Goal: Task Accomplishment & Management: Manage account settings

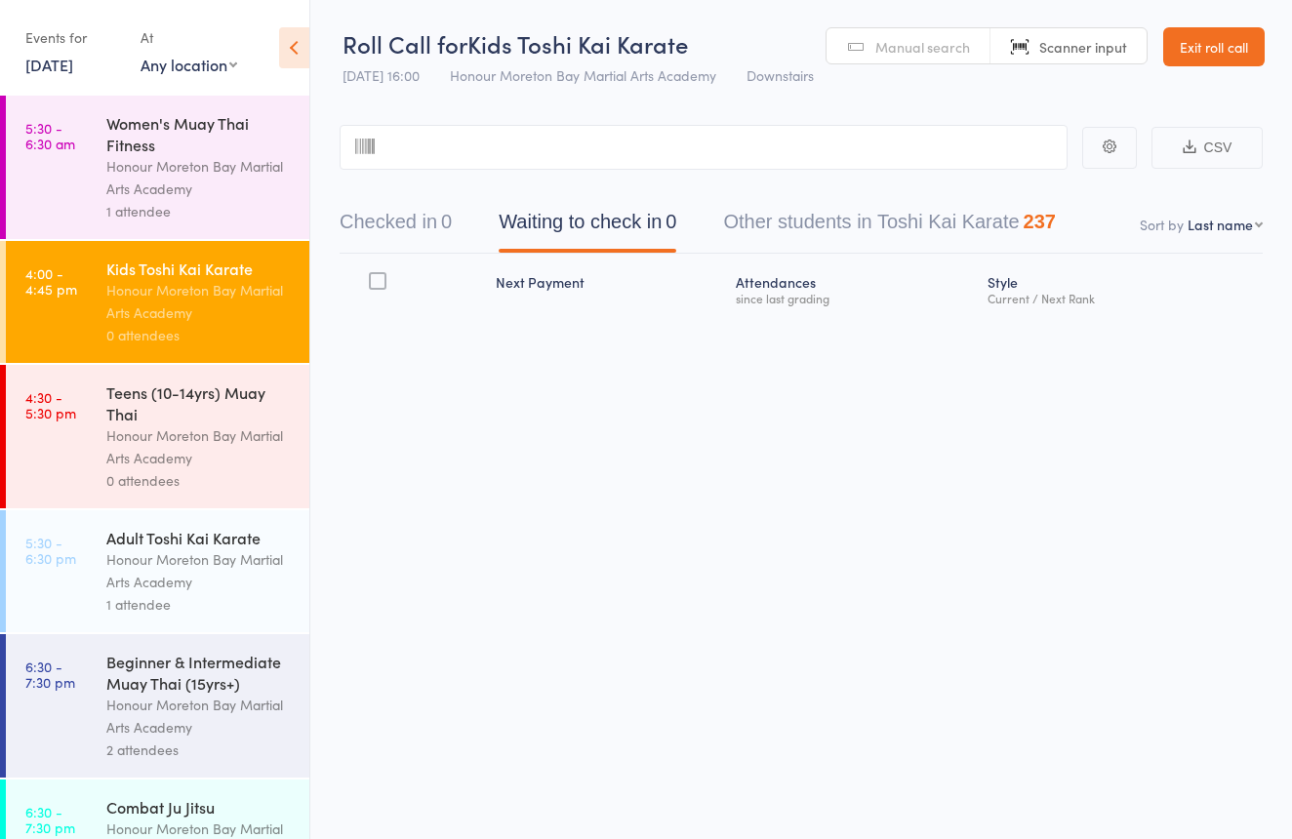
scroll to position [1, 0]
click at [1020, 41] on link "Scanner input" at bounding box center [1068, 45] width 156 height 37
click at [1055, 34] on link "Scanner input" at bounding box center [1068, 45] width 156 height 37
type input "1058"
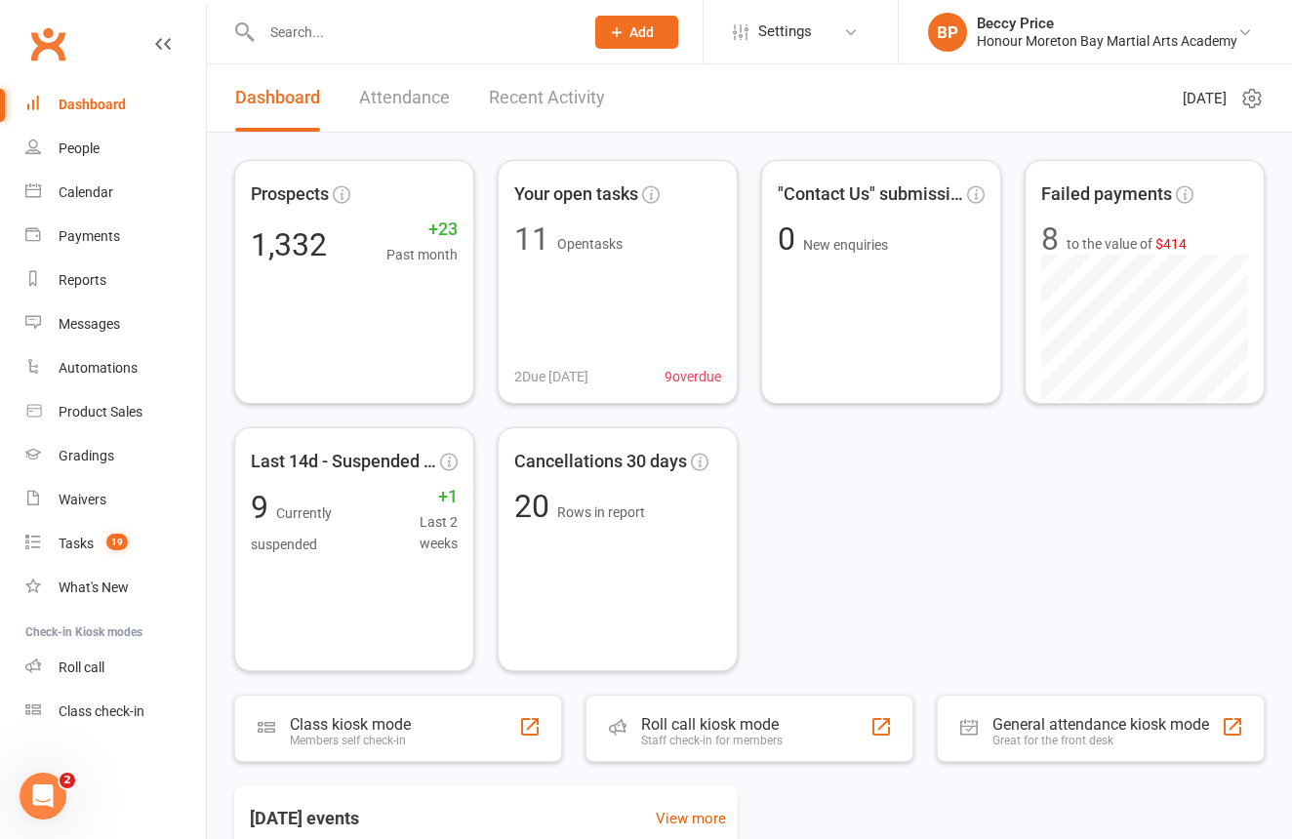
click at [516, 31] on input "text" at bounding box center [413, 32] width 314 height 27
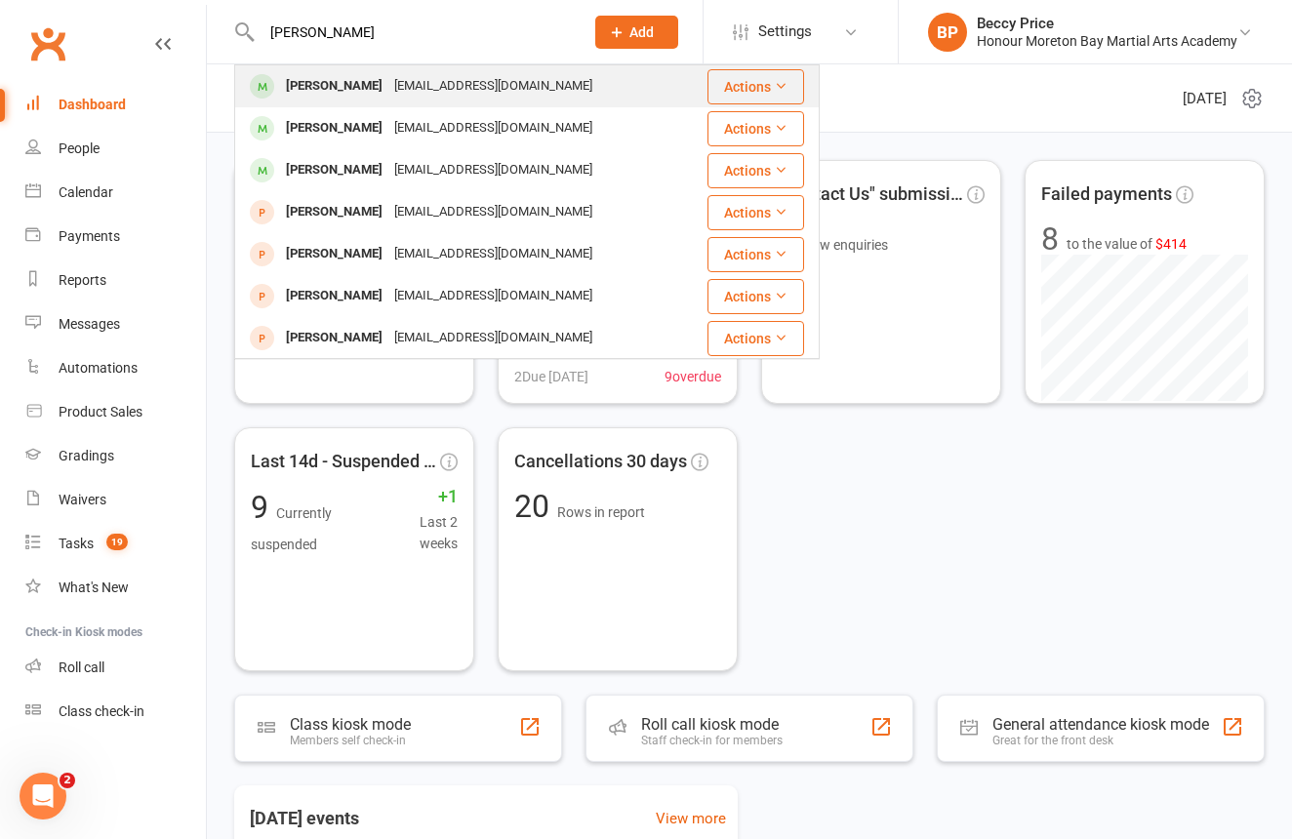
scroll to position [0, 1]
type input "Braxton"
click at [402, 80] on div "keviegriffin@hotmail.com" at bounding box center [493, 86] width 210 height 28
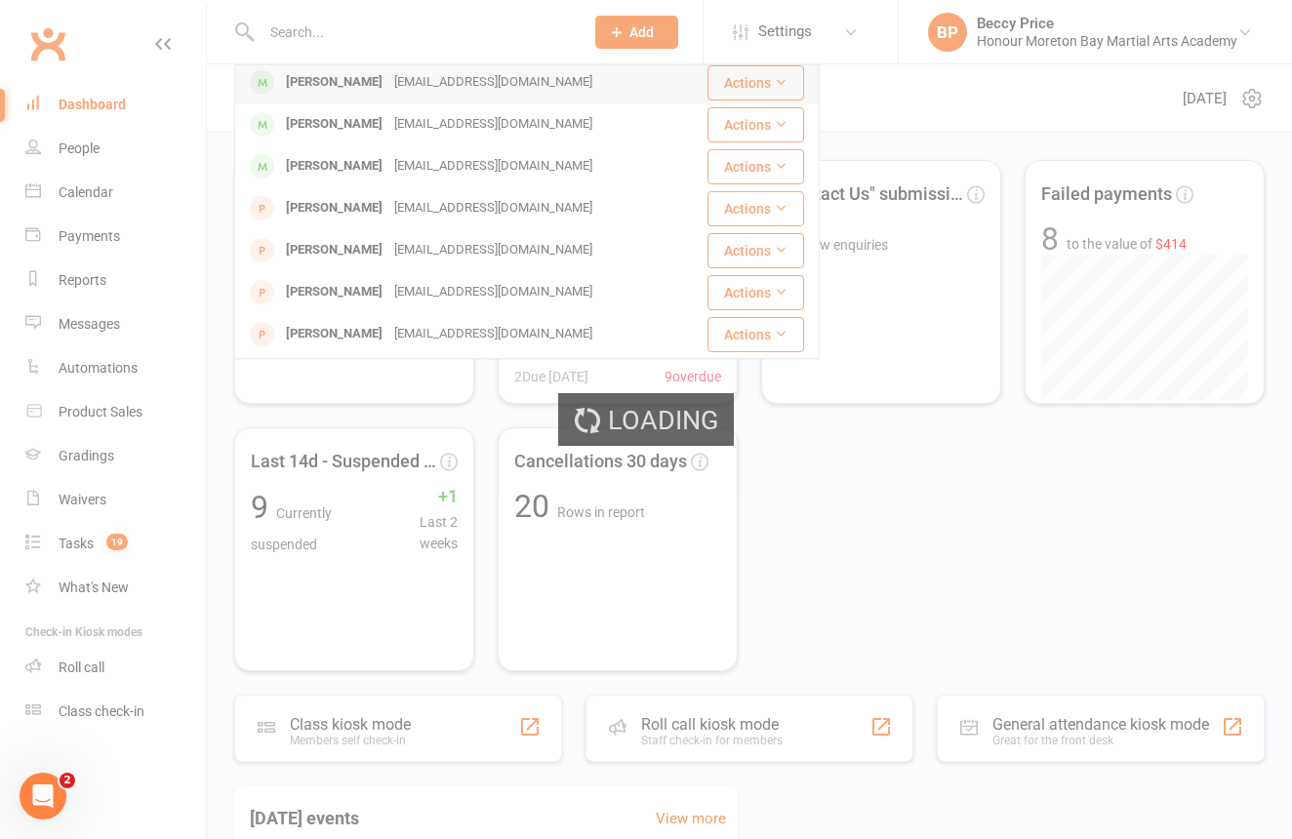
scroll to position [0, 0]
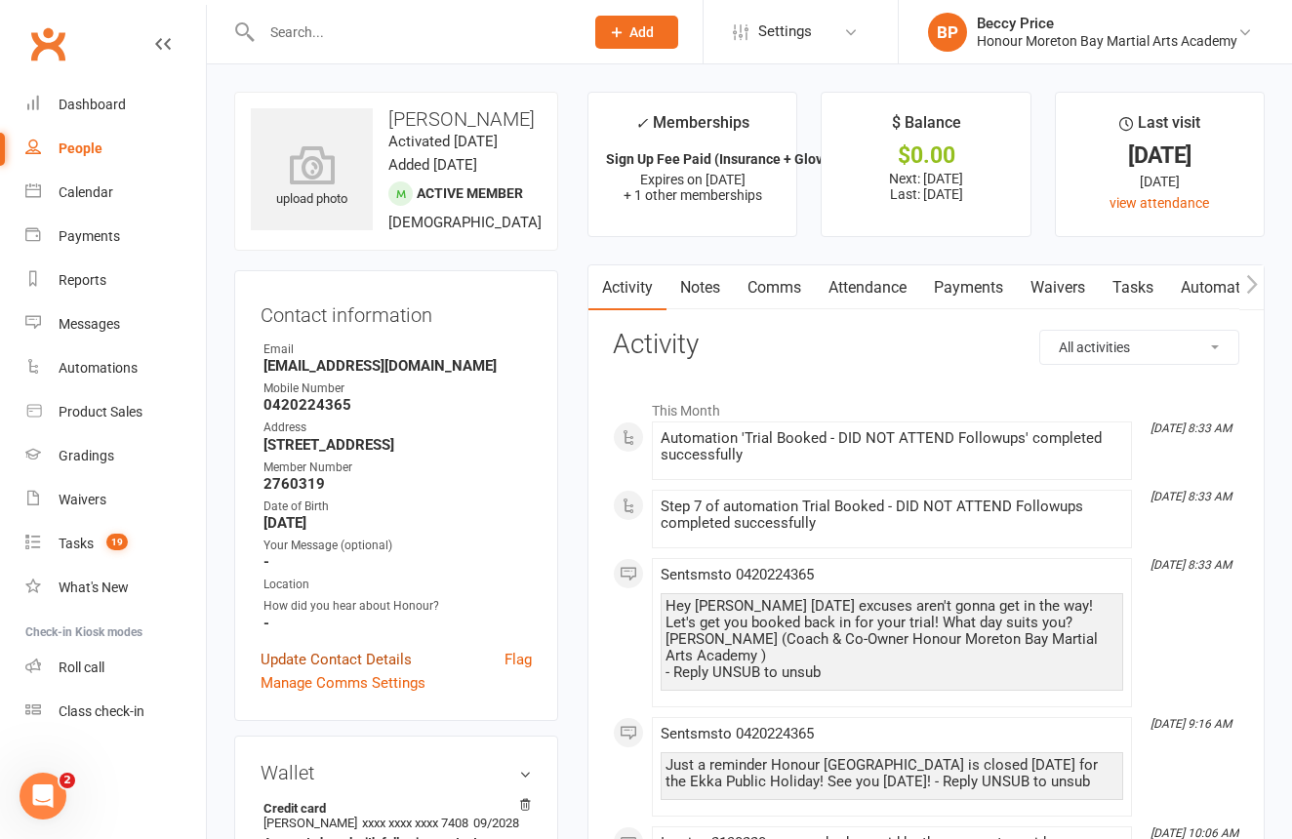
click at [324, 658] on link "Update Contact Details" at bounding box center [336, 659] width 151 height 23
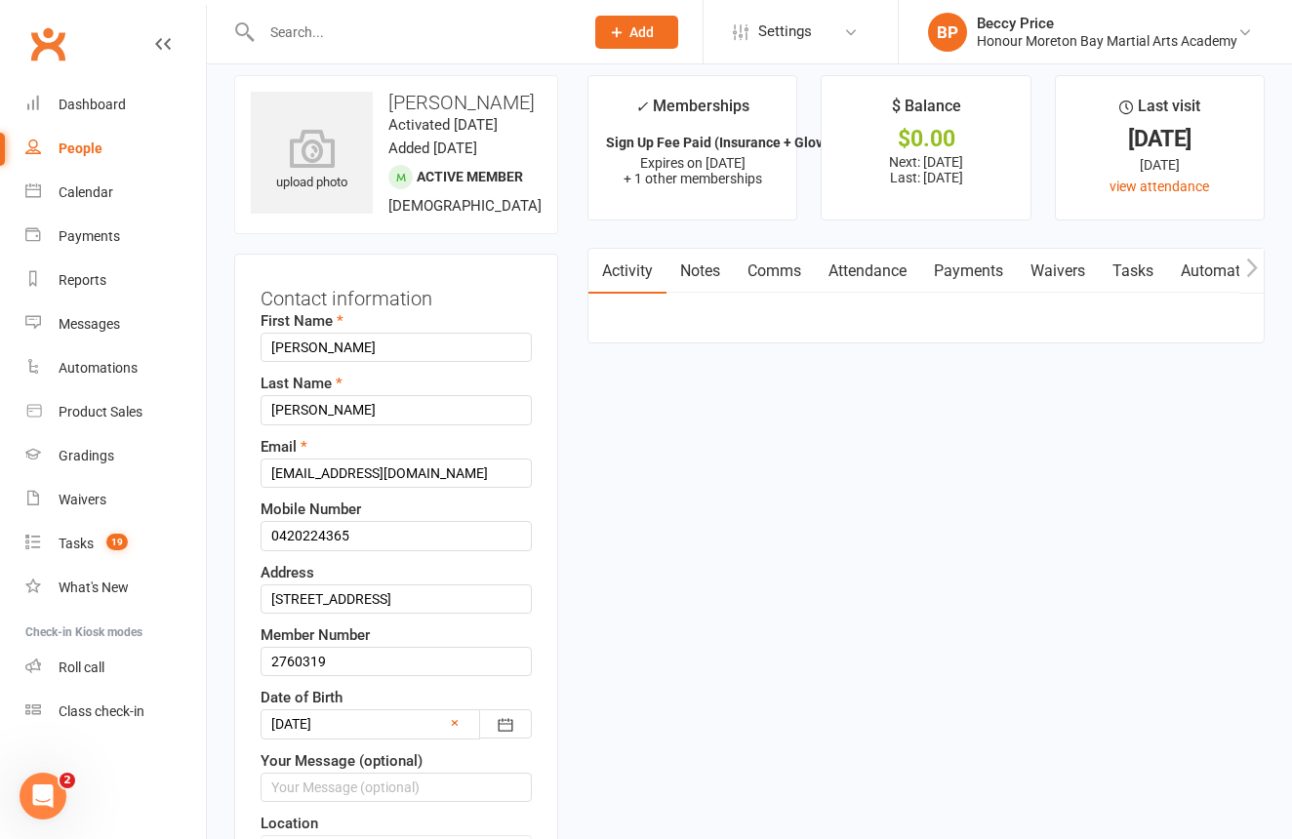
scroll to position [92, 0]
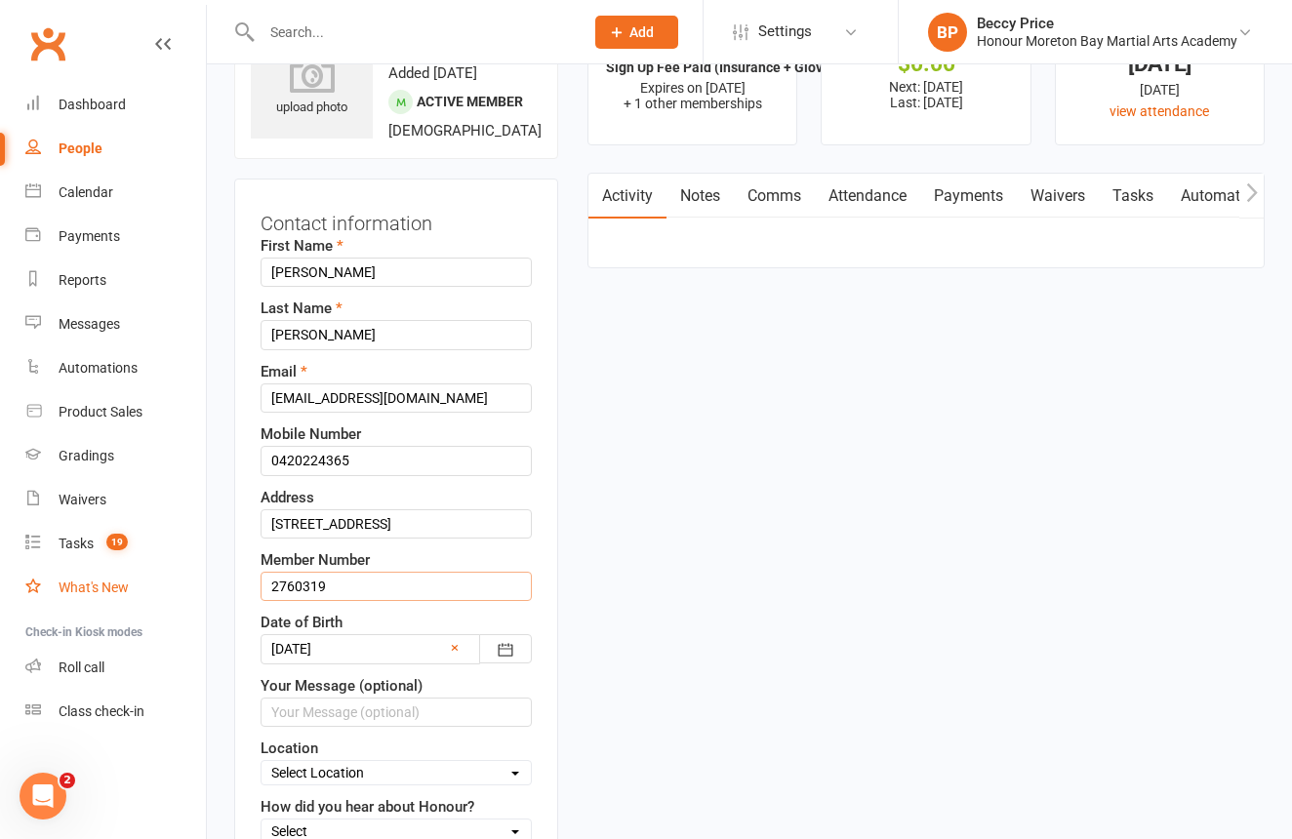
drag, startPoint x: 334, startPoint y: 593, endPoint x: 198, endPoint y: 587, distance: 135.8
type input "1054"
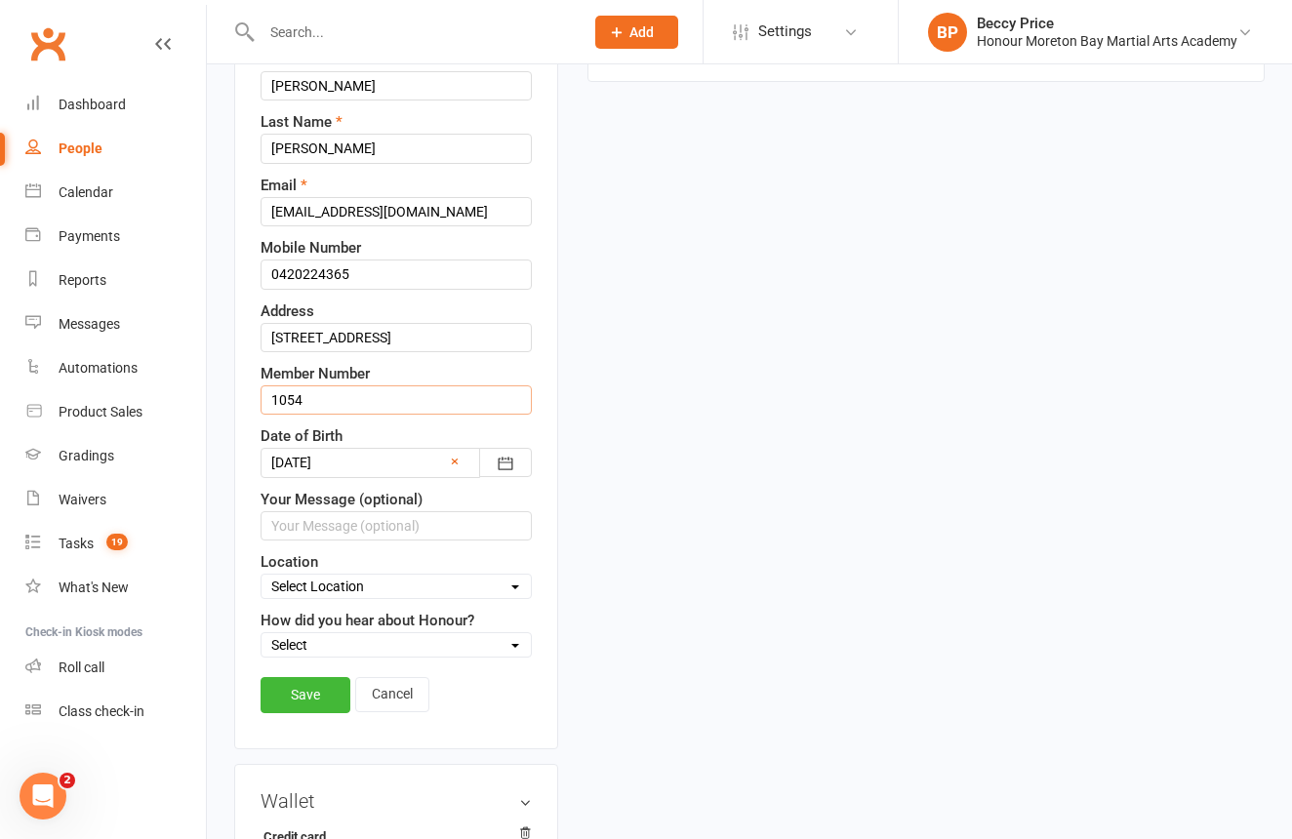
scroll to position [374, 0]
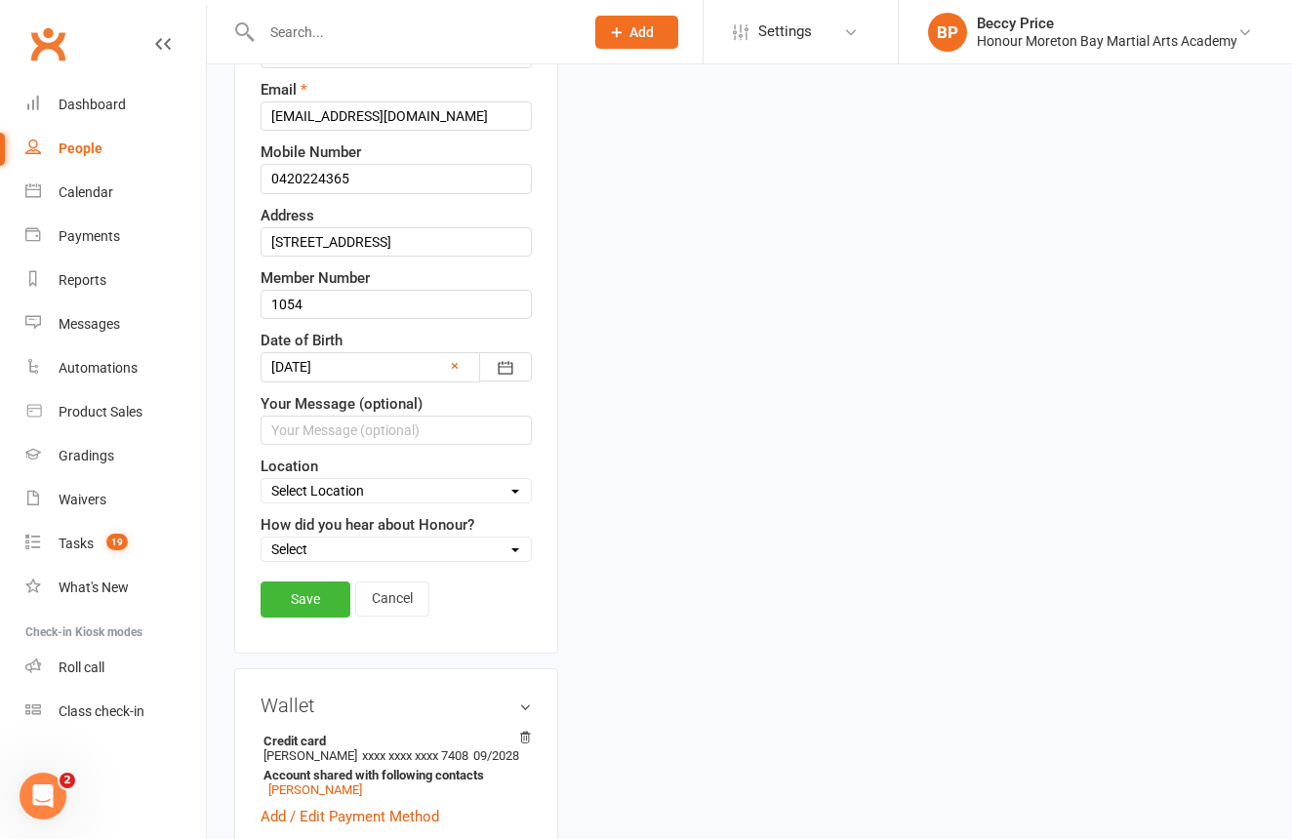
click at [318, 606] on link "Save" at bounding box center [306, 599] width 90 height 35
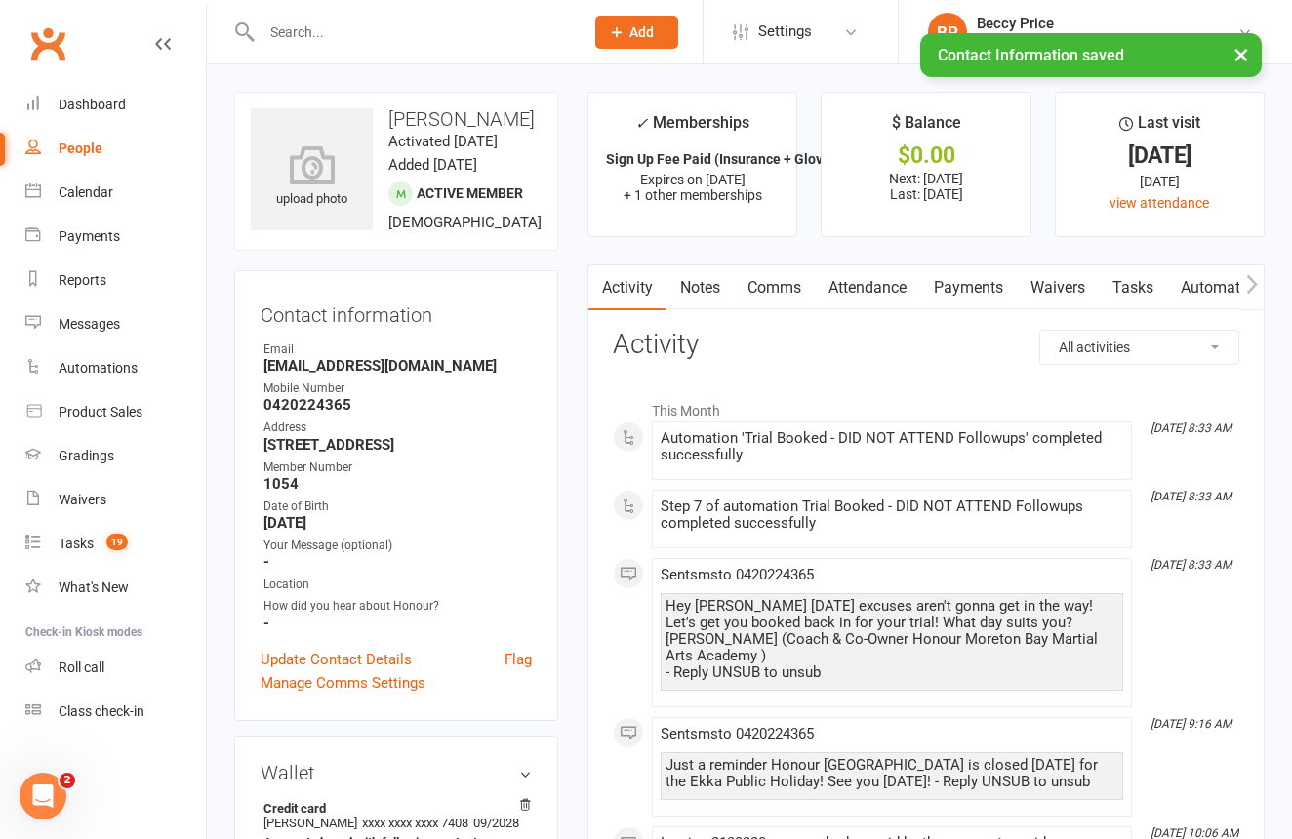
scroll to position [0, 0]
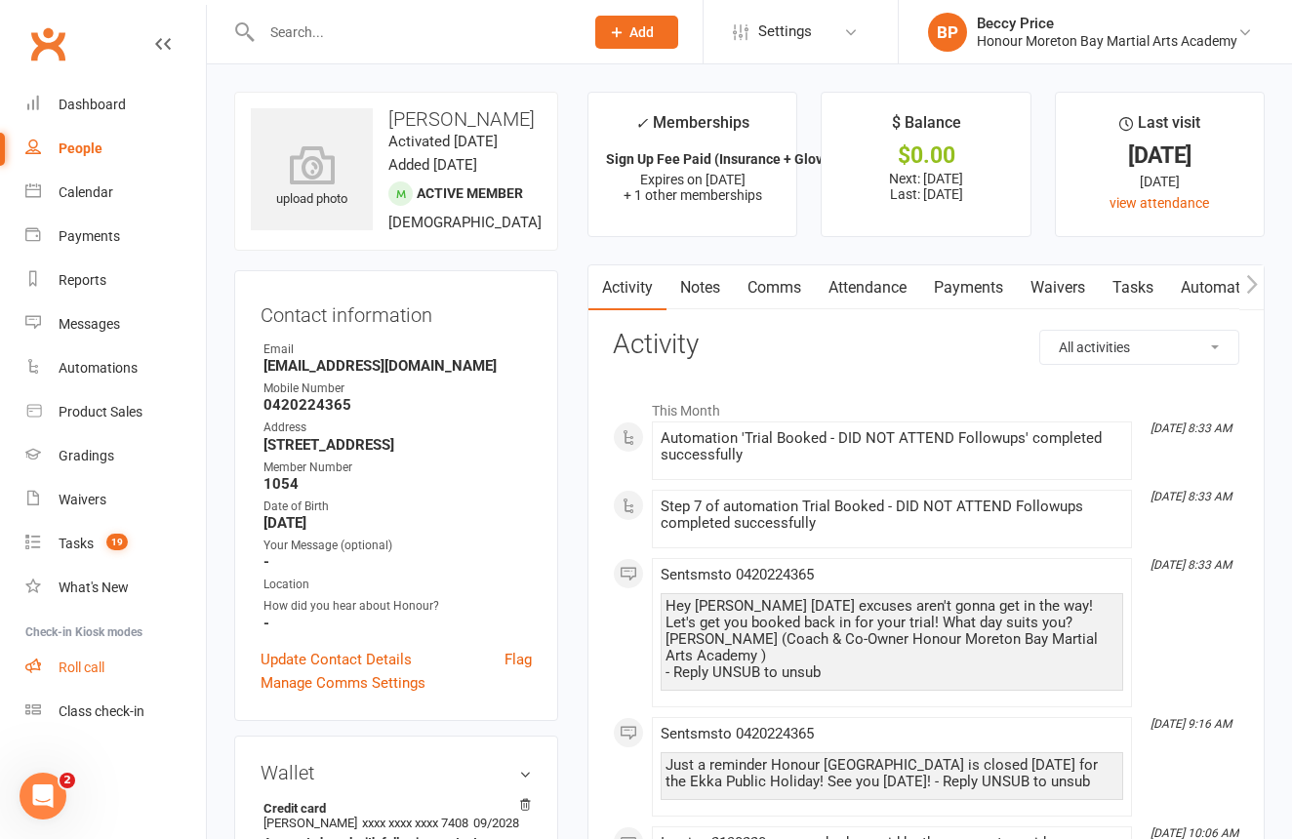
click at [88, 660] on div "Roll call" at bounding box center [82, 668] width 46 height 16
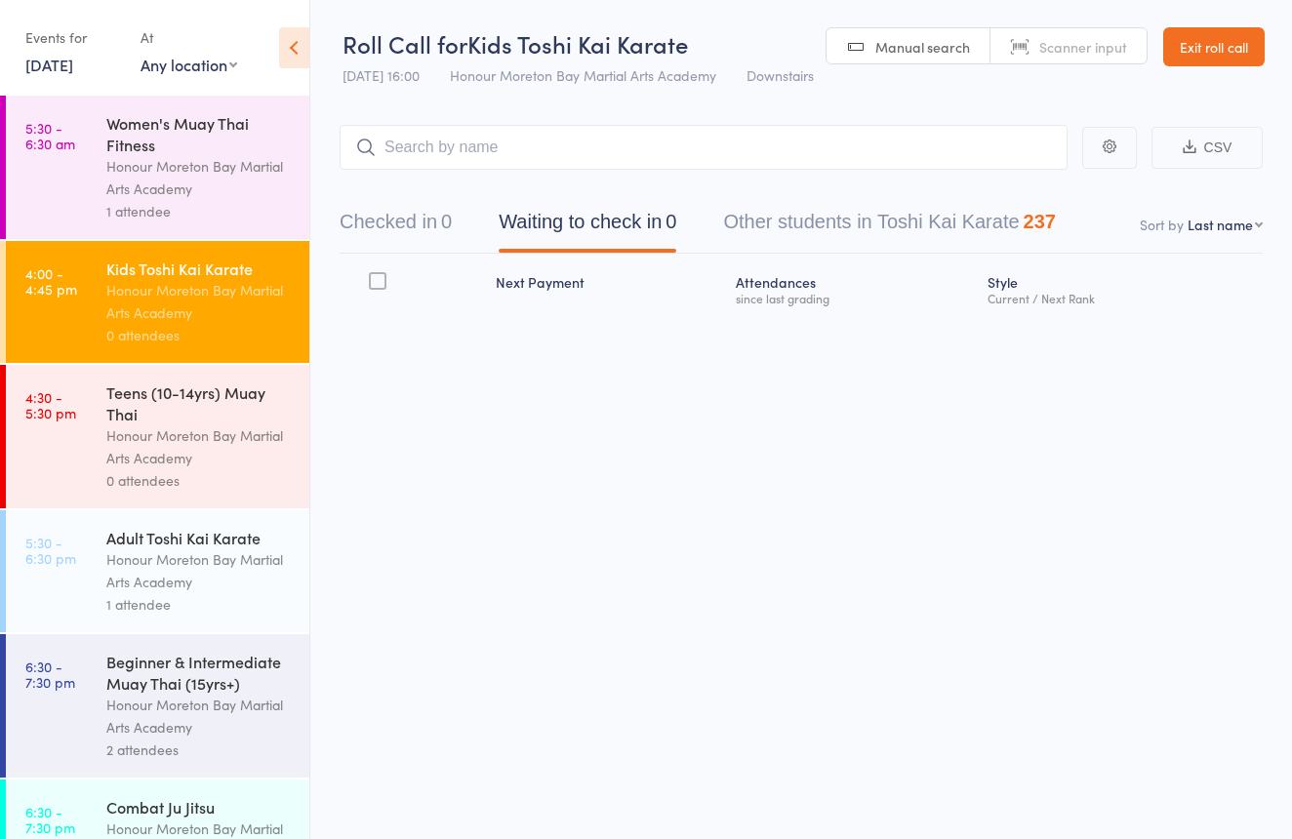
click at [211, 390] on div "Teens (10-14yrs) Muay Thai" at bounding box center [199, 403] width 186 height 43
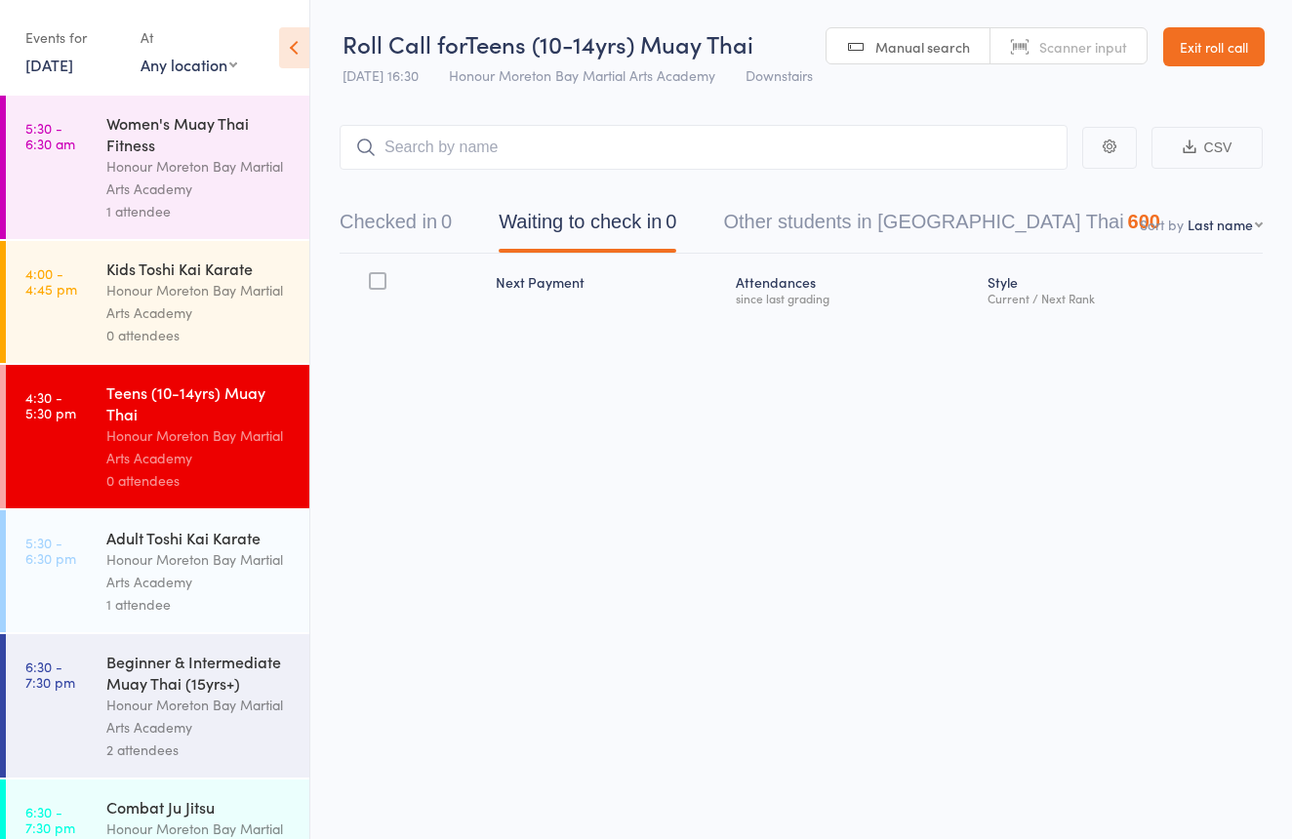
click at [154, 321] on div "Honour Moreton Bay Martial Arts Academy" at bounding box center [199, 301] width 186 height 45
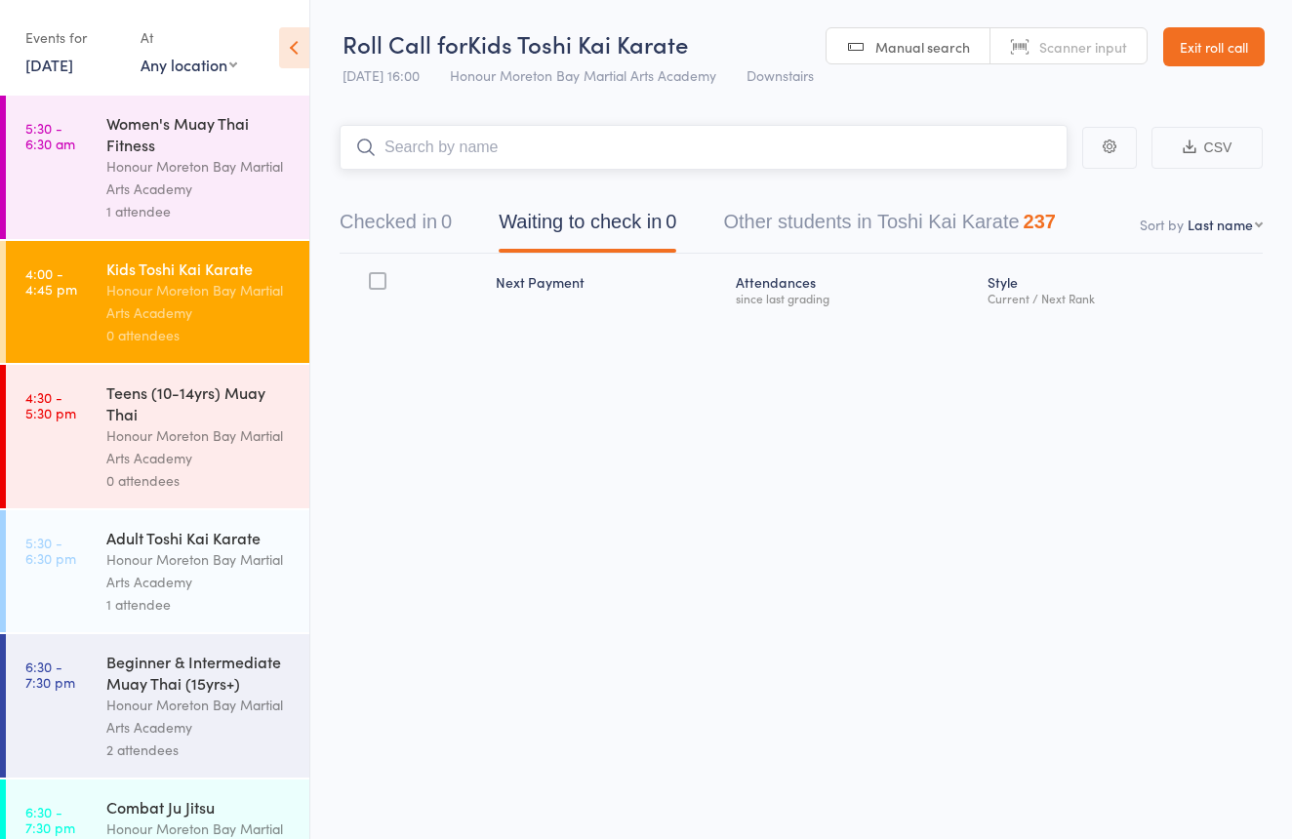
click at [447, 210] on button "Checked in 0" at bounding box center [396, 227] width 112 height 52
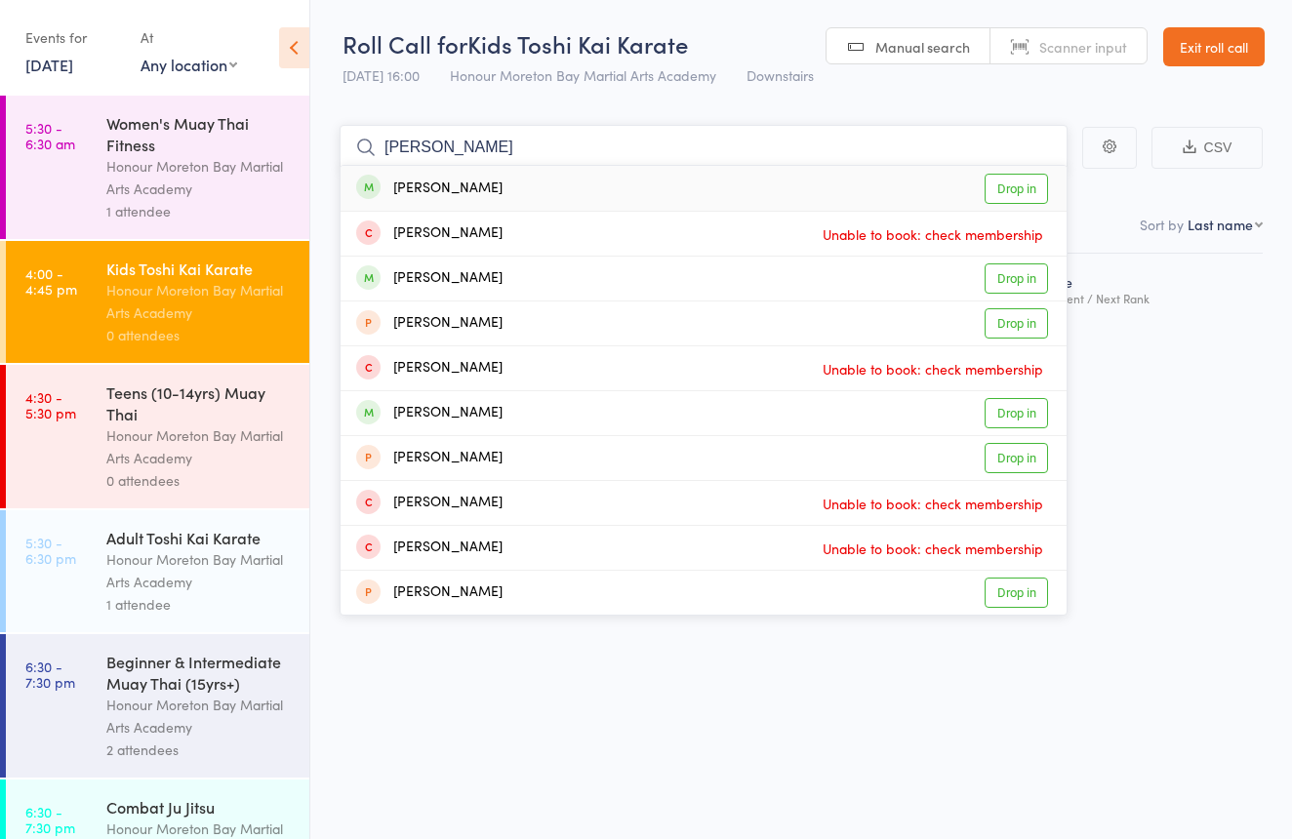
type input "Braxton"
drag, startPoint x: 442, startPoint y: 182, endPoint x: 487, endPoint y: 193, distance: 46.2
click at [487, 193] on div "Braxton Griffin Drop in" at bounding box center [704, 188] width 726 height 45
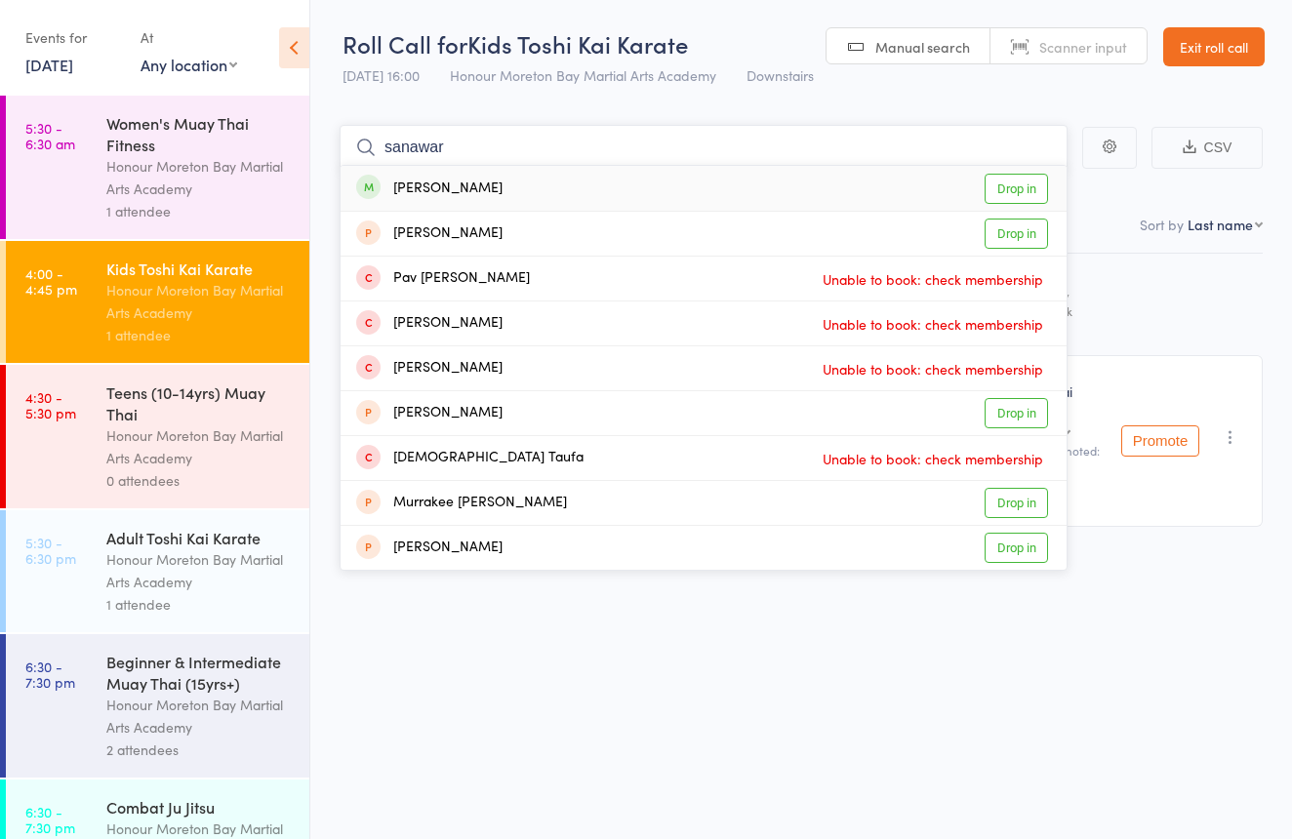
type input "sanawar"
click at [494, 179] on div "Sanawar Mann Drop in" at bounding box center [704, 188] width 726 height 45
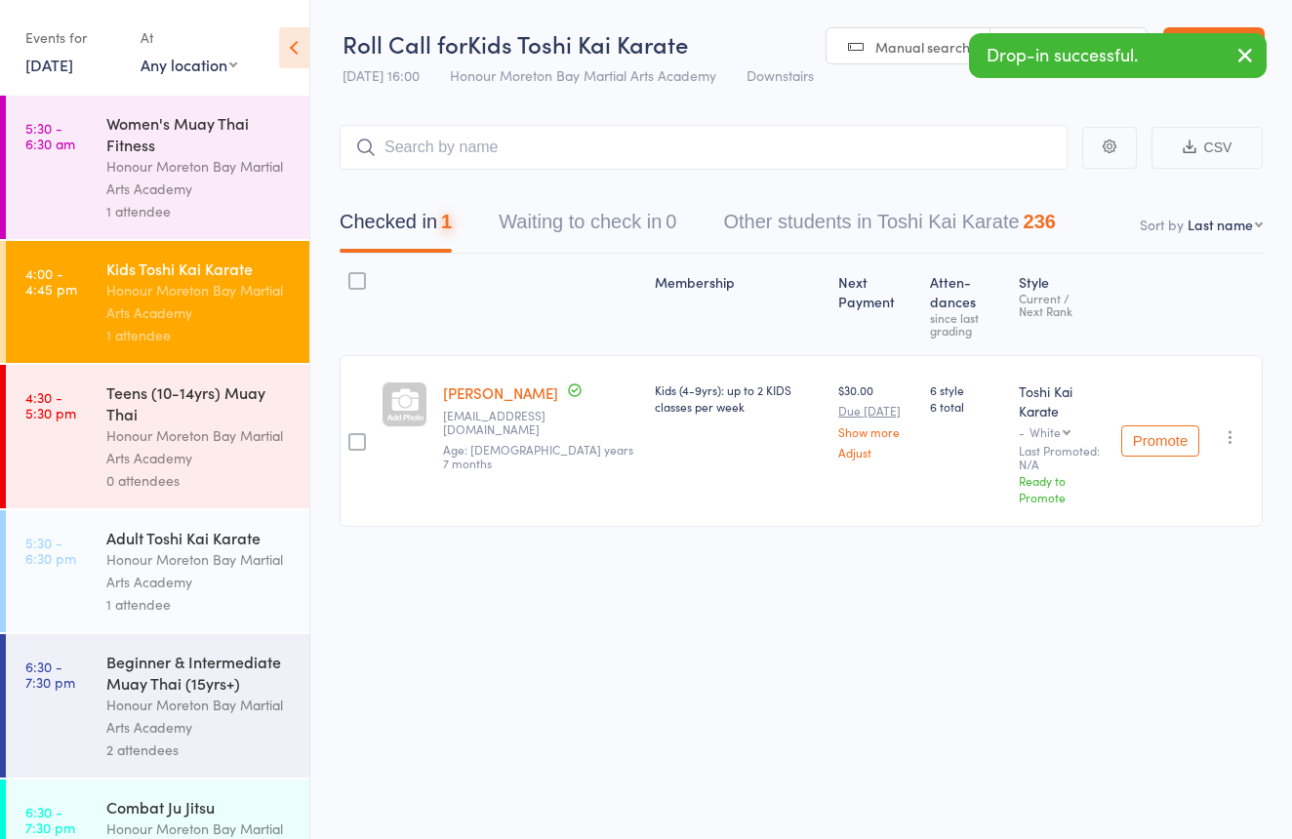
click at [272, 439] on div "Honour Moreton Bay Martial Arts Academy" at bounding box center [199, 446] width 186 height 45
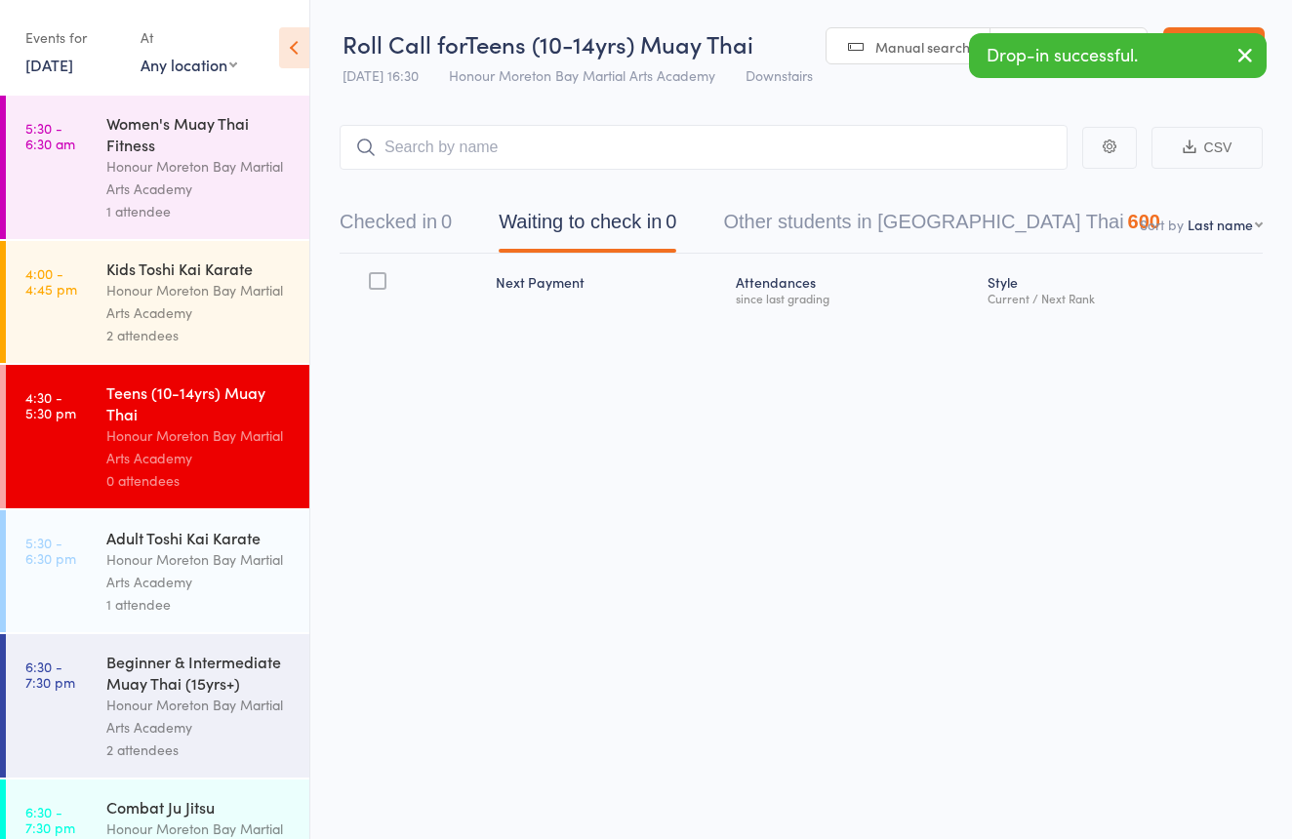
click at [268, 182] on div "Honour Moreton Bay Martial Arts Academy" at bounding box center [199, 177] width 186 height 45
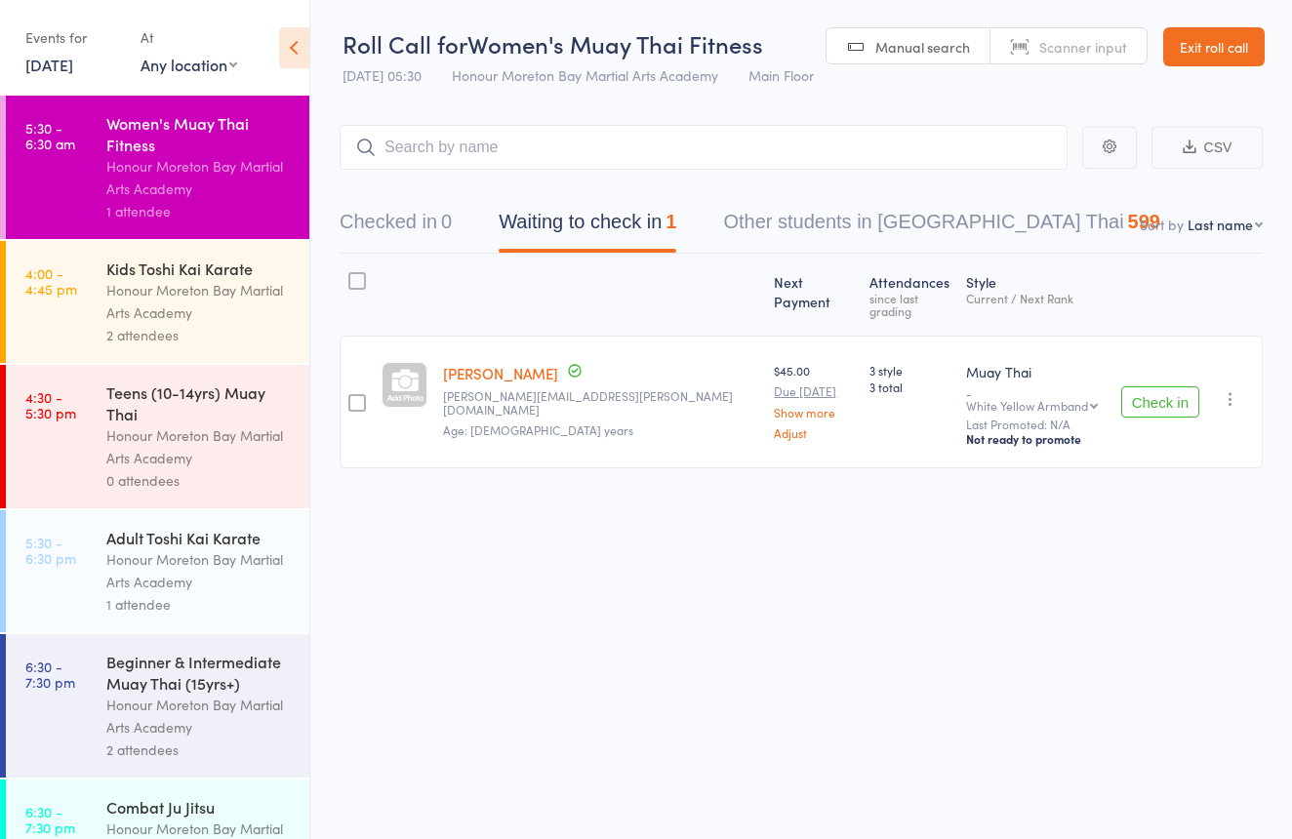
click at [266, 486] on div "0 attendees" at bounding box center [199, 480] width 186 height 22
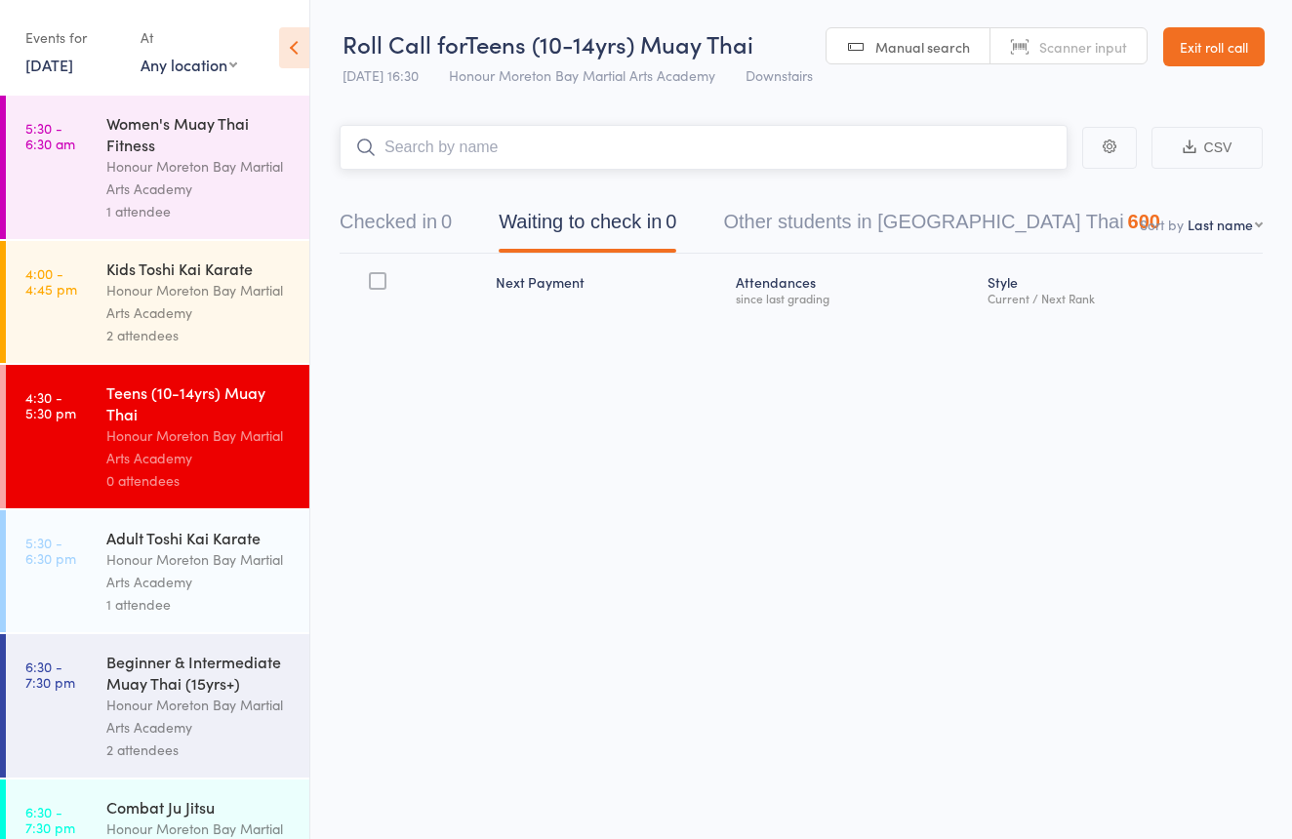
click at [406, 211] on button "Checked in 0" at bounding box center [396, 227] width 112 height 52
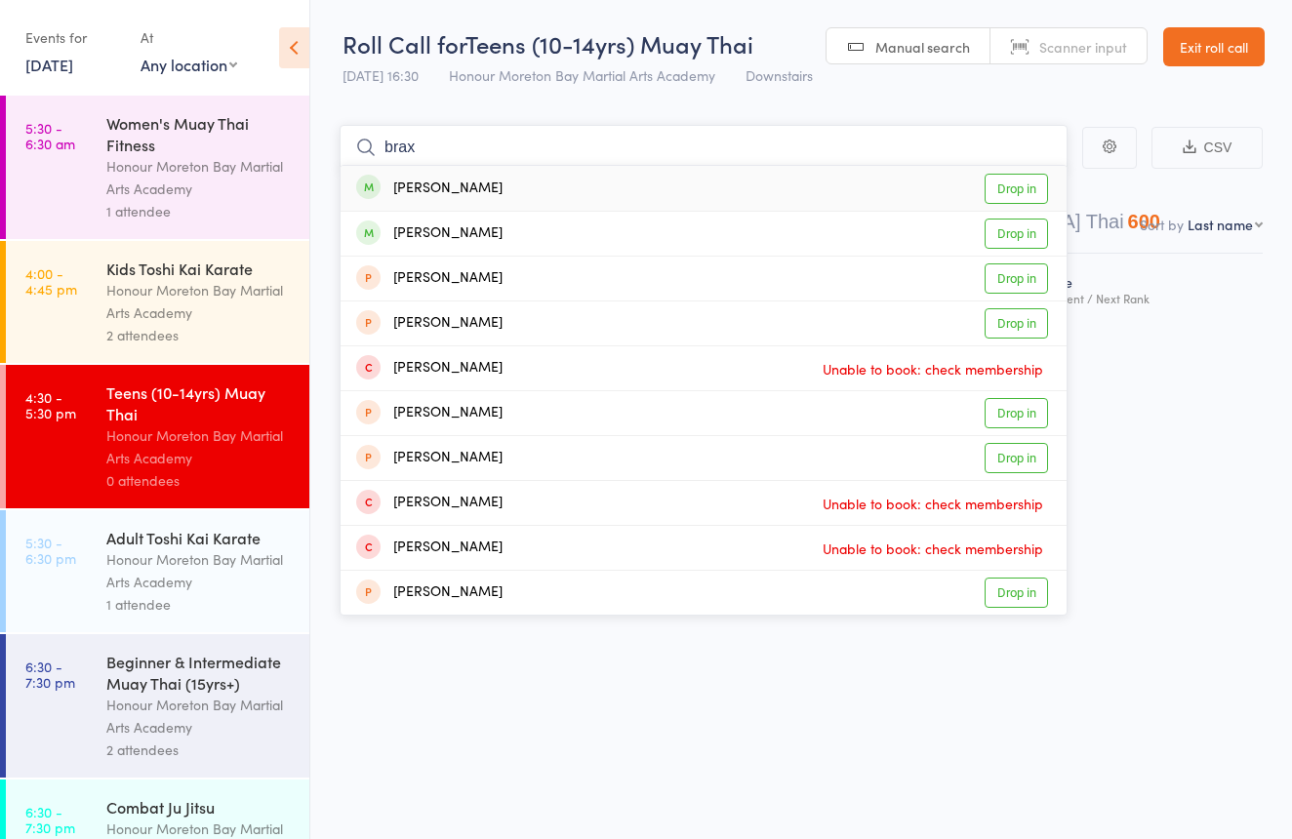
type input "brax"
click at [526, 179] on div "Brax Clothier Drop in" at bounding box center [704, 188] width 726 height 45
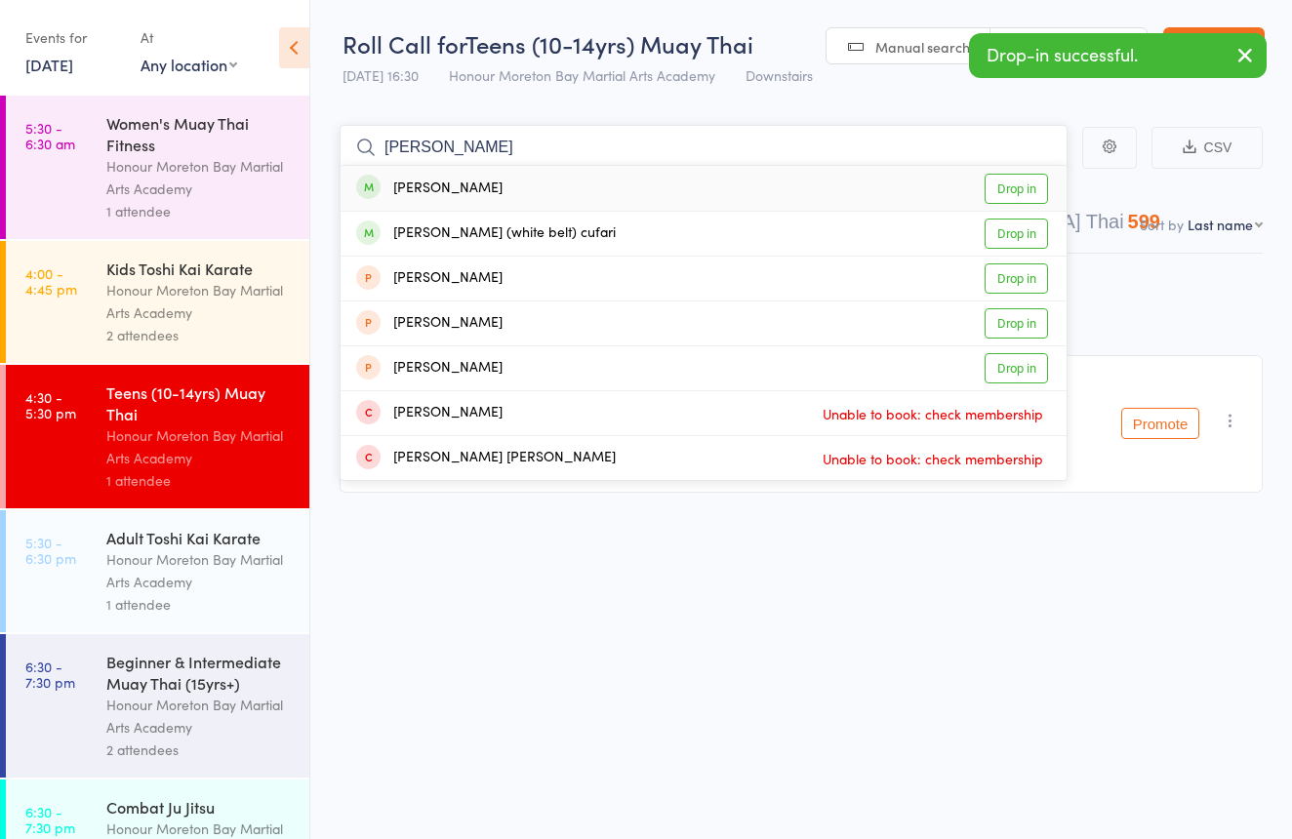
type input "pasquale"
click at [549, 182] on div "Pasquale Cufari Drop in" at bounding box center [704, 188] width 726 height 45
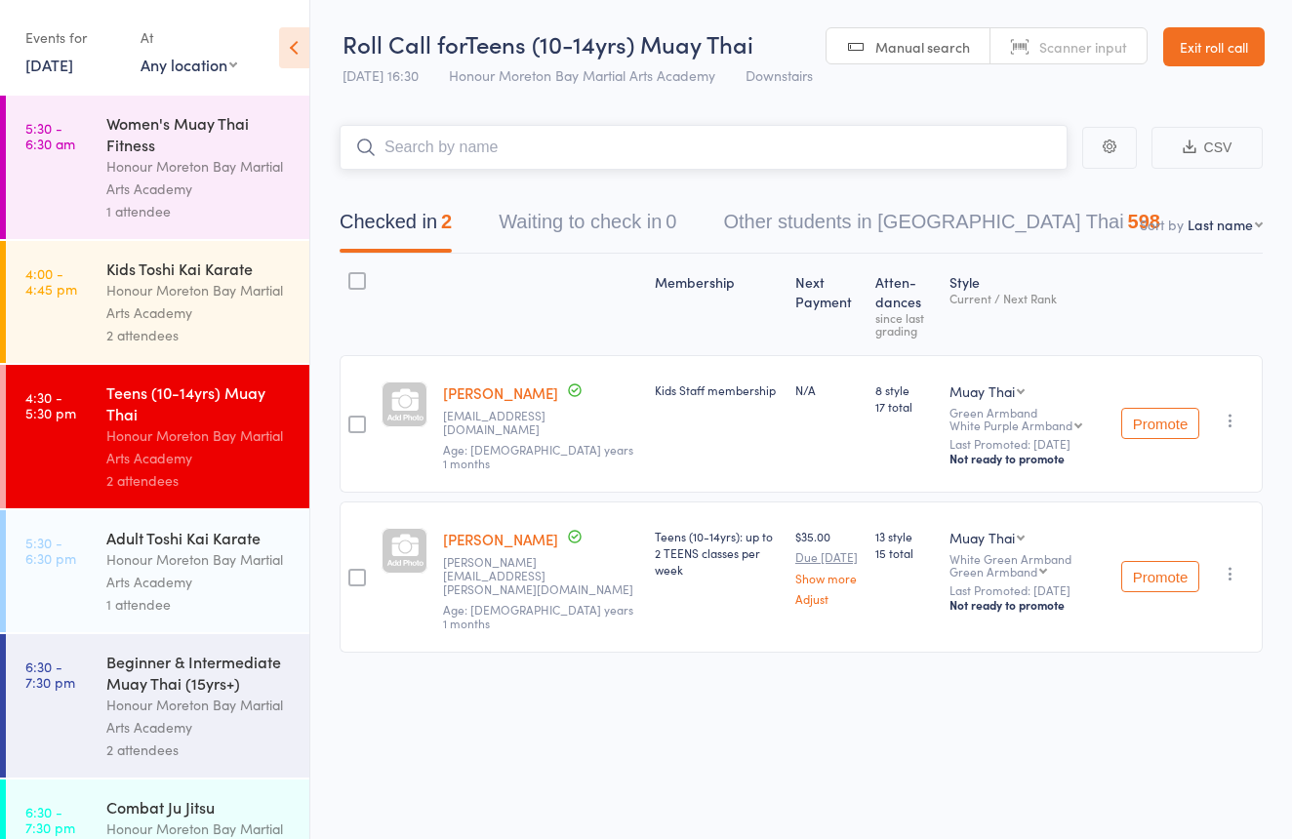
scroll to position [10, 0]
click at [1110, 44] on span "Scanner input" at bounding box center [1083, 46] width 88 height 20
type input "0962"
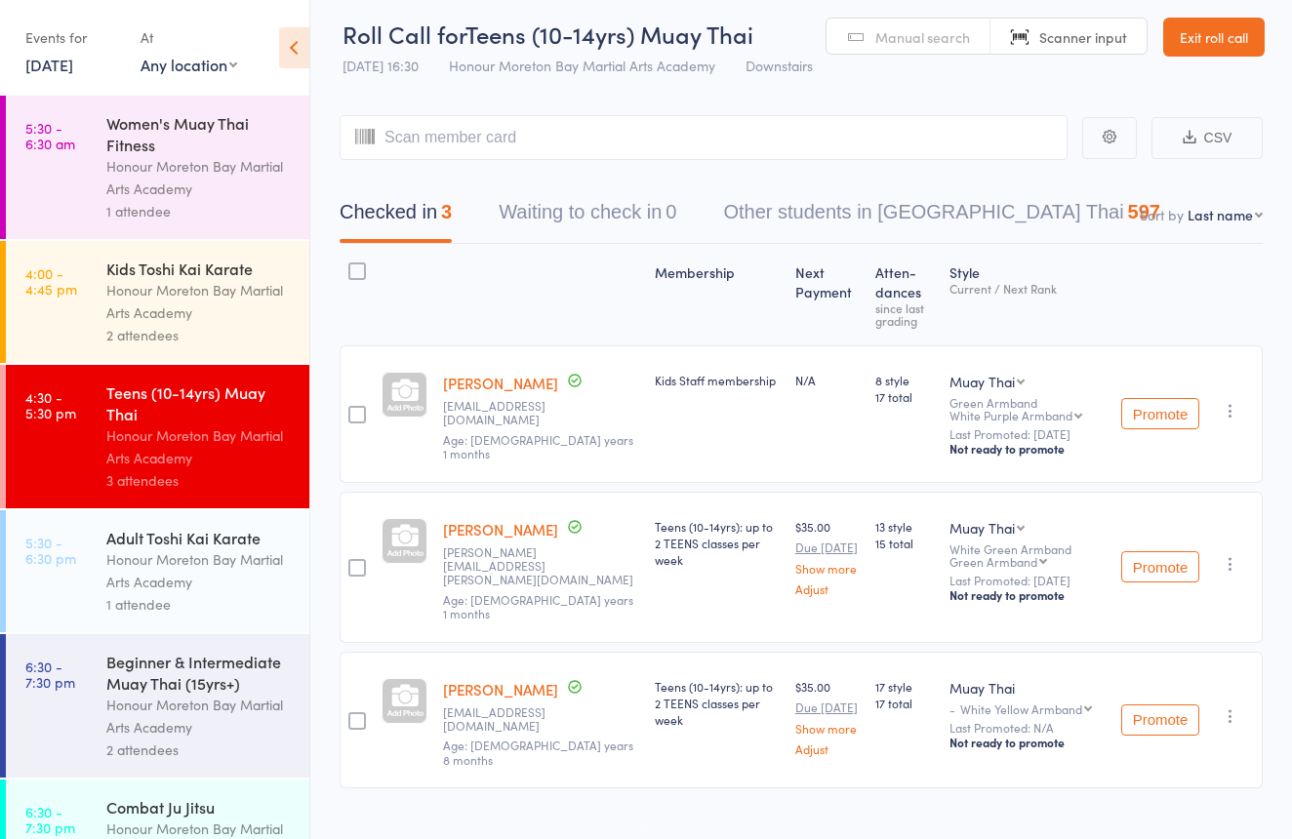
click at [1199, 31] on link "Exit roll call" at bounding box center [1213, 37] width 101 height 39
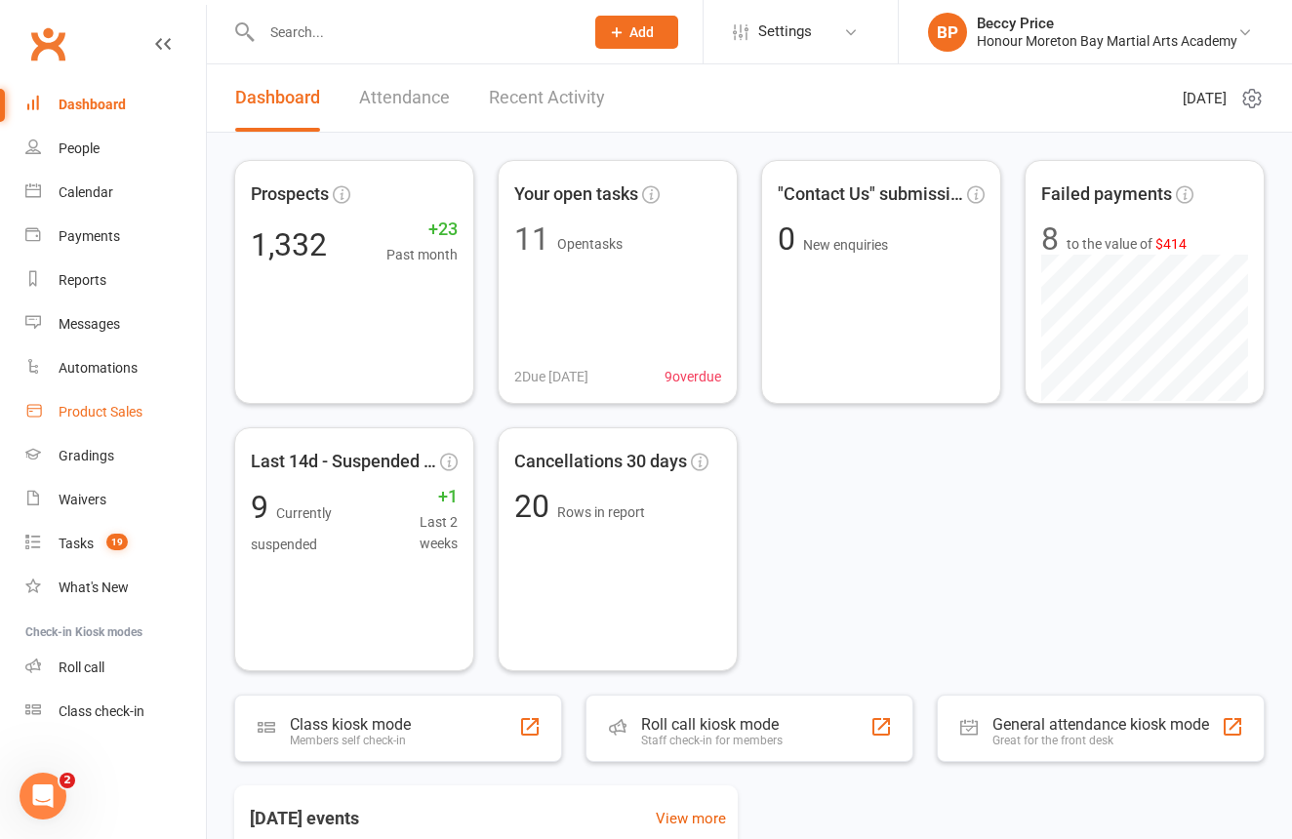
click at [86, 403] on link "Product Sales" at bounding box center [115, 412] width 181 height 44
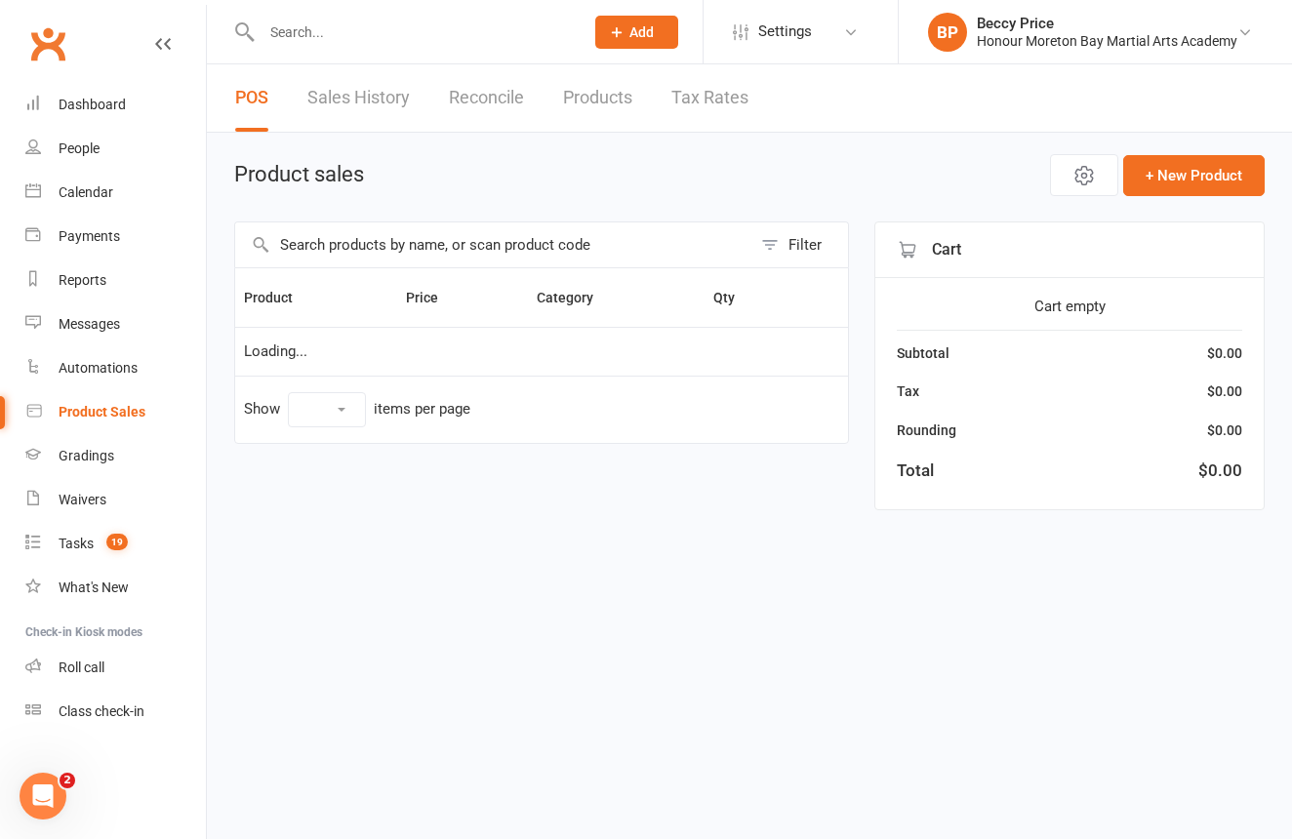
select select "10"
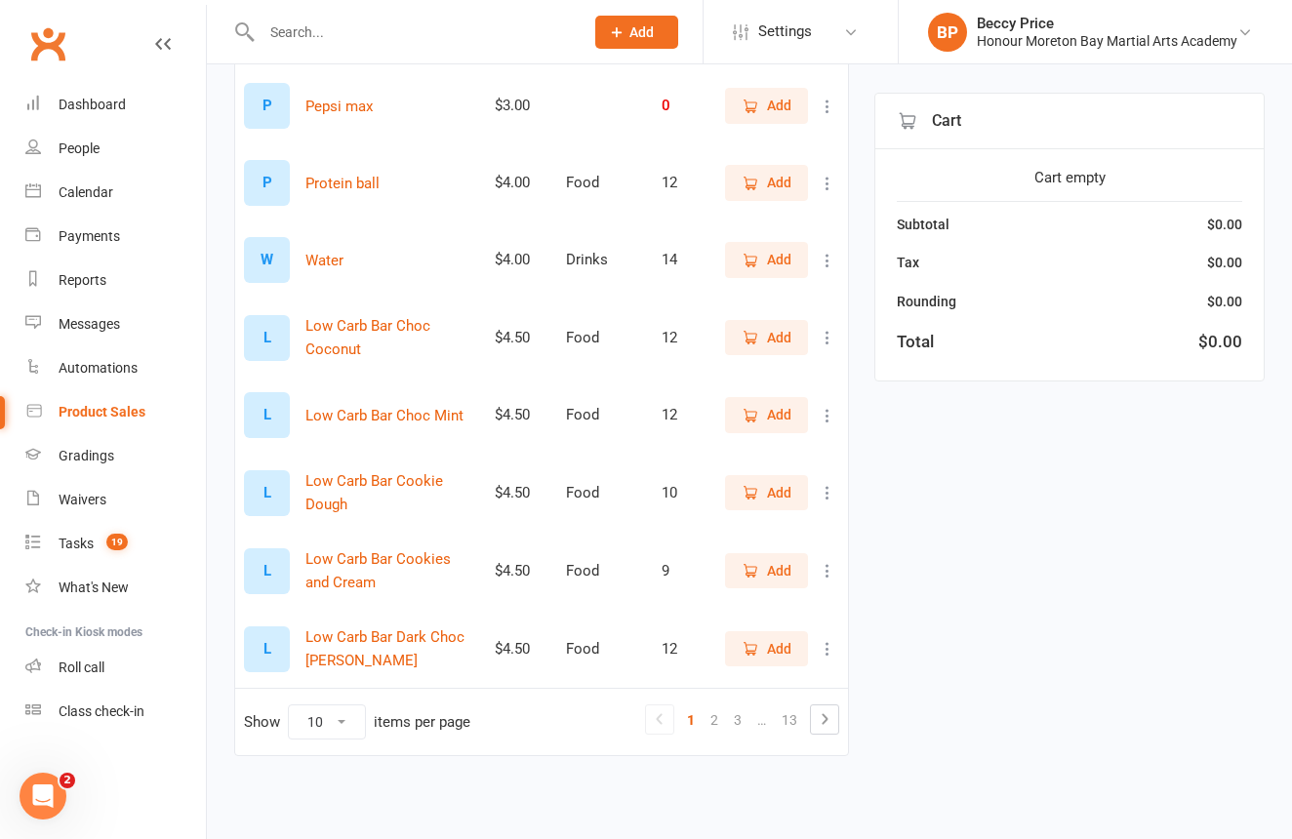
scroll to position [431, 0]
click at [732, 706] on link "3" at bounding box center [737, 719] width 23 height 27
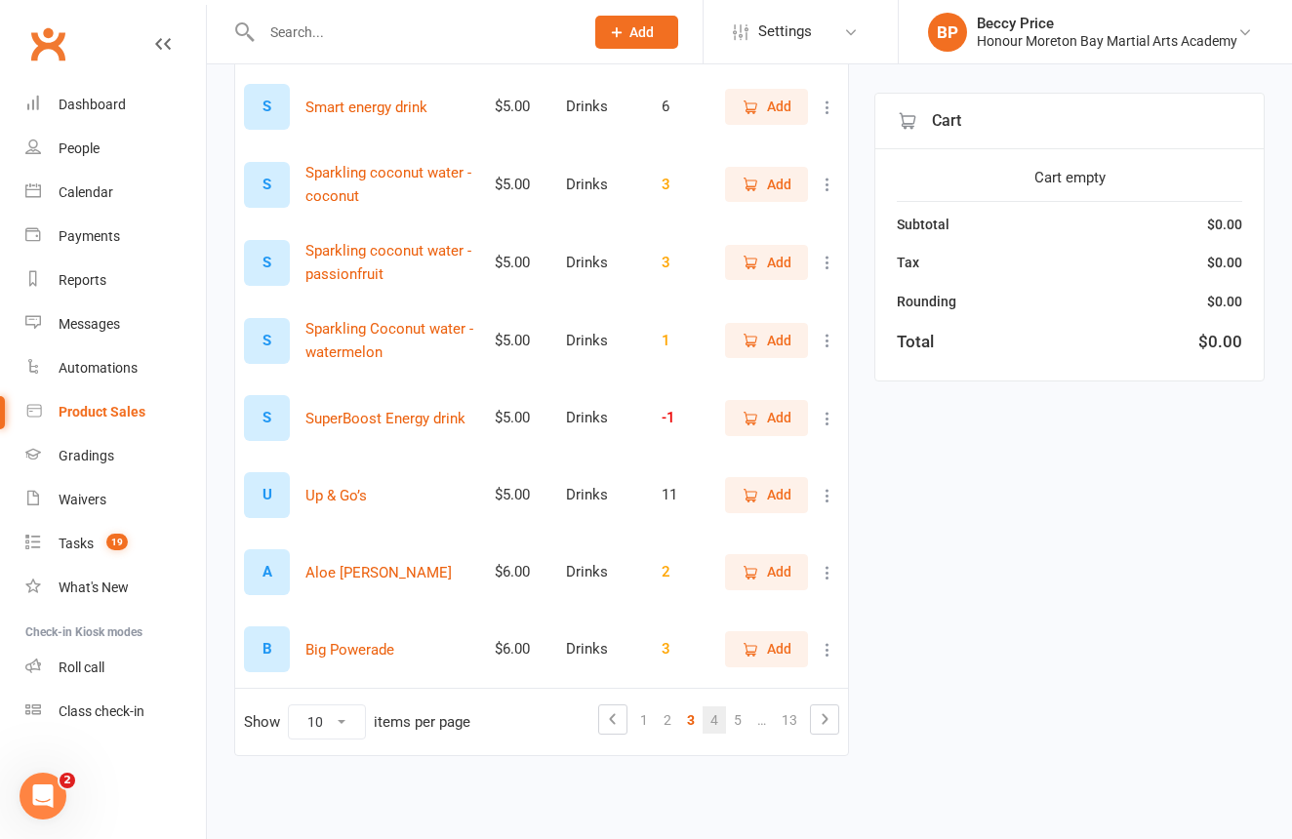
click at [708, 706] on link "4" at bounding box center [714, 719] width 23 height 27
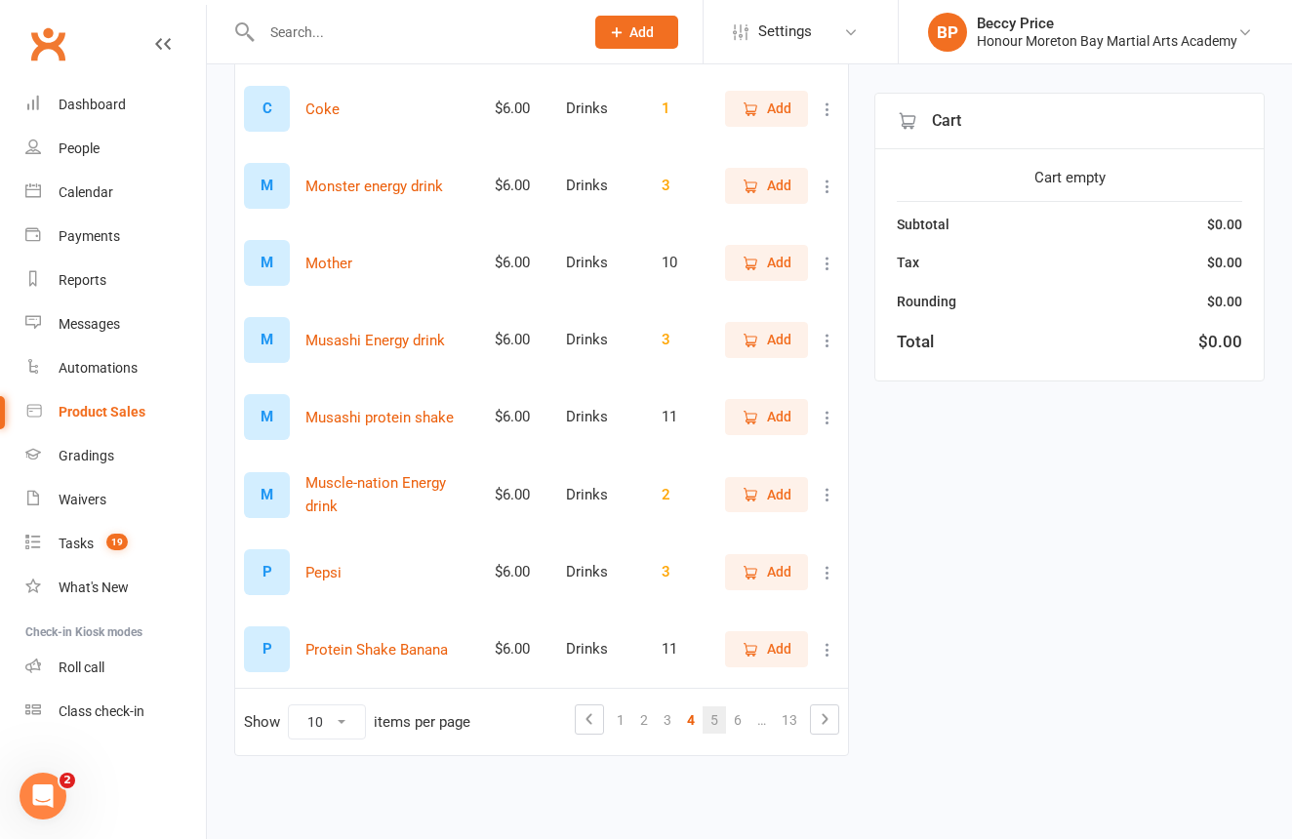
click at [709, 706] on link "5" at bounding box center [714, 719] width 23 height 27
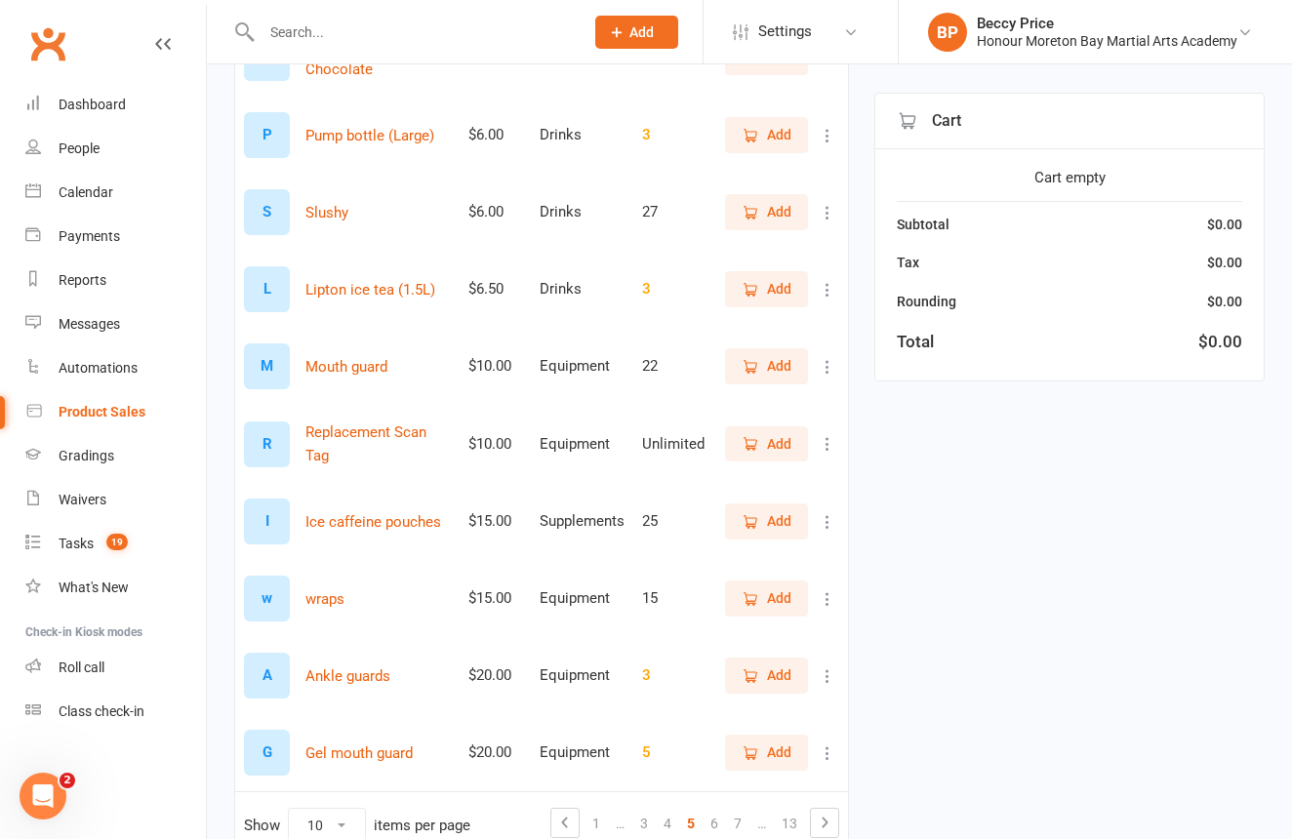
scroll to position [287, 0]
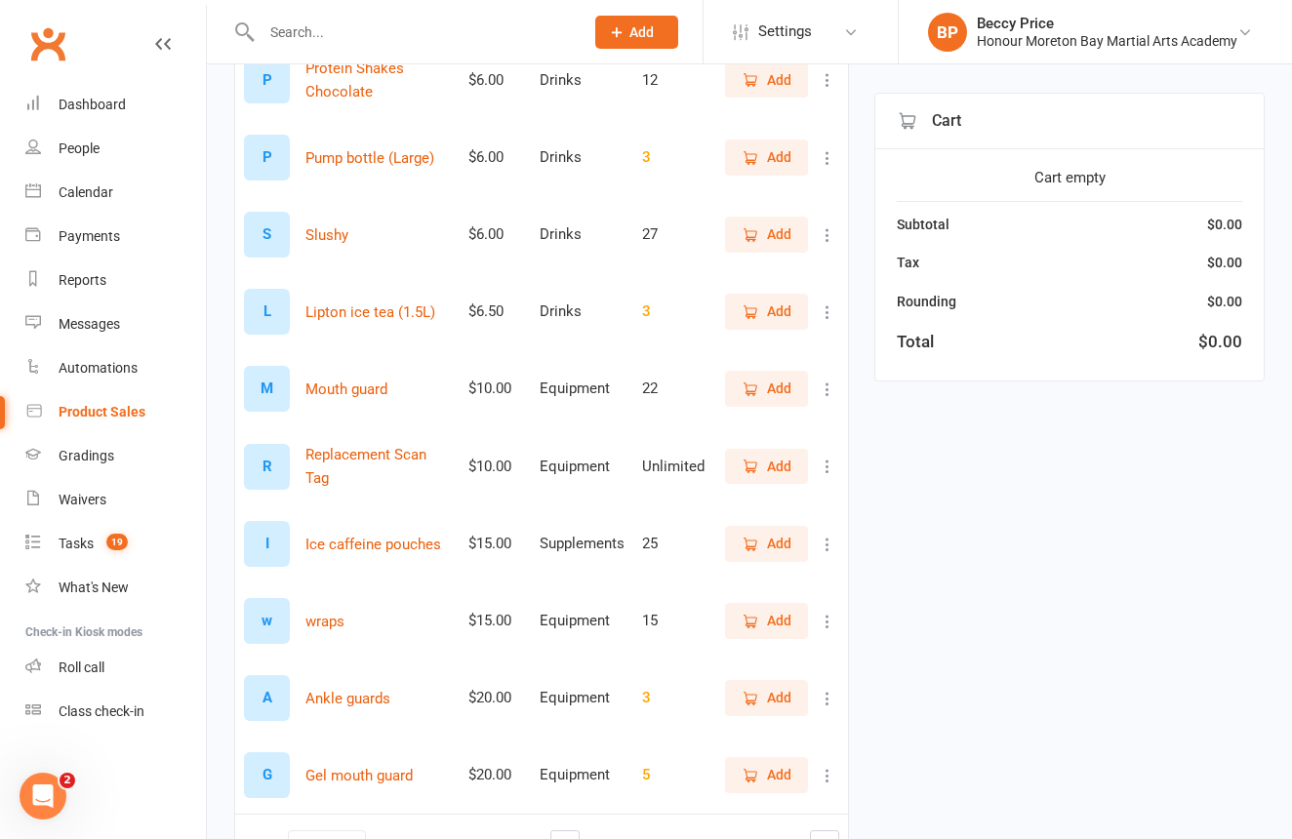
click at [790, 242] on span "Add" at bounding box center [779, 233] width 24 height 21
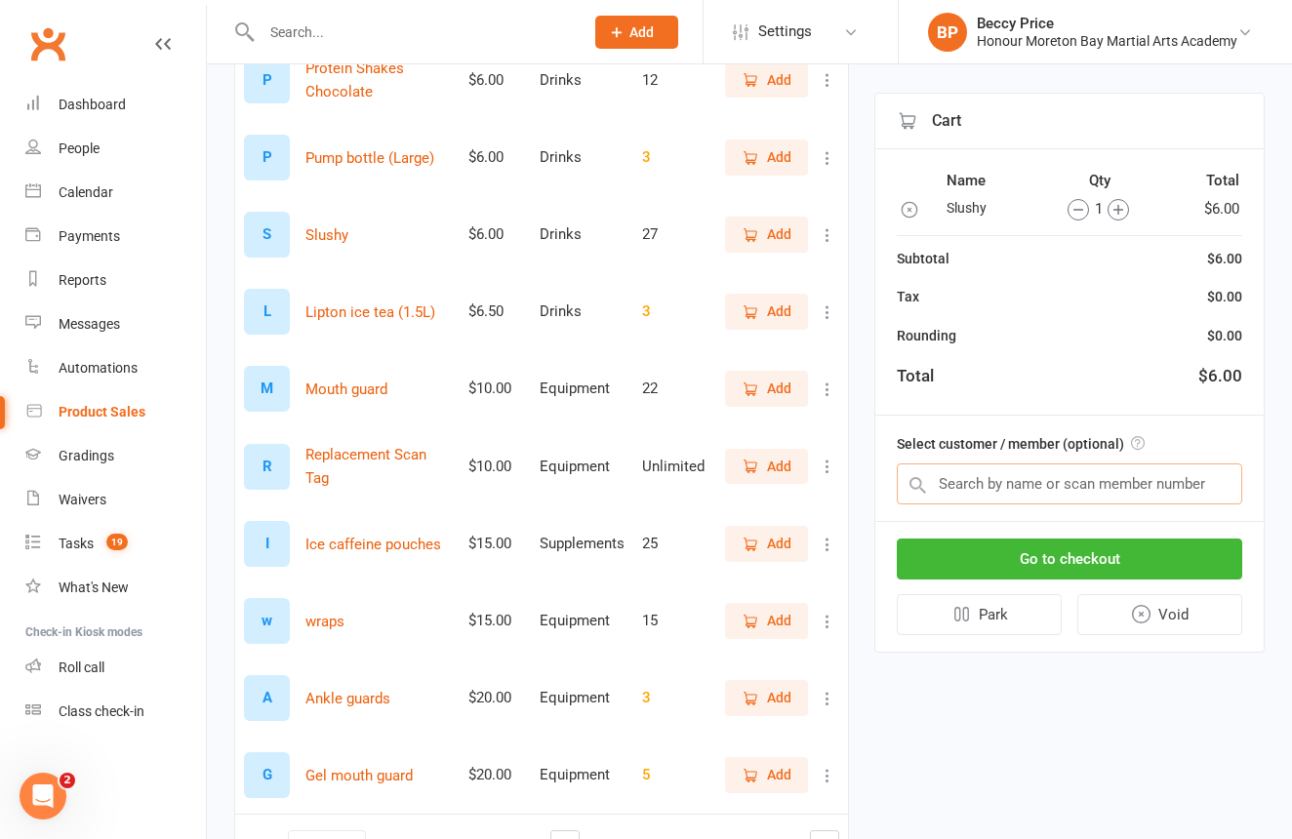
click at [1143, 490] on input "text" at bounding box center [1069, 483] width 345 height 41
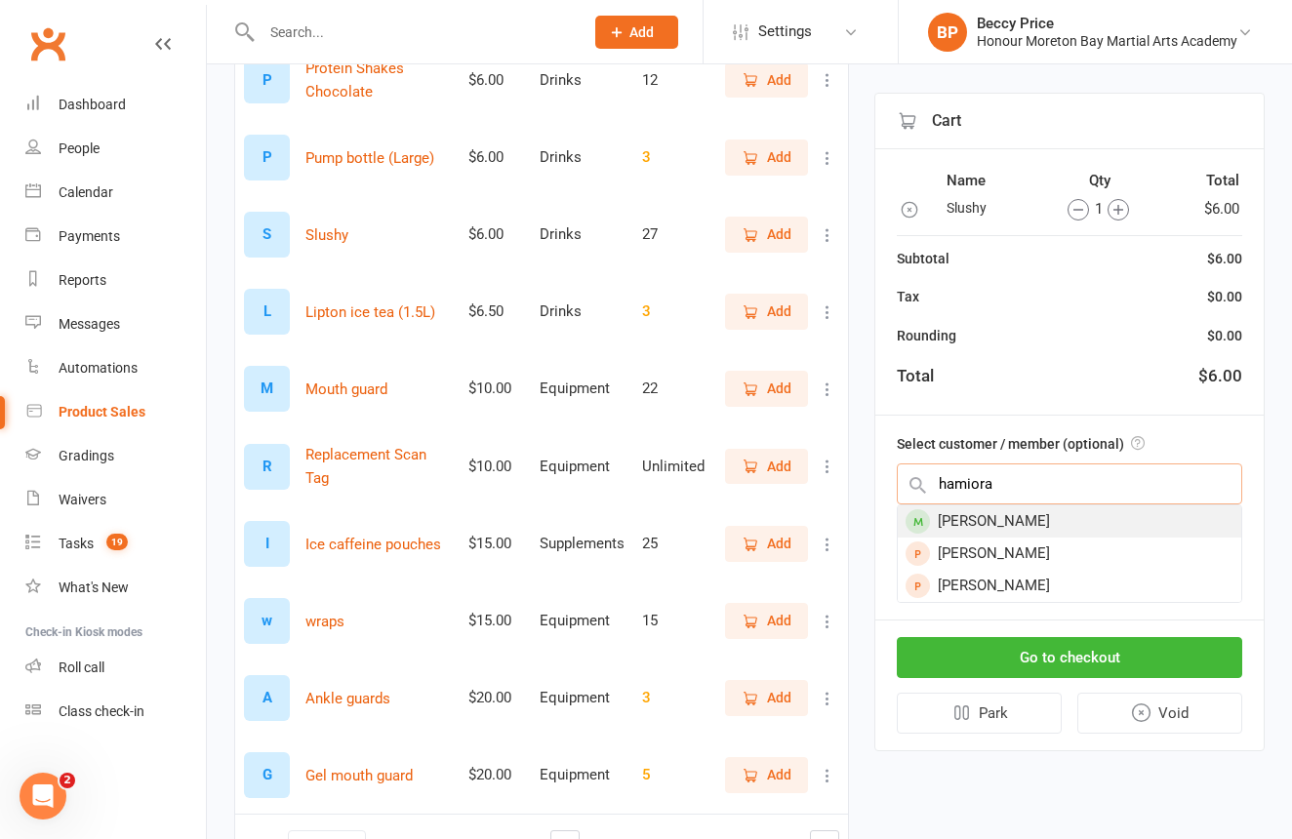
type input "hamiora"
click at [1095, 524] on div "[PERSON_NAME]" at bounding box center [1069, 521] width 343 height 32
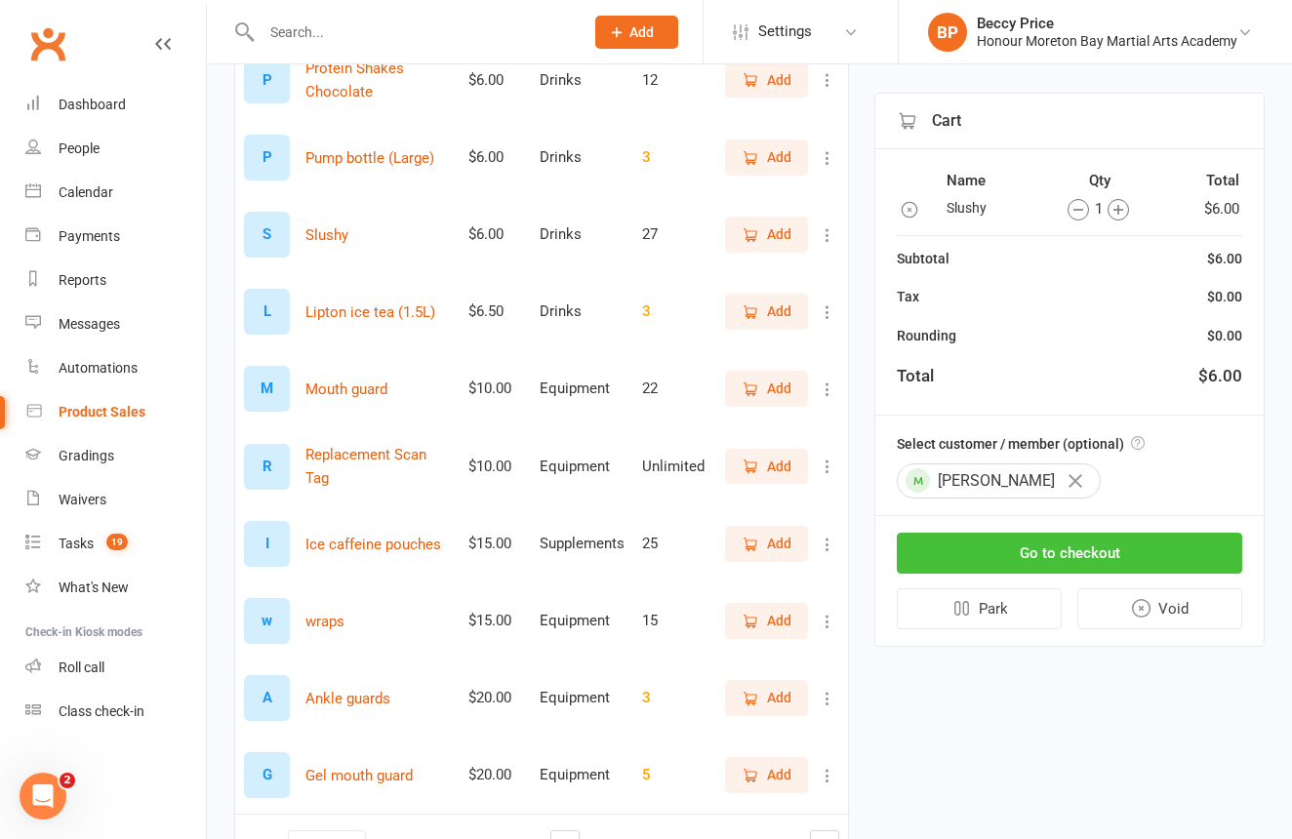
click at [1156, 536] on button "Go to checkout" at bounding box center [1069, 553] width 345 height 41
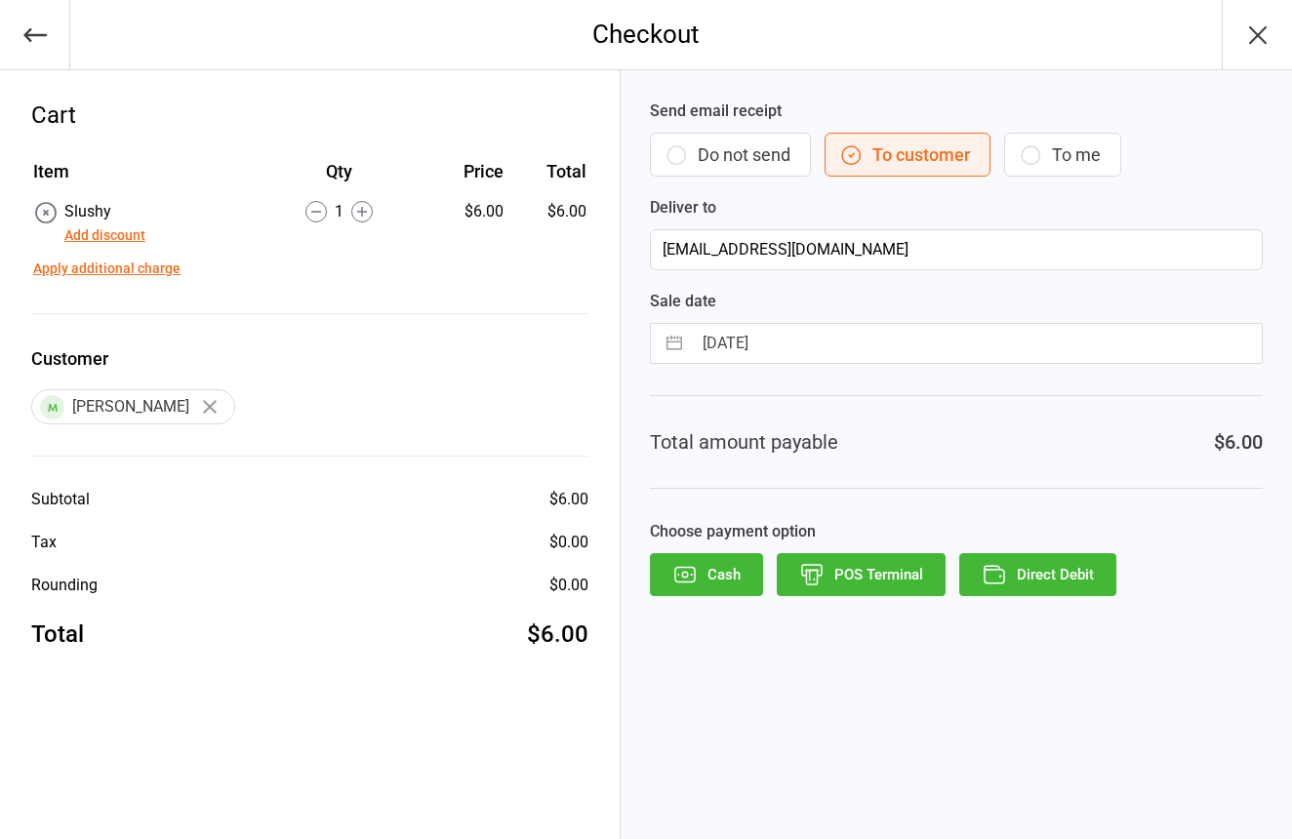
click at [786, 146] on button "Do not send" at bounding box center [730, 155] width 161 height 44
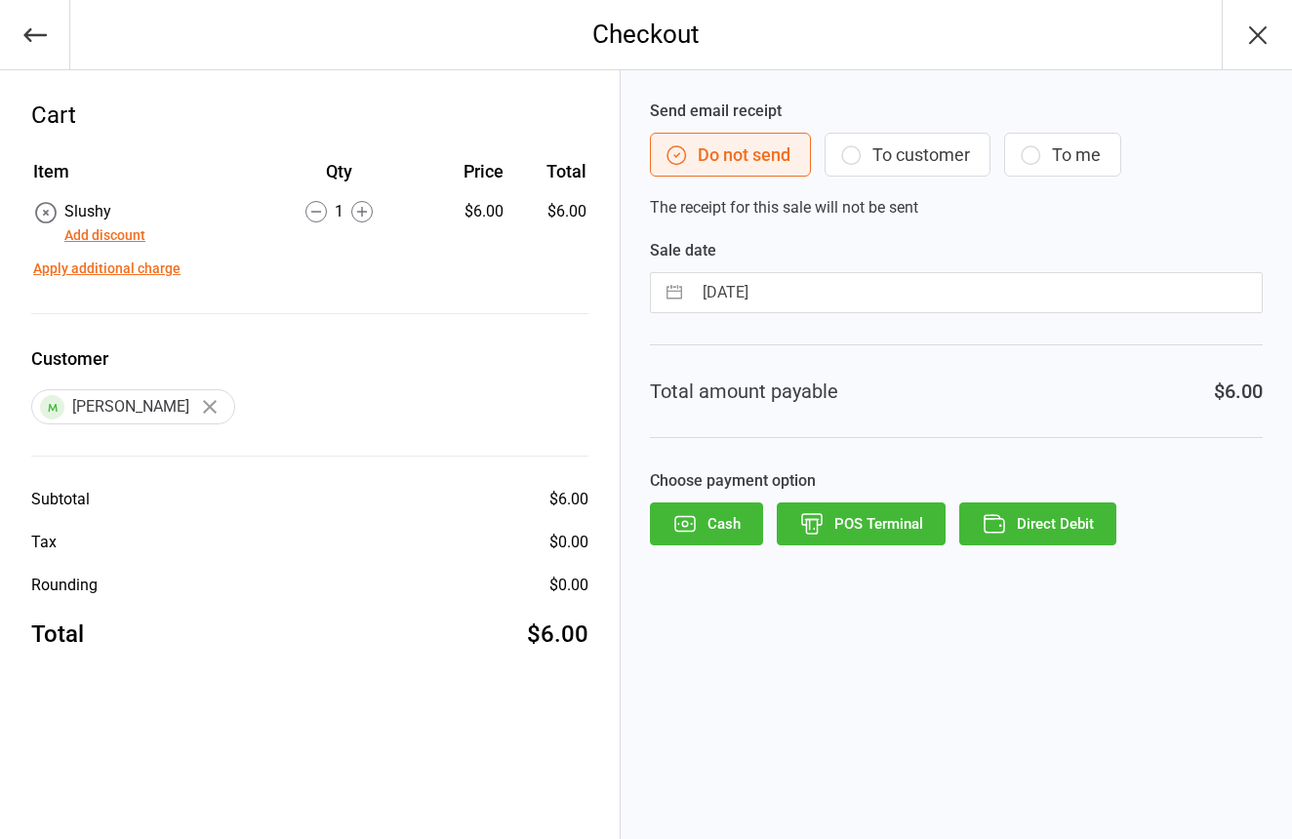
click at [866, 522] on button "POS Terminal" at bounding box center [861, 524] width 169 height 43
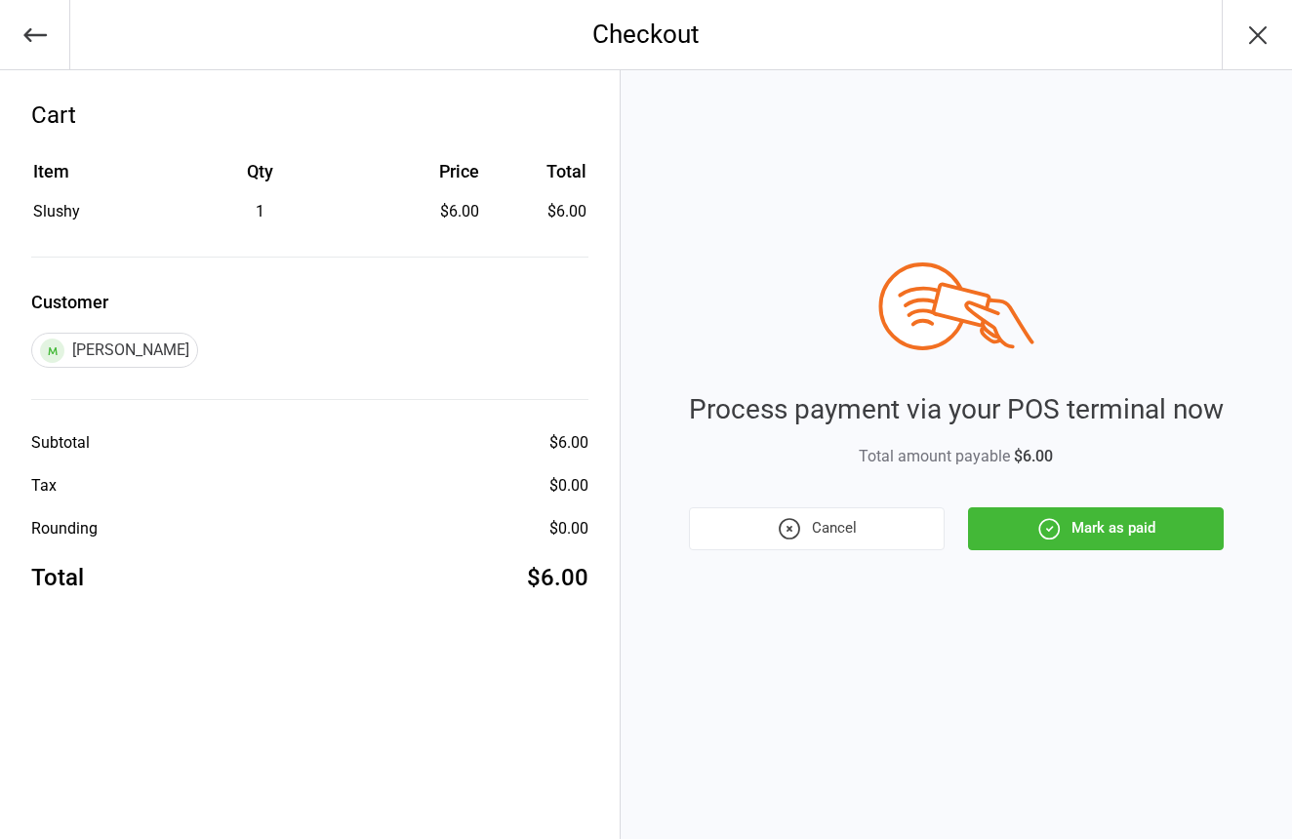
click at [1070, 537] on button "Mark as paid" at bounding box center [1096, 528] width 256 height 43
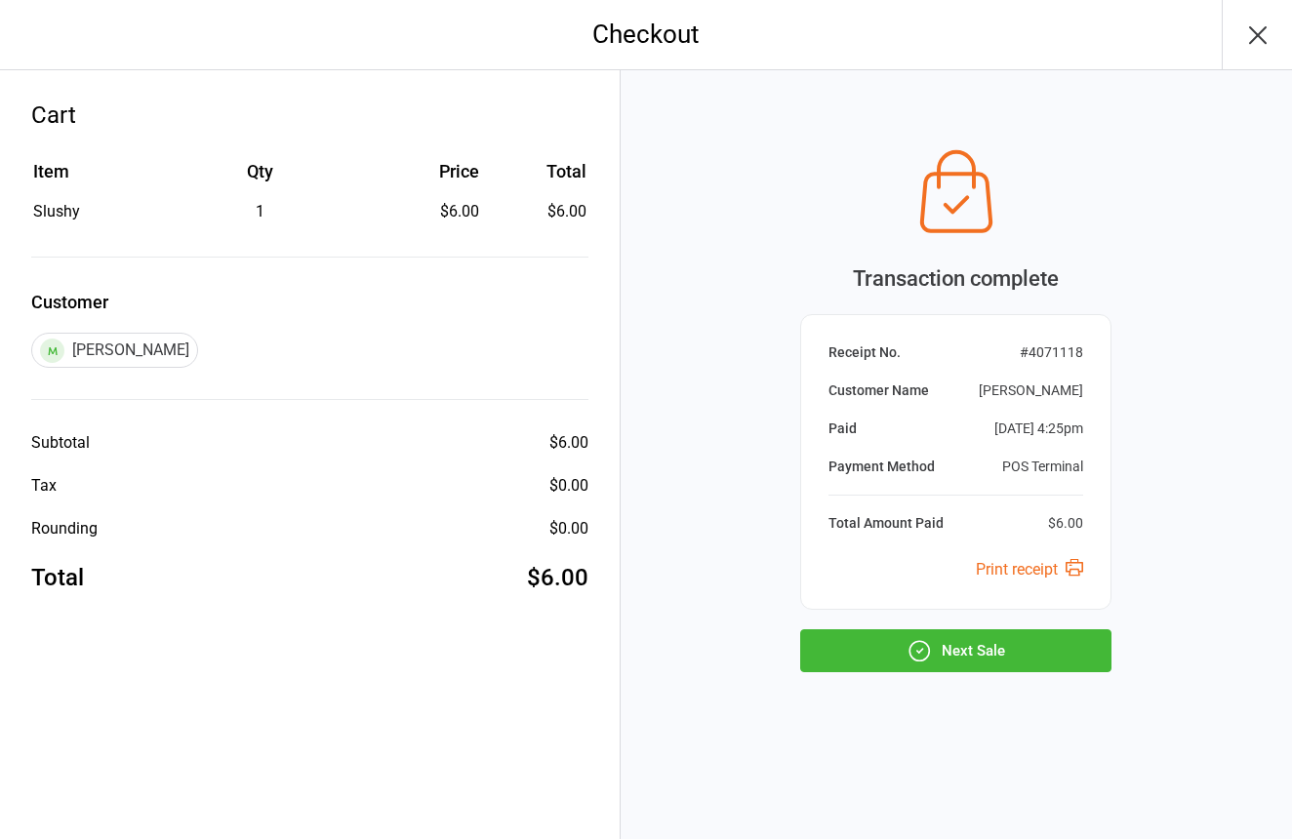
click at [1045, 649] on button "Next Sale" at bounding box center [955, 650] width 311 height 43
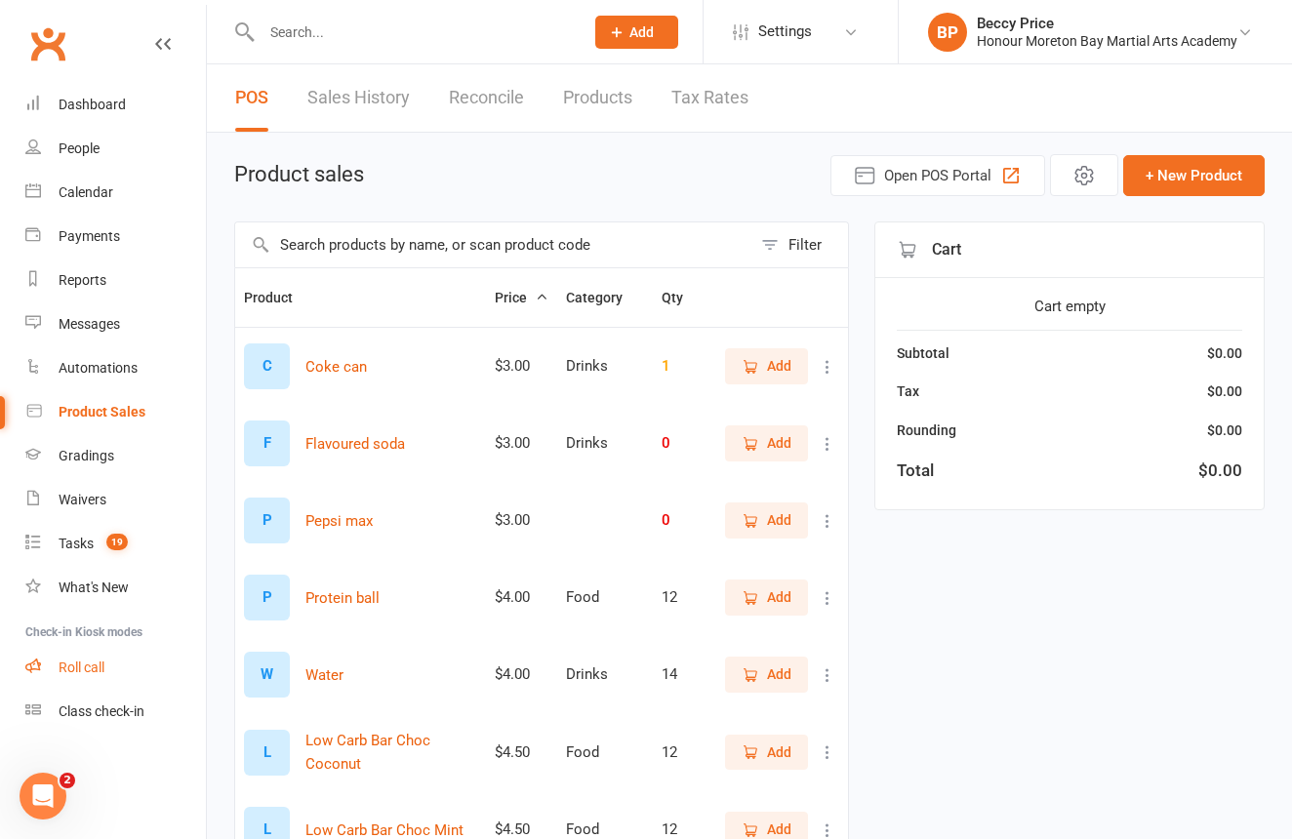
click at [78, 664] on div "Roll call" at bounding box center [82, 668] width 46 height 16
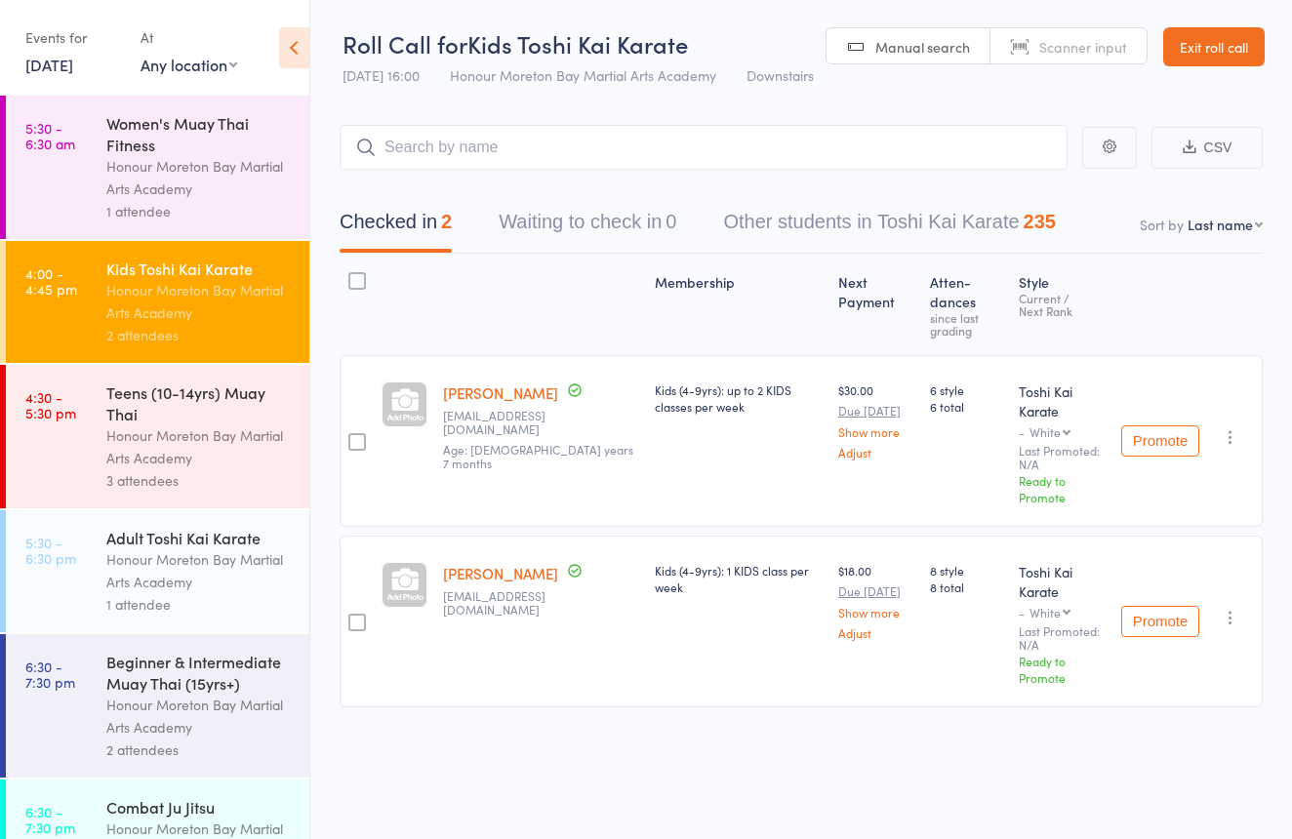
click at [197, 421] on div "Teens (10-14yrs) Muay Thai" at bounding box center [199, 403] width 186 height 43
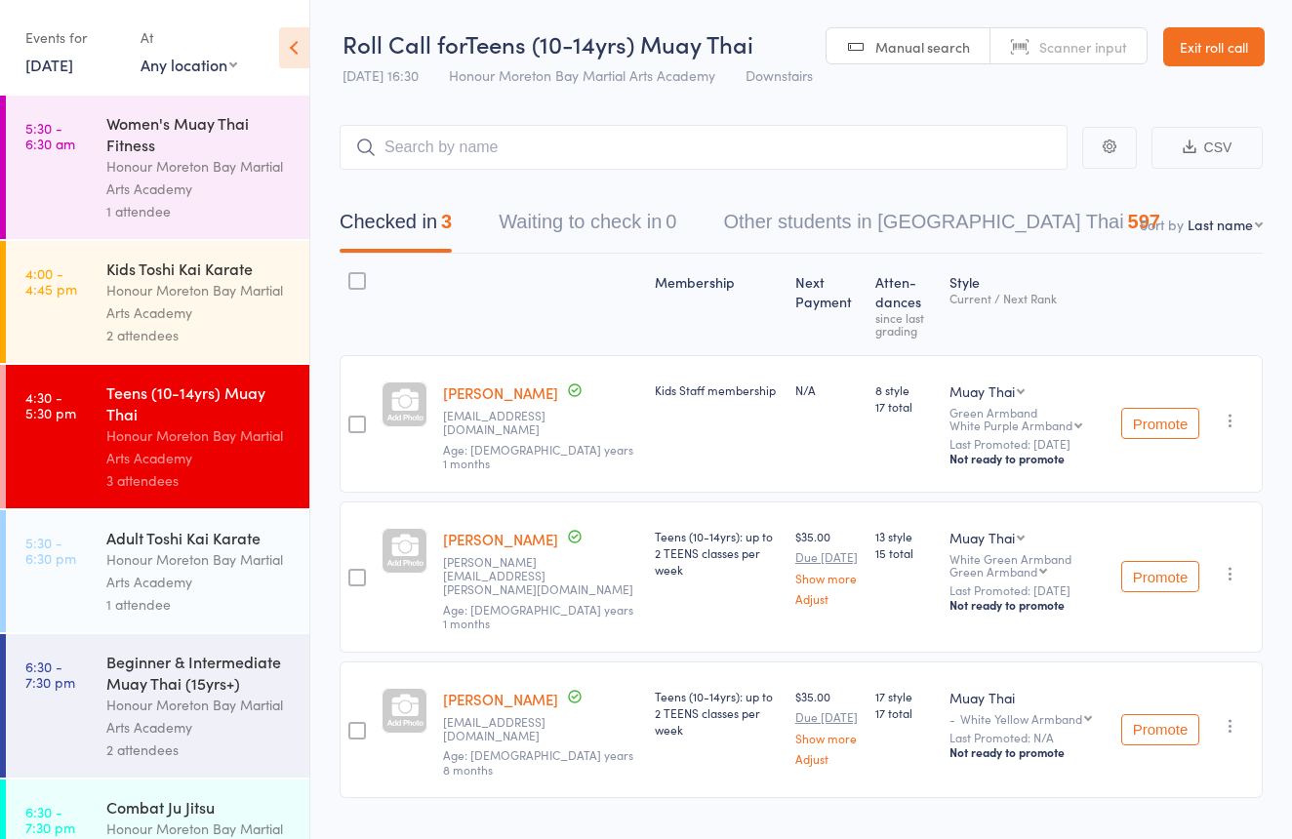
click at [1058, 46] on span "Scanner input" at bounding box center [1083, 47] width 88 height 20
type input "0958"
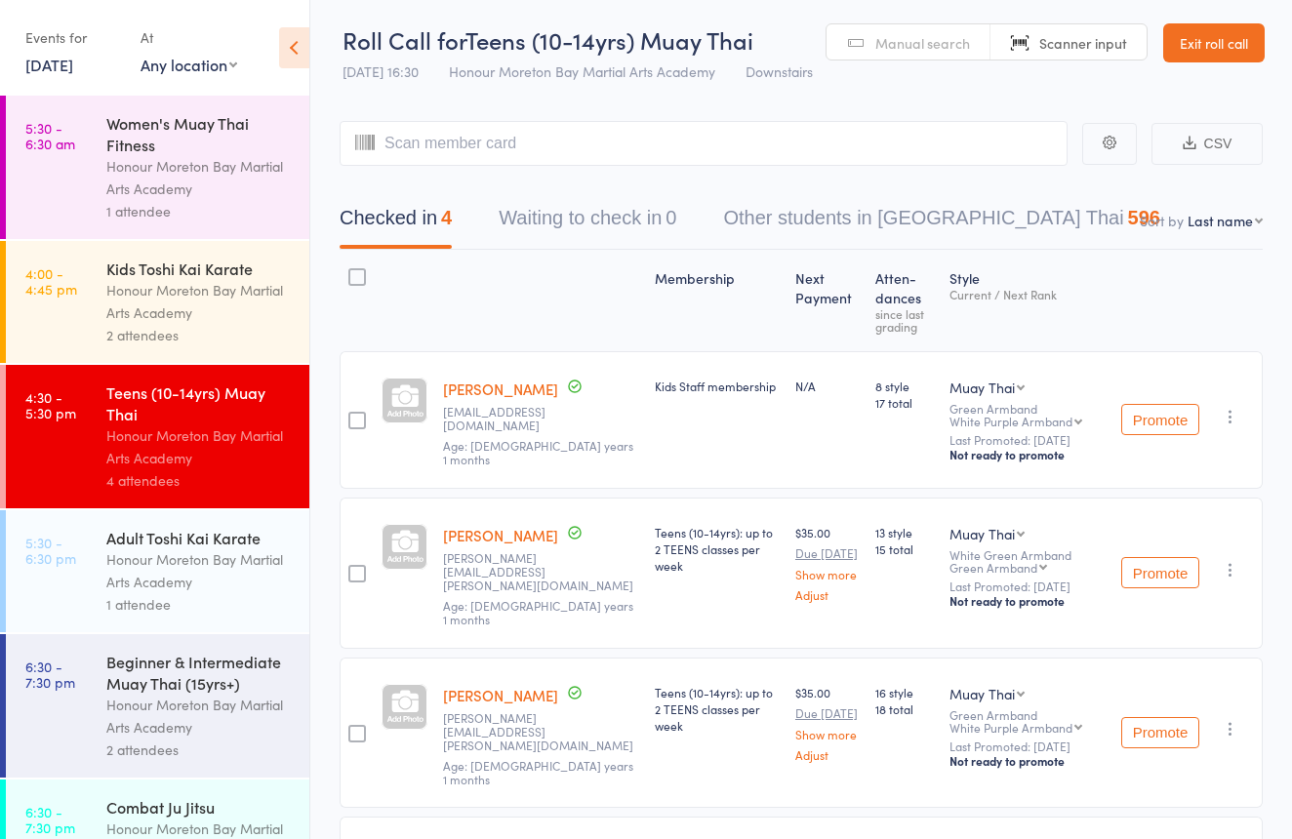
click at [1232, 54] on link "Exit roll call" at bounding box center [1213, 42] width 101 height 39
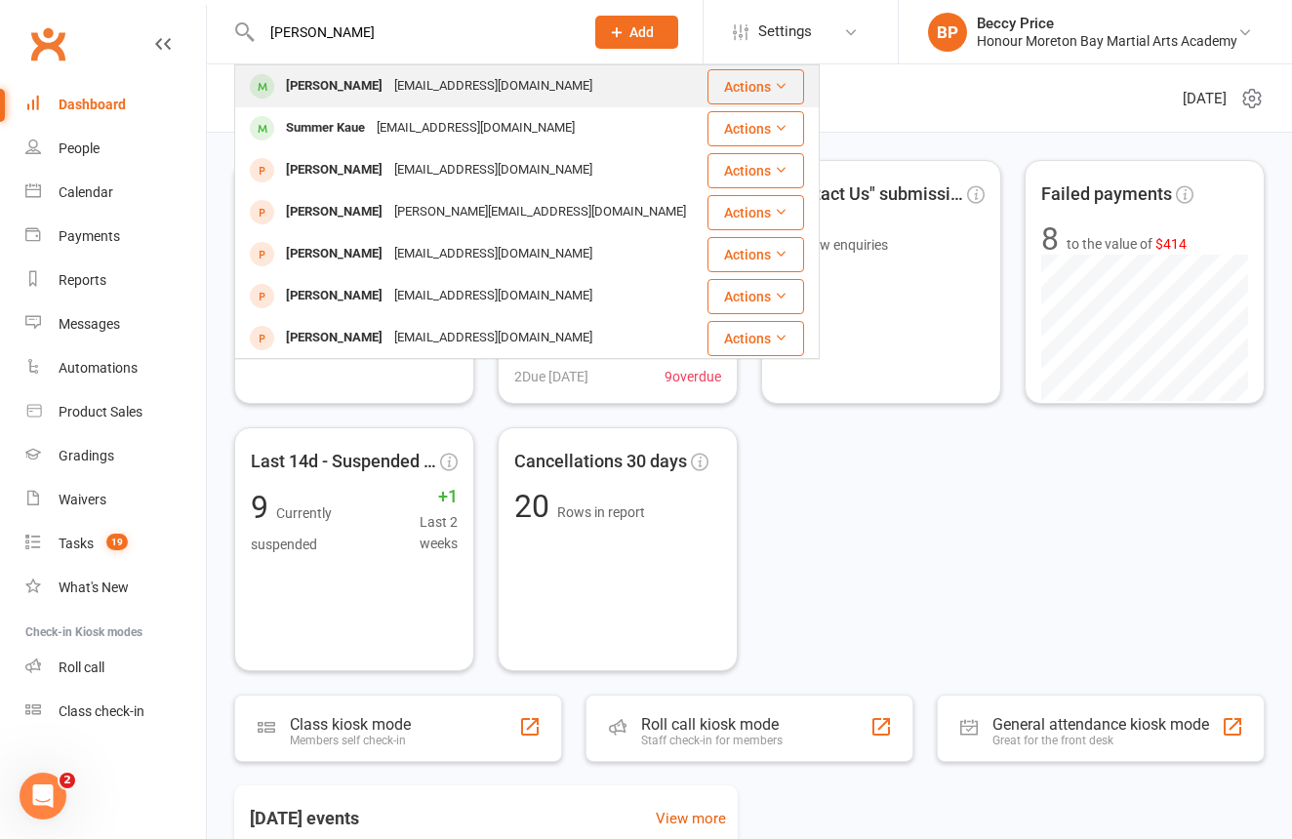
type input "[PERSON_NAME]"
click at [439, 91] on div "[EMAIL_ADDRESS][DOMAIN_NAME]" at bounding box center [493, 86] width 210 height 28
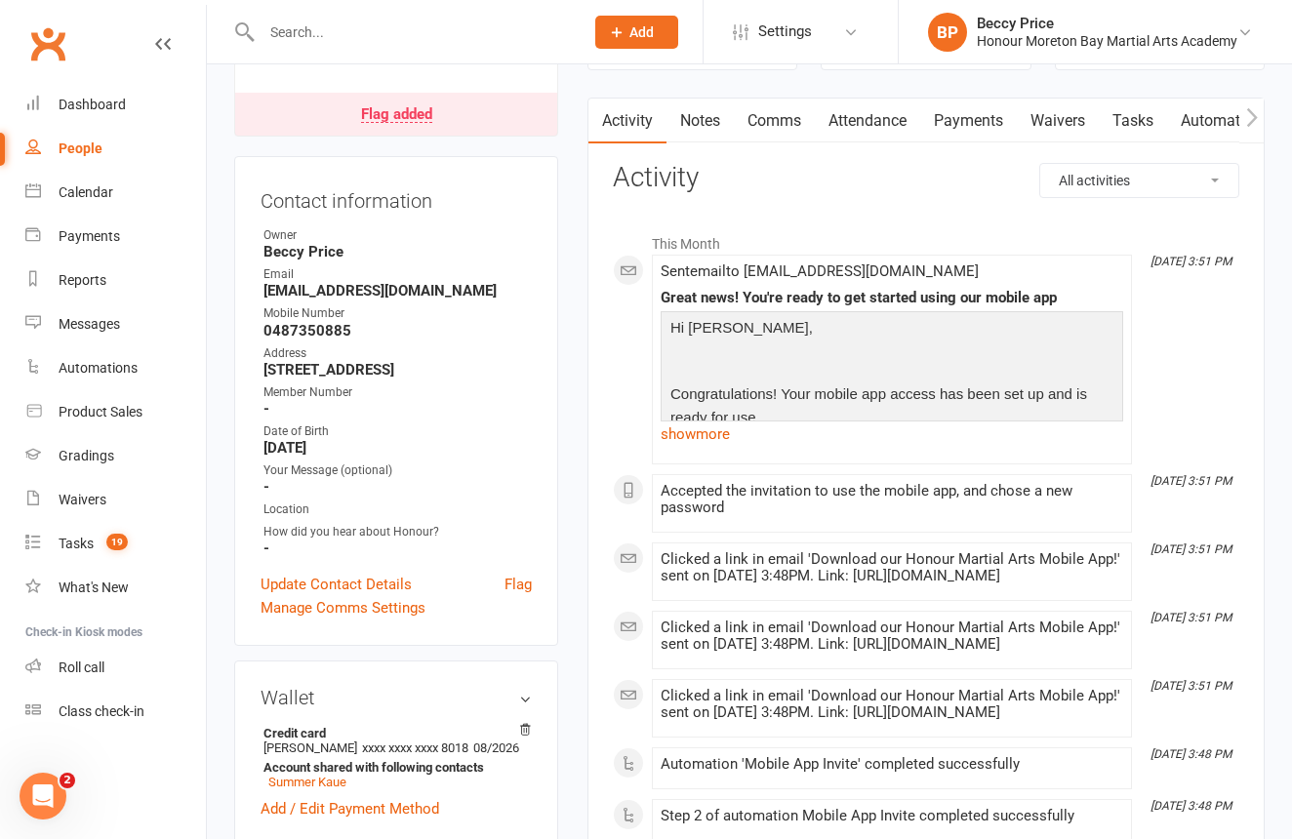
scroll to position [165, 0]
click at [519, 126] on link "Flag added" at bounding box center [396, 116] width 322 height 43
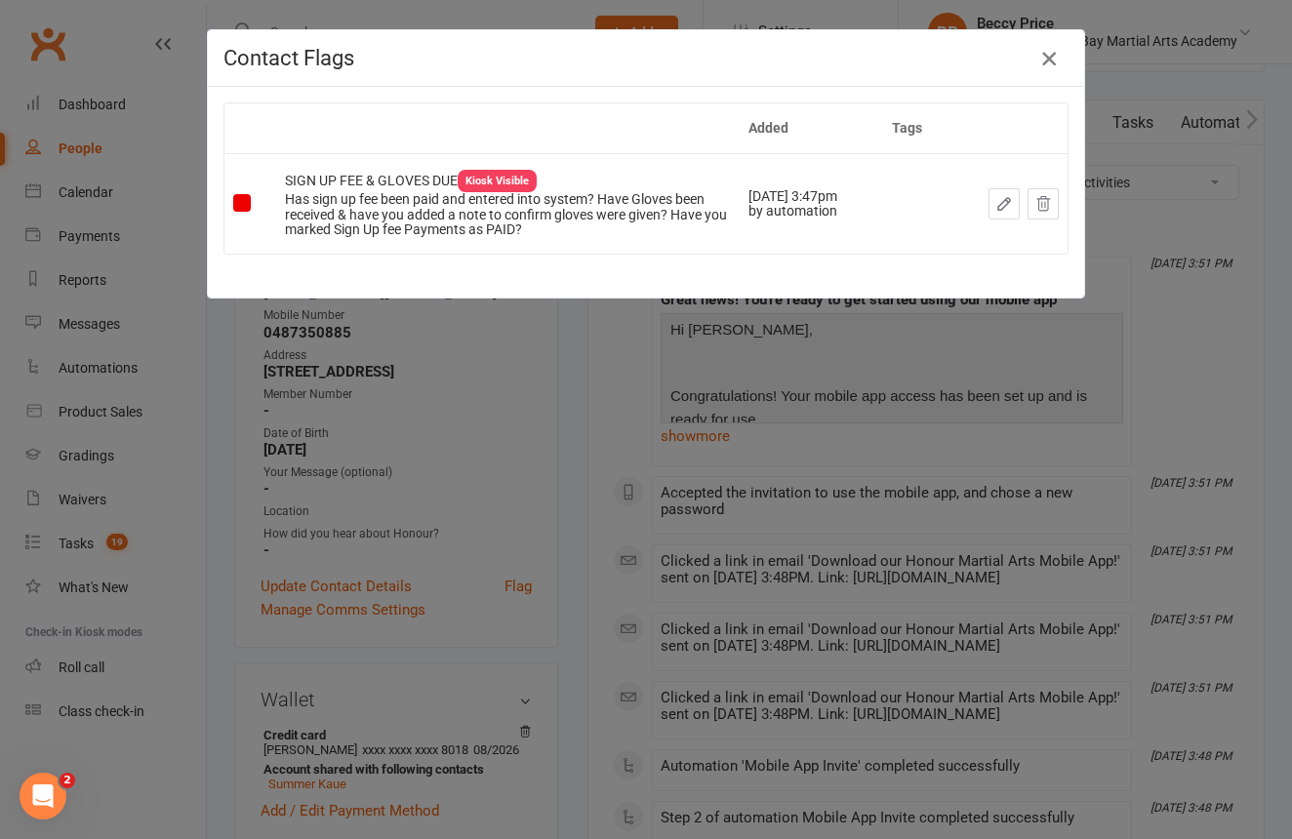
click at [1041, 53] on icon "button" at bounding box center [1048, 58] width 23 height 23
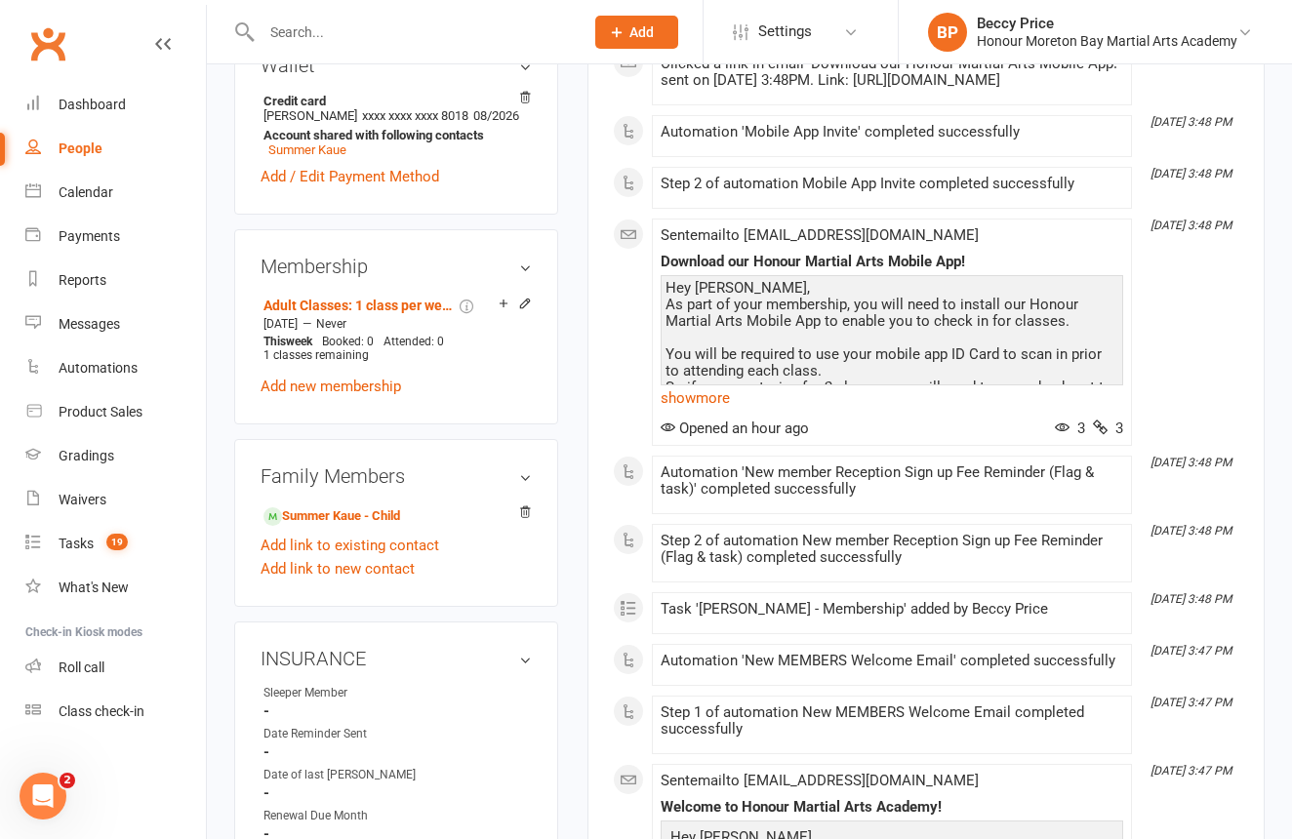
scroll to position [802, 0]
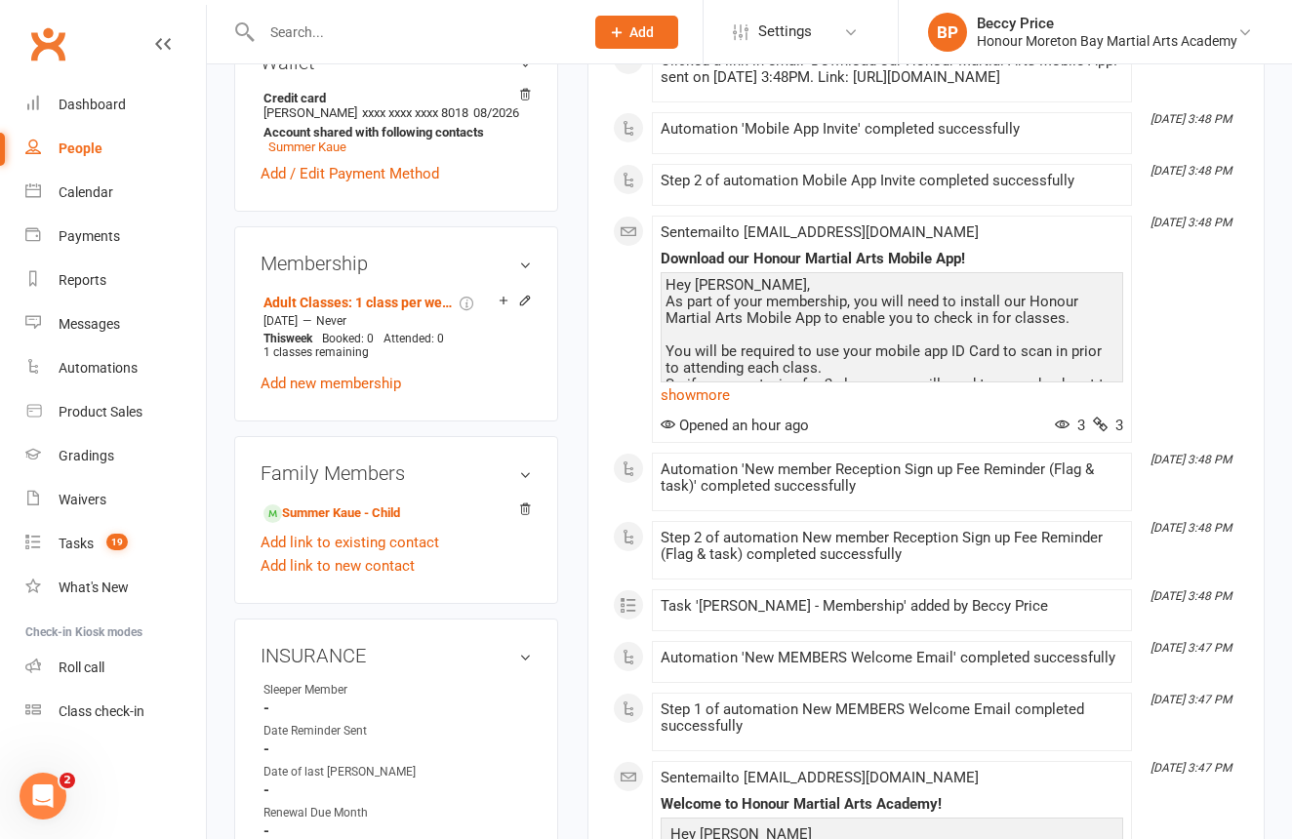
click at [372, 392] on link "Add new membership" at bounding box center [331, 384] width 141 height 18
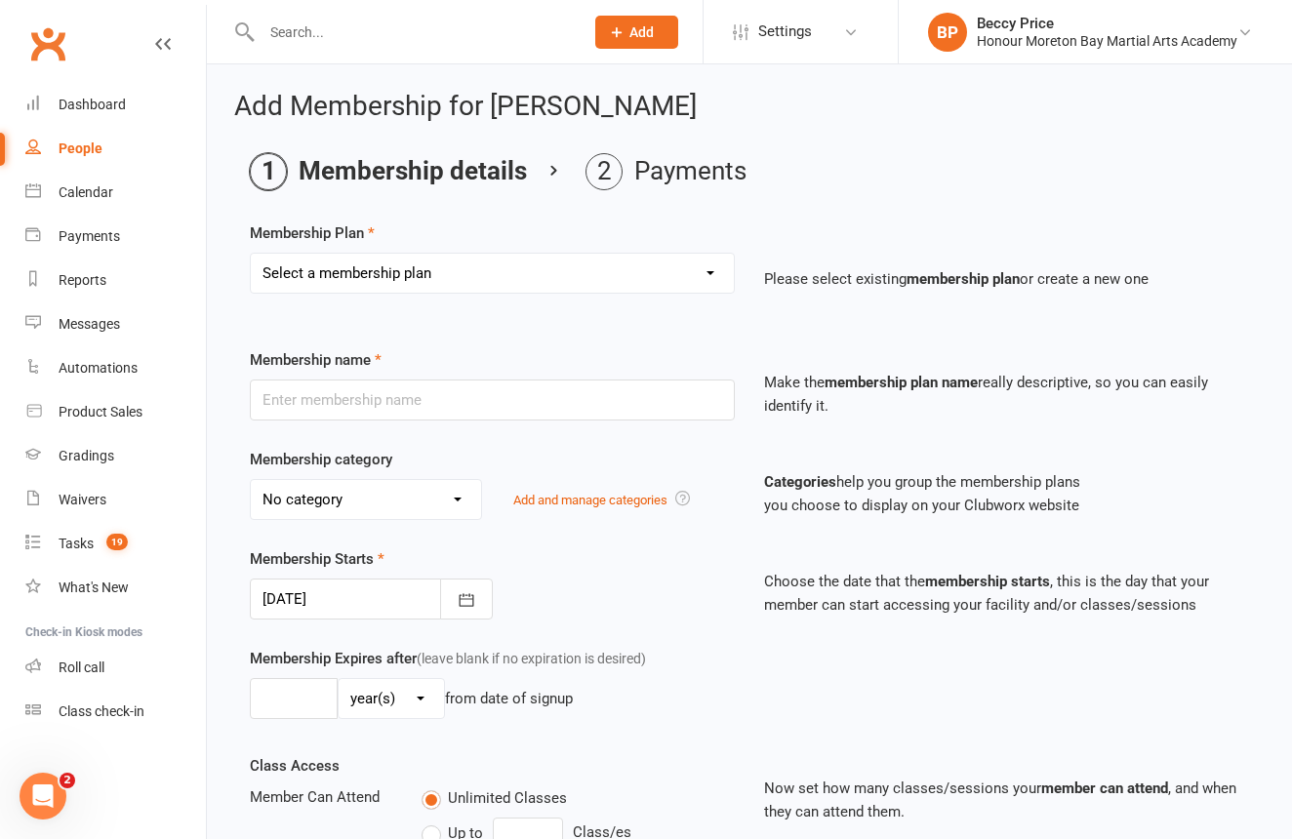
select select "1"
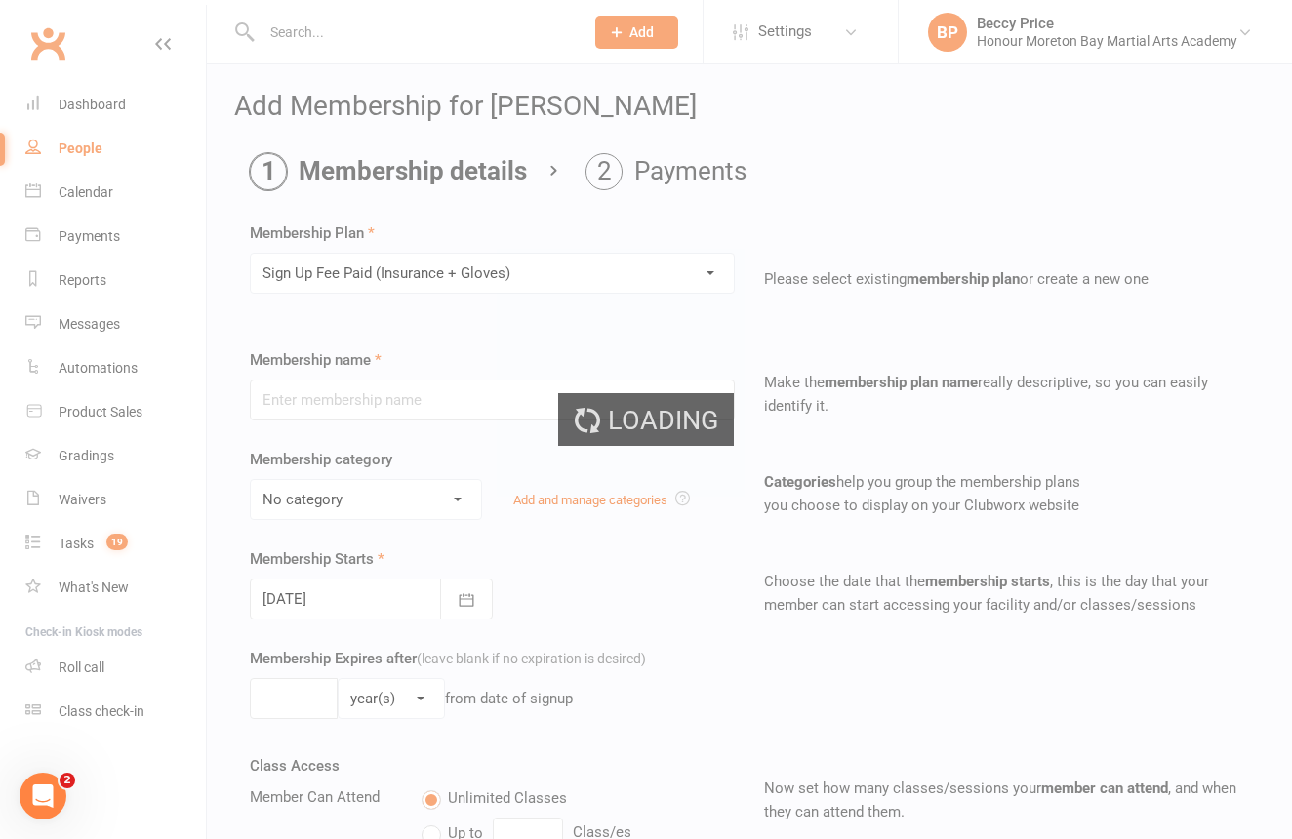
type input "Sign Up Fee Paid (Insurance + Gloves)"
select select "9"
type input "1"
type input "0"
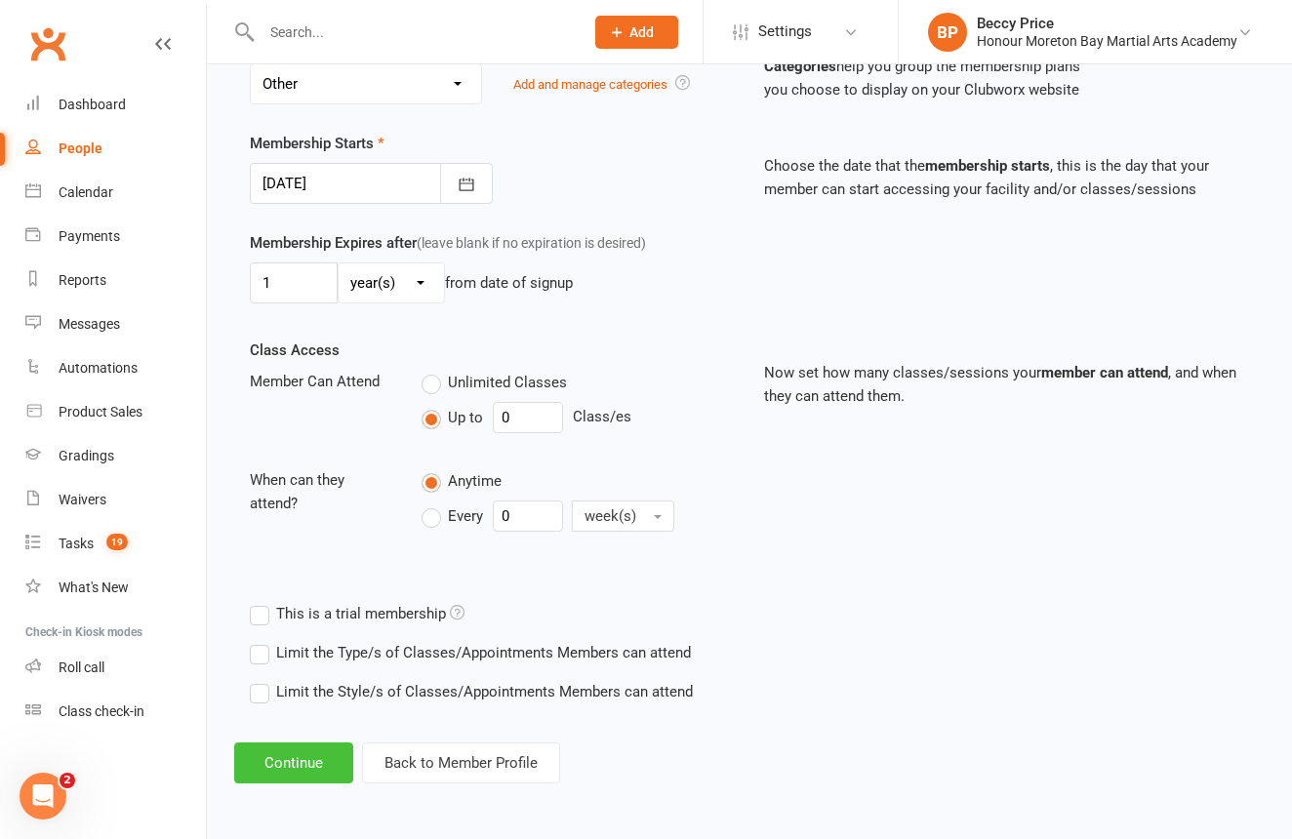
scroll to position [431, 0]
click at [306, 748] on button "Continue" at bounding box center [293, 763] width 119 height 41
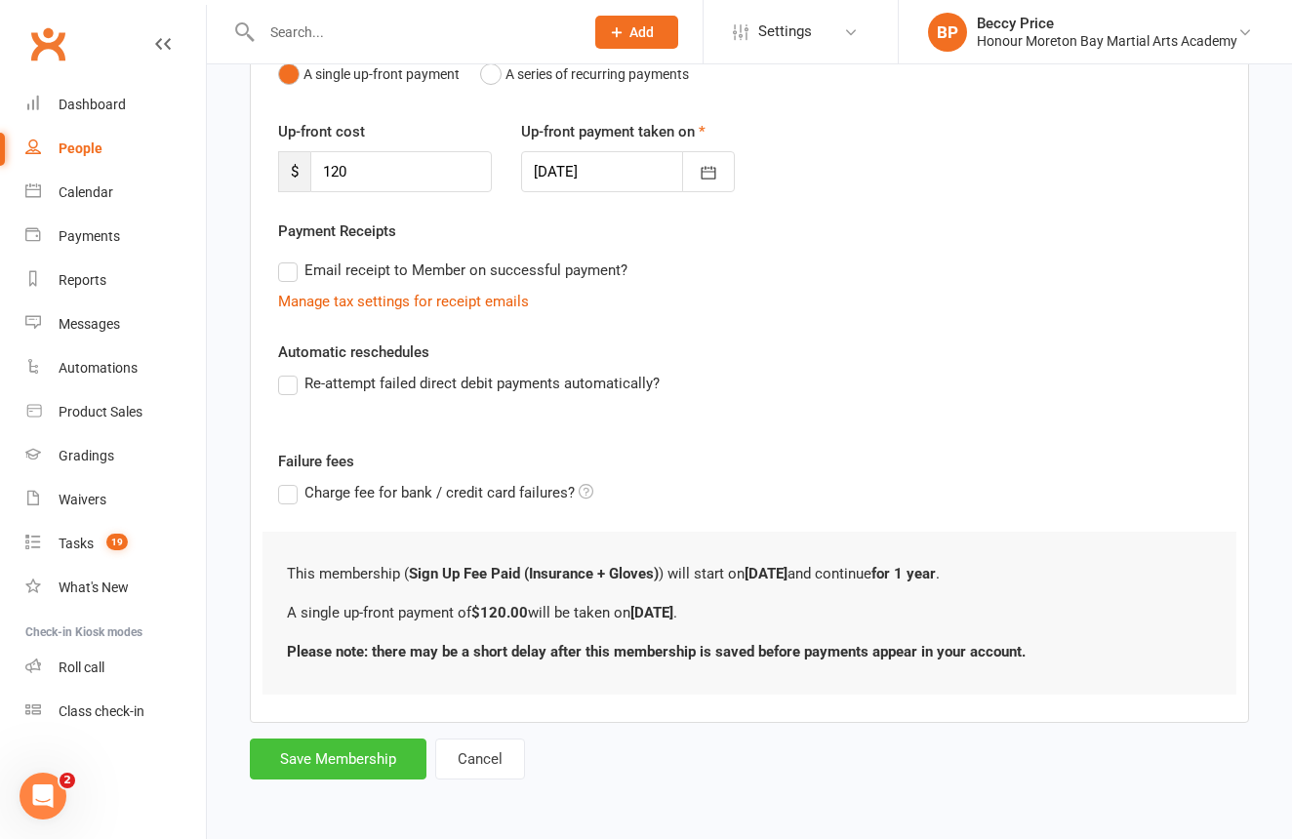
scroll to position [239, 0]
click at [324, 750] on button "Save Membership" at bounding box center [338, 759] width 177 height 41
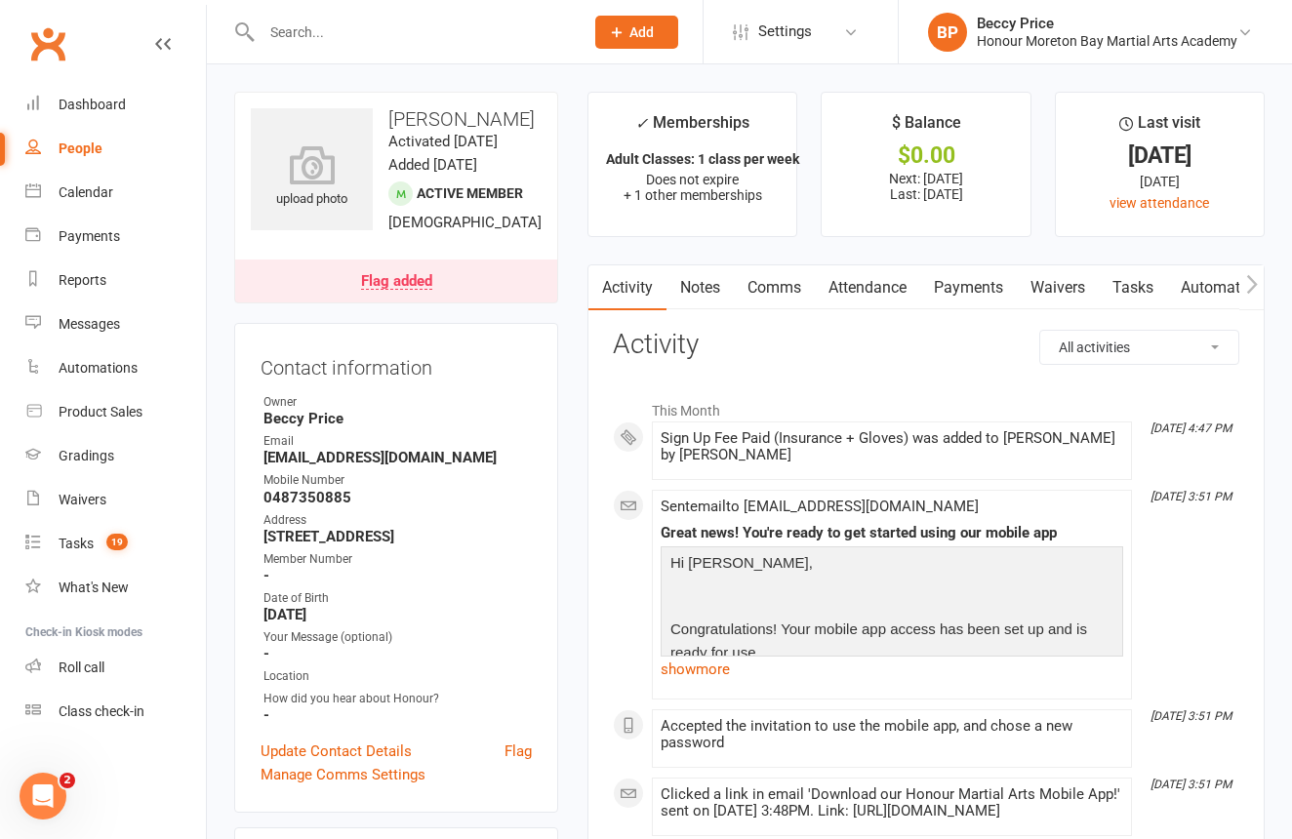
click at [1001, 295] on link "Payments" at bounding box center [968, 287] width 97 height 45
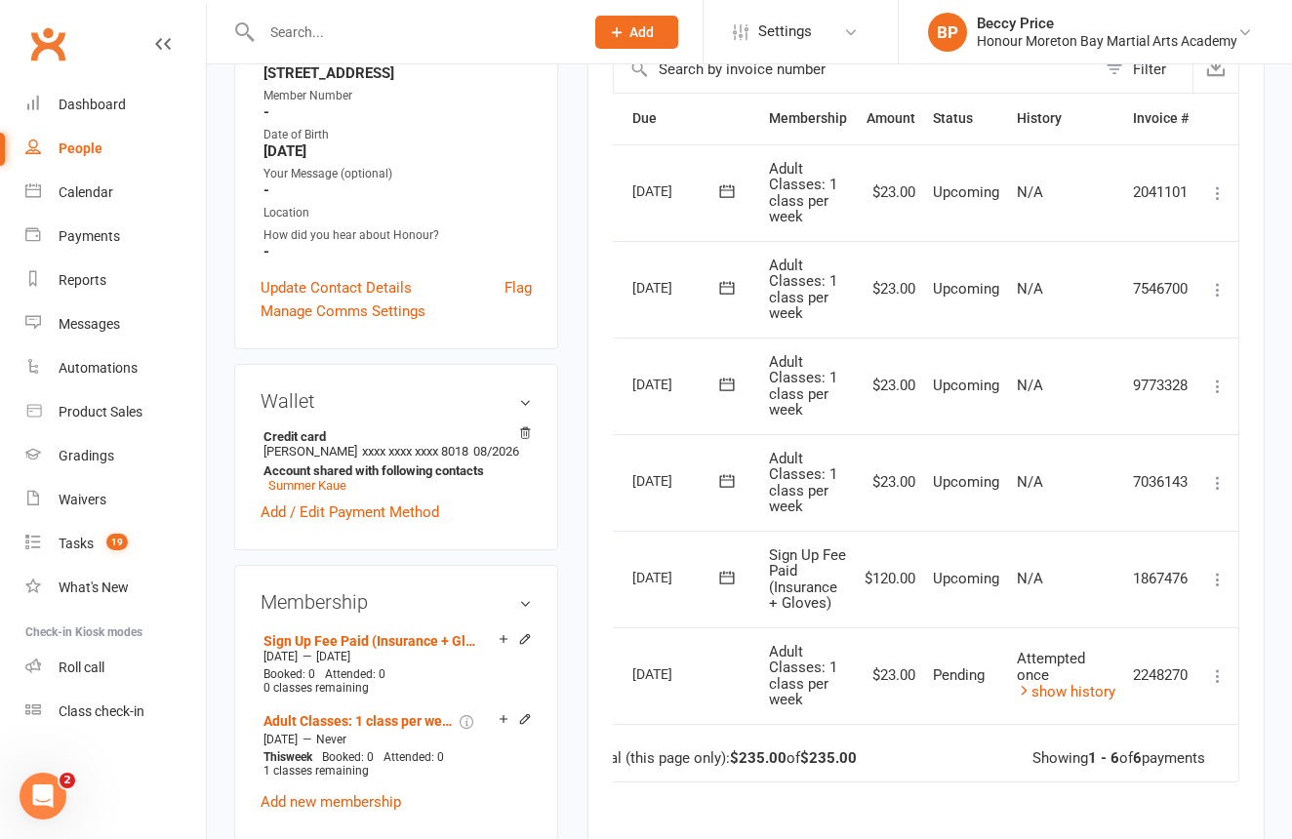
scroll to position [0, 40]
click at [1215, 570] on icon at bounding box center [1218, 580] width 20 height 20
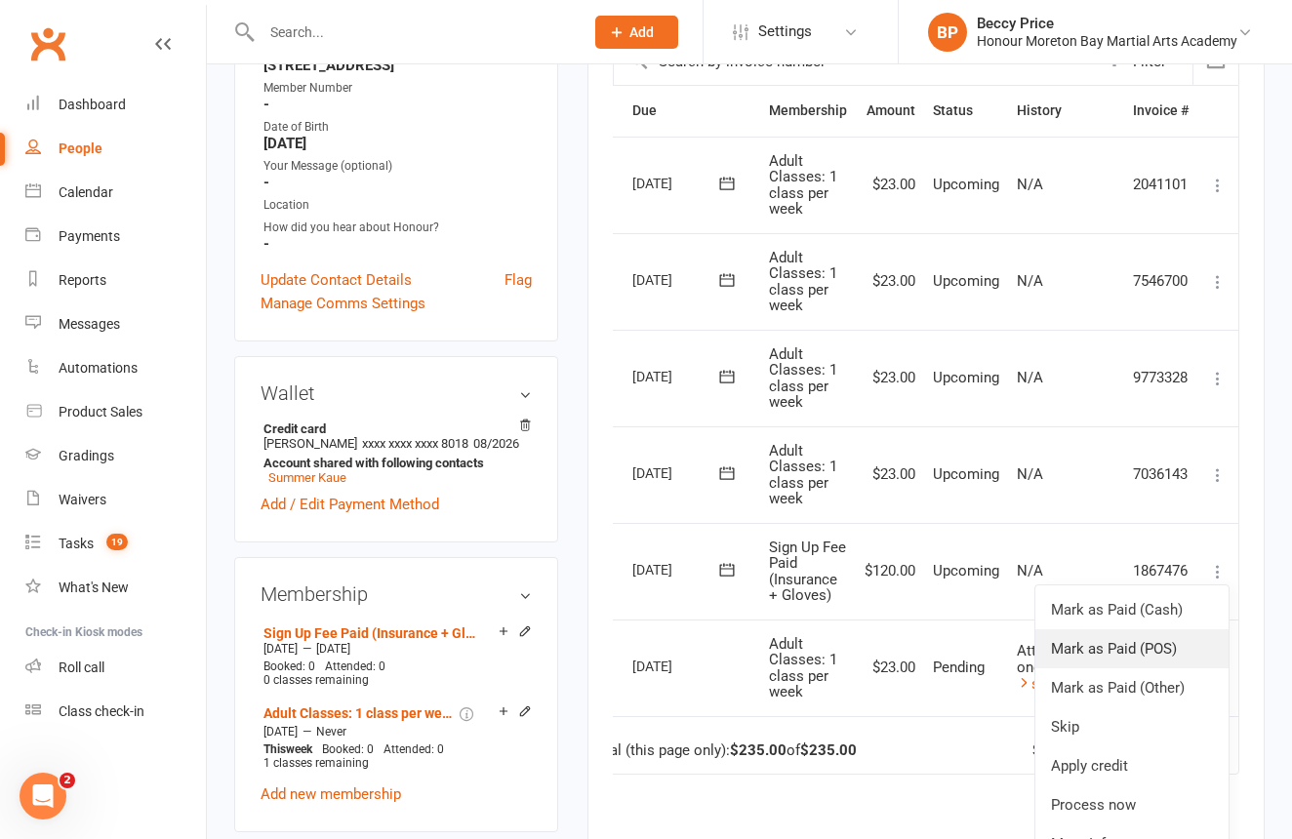
click at [1188, 629] on link "Mark as Paid (POS)" at bounding box center [1131, 648] width 193 height 39
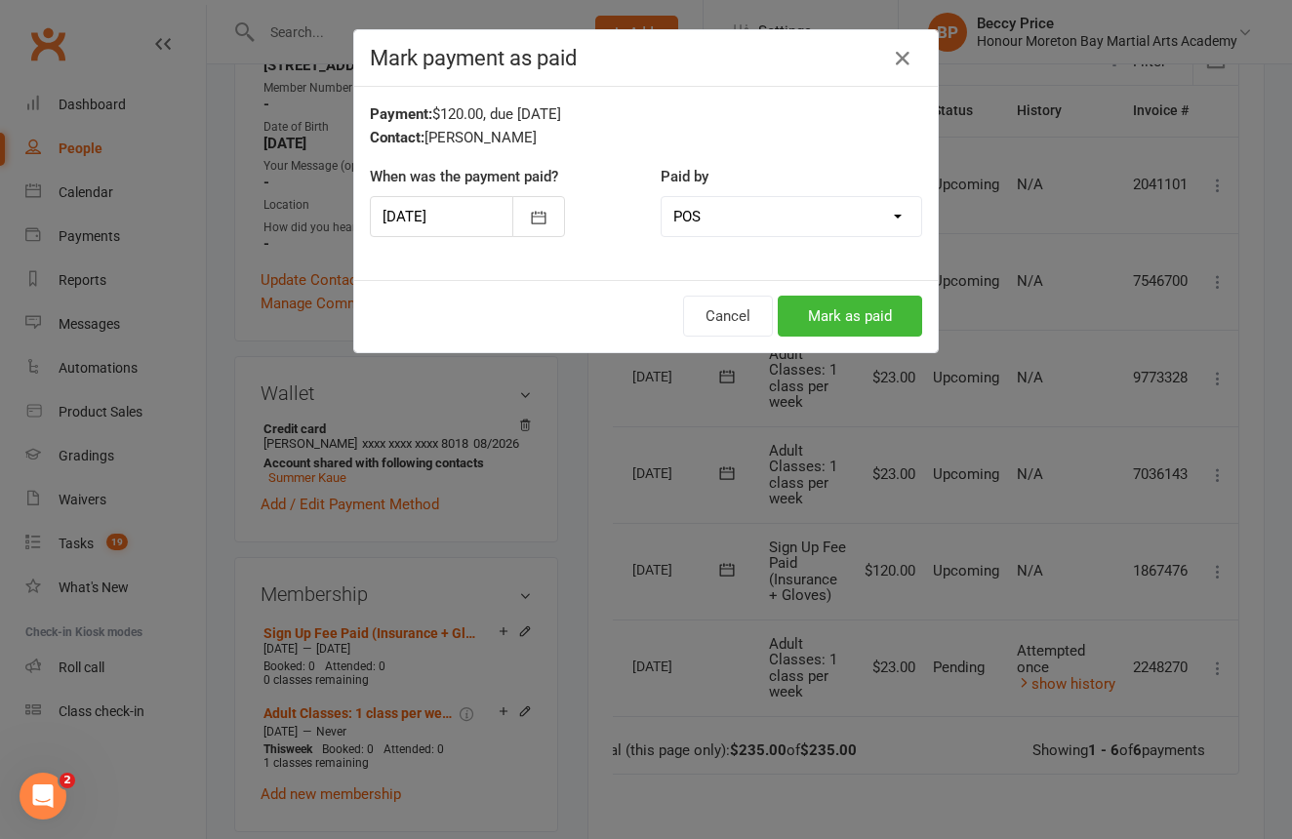
click at [862, 314] on button "Mark as paid" at bounding box center [850, 316] width 144 height 41
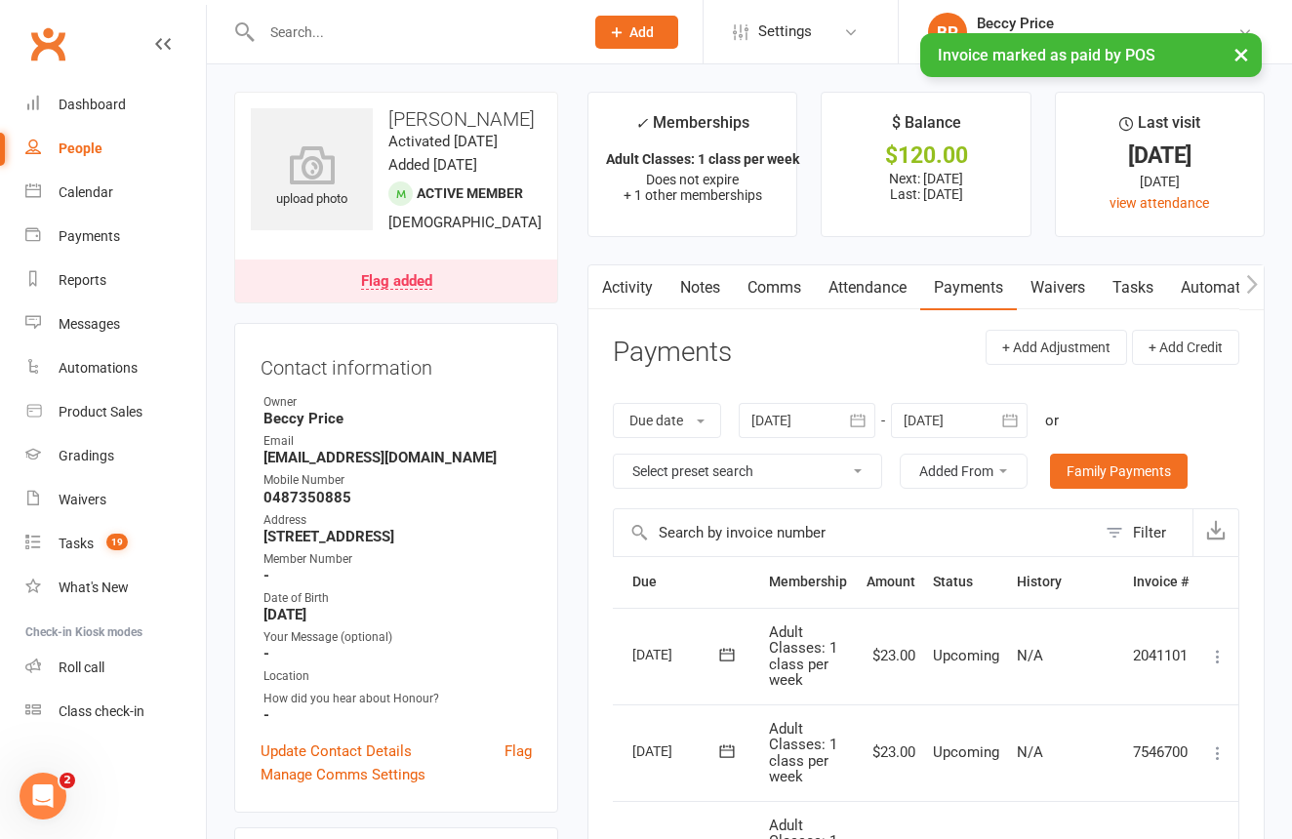
scroll to position [0, 0]
click at [685, 288] on link "Notes" at bounding box center [699, 287] width 67 height 45
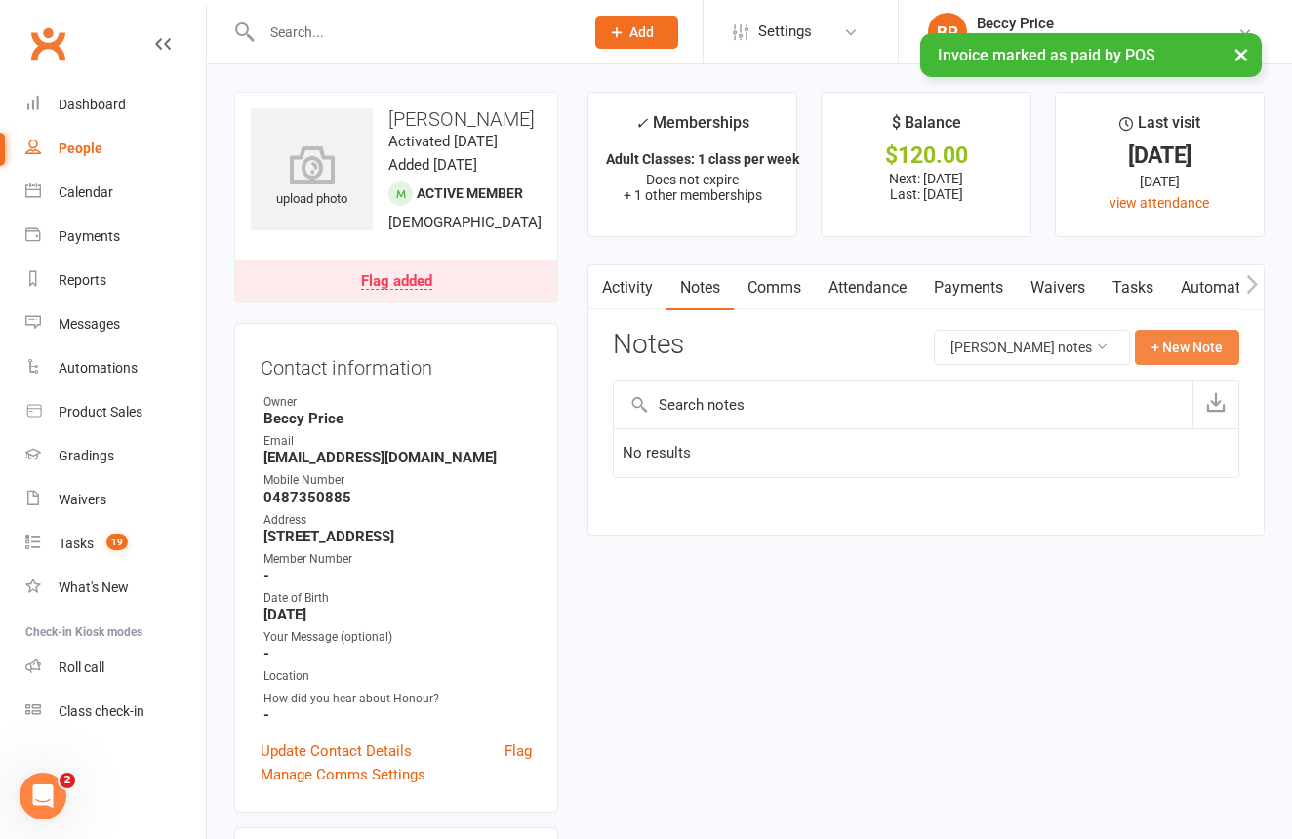
click at [1191, 341] on button "+ New Note" at bounding box center [1187, 347] width 104 height 35
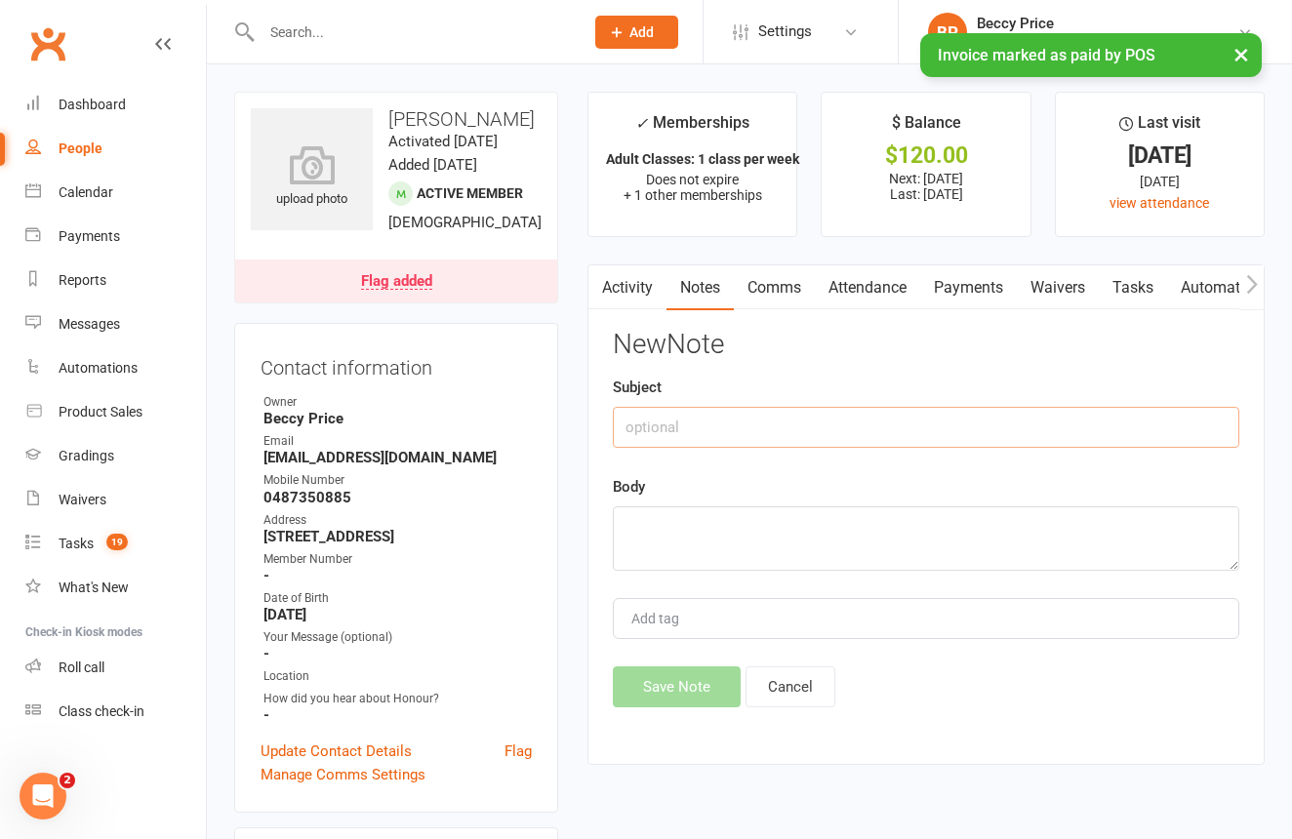
click at [781, 414] on input "text" at bounding box center [926, 427] width 626 height 41
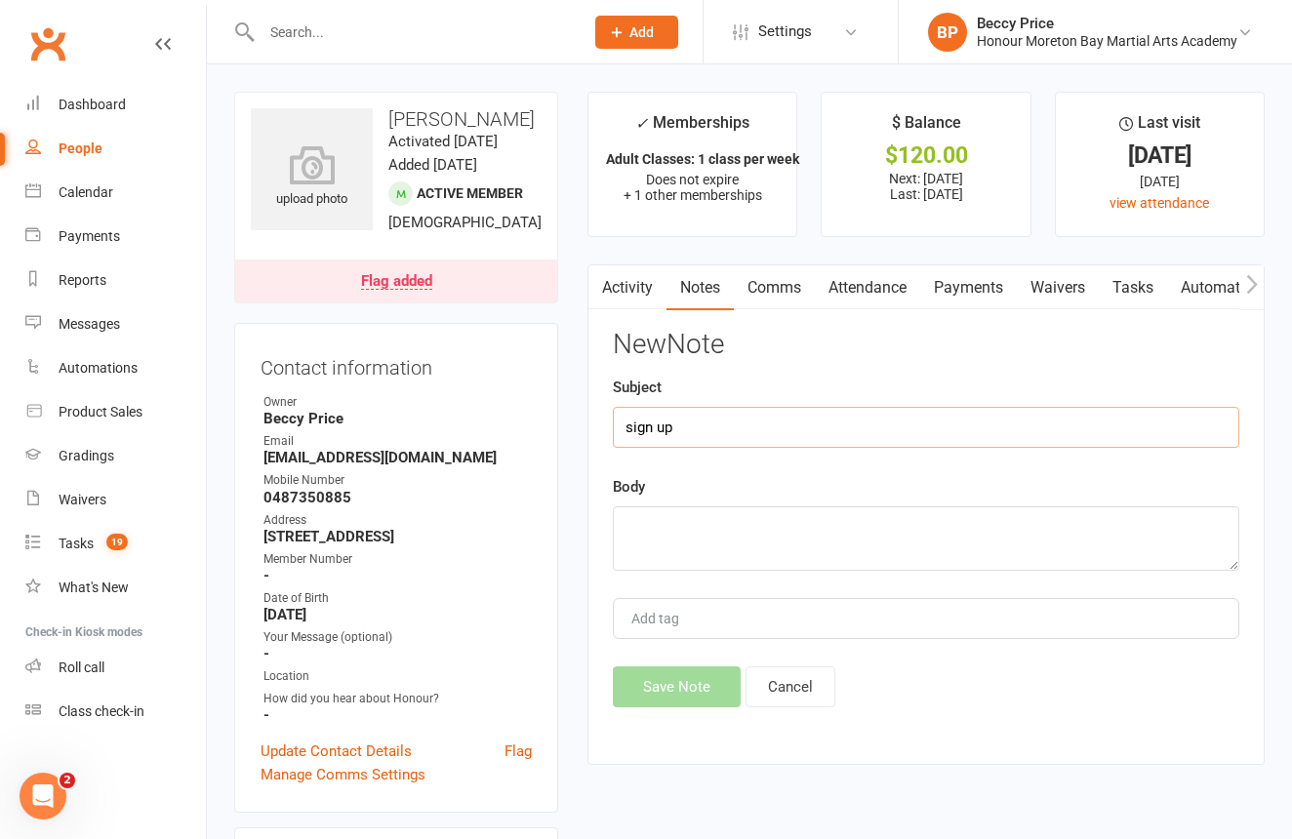
type input "sign up"
click at [758, 533] on textarea at bounding box center [926, 538] width 626 height 64
type textarea "sign up fee paid and gloves received"
click at [725, 691] on button "Save Note" at bounding box center [677, 686] width 128 height 41
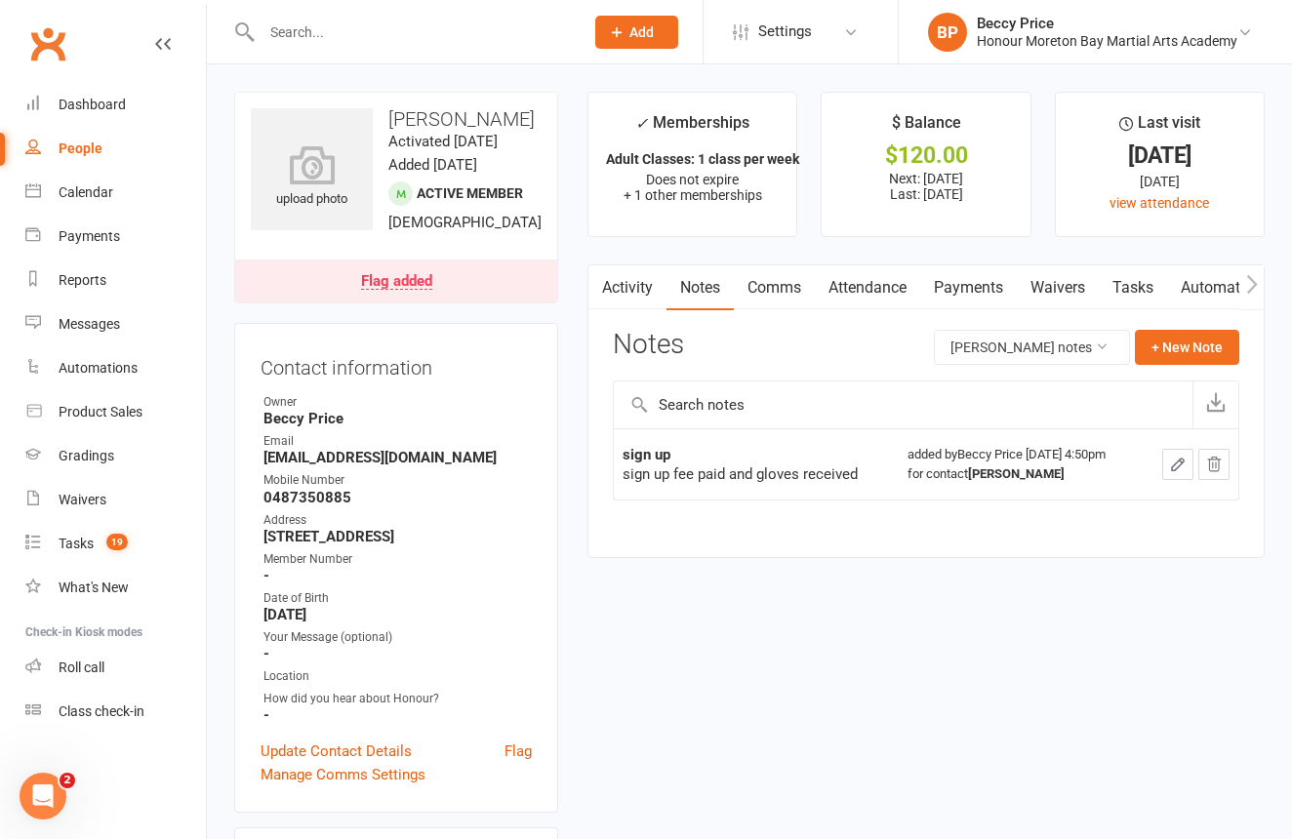
click at [496, 302] on link "Flag added" at bounding box center [396, 281] width 322 height 43
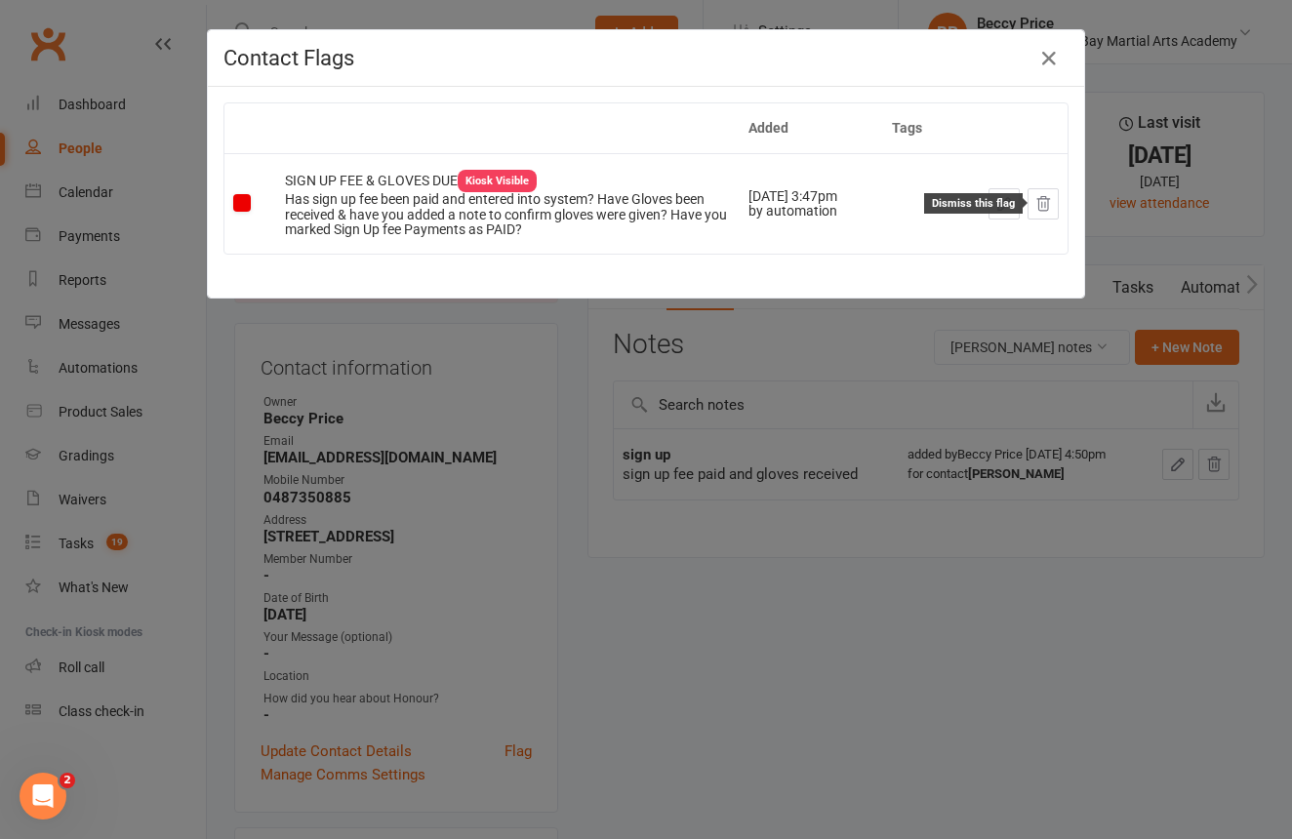
drag, startPoint x: 1036, startPoint y: 211, endPoint x: 807, endPoint y: 415, distance: 306.9
click at [1038, 210] on icon at bounding box center [1043, 204] width 18 height 18
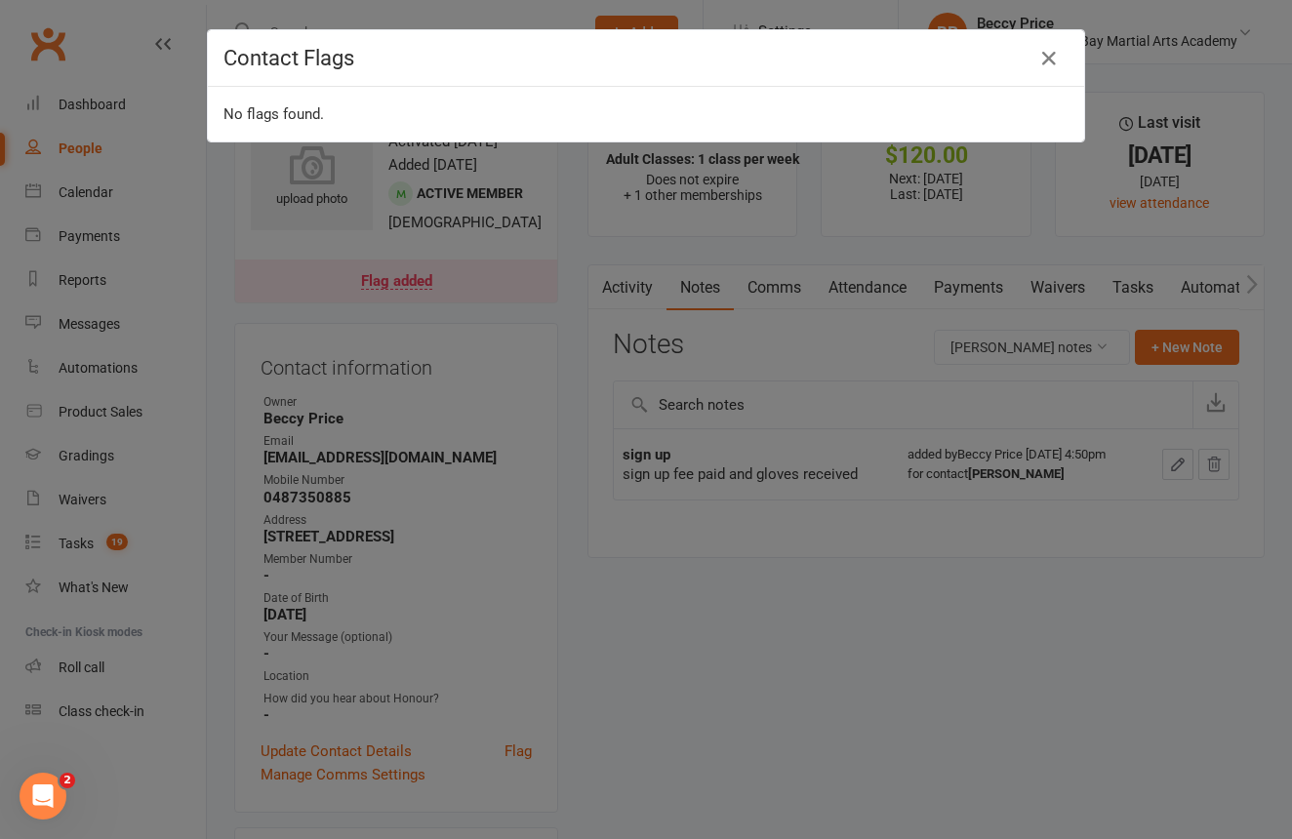
click at [327, 375] on div "Contact Flags No flags found." at bounding box center [646, 419] width 1292 height 839
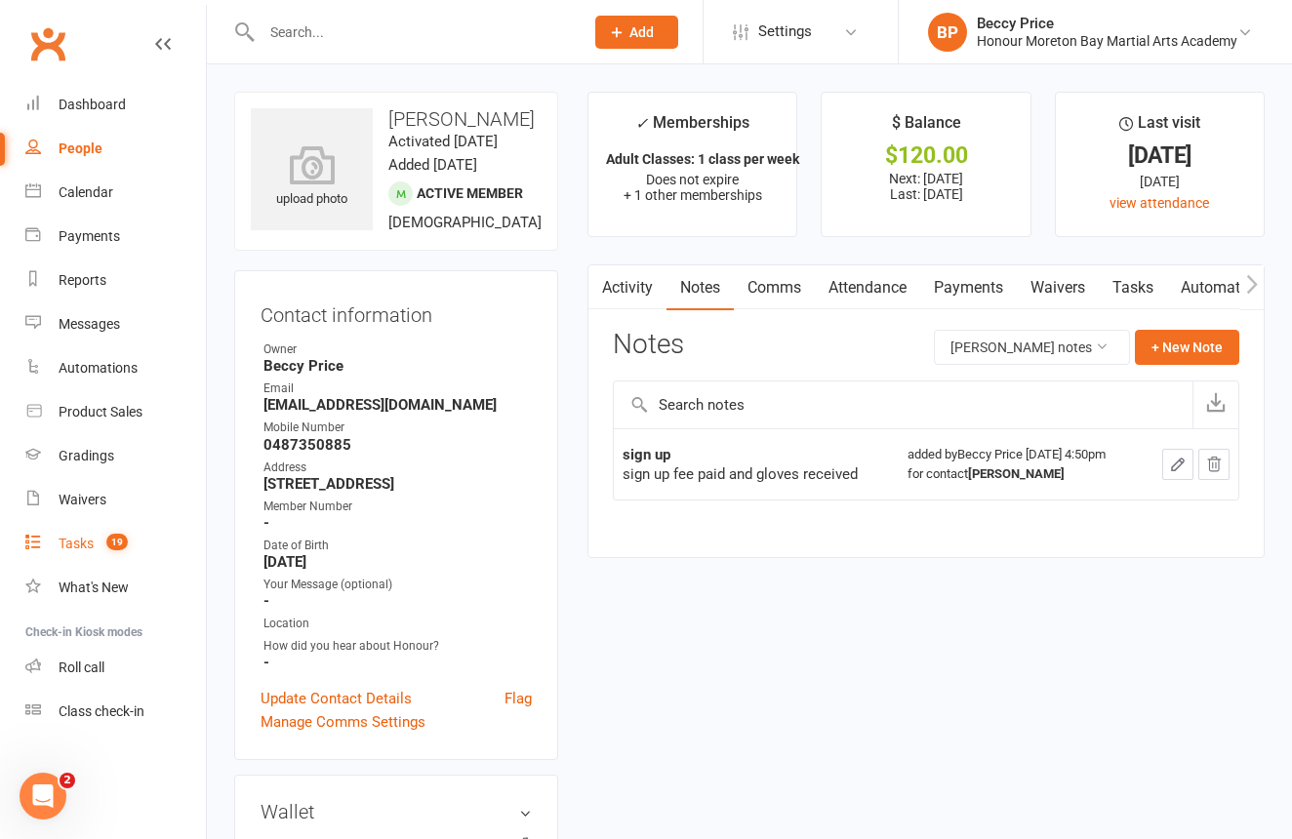
click at [93, 544] on div "Tasks" at bounding box center [76, 544] width 35 height 16
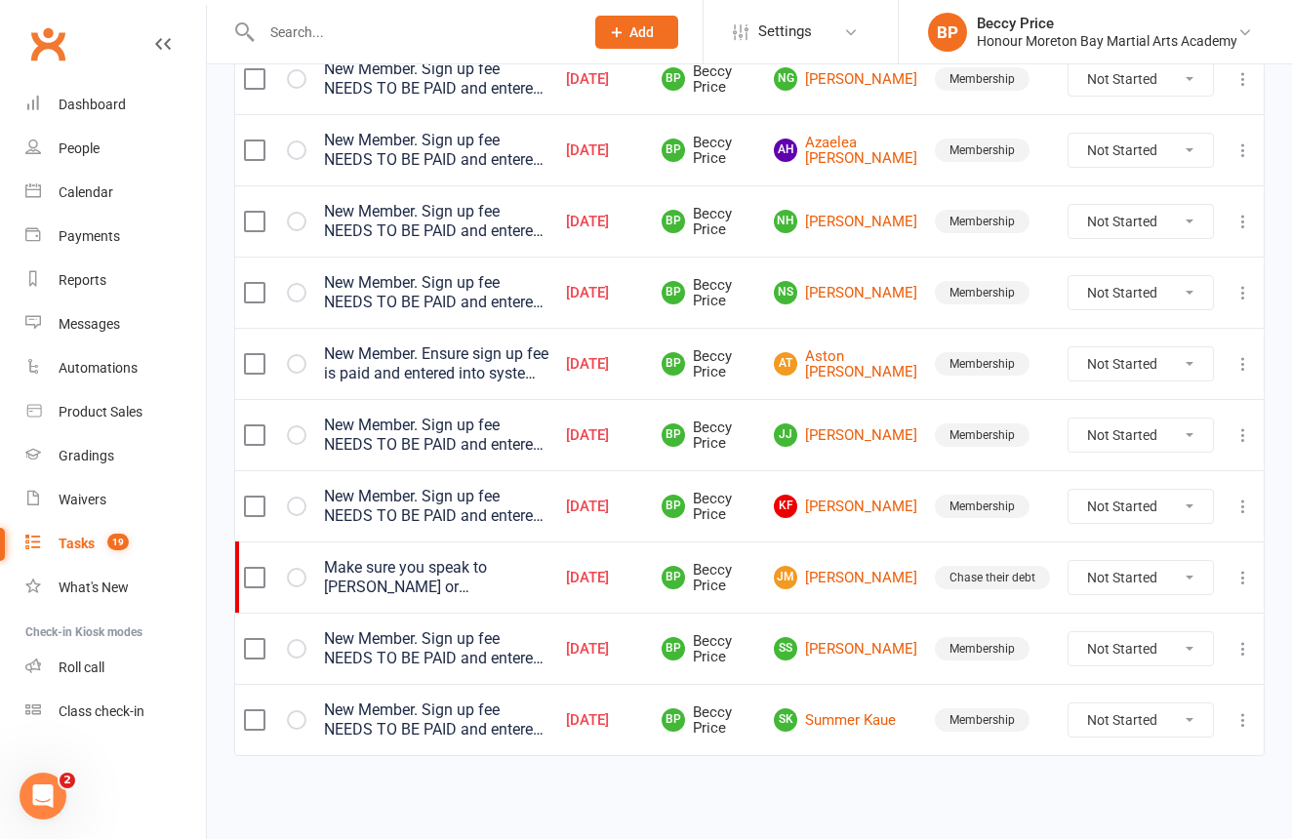
scroll to position [412, 0]
select select "unstarted"
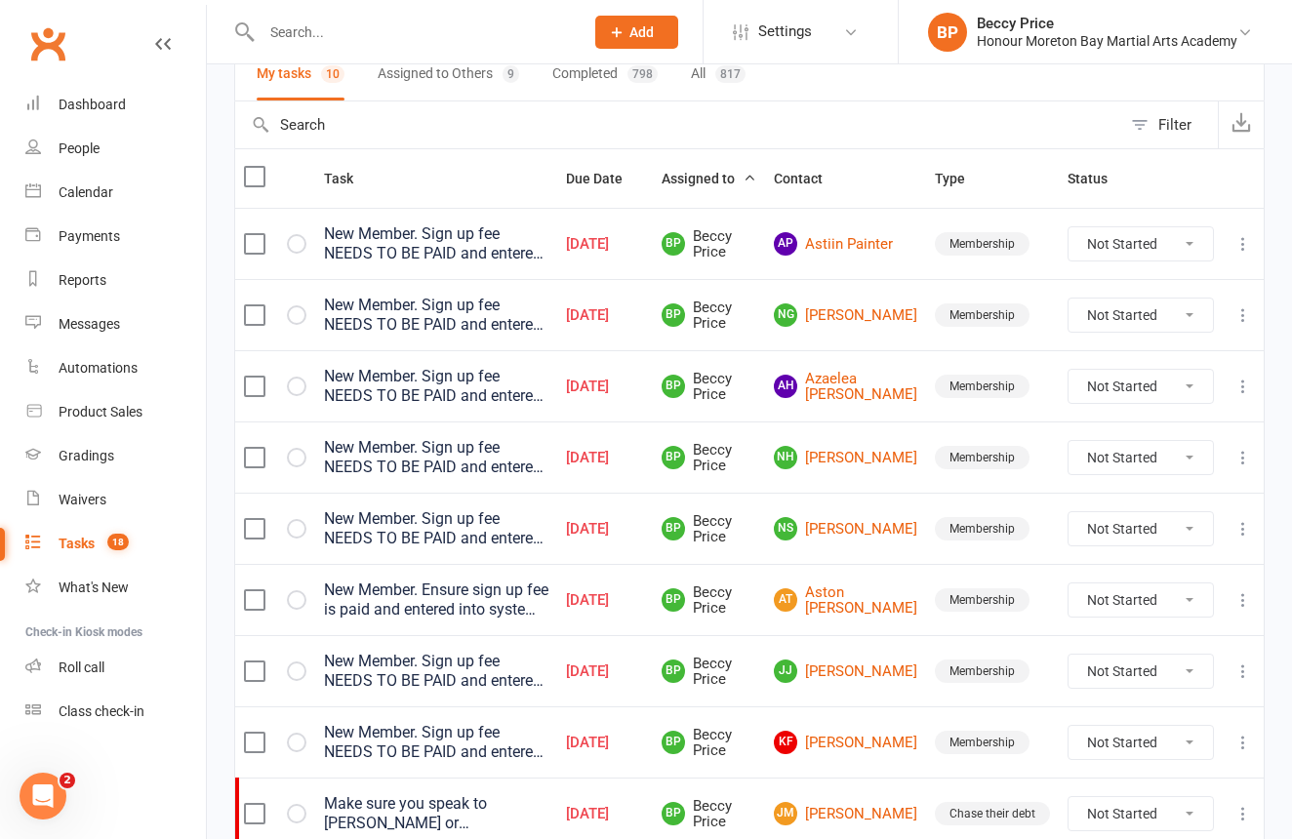
scroll to position [157, 0]
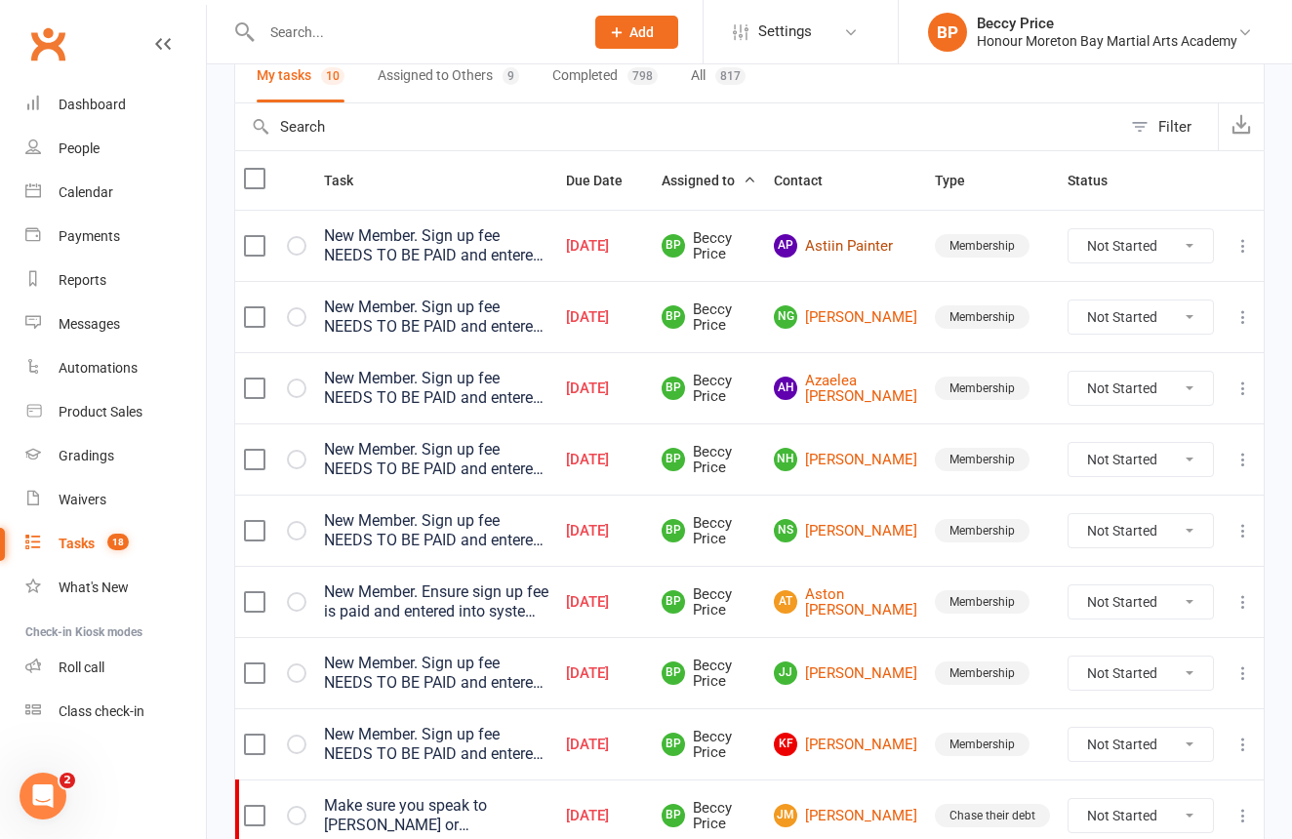
click at [898, 253] on link "AP Astiin Painter" at bounding box center [845, 245] width 143 height 23
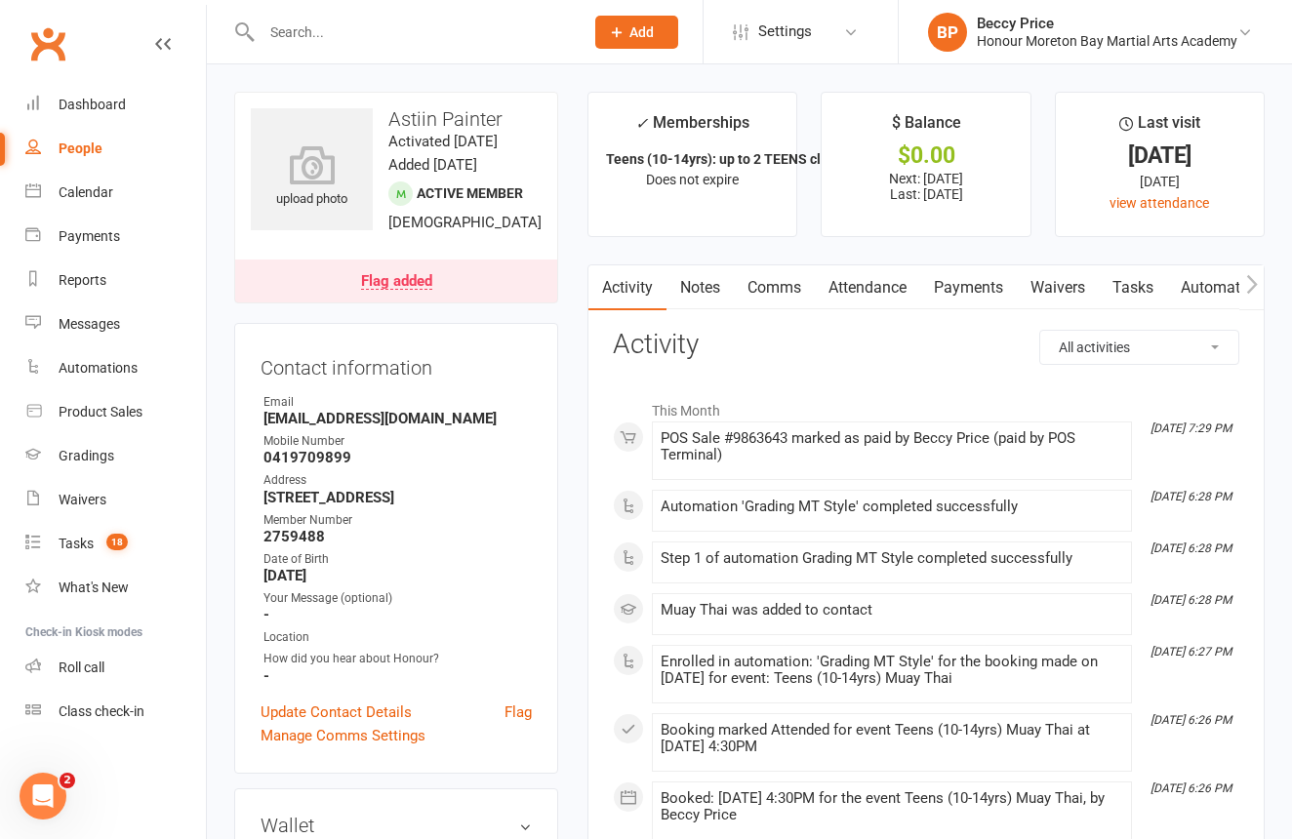
click at [678, 290] on link "Notes" at bounding box center [699, 287] width 67 height 45
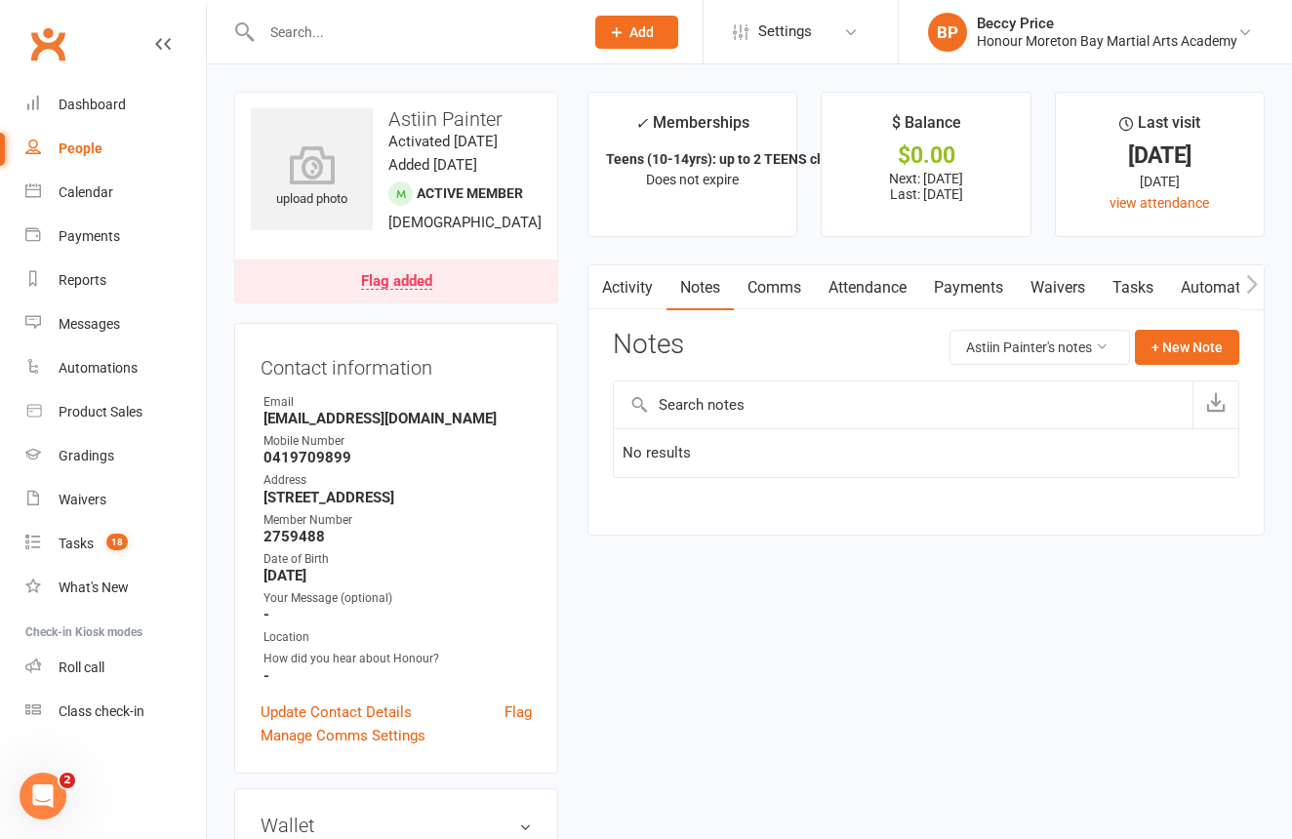
click at [960, 280] on link "Payments" at bounding box center [968, 287] width 97 height 45
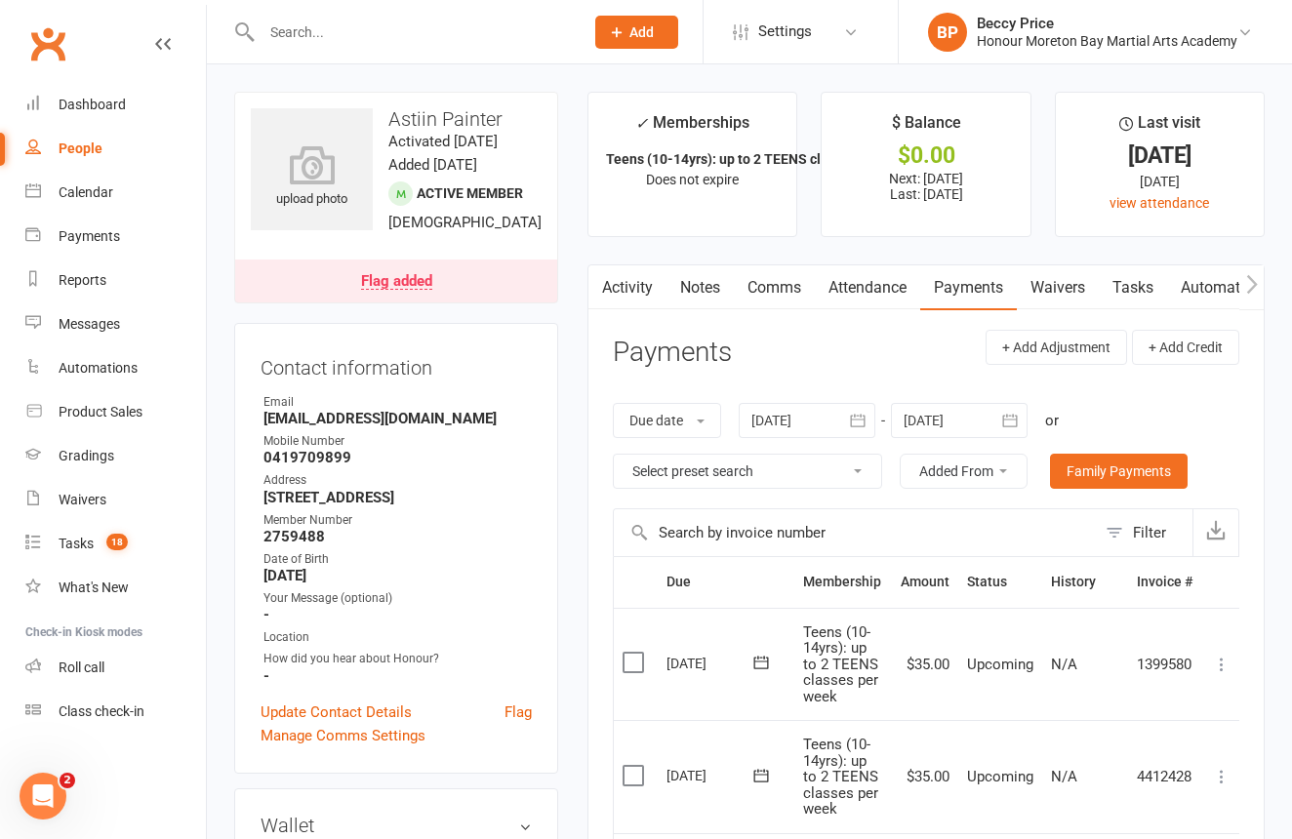
click at [437, 41] on input "text" at bounding box center [413, 32] width 314 height 27
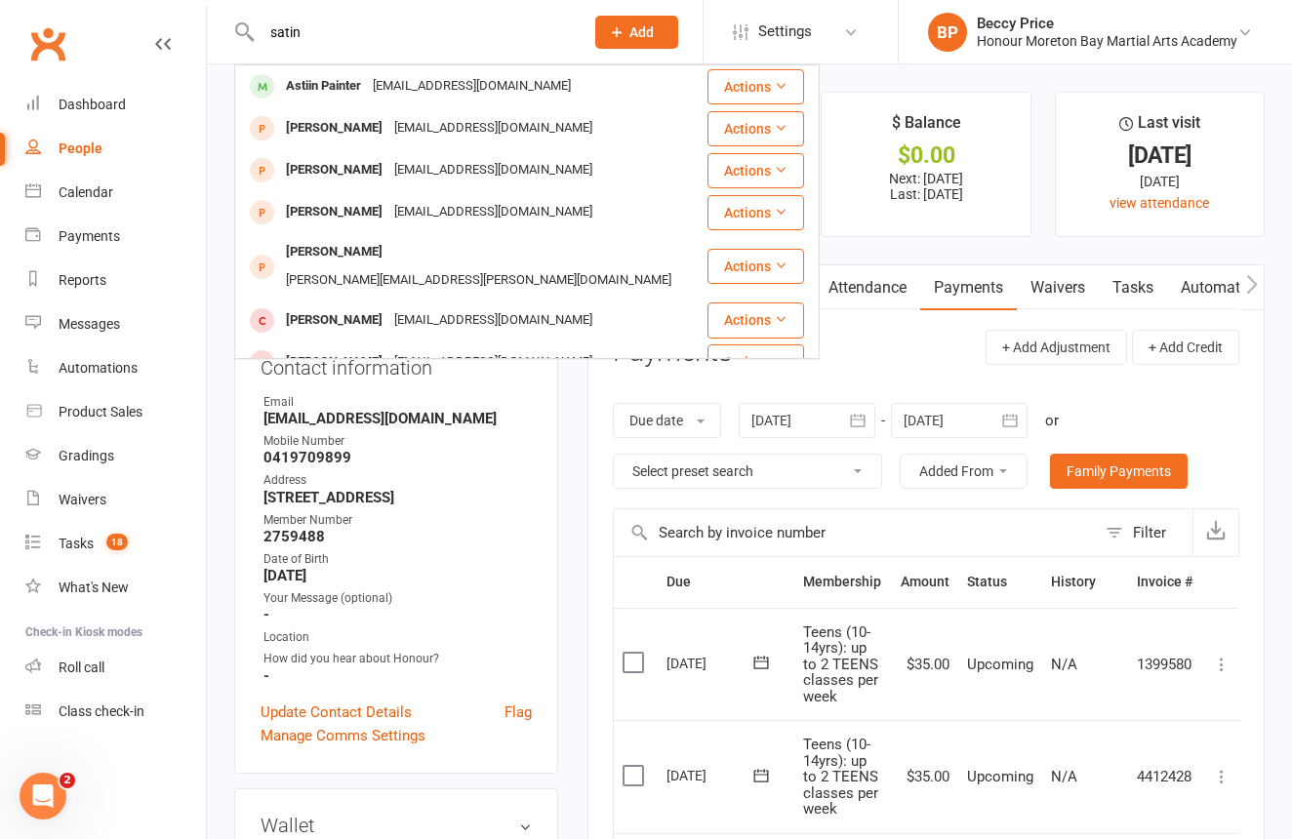
type input "satin"
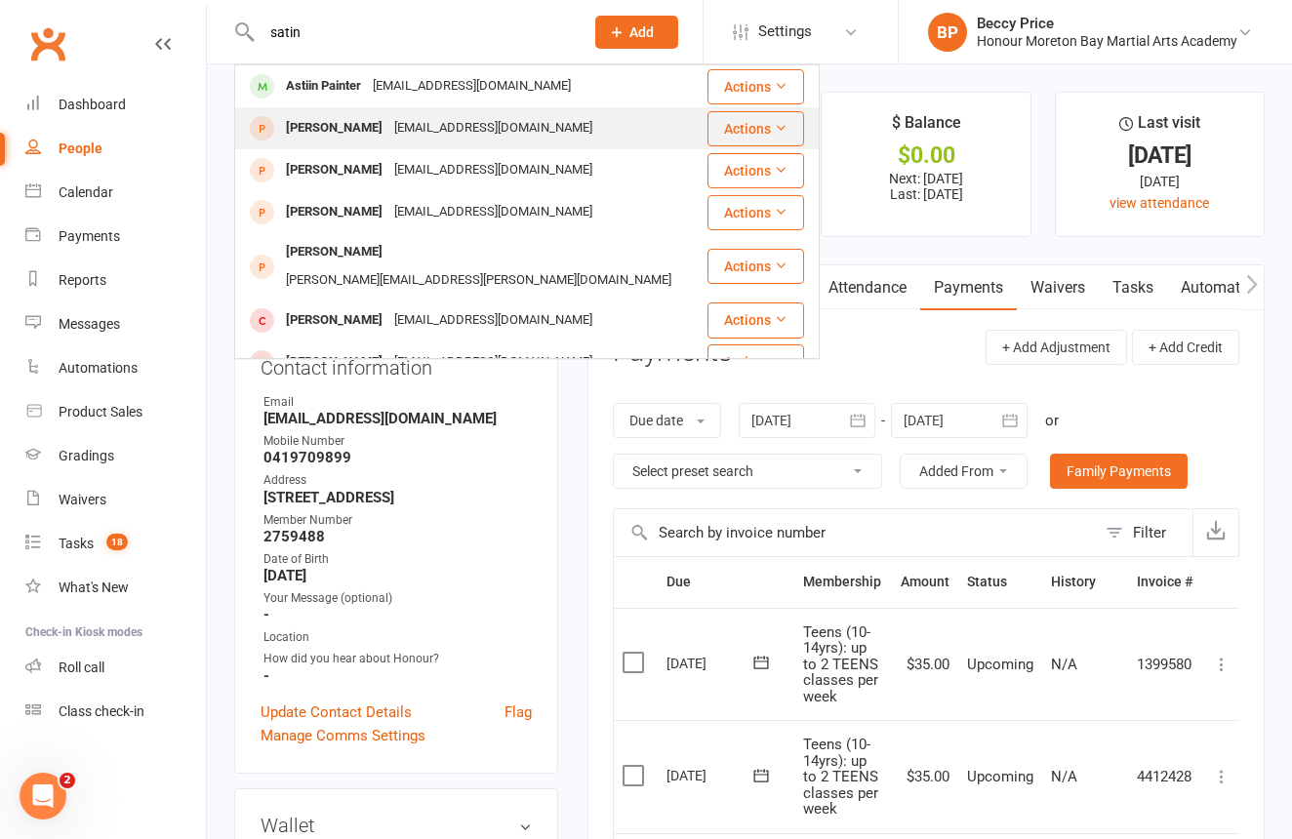
drag, startPoint x: 437, startPoint y: 41, endPoint x: 470, endPoint y: 133, distance: 97.5
click at [470, 133] on div "jbarborjak@outlook.com" at bounding box center [493, 128] width 210 height 28
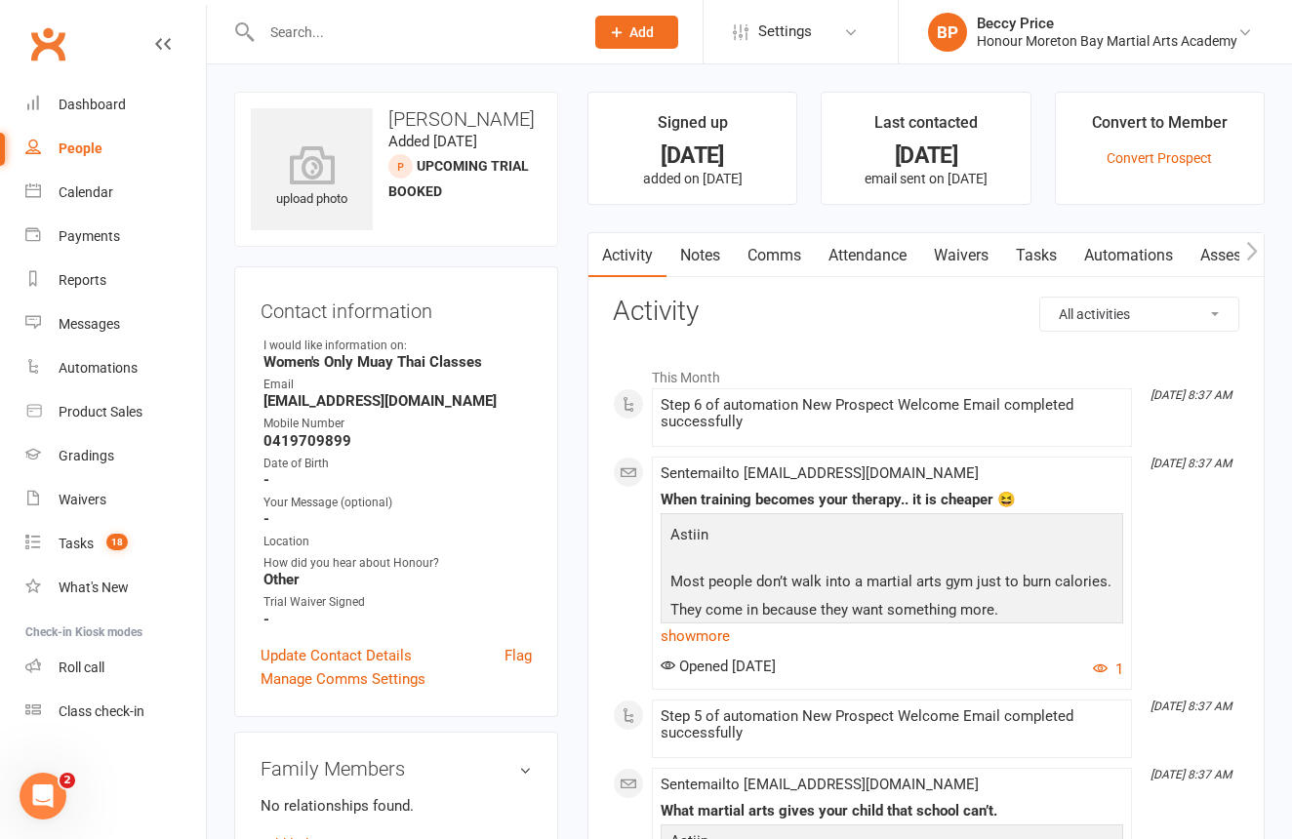
click at [703, 255] on link "Notes" at bounding box center [699, 255] width 67 height 45
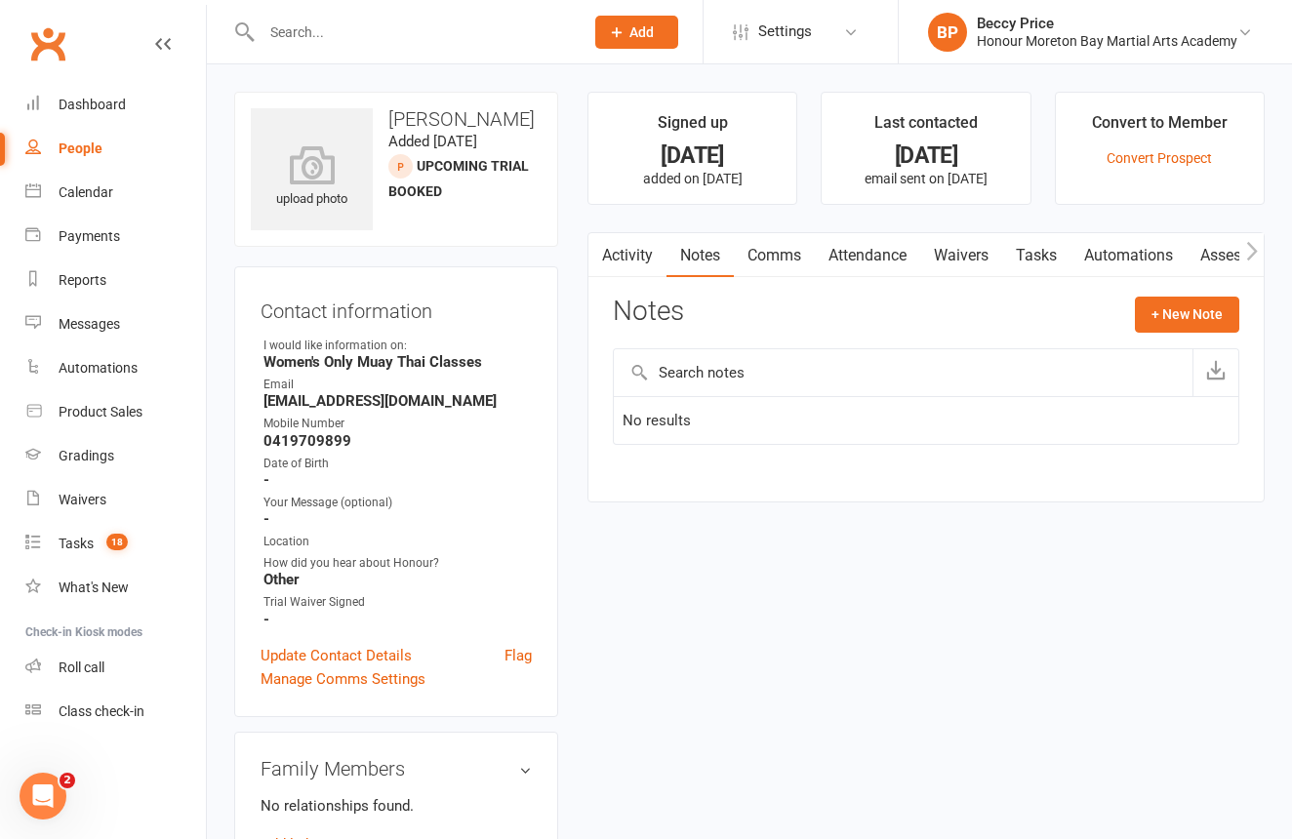
click at [436, 8] on div at bounding box center [402, 31] width 336 height 63
click at [411, 36] on input "text" at bounding box center [413, 32] width 314 height 27
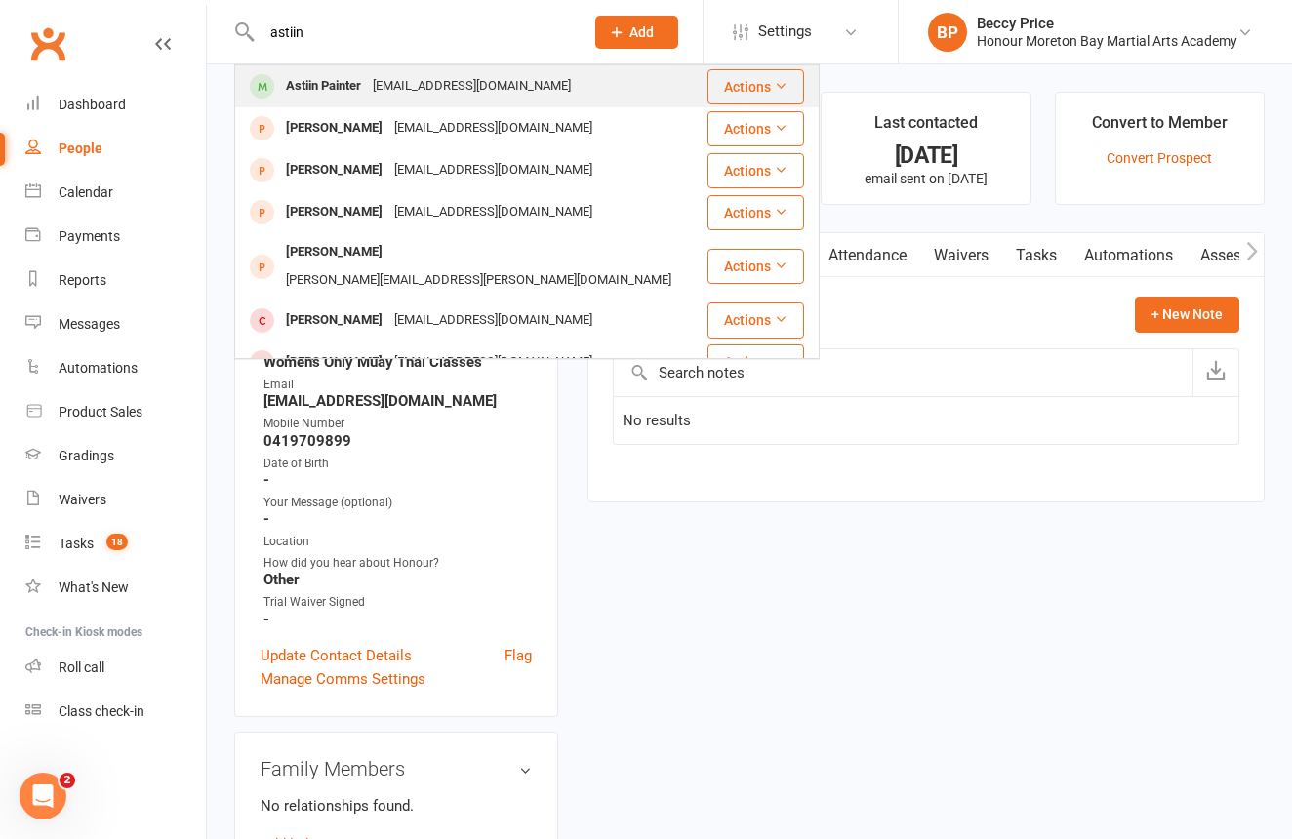
type input "astiin"
click at [420, 82] on div "jbarborjak@outlook.com" at bounding box center [472, 86] width 210 height 28
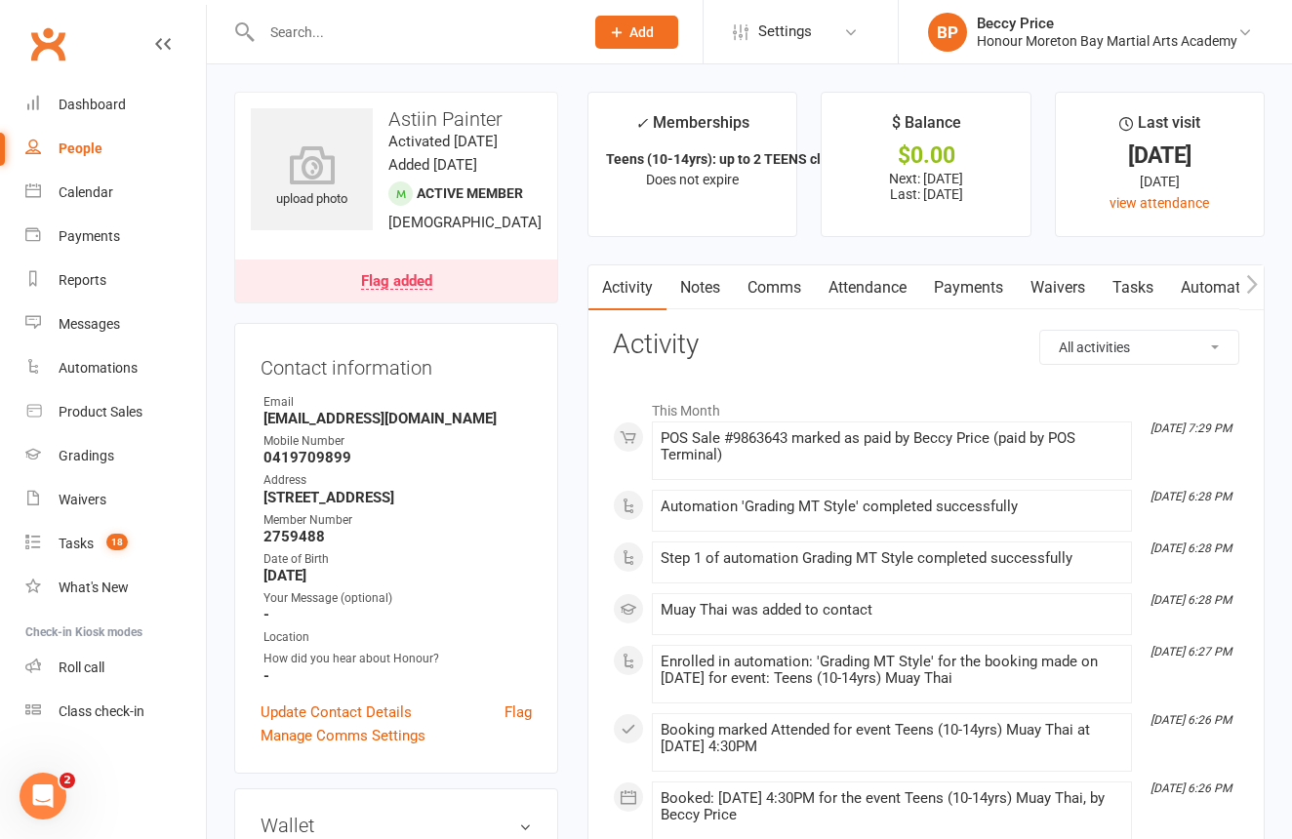
click at [991, 289] on link "Payments" at bounding box center [968, 287] width 97 height 45
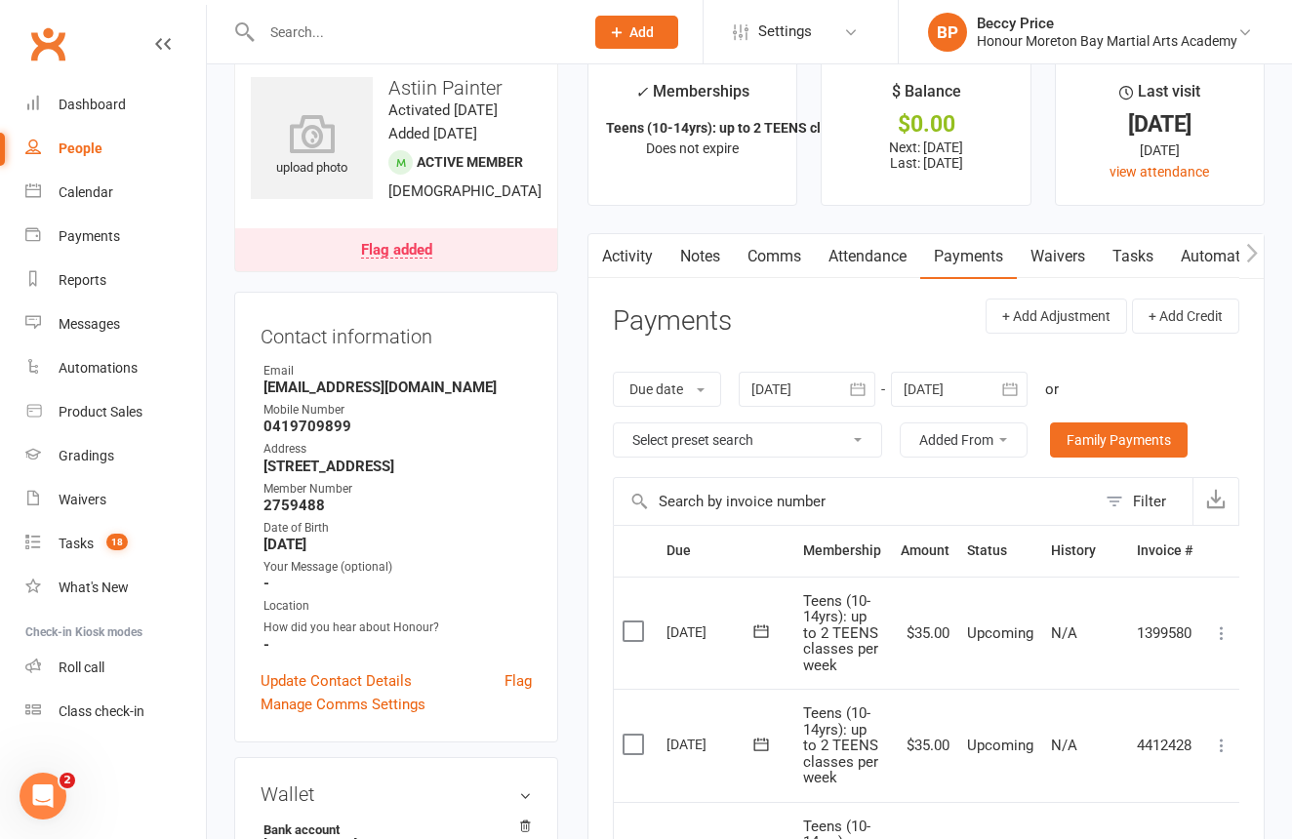
click at [865, 383] on icon "button" at bounding box center [857, 389] width 15 height 13
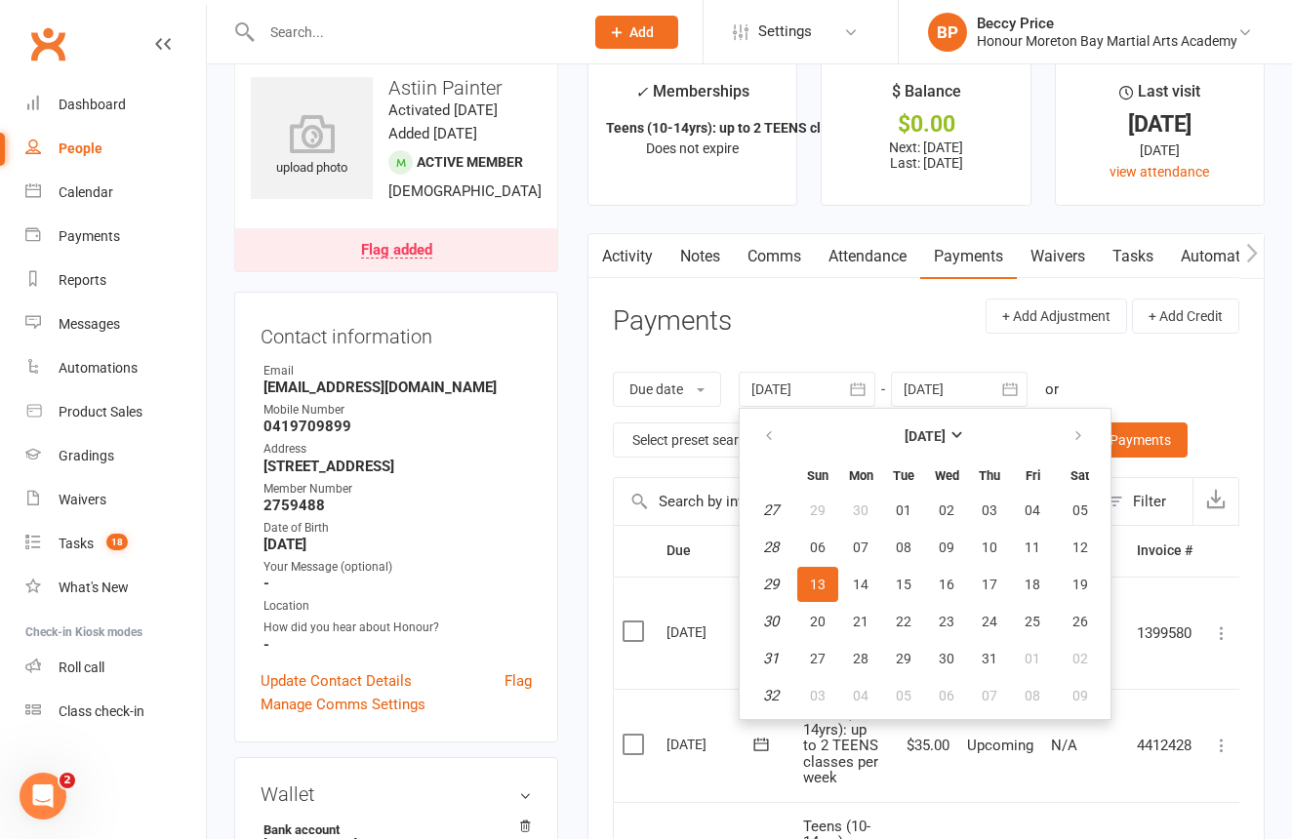
scroll to position [32, 0]
drag, startPoint x: 905, startPoint y: 503, endPoint x: 963, endPoint y: 461, distance: 72.0
click at [906, 503] on span "01" at bounding box center [904, 510] width 16 height 16
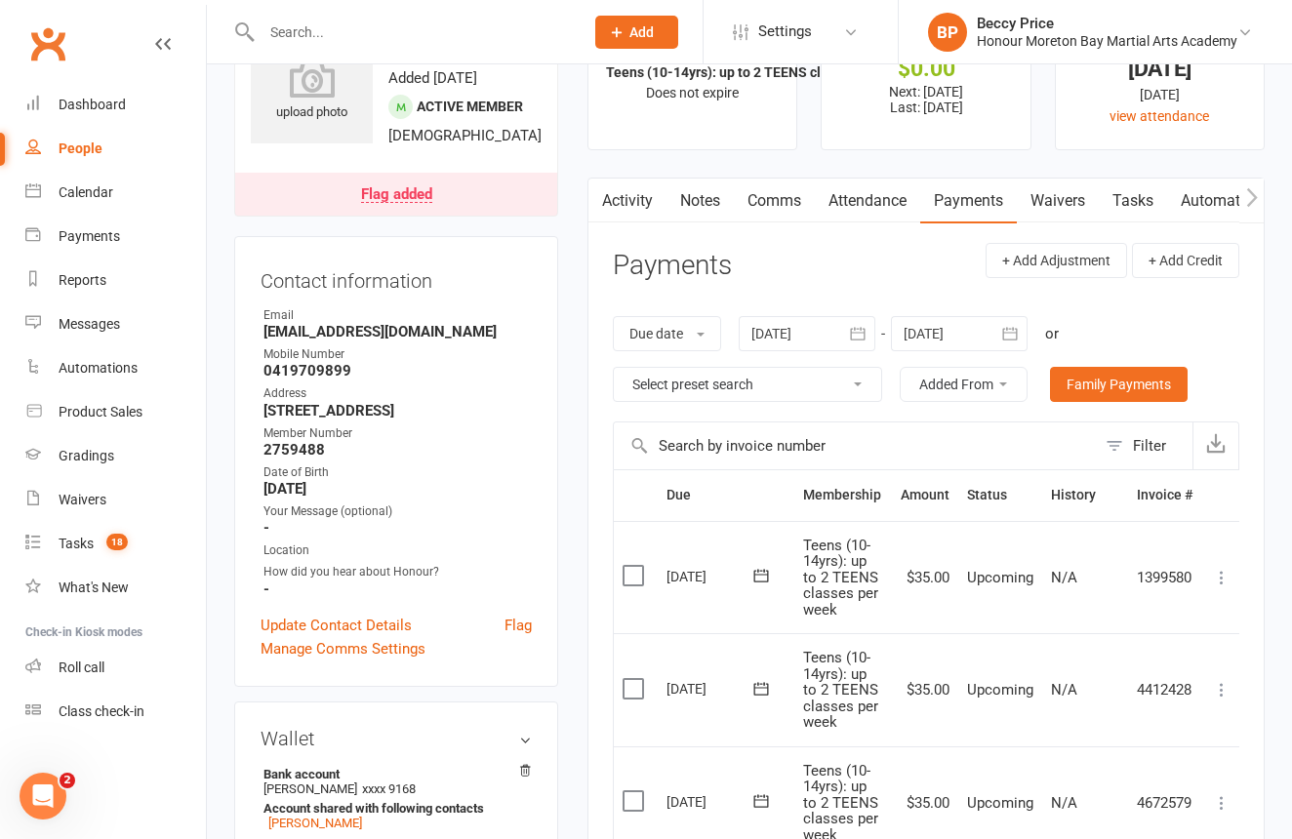
click at [768, 328] on div at bounding box center [807, 333] width 137 height 35
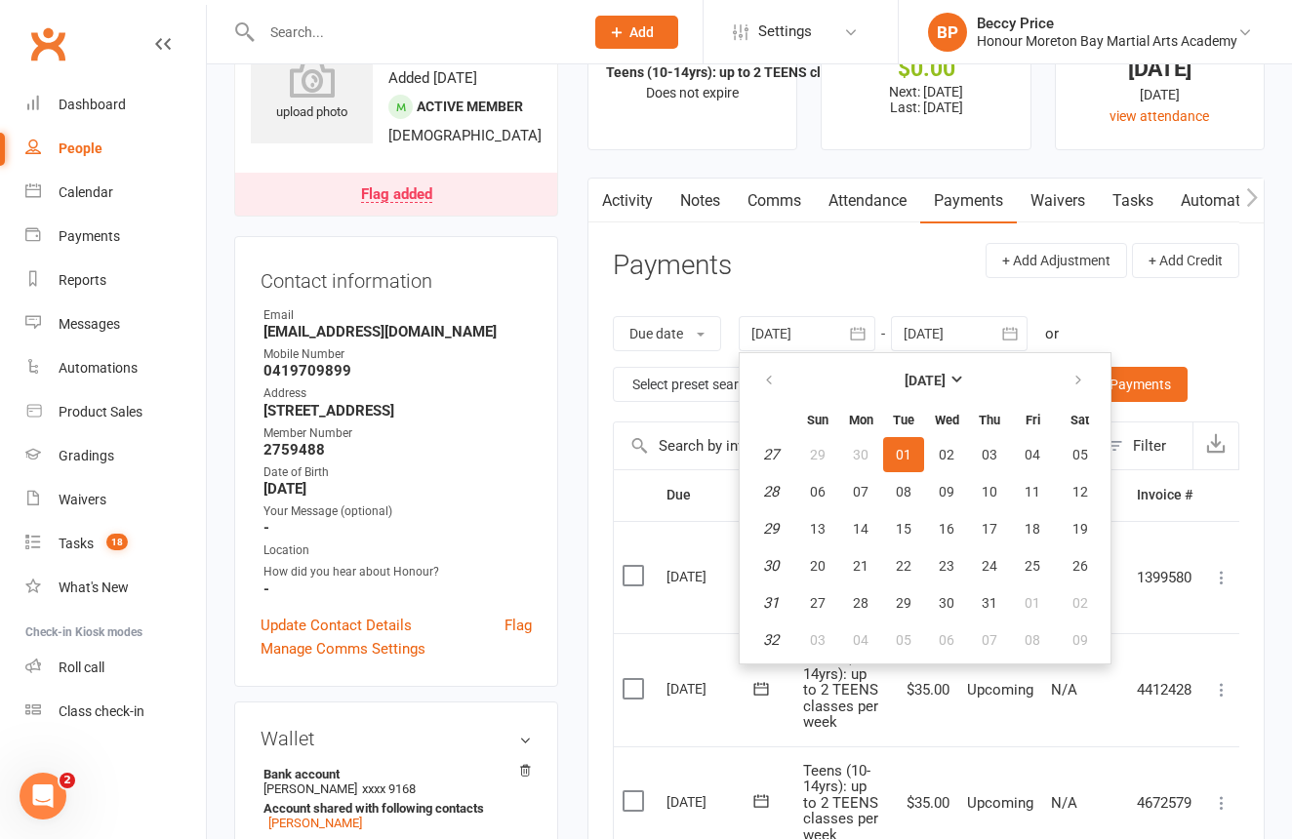
scroll to position [88, 0]
click at [784, 379] on button "button" at bounding box center [770, 379] width 42 height 35
click at [828, 438] on button "01" at bounding box center [817, 453] width 41 height 35
type input "01 Jun 2025"
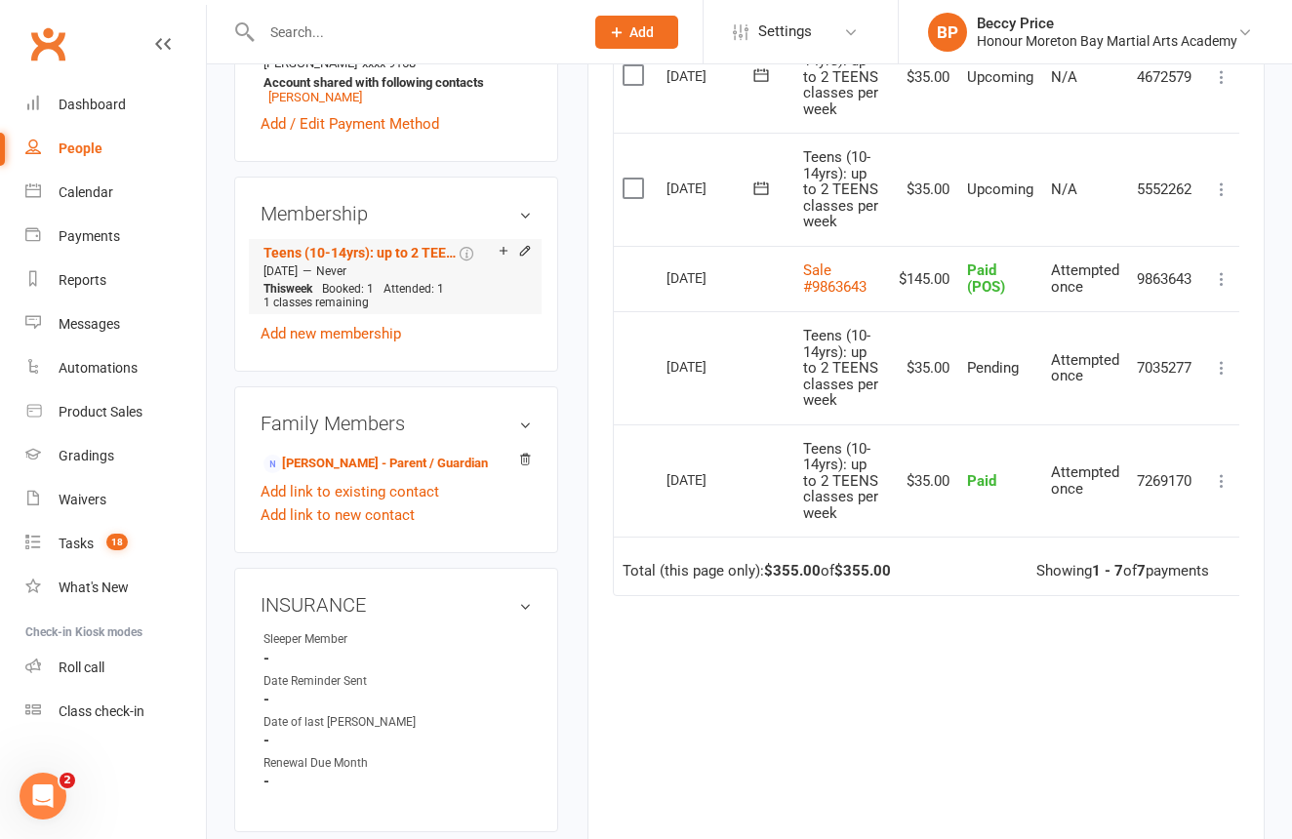
scroll to position [814, 0]
click at [66, 544] on div "Tasks" at bounding box center [76, 544] width 35 height 16
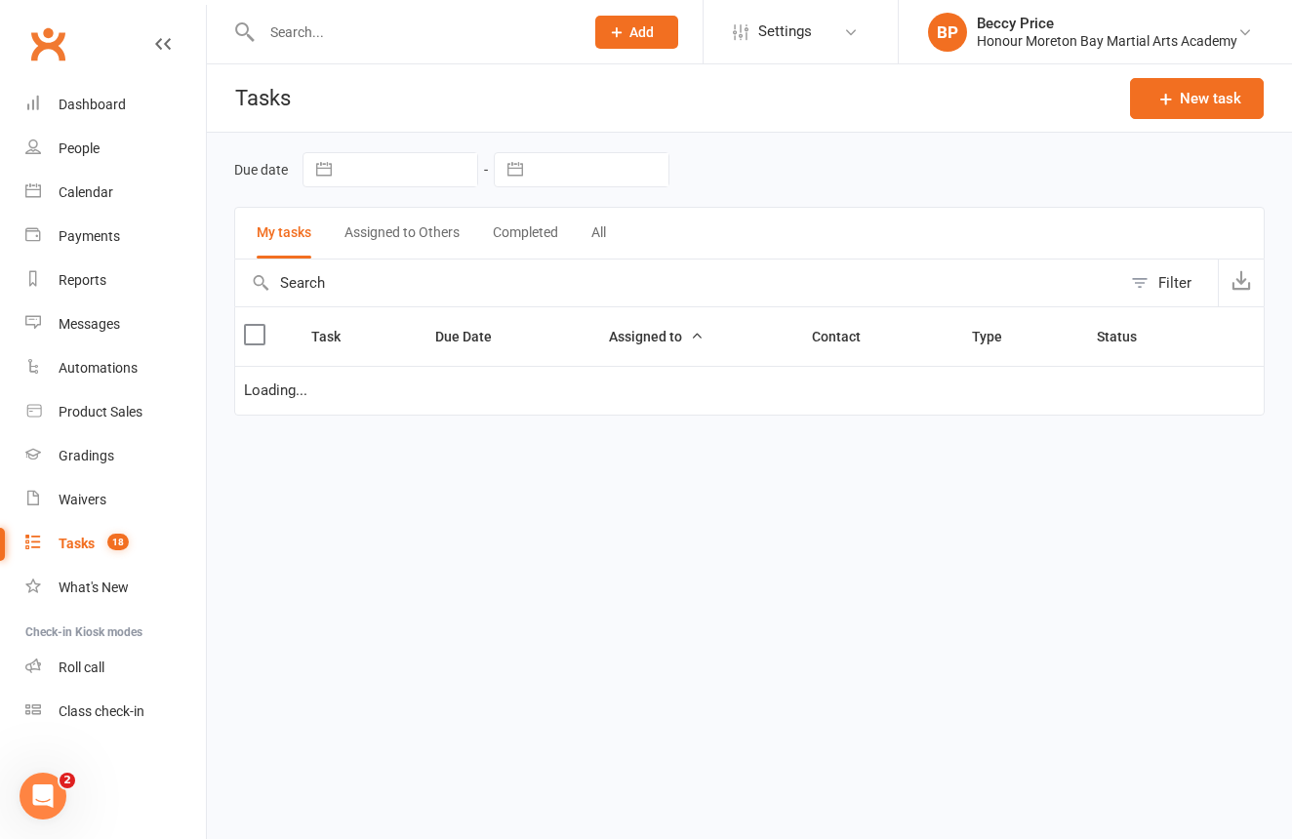
click at [66, 544] on div "Tasks" at bounding box center [77, 544] width 36 height 16
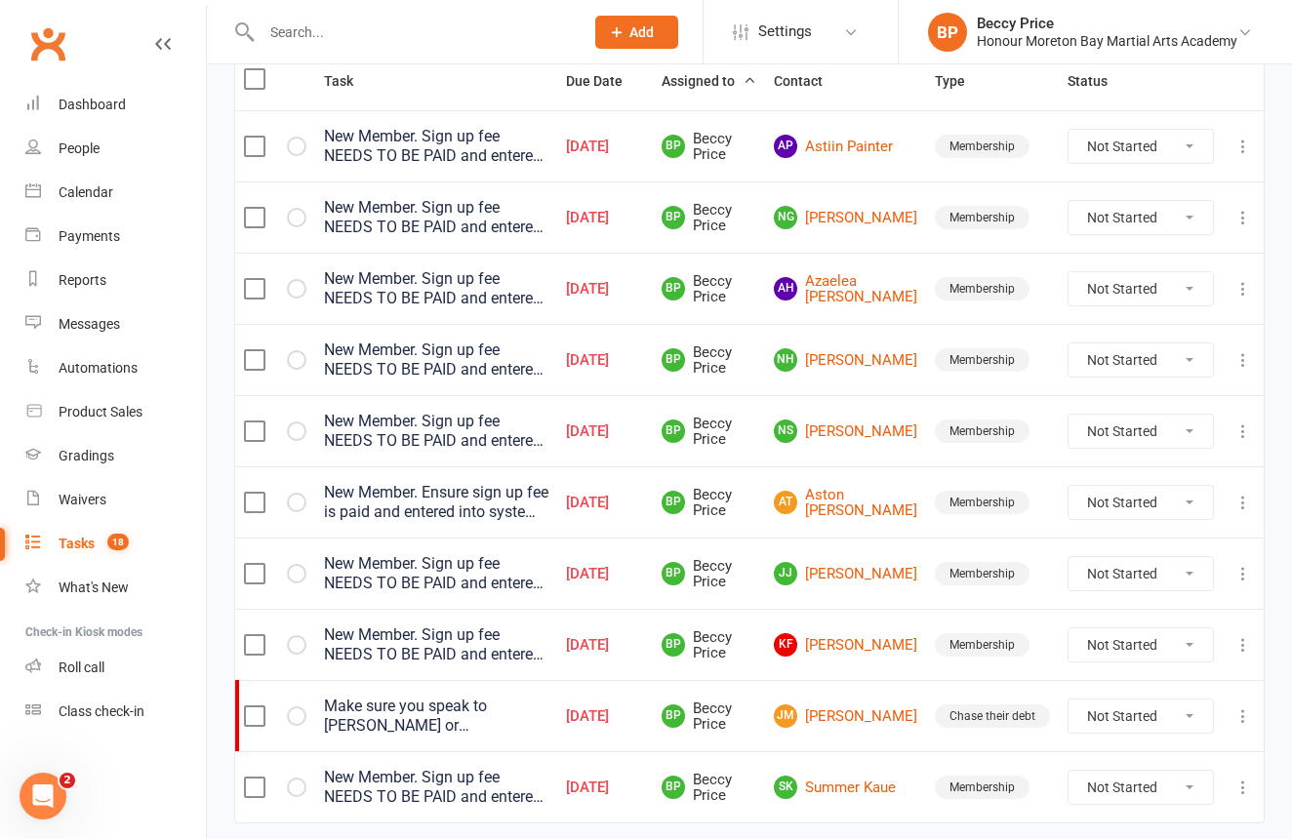
scroll to position [259, 0]
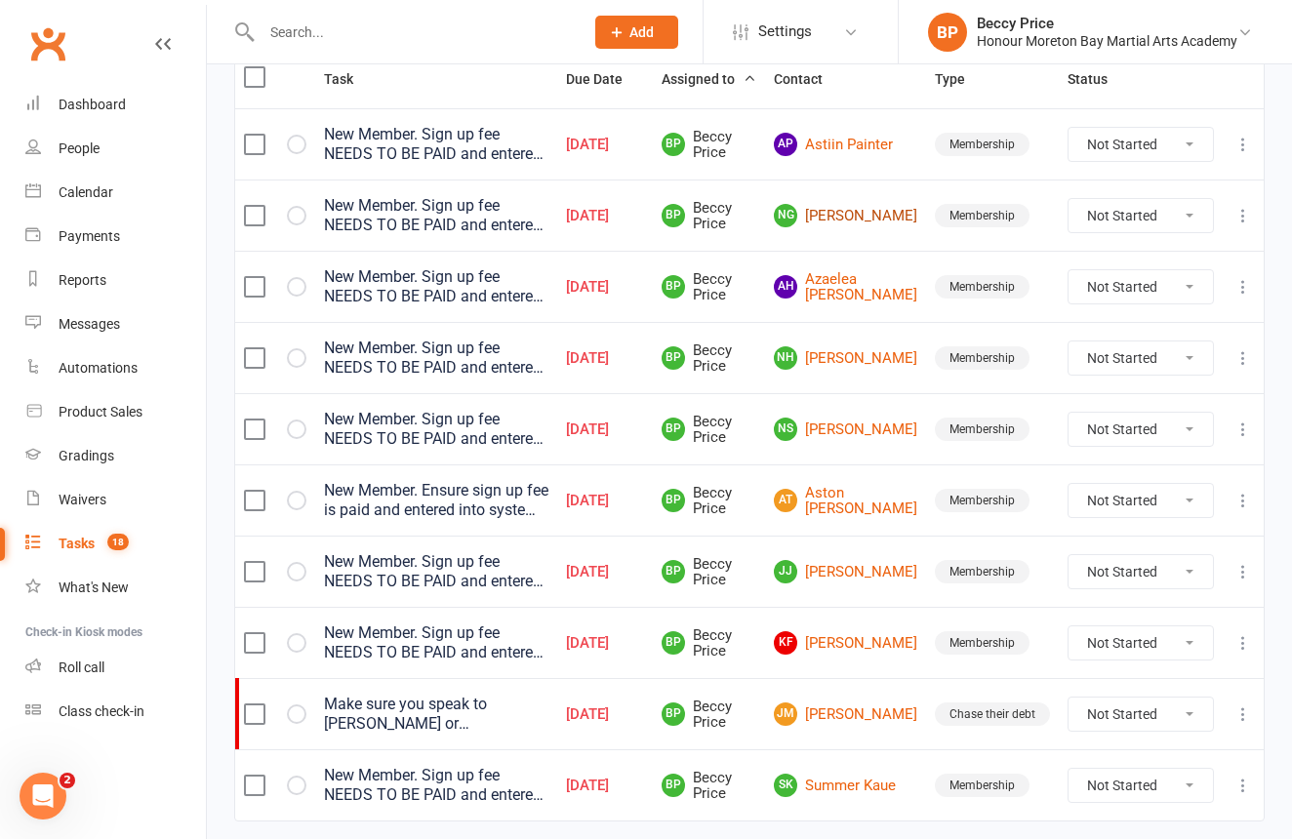
click at [883, 212] on link "NG Noah Gannon" at bounding box center [845, 215] width 143 height 23
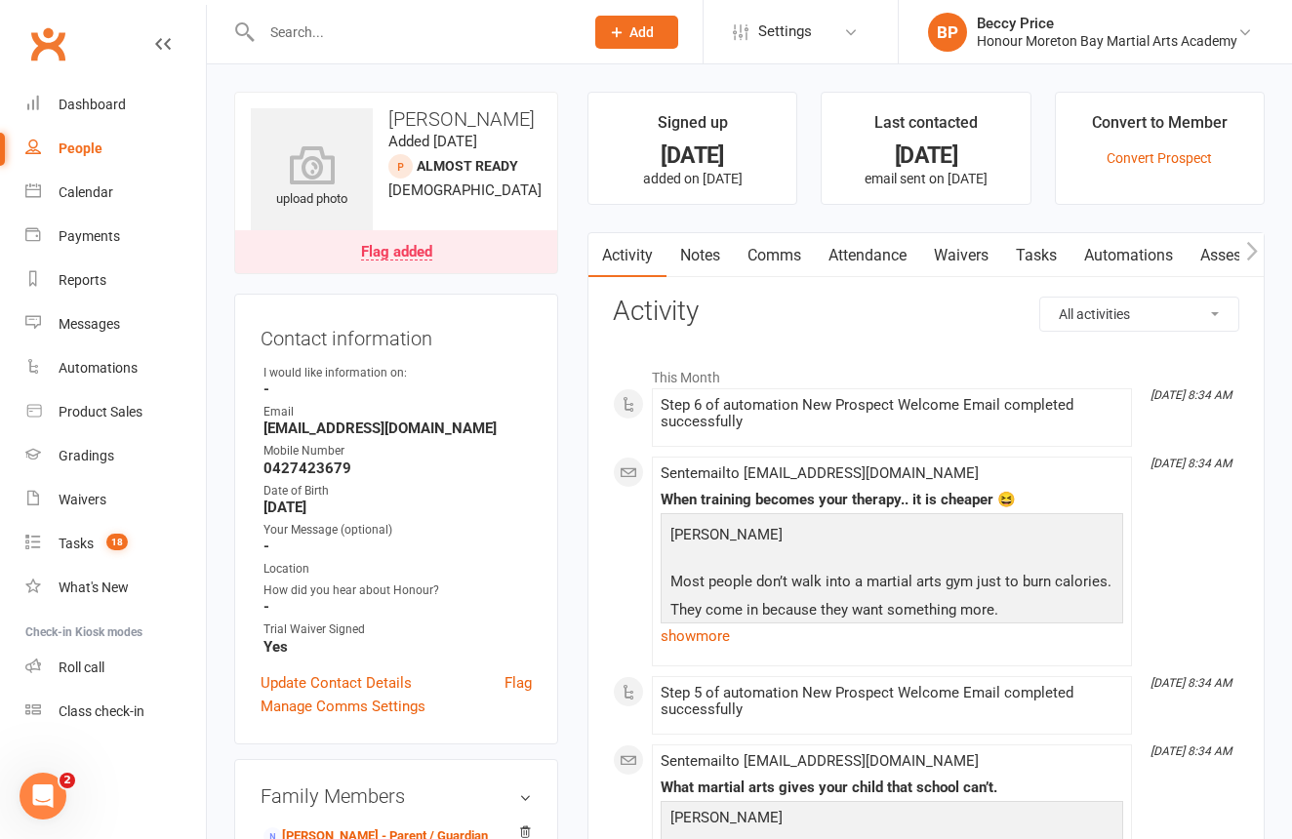
click at [719, 249] on link "Notes" at bounding box center [699, 255] width 67 height 45
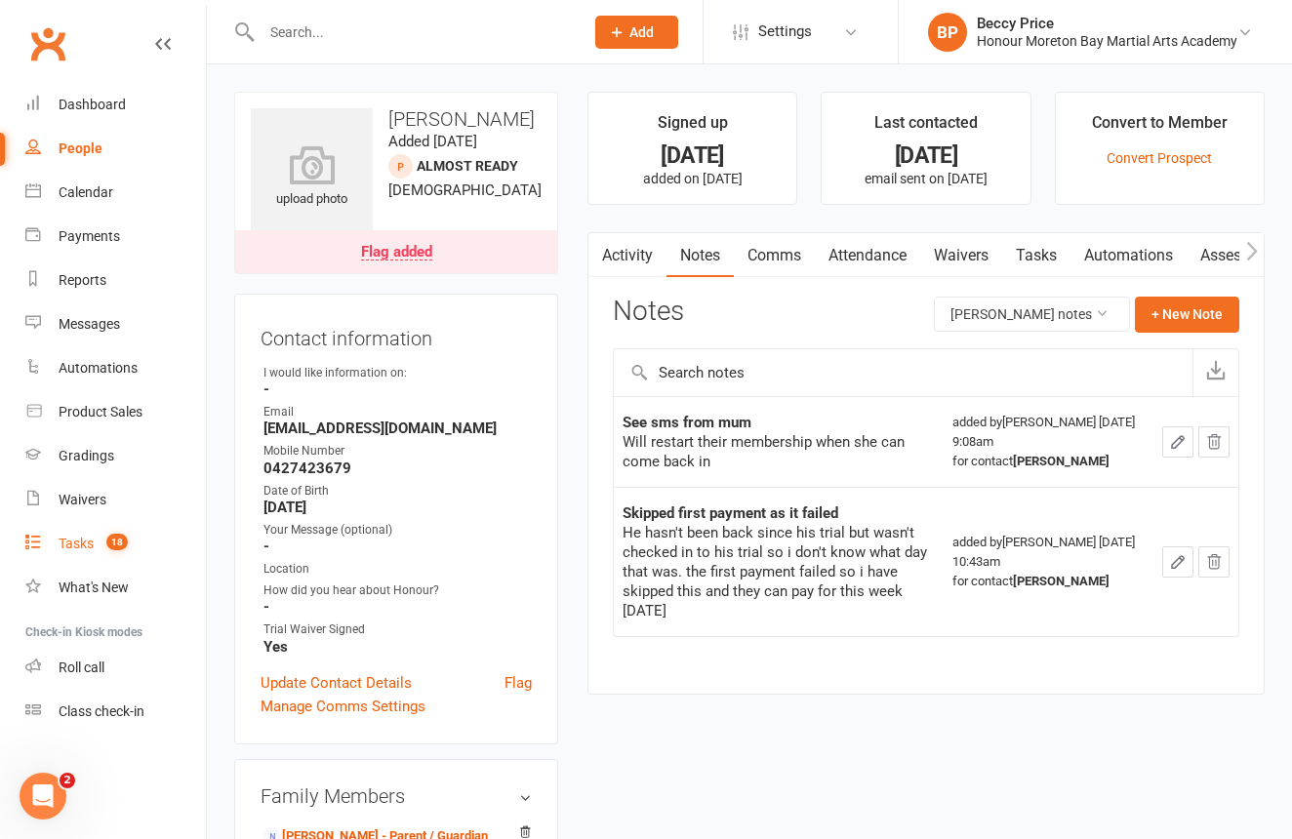
click at [69, 545] on div "Tasks" at bounding box center [76, 544] width 35 height 16
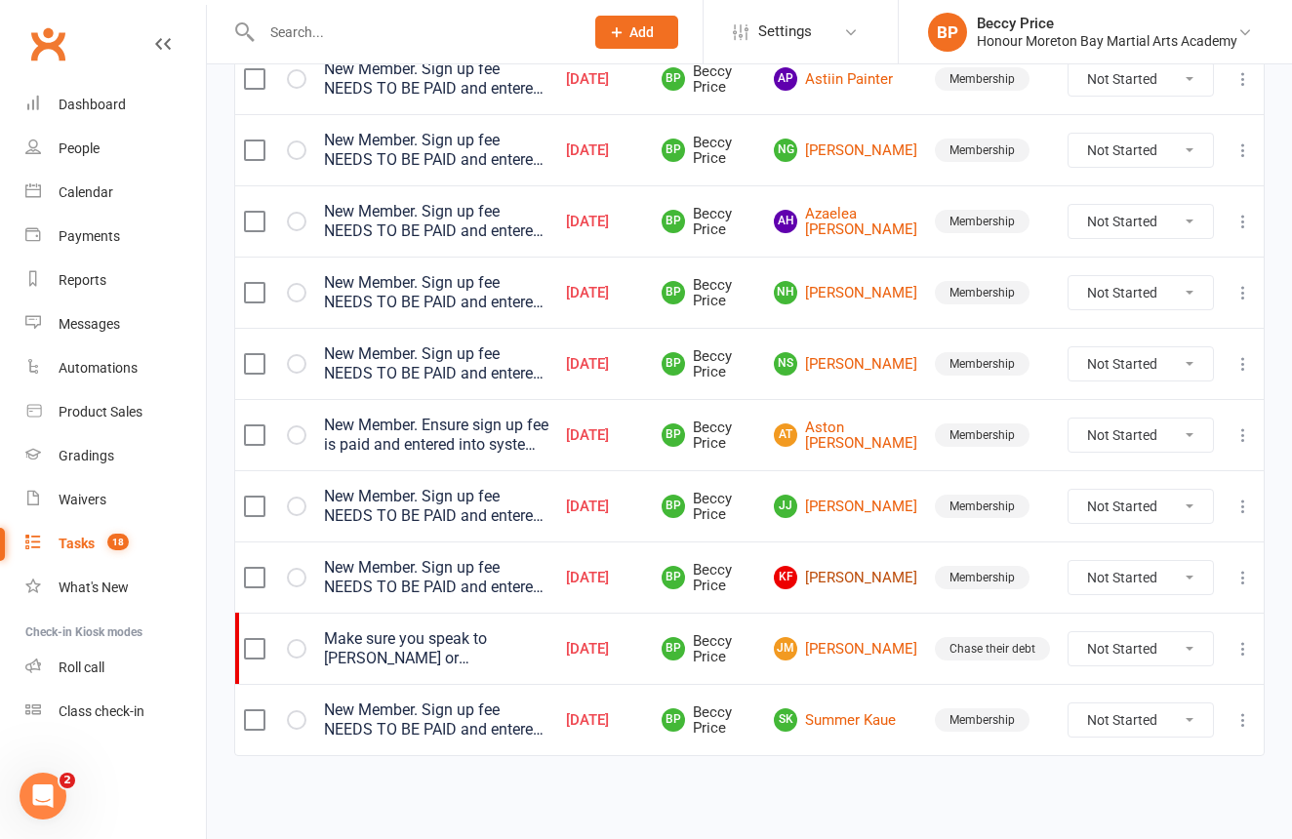
scroll to position [333, 1]
click at [880, 579] on link "KF Kye Fox" at bounding box center [845, 577] width 143 height 23
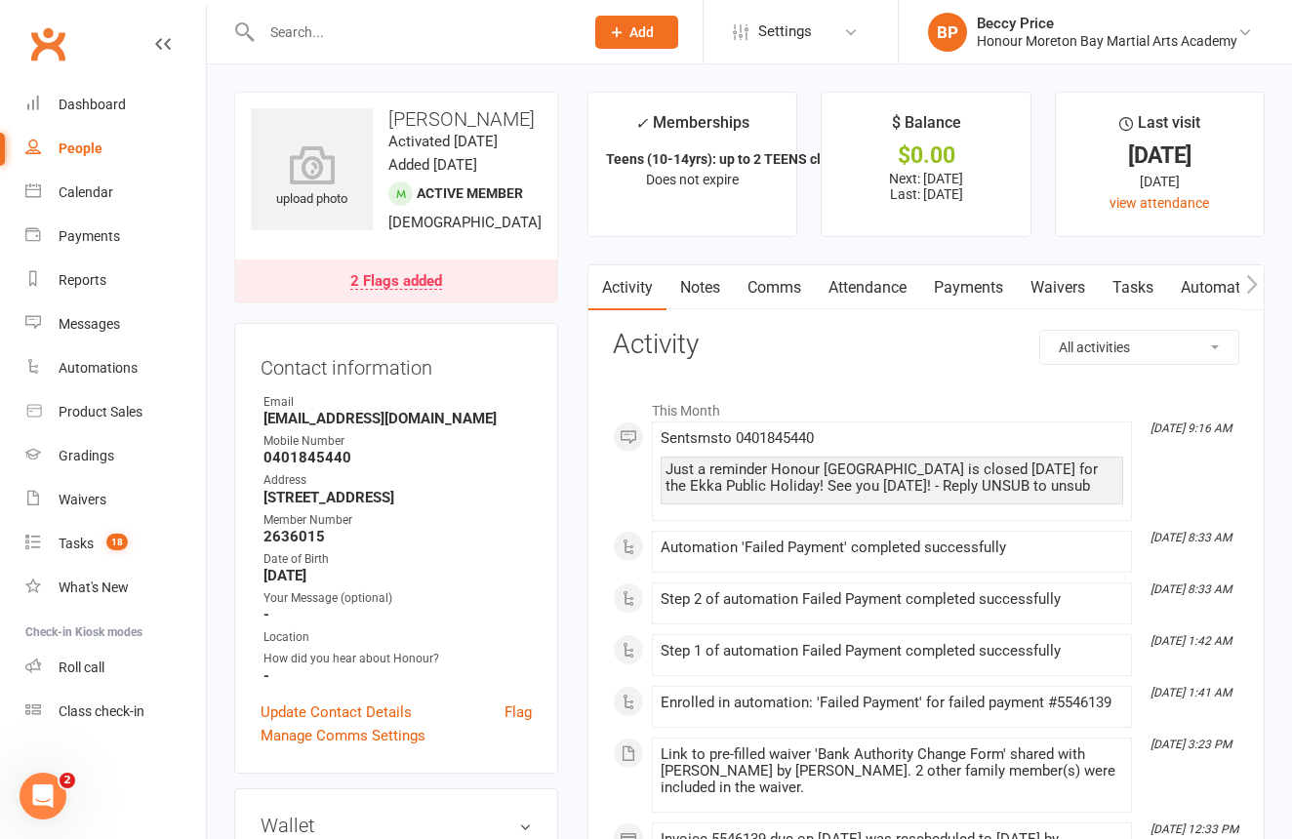
click at [708, 290] on link "Notes" at bounding box center [699, 287] width 67 height 45
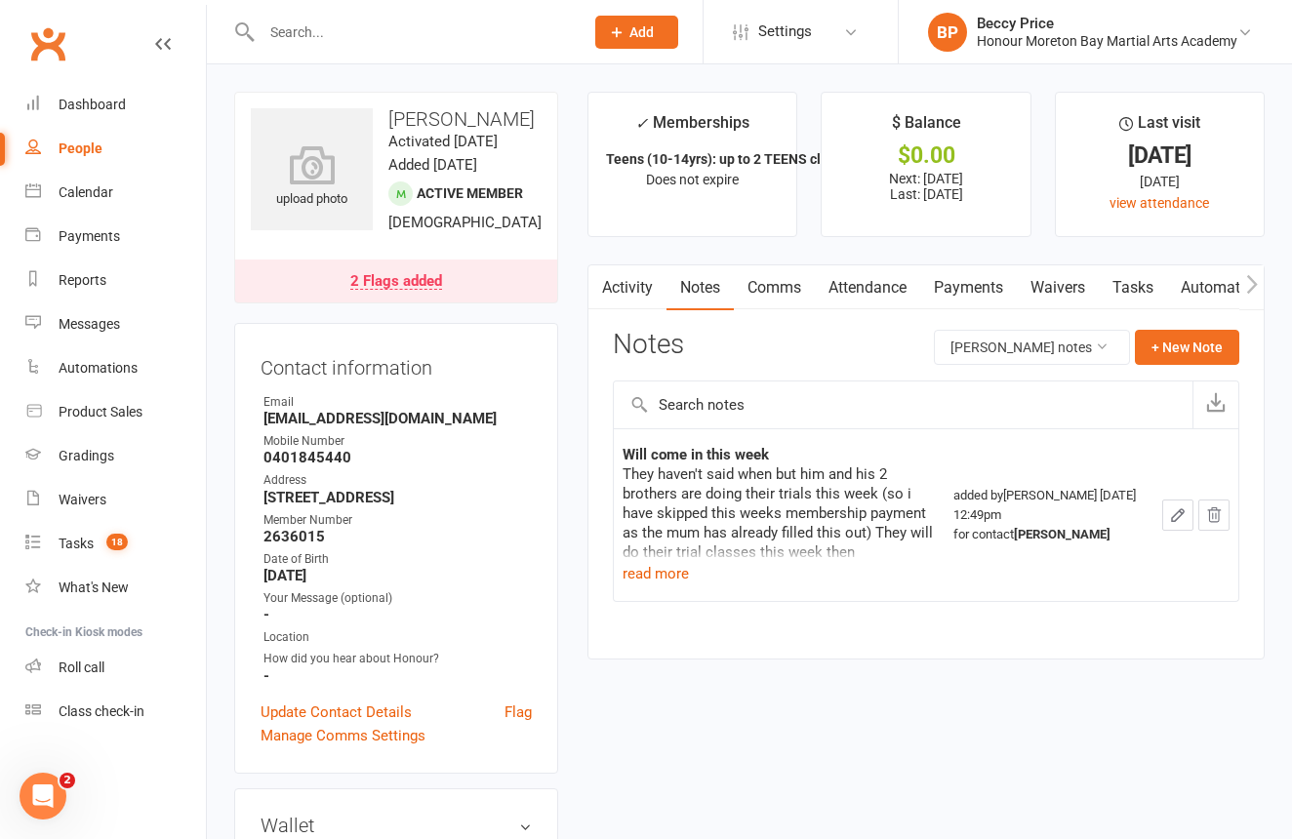
click at [956, 279] on link "Payments" at bounding box center [968, 287] width 97 height 45
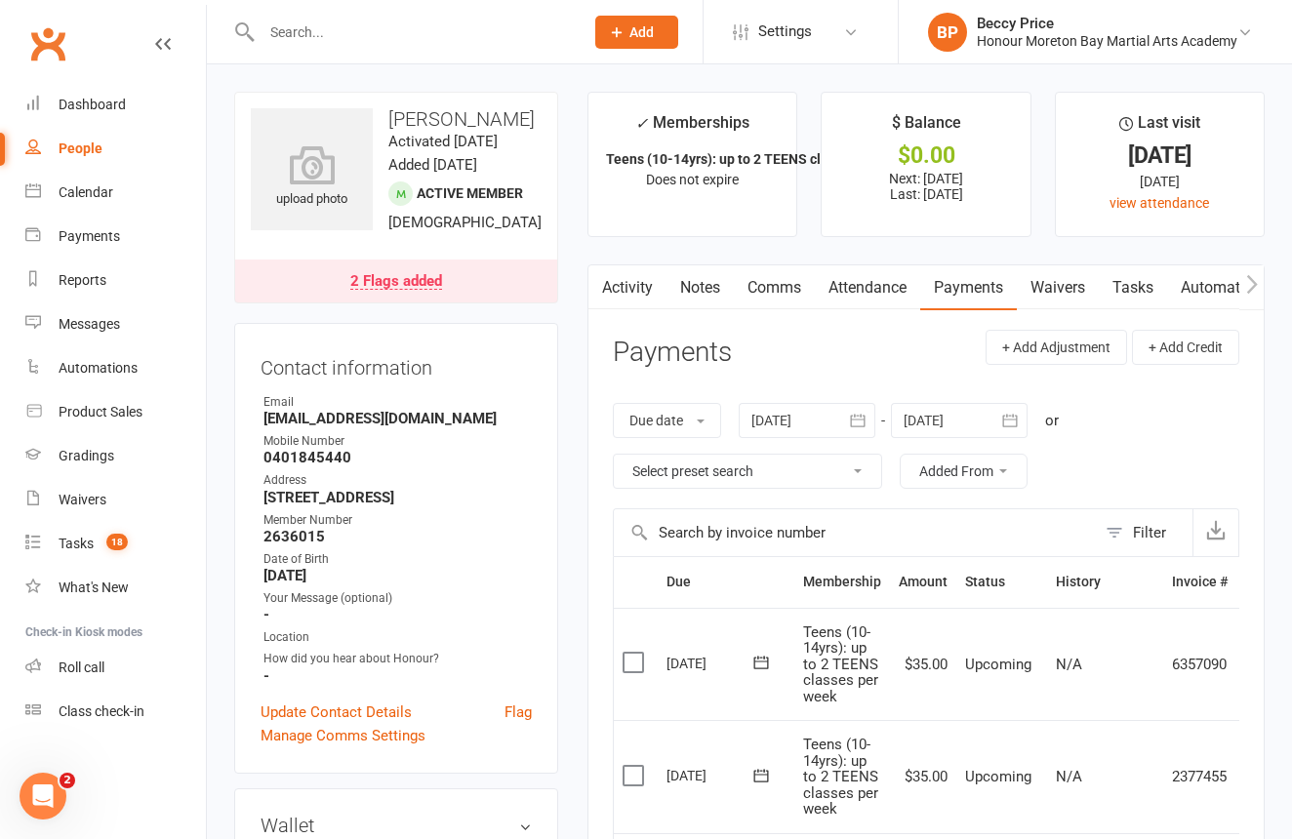
click at [404, 280] on div "2 Flags added" at bounding box center [396, 282] width 92 height 16
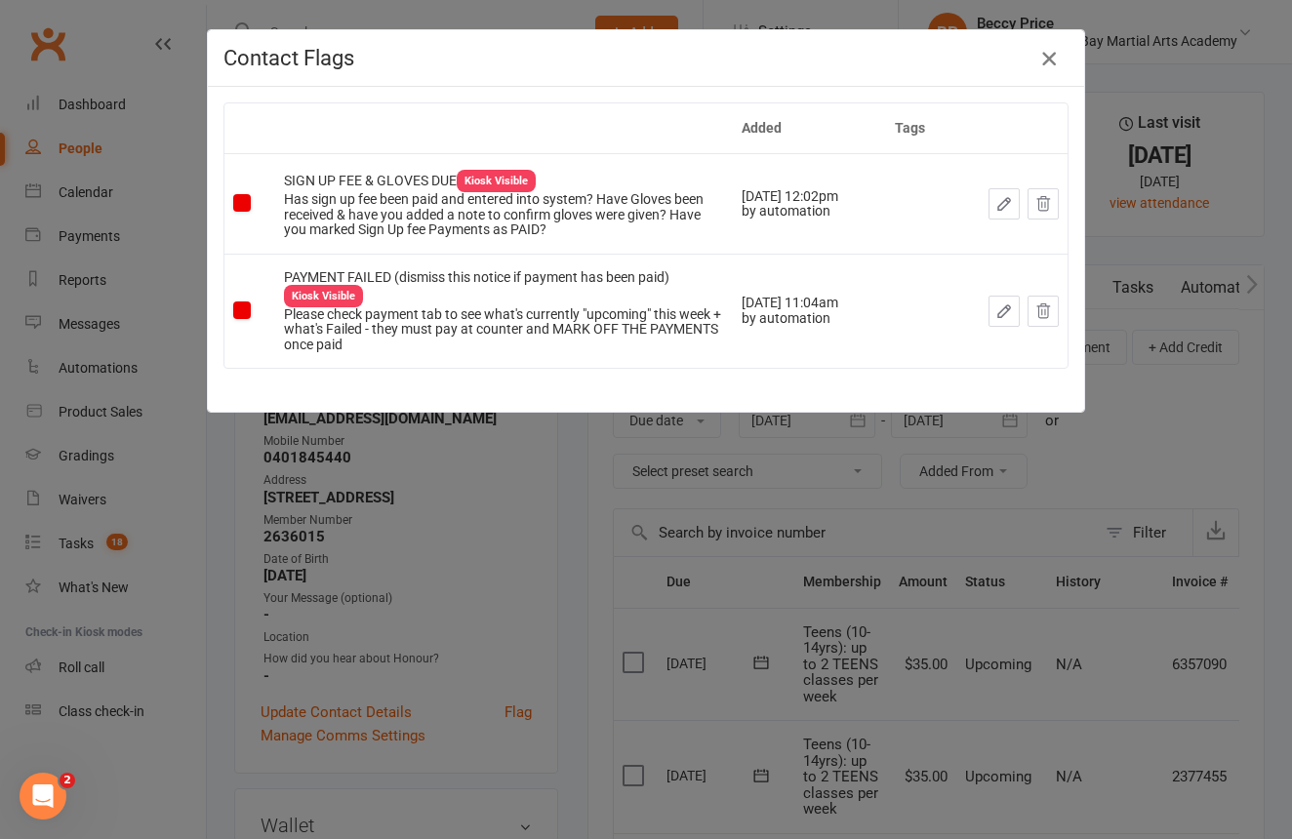
click at [1052, 59] on icon "button" at bounding box center [1048, 58] width 23 height 23
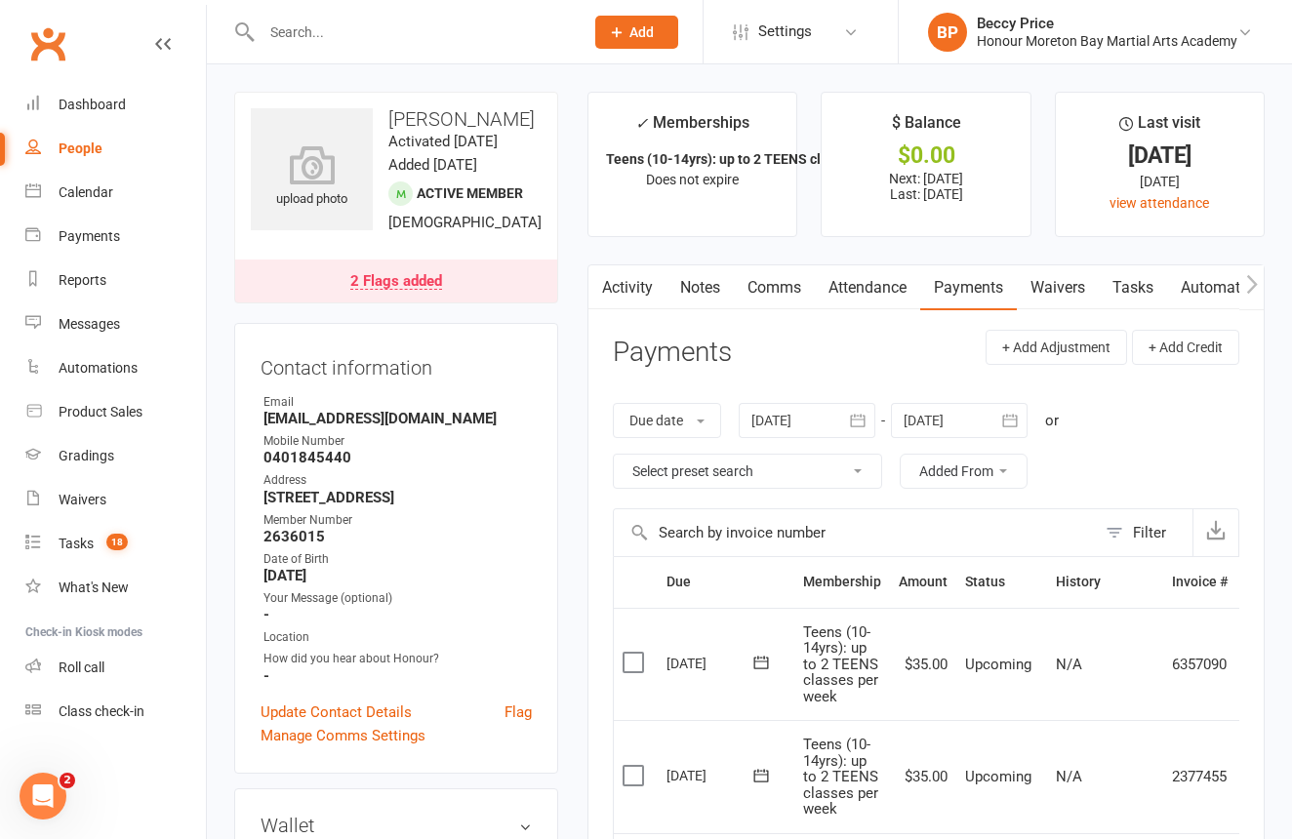
click at [707, 280] on link "Notes" at bounding box center [699, 287] width 67 height 45
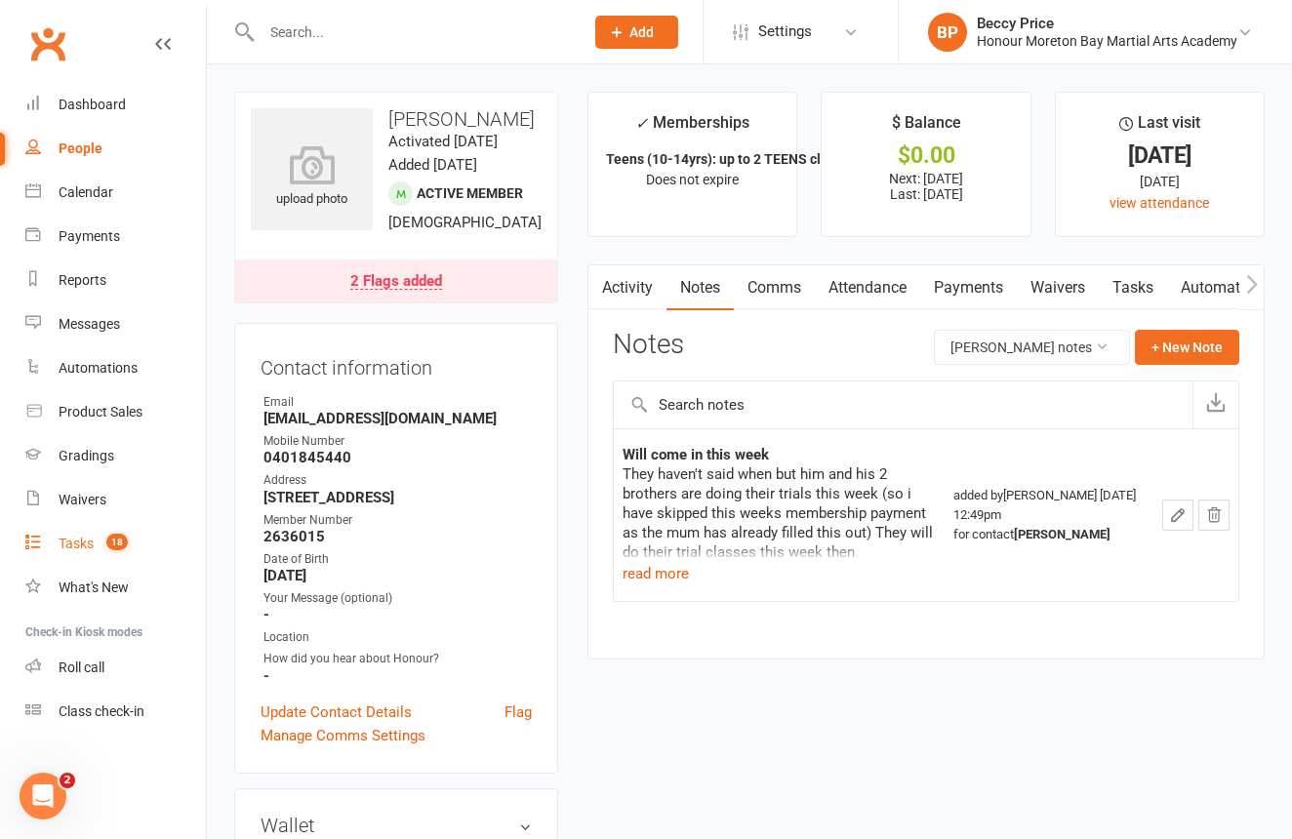
click at [87, 543] on div "Tasks" at bounding box center [76, 544] width 35 height 16
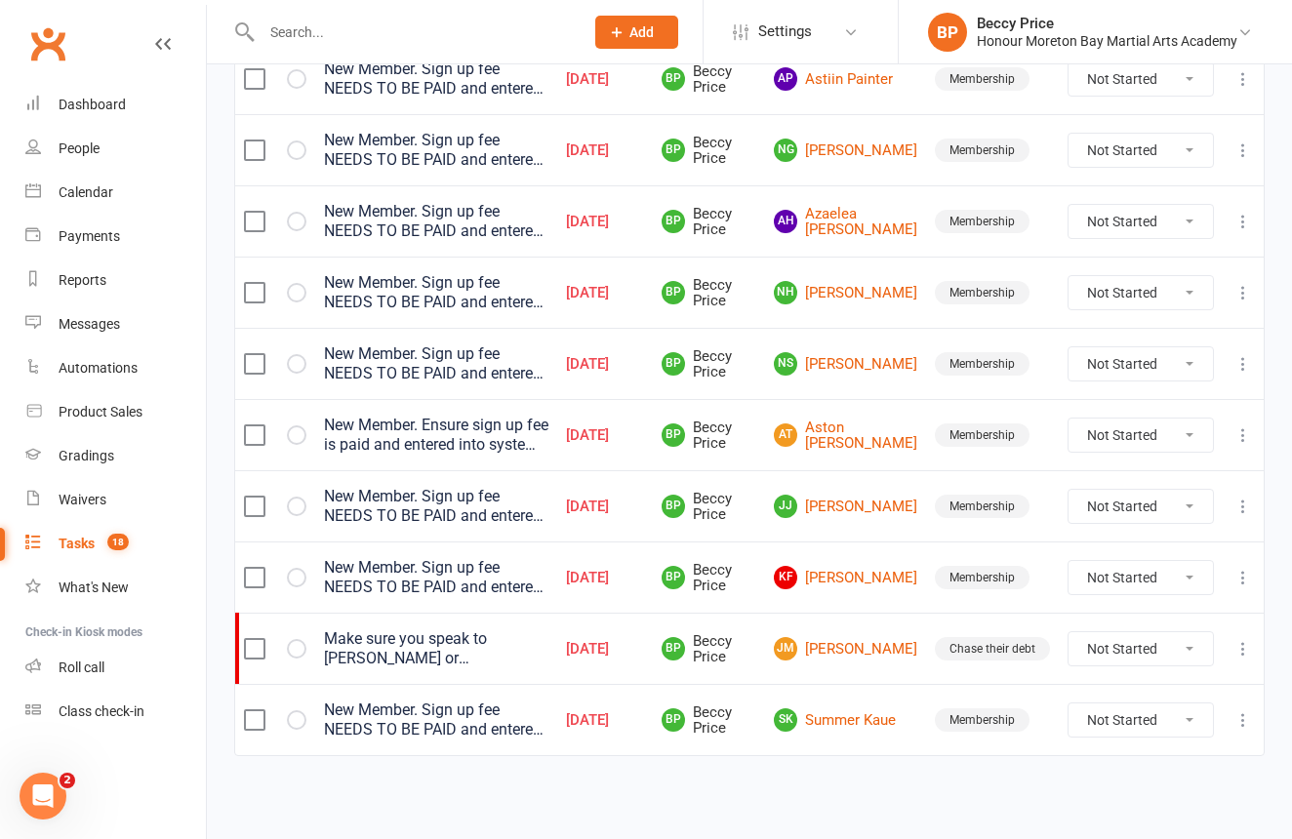
scroll to position [341, 0]
click at [891, 637] on link "JM Jess Murnane" at bounding box center [845, 648] width 143 height 23
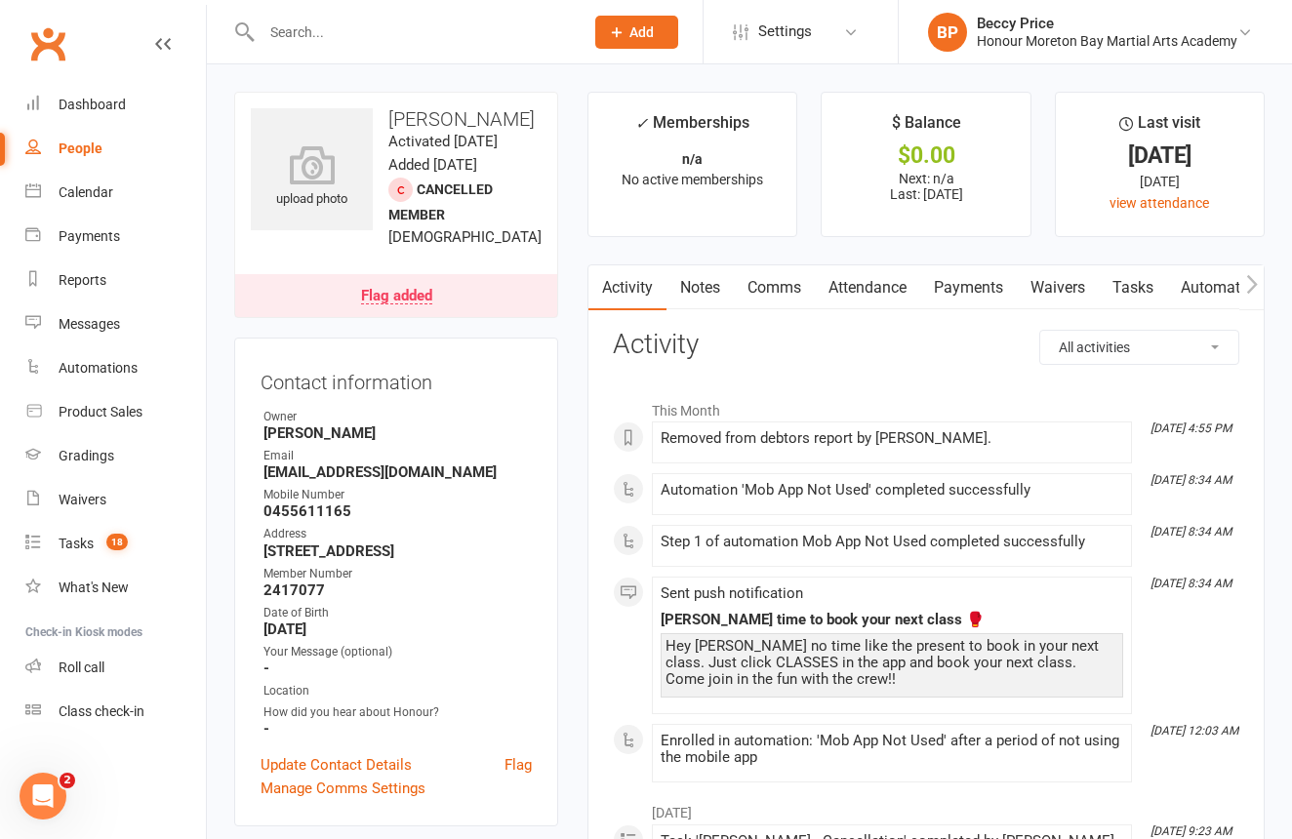
click at [963, 270] on link "Payments" at bounding box center [968, 287] width 97 height 45
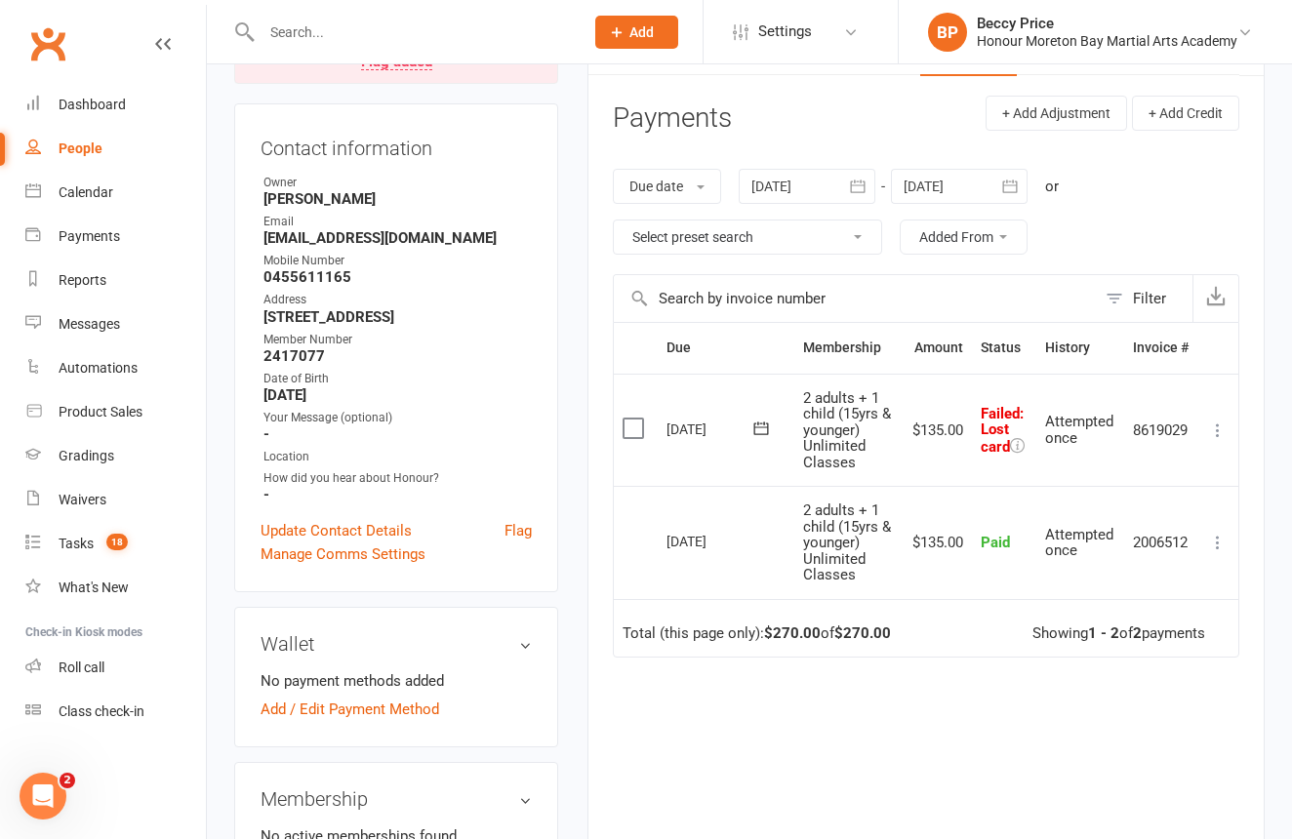
scroll to position [231, 0]
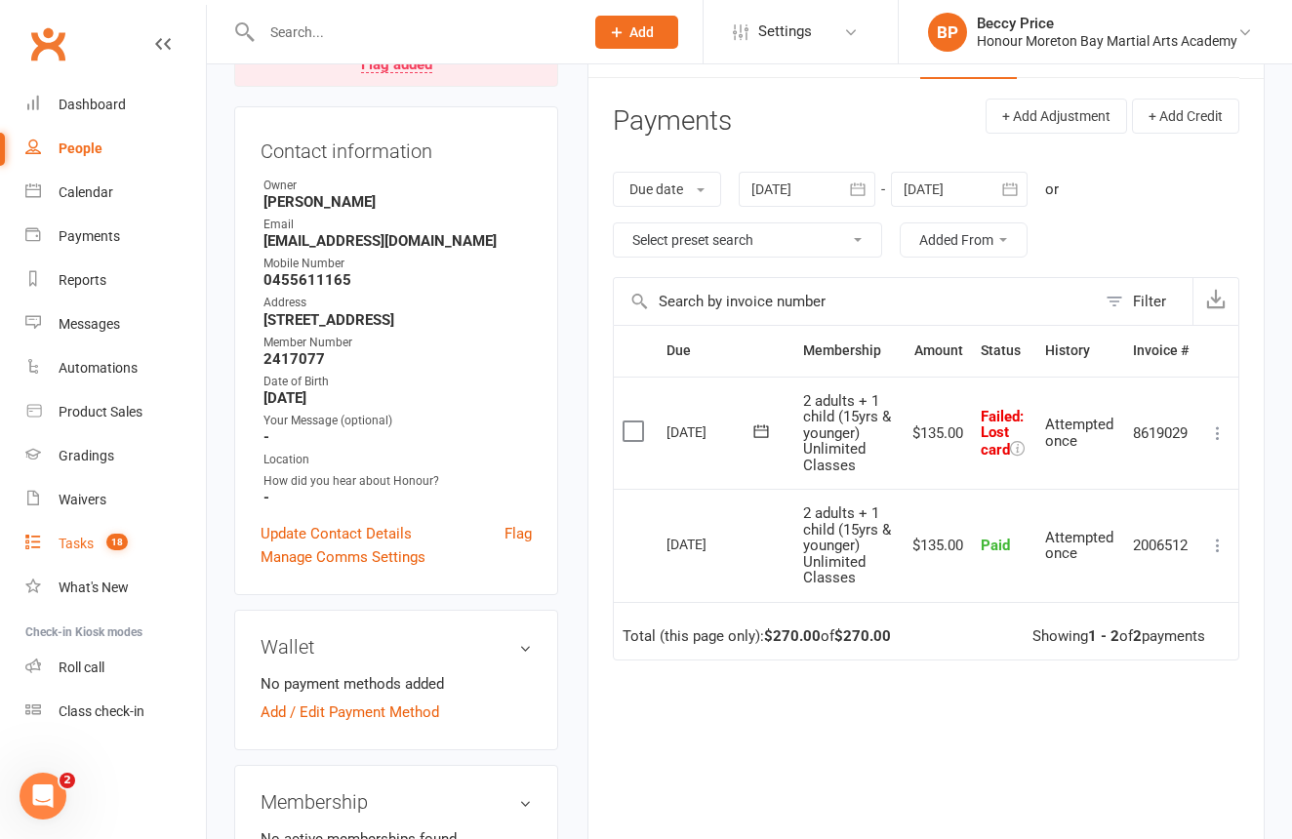
click at [90, 548] on div "Tasks" at bounding box center [76, 544] width 35 height 16
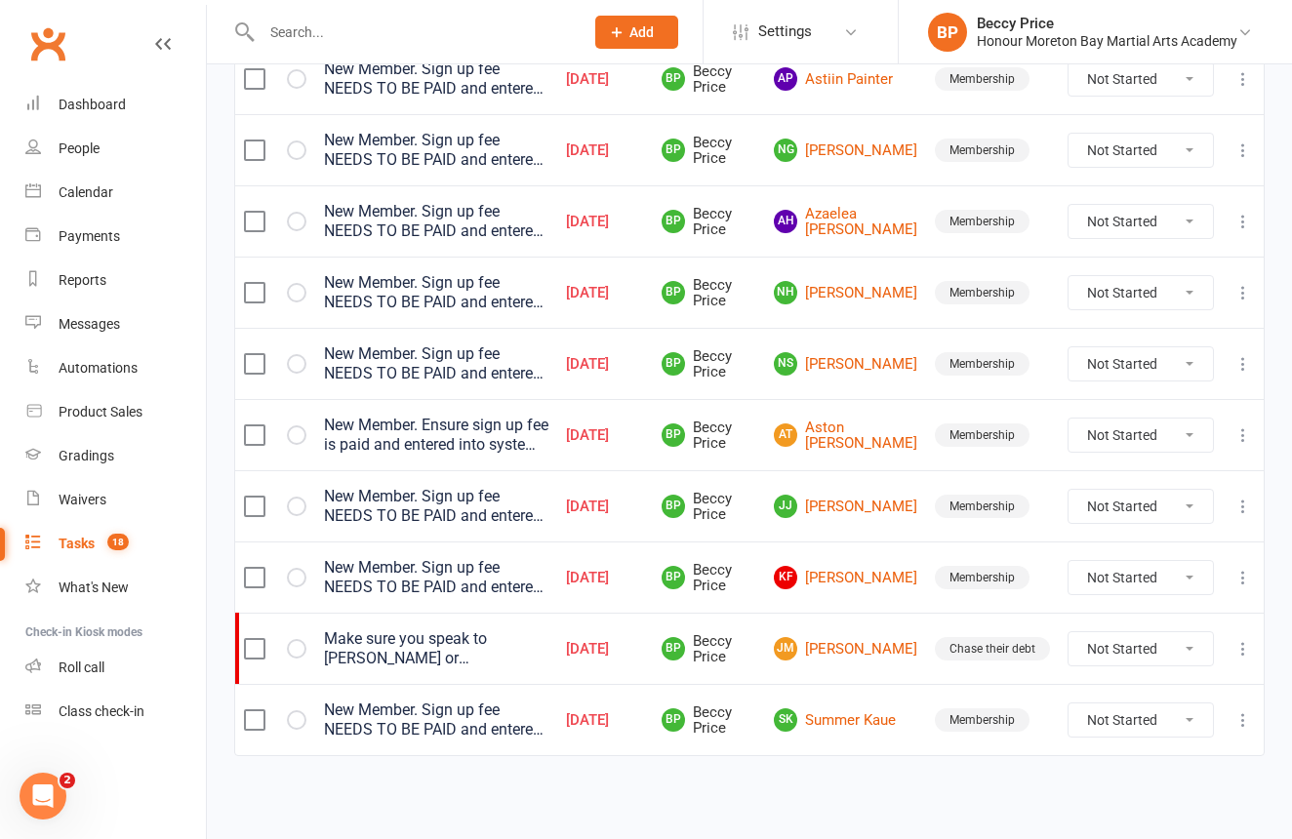
scroll to position [341, 0]
drag, startPoint x: 880, startPoint y: 707, endPoint x: 892, endPoint y: 700, distance: 14.1
click at [880, 708] on link "SK Summer Kaue" at bounding box center [845, 719] width 143 height 23
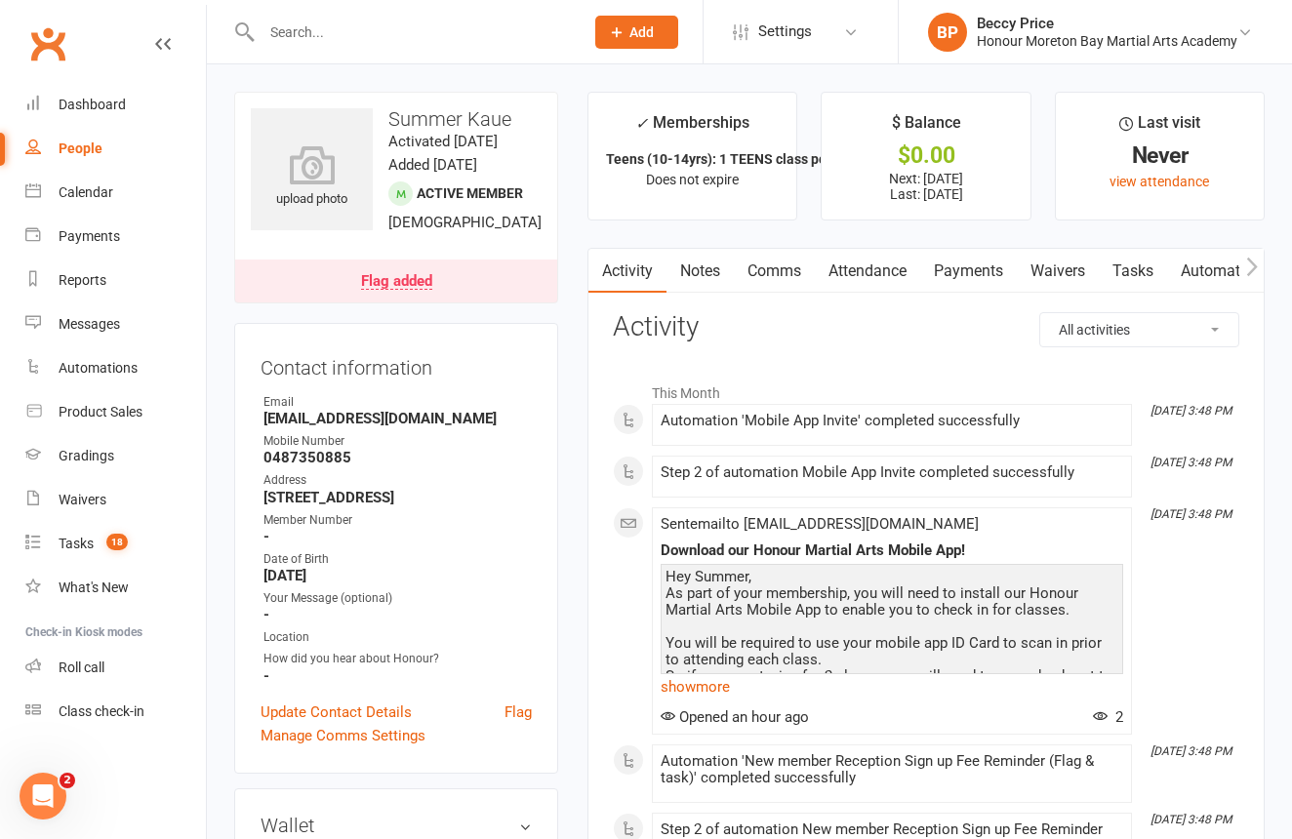
click at [705, 265] on link "Notes" at bounding box center [699, 271] width 67 height 45
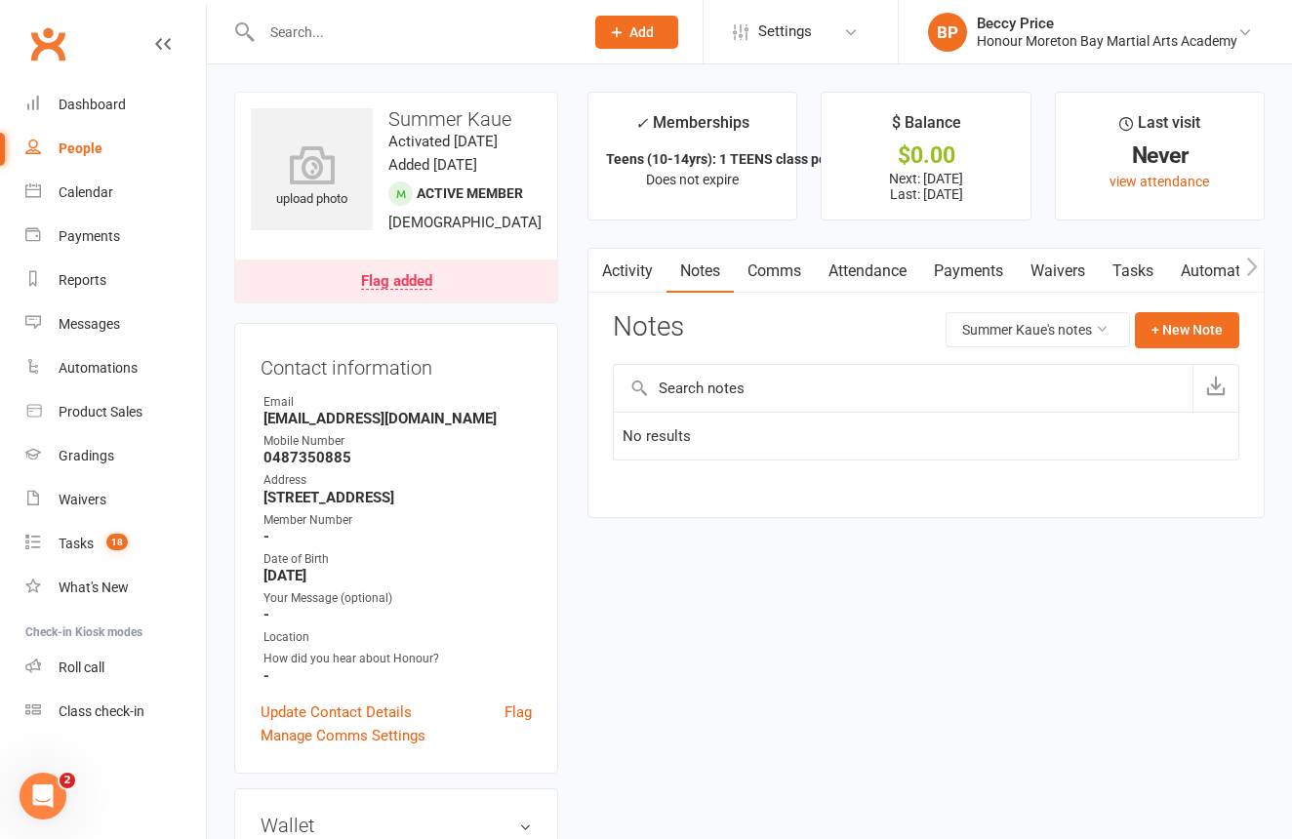
click at [977, 259] on link "Payments" at bounding box center [968, 271] width 97 height 45
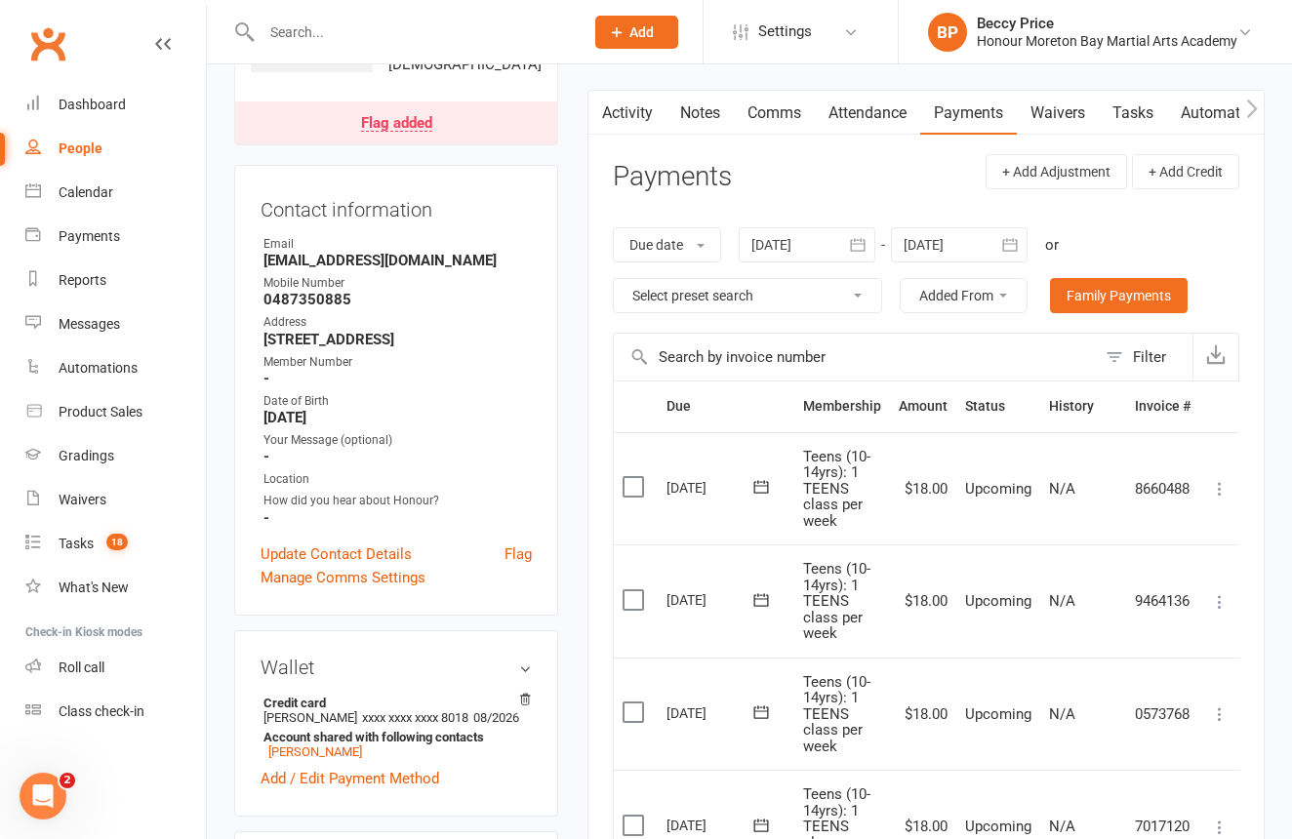
scroll to position [132, 0]
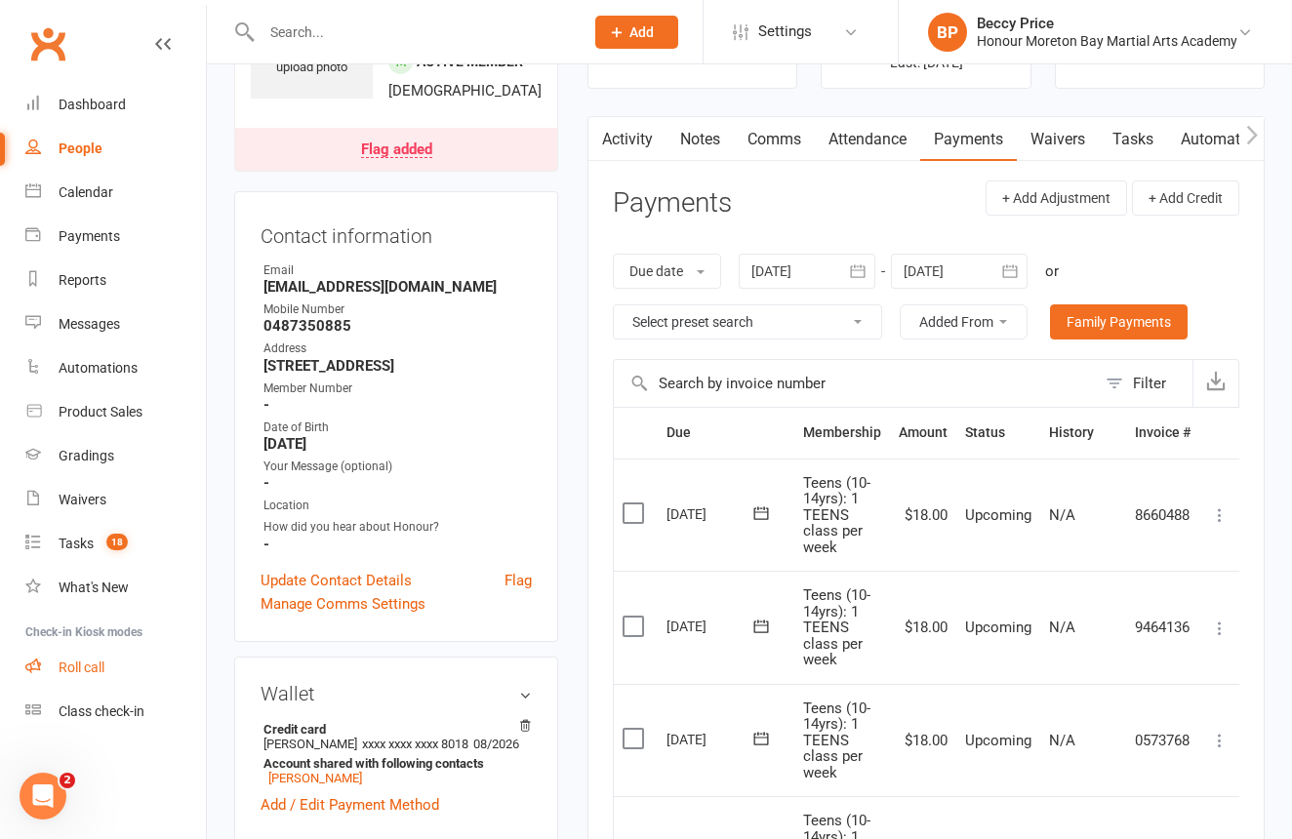
click at [85, 663] on div "Roll call" at bounding box center [82, 668] width 46 height 16
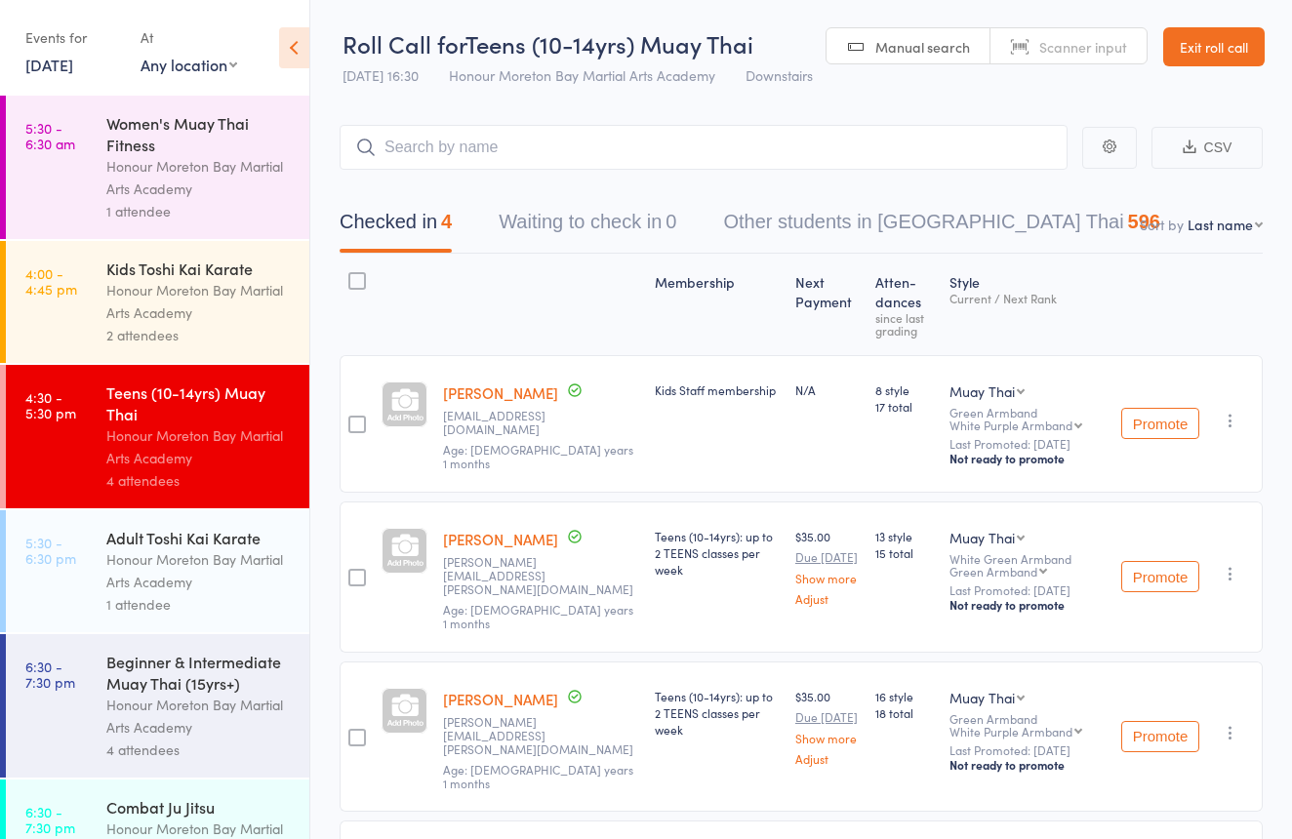
click at [215, 593] on div "1 attendee" at bounding box center [199, 604] width 186 height 22
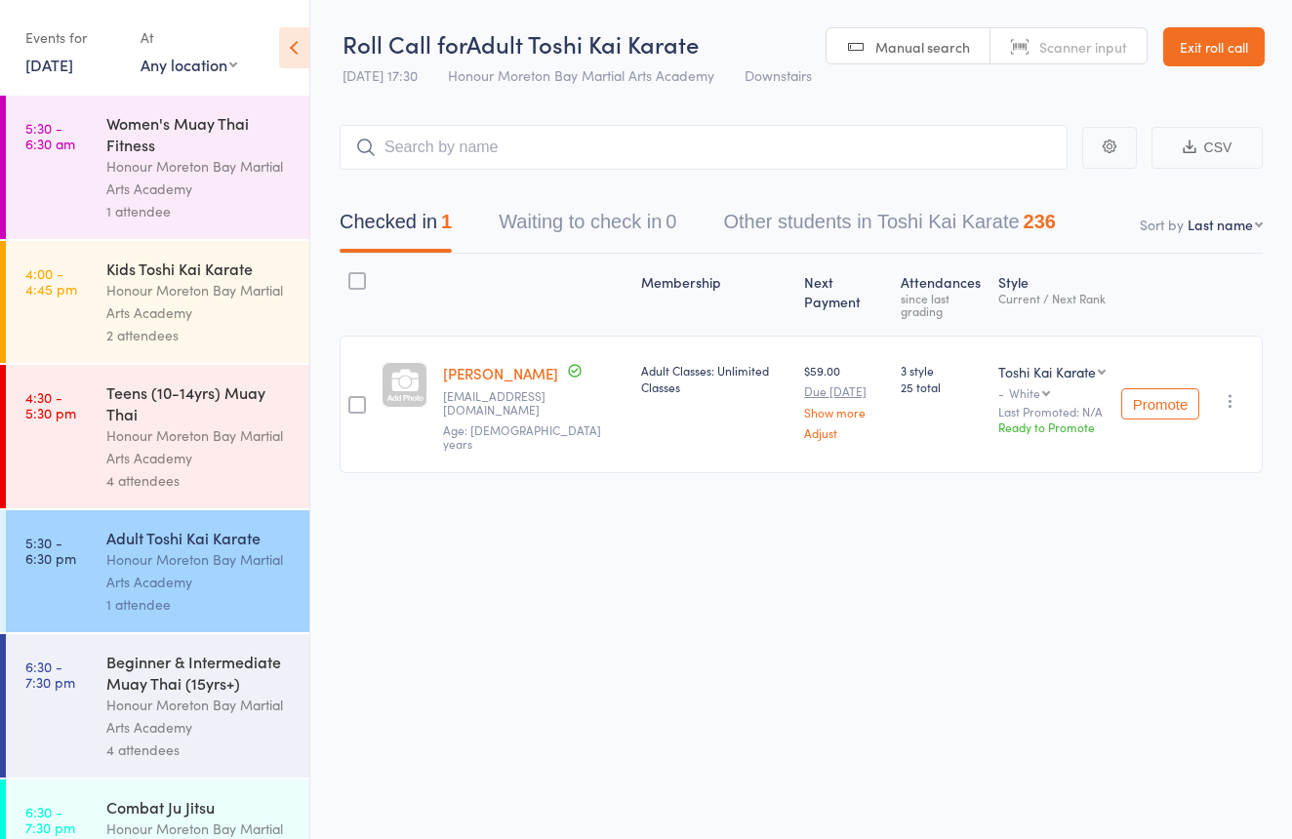
click at [624, 213] on button "Waiting to check in 0" at bounding box center [588, 227] width 178 height 52
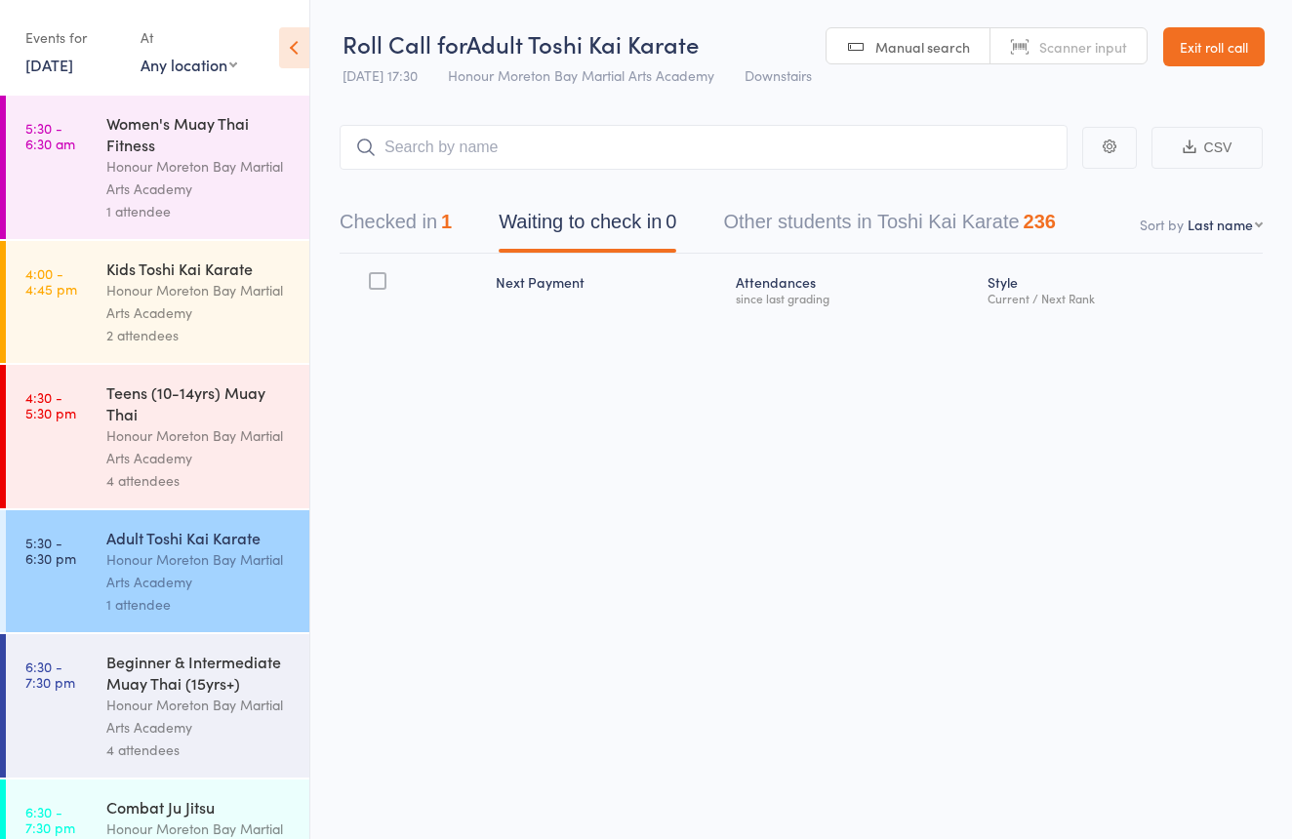
click at [431, 235] on button "Checked in 1" at bounding box center [396, 227] width 112 height 52
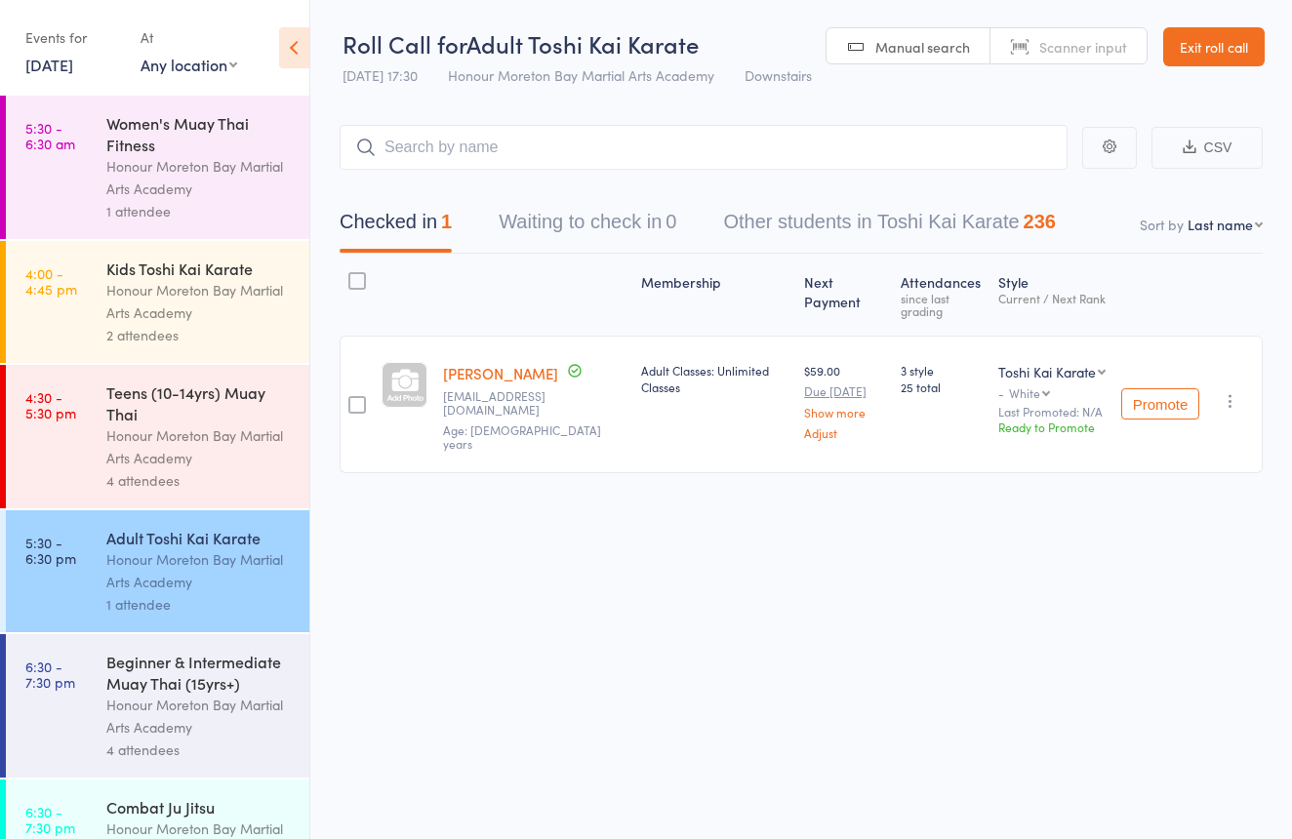
click at [170, 699] on div "Honour Moreton Bay Martial Arts Academy" at bounding box center [199, 716] width 186 height 45
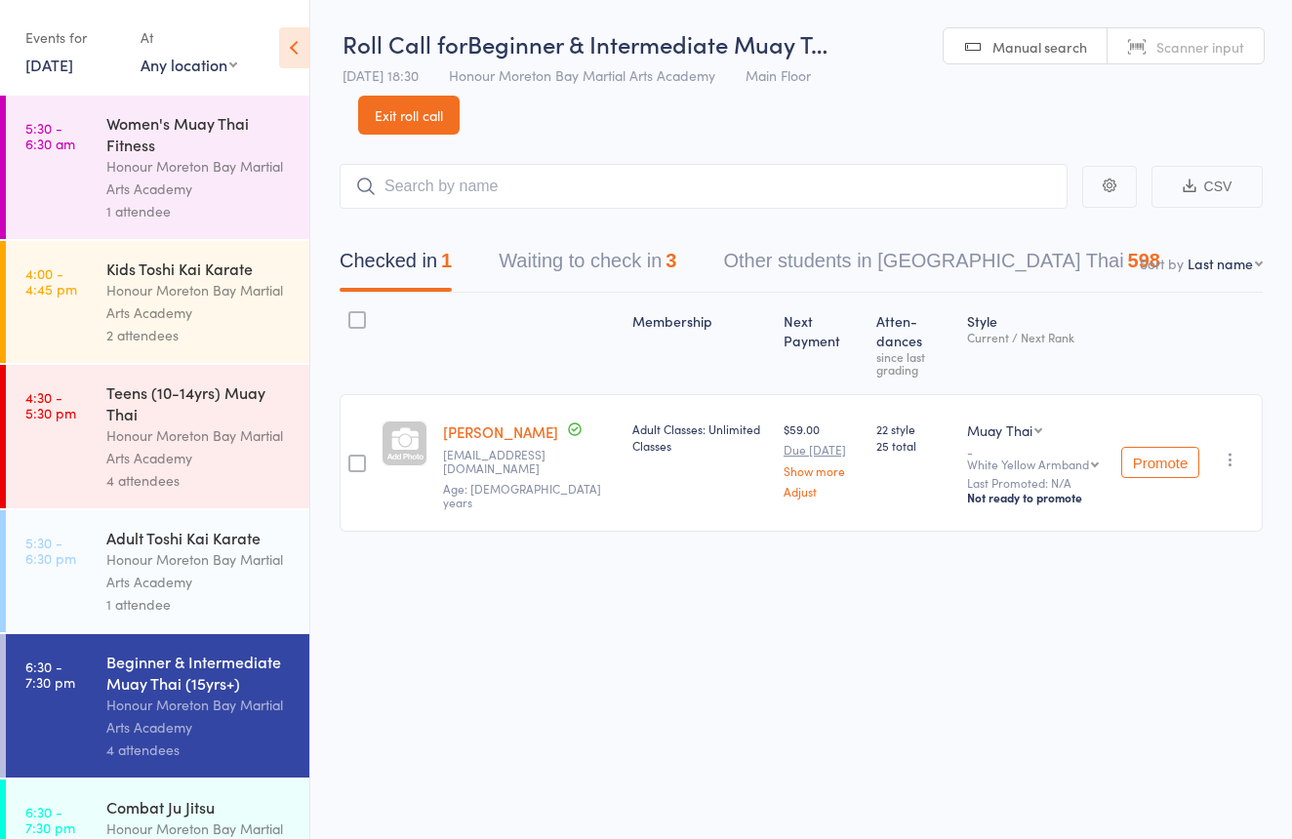
click at [593, 250] on button "Waiting to check in 3" at bounding box center [588, 266] width 178 height 52
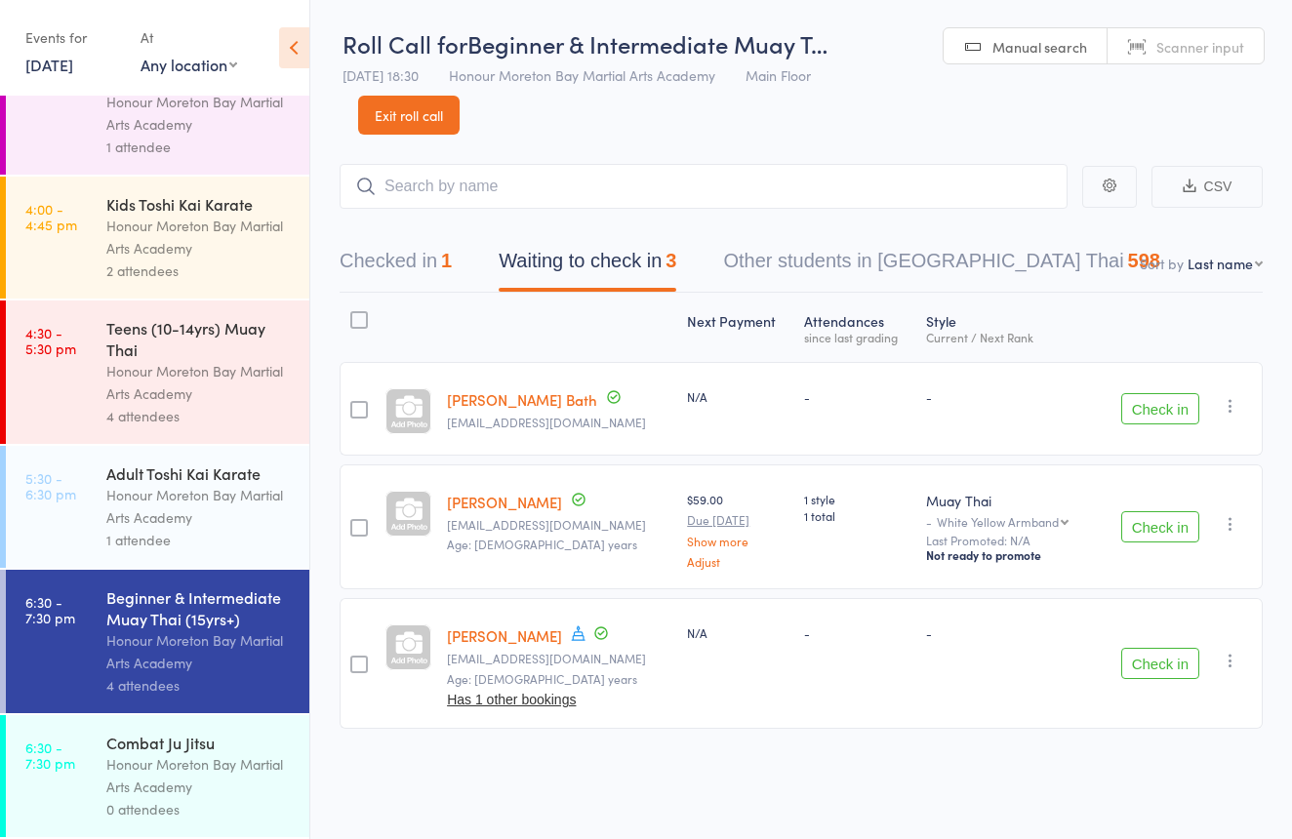
scroll to position [60, 0]
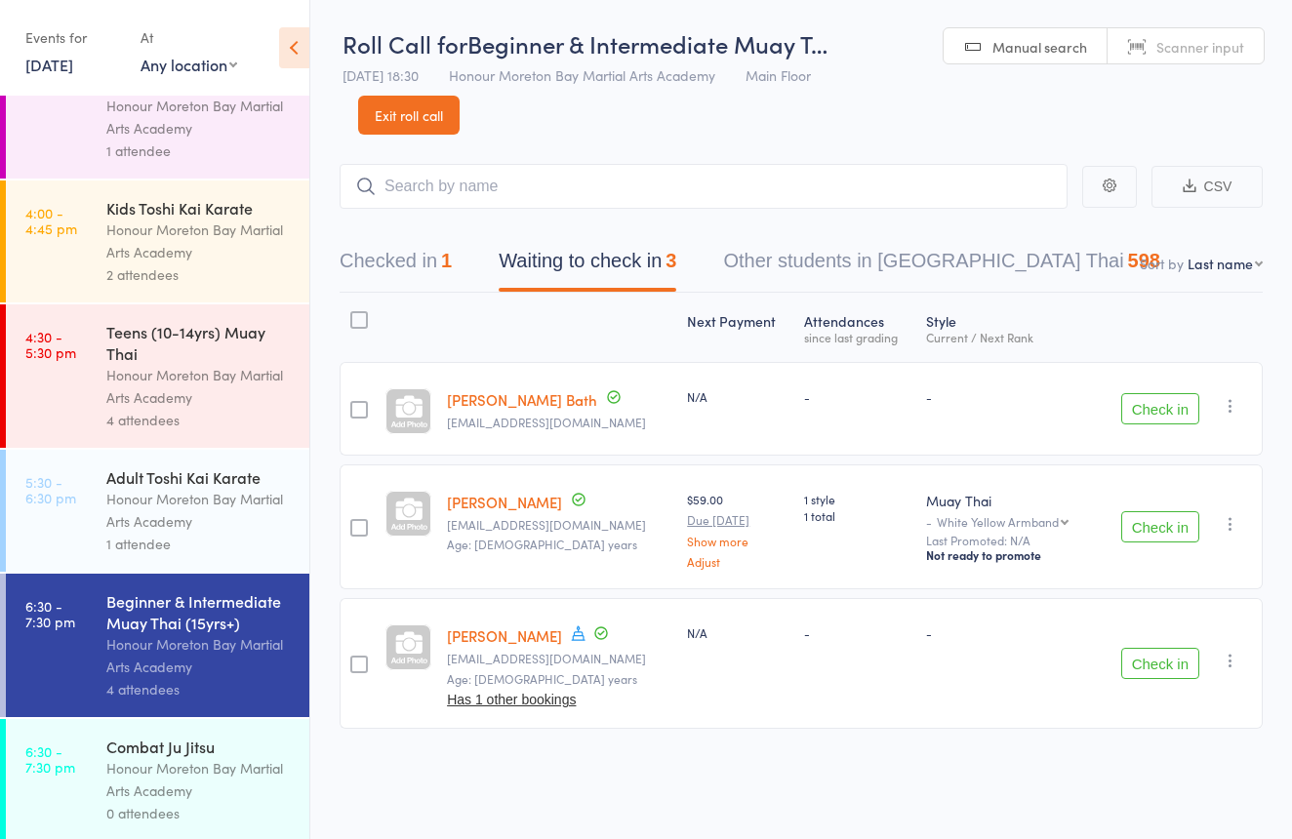
click at [143, 481] on div "Adult Toshi Kai Karate" at bounding box center [199, 476] width 186 height 21
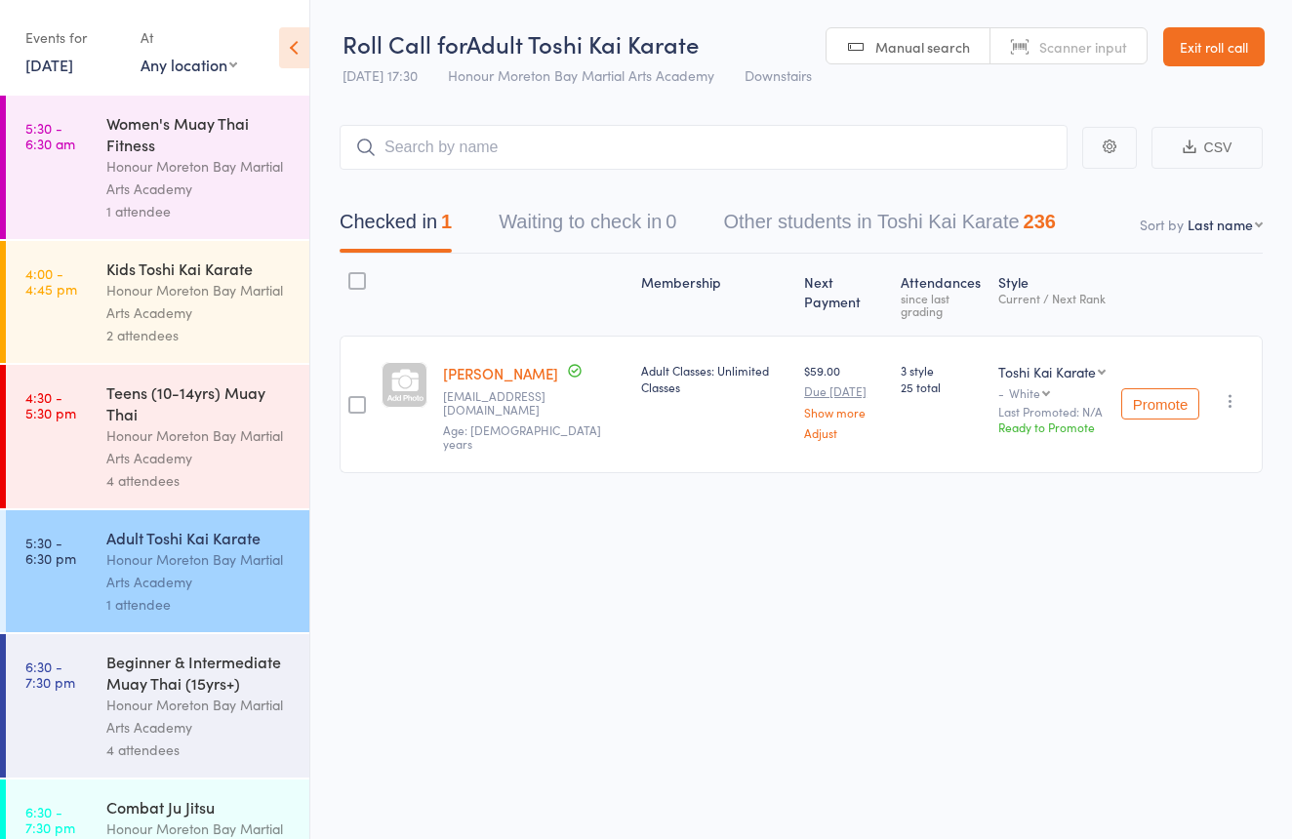
click at [486, 143] on input "search" at bounding box center [704, 147] width 728 height 45
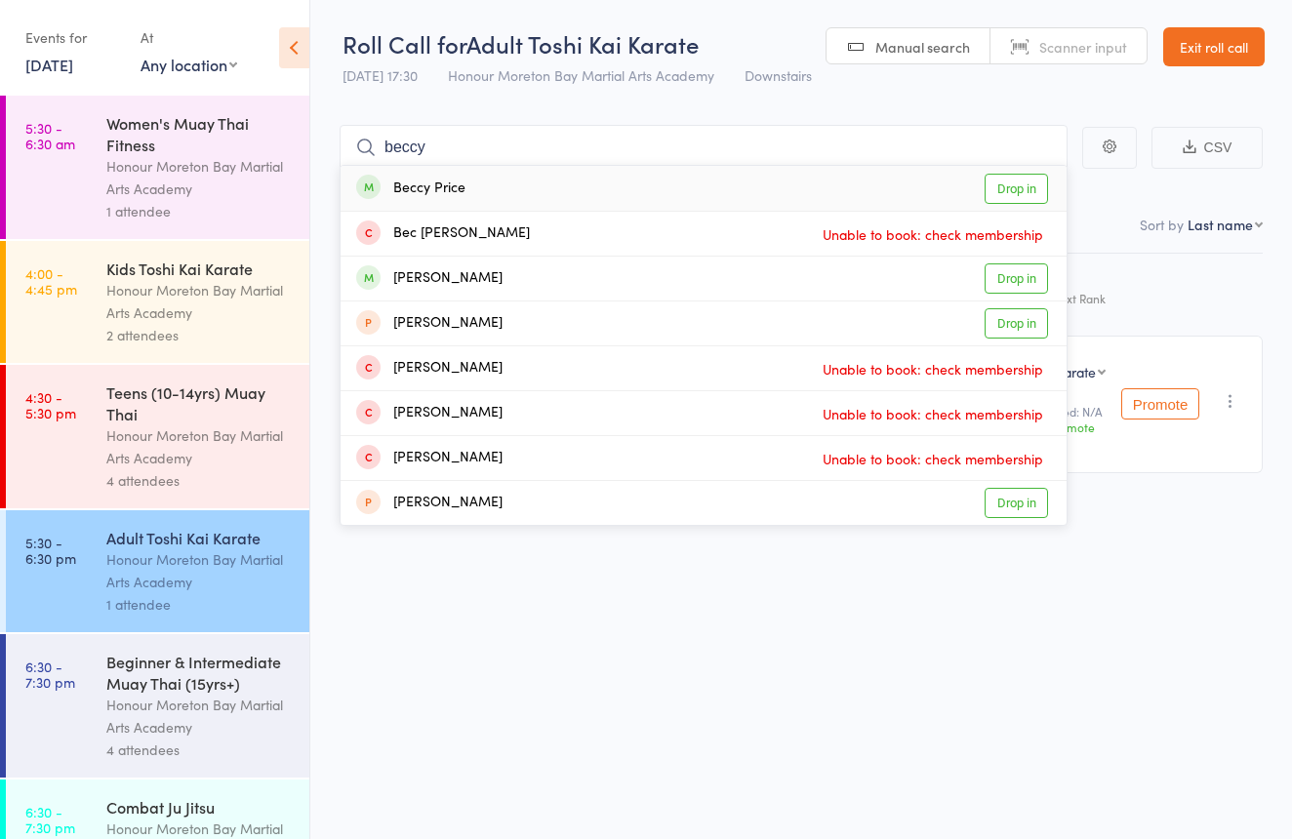
type input "beccy"
click at [494, 189] on div "Beccy Price Drop in" at bounding box center [704, 188] width 726 height 45
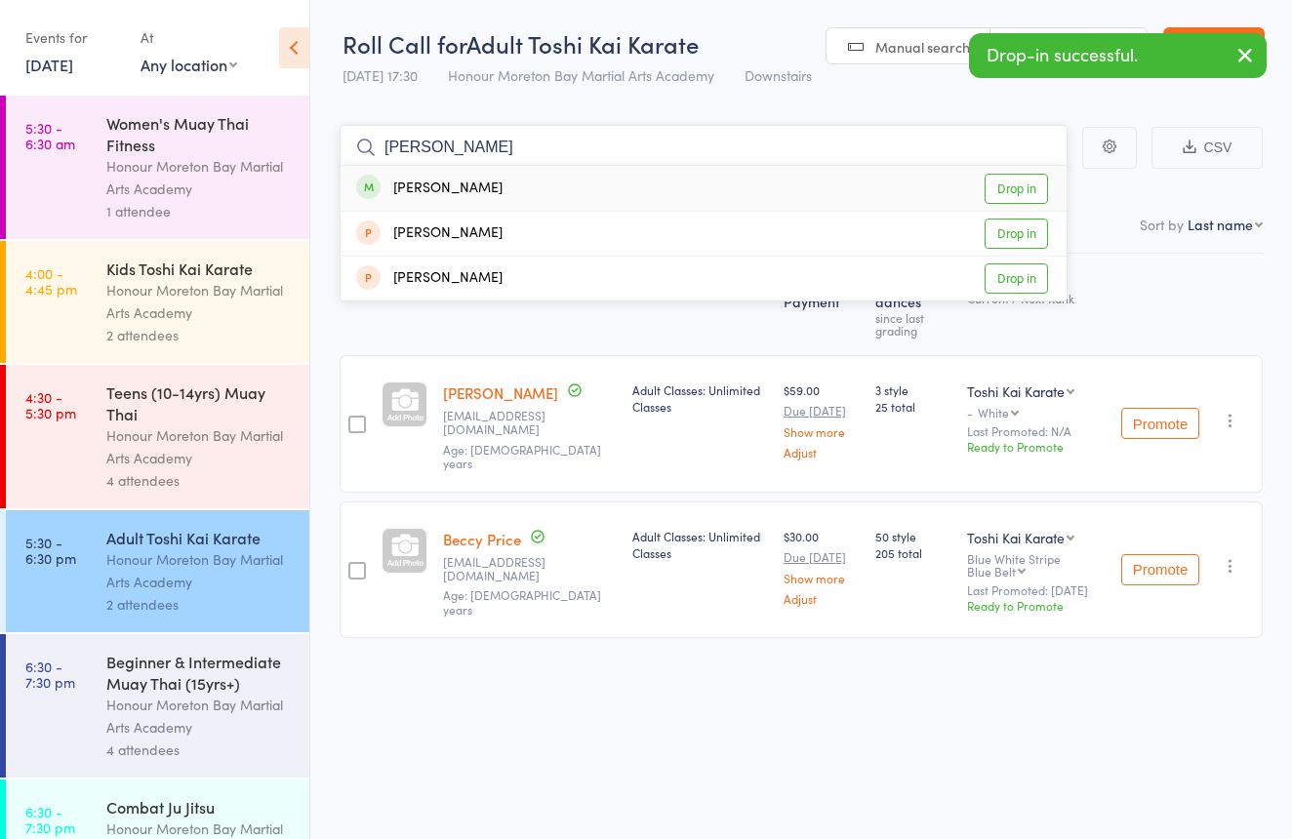
type input "Heidi"
click at [491, 183] on div "Heidi Munro Drop in" at bounding box center [704, 188] width 726 height 45
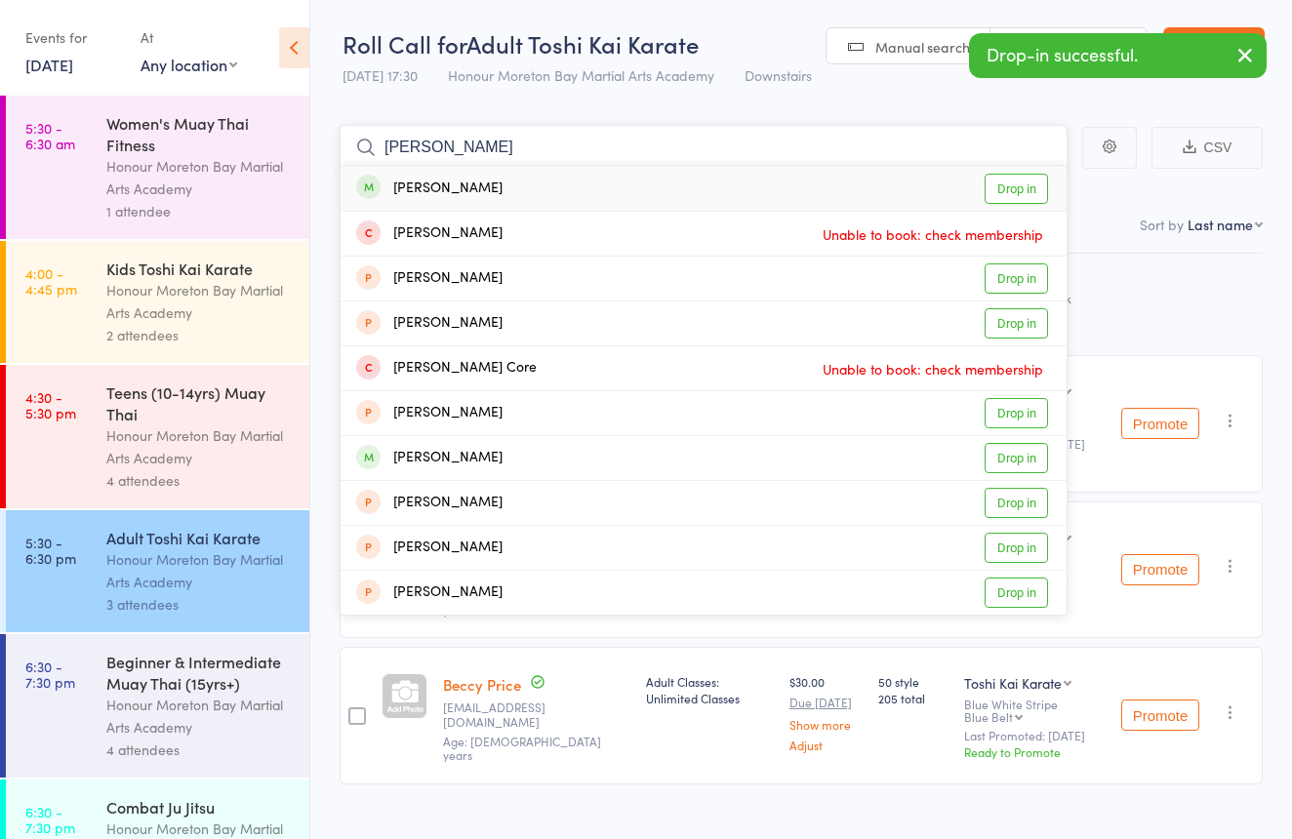
type input "corey"
click at [543, 181] on div "Corey Chapple Drop in" at bounding box center [704, 188] width 726 height 45
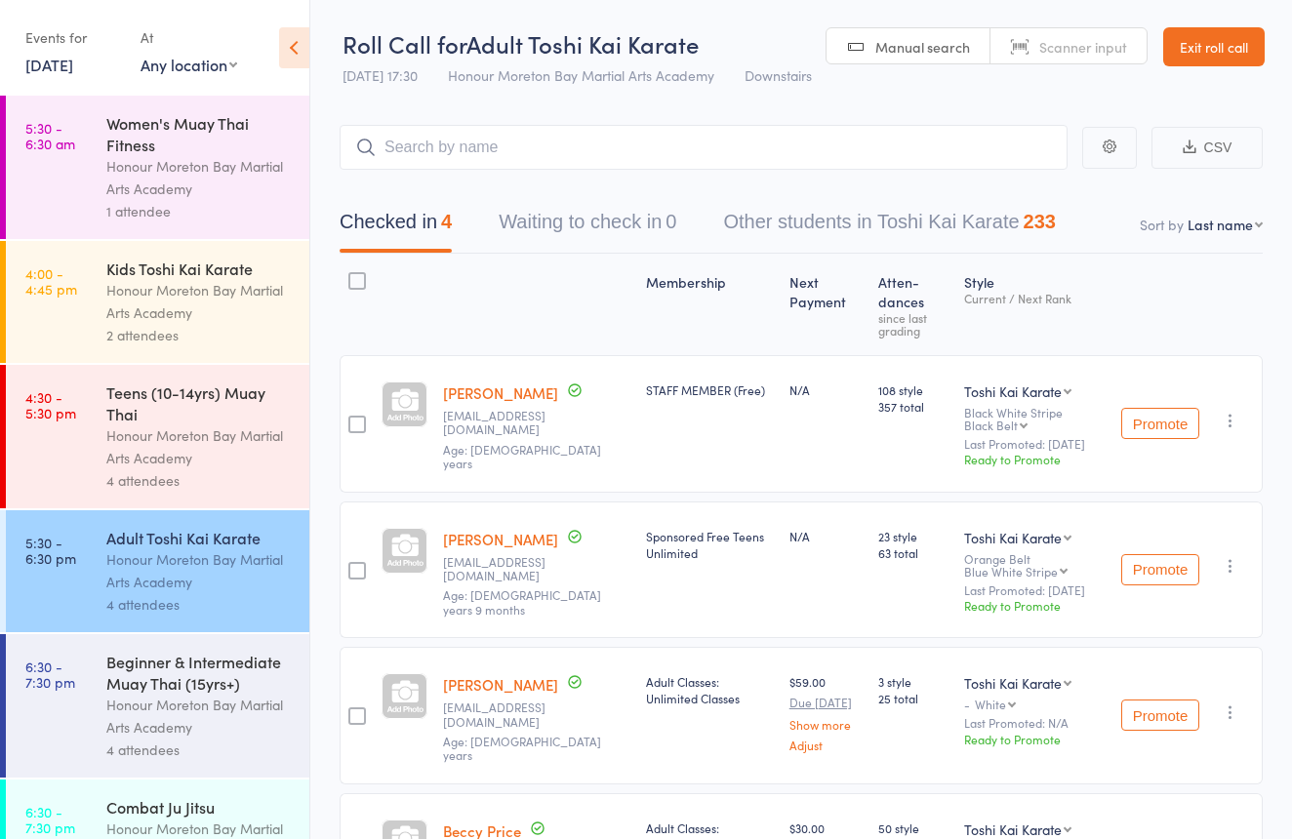
click at [1022, 50] on link "Scanner input" at bounding box center [1068, 46] width 156 height 37
type input "0896"
type input "0937"
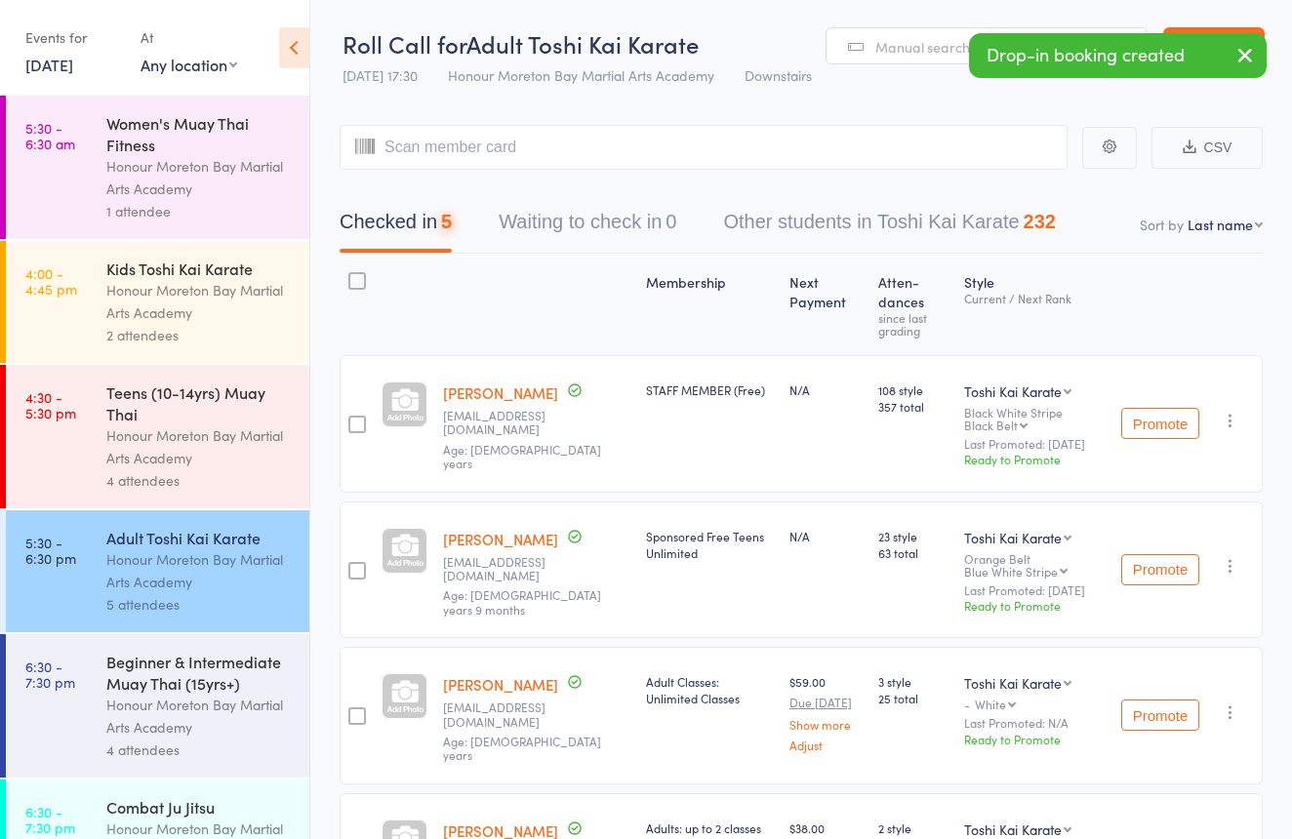
click at [276, 693] on div "Beginner & Intermediate Muay Thai (15yrs+)" at bounding box center [199, 672] width 186 height 43
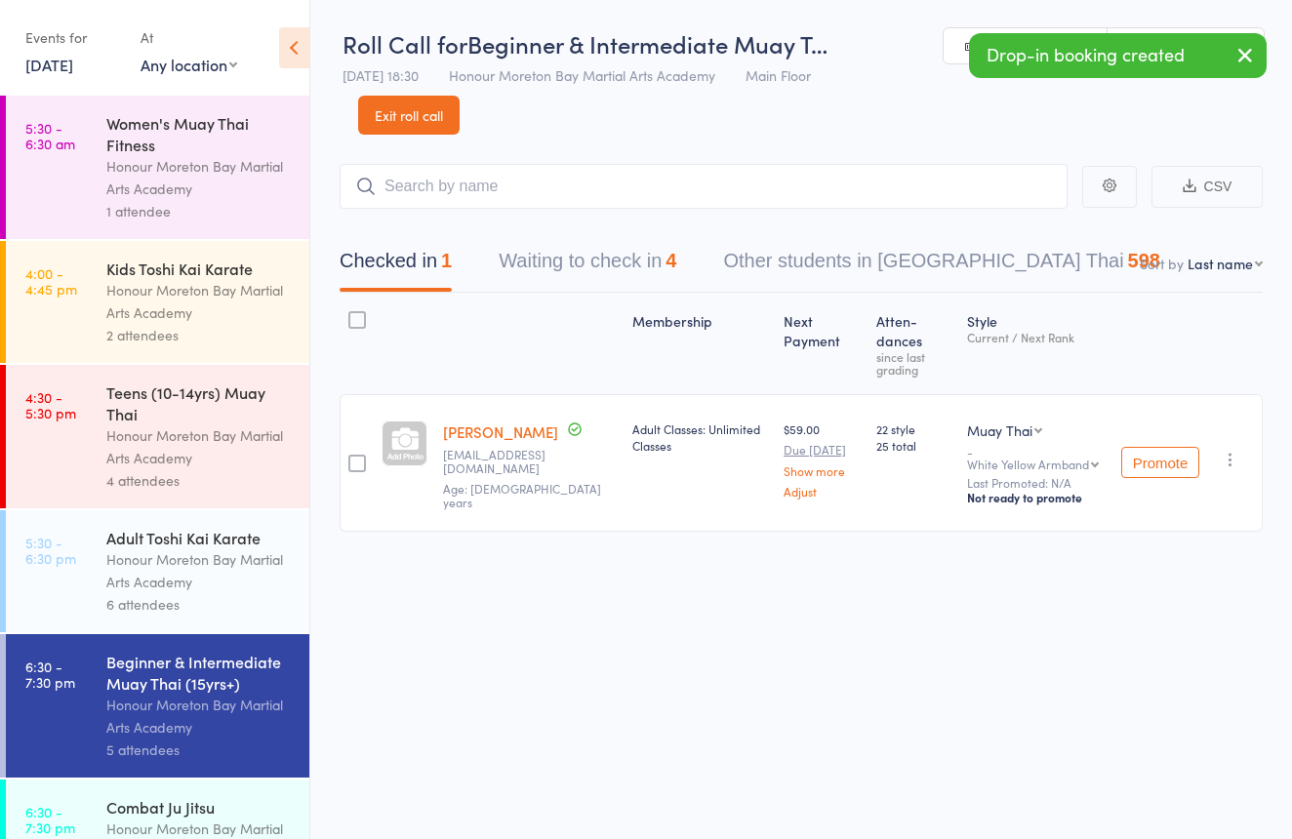
click at [1156, 30] on link "Scanner input" at bounding box center [1186, 46] width 156 height 37
type input "0937"
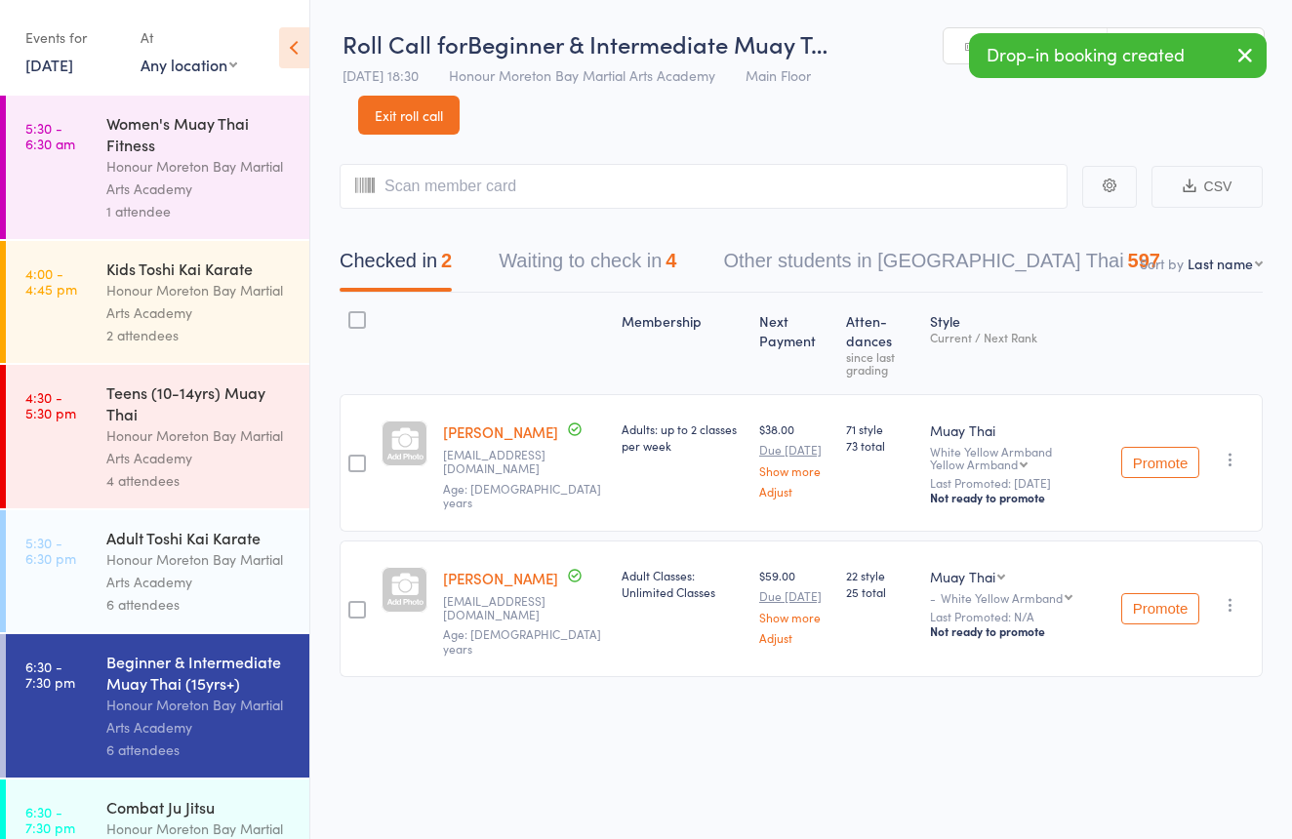
click at [252, 529] on div "Adult Toshi Kai Karate" at bounding box center [199, 537] width 186 height 21
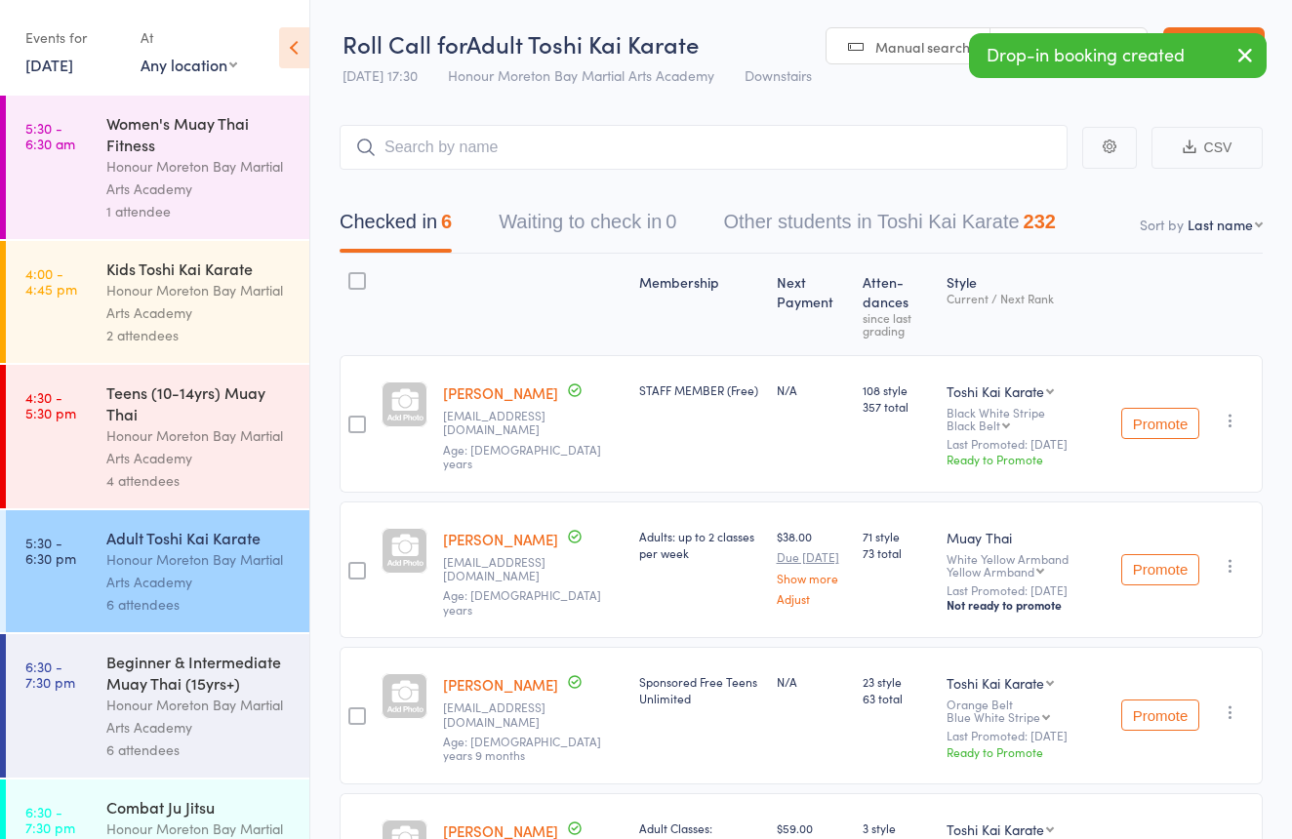
click at [1063, 33] on div "Drop-in booking created" at bounding box center [1118, 55] width 298 height 45
click at [1063, 27] on div "Manual search Scanner input" at bounding box center [987, 45] width 322 height 37
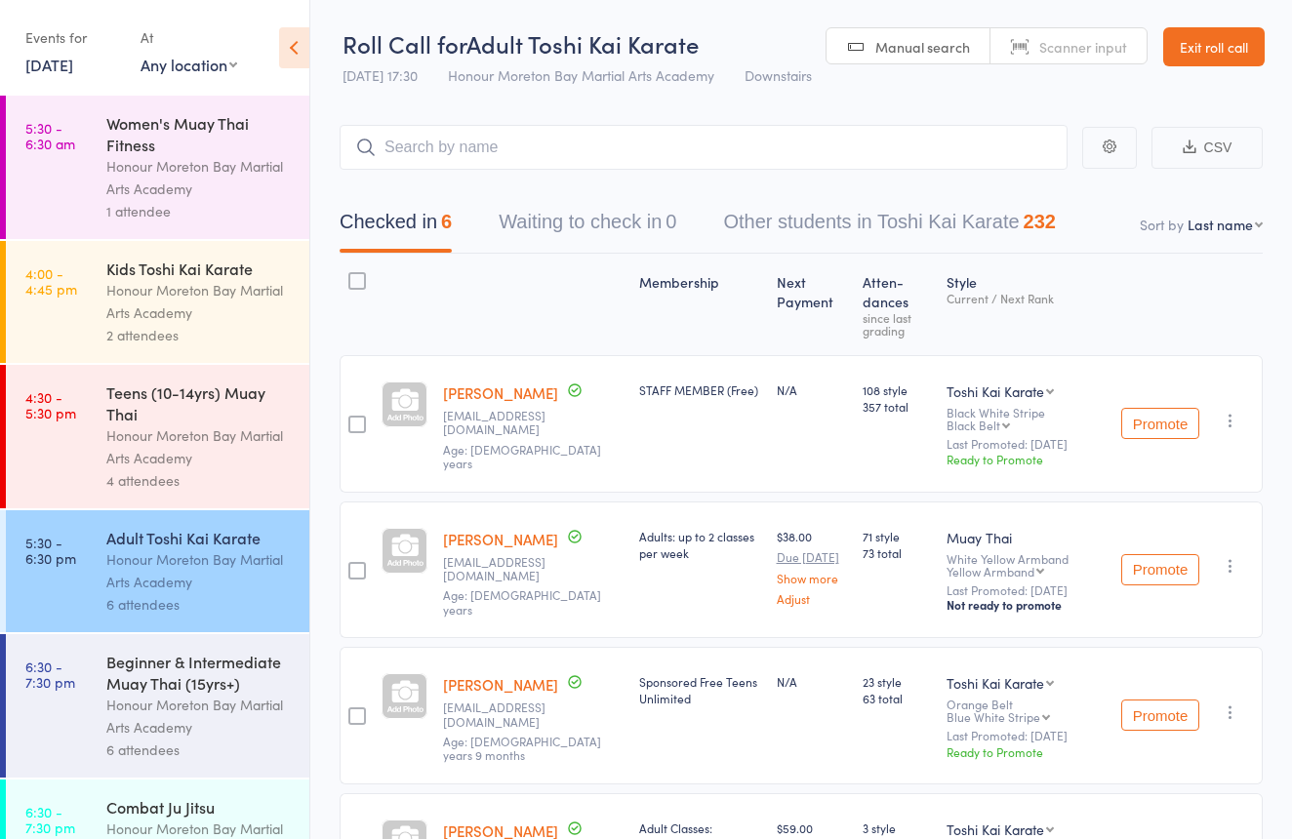
click at [1062, 35] on link "Scanner input" at bounding box center [1068, 46] width 156 height 37
click at [922, 53] on span "Manual search" at bounding box center [922, 47] width 95 height 20
click at [862, 47] on link "Manual search" at bounding box center [908, 46] width 164 height 37
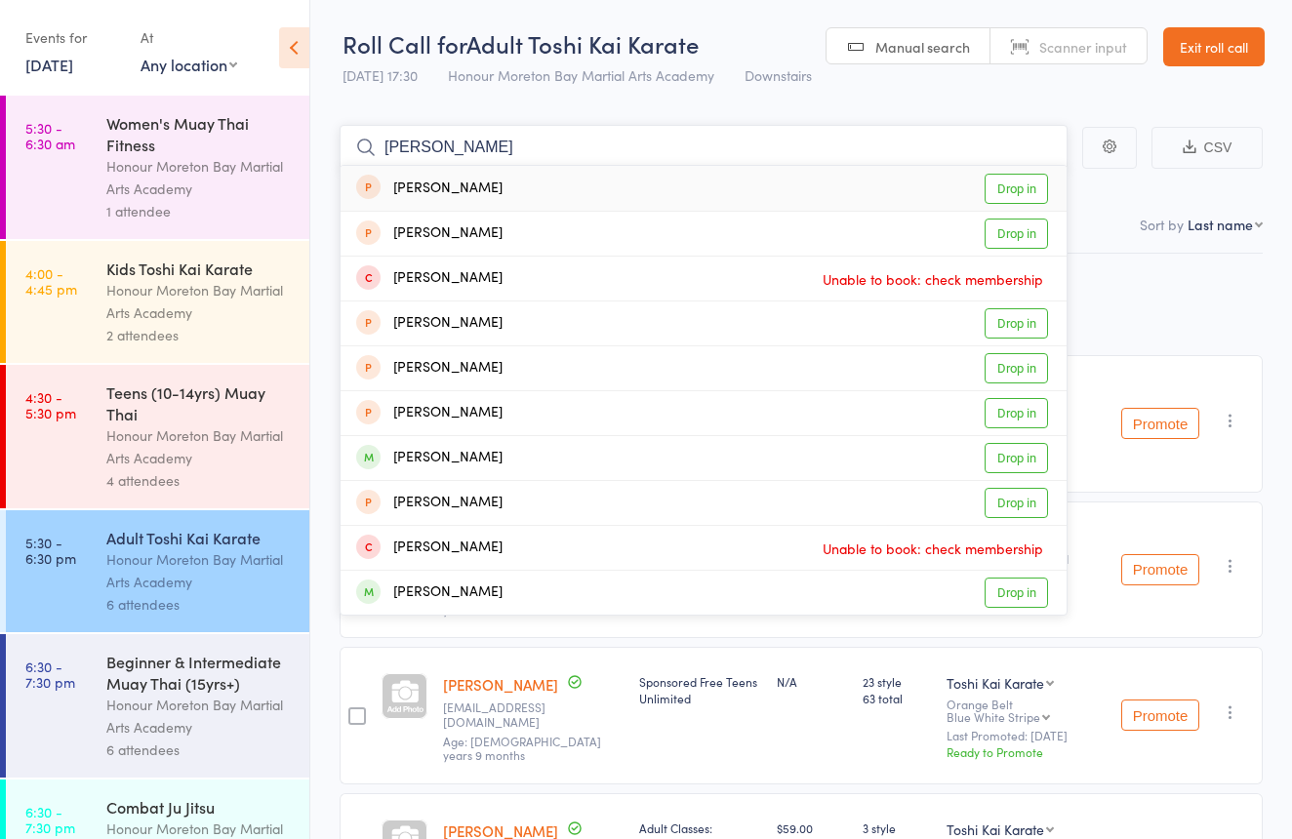
type input "Chris"
drag, startPoint x: 852, startPoint y: 59, endPoint x: 644, endPoint y: 606, distance: 585.5
click at [644, 606] on div "Chris Marshall Drop in" at bounding box center [704, 593] width 726 height 44
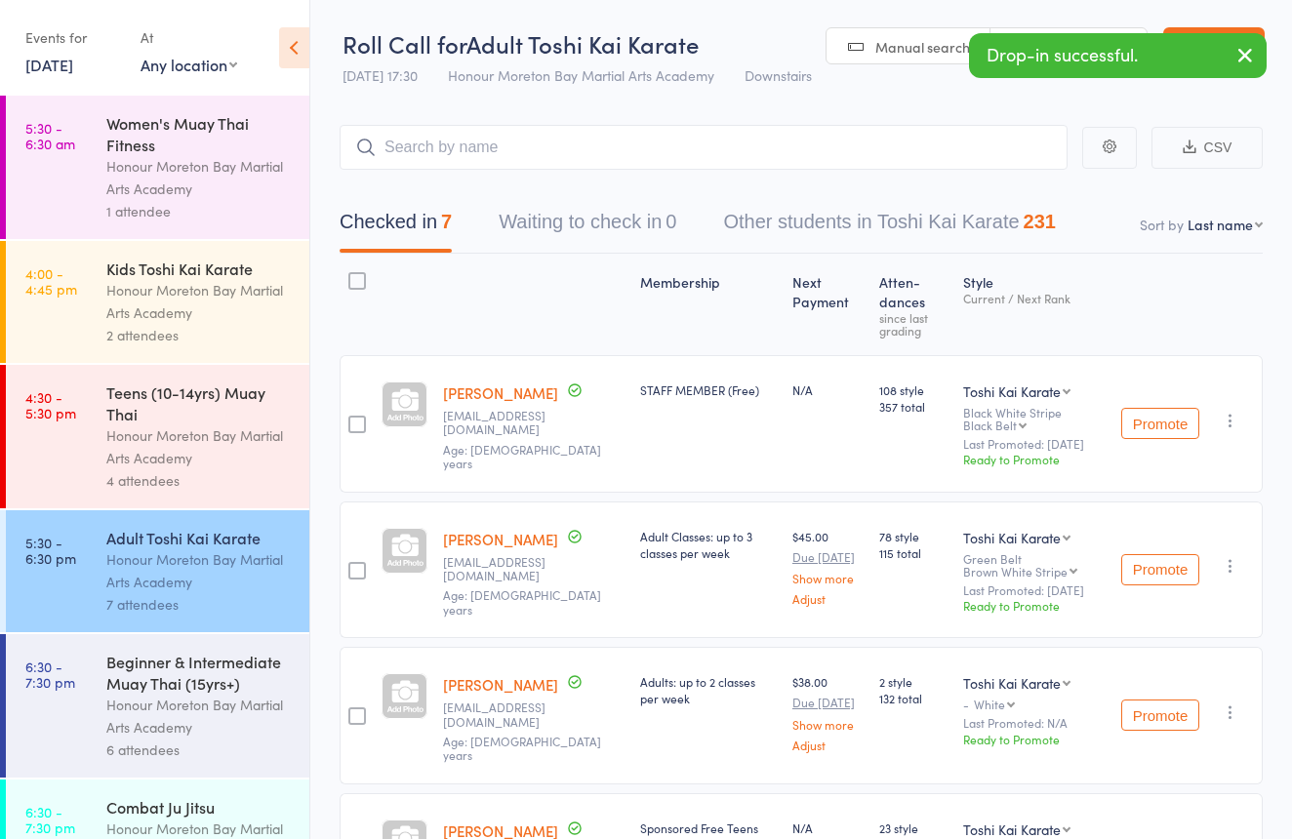
click at [1076, 32] on link "Scanner input" at bounding box center [1068, 46] width 156 height 37
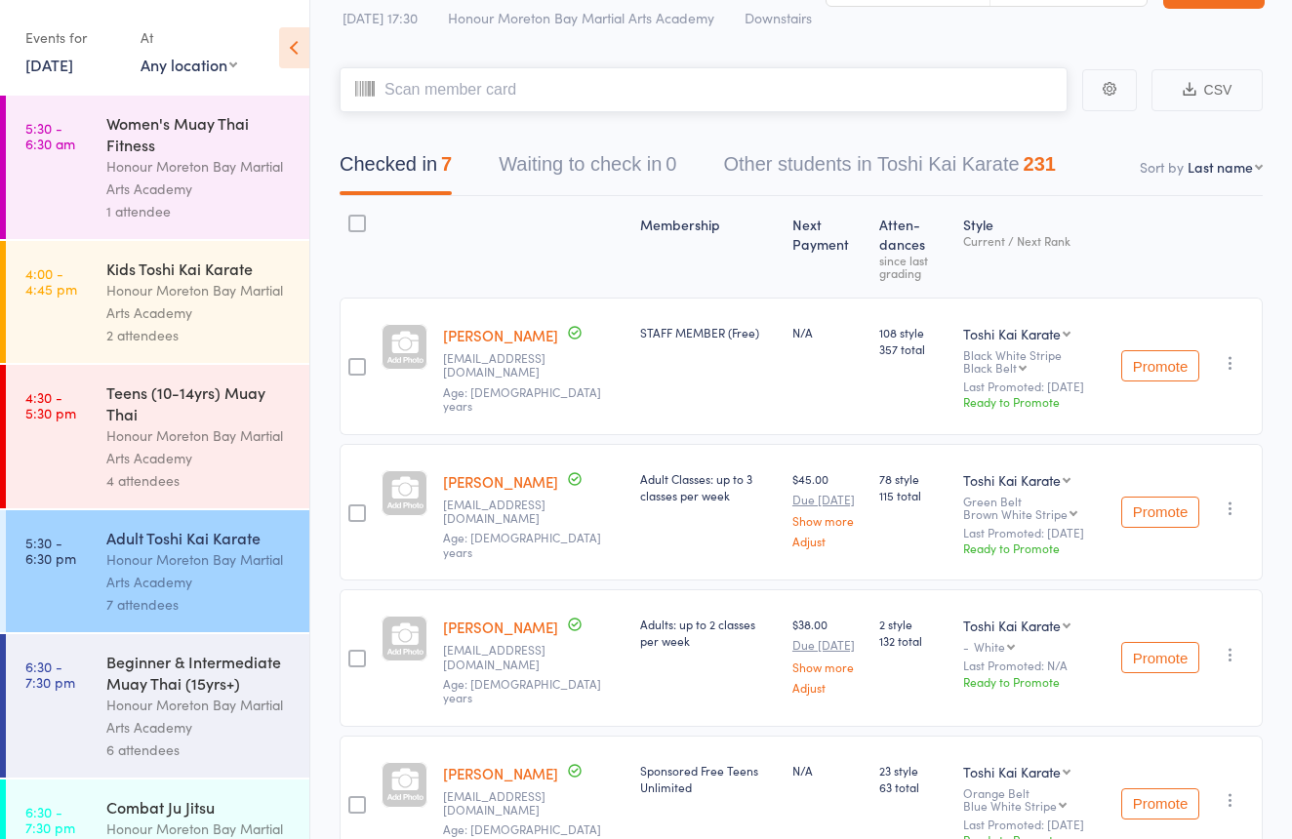
scroll to position [58, 0]
click at [296, 274] on div "Kids Toshi Kai Karate Honour Moreton Bay Martial Arts Academy 2 attendees" at bounding box center [207, 302] width 203 height 122
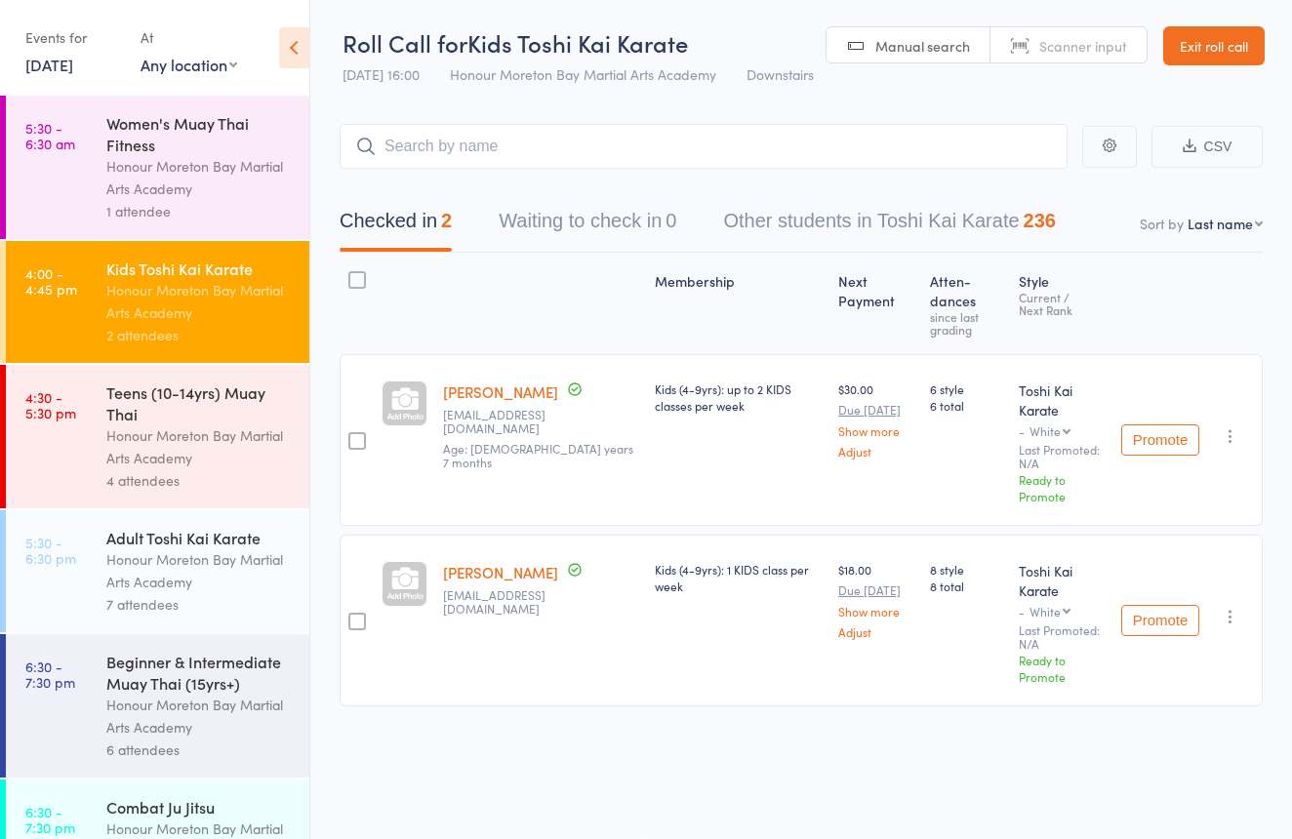
click at [1044, 39] on span "Scanner input" at bounding box center [1083, 46] width 88 height 20
type input "0606"
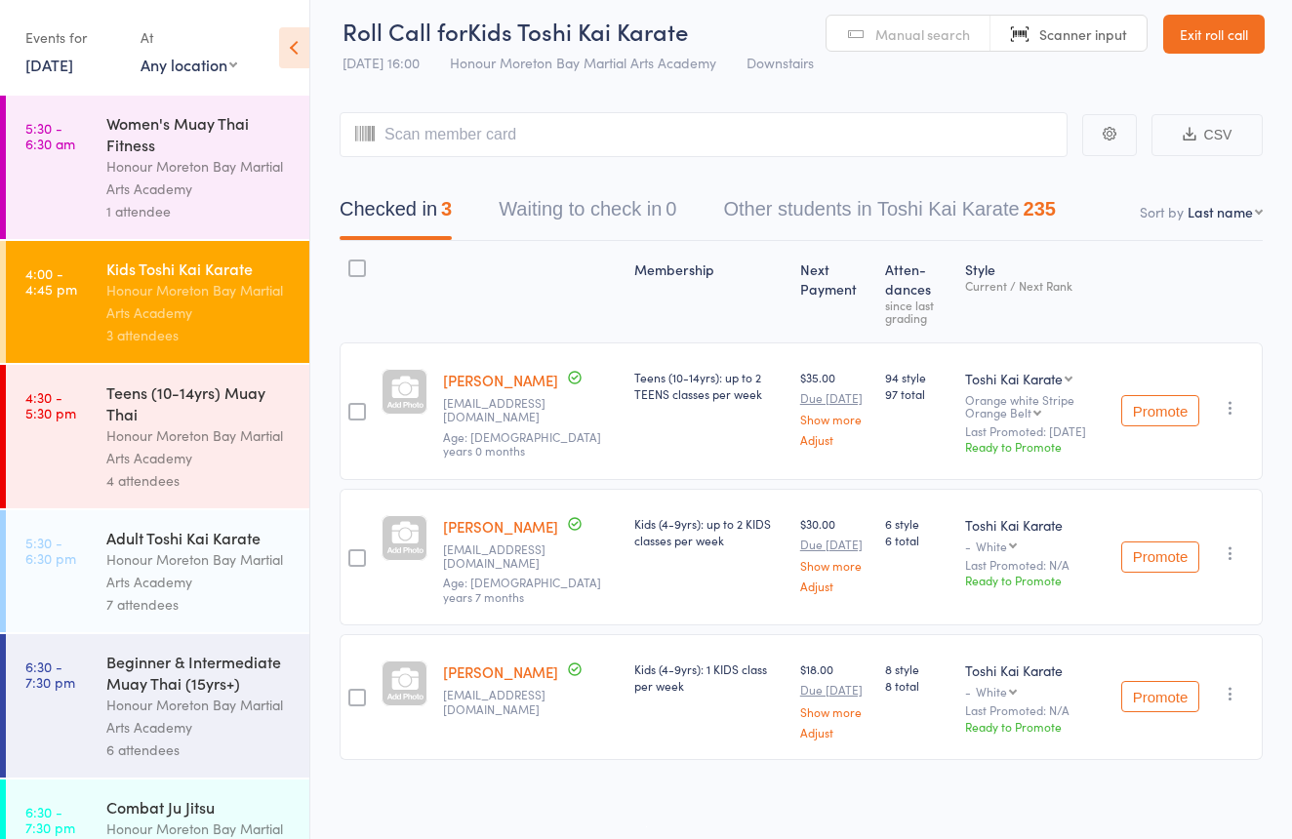
click at [240, 619] on div "Adult Toshi Kai Karate Honour Moreton Bay Martial Arts Academy 7 attendees" at bounding box center [207, 571] width 203 height 122
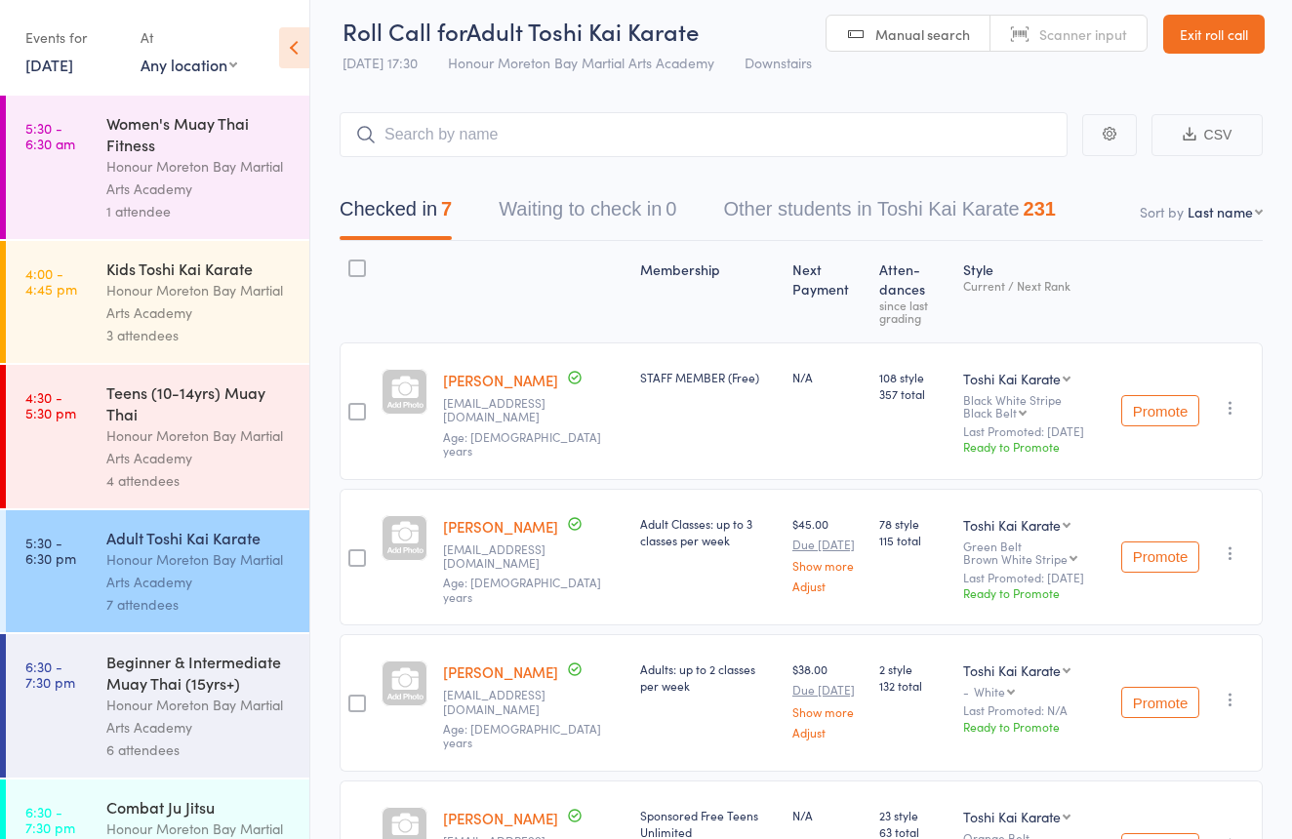
click at [1037, 33] on link "Scanner input" at bounding box center [1068, 34] width 156 height 37
type input "0303"
type input "0156"
type input "0910"
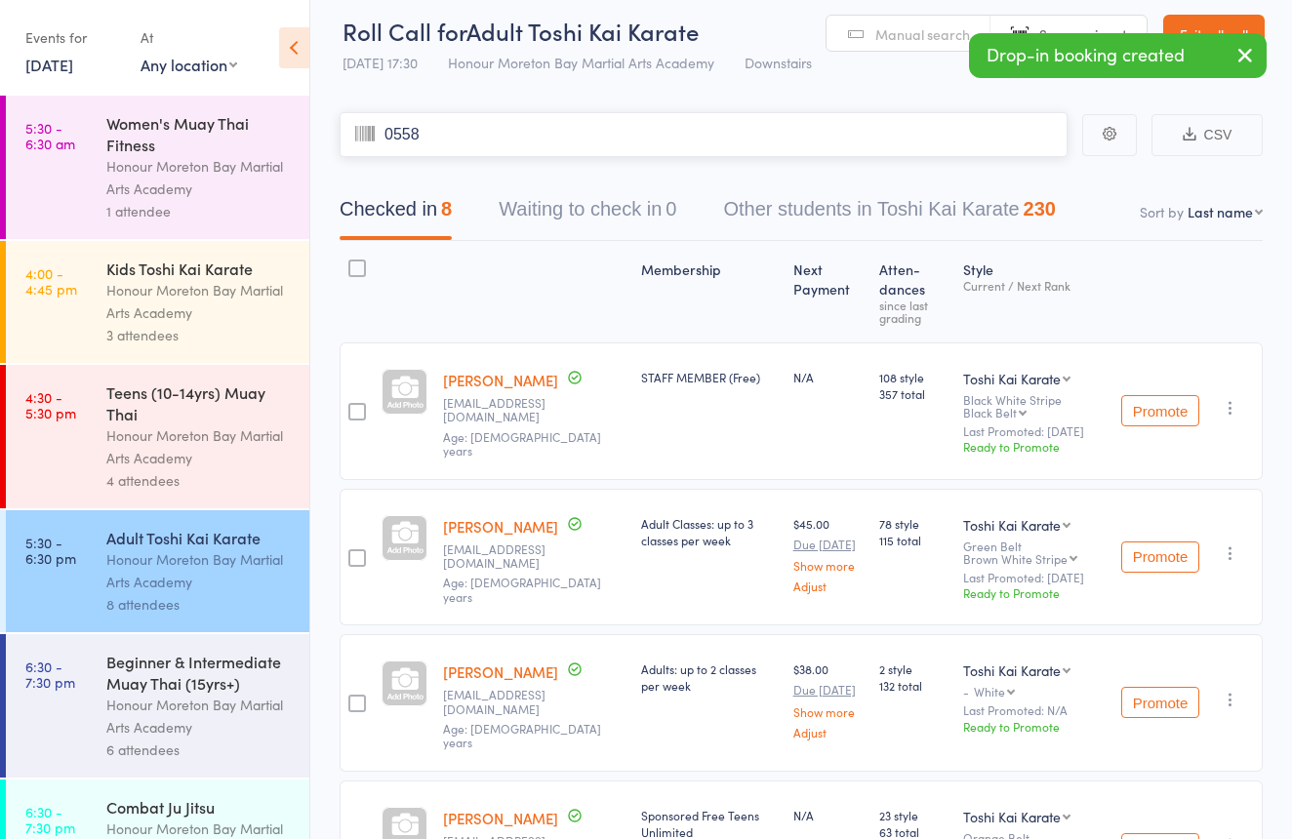
type input "0558"
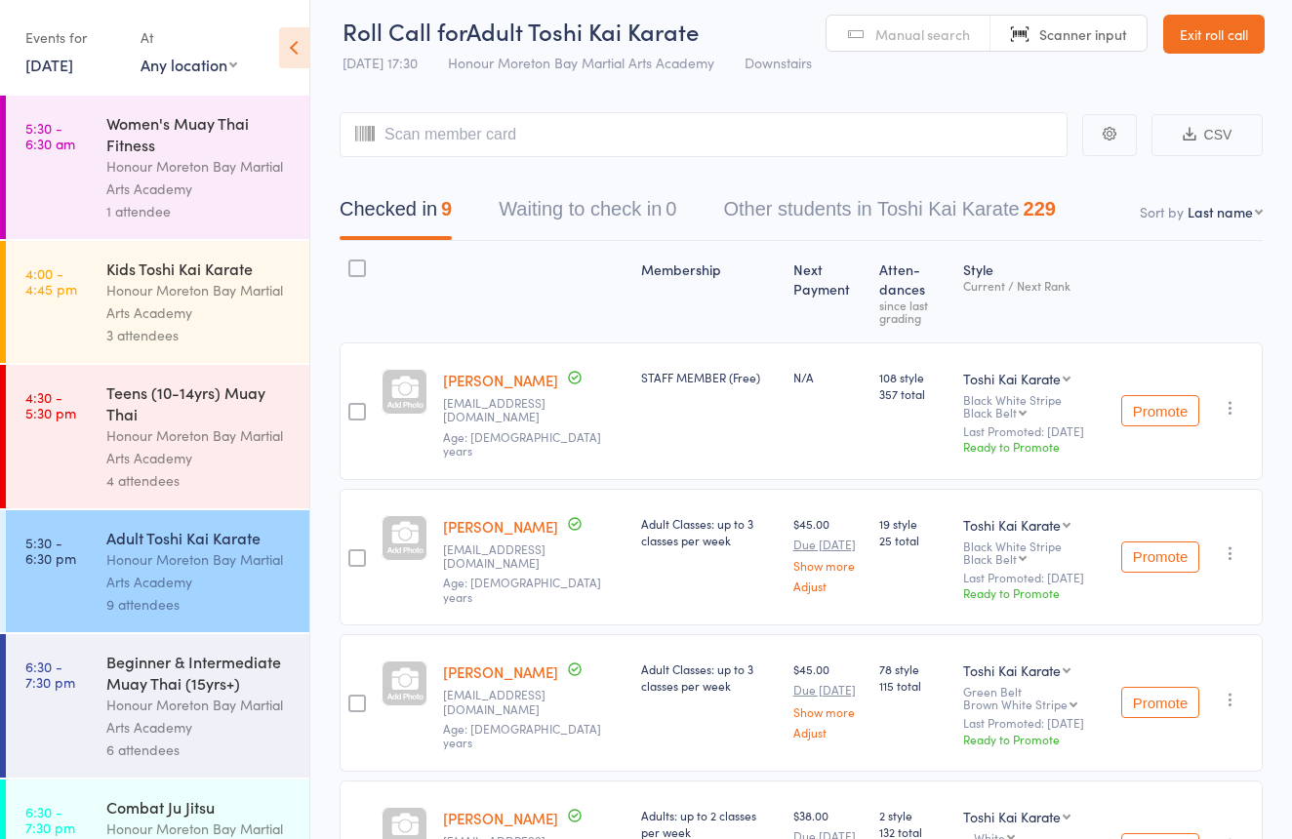
click at [1220, 32] on link "Exit roll call" at bounding box center [1213, 34] width 101 height 39
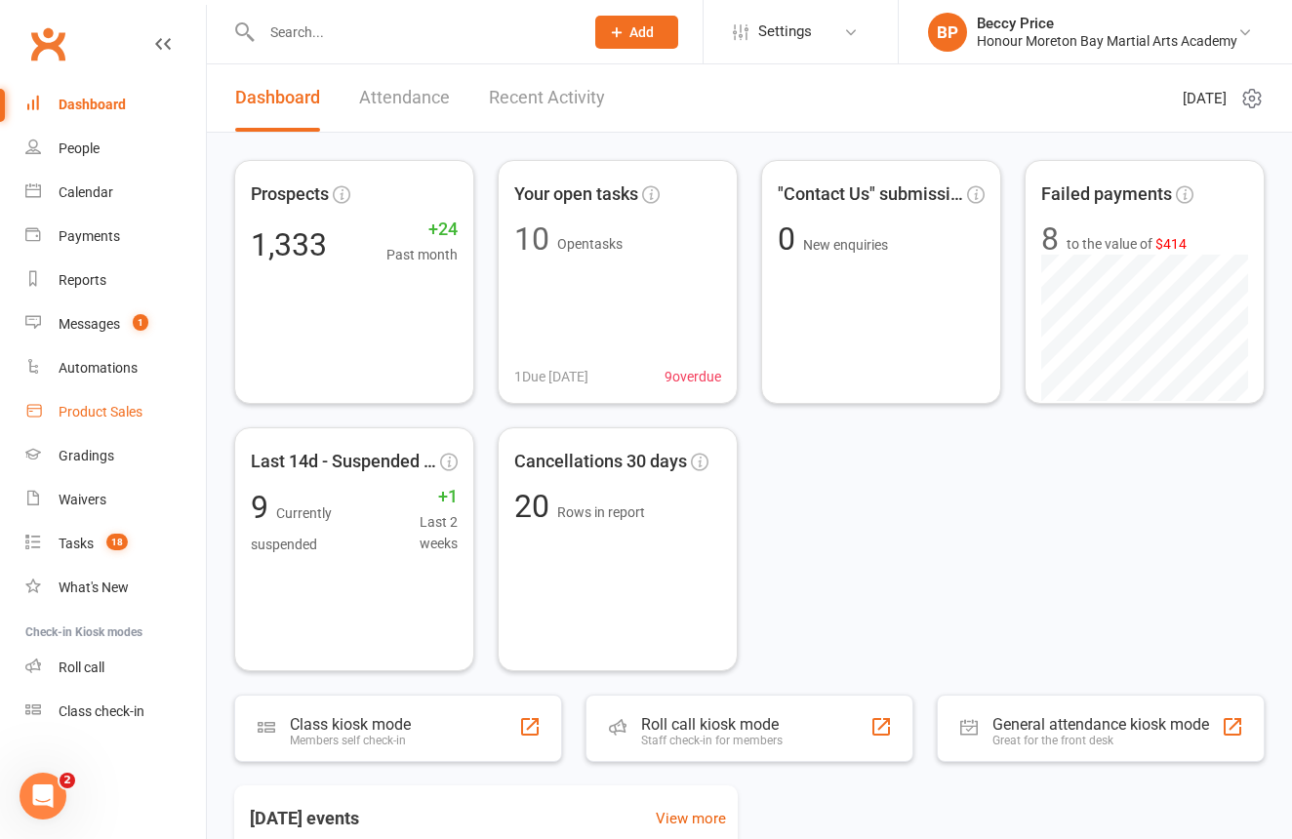
click at [105, 423] on link "Product Sales" at bounding box center [115, 412] width 181 height 44
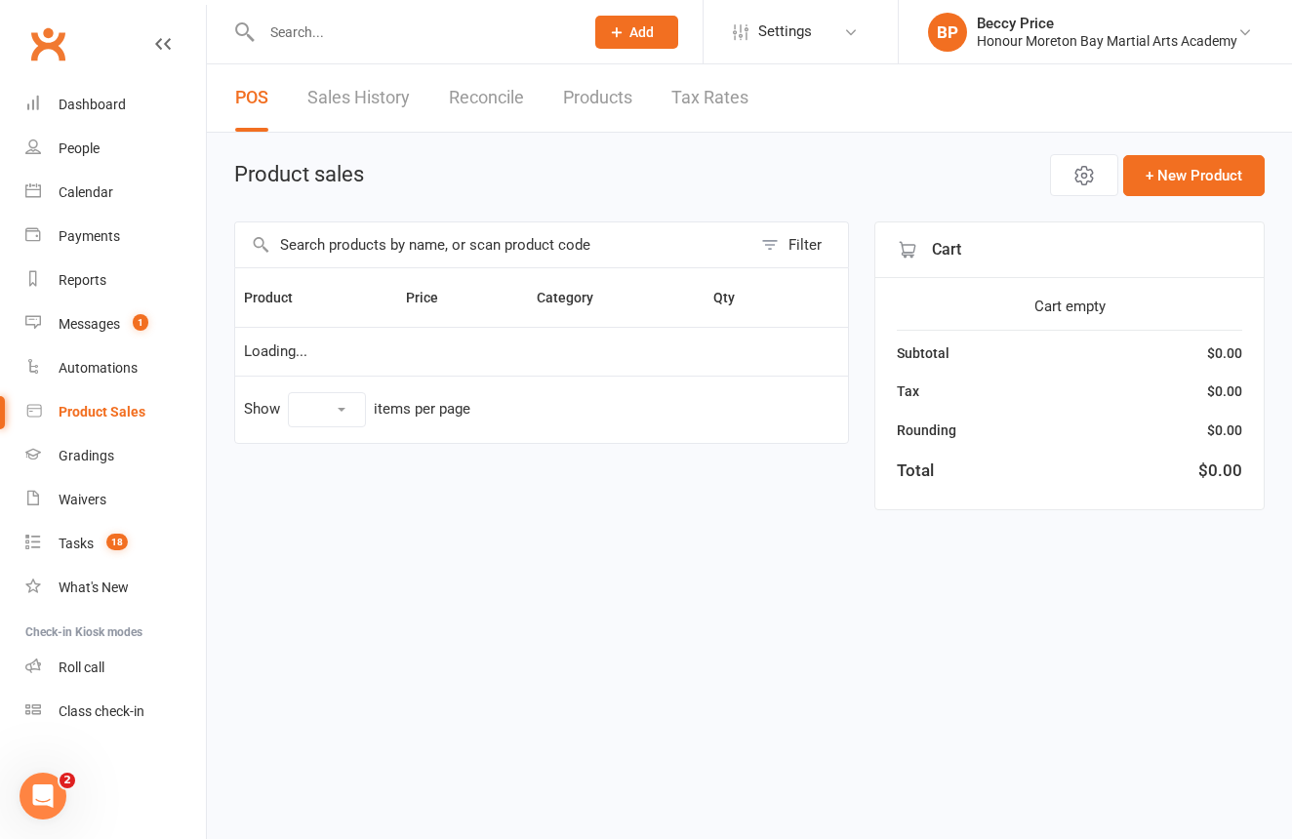
select select "10"
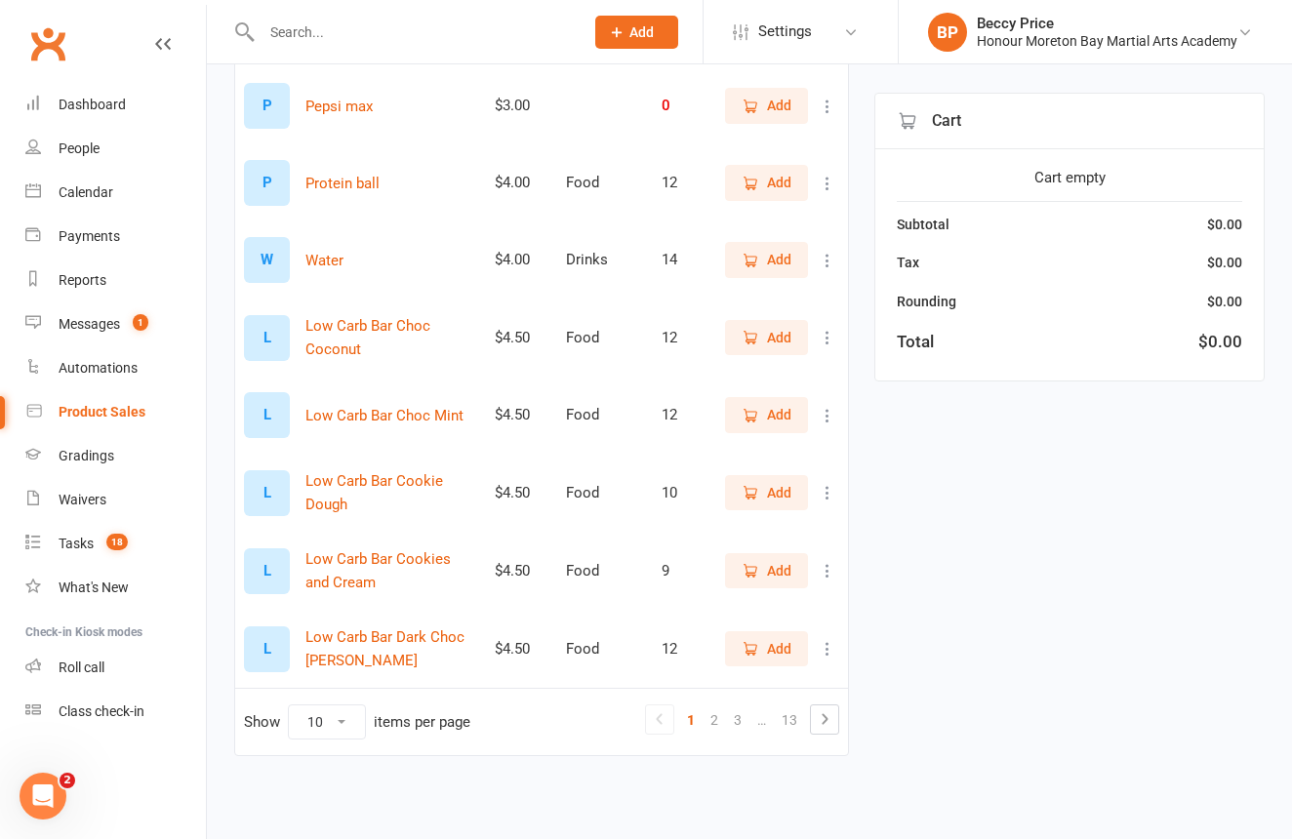
scroll to position [431, 0]
click at [799, 706] on link "13" at bounding box center [789, 719] width 31 height 27
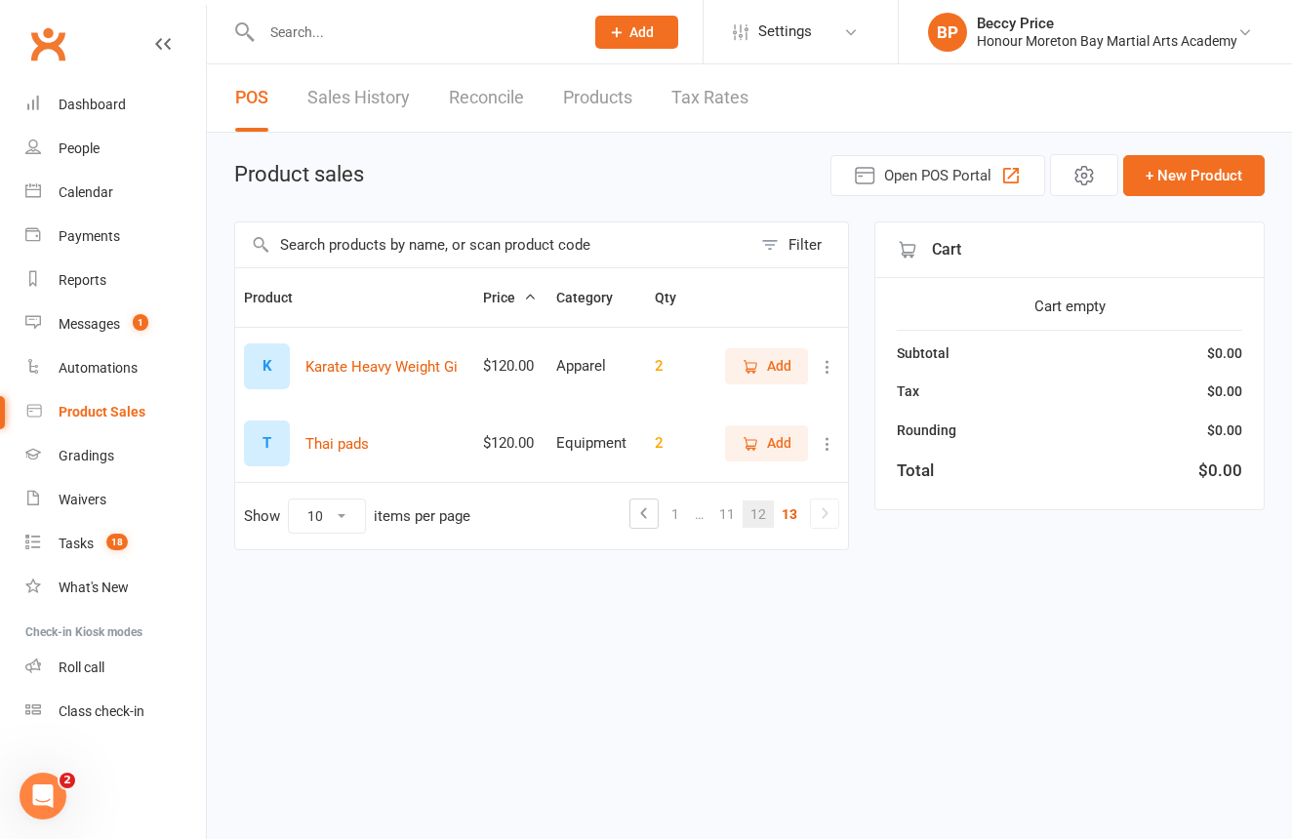
click at [760, 521] on link "12" at bounding box center [758, 514] width 31 height 27
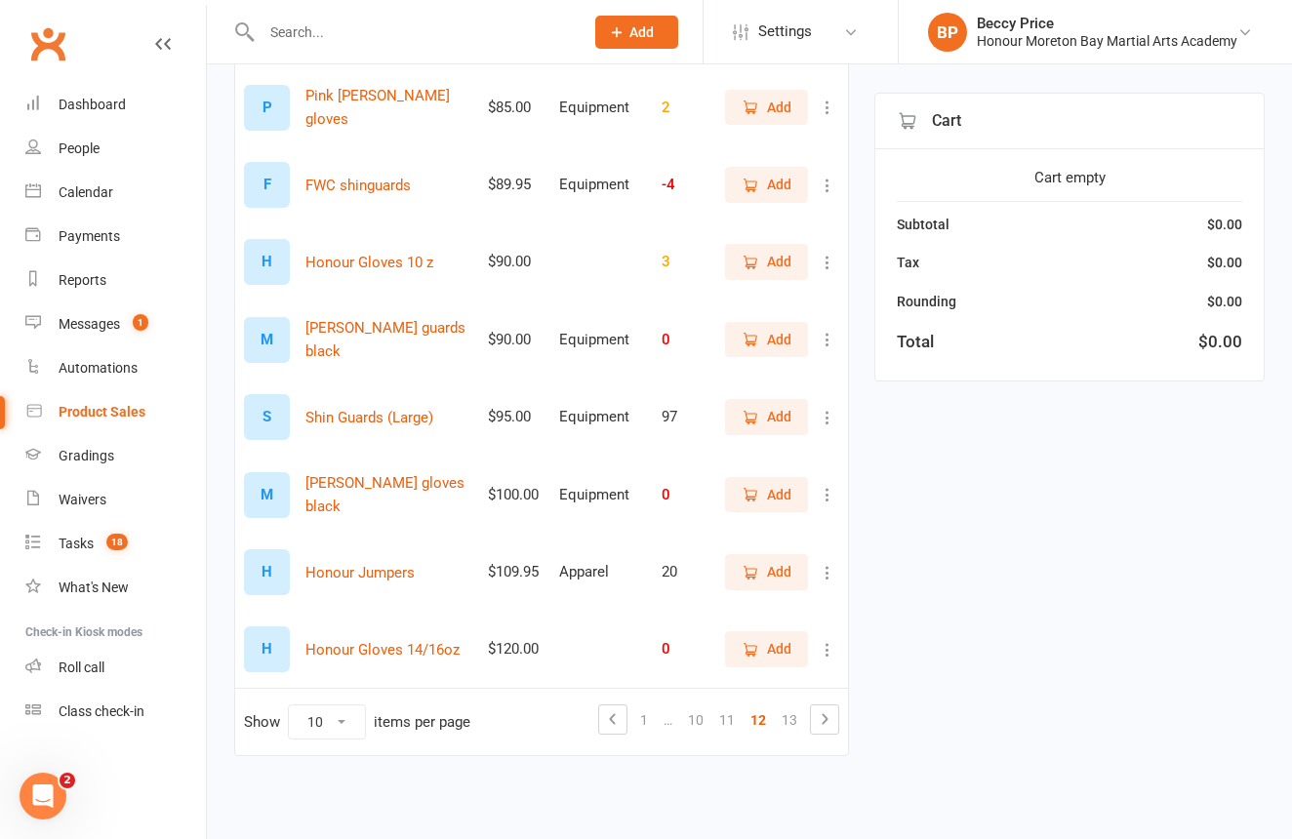
scroll to position [430, 0]
click at [767, 563] on span "Add" at bounding box center [779, 571] width 24 height 21
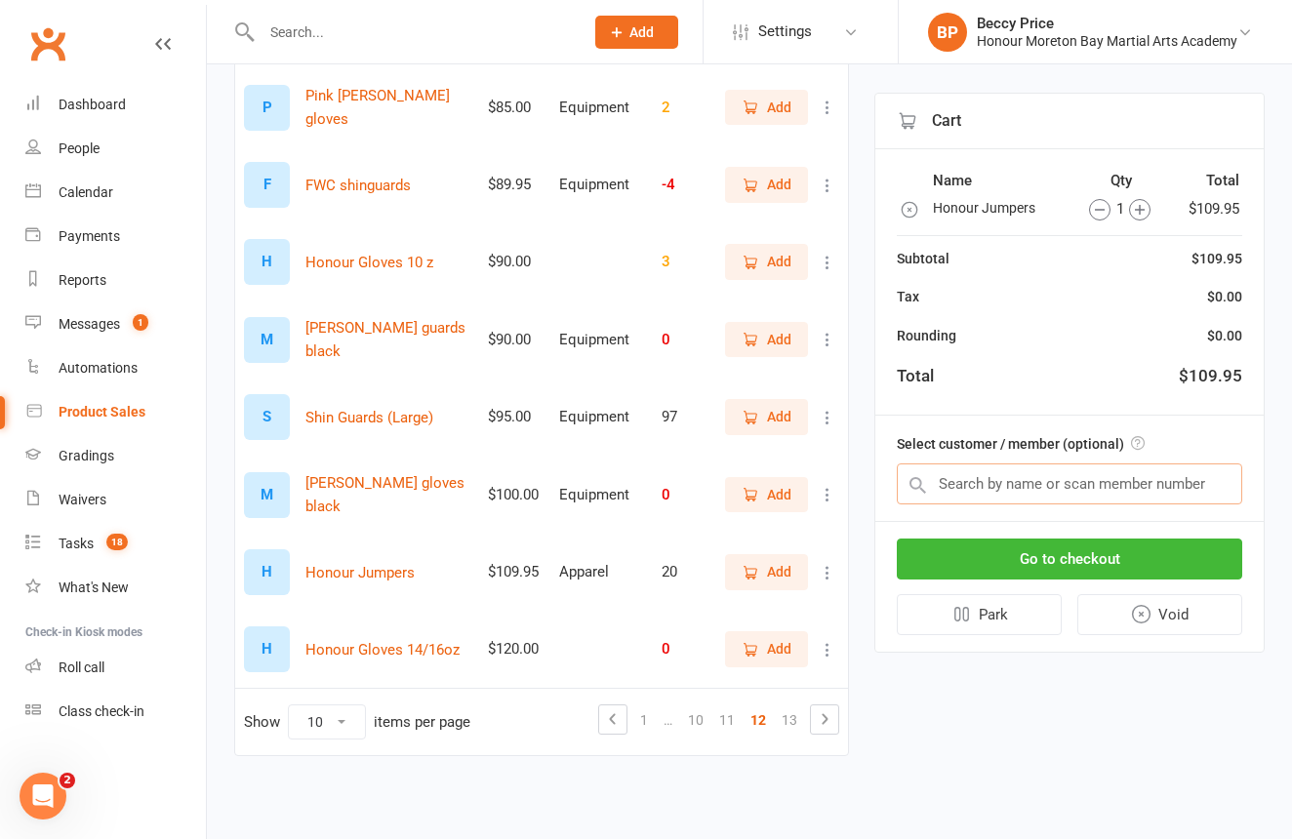
click at [1052, 488] on input "text" at bounding box center [1069, 483] width 345 height 41
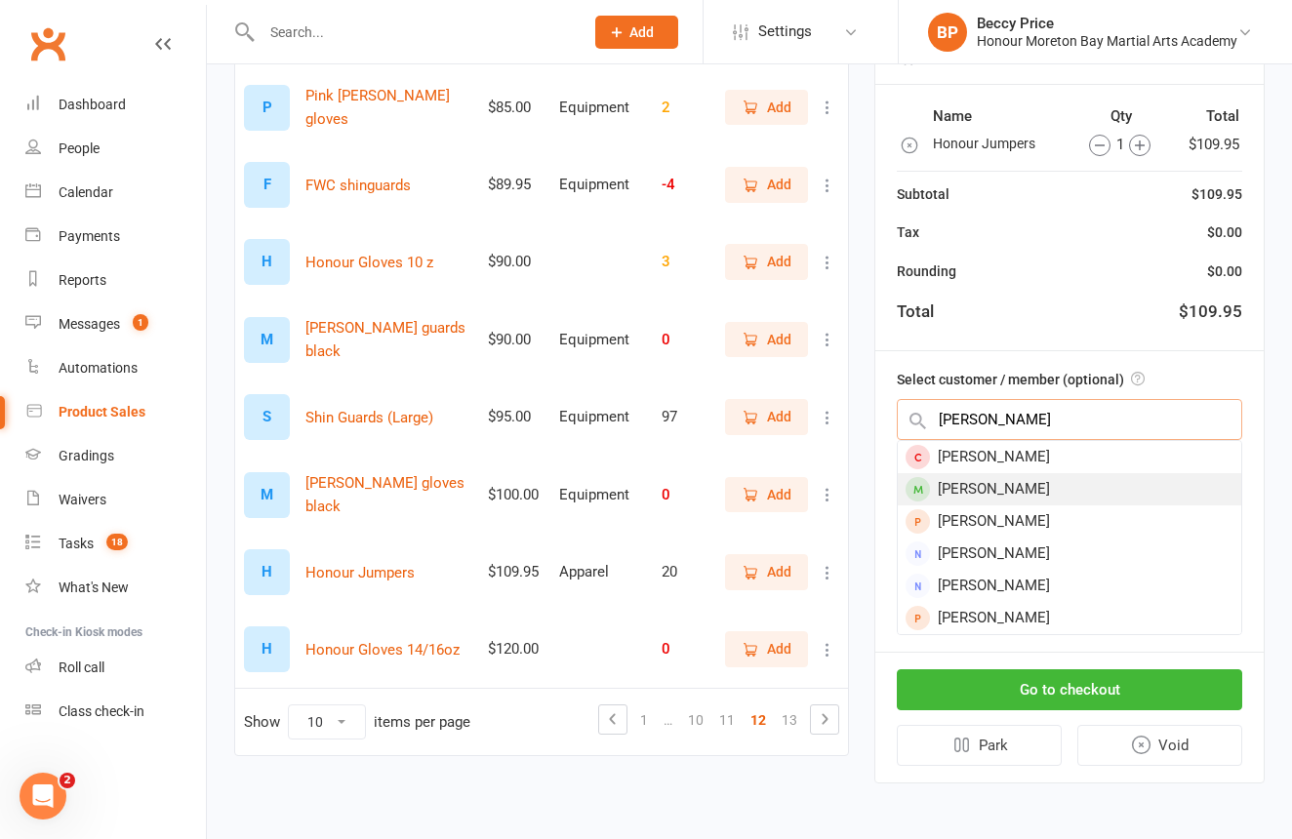
type input "clarence"
click at [1093, 482] on div "[PERSON_NAME]" at bounding box center [1069, 489] width 343 height 32
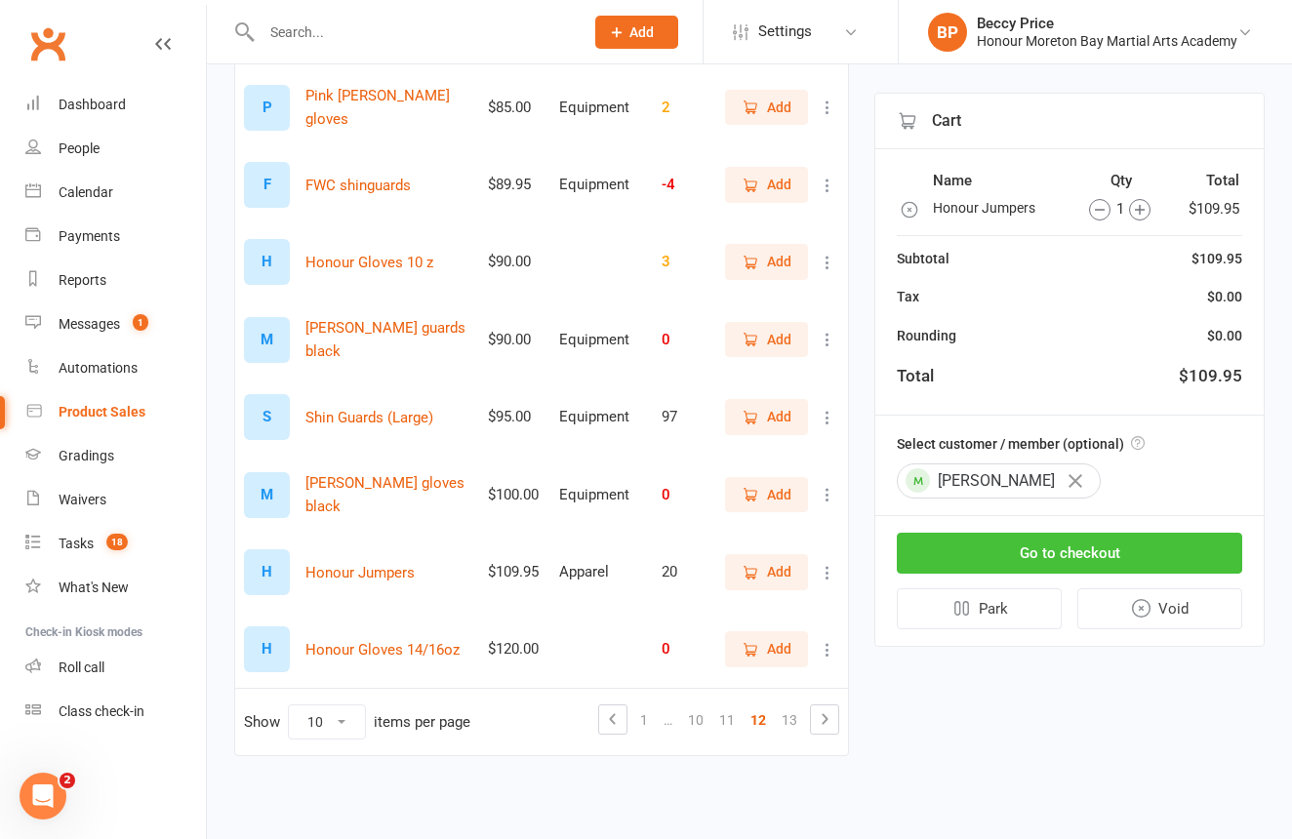
click at [1073, 538] on button "Go to checkout" at bounding box center [1069, 553] width 345 height 41
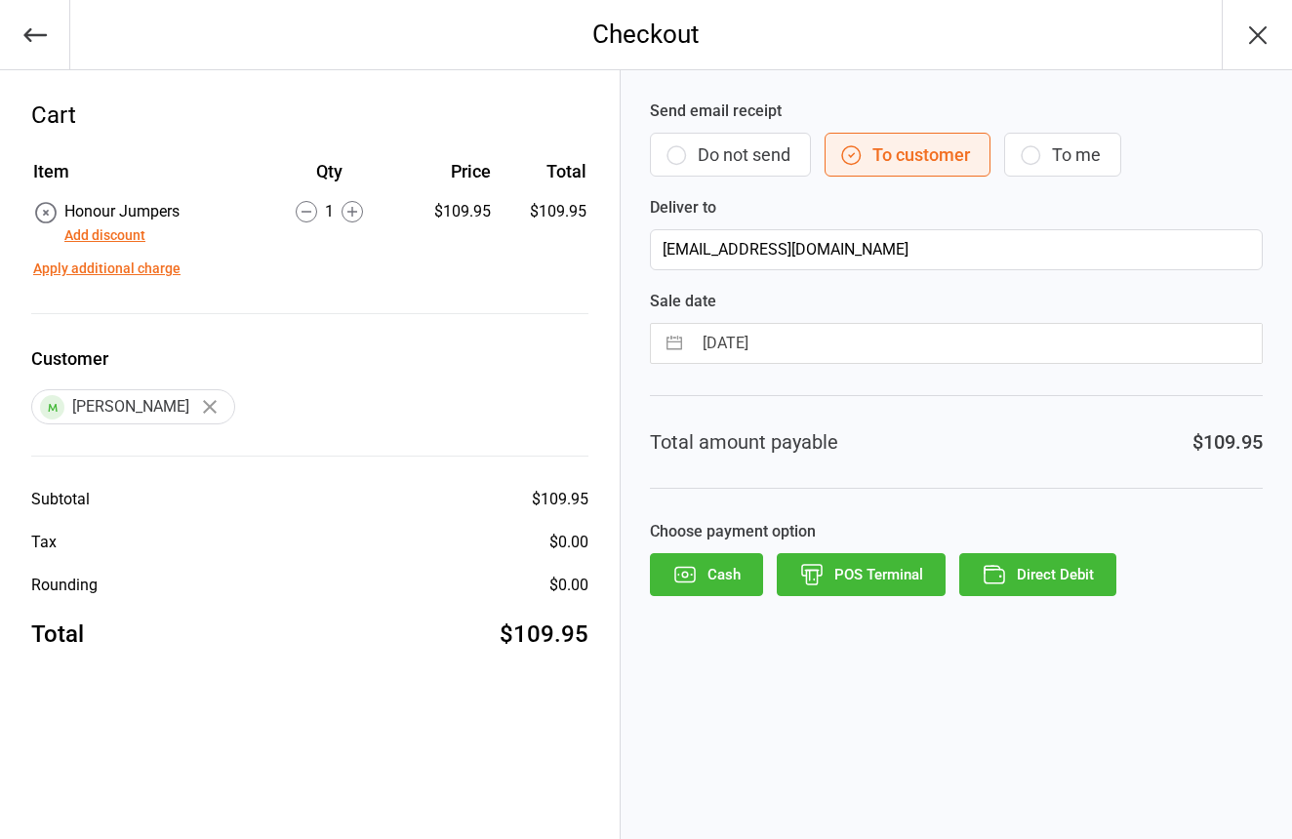
click at [770, 156] on button "Do not send" at bounding box center [730, 155] width 161 height 44
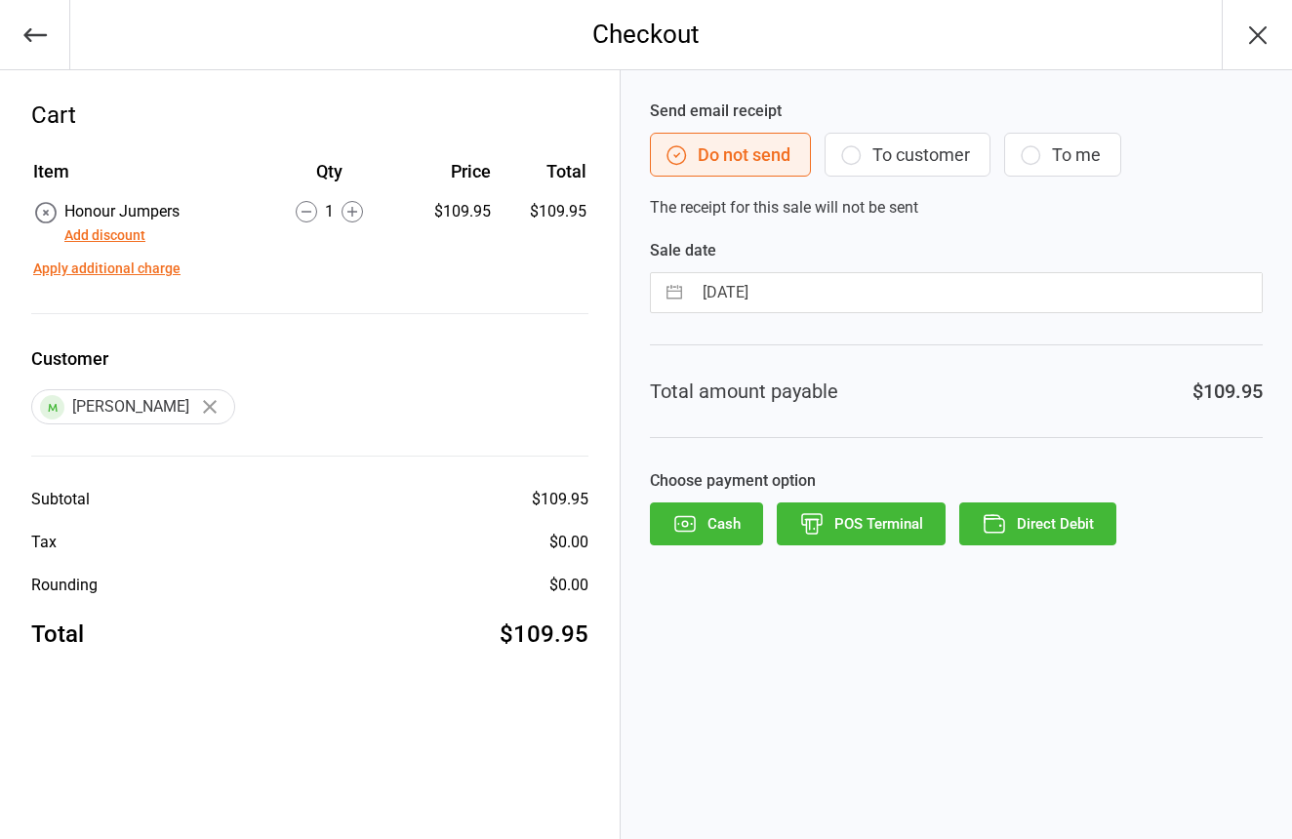
click at [804, 526] on icon "button" at bounding box center [811, 523] width 25 height 25
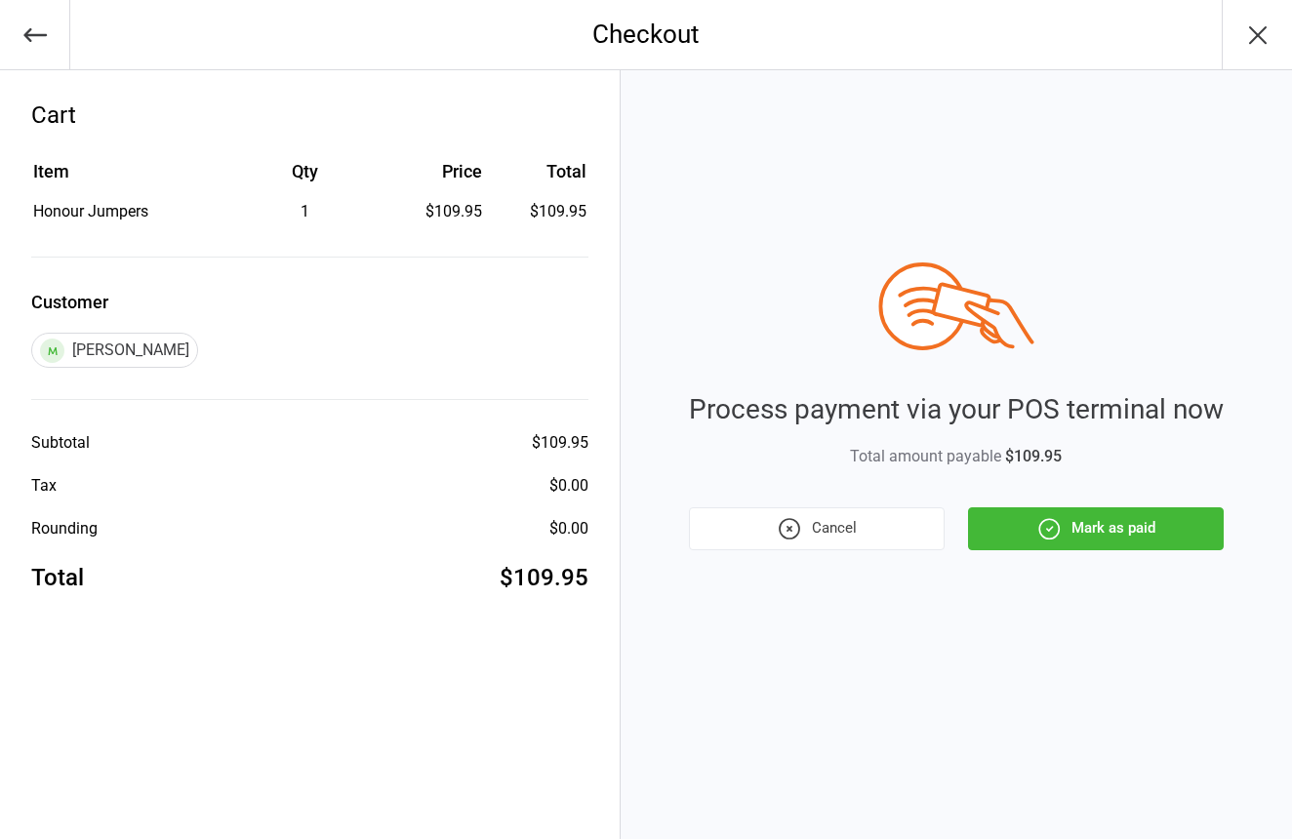
click at [1073, 528] on button "Mark as paid" at bounding box center [1096, 528] width 256 height 43
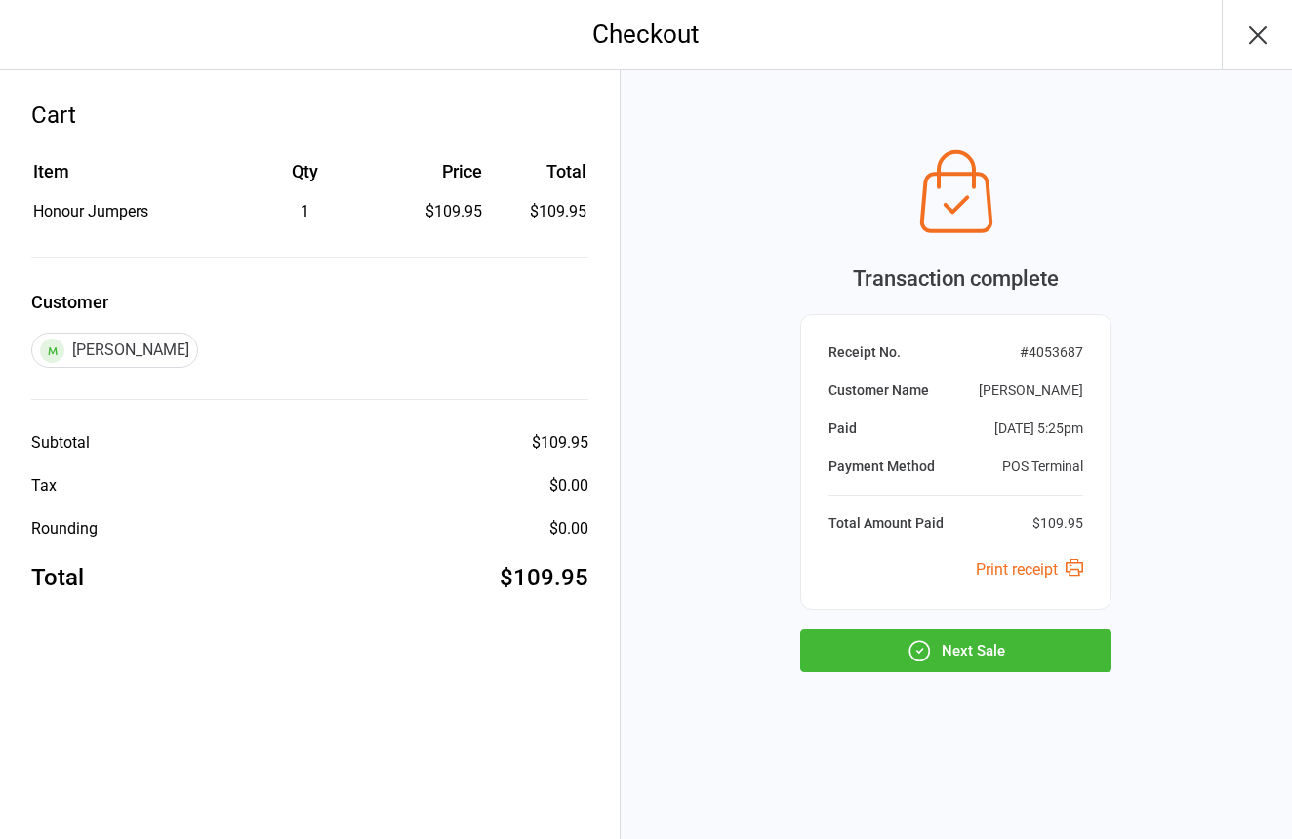
click at [915, 654] on icon "button" at bounding box center [918, 650] width 25 height 25
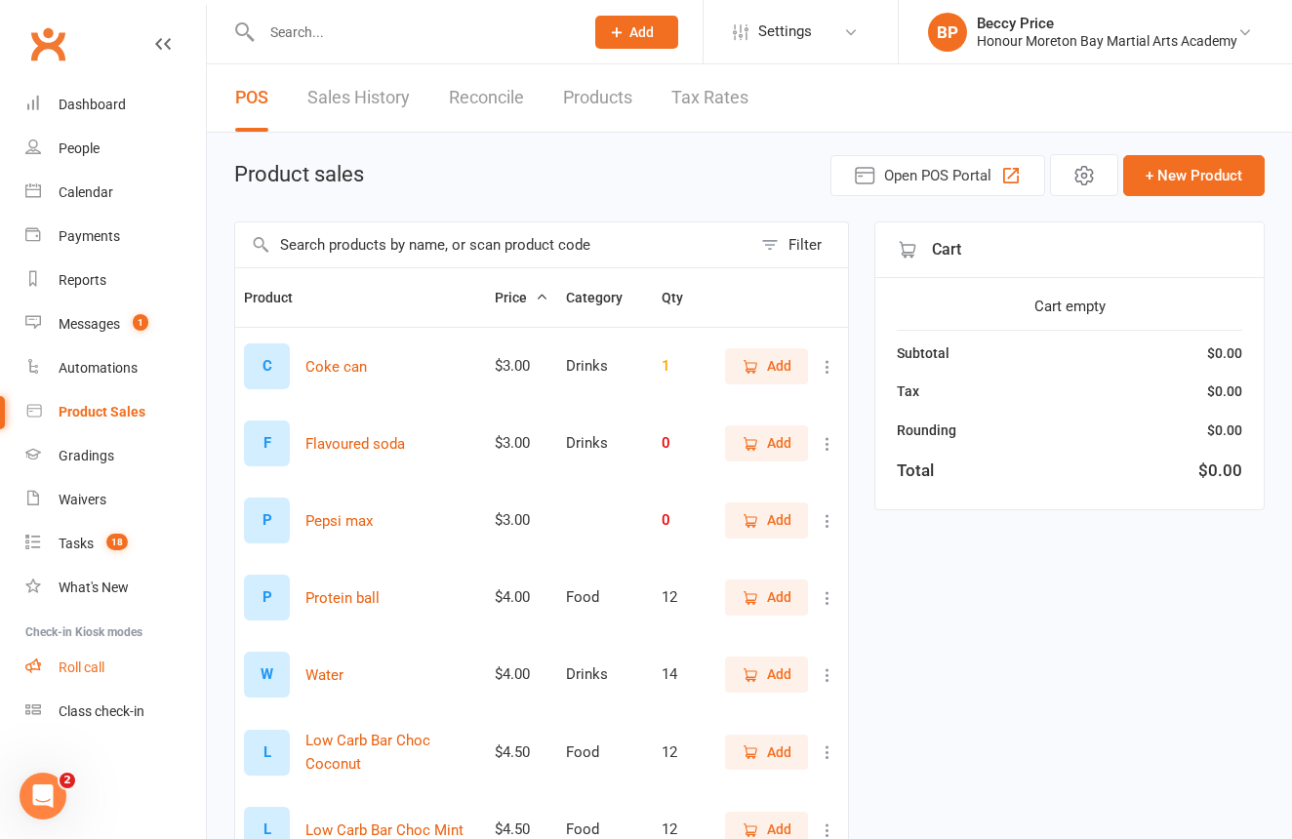
click at [92, 653] on link "Roll call" at bounding box center [115, 668] width 181 height 44
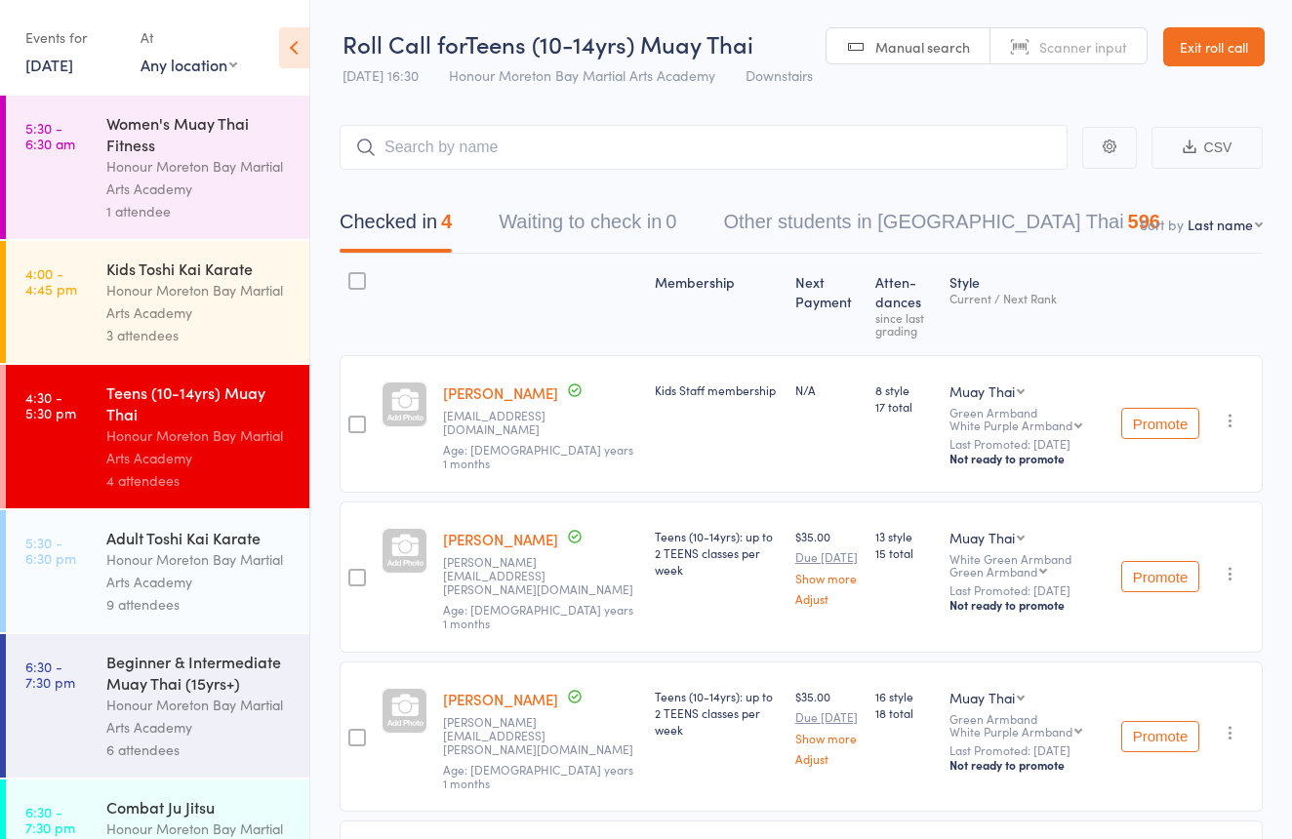
click at [222, 683] on div "Beginner & Intermediate Muay Thai (15yrs+)" at bounding box center [199, 672] width 186 height 43
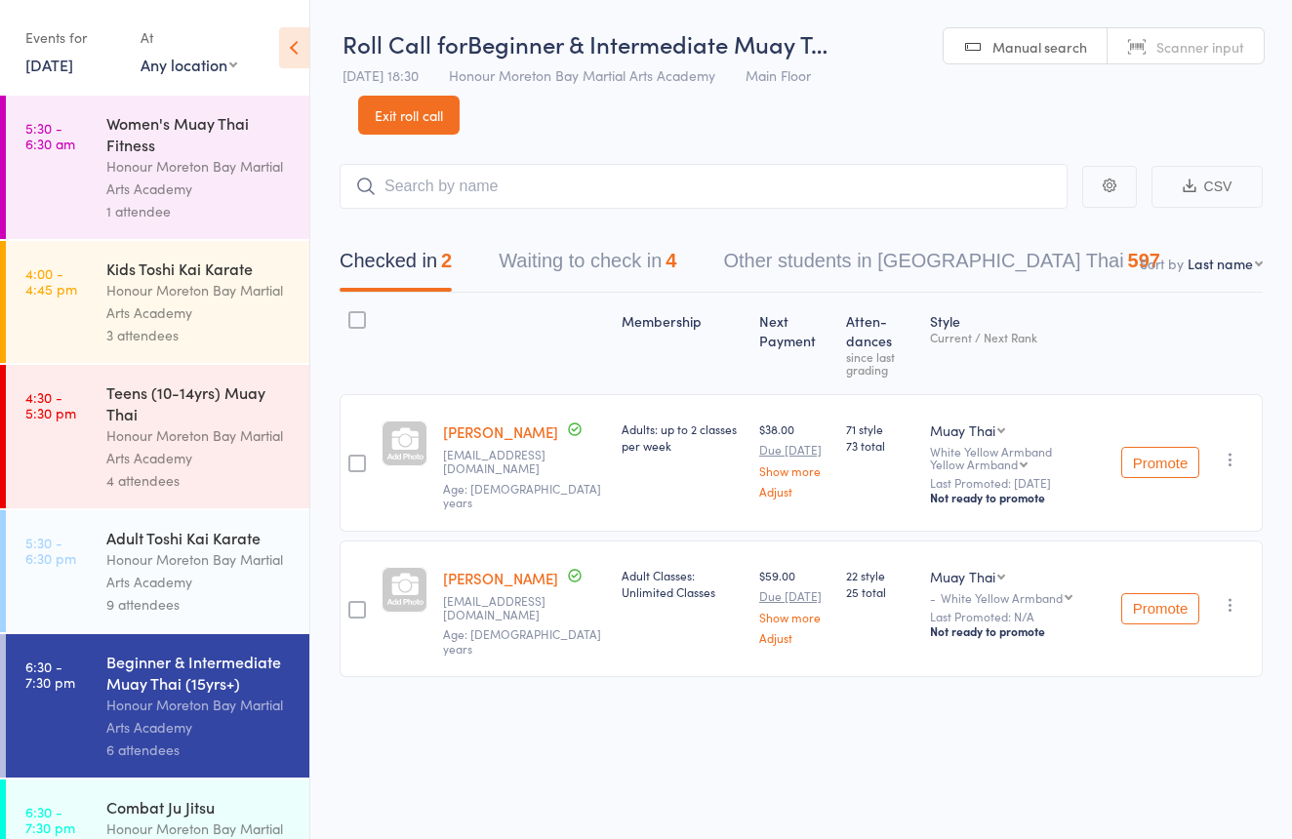
click at [273, 581] on div "Honour Moreton Bay Martial Arts Academy" at bounding box center [199, 570] width 186 height 45
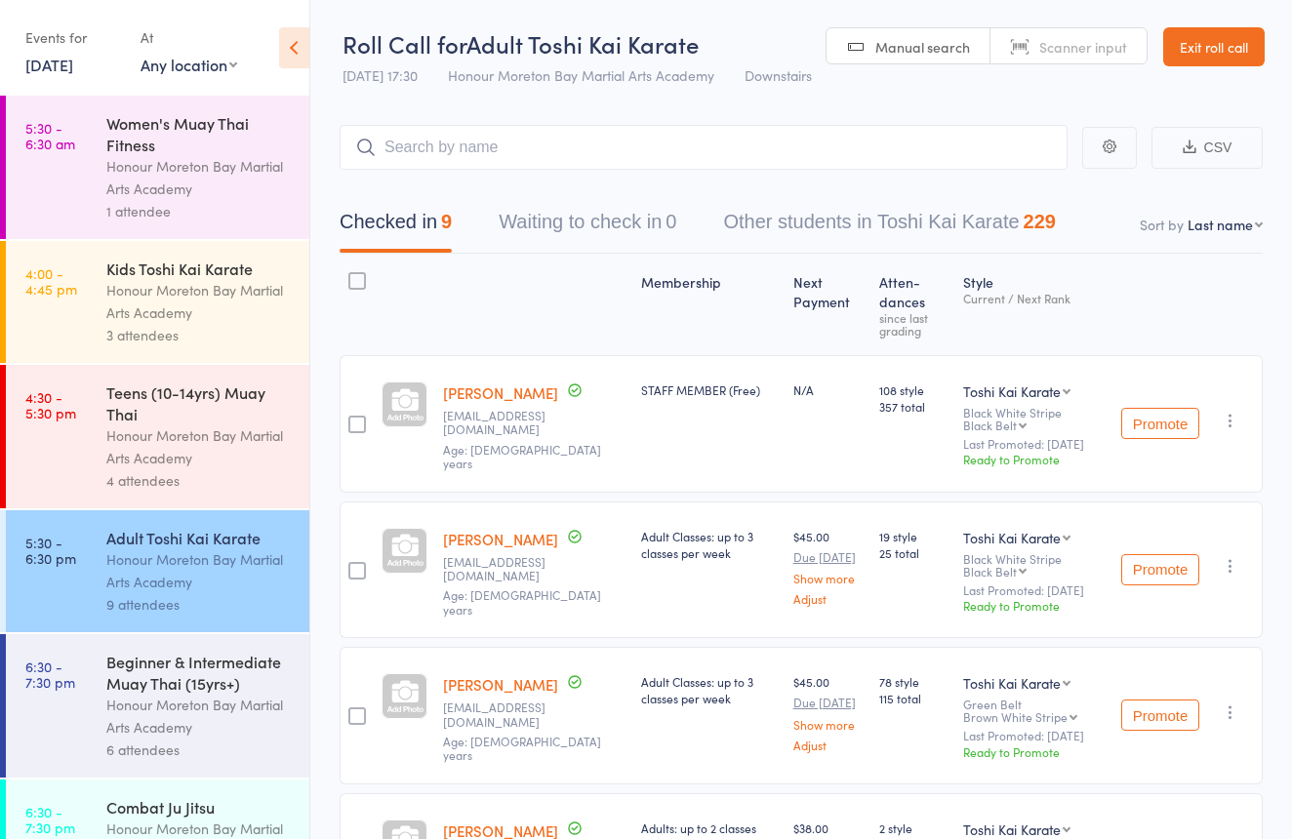
click at [1066, 31] on link "Scanner input" at bounding box center [1068, 46] width 156 height 37
type input "2437000"
click at [1208, 44] on link "Exit roll call" at bounding box center [1213, 46] width 101 height 39
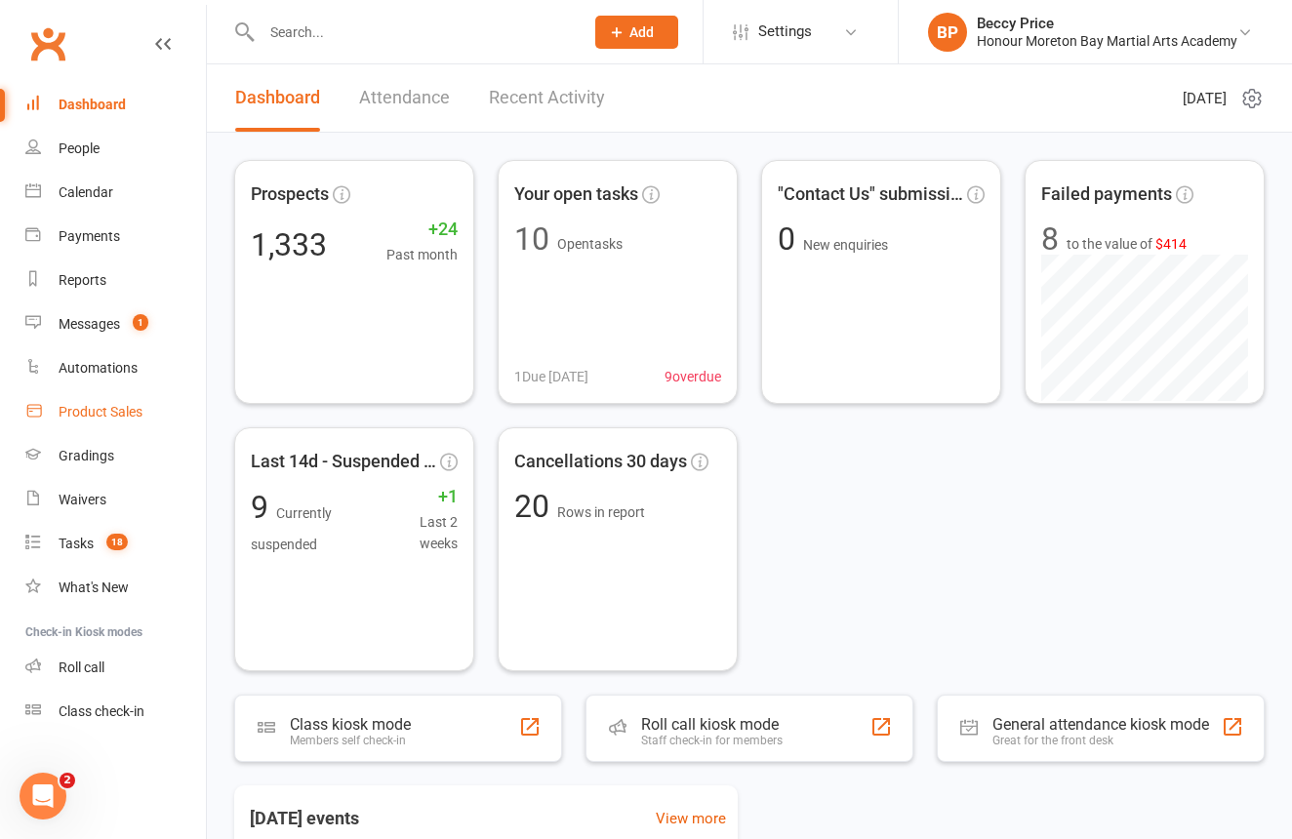
click at [101, 402] on link "Product Sales" at bounding box center [115, 412] width 181 height 44
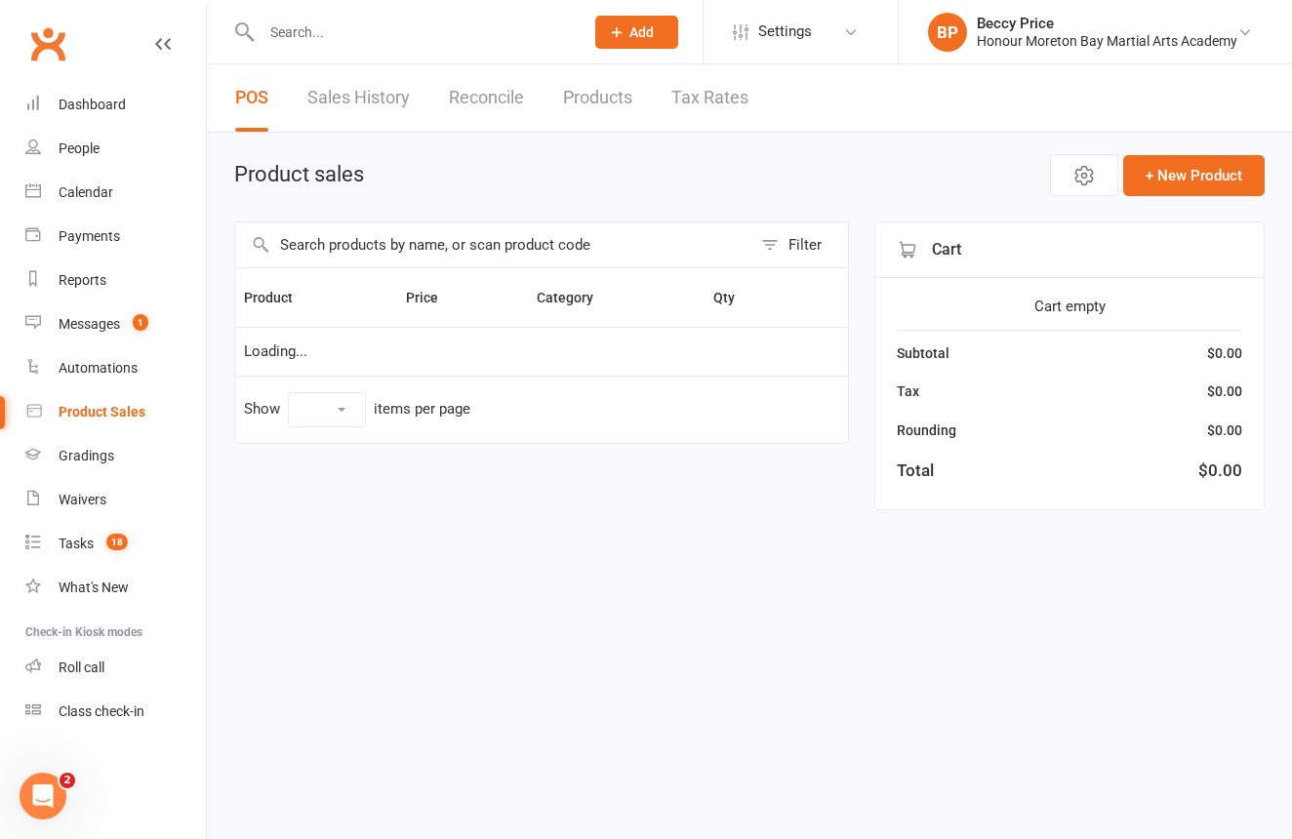
select select "10"
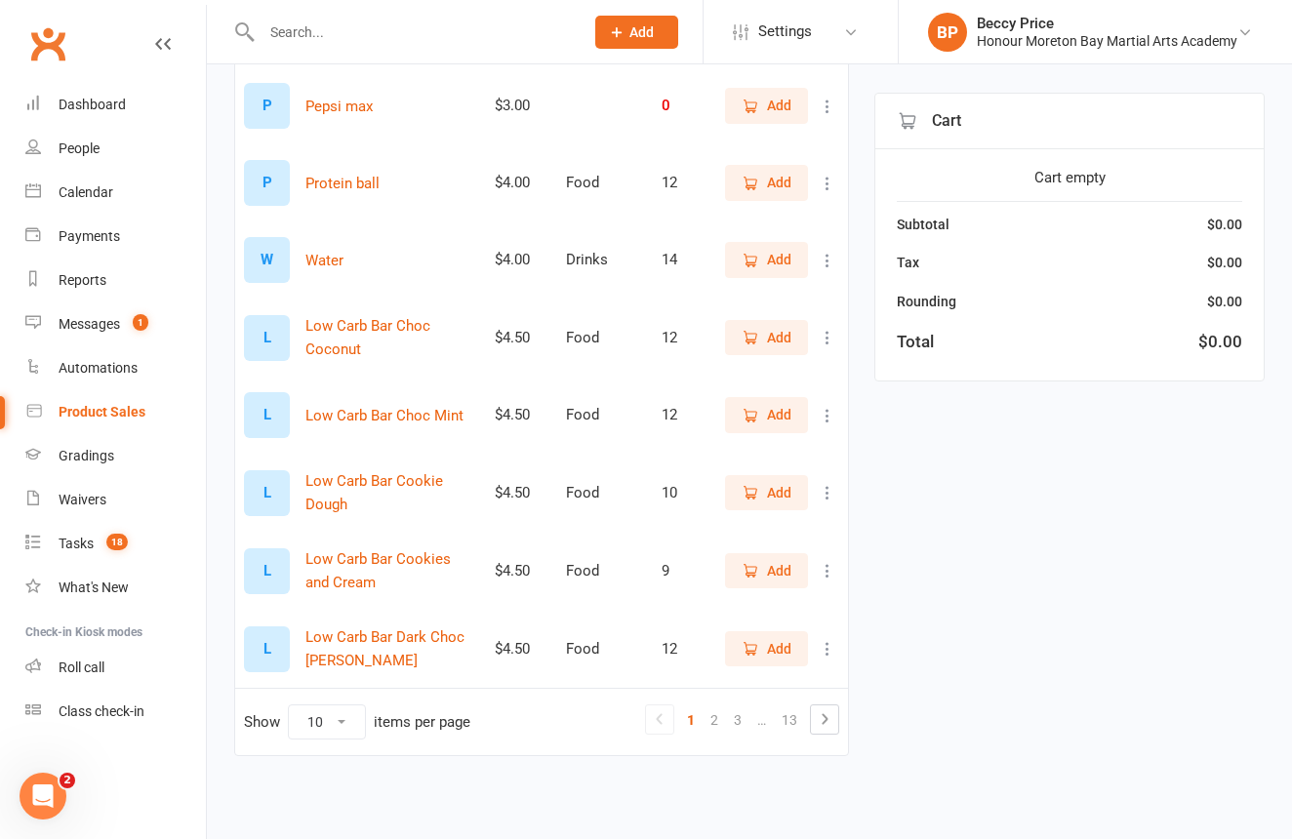
scroll to position [431, 0]
click at [792, 706] on link "13" at bounding box center [789, 719] width 31 height 27
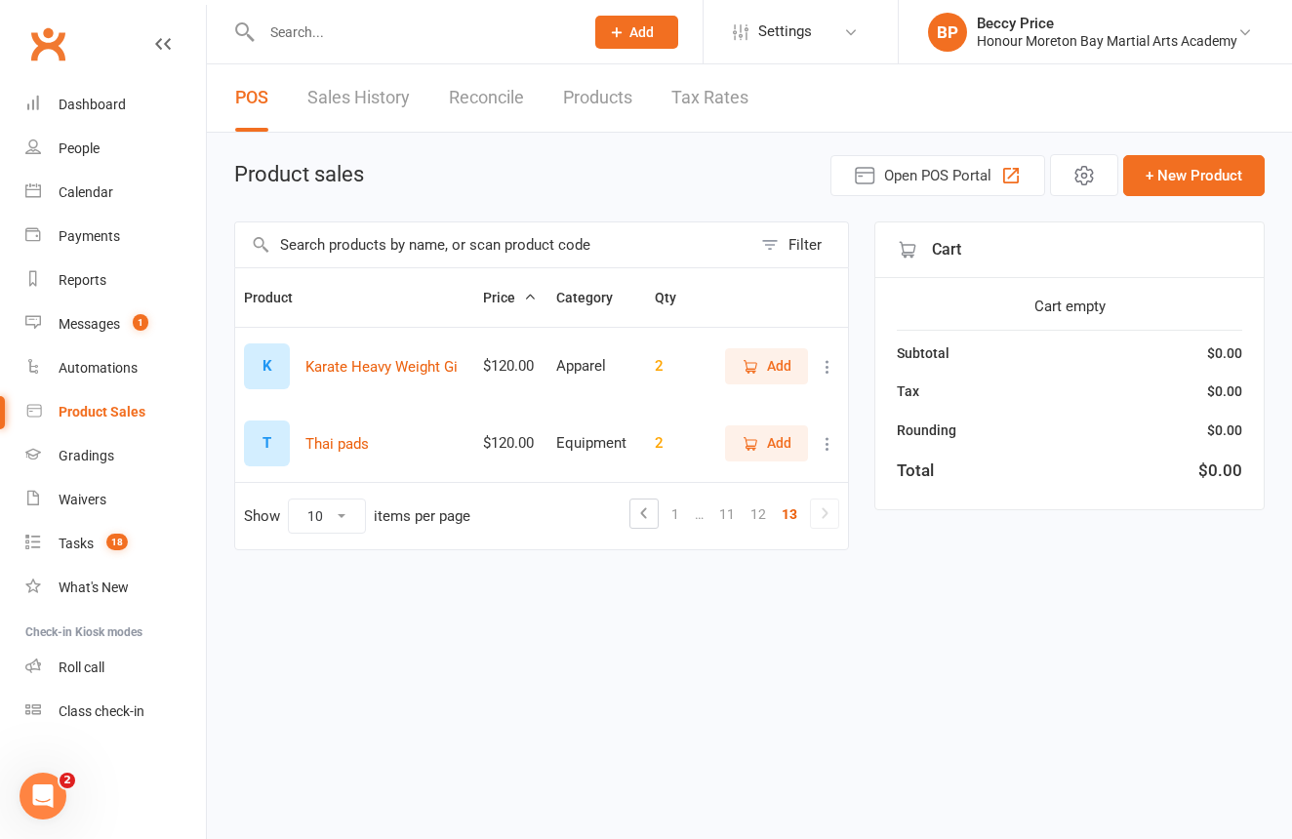
scroll to position [0, 0]
click at [769, 525] on link "12" at bounding box center [758, 514] width 31 height 27
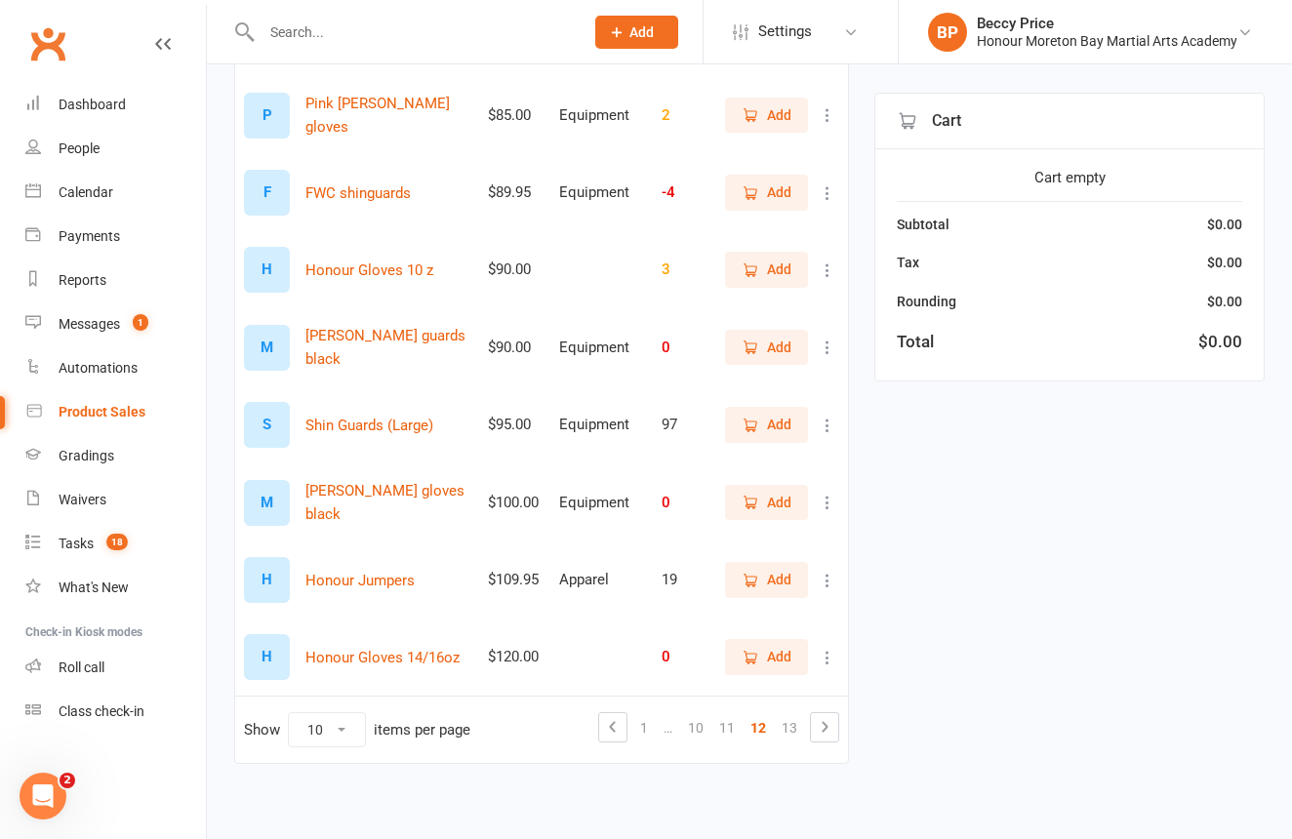
scroll to position [422, 0]
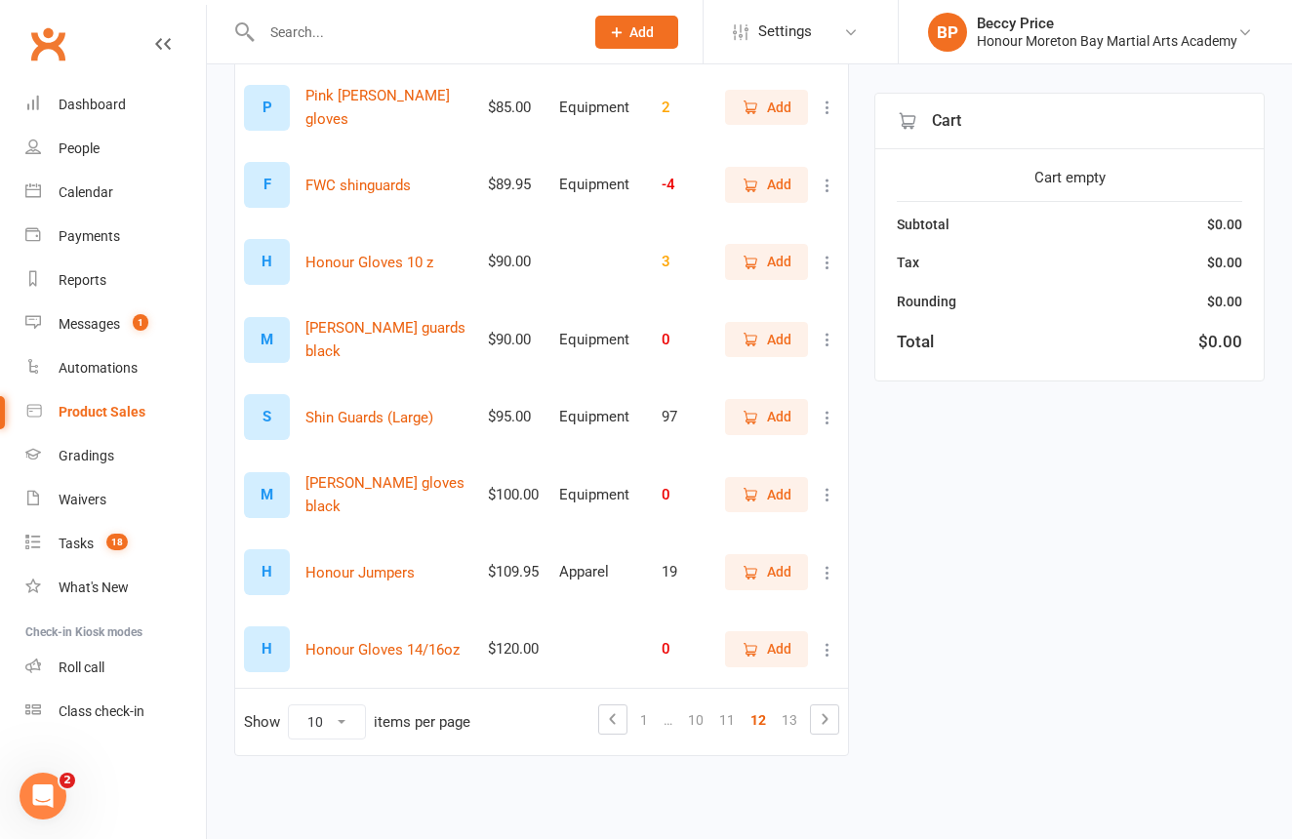
click at [779, 572] on span "Add" at bounding box center [779, 571] width 24 height 21
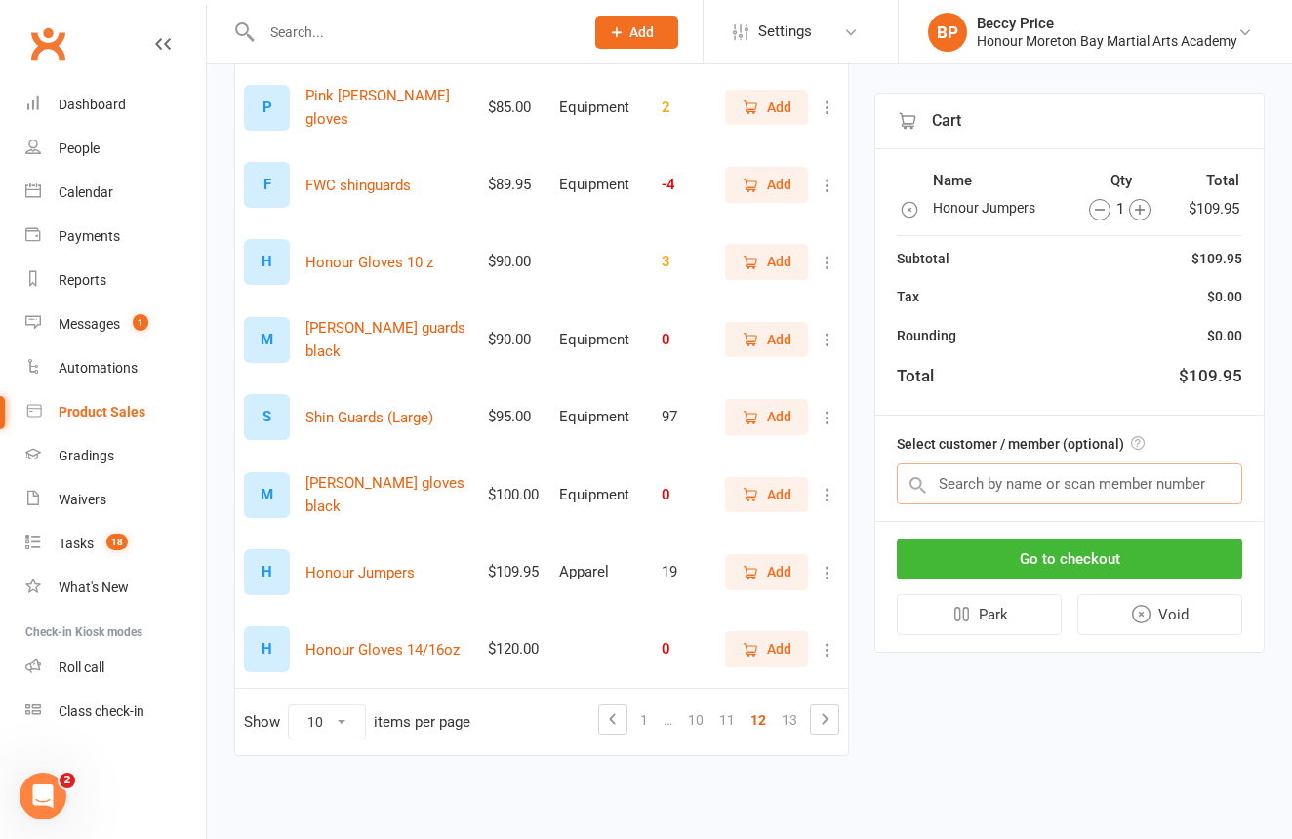
click at [1087, 489] on input "text" at bounding box center [1069, 483] width 345 height 41
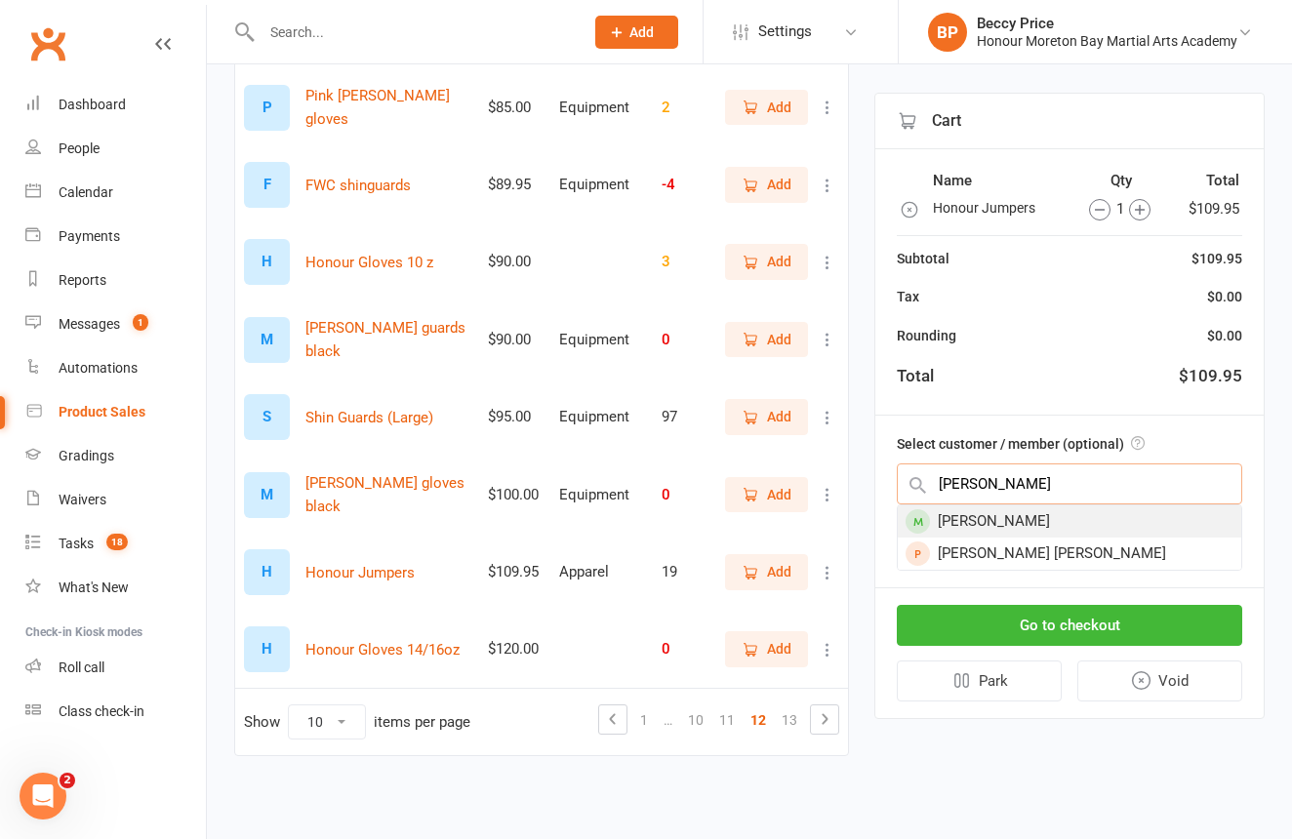
type input "cruz"
click at [1063, 521] on div "[PERSON_NAME]" at bounding box center [1069, 521] width 343 height 32
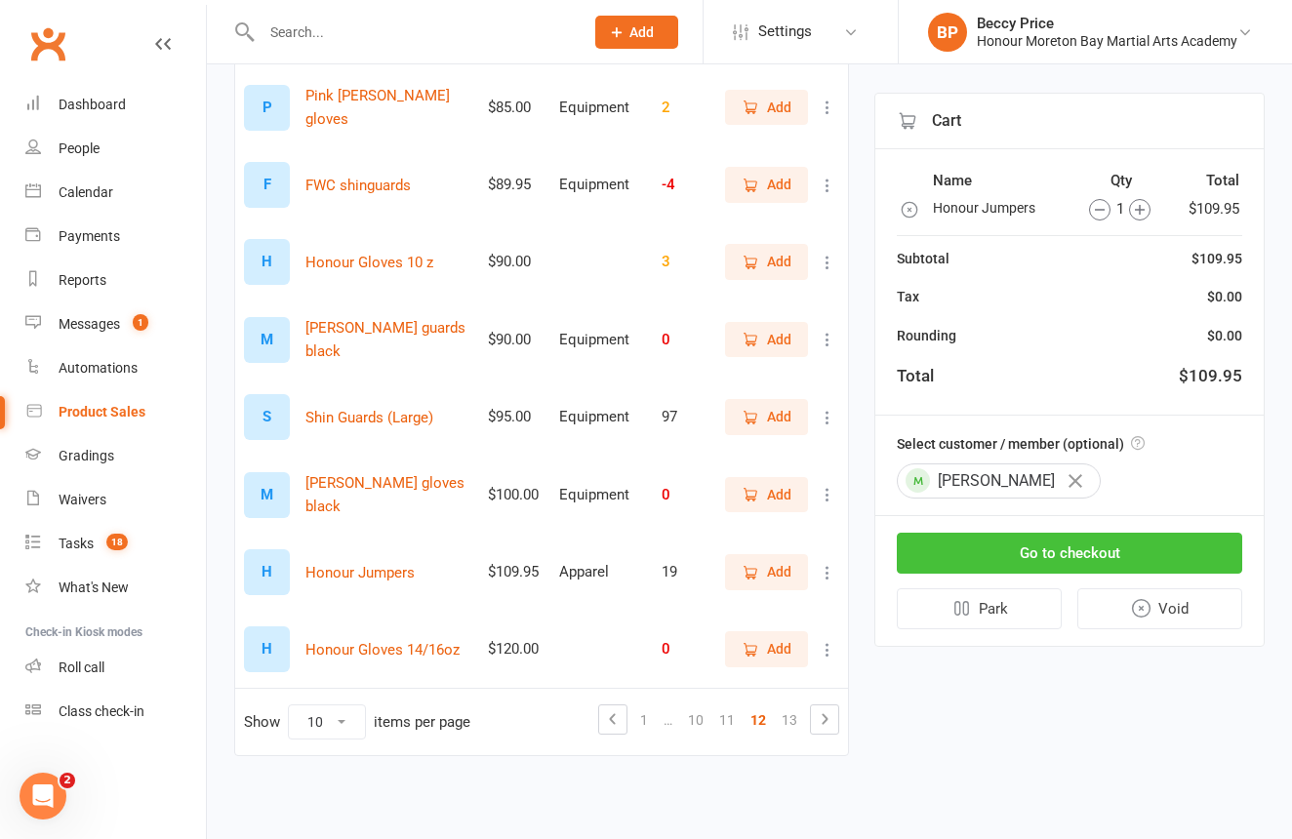
click at [1204, 545] on button "Go to checkout" at bounding box center [1069, 553] width 345 height 41
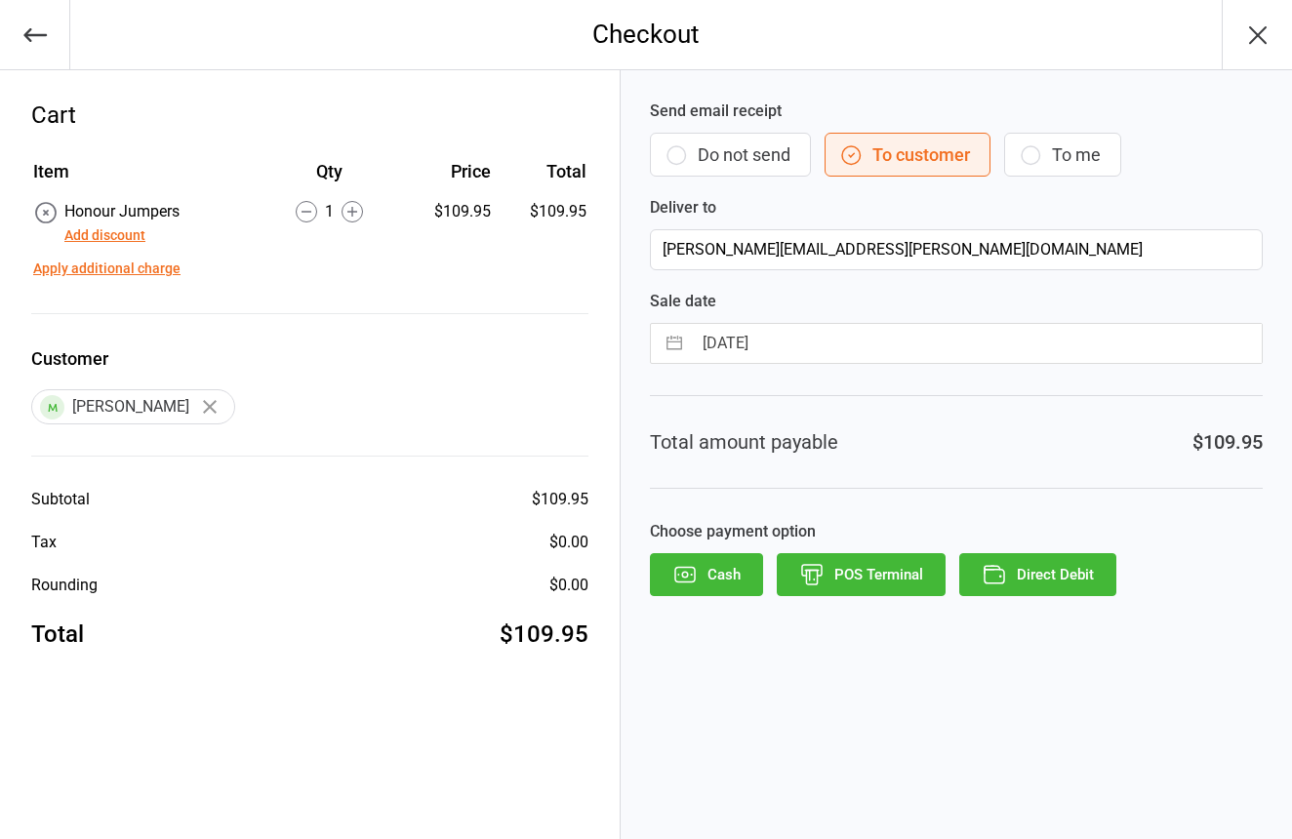
click at [728, 153] on button "Do not send" at bounding box center [730, 155] width 161 height 44
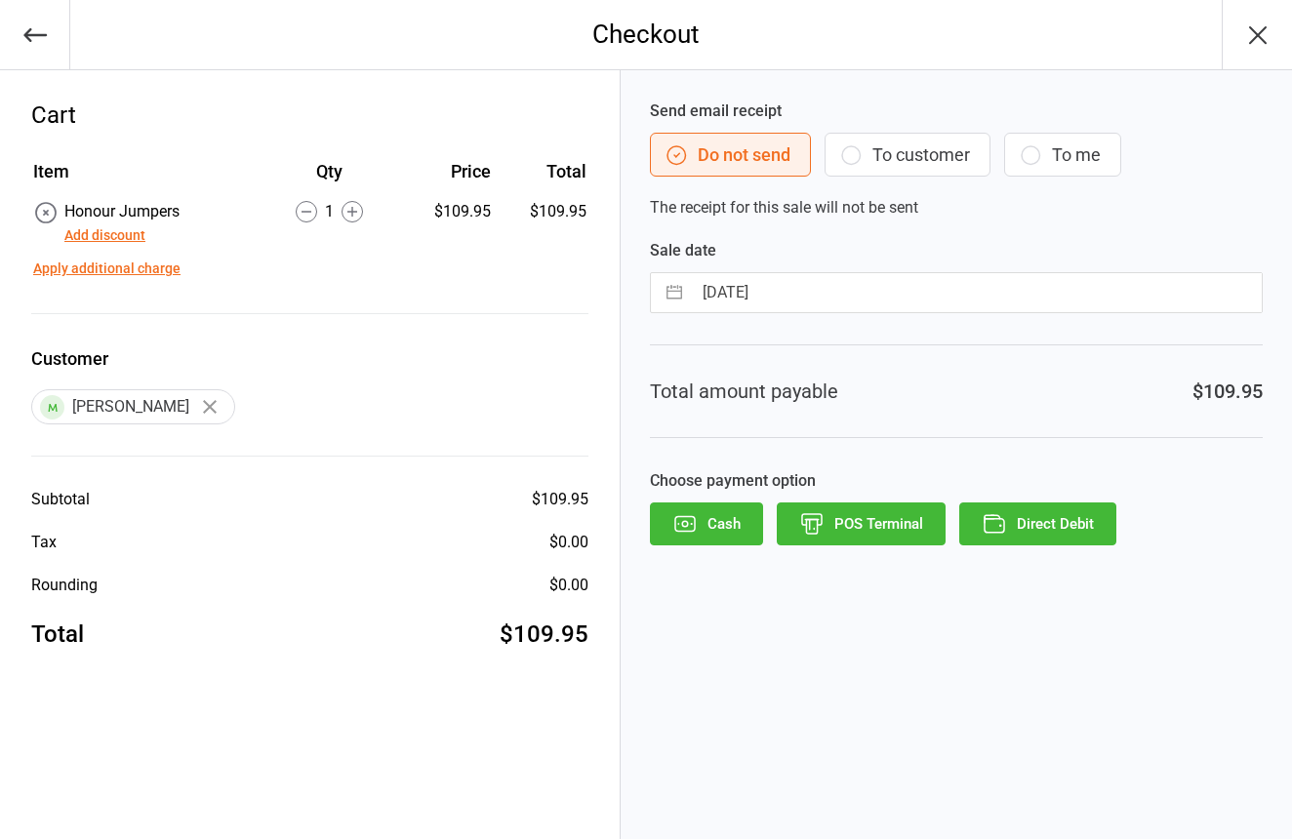
click at [872, 527] on button "POS Terminal" at bounding box center [861, 524] width 169 height 43
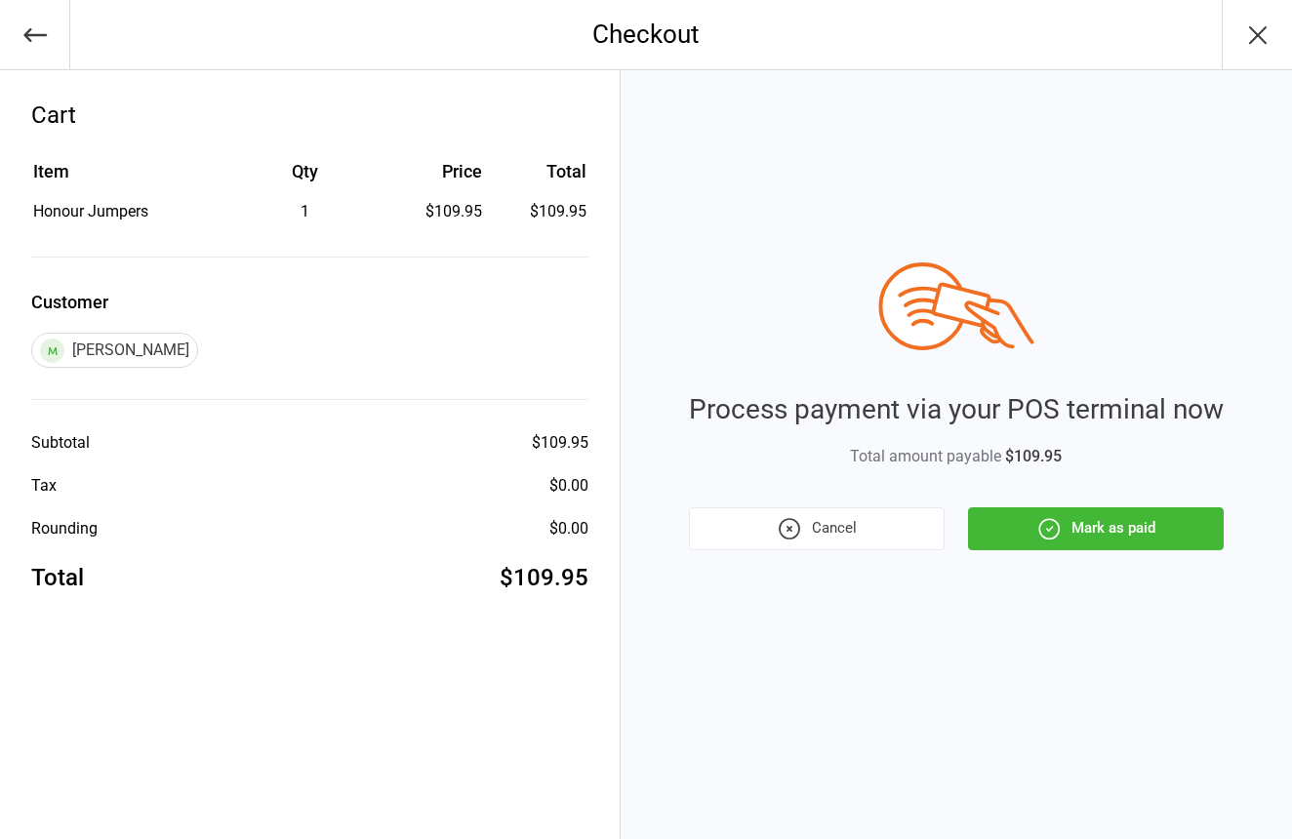
click at [1132, 516] on button "Mark as paid" at bounding box center [1096, 528] width 256 height 43
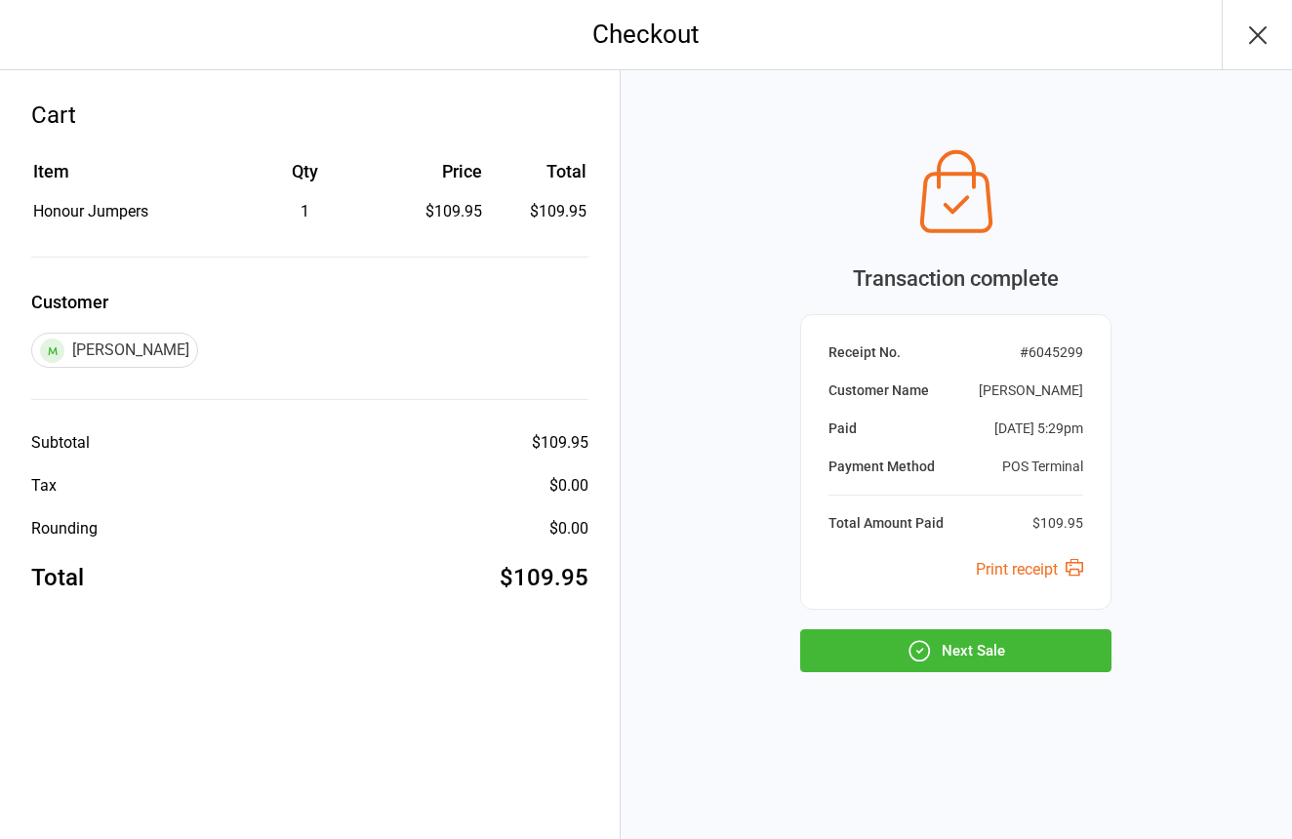
click at [1063, 653] on button "Next Sale" at bounding box center [955, 650] width 311 height 43
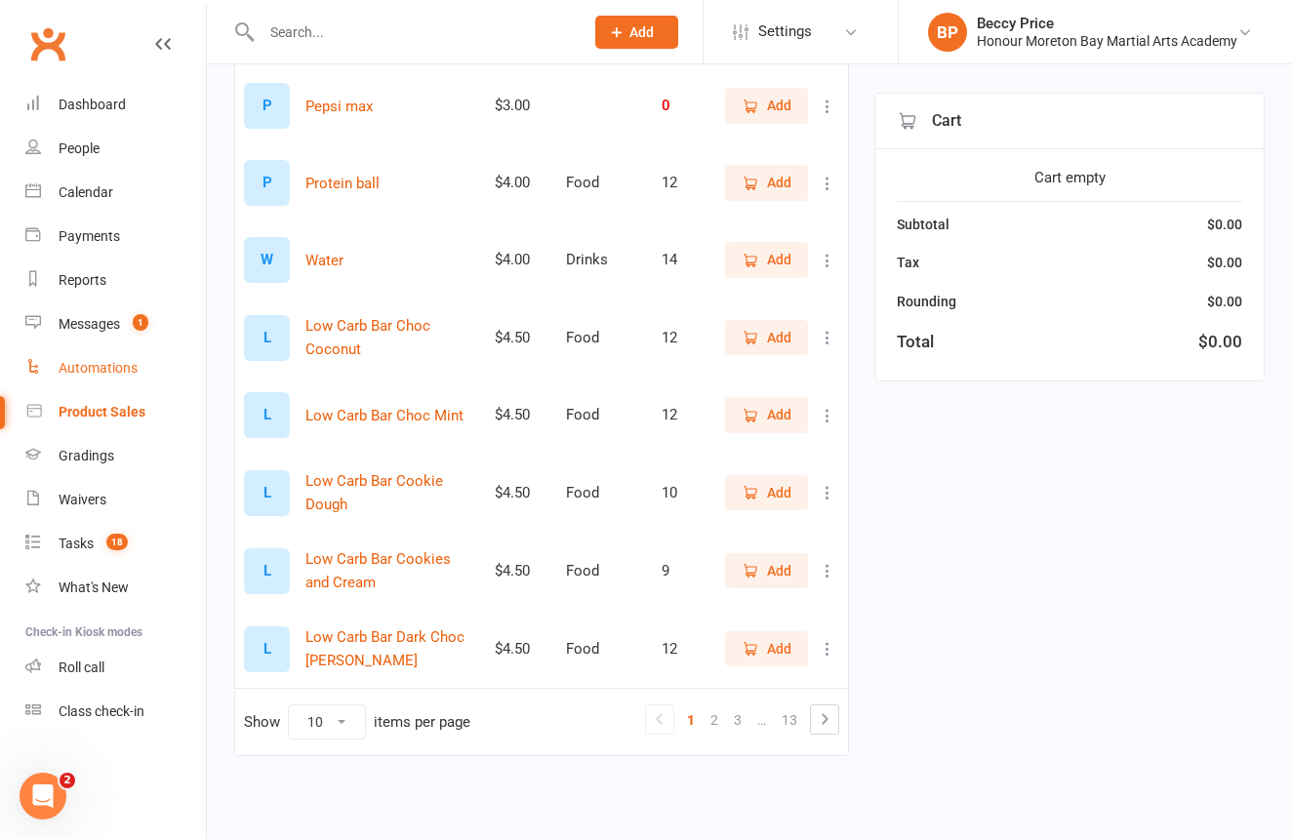
scroll to position [431, 0]
click at [745, 706] on link "3" at bounding box center [737, 719] width 23 height 27
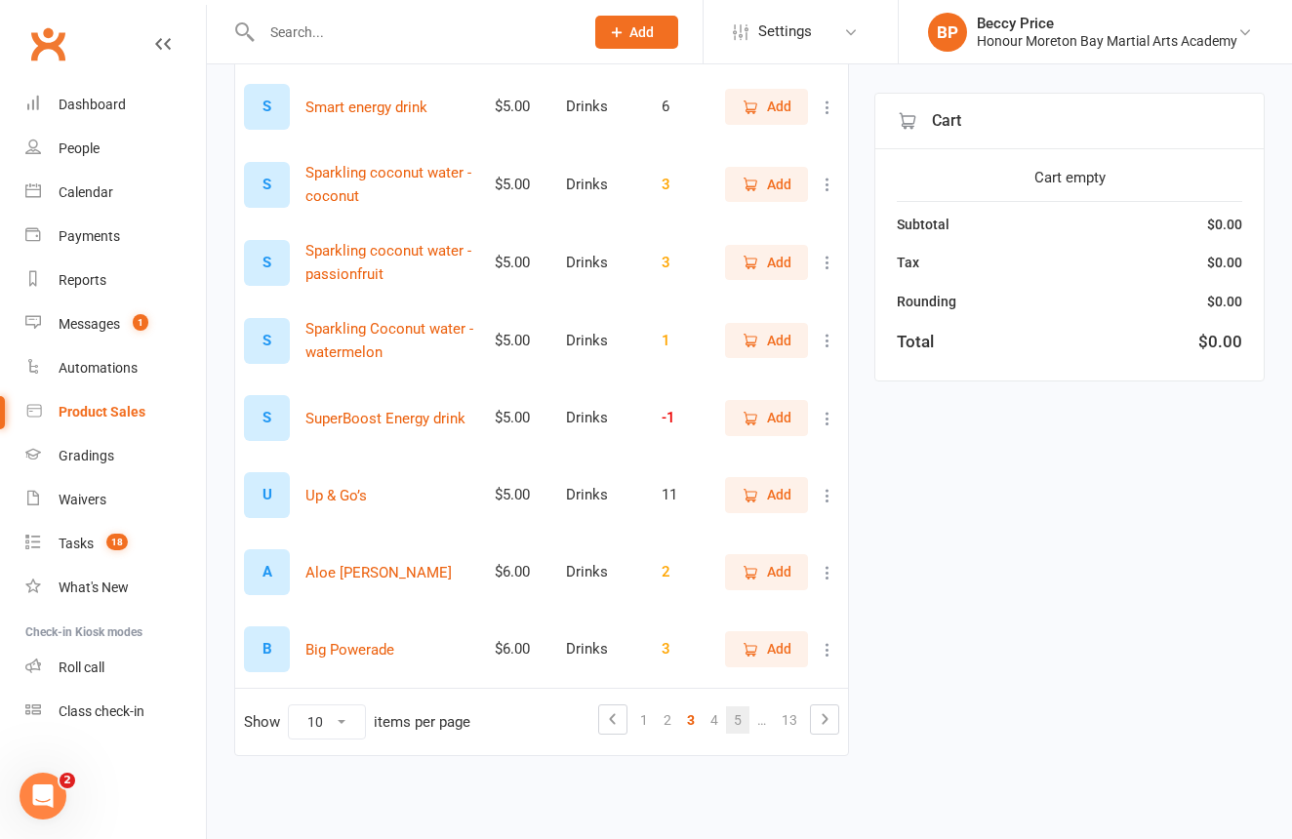
click at [745, 706] on link "5" at bounding box center [737, 719] width 23 height 27
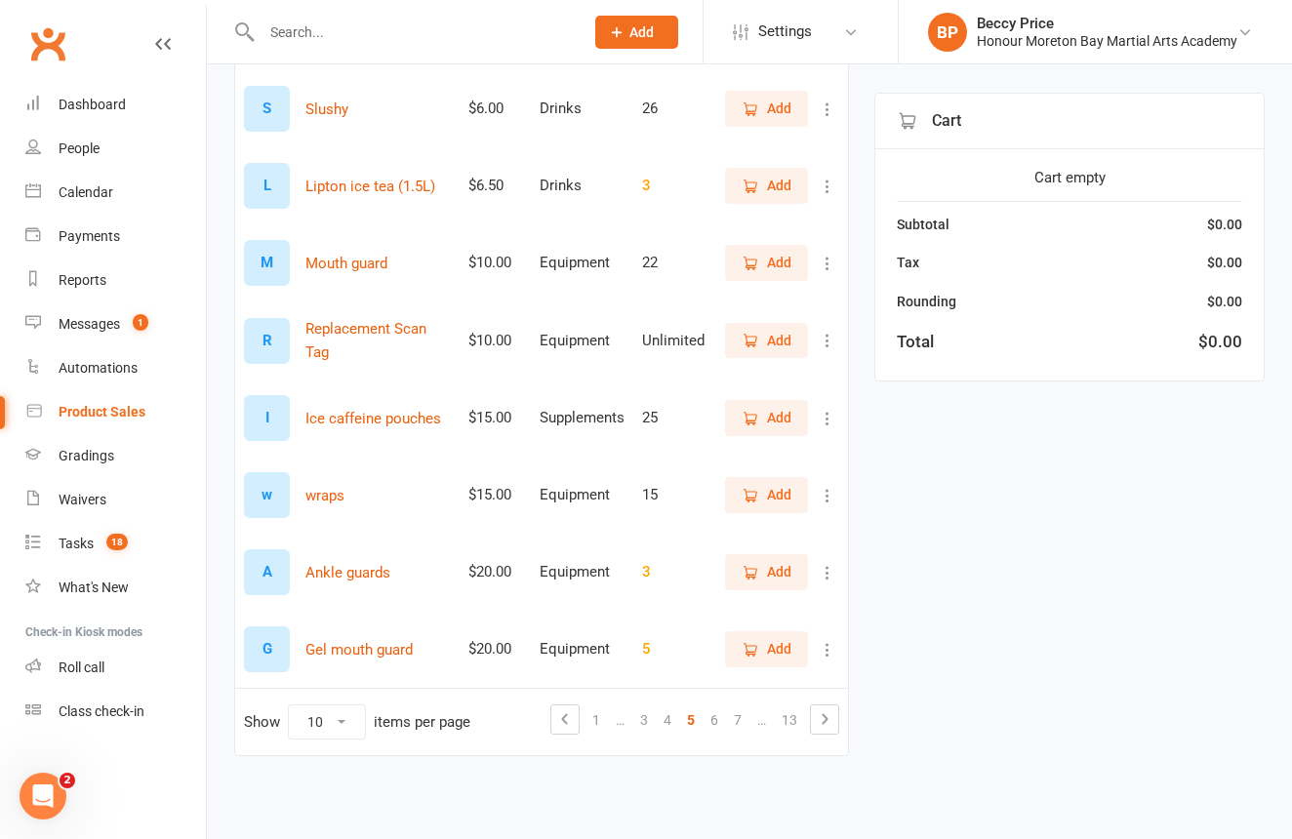
click at [786, 252] on span "Add" at bounding box center [779, 262] width 24 height 21
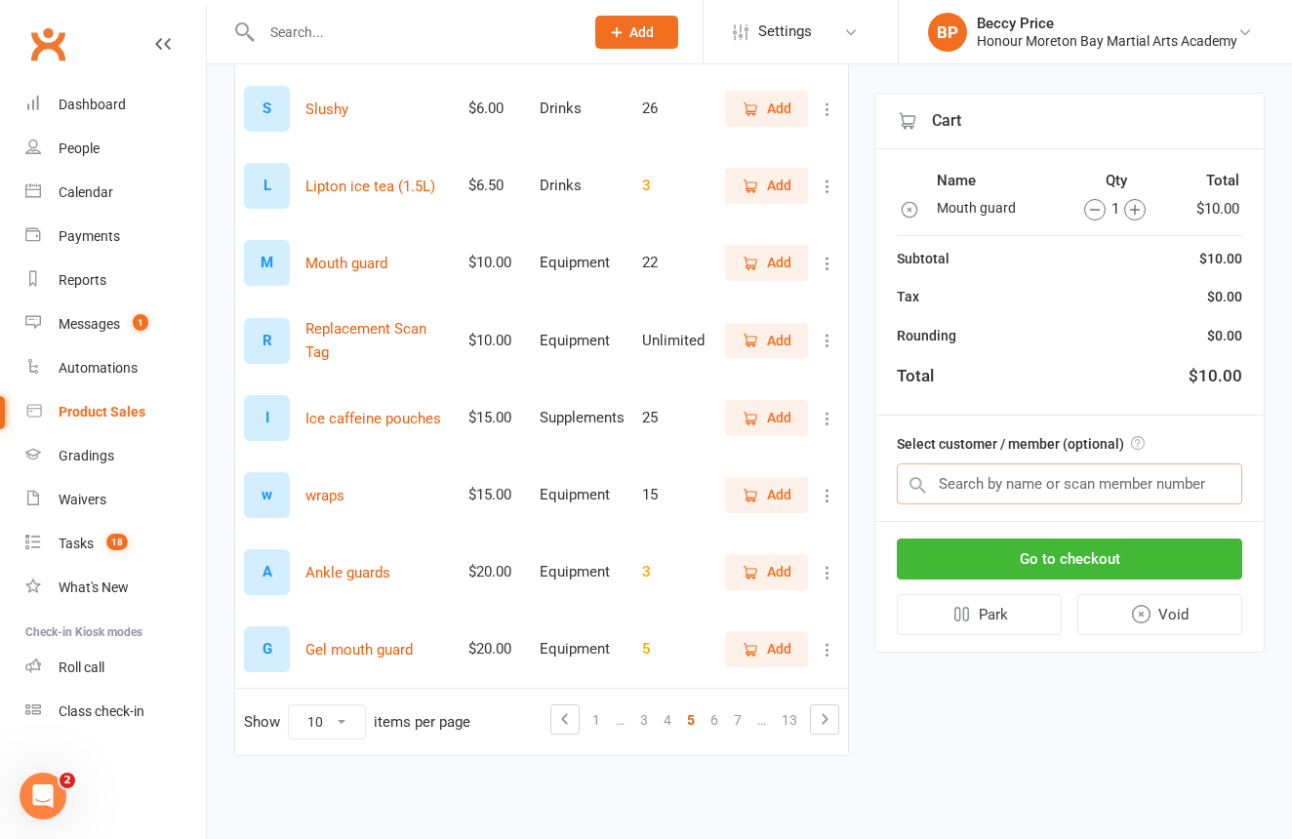
click at [1058, 479] on input "text" at bounding box center [1069, 483] width 345 height 41
type input "r"
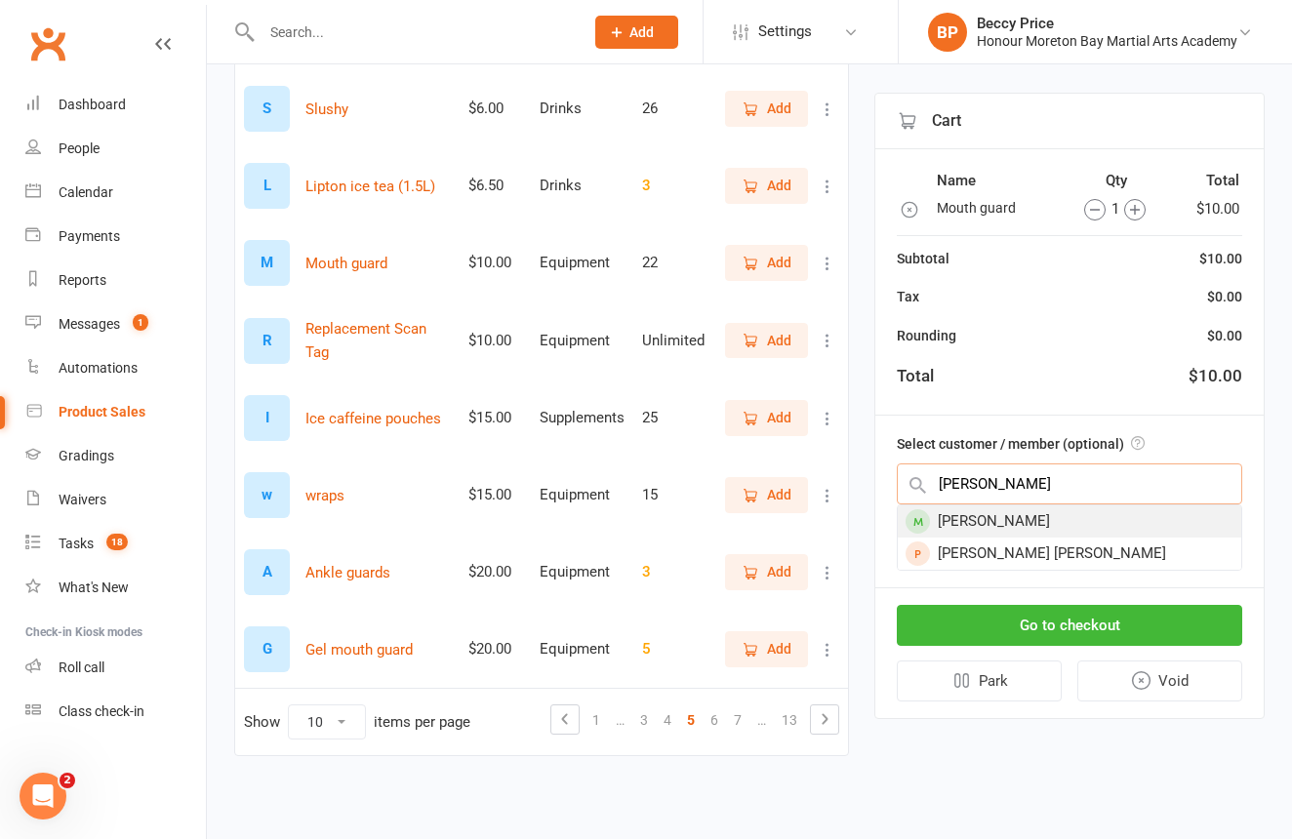
type input "cruz"
click at [1035, 513] on div "Cruz Walker" at bounding box center [1069, 521] width 343 height 32
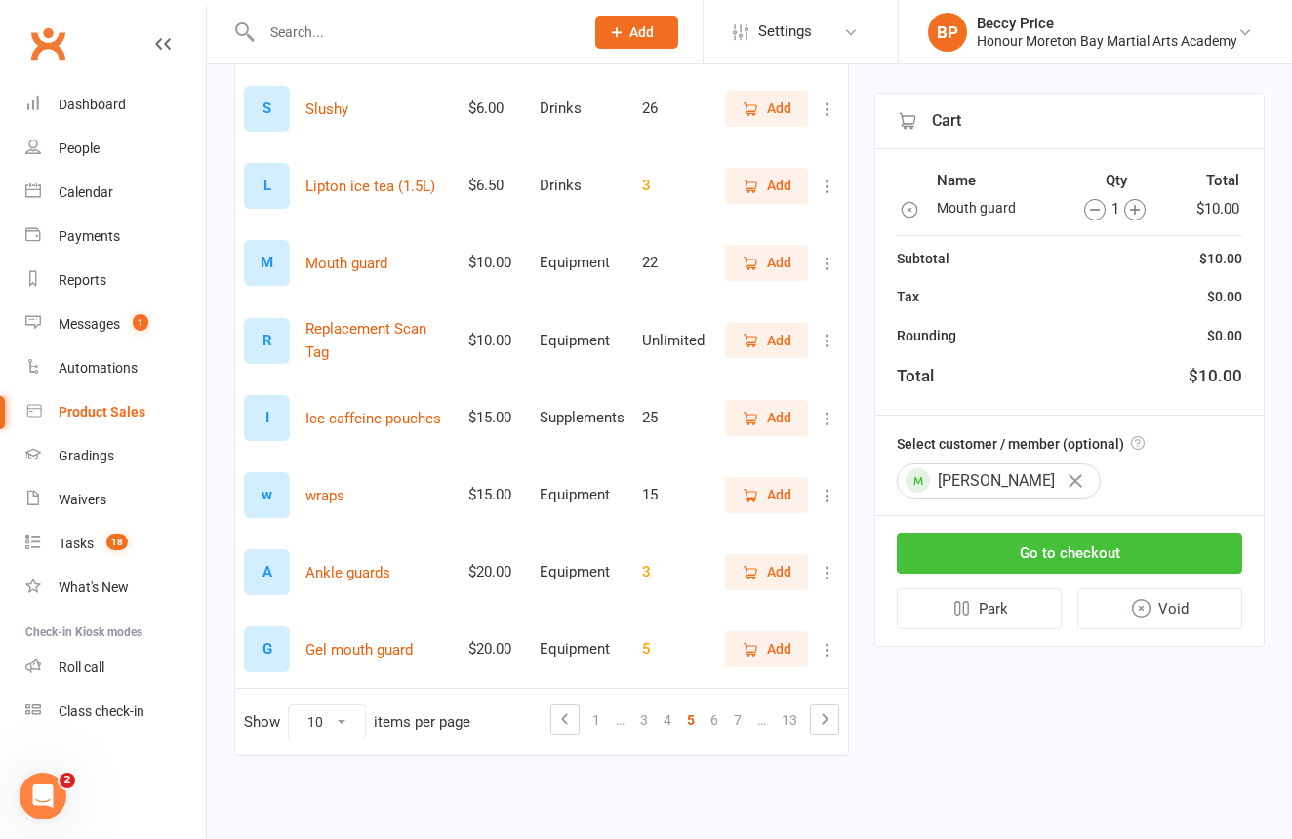
click at [1061, 542] on button "Go to checkout" at bounding box center [1069, 553] width 345 height 41
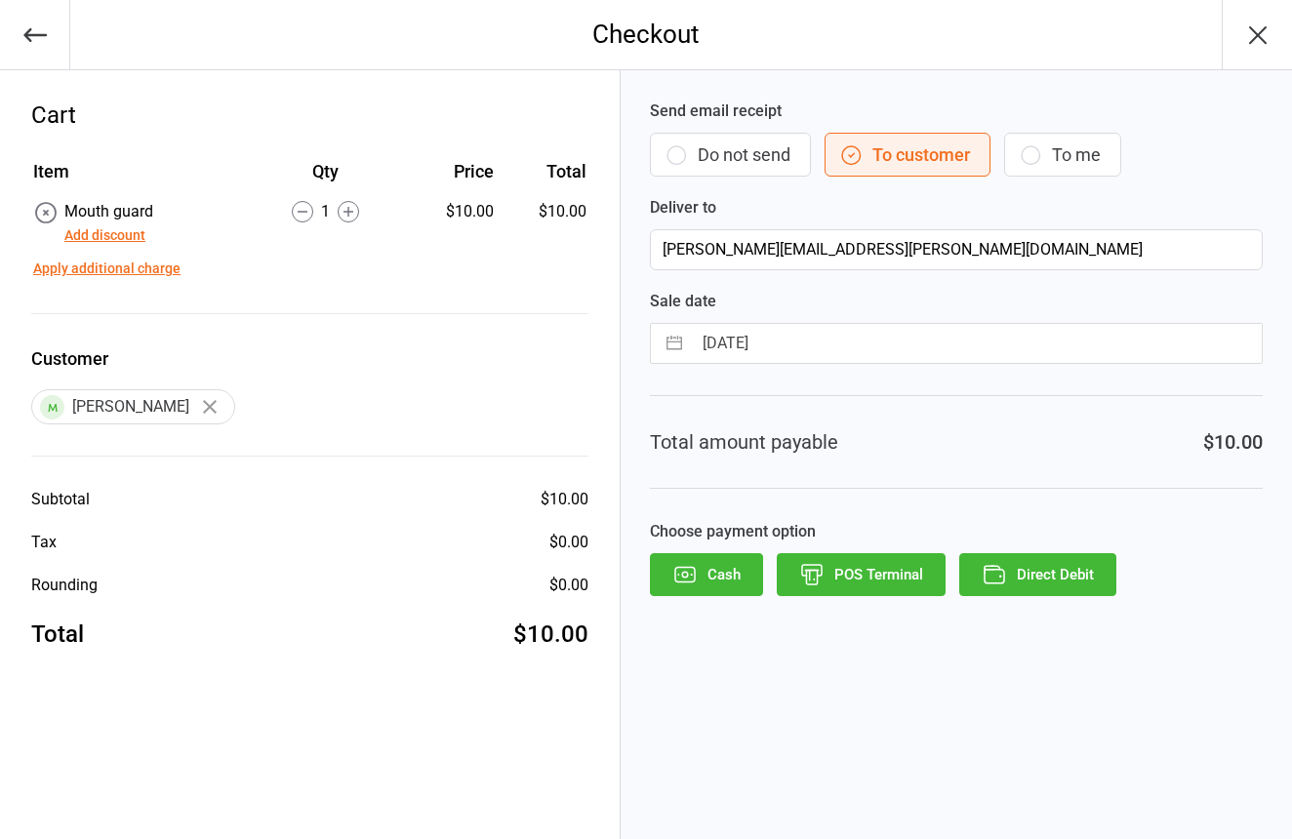
click at [743, 164] on button "Do not send" at bounding box center [730, 155] width 161 height 44
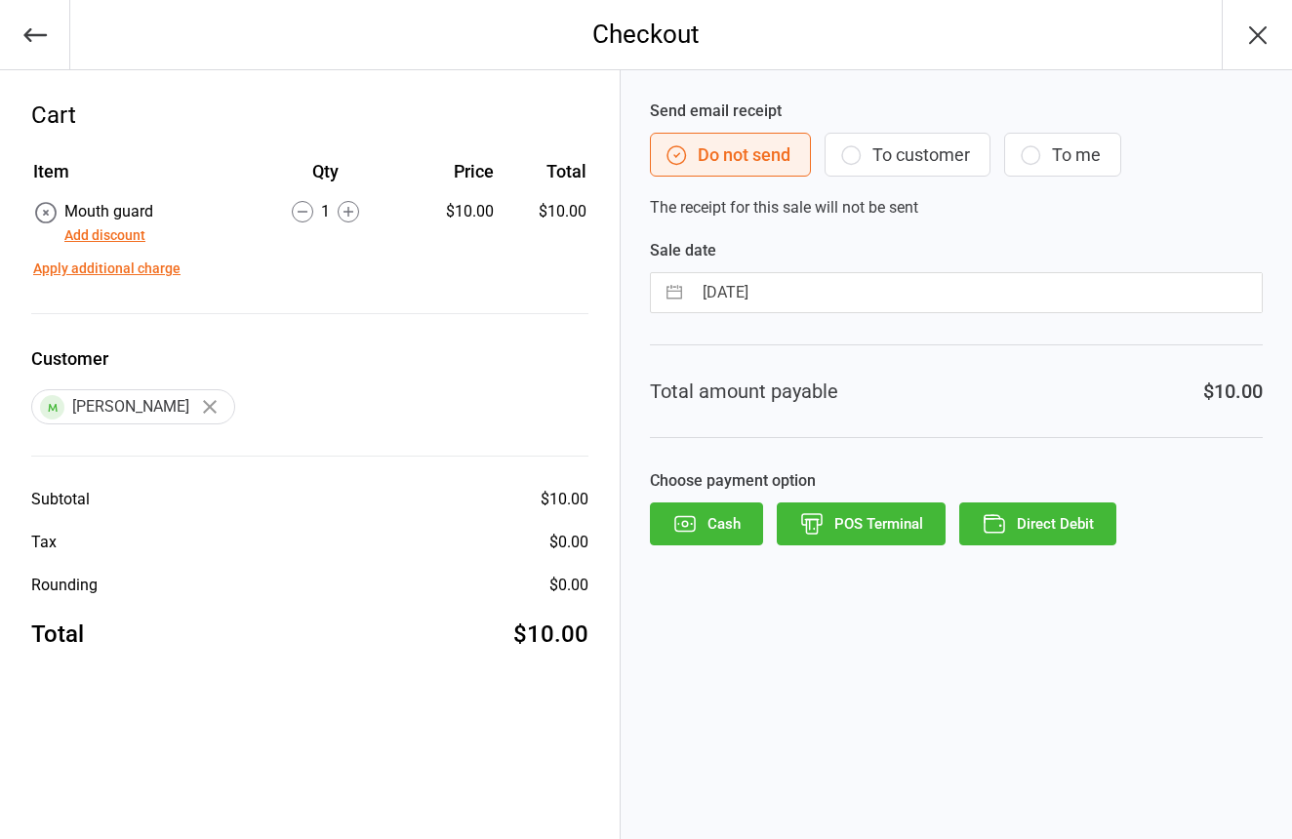
click at [854, 515] on button "POS Terminal" at bounding box center [861, 524] width 169 height 43
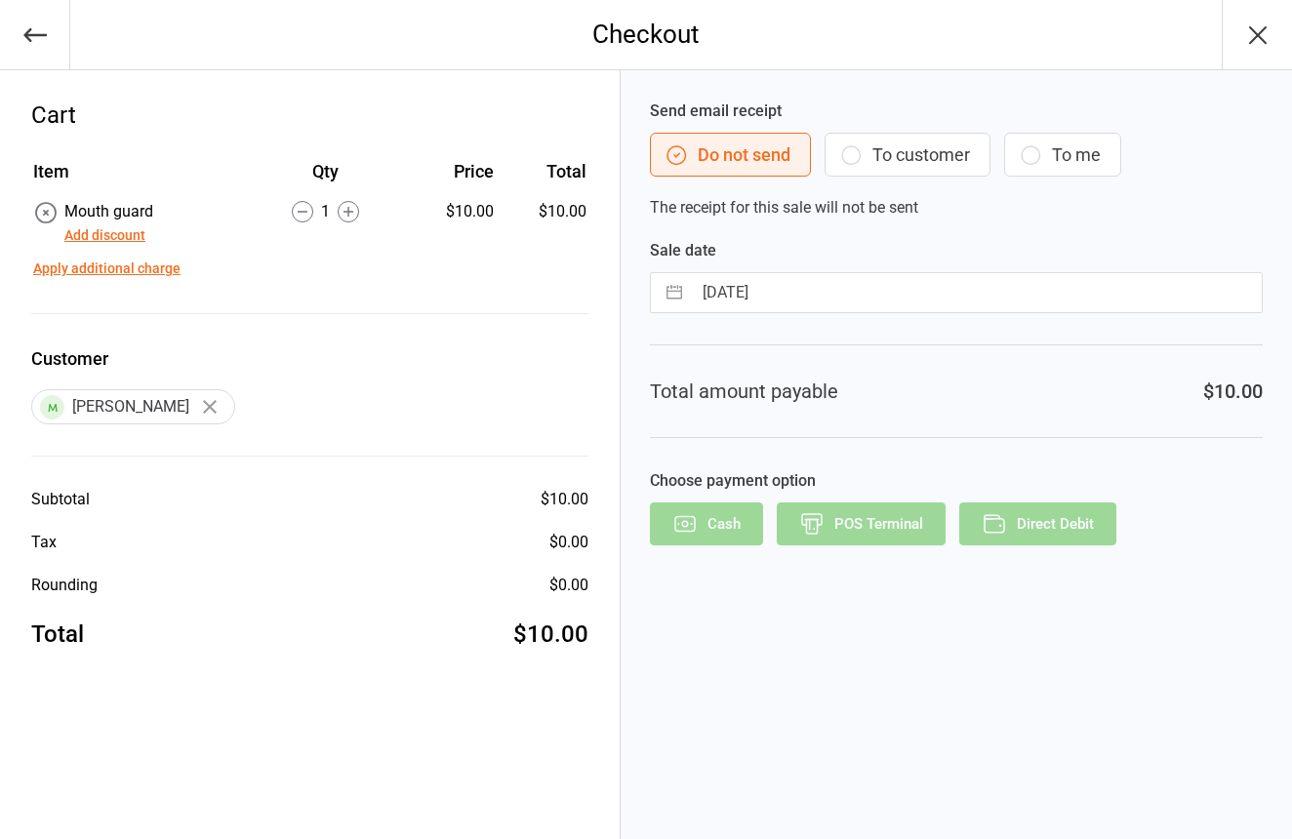
scroll to position [1, 0]
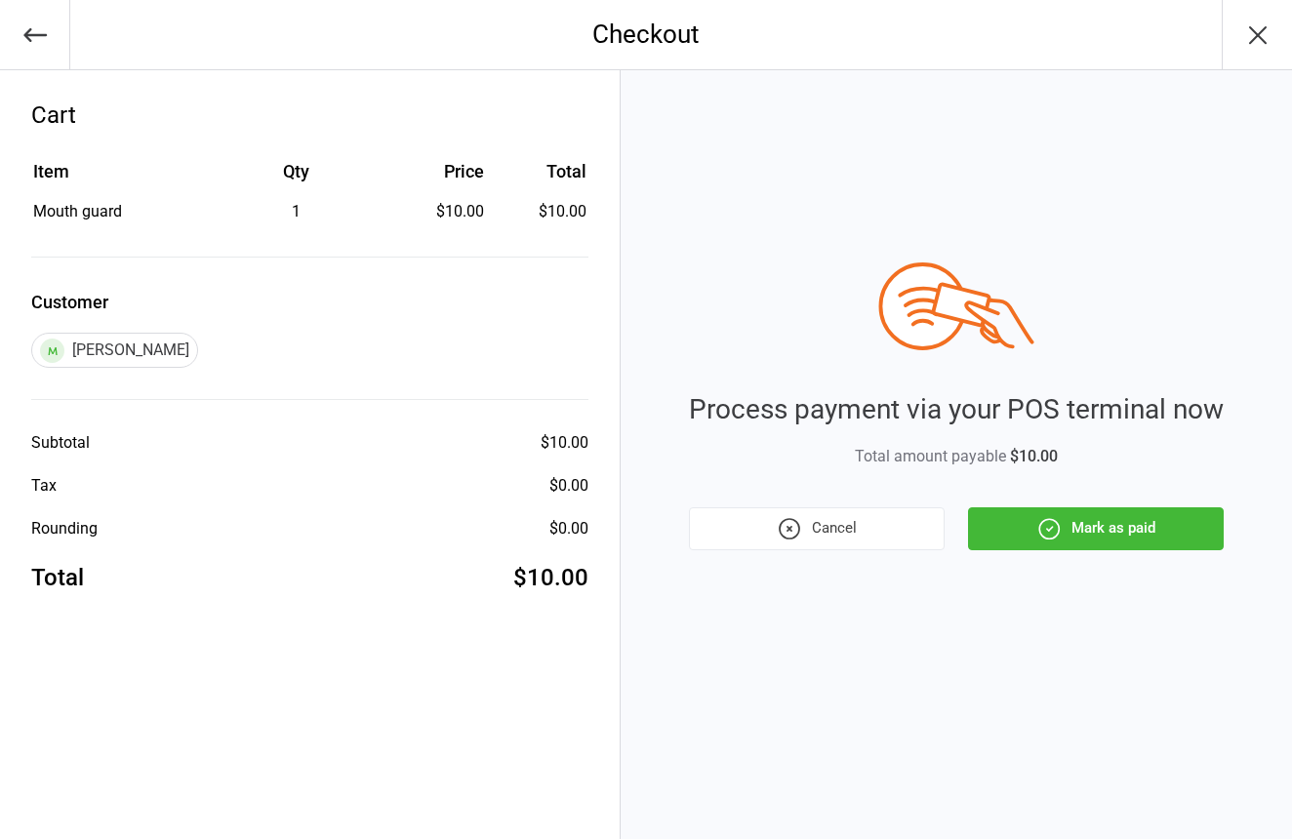
click at [1039, 537] on icon "button" at bounding box center [1048, 528] width 25 height 25
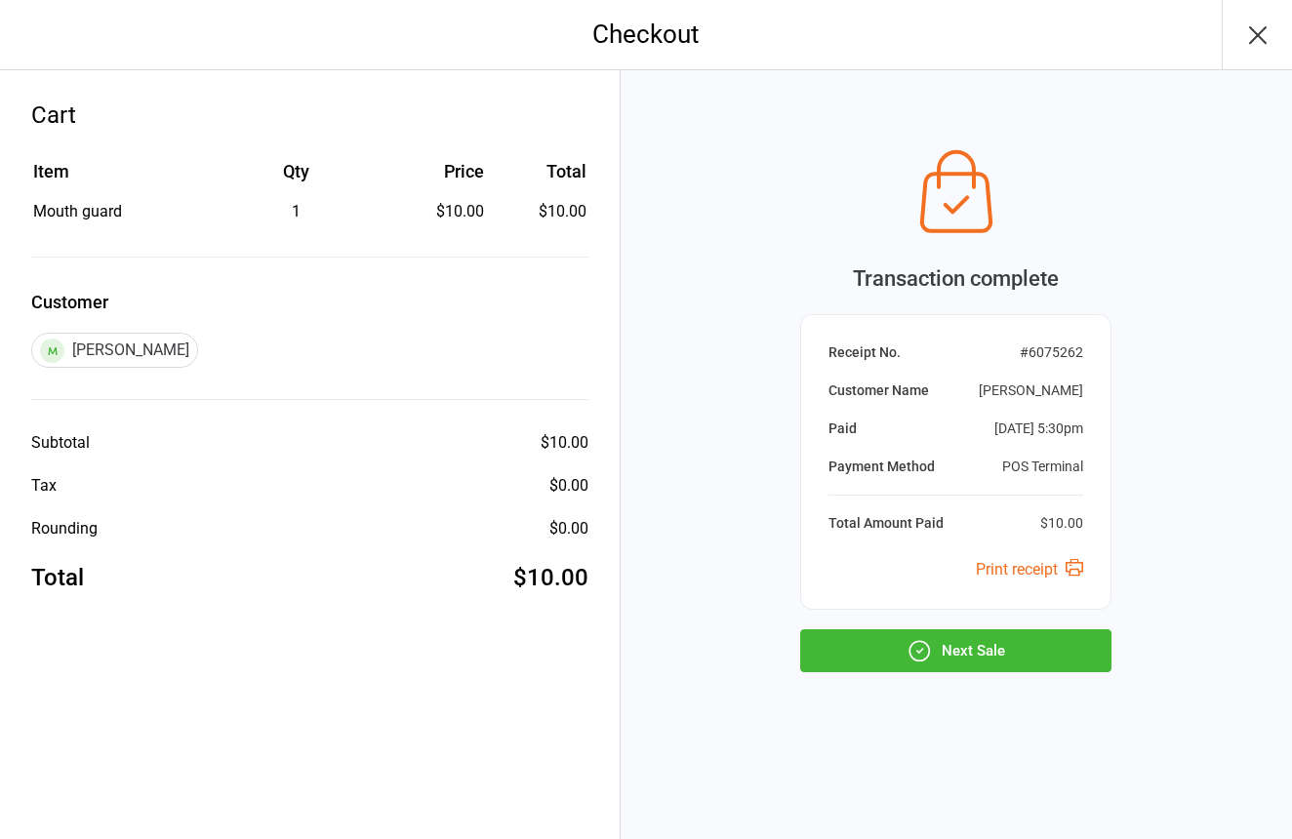
click at [987, 660] on button "Next Sale" at bounding box center [955, 650] width 311 height 43
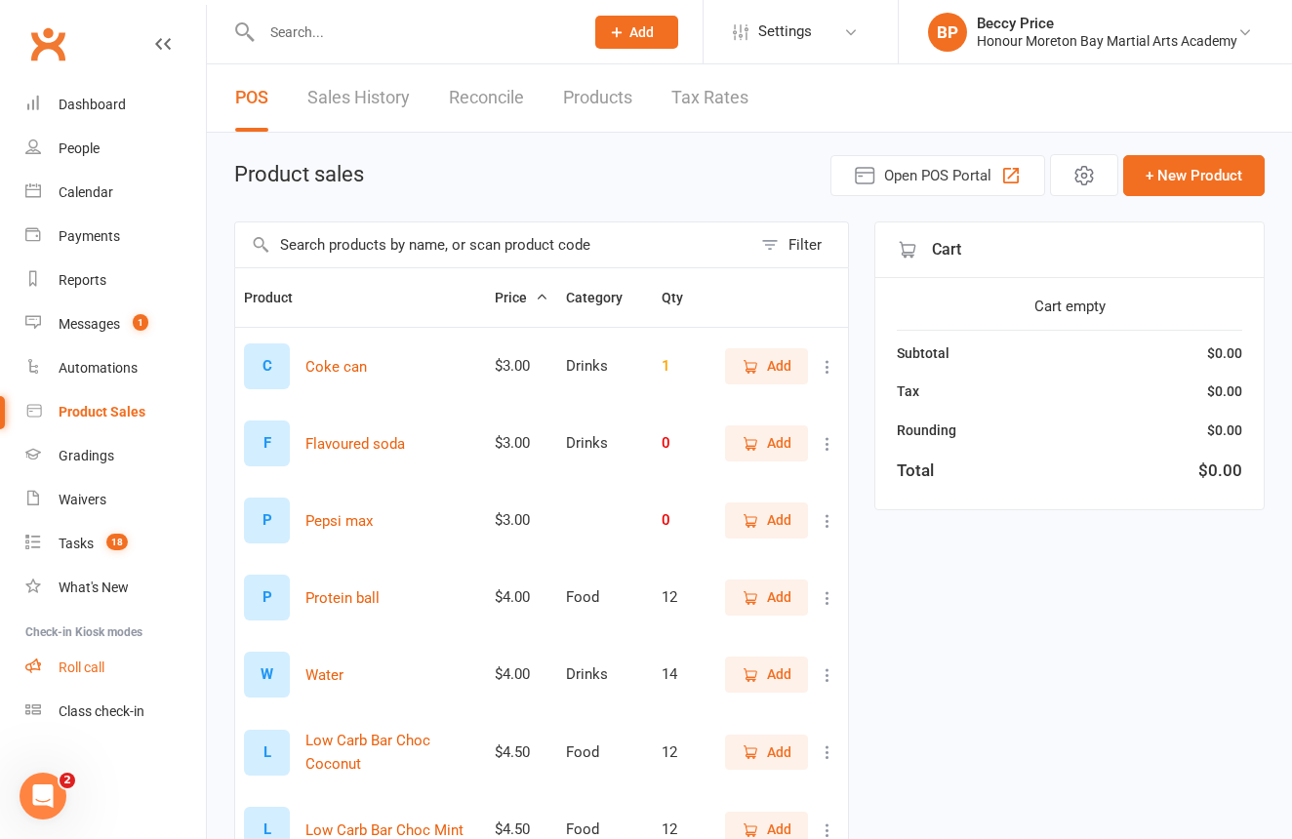
click at [83, 667] on div "Roll call" at bounding box center [82, 668] width 46 height 16
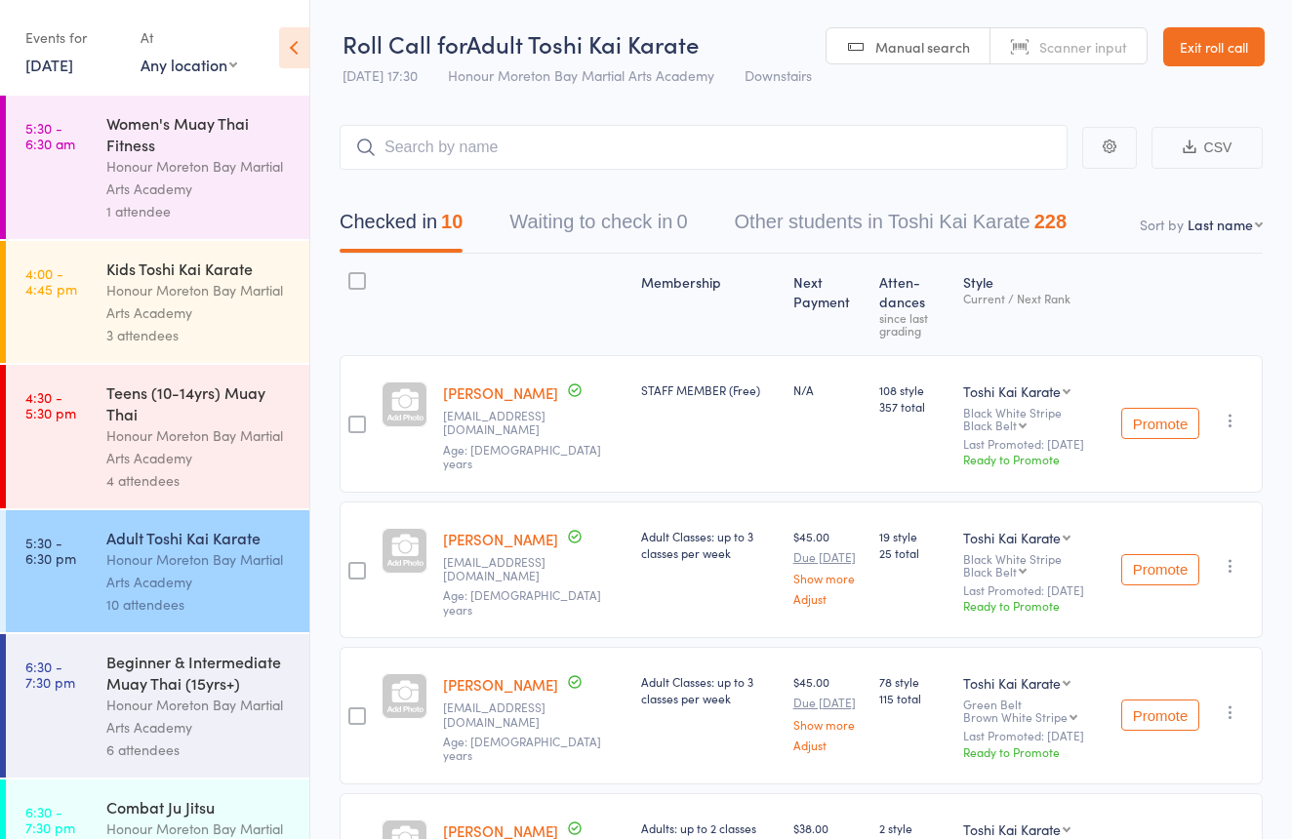
click at [1052, 56] on span "Scanner input" at bounding box center [1083, 47] width 88 height 20
type input "0903"
type input "0593"
click at [208, 668] on div "Beginner & Intermediate Muay Thai (15yrs+)" at bounding box center [199, 672] width 186 height 43
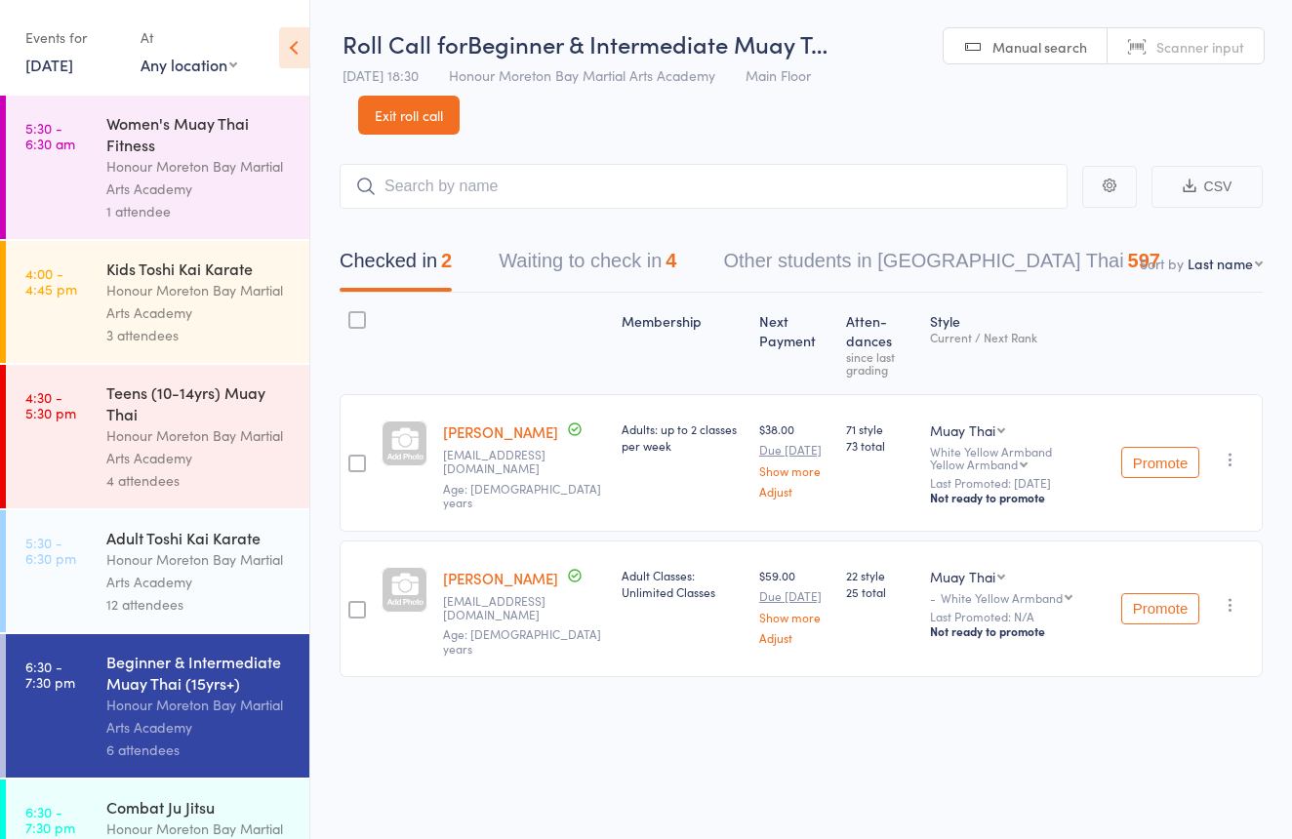
click at [1152, 42] on link "Scanner input" at bounding box center [1186, 46] width 156 height 37
click at [593, 262] on button "Waiting to check in 4" at bounding box center [588, 266] width 178 height 52
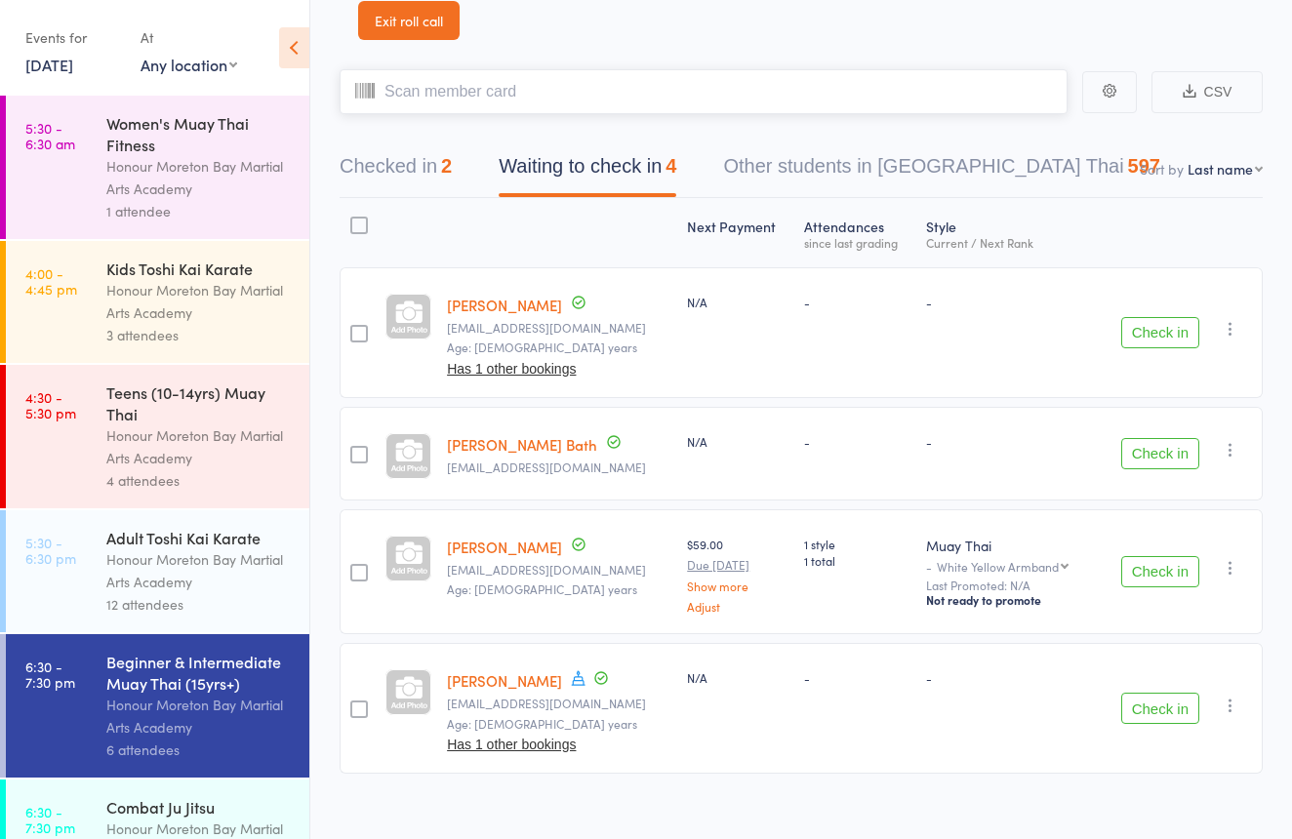
scroll to position [101, 0]
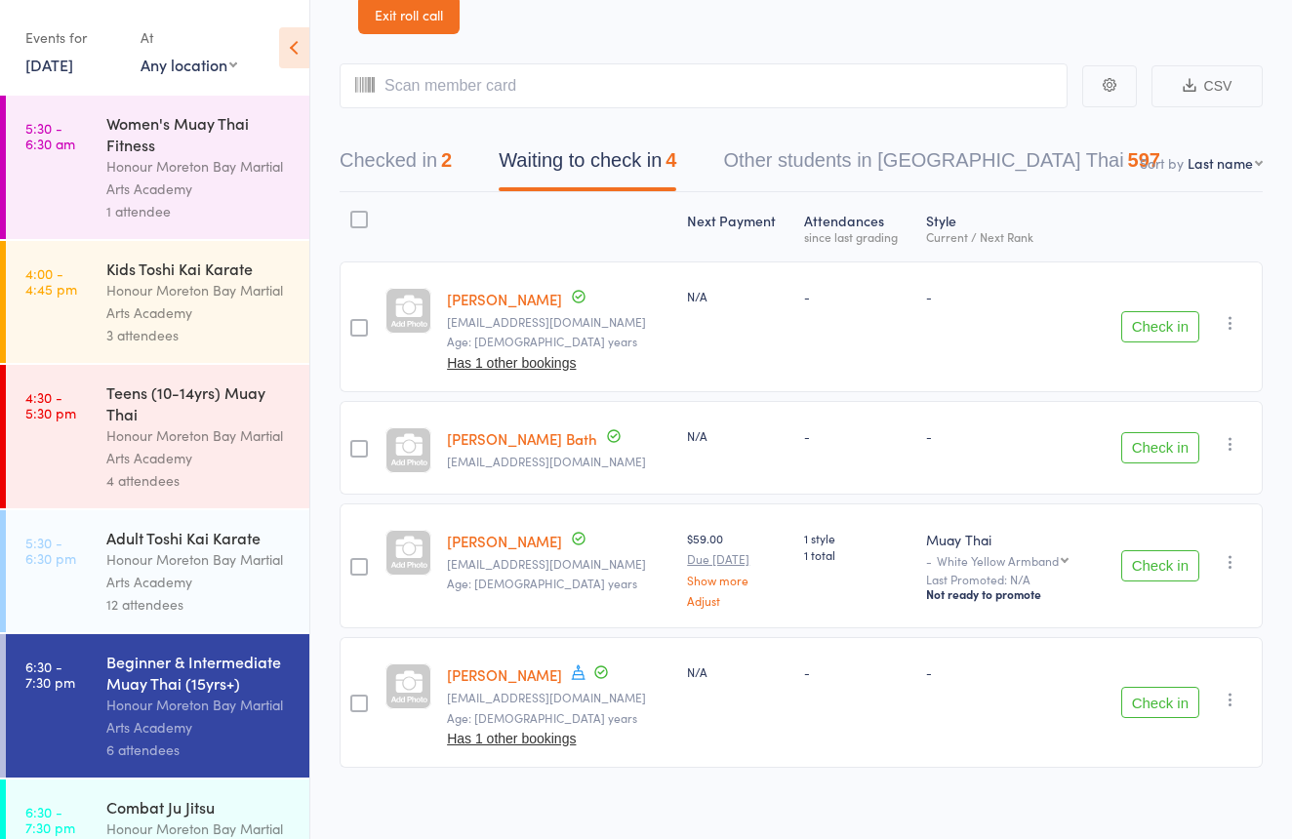
click at [1154, 328] on button "Check in" at bounding box center [1160, 326] width 78 height 31
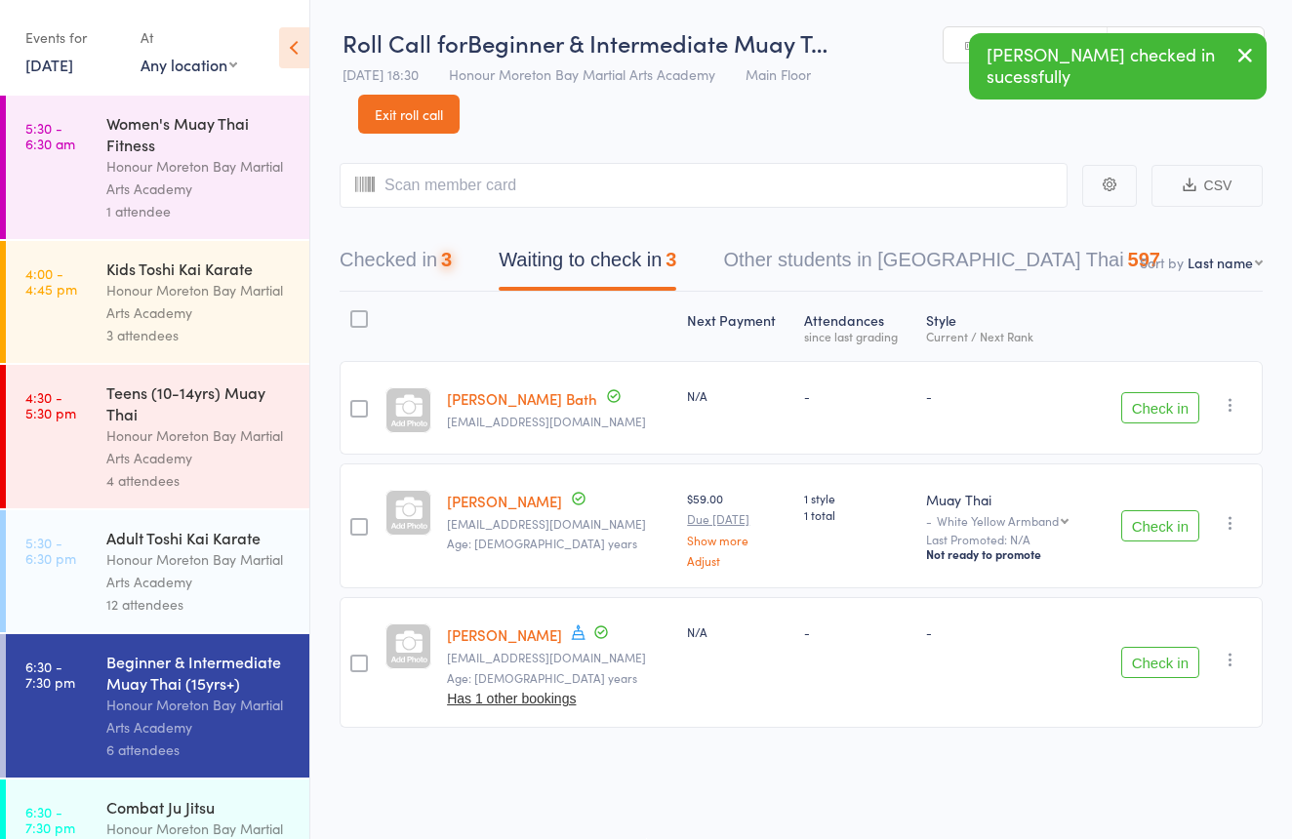
scroll to position [13, 0]
click at [411, 243] on button "Checked in 3" at bounding box center [396, 265] width 112 height 52
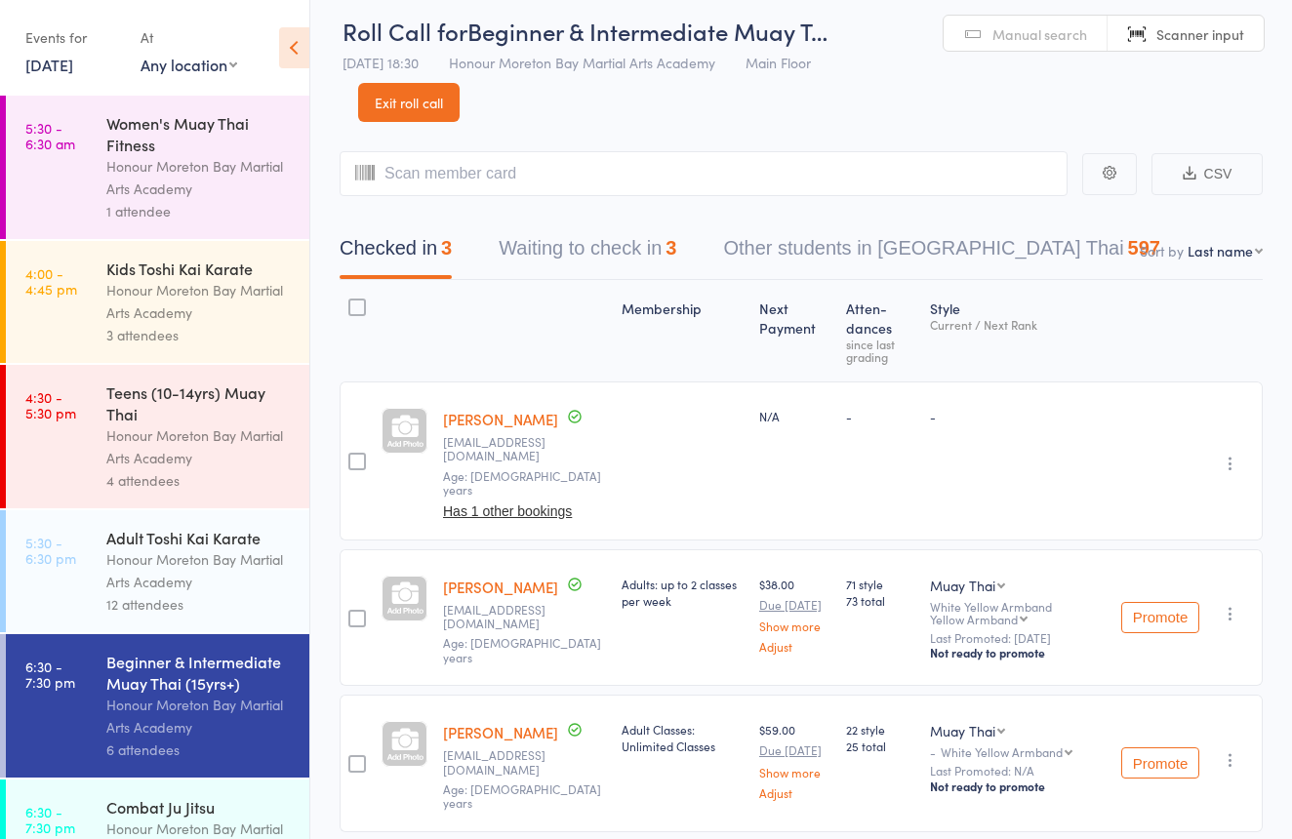
drag, startPoint x: 794, startPoint y: 205, endPoint x: 803, endPoint y: 194, distance: 13.9
click at [797, 201] on div "Checked in 3 Waiting to check in 3 Other students in Muay Thai 597" at bounding box center [801, 238] width 923 height 84
click at [496, 179] on input "search" at bounding box center [704, 173] width 728 height 45
click at [1041, 37] on span "Manual search" at bounding box center [1039, 34] width 95 height 20
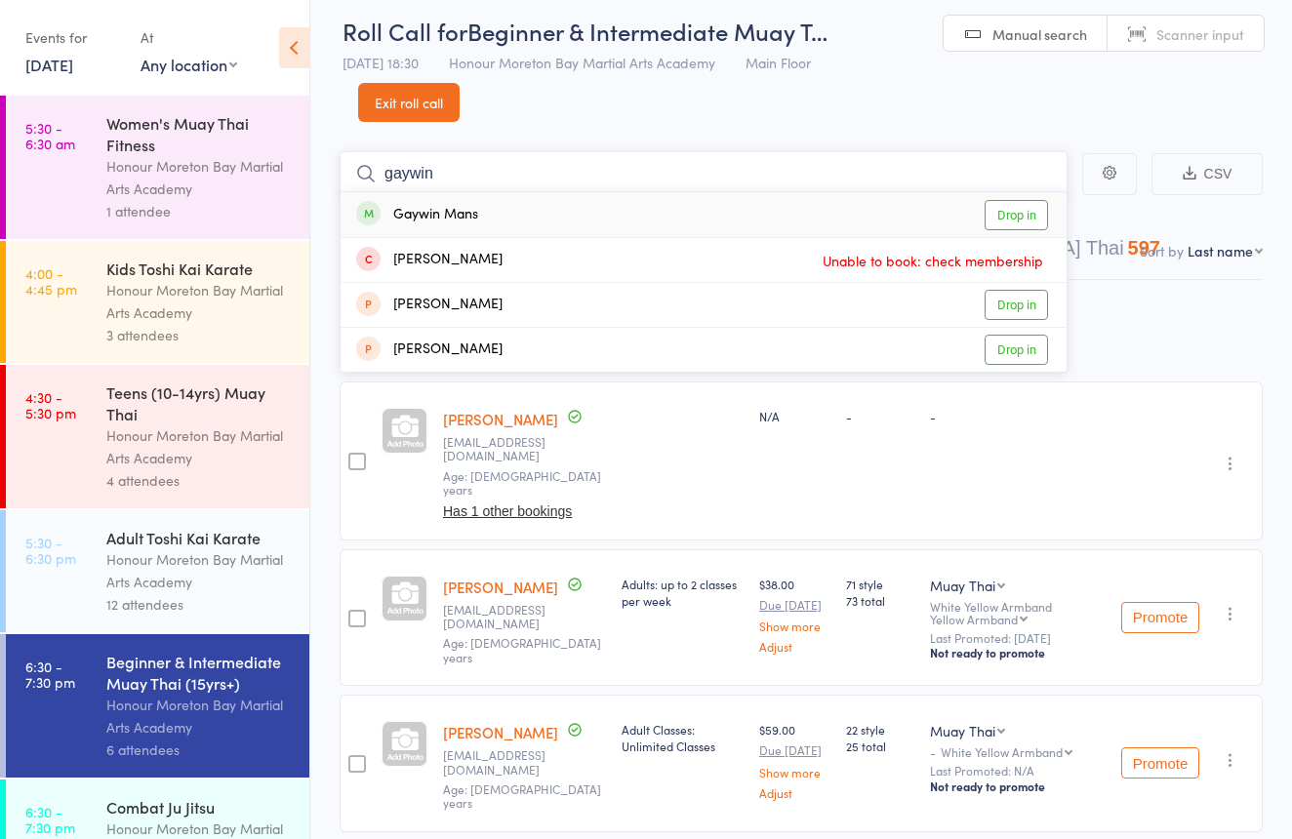
type input "gaywin"
click at [701, 211] on div "Gaywin Mans Drop in" at bounding box center [704, 214] width 726 height 45
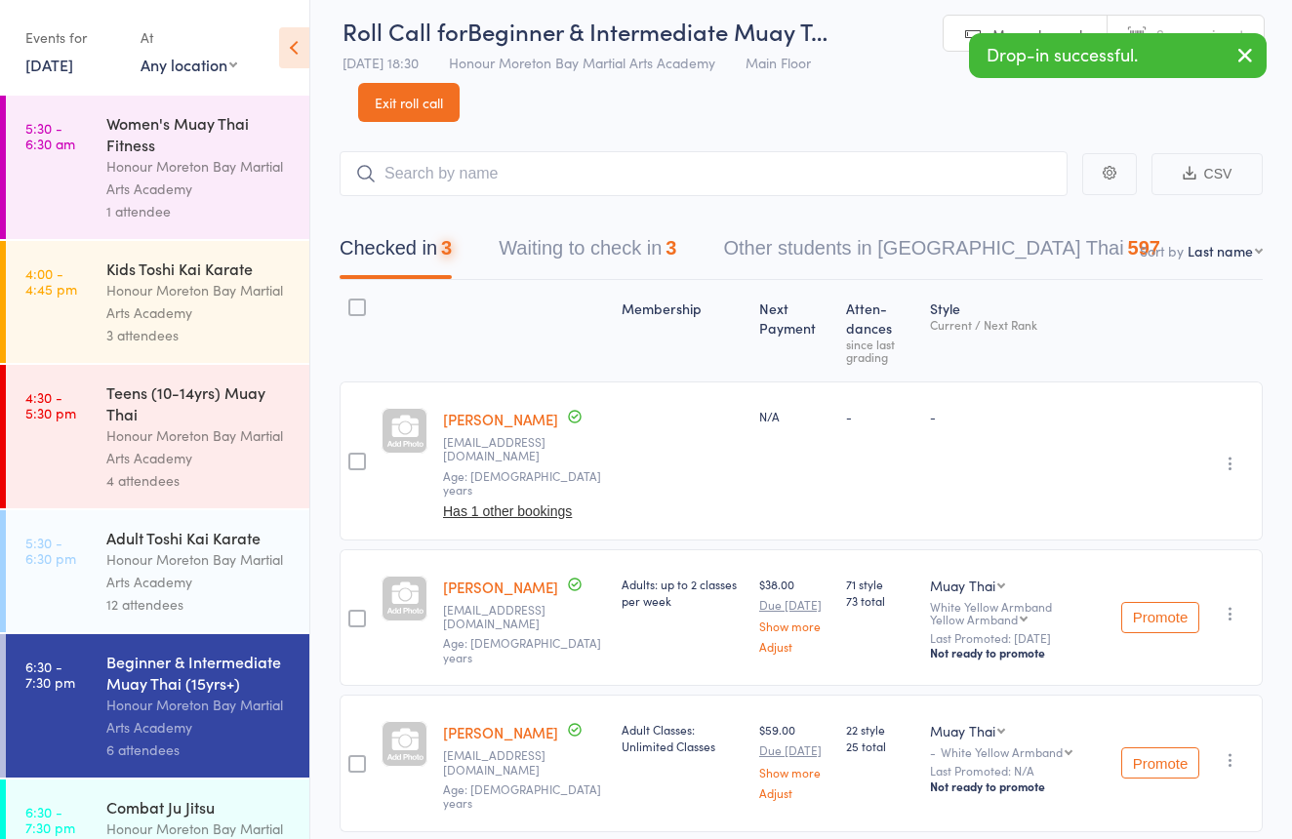
click at [1217, 18] on link "Scanner input" at bounding box center [1186, 34] width 156 height 37
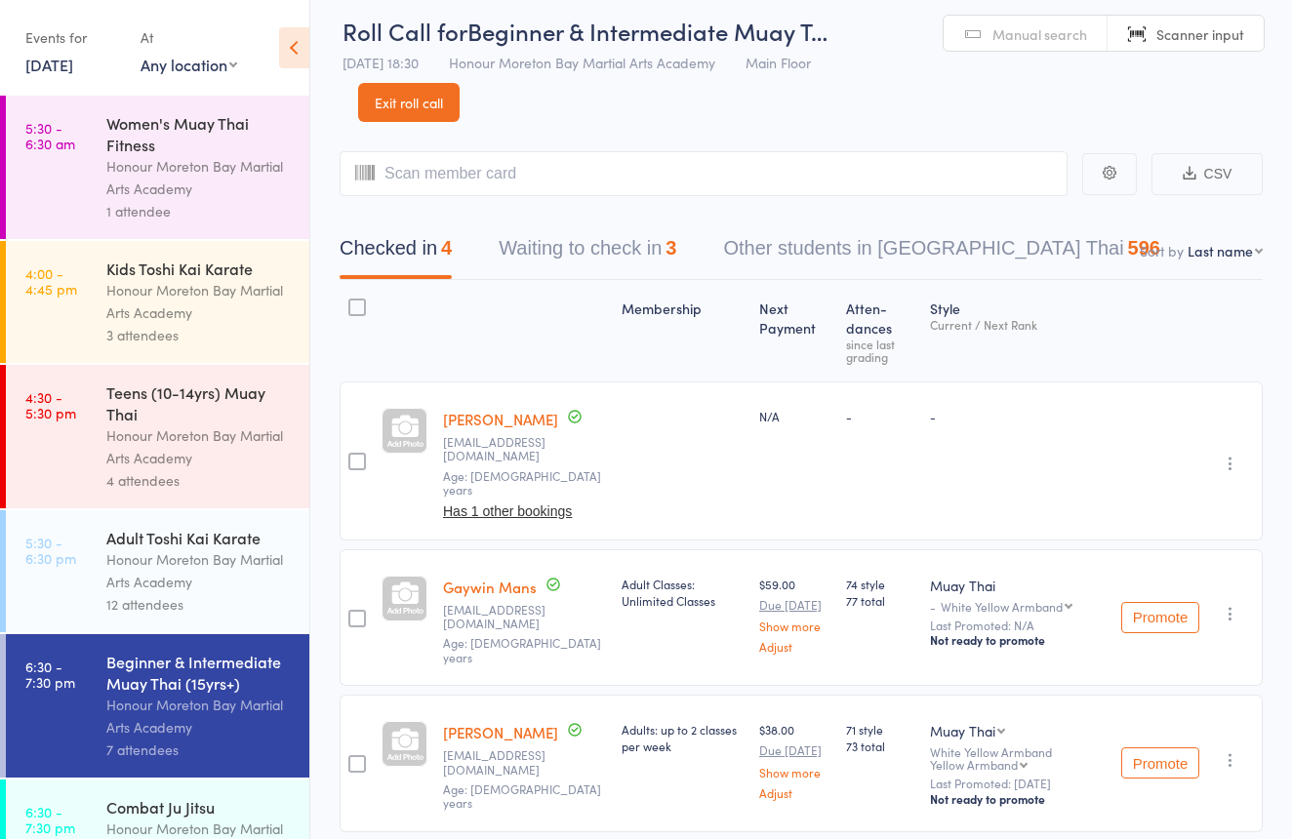
click at [446, 96] on link "Exit roll call" at bounding box center [408, 102] width 101 height 39
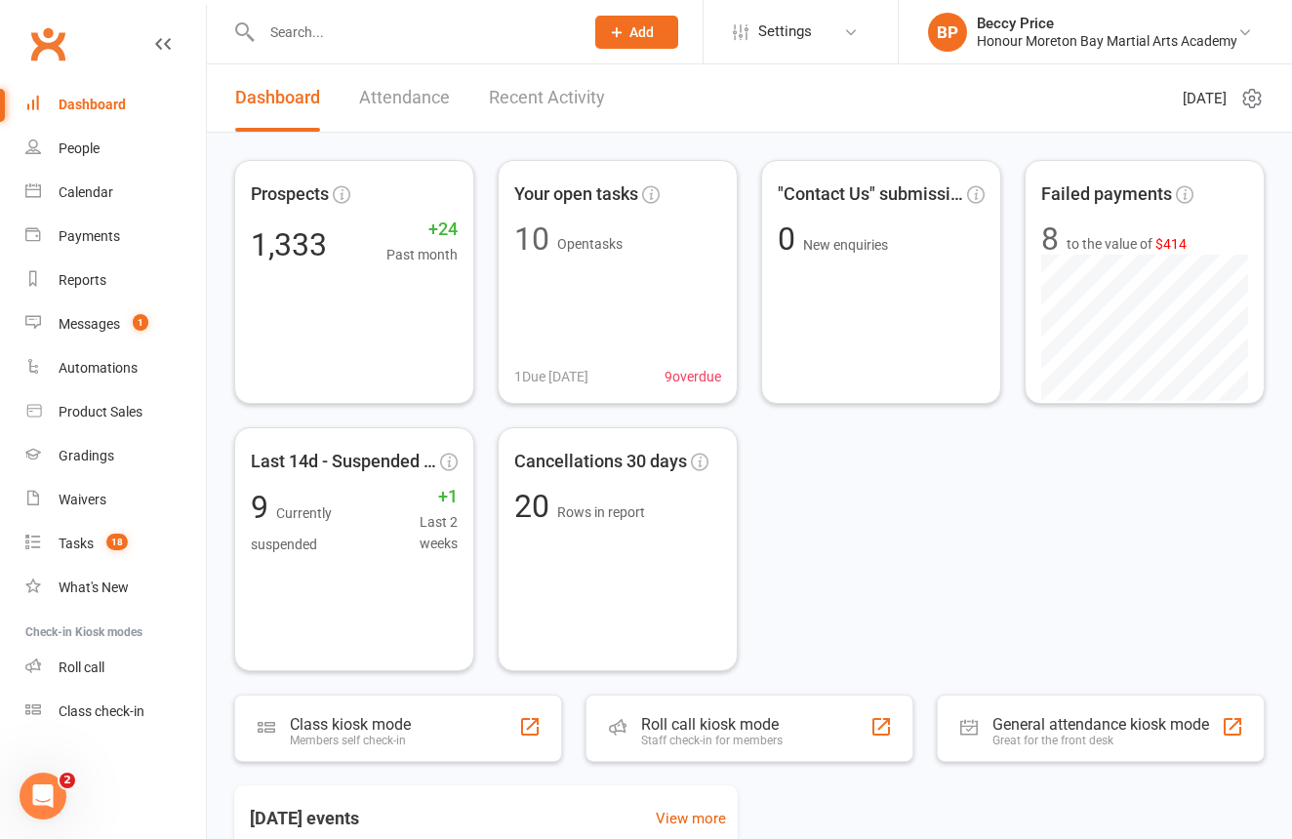
click at [365, 20] on input "text" at bounding box center [413, 32] width 314 height 27
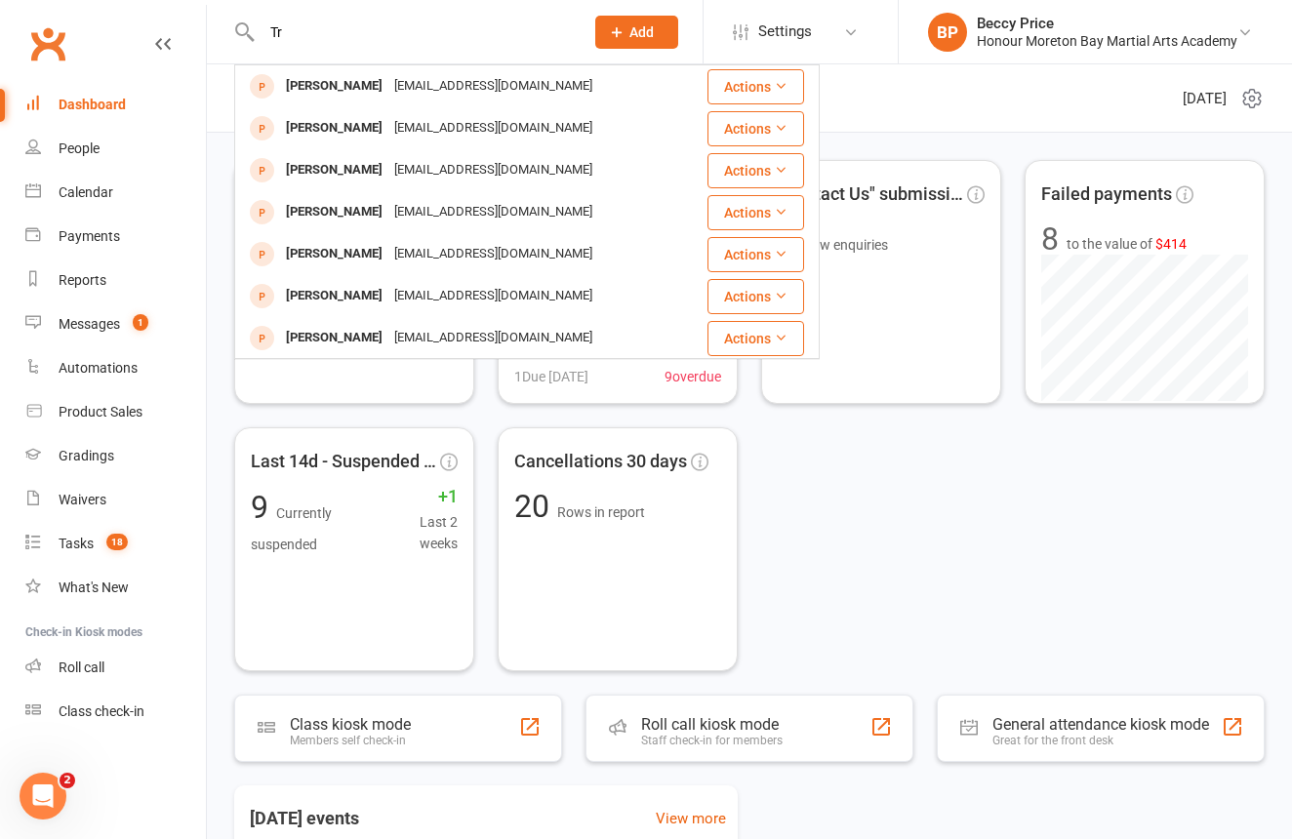
type input "T"
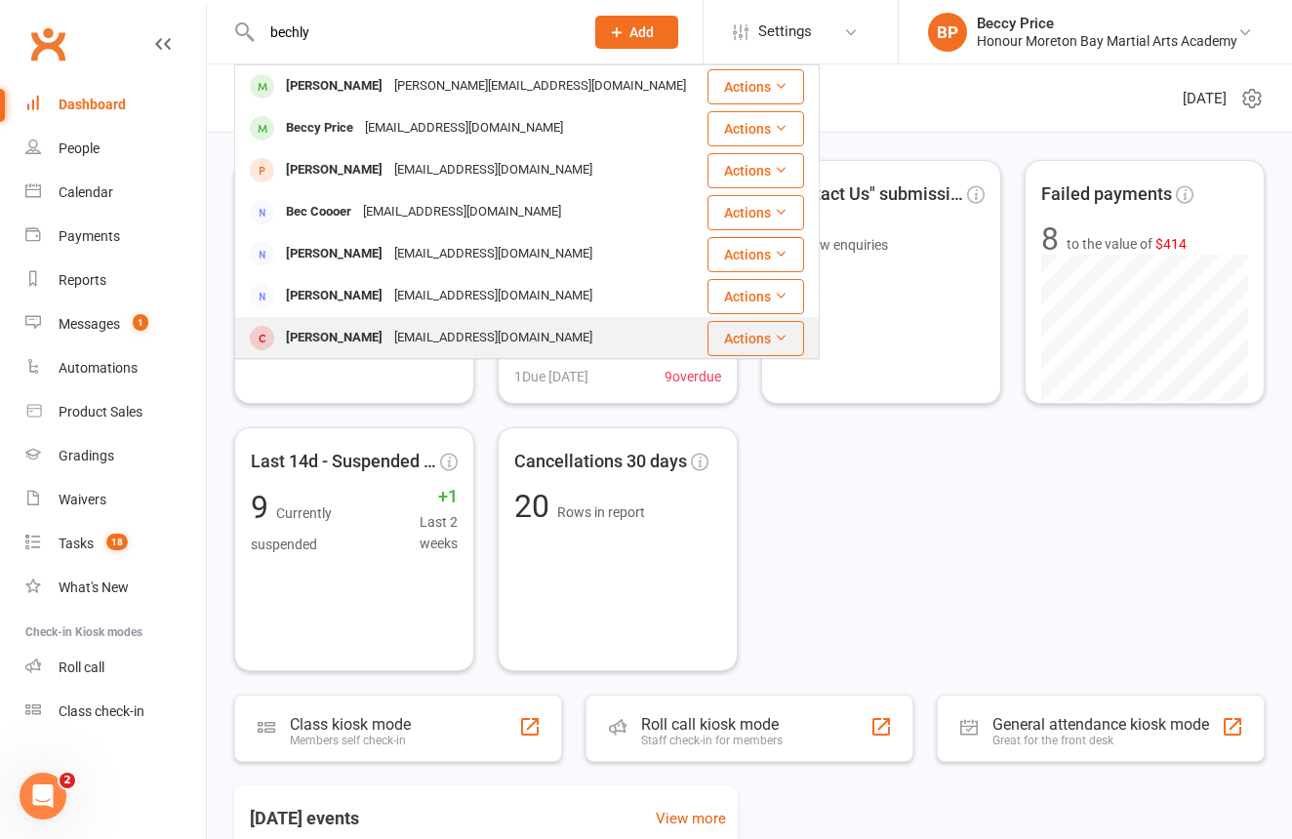
type input "bechly"
click at [351, 331] on div "Tristan Bechly" at bounding box center [334, 338] width 108 height 28
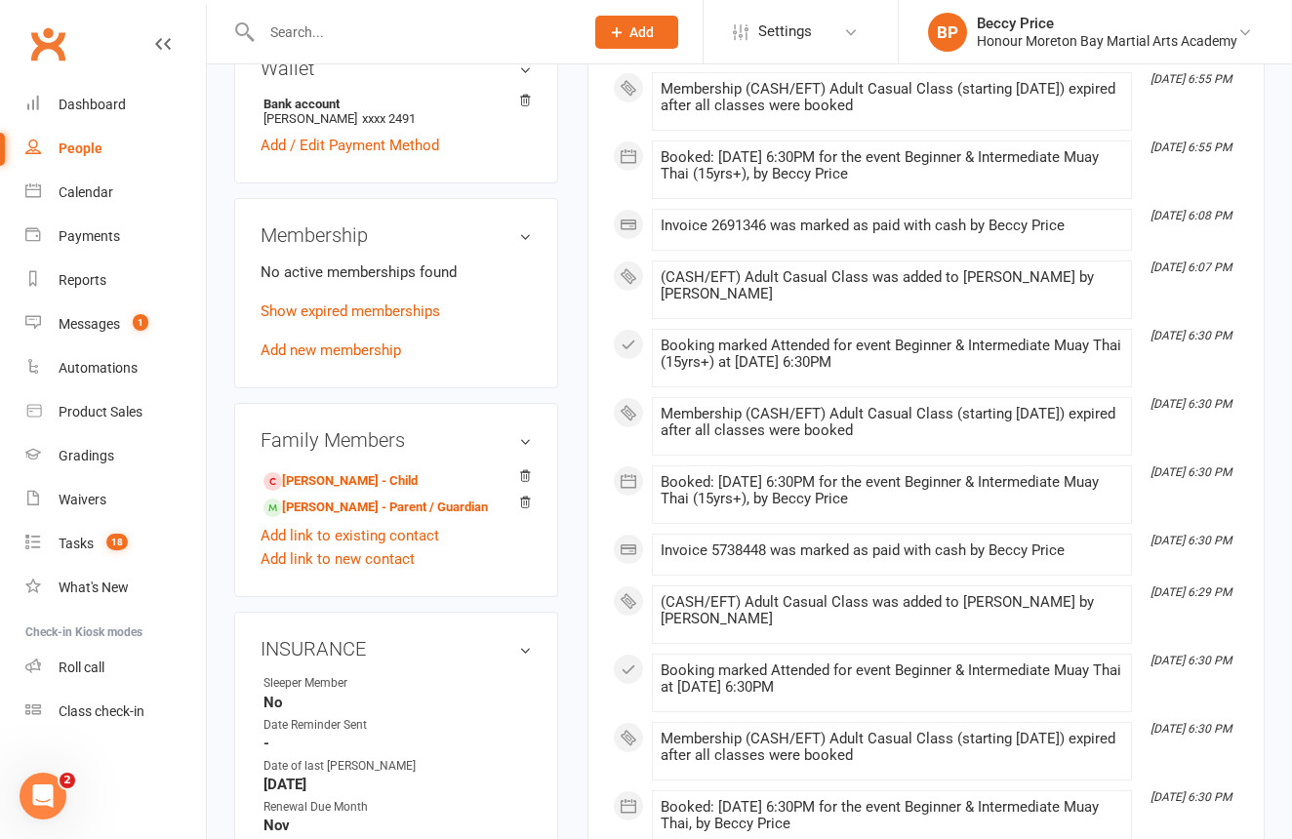
scroll to position [784, 0]
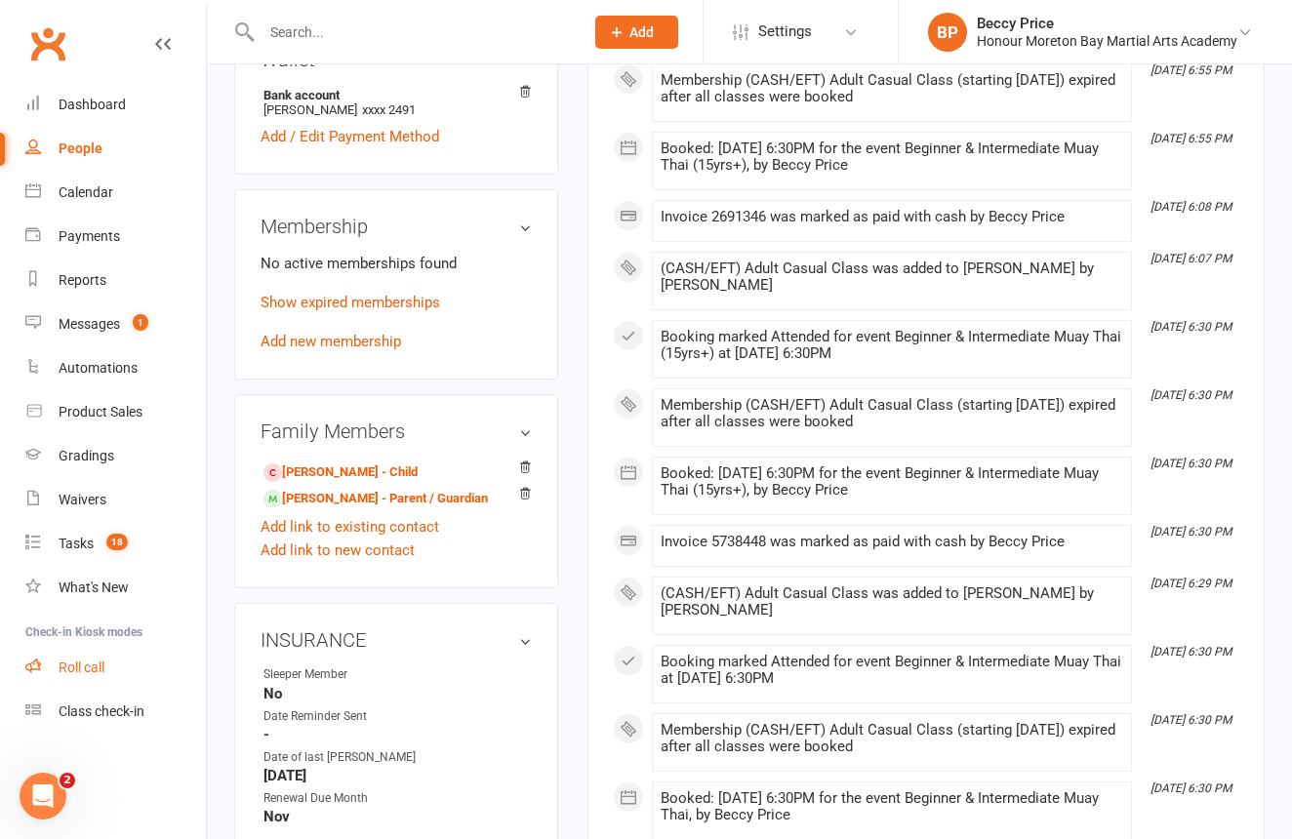
click at [89, 659] on link "Roll call" at bounding box center [115, 668] width 181 height 44
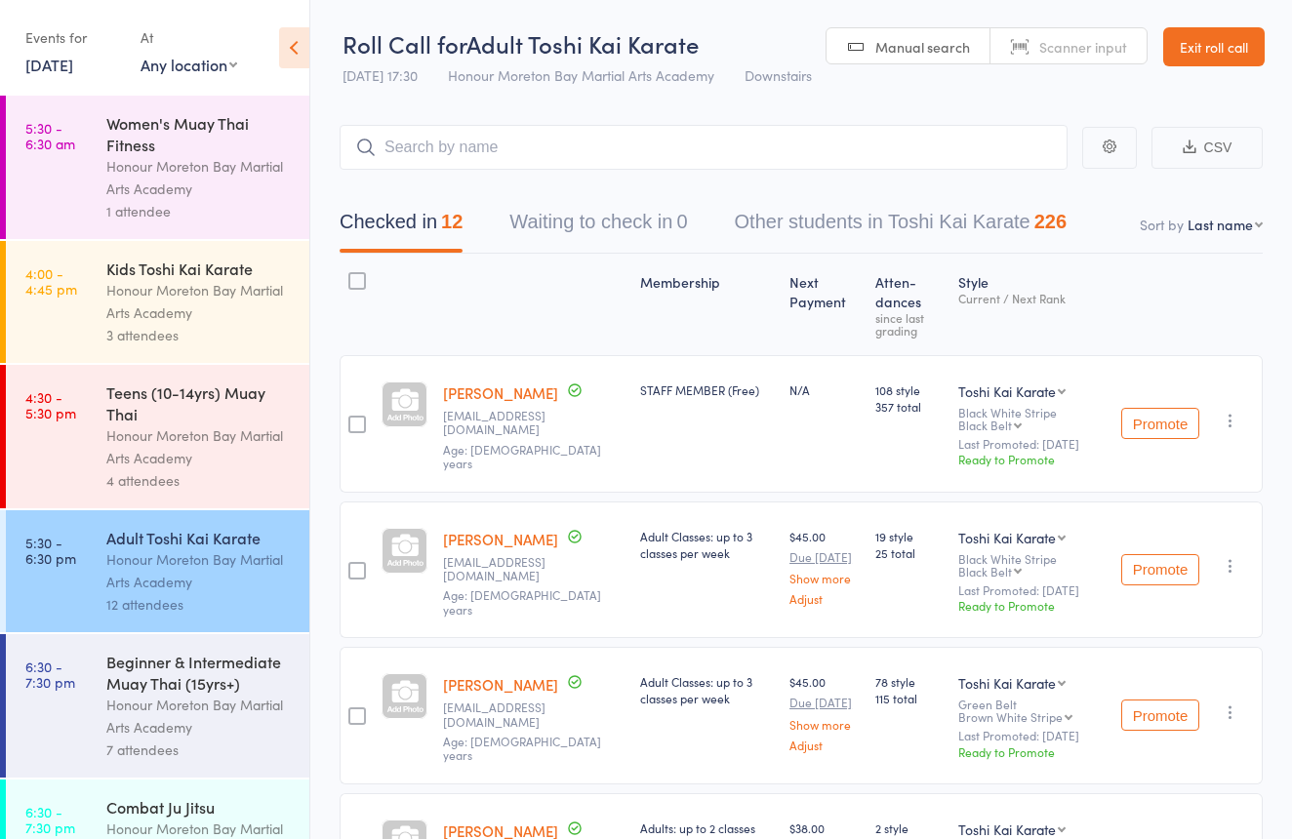
click at [172, 691] on div "Beginner & Intermediate Muay Thai (15yrs+)" at bounding box center [199, 672] width 186 height 43
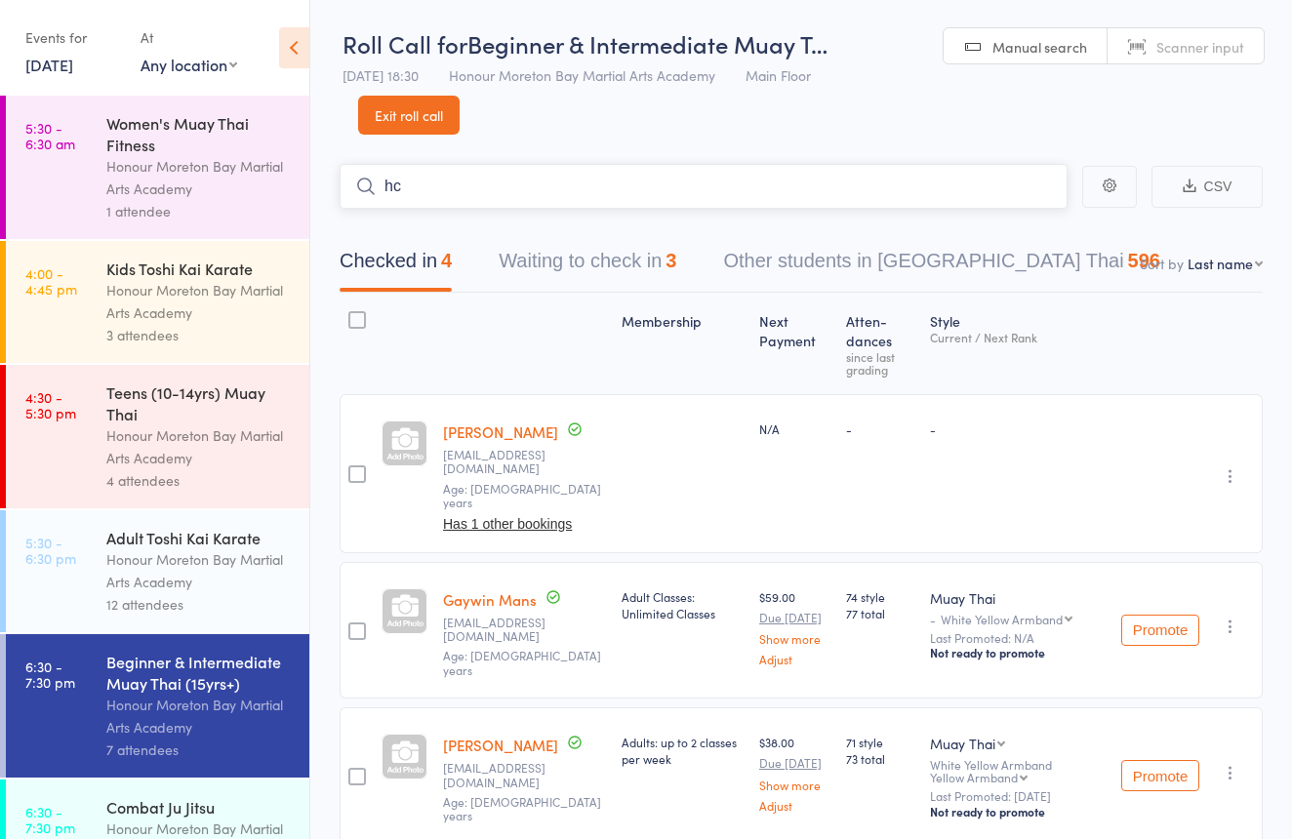
type input "h"
click at [441, 121] on link "Exit roll call" at bounding box center [408, 115] width 101 height 39
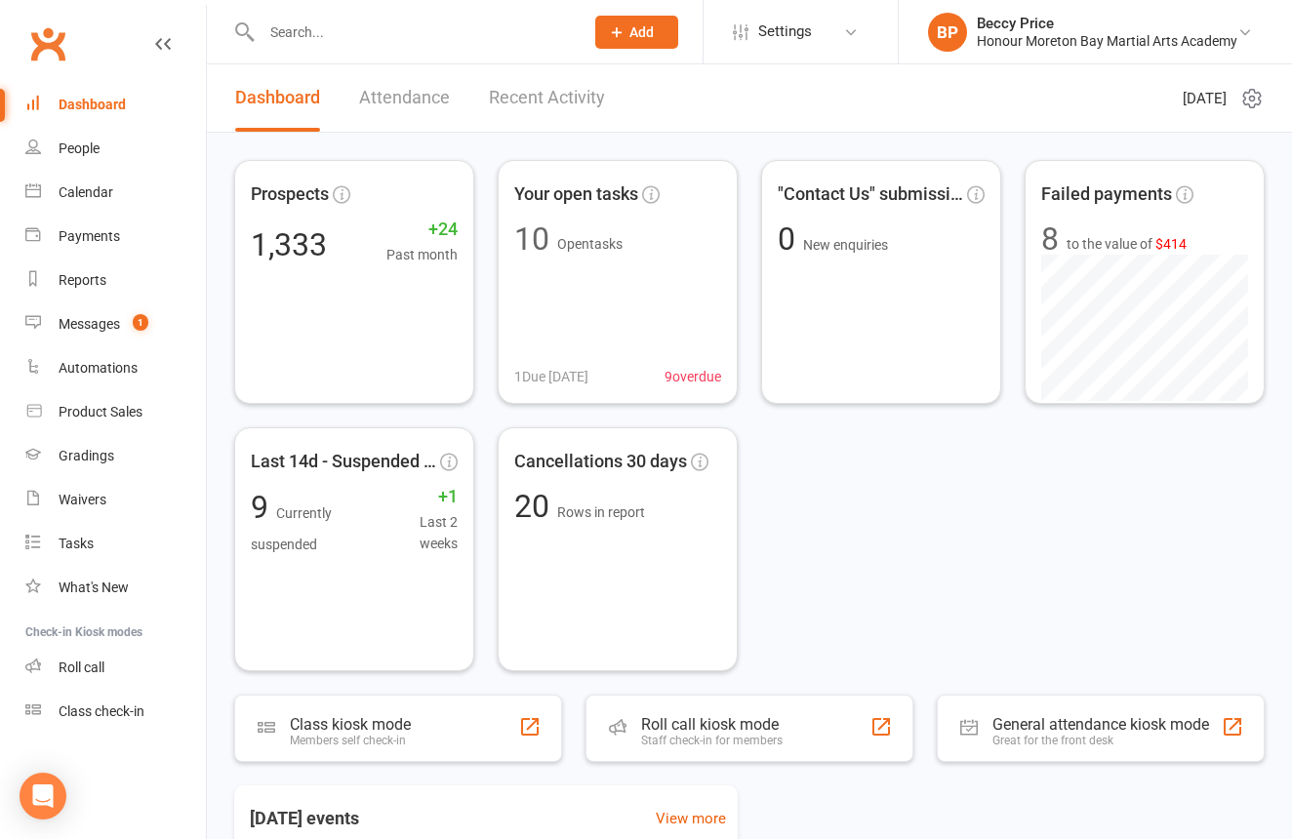
click at [509, 44] on input "text" at bounding box center [413, 32] width 314 height 27
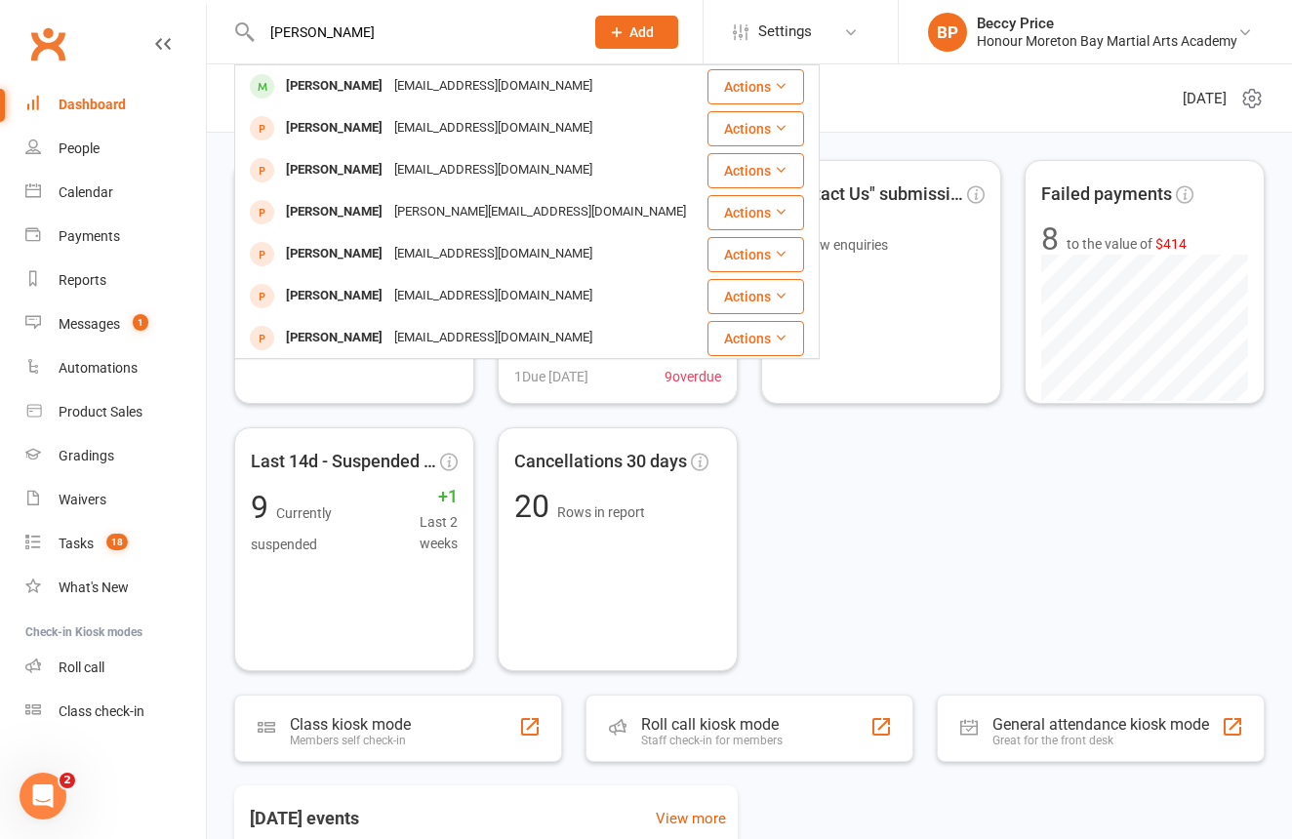
type input "[PERSON_NAME]"
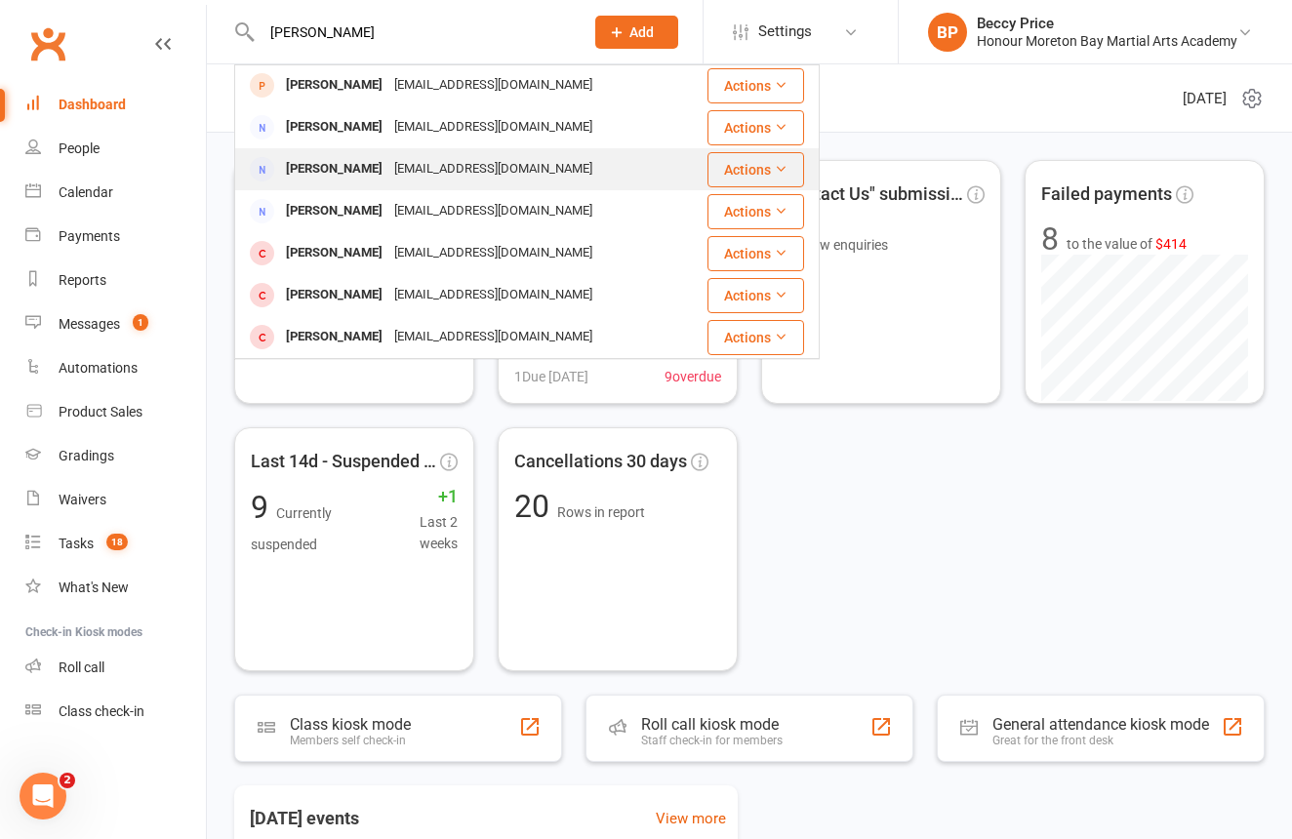
scroll to position [253, 0]
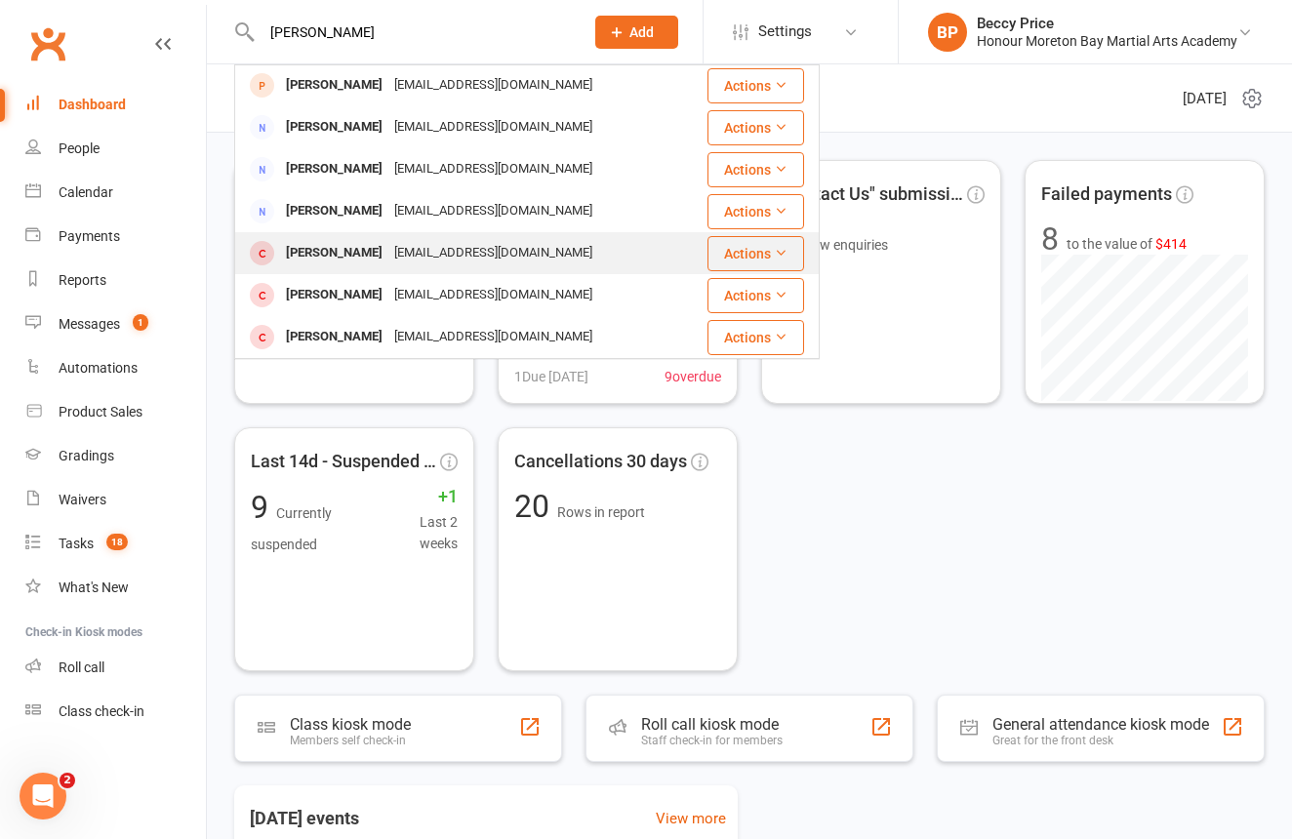
click at [404, 267] on div "[PERSON_NAME] [EMAIL_ADDRESS][DOMAIN_NAME]" at bounding box center [470, 253] width 468 height 40
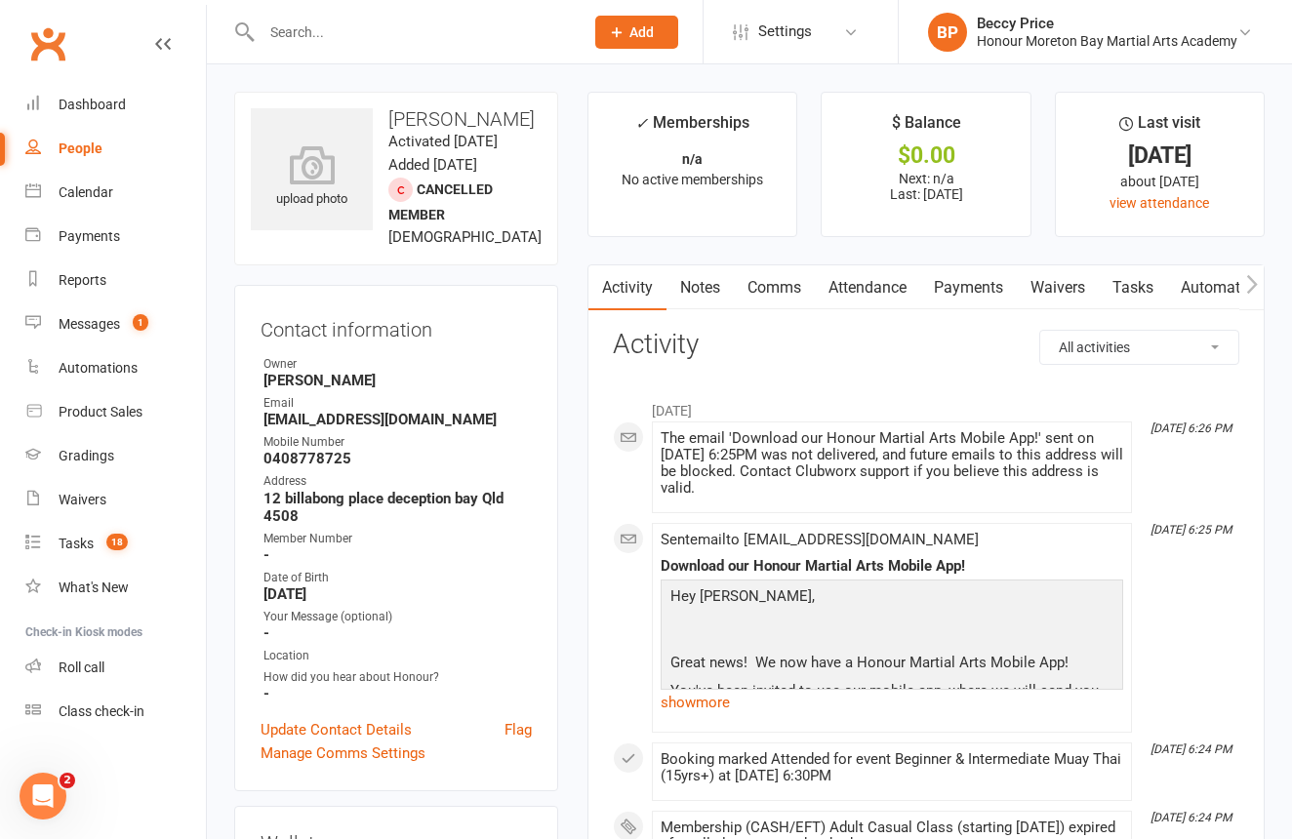
click at [1237, 280] on link "Automations" at bounding box center [1225, 287] width 116 height 45
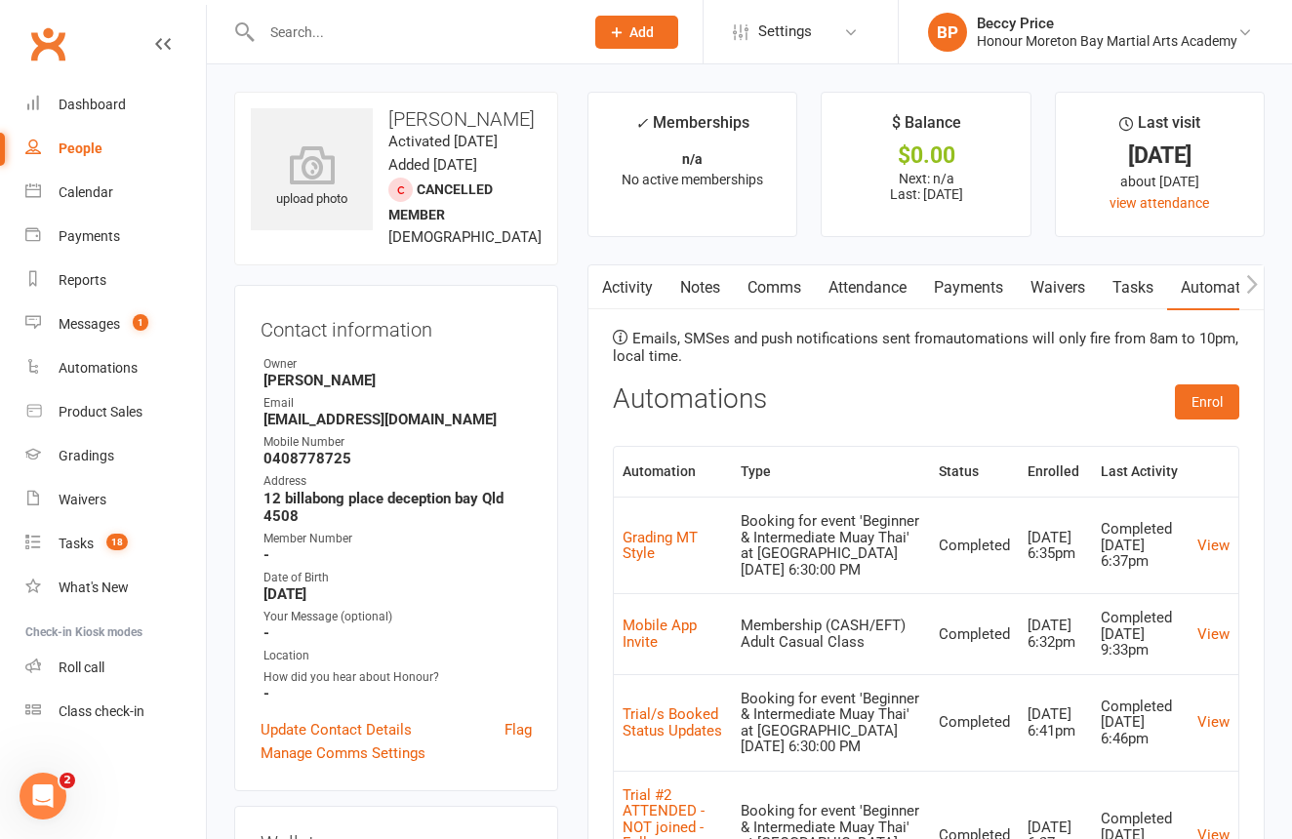
click at [1256, 277] on icon "button" at bounding box center [1252, 284] width 12 height 20
click at [972, 277] on link "Mobile App" at bounding box center [965, 287] width 105 height 45
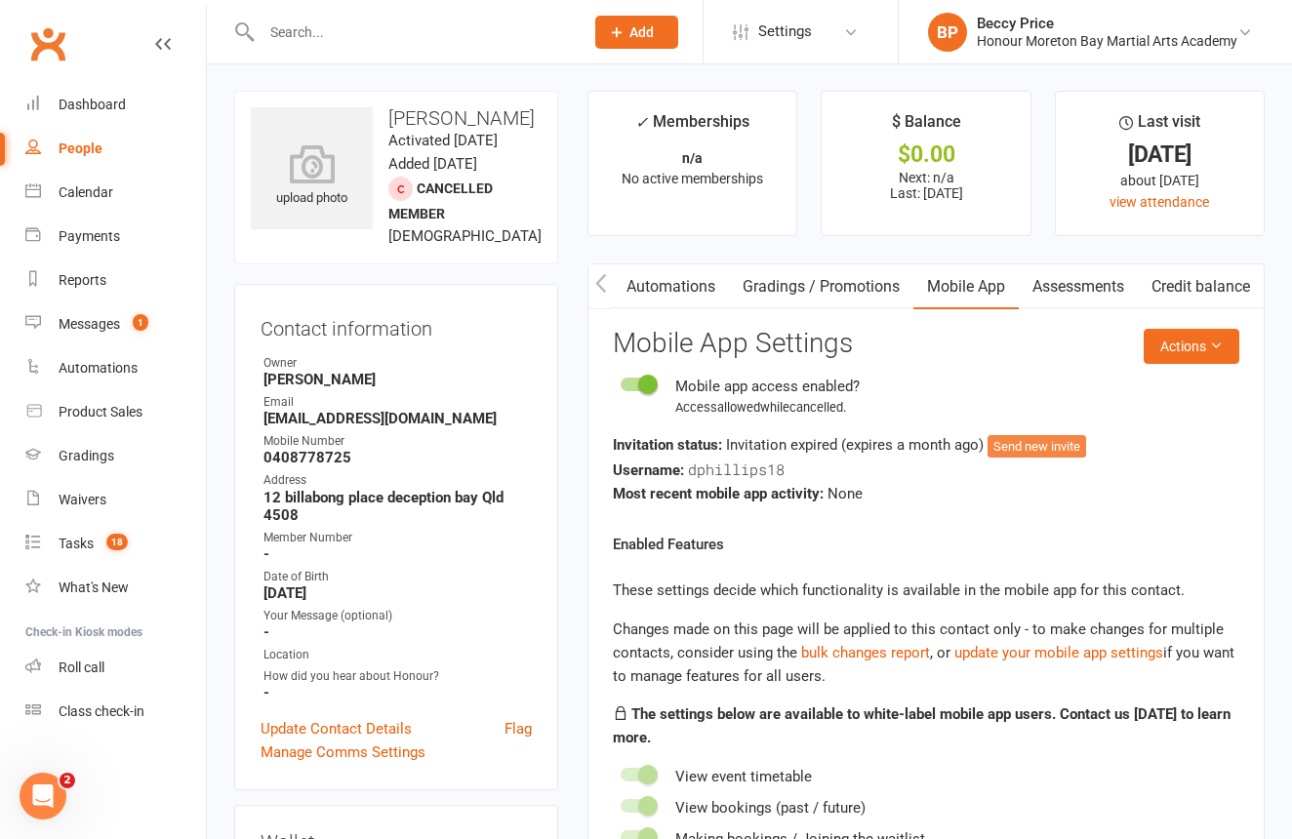
scroll to position [13, 1]
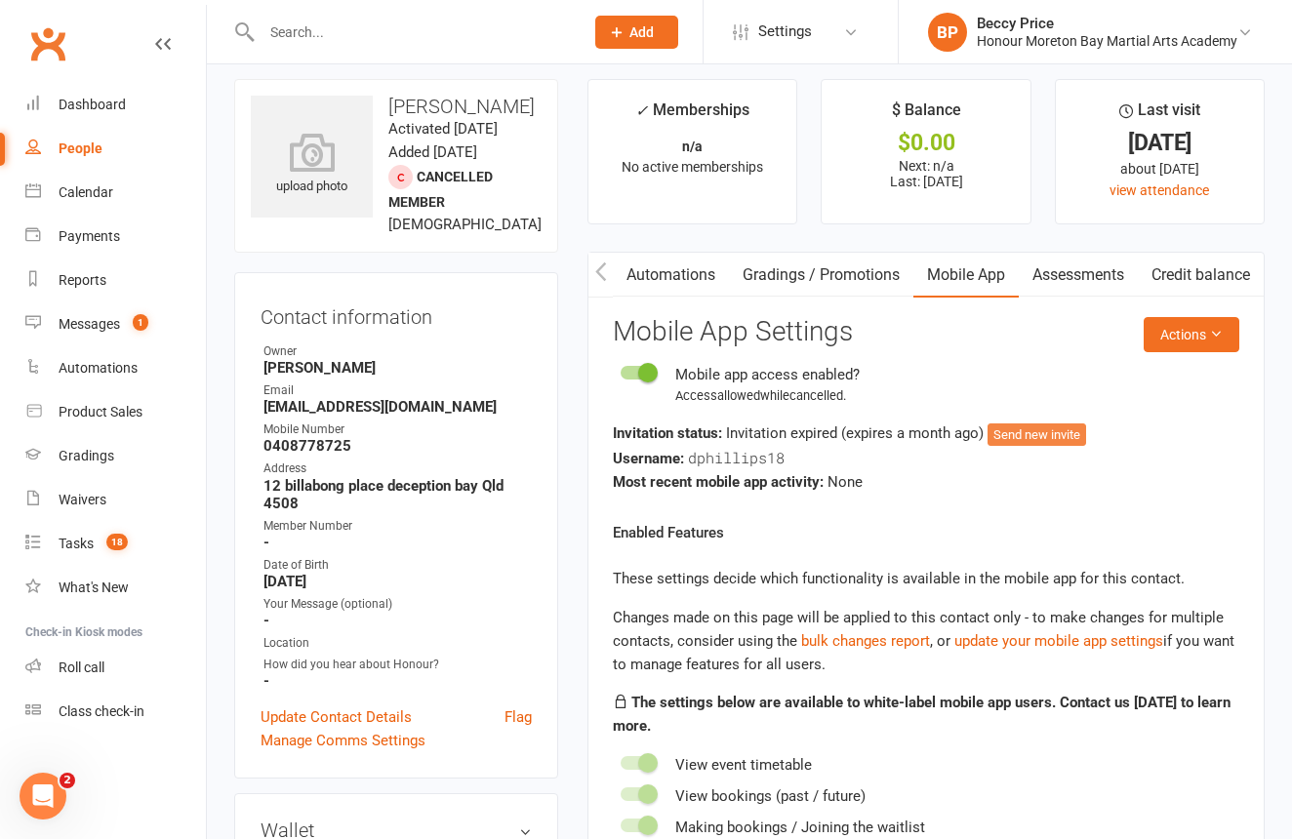
click at [1023, 437] on button "Send new invite" at bounding box center [1036, 434] width 99 height 23
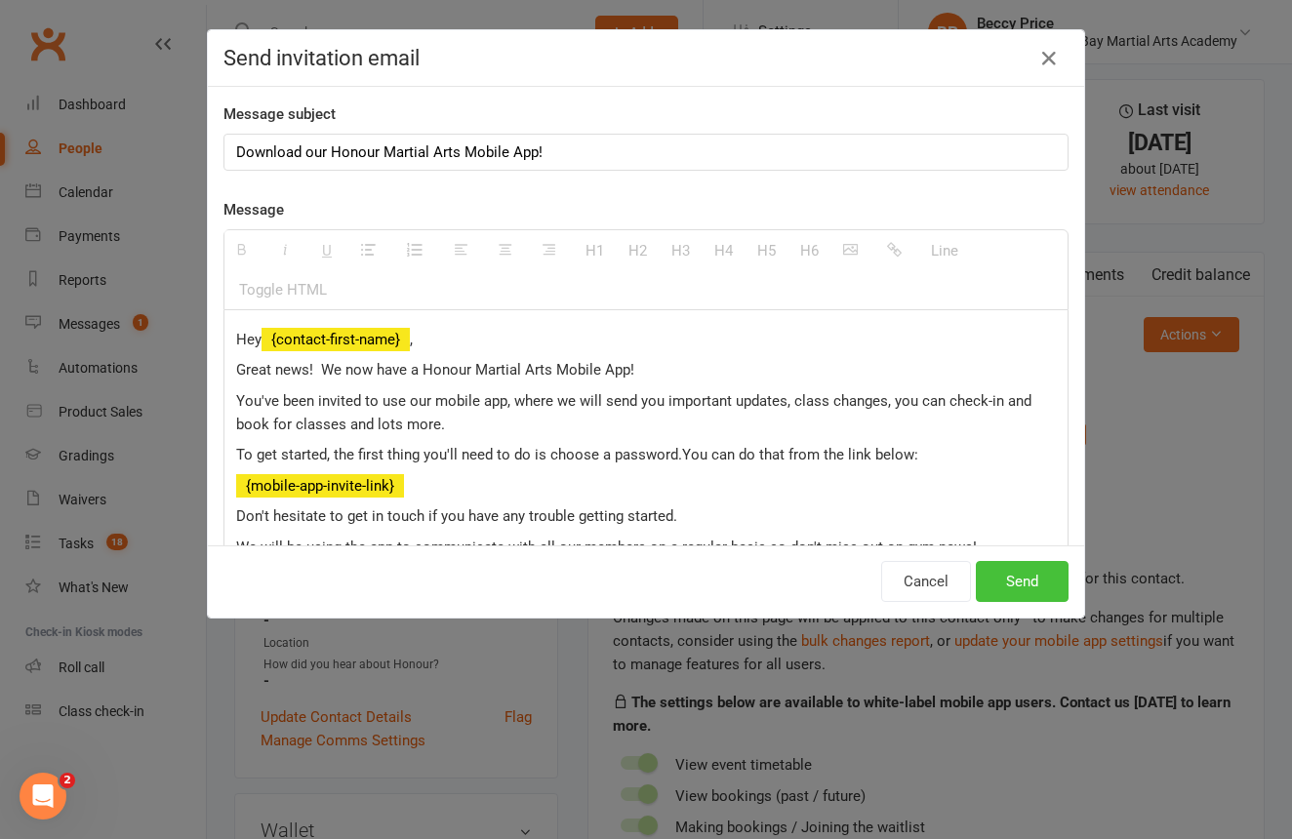
click at [1027, 583] on button "Send" at bounding box center [1022, 581] width 93 height 41
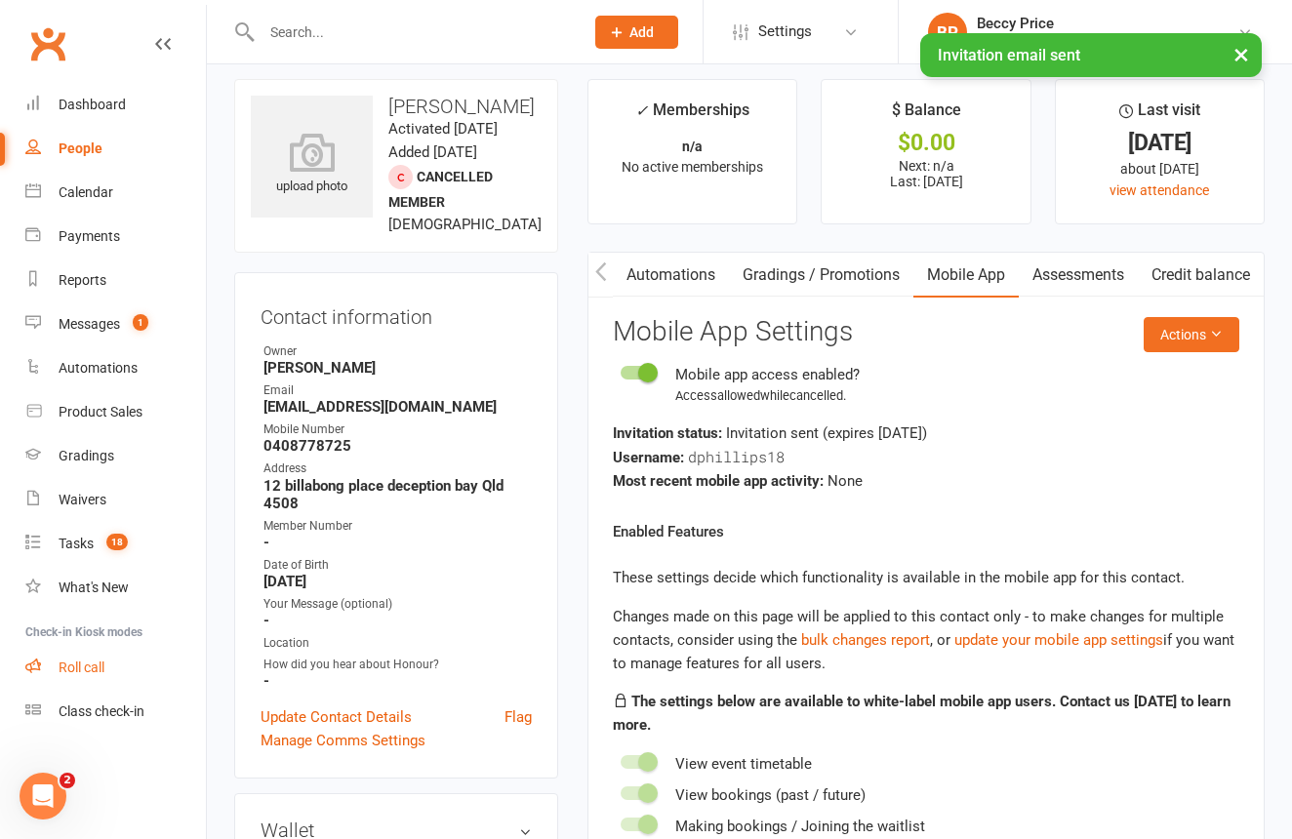
click at [69, 669] on div "Roll call" at bounding box center [82, 668] width 46 height 16
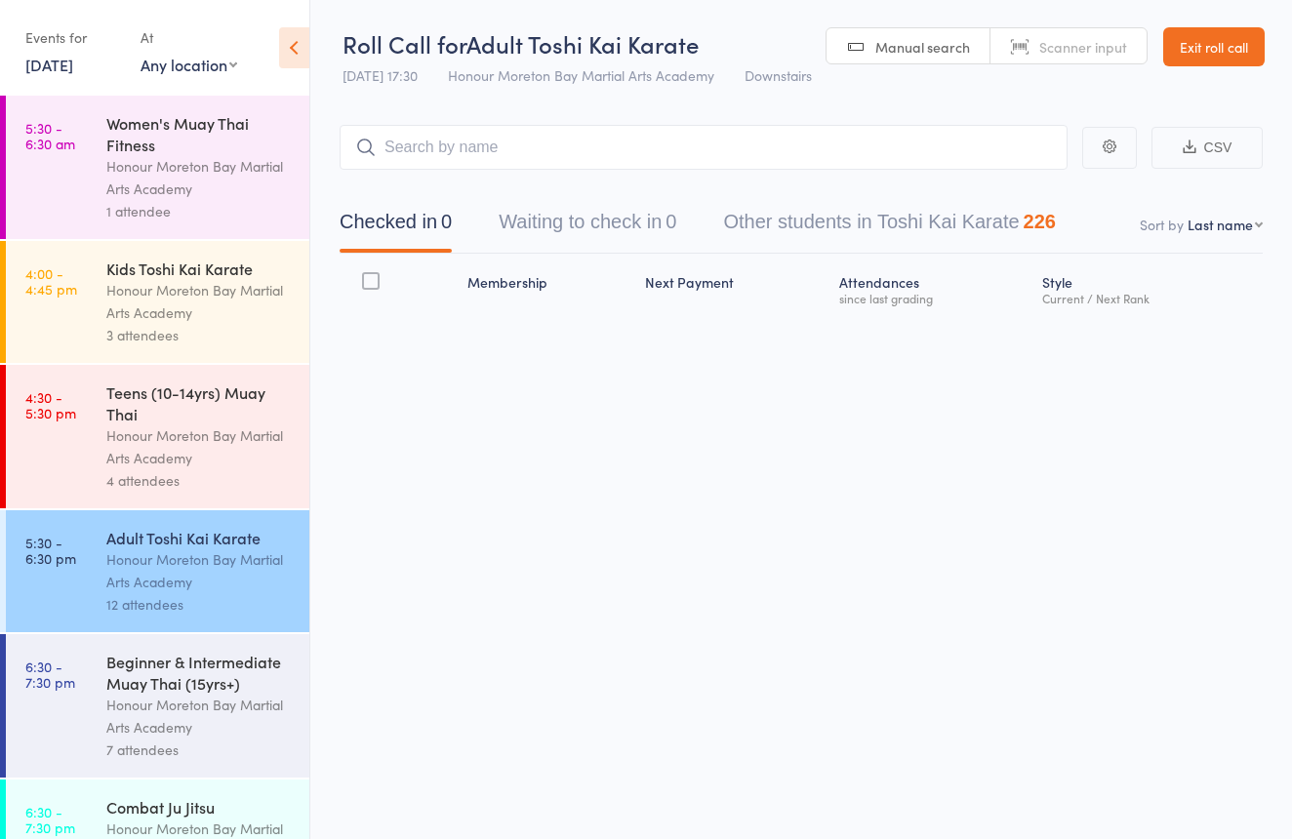
drag, startPoint x: 55, startPoint y: 683, endPoint x: 70, endPoint y: 671, distance: 19.5
click at [55, 683] on time "6:30 - 7:30 pm" at bounding box center [50, 674] width 50 height 31
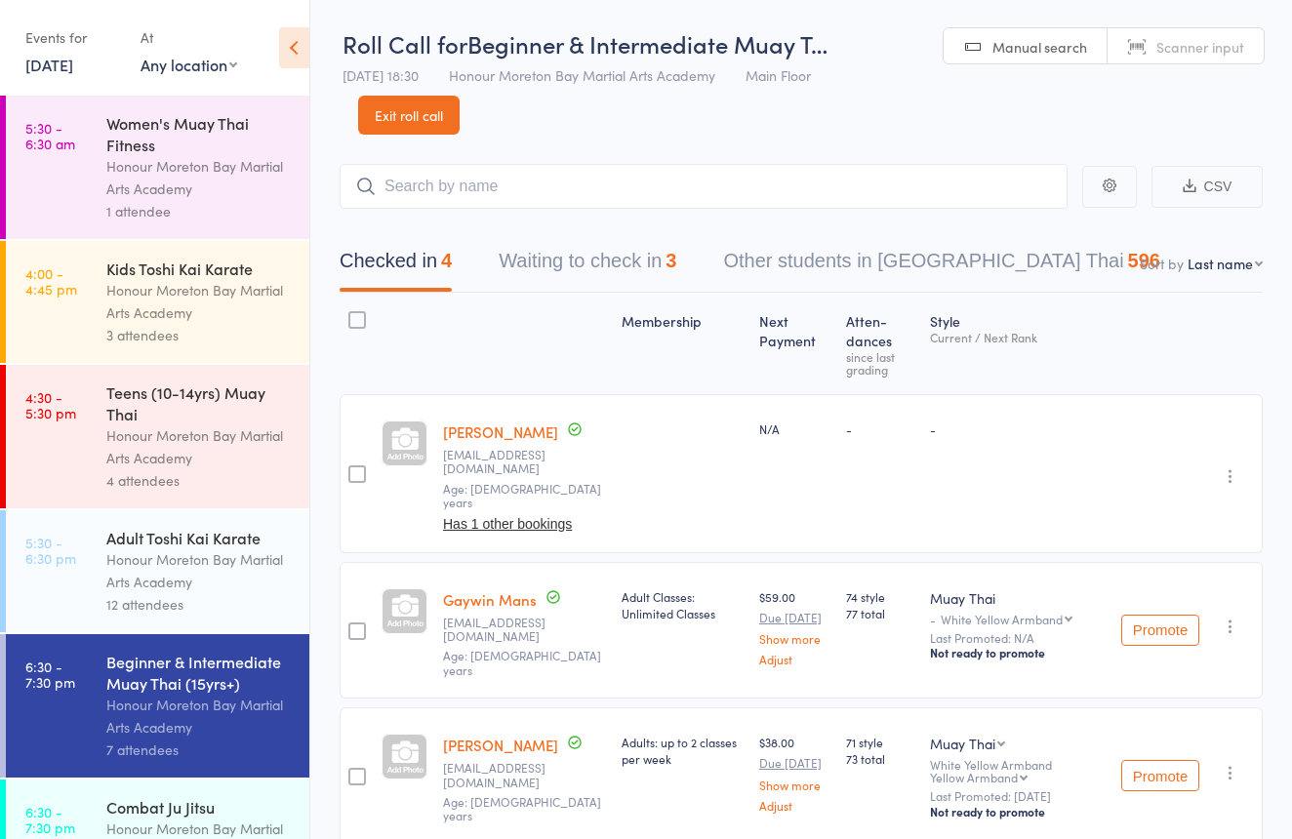
click at [1163, 44] on span "Scanner input" at bounding box center [1200, 47] width 88 height 20
type input "2189215"
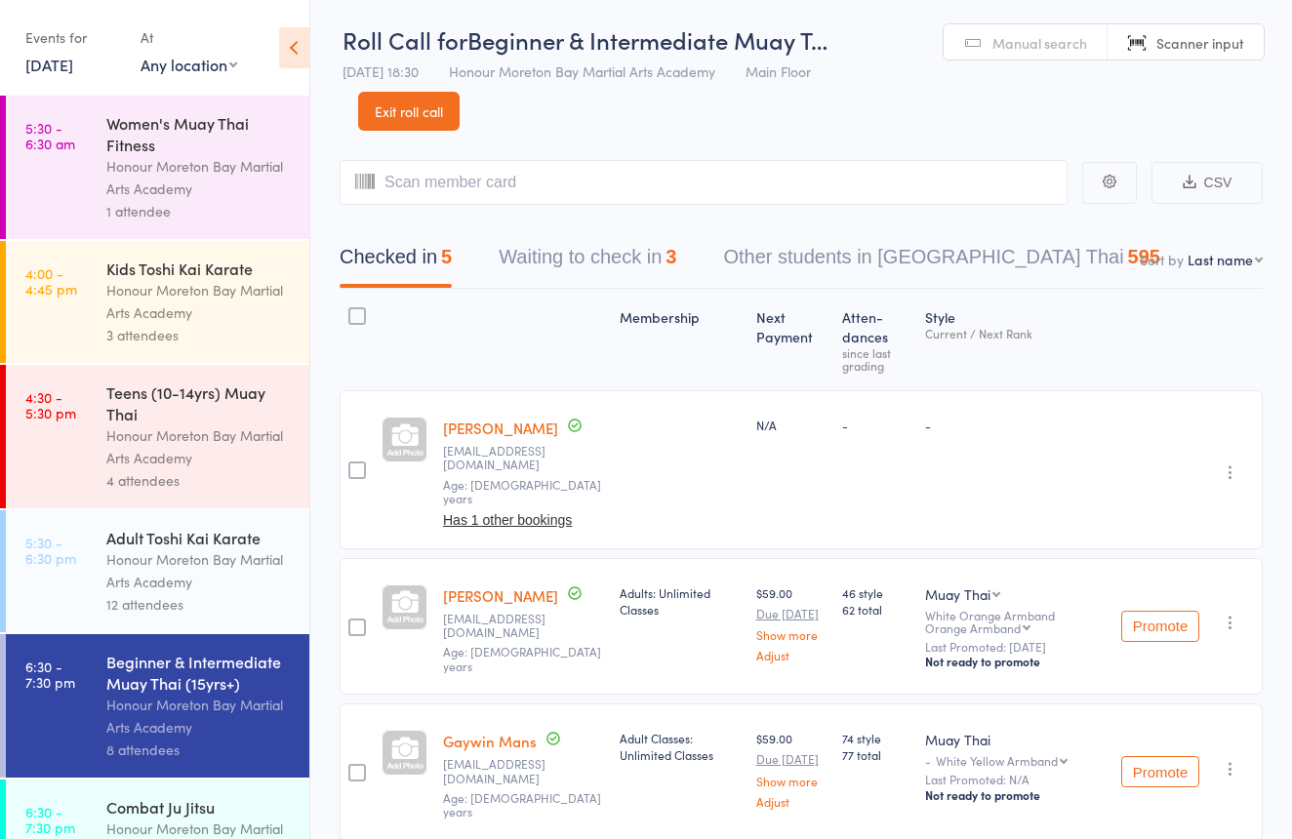
scroll to position [2, 0]
click at [460, 432] on link "[PERSON_NAME]" at bounding box center [500, 430] width 115 height 20
click at [832, 169] on input "search" at bounding box center [704, 184] width 728 height 45
click at [981, 33] on link "Manual search" at bounding box center [1026, 44] width 164 height 37
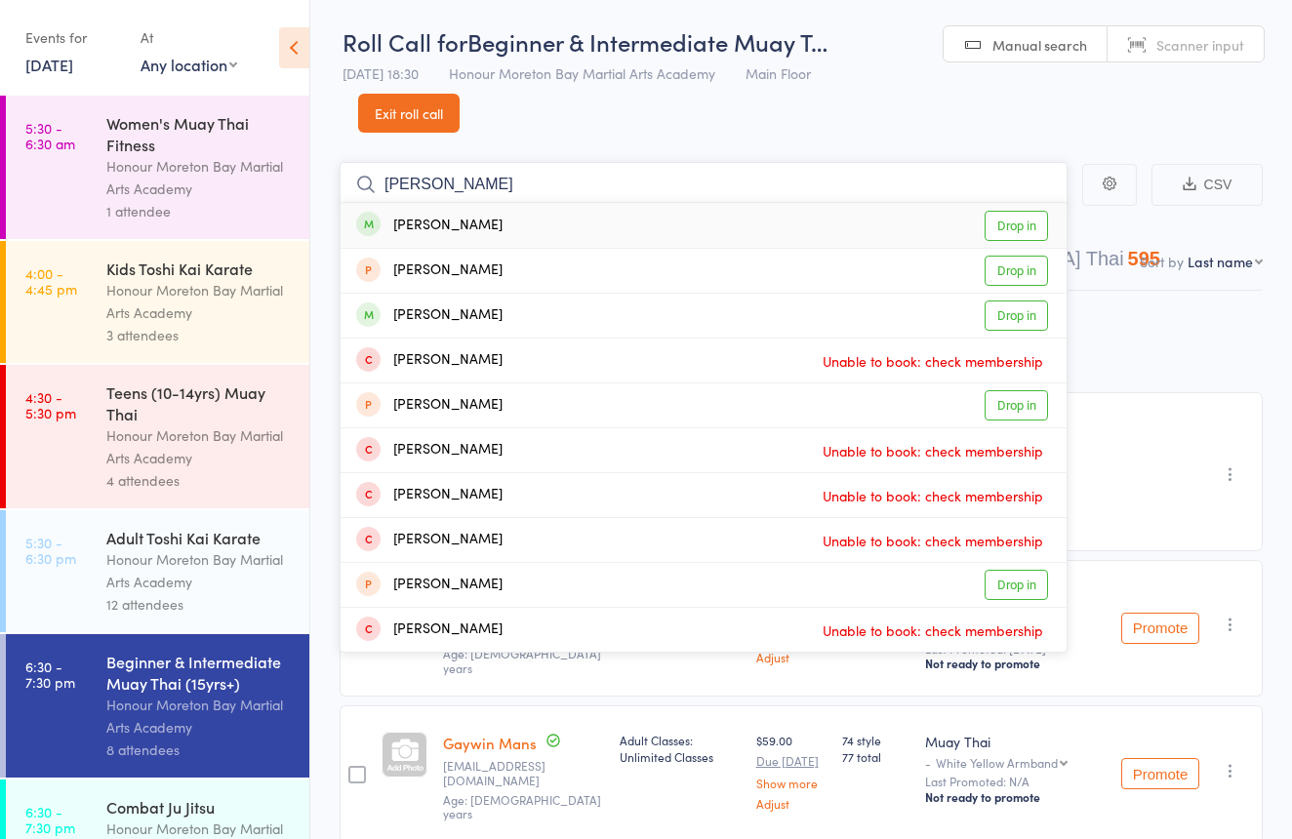
type input "Jacob su"
click at [620, 213] on div "Jacob Sutherland Drop in" at bounding box center [704, 225] width 726 height 45
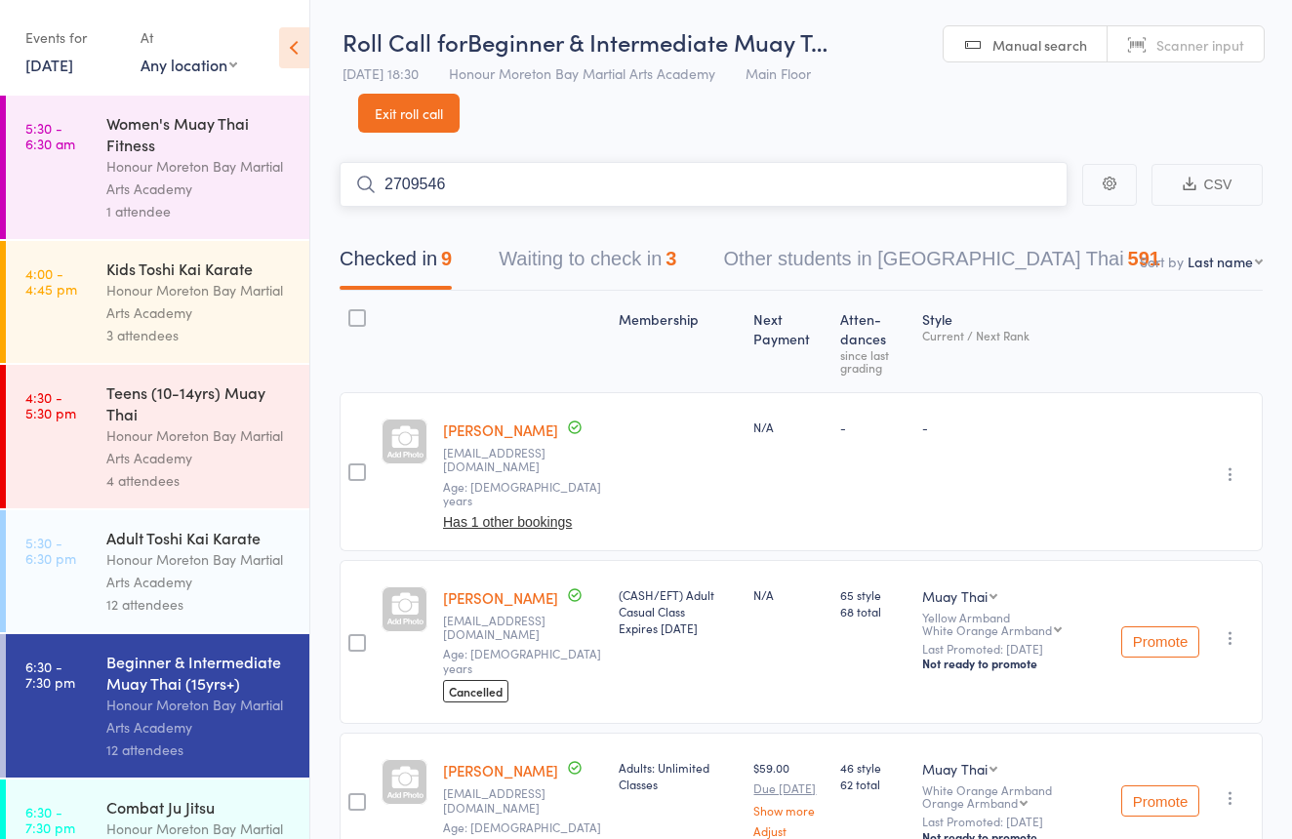
type input "2709546"
click at [1005, 222] on link "Drop in" at bounding box center [1016, 226] width 63 height 30
click at [1157, 63] on header "Roll Call for Beginner & Intermediate Muay T… 13 Aug 18:30 Honour Moreton Bay M…" at bounding box center [801, 65] width 982 height 135
click at [1159, 56] on link "Scanner input" at bounding box center [1186, 44] width 156 height 37
type input "2335042"
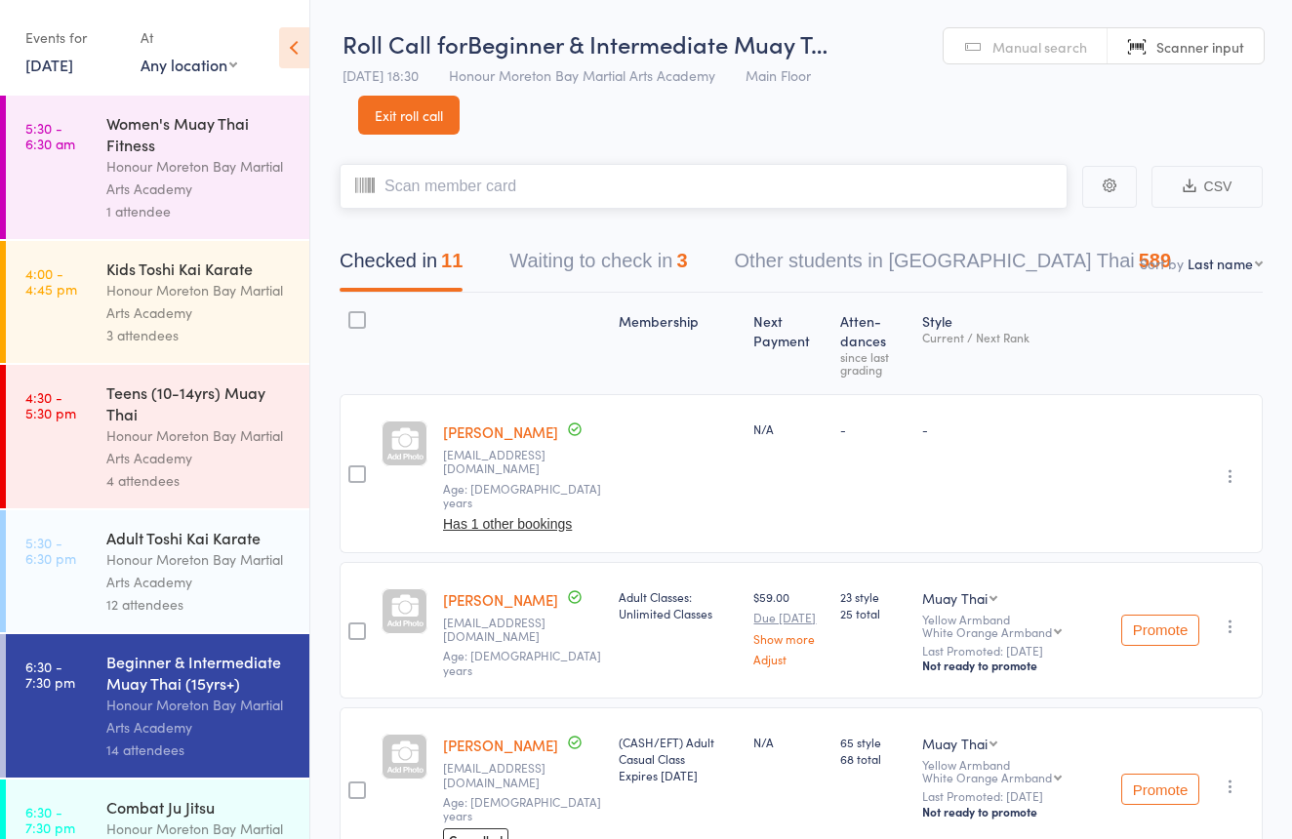
scroll to position [0, 0]
type input "0322"
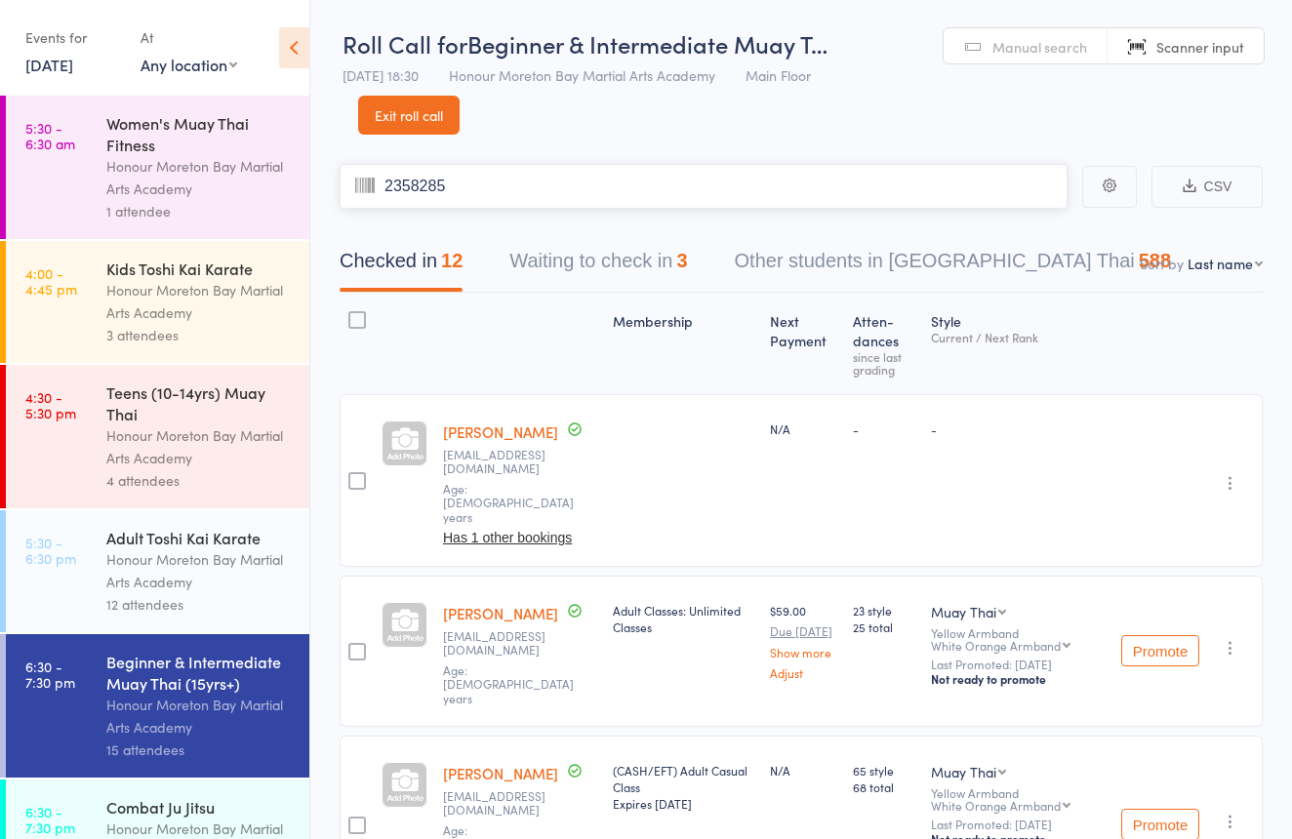
type input "2358285"
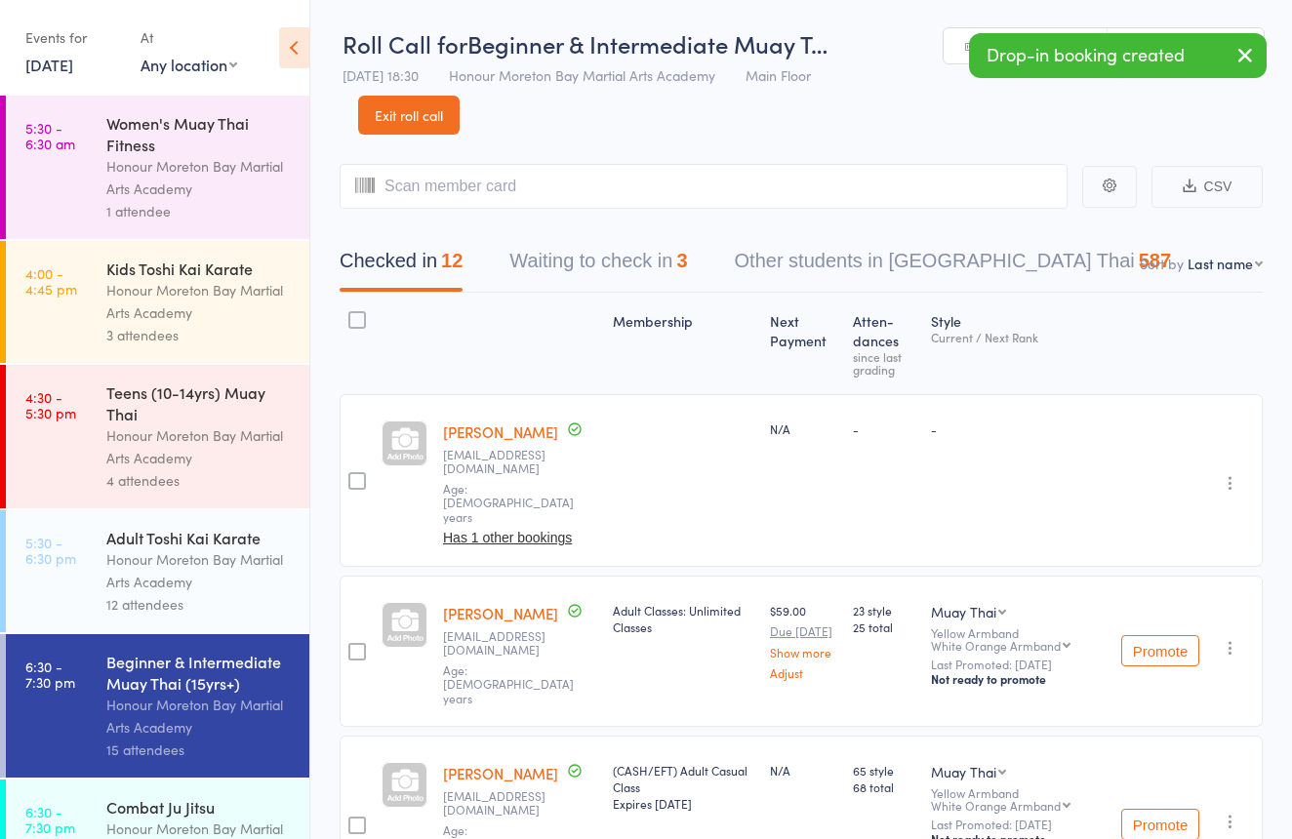
click at [960, 48] on link "Manual search" at bounding box center [1026, 46] width 164 height 37
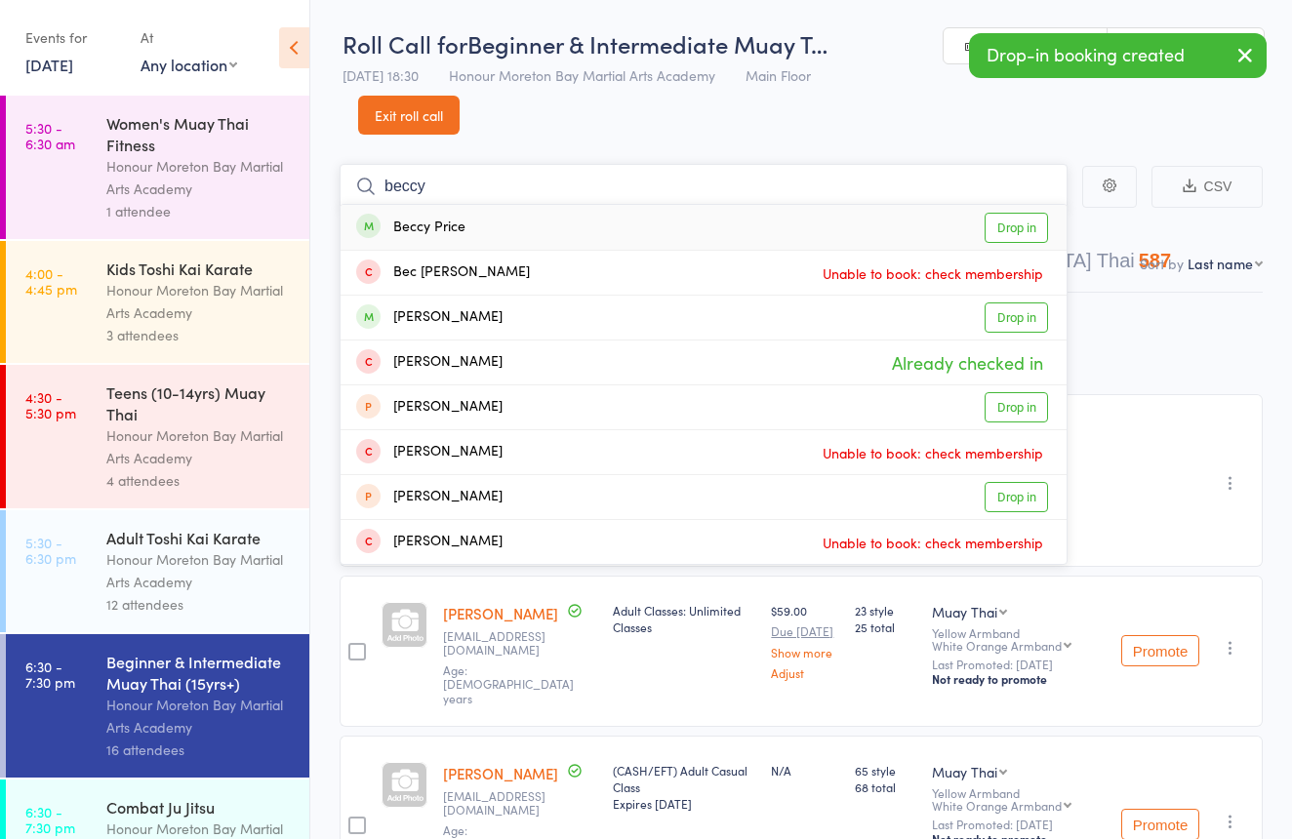
type input "beccy"
click at [676, 217] on div "Beccy Price Drop in" at bounding box center [704, 227] width 726 height 45
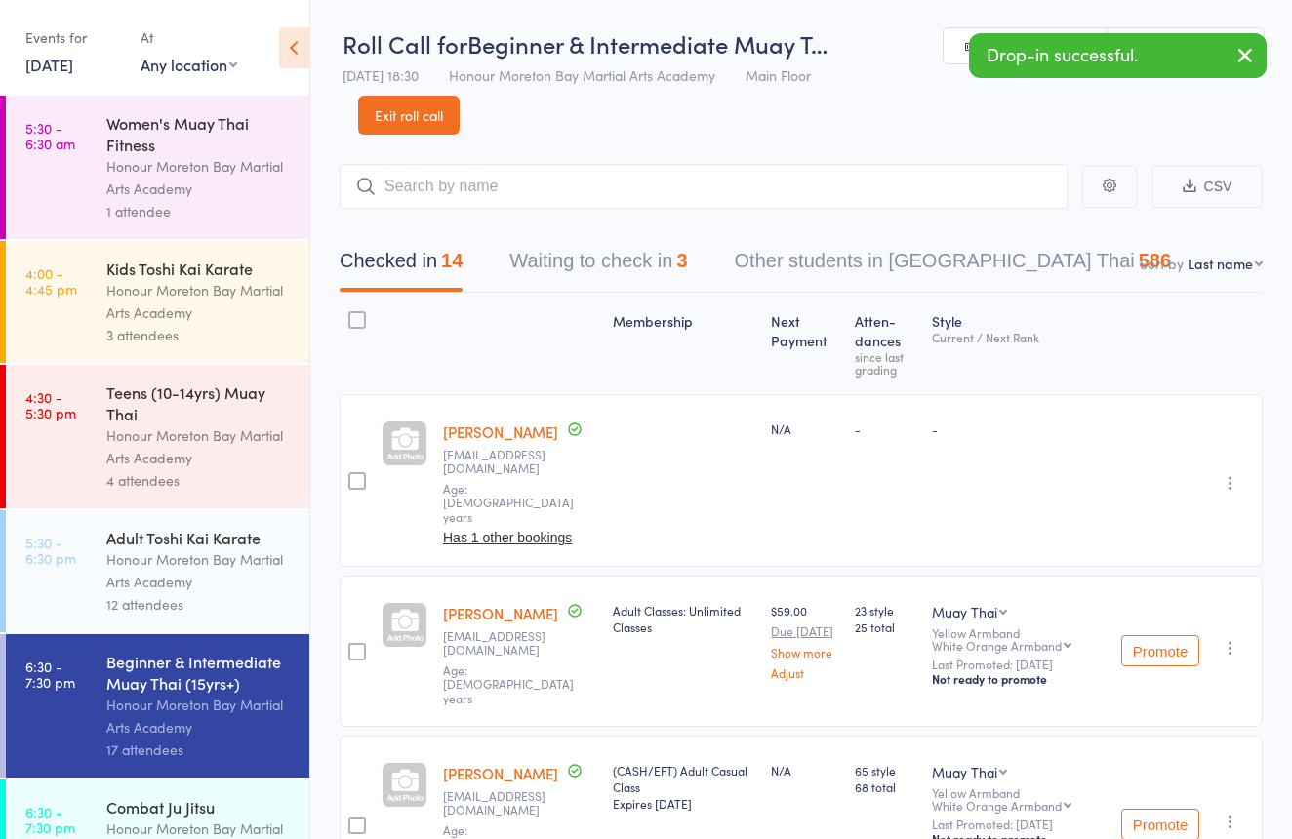
click at [1172, 30] on link "Scanner input" at bounding box center [1186, 46] width 156 height 37
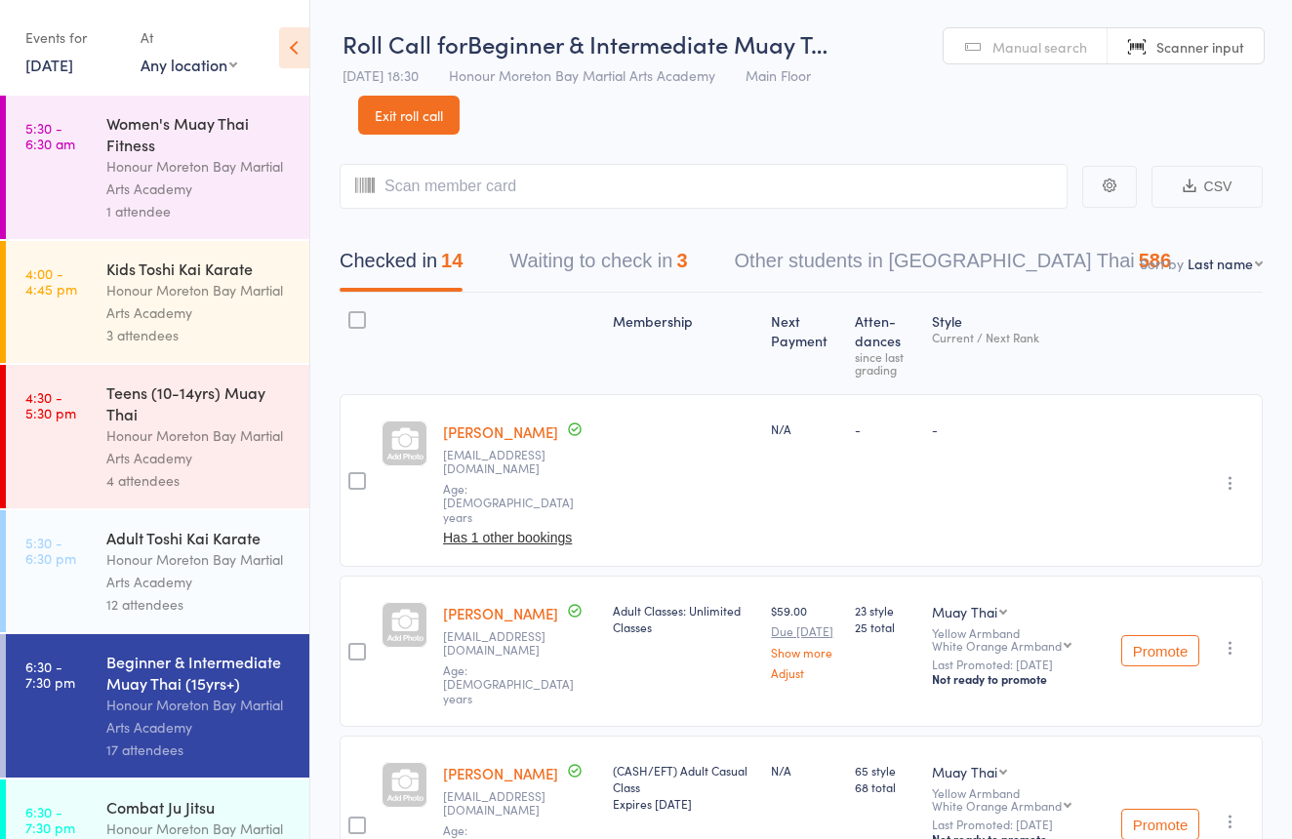
click at [1000, 37] on span "Manual search" at bounding box center [1039, 47] width 95 height 20
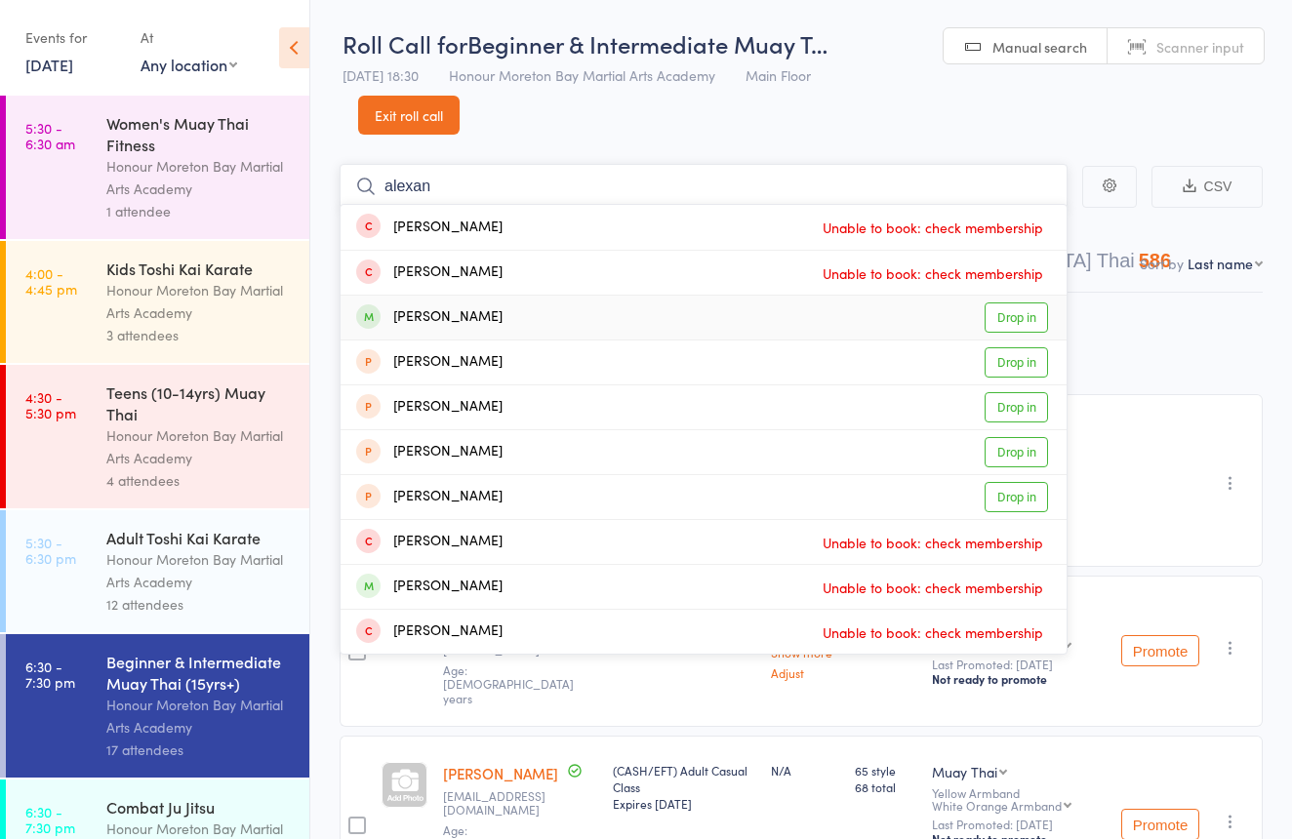
type input "alexan"
click at [662, 309] on div "Alexander Holden Drop in" at bounding box center [704, 318] width 726 height 44
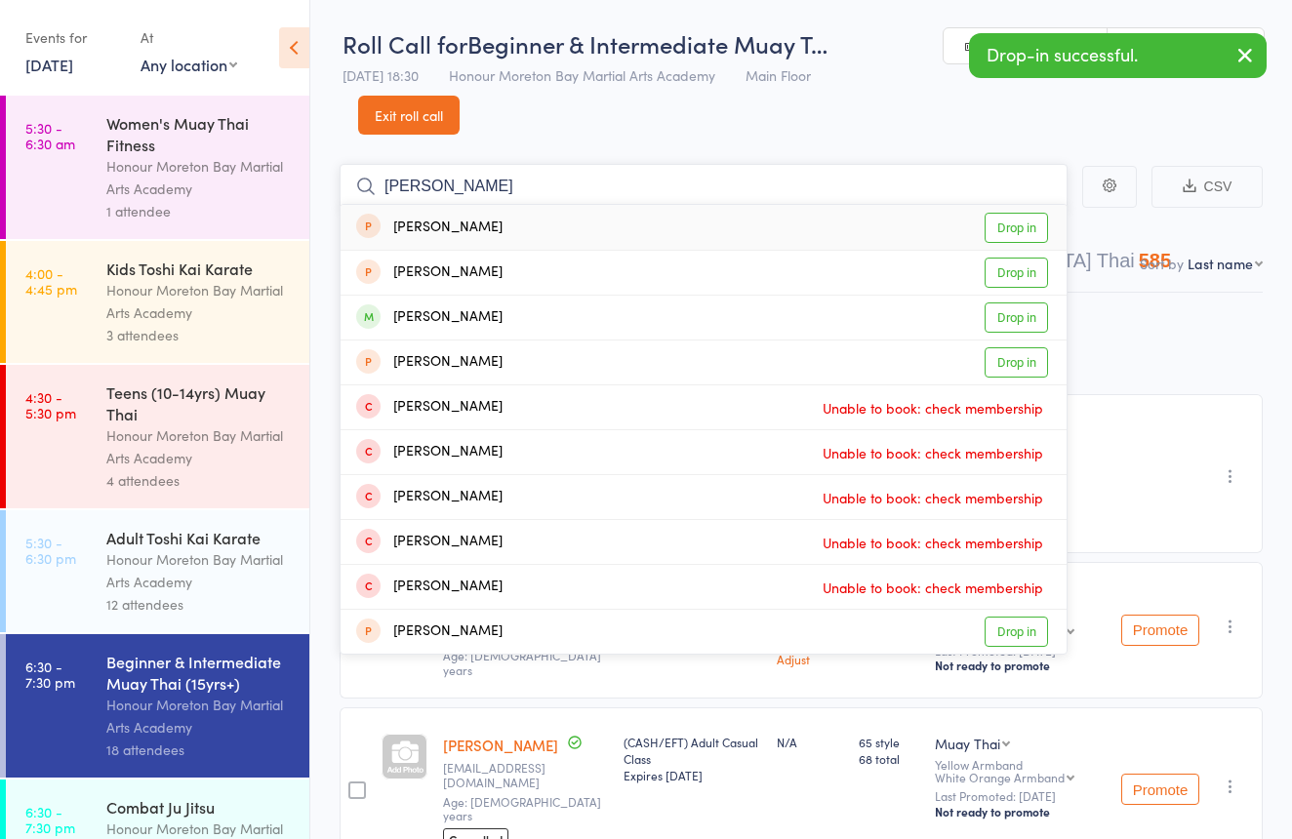
type input "Richard"
drag, startPoint x: 704, startPoint y: 181, endPoint x: 564, endPoint y: 324, distance: 200.1
click at [564, 324] on div "Richard Holden Drop in" at bounding box center [704, 318] width 726 height 44
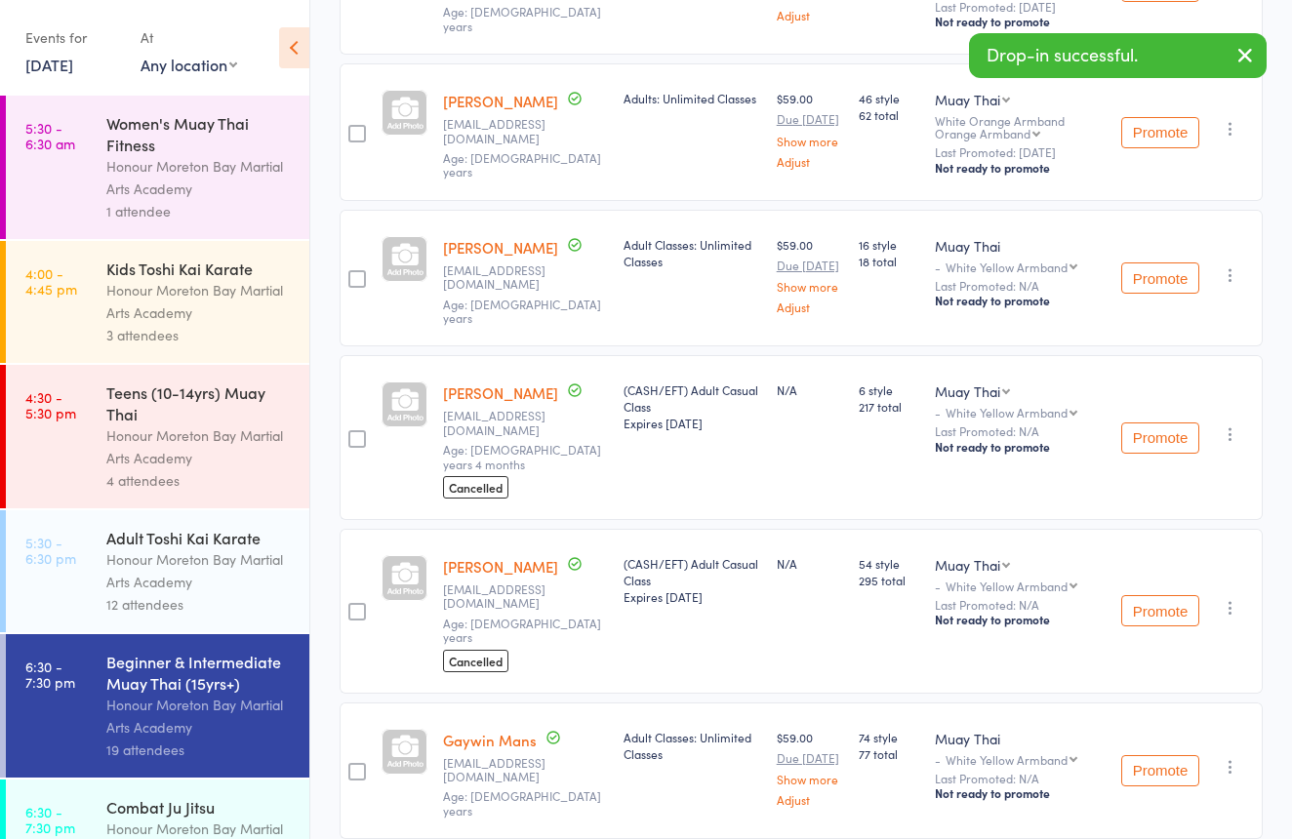
scroll to position [965, 0]
click at [1232, 423] on icon "button" at bounding box center [1231, 433] width 20 height 20
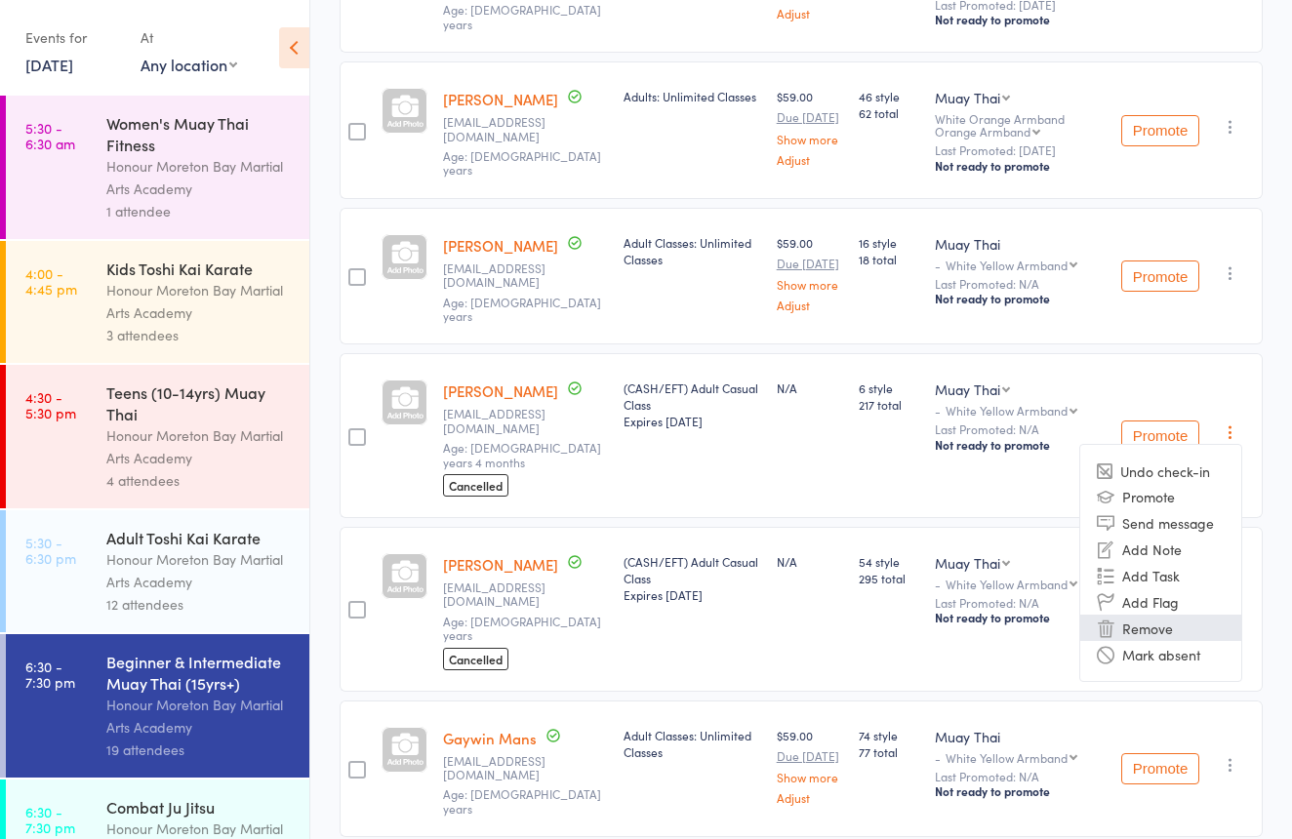
click at [1179, 615] on li "Remove" at bounding box center [1160, 628] width 161 height 26
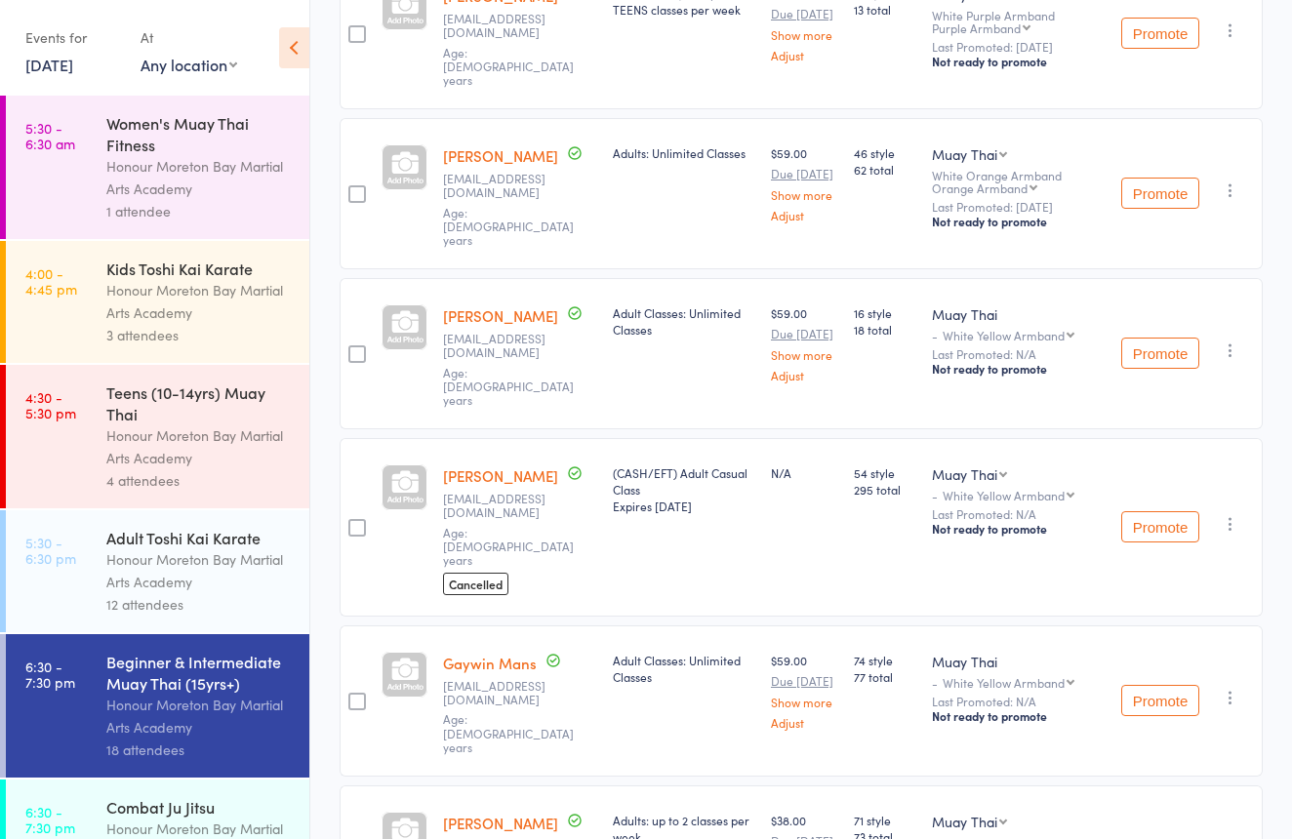
click at [1230, 514] on icon "button" at bounding box center [1231, 524] width 20 height 20
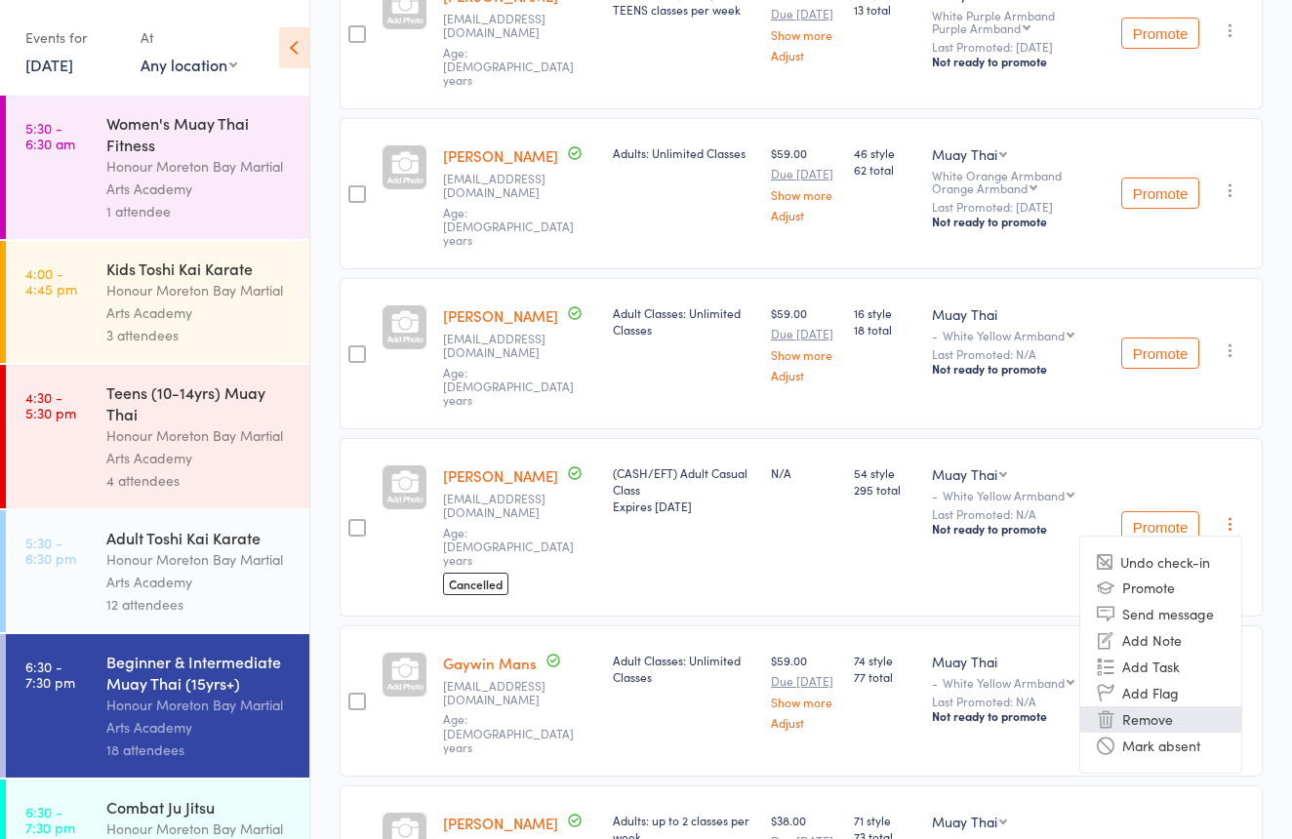
click at [1166, 706] on li "Remove" at bounding box center [1160, 719] width 161 height 26
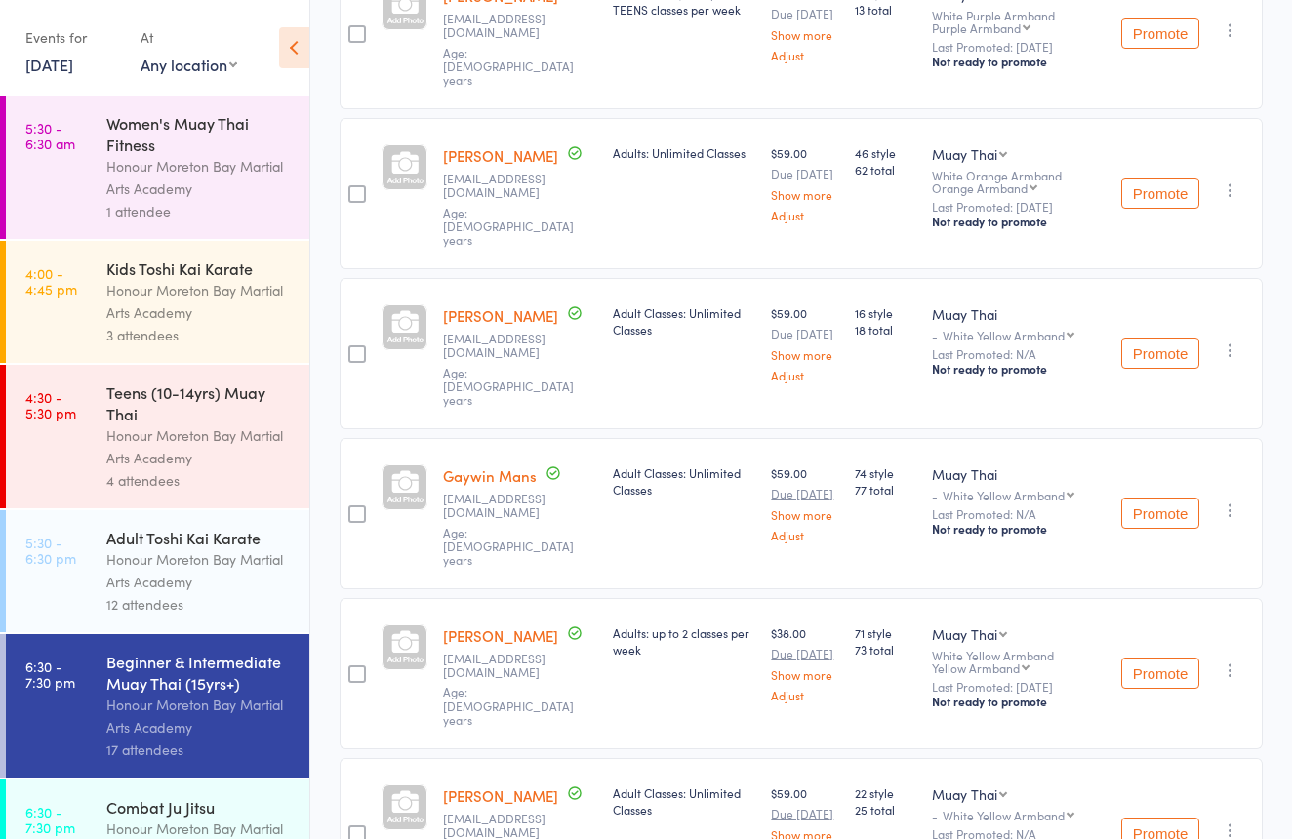
click at [142, 586] on div "Honour Moreton Bay Martial Arts Academy" at bounding box center [199, 570] width 186 height 45
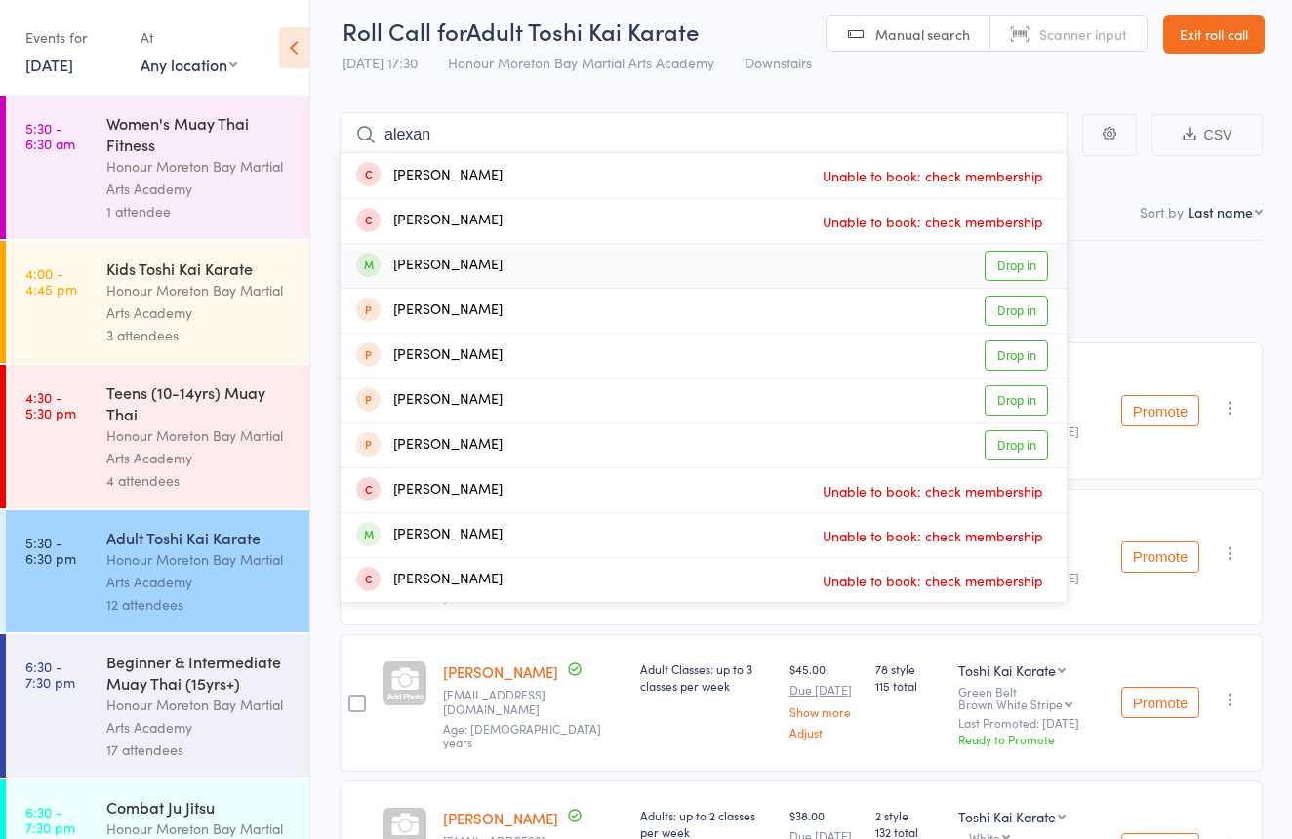
type input "alexan"
click at [537, 259] on div "Alexander Holden Drop in" at bounding box center [704, 266] width 726 height 44
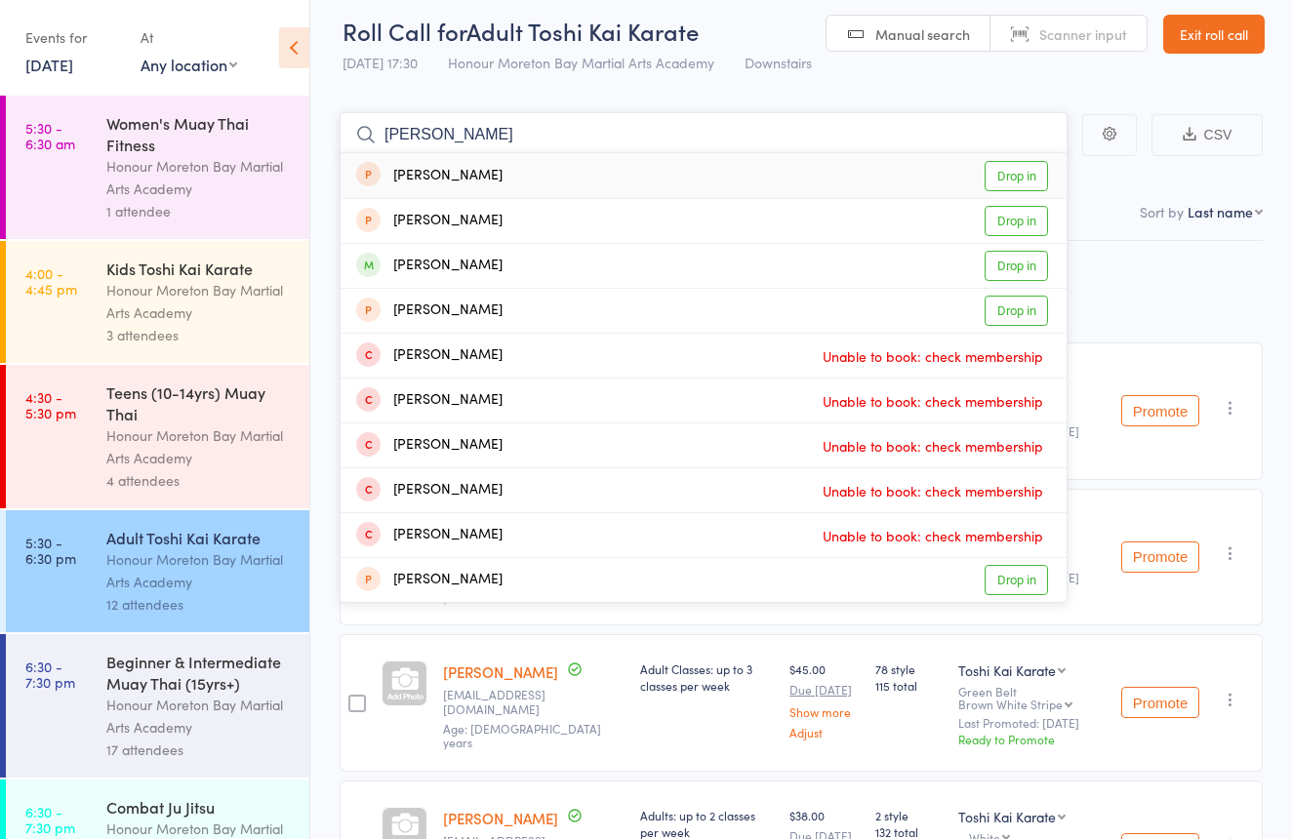
type input "Richard"
drag, startPoint x: 537, startPoint y: 259, endPoint x: 512, endPoint y: 262, distance: 24.7
click at [512, 262] on div "Richard Holden Drop in" at bounding box center [704, 266] width 726 height 44
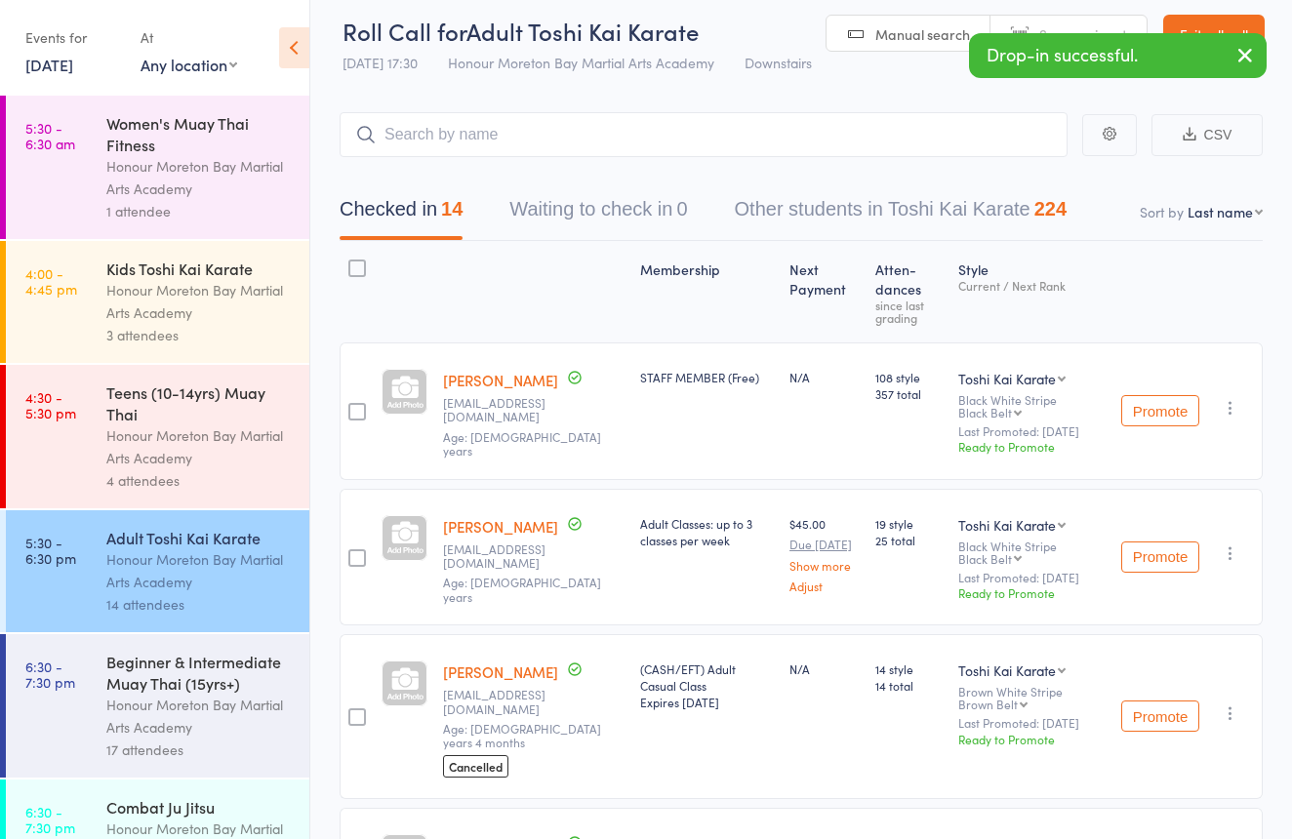
click at [232, 684] on div "Beginner & Intermediate Muay Thai (15yrs+)" at bounding box center [199, 672] width 186 height 43
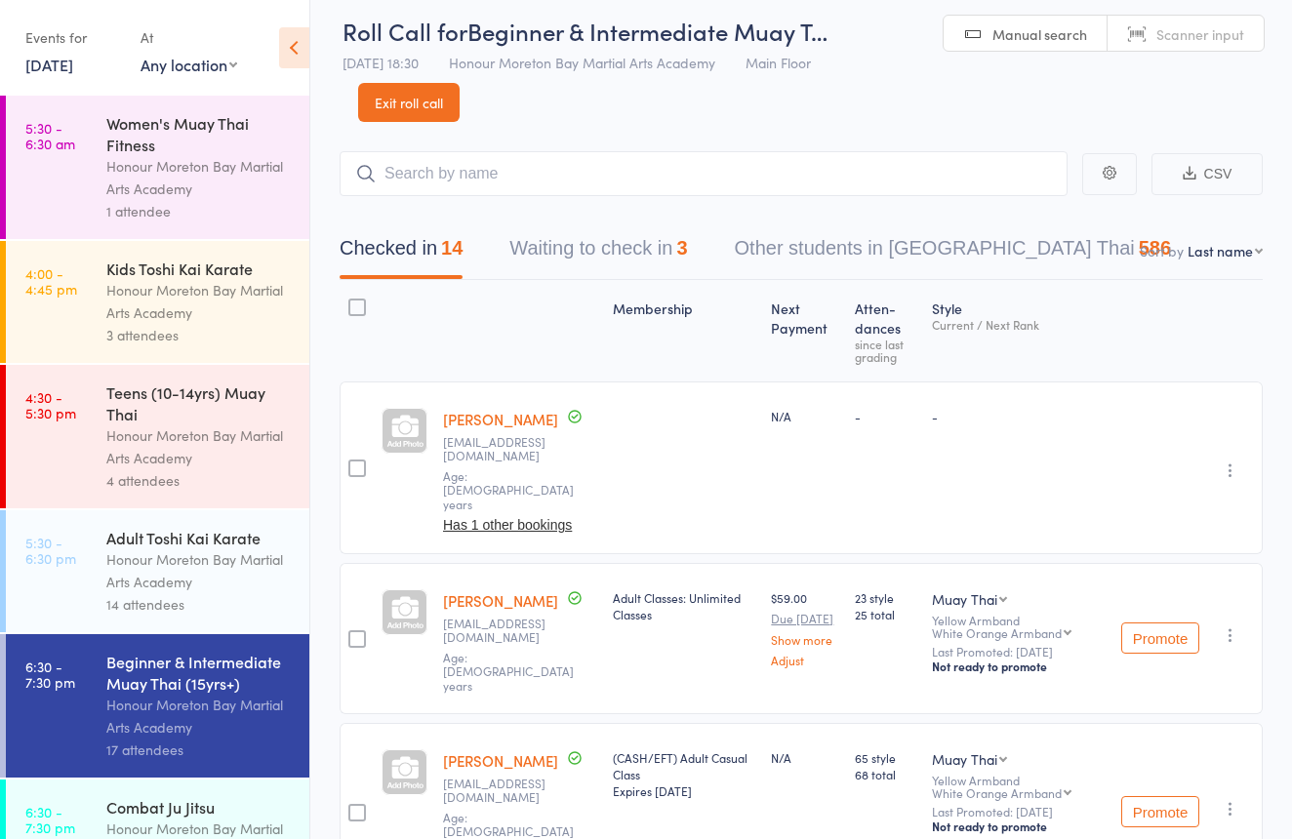
click at [1138, 27] on link "Scanner input" at bounding box center [1186, 34] width 156 height 37
click at [423, 102] on link "Exit roll call" at bounding box center [408, 102] width 101 height 39
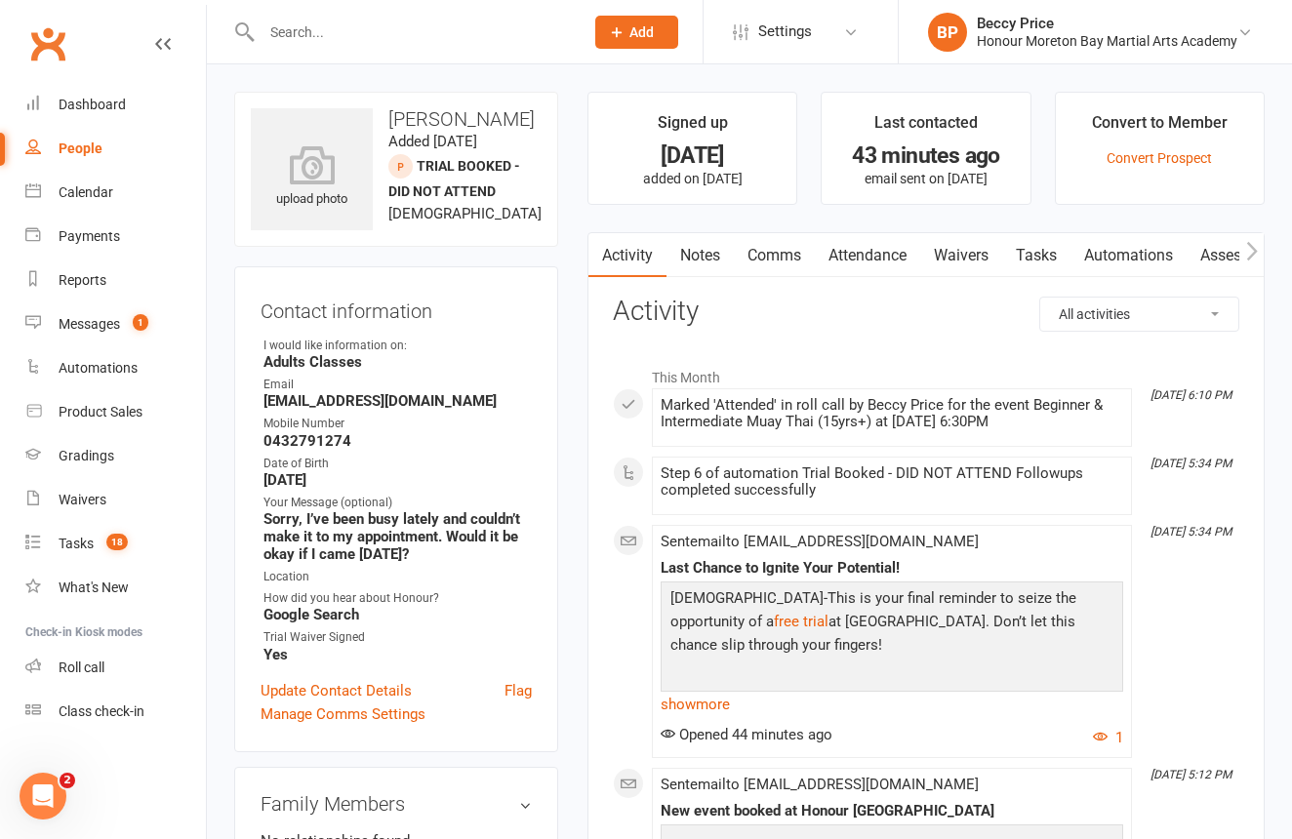
click at [360, 19] on input "text" at bounding box center [413, 32] width 314 height 27
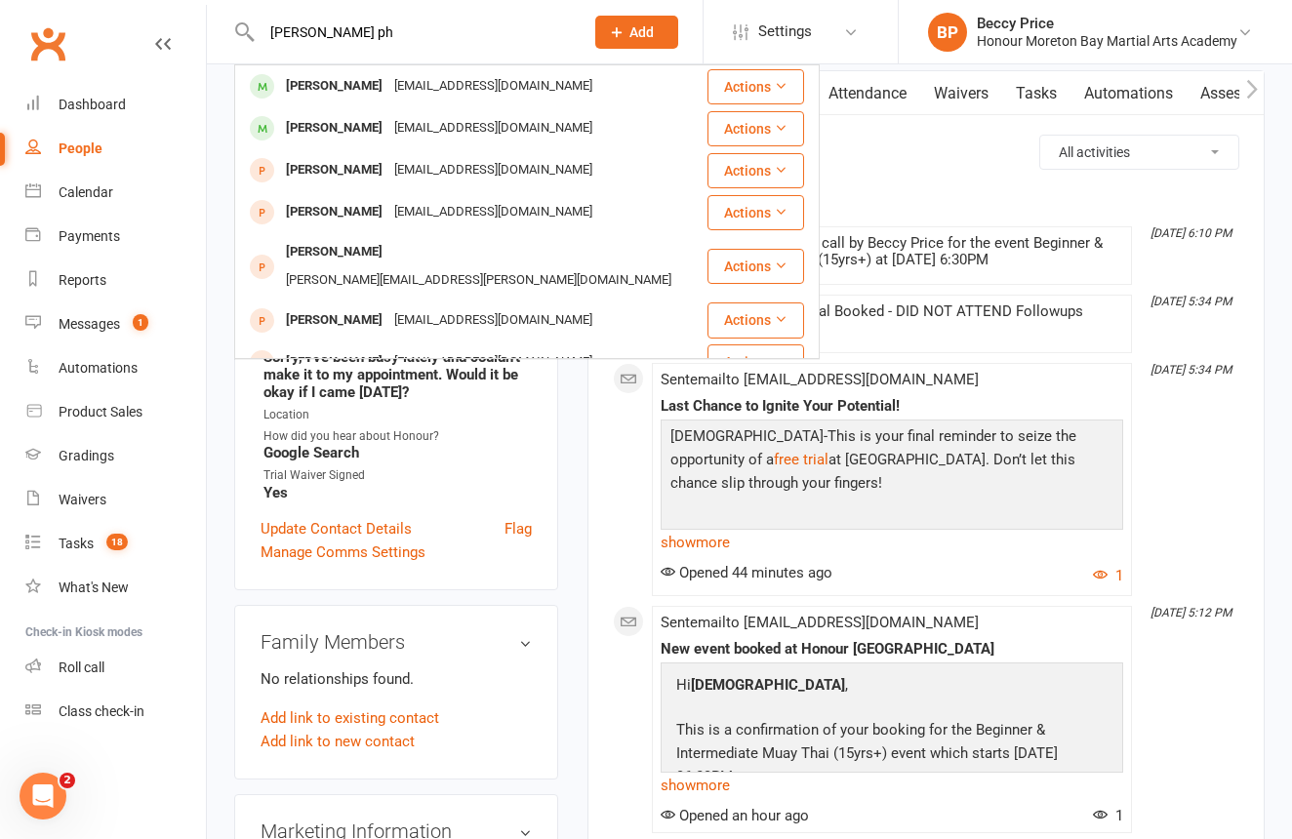
scroll to position [164, 0]
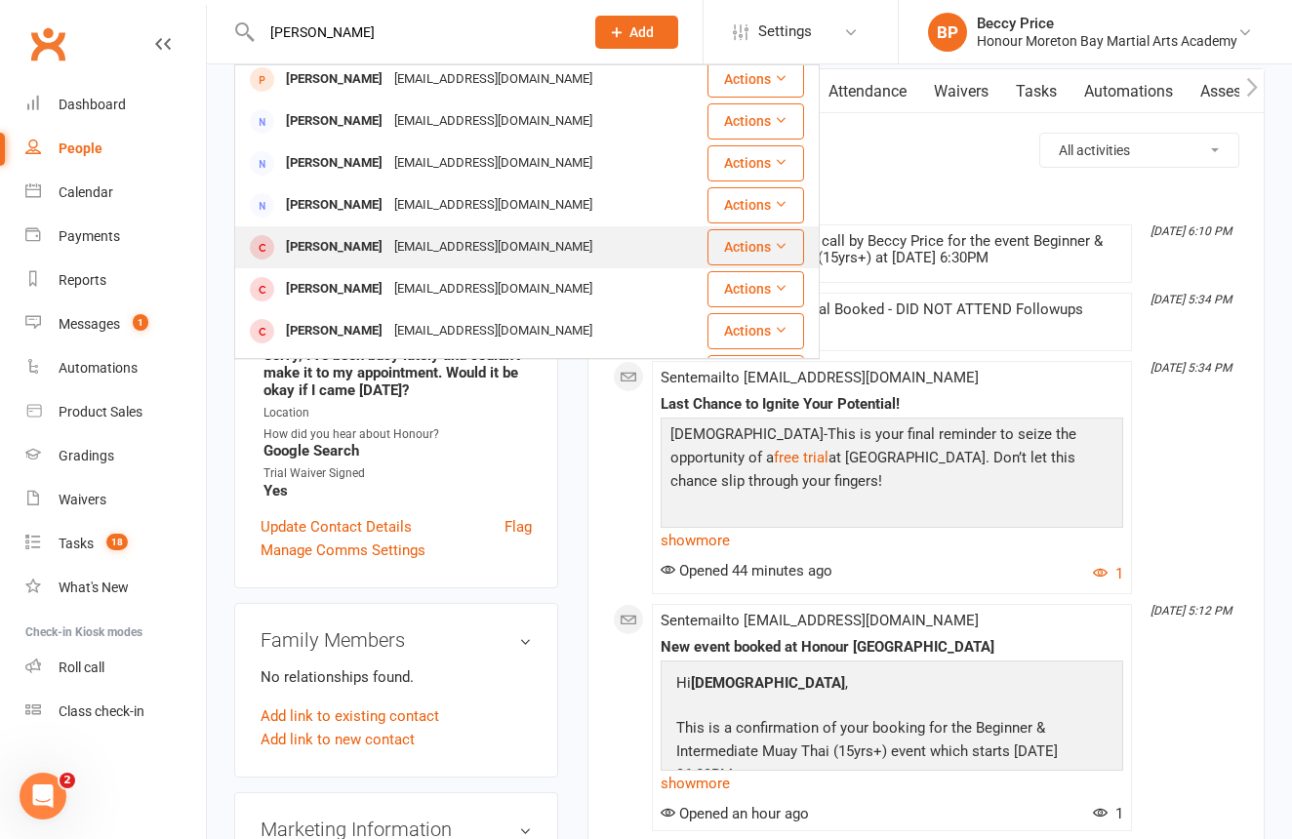
type input "[PERSON_NAME]"
click at [329, 233] on div "[PERSON_NAME]" at bounding box center [334, 247] width 108 height 28
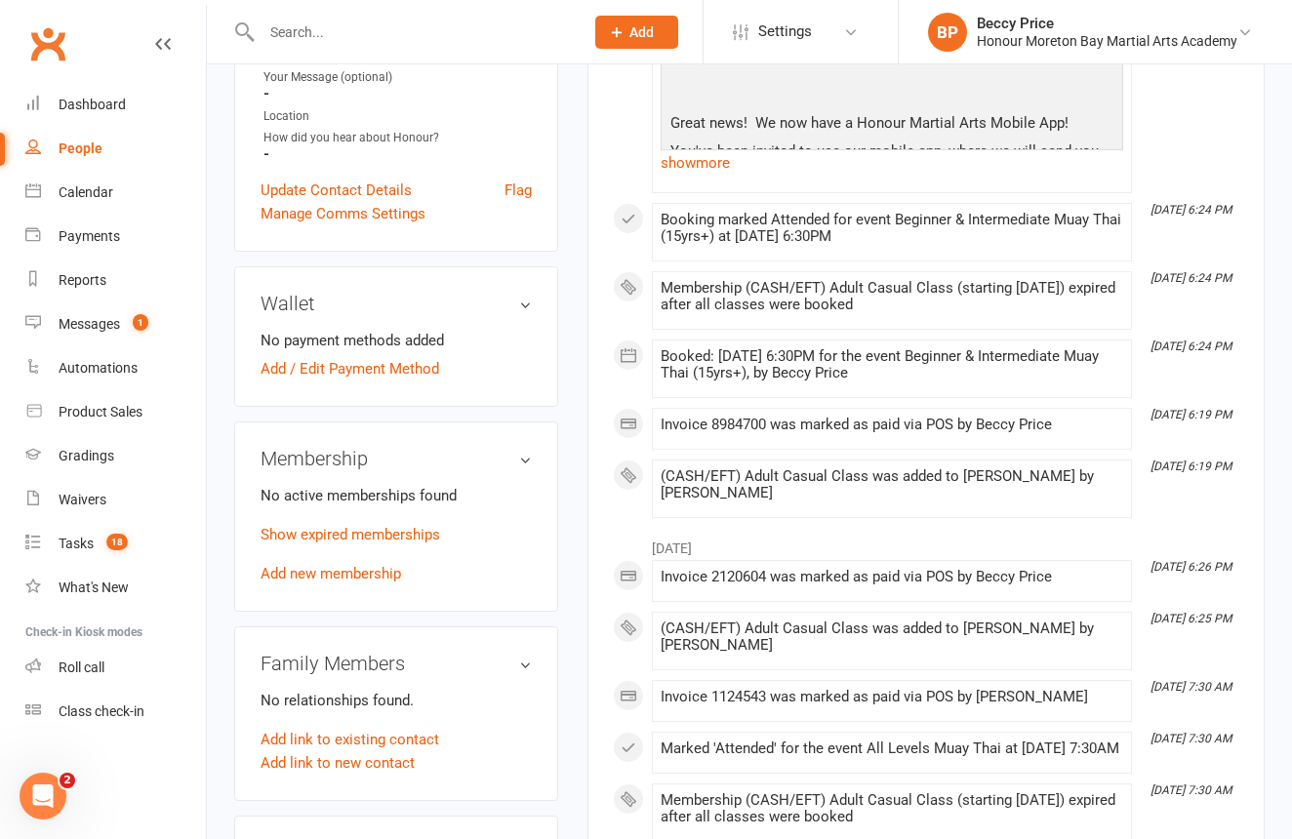
scroll to position [542, 0]
click at [388, 581] on link "Add new membership" at bounding box center [331, 572] width 141 height 18
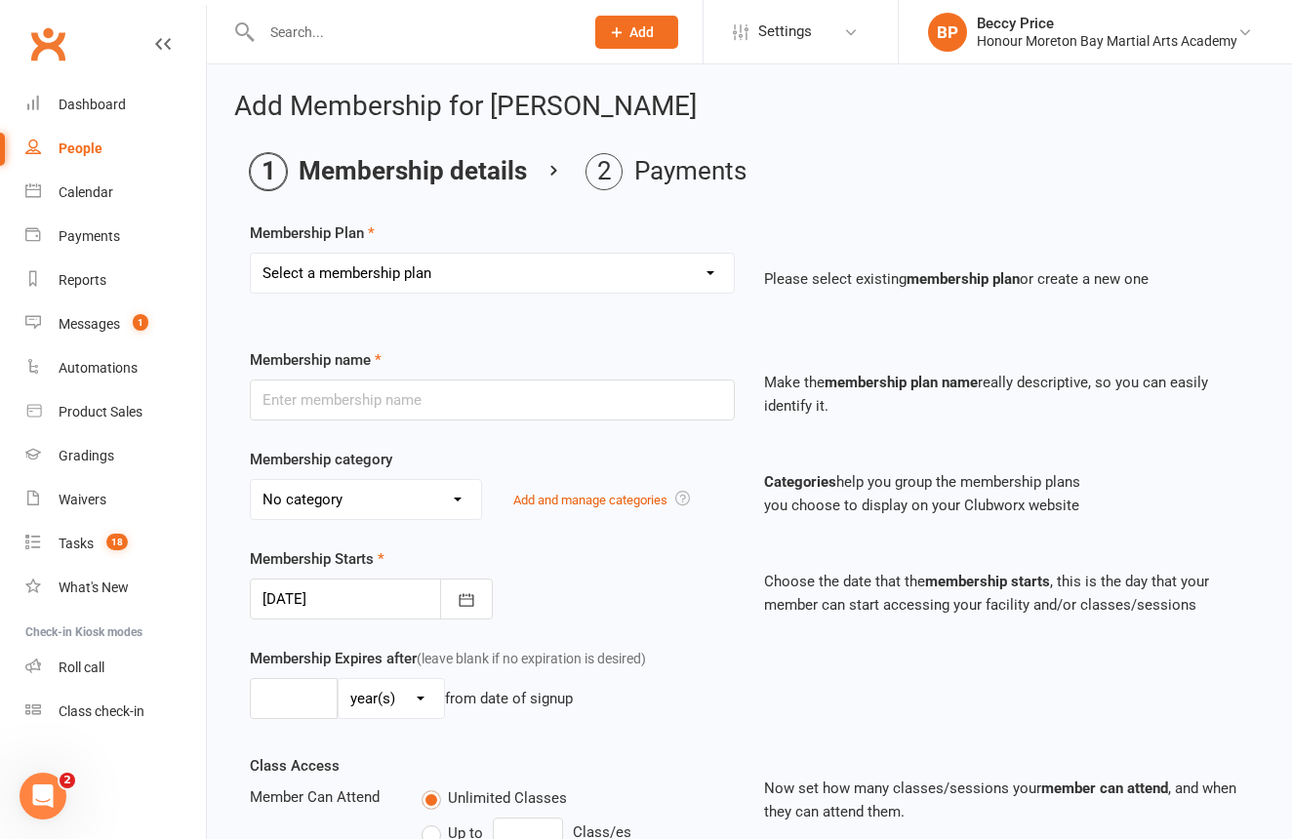
select select "3"
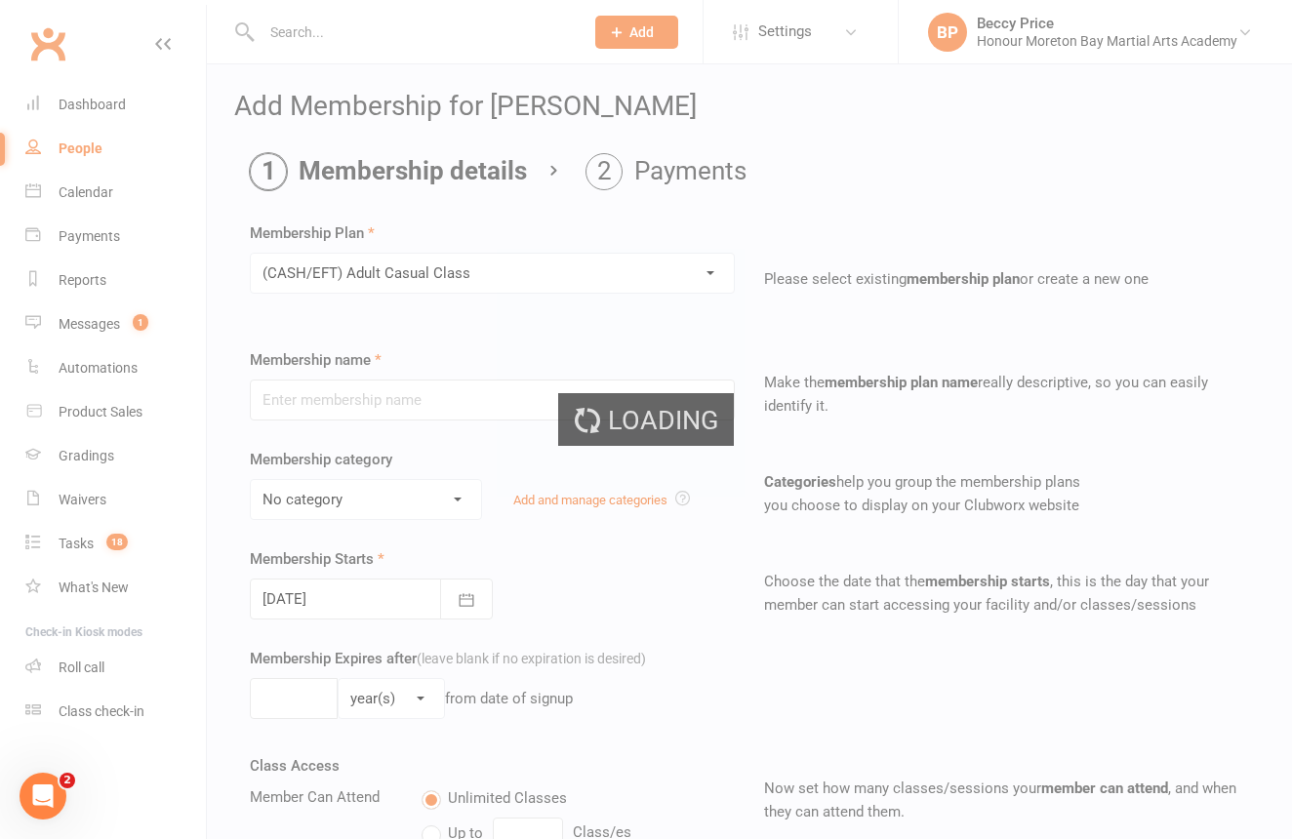
type input "(CASH/EFT) Adult Casual Class"
select select "9"
type input "1"
select select "0"
type input "1"
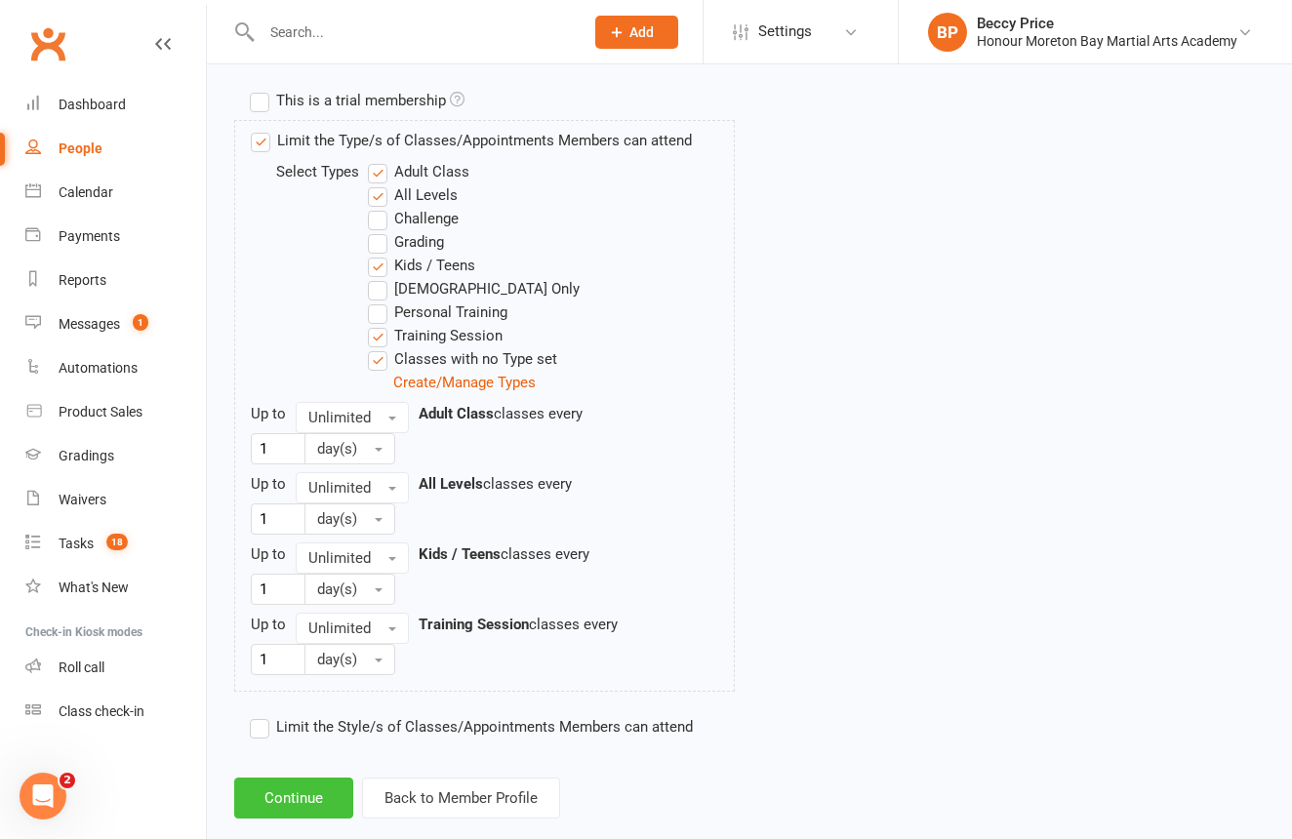
click at [303, 803] on button "Continue" at bounding box center [293, 798] width 119 height 41
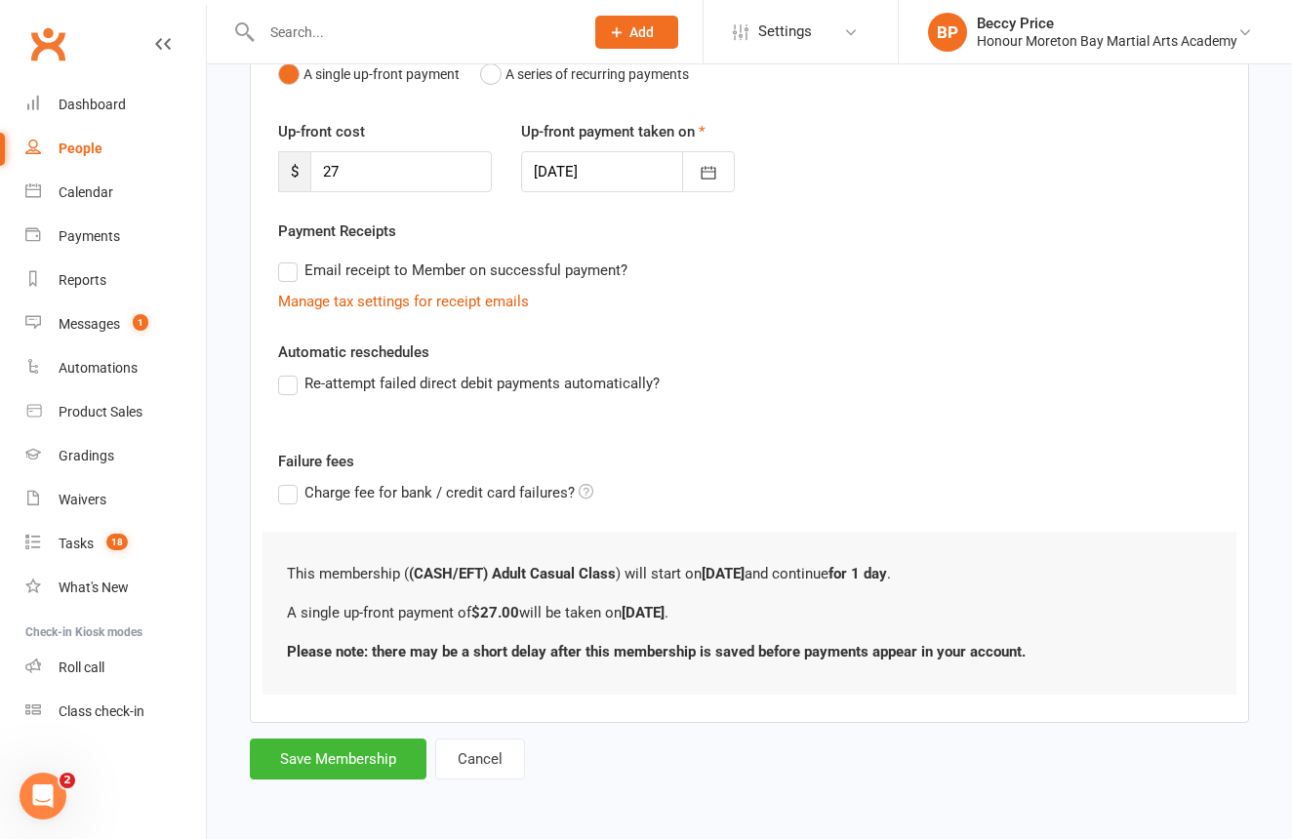
scroll to position [239, 0]
click at [323, 752] on button "Save Membership" at bounding box center [338, 759] width 177 height 41
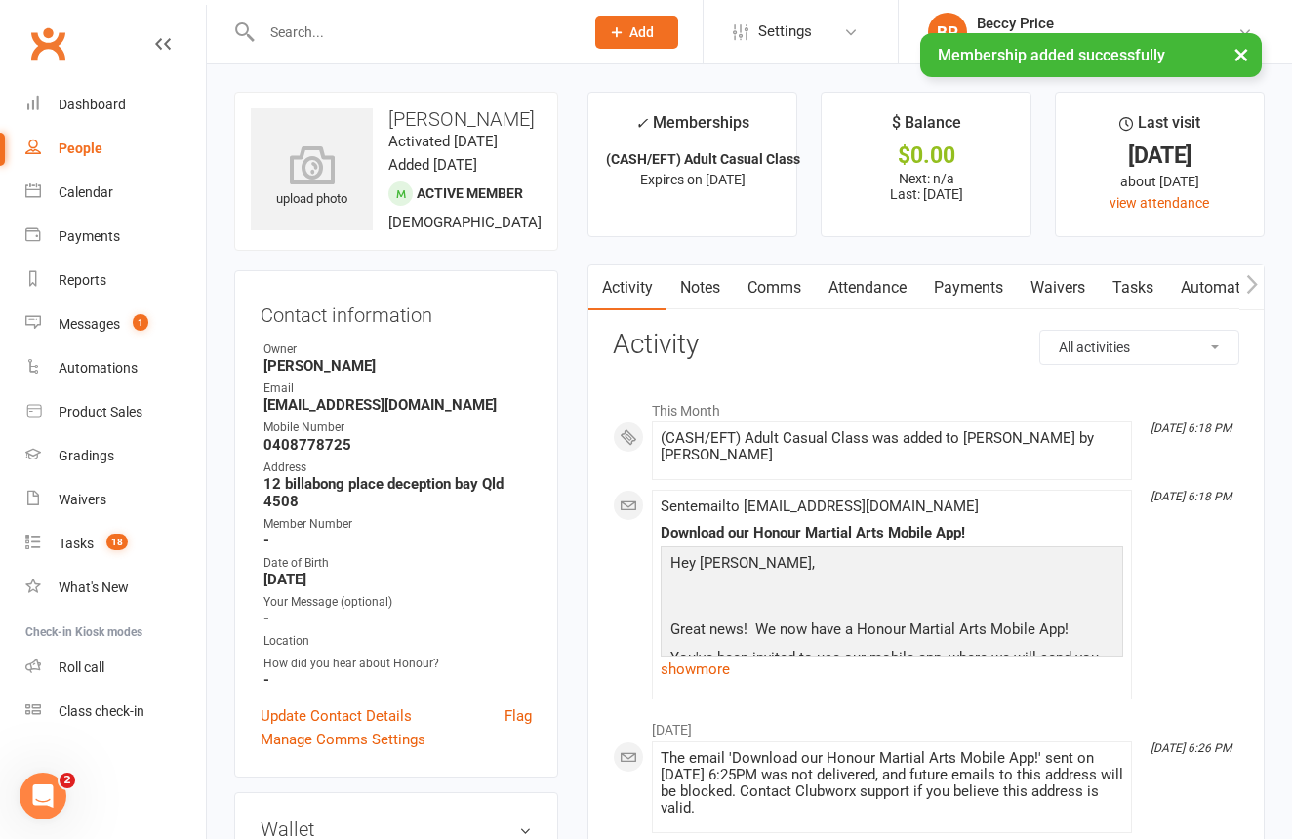
click at [987, 292] on link "Payments" at bounding box center [968, 287] width 97 height 45
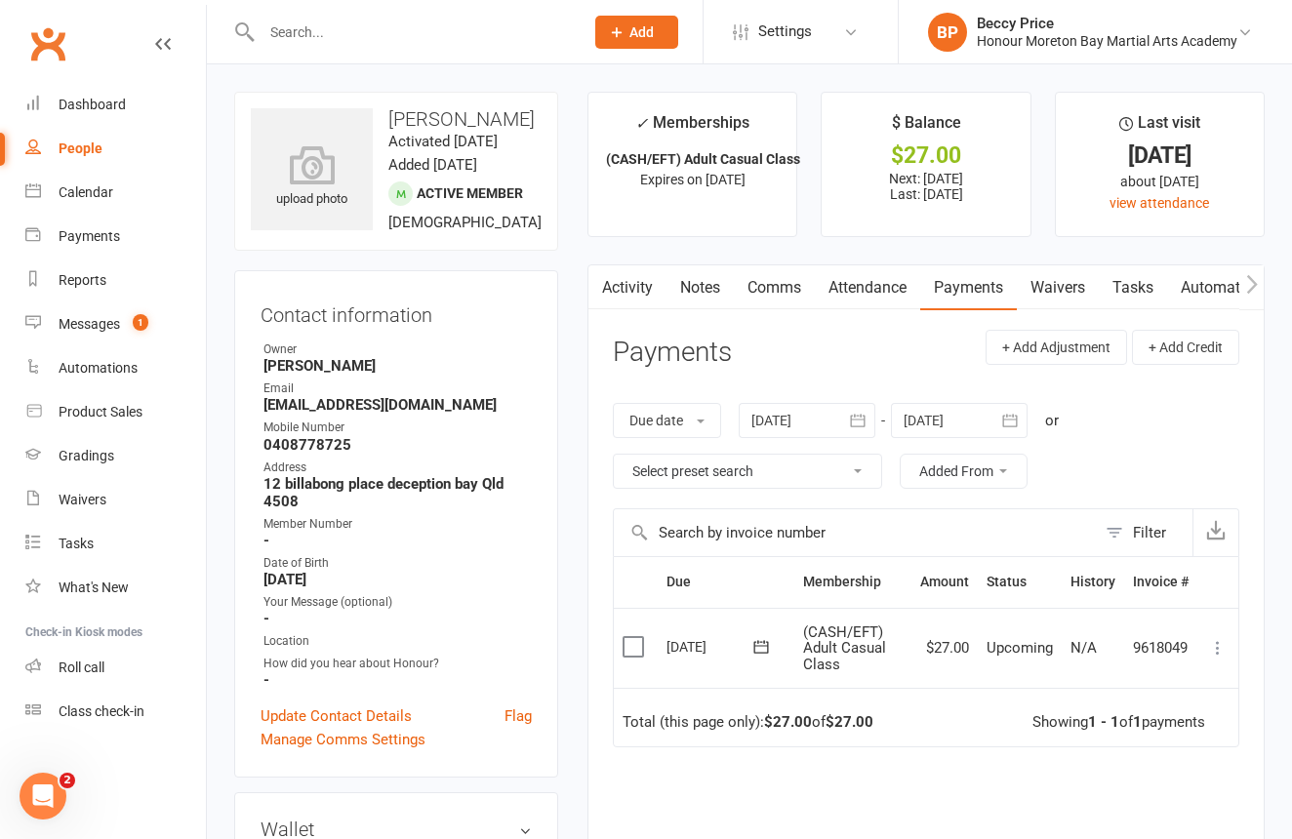
click at [1225, 638] on icon at bounding box center [1218, 648] width 20 height 20
click at [1168, 721] on link "Mark as Paid (POS)" at bounding box center [1131, 724] width 193 height 39
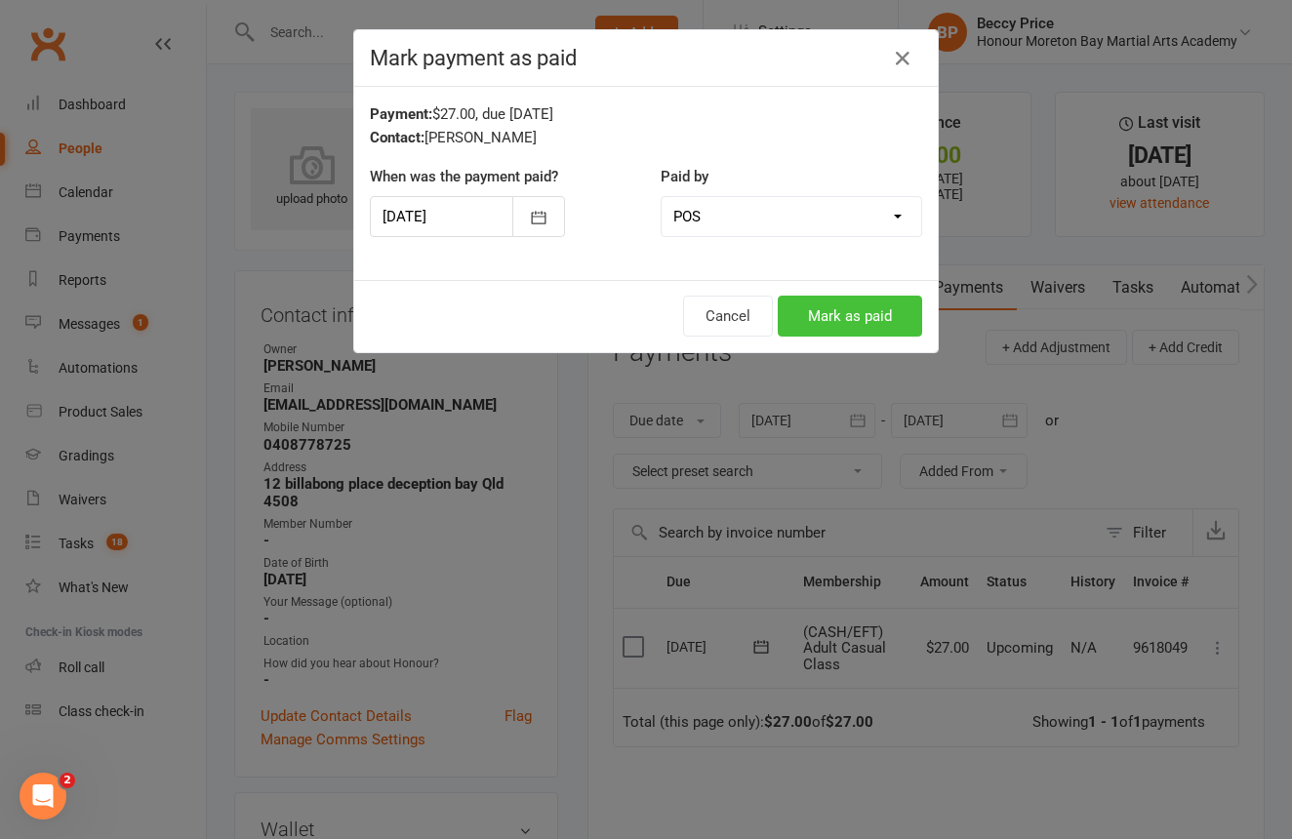
click at [900, 309] on button "Mark as paid" at bounding box center [850, 316] width 144 height 41
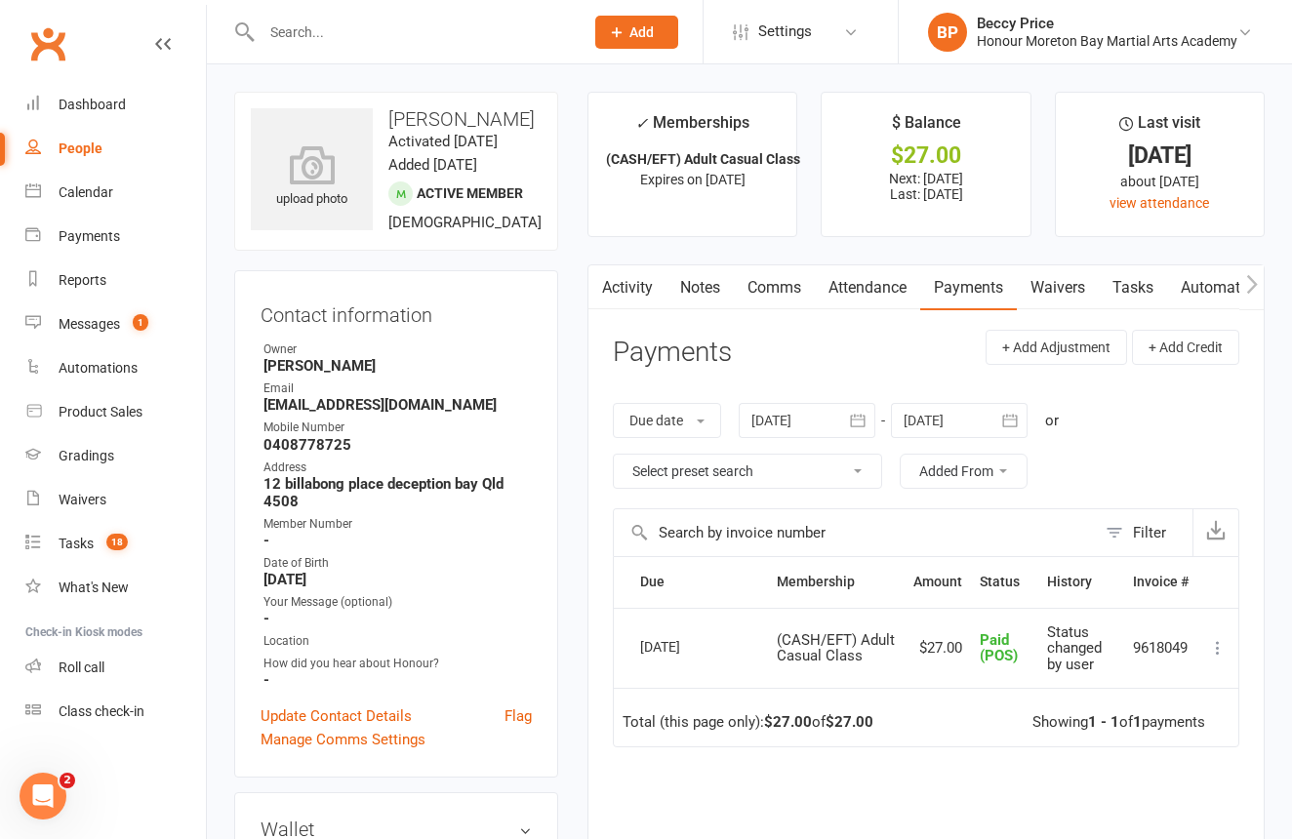
click at [498, 32] on input "text" at bounding box center [413, 32] width 314 height 27
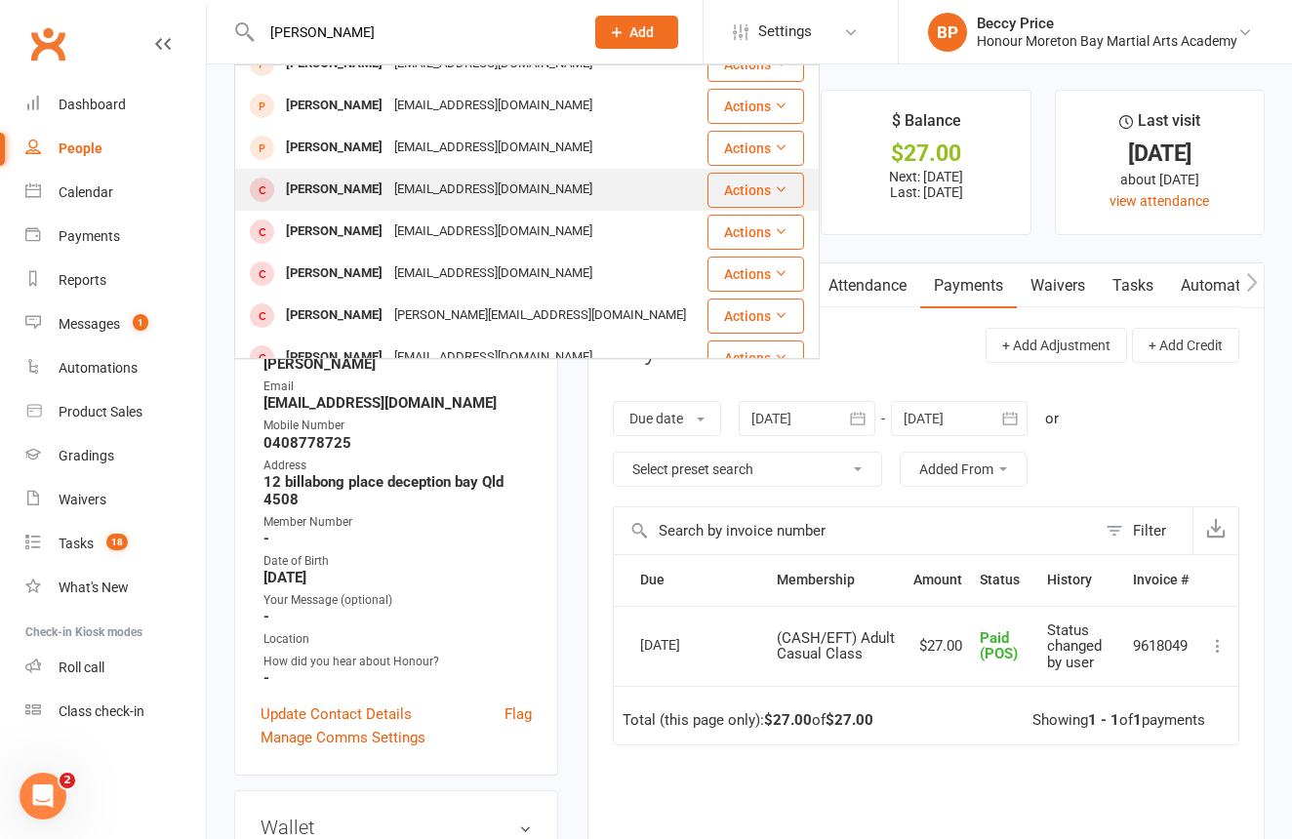
type input "Tristan bechly"
click at [413, 183] on div "[EMAIL_ADDRESS][DOMAIN_NAME]" at bounding box center [493, 190] width 210 height 28
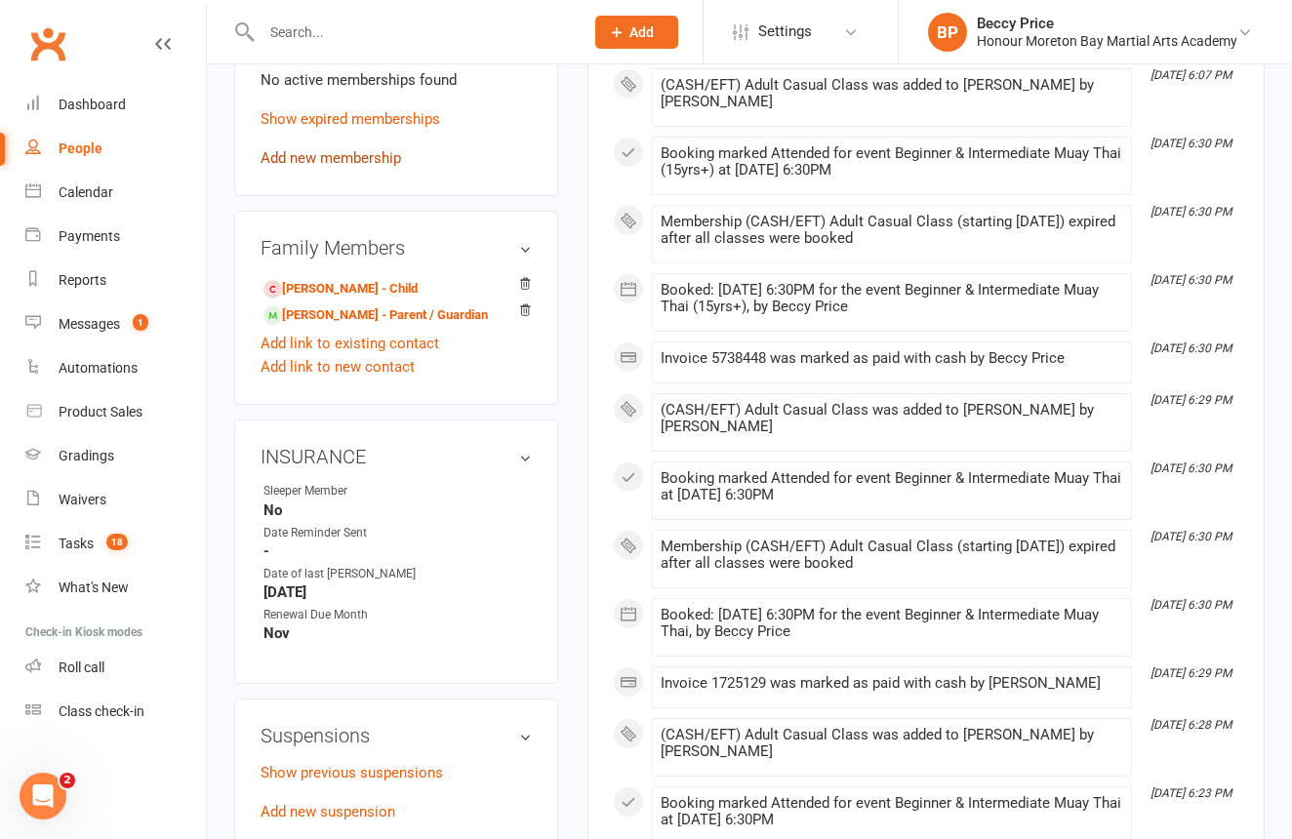
scroll to position [963, 0]
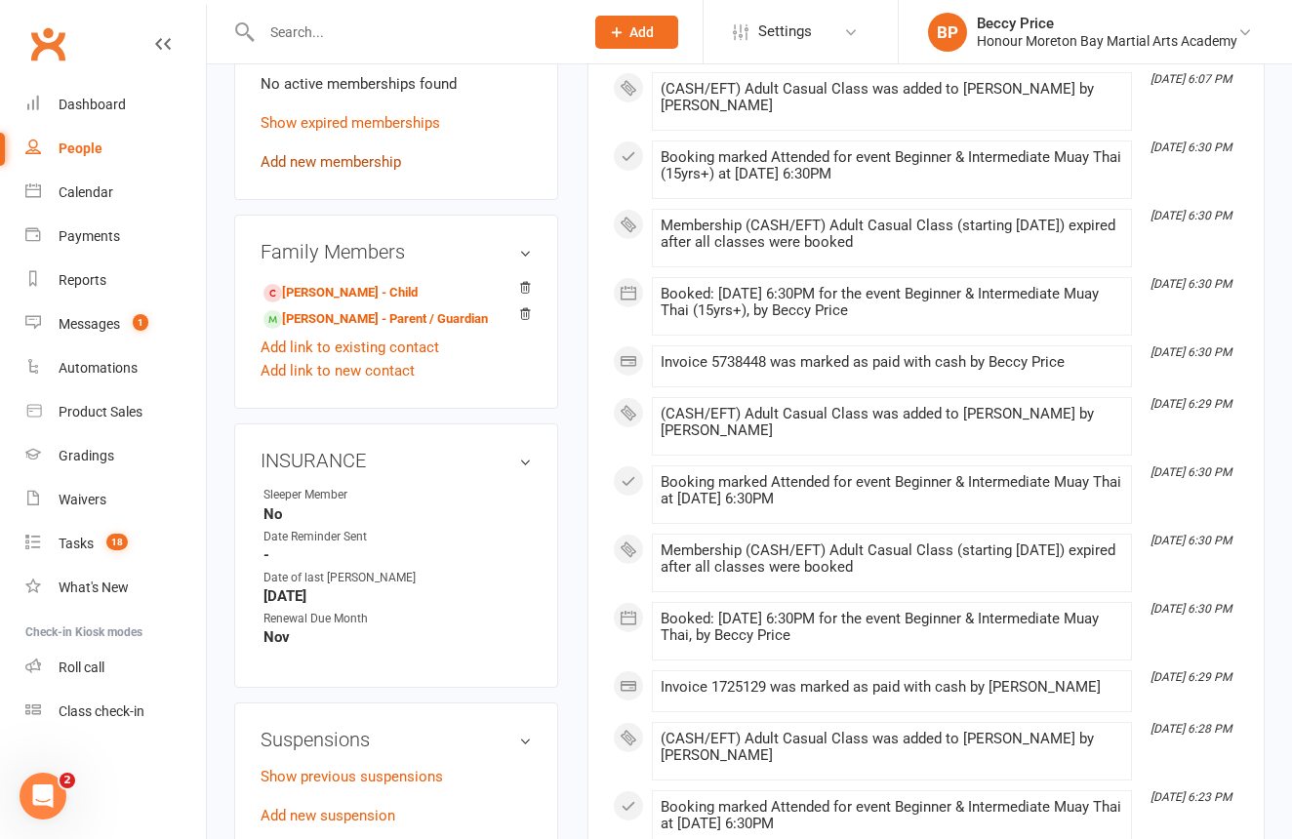
click at [373, 171] on link "Add new membership" at bounding box center [331, 162] width 141 height 18
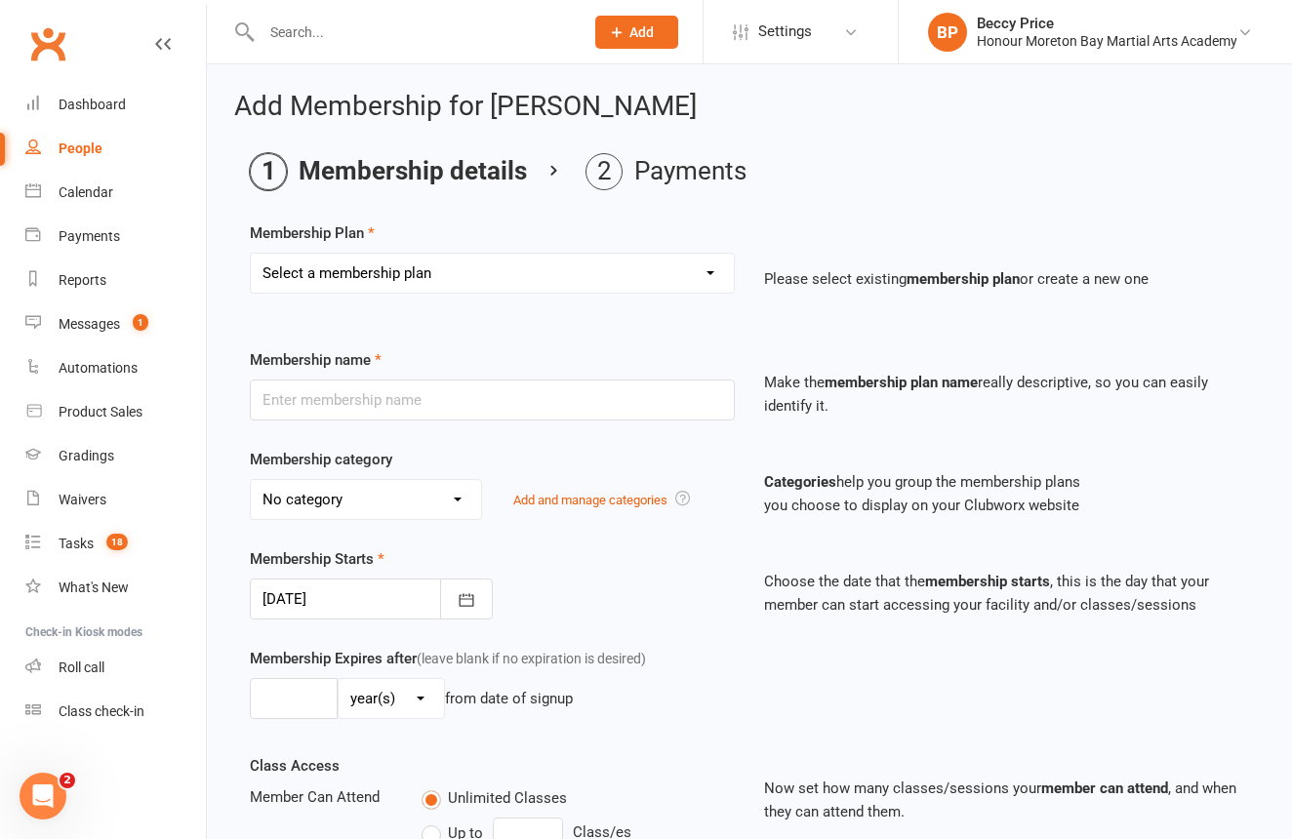
select select "3"
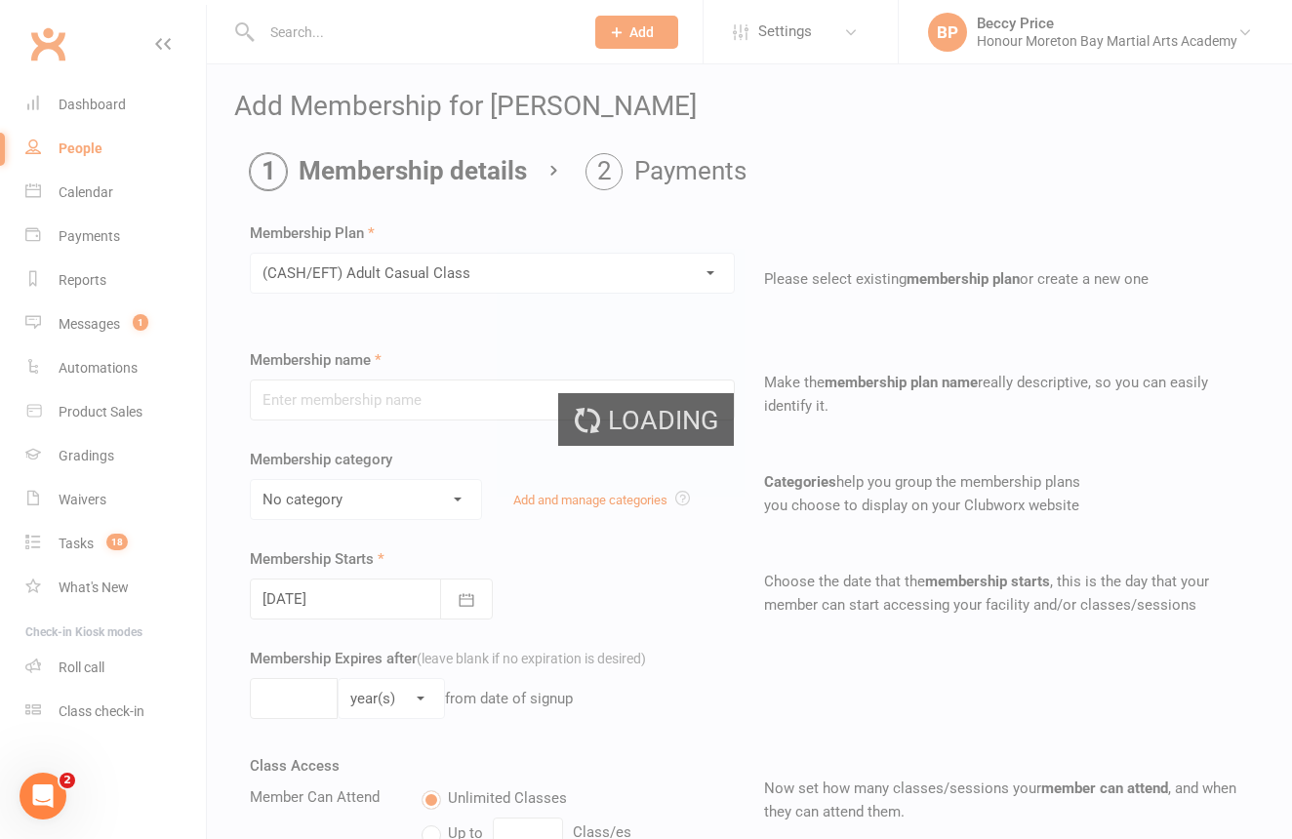
type input "(CASH/EFT) Adult Casual Class"
select select "9"
type input "1"
select select "0"
type input "1"
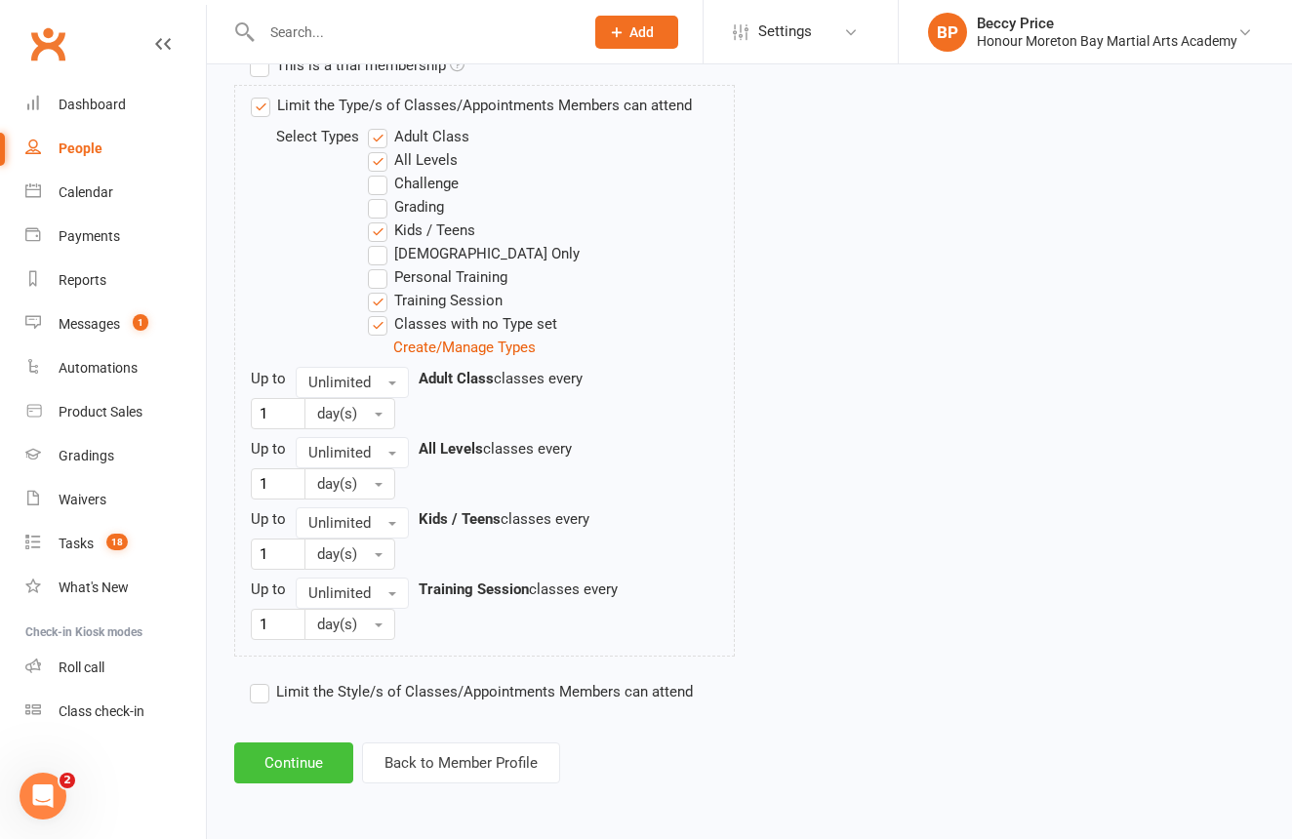
scroll to position [980, 0]
click at [299, 747] on button "Continue" at bounding box center [293, 763] width 119 height 41
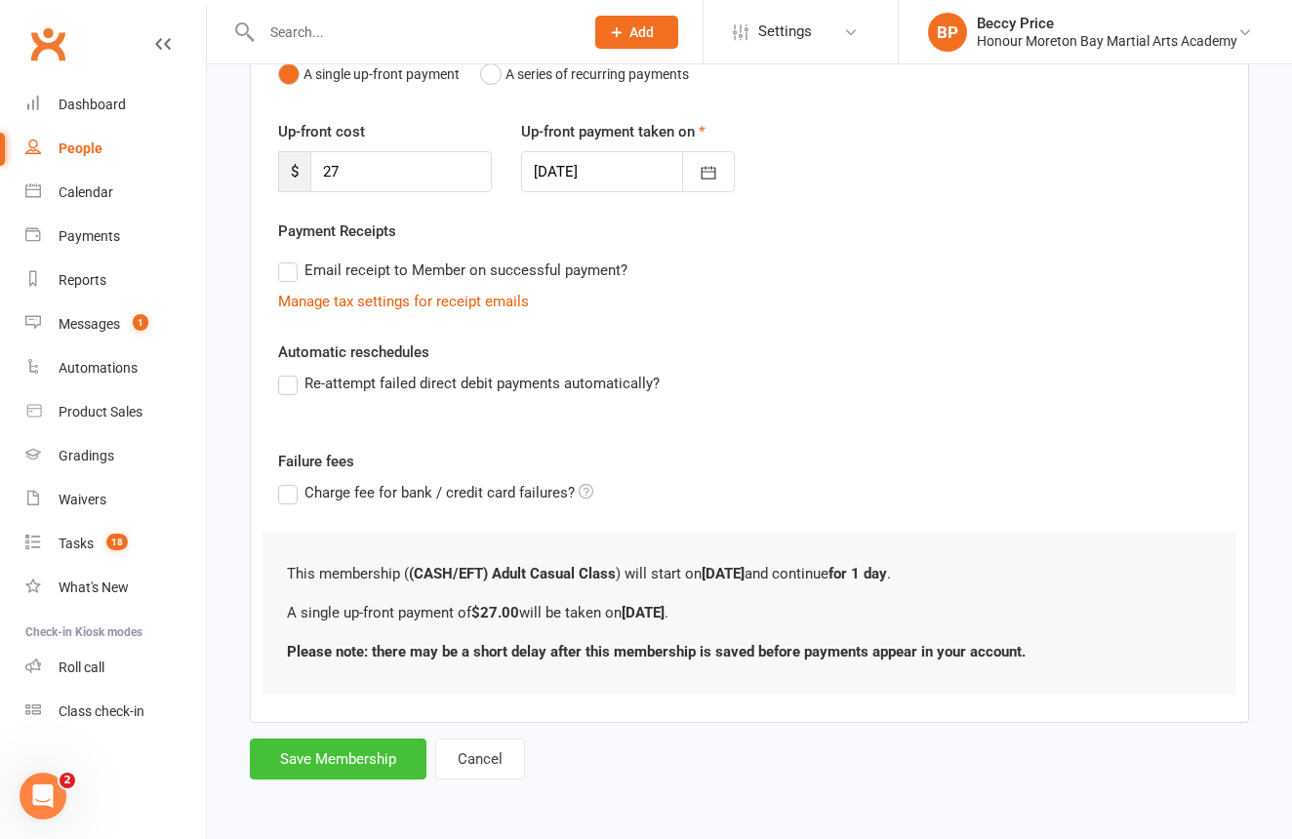
scroll to position [239, 0]
click at [361, 739] on button "Save Membership" at bounding box center [338, 759] width 177 height 41
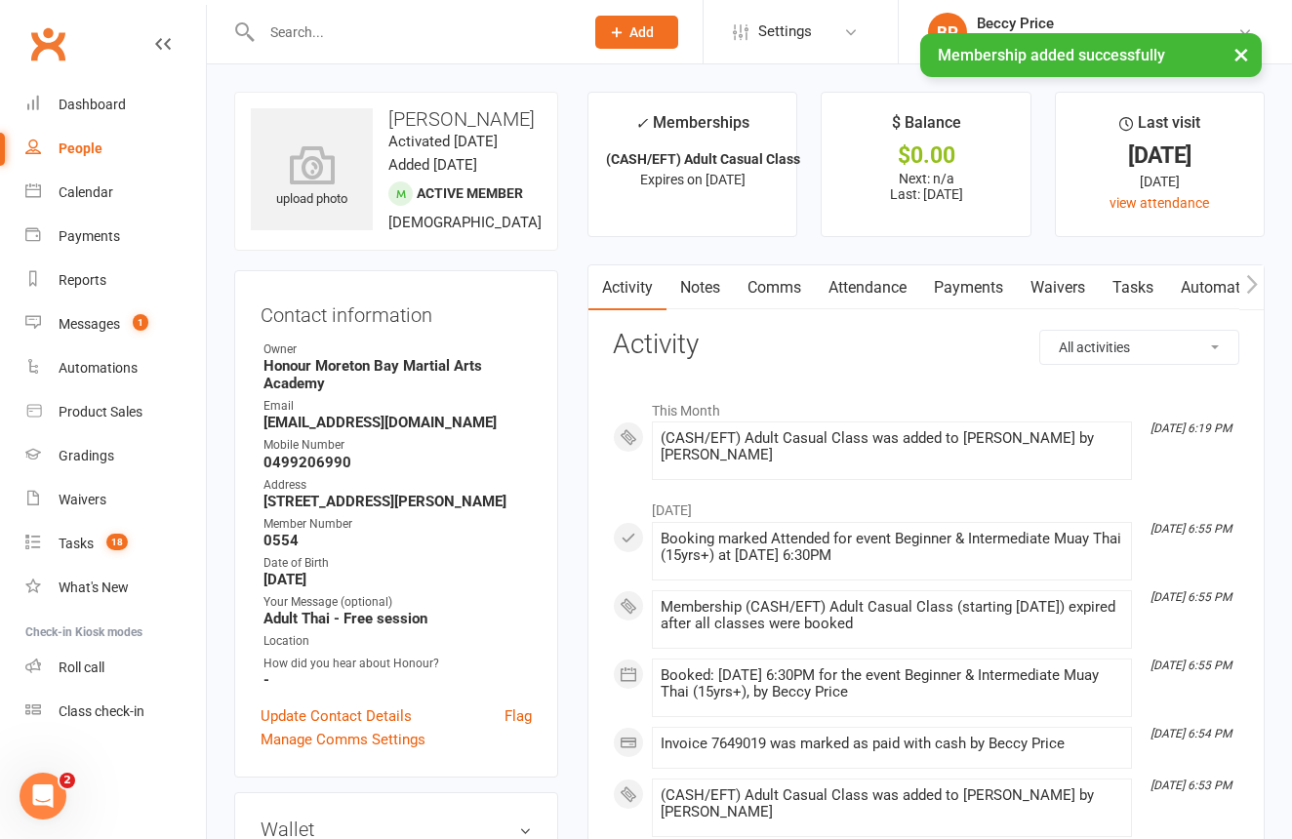
click at [1000, 293] on link "Payments" at bounding box center [968, 287] width 97 height 45
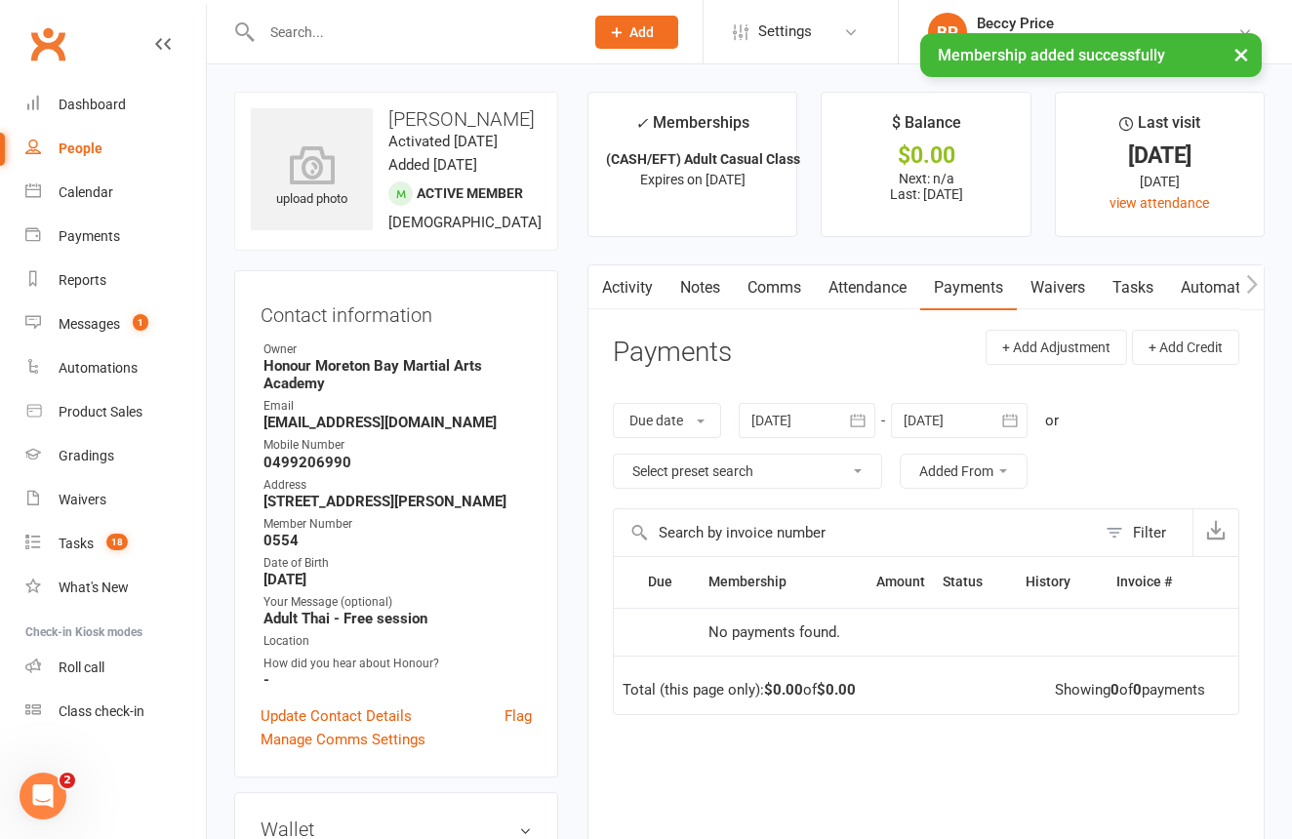
scroll to position [101, 0]
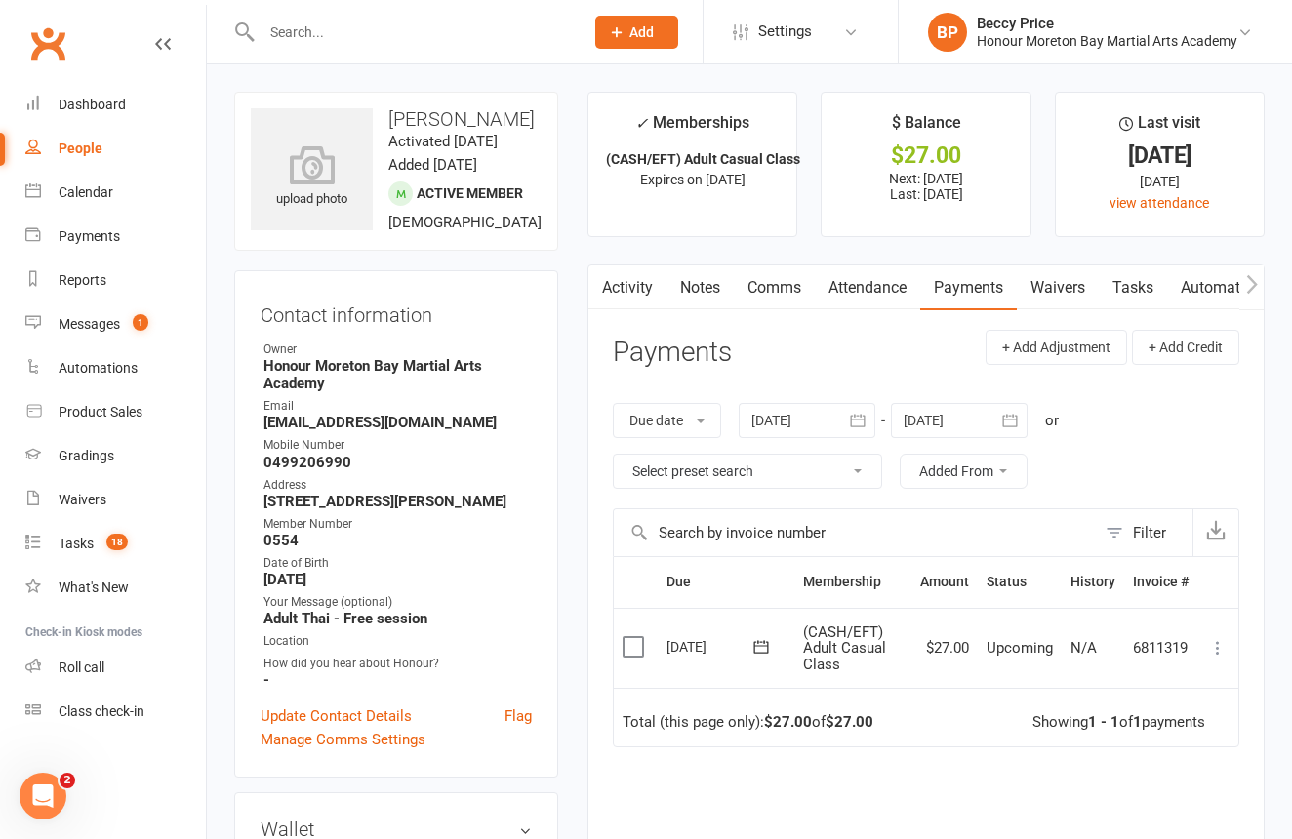
click at [1221, 638] on icon at bounding box center [1218, 648] width 20 height 20
click at [1156, 672] on link "Mark as Paid (Cash)" at bounding box center [1131, 685] width 193 height 39
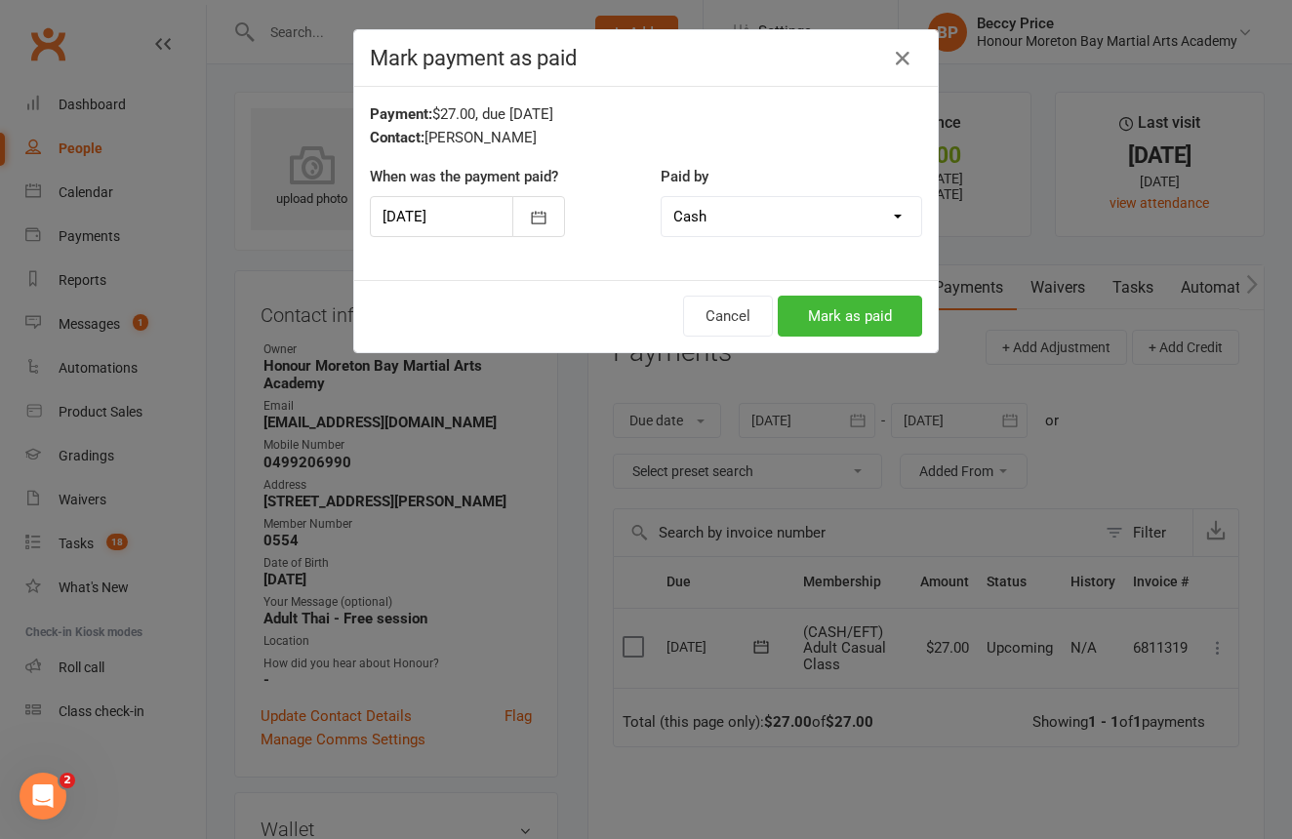
click at [872, 319] on button "Mark as paid" at bounding box center [850, 316] width 144 height 41
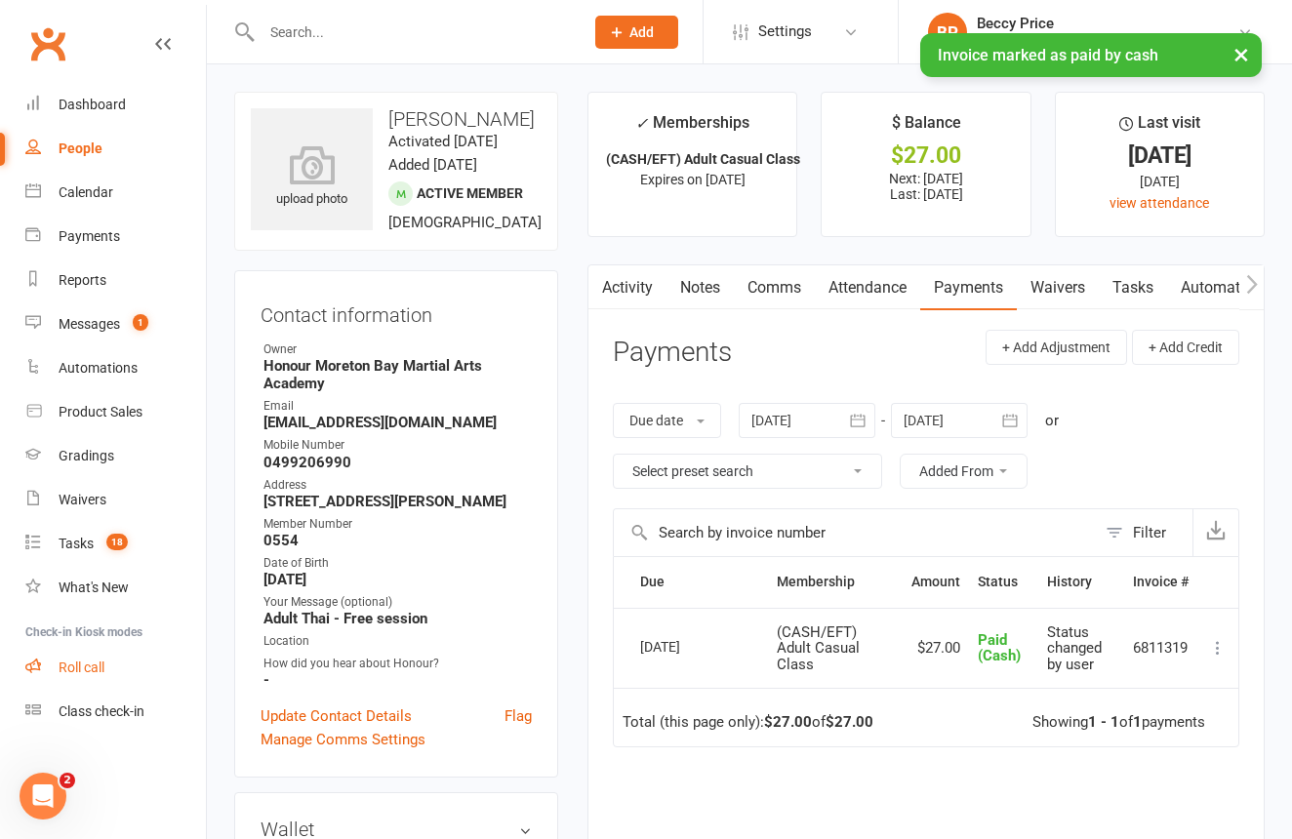
click at [85, 673] on div "Roll call" at bounding box center [82, 668] width 46 height 16
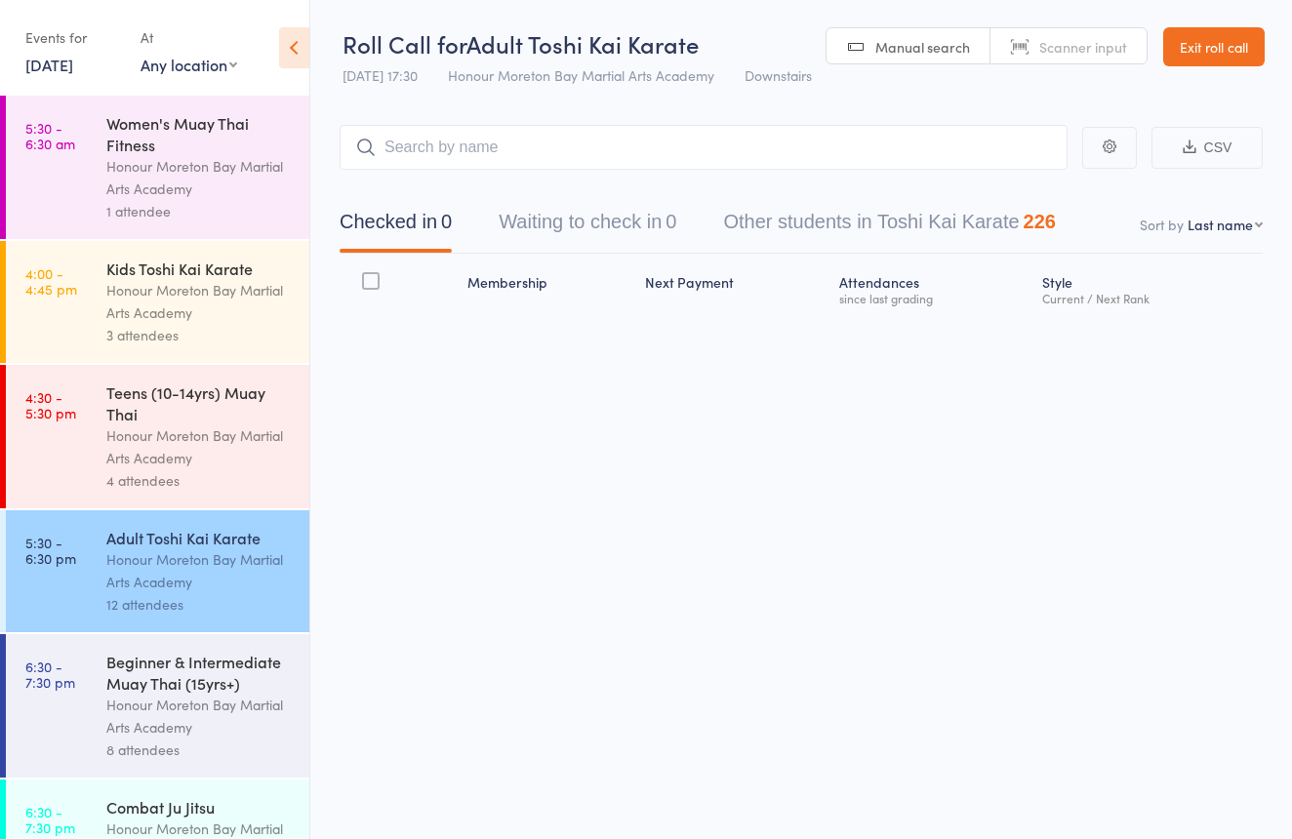
click at [260, 676] on div "Beginner & Intermediate Muay Thai (15yrs+)" at bounding box center [199, 672] width 186 height 43
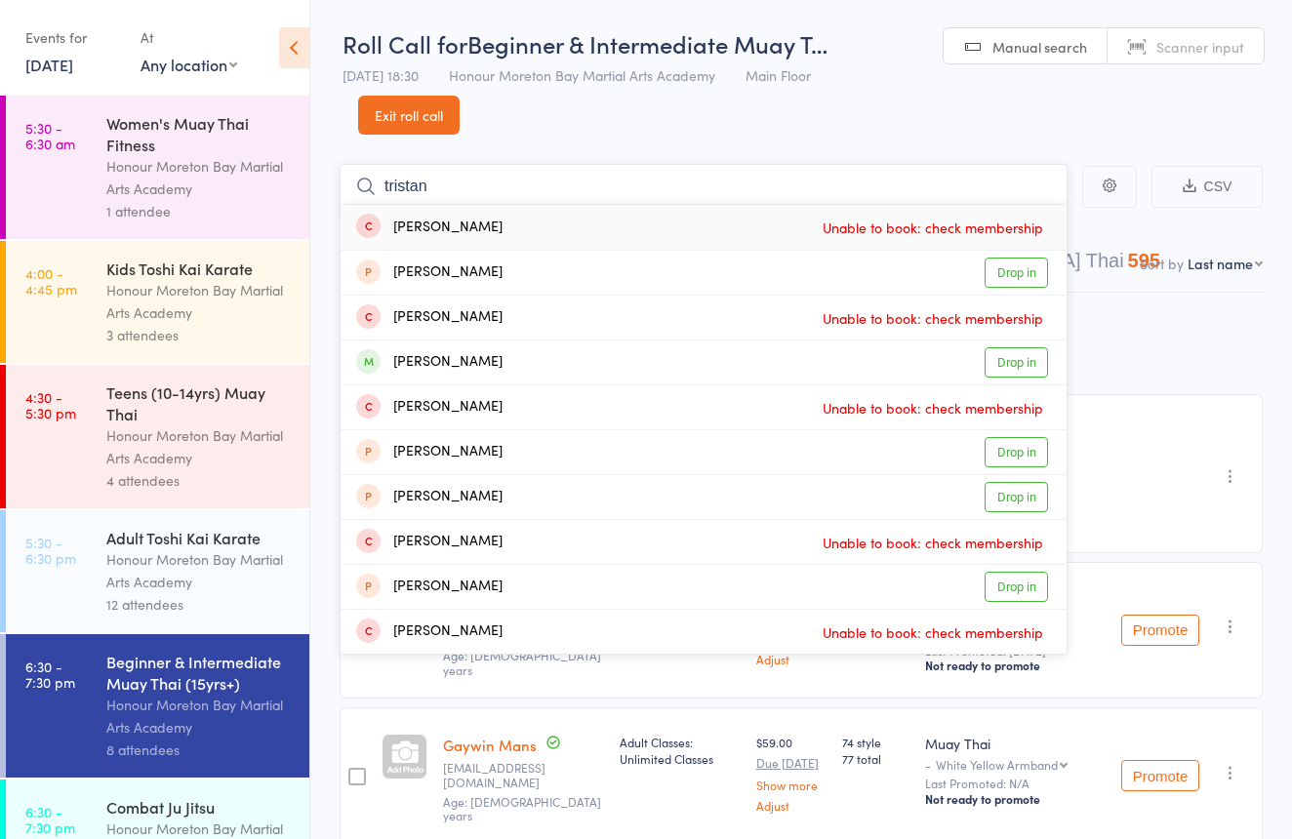
type input "Tristan"
drag, startPoint x: 628, startPoint y: 158, endPoint x: 604, endPoint y: 357, distance: 200.5
click at [604, 357] on div "Tristan Bechly Drop in" at bounding box center [704, 363] width 726 height 44
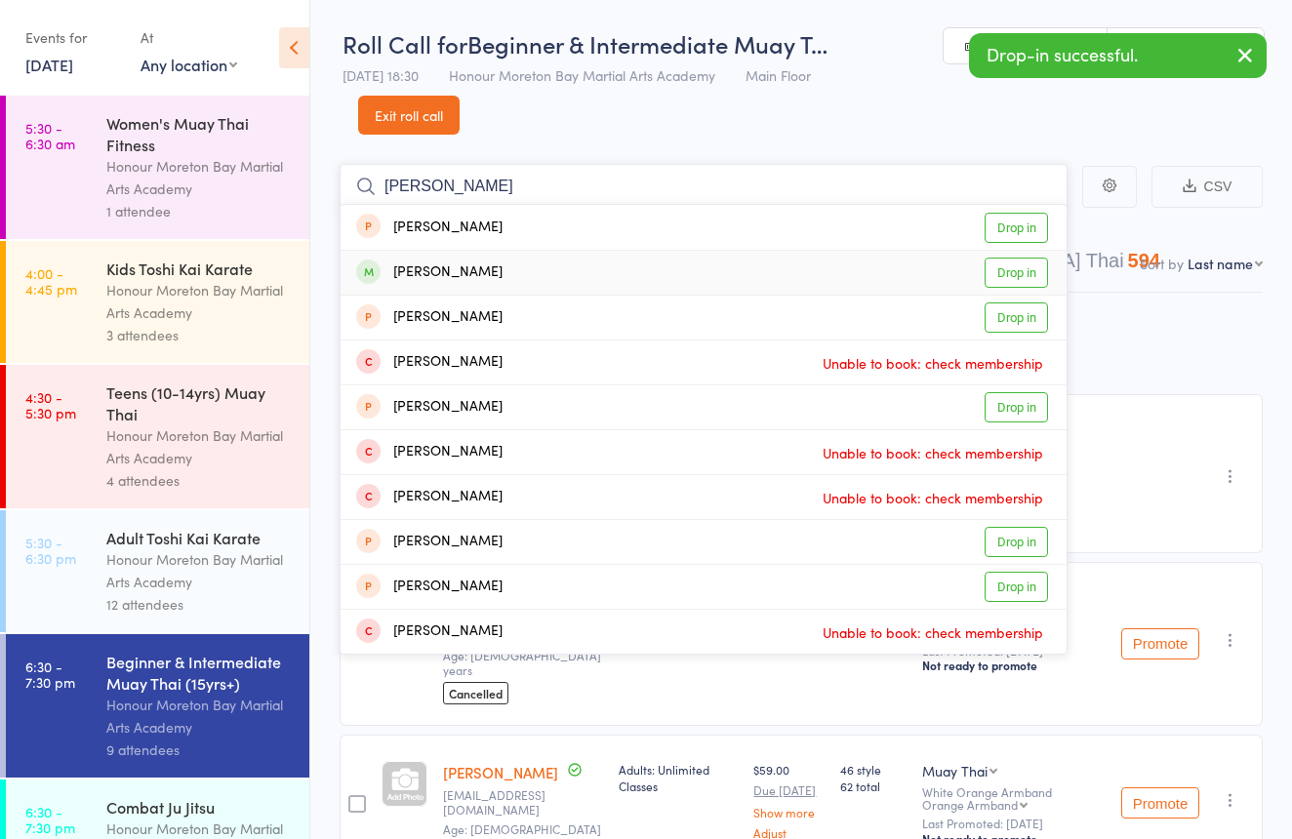
type input "dalton"
click at [721, 269] on div "Dalton Phillips Drop in" at bounding box center [704, 273] width 726 height 44
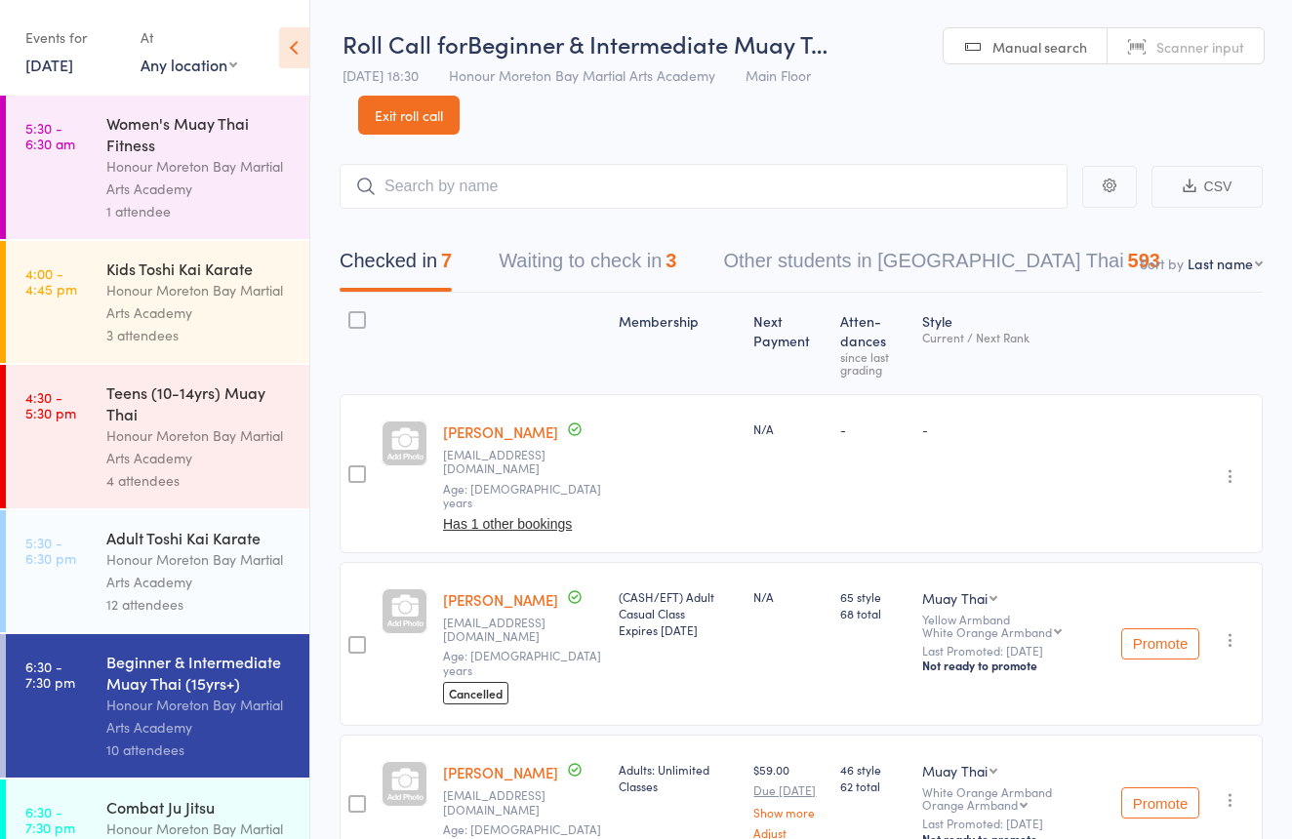
click at [443, 116] on link "Exit roll call" at bounding box center [408, 115] width 101 height 39
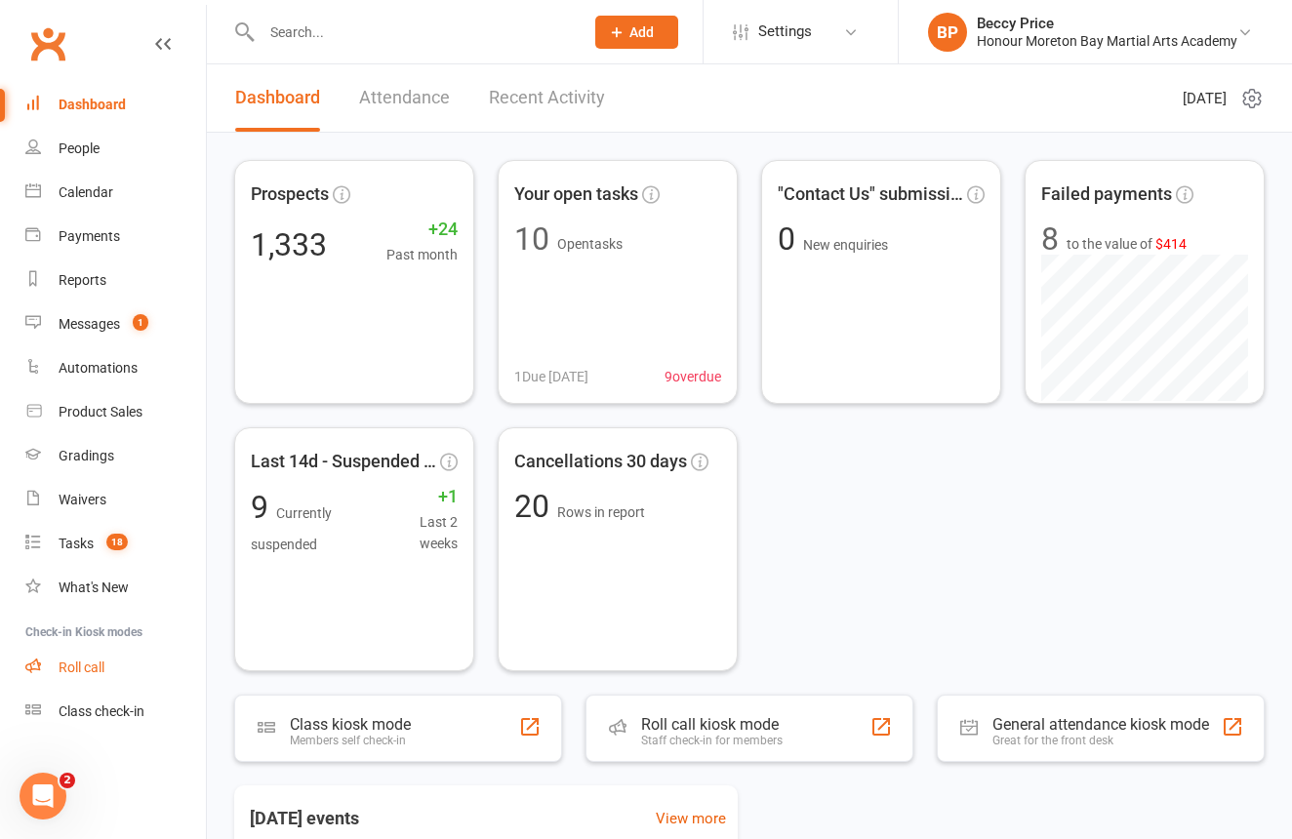
click at [77, 666] on div "Roll call" at bounding box center [82, 668] width 46 height 16
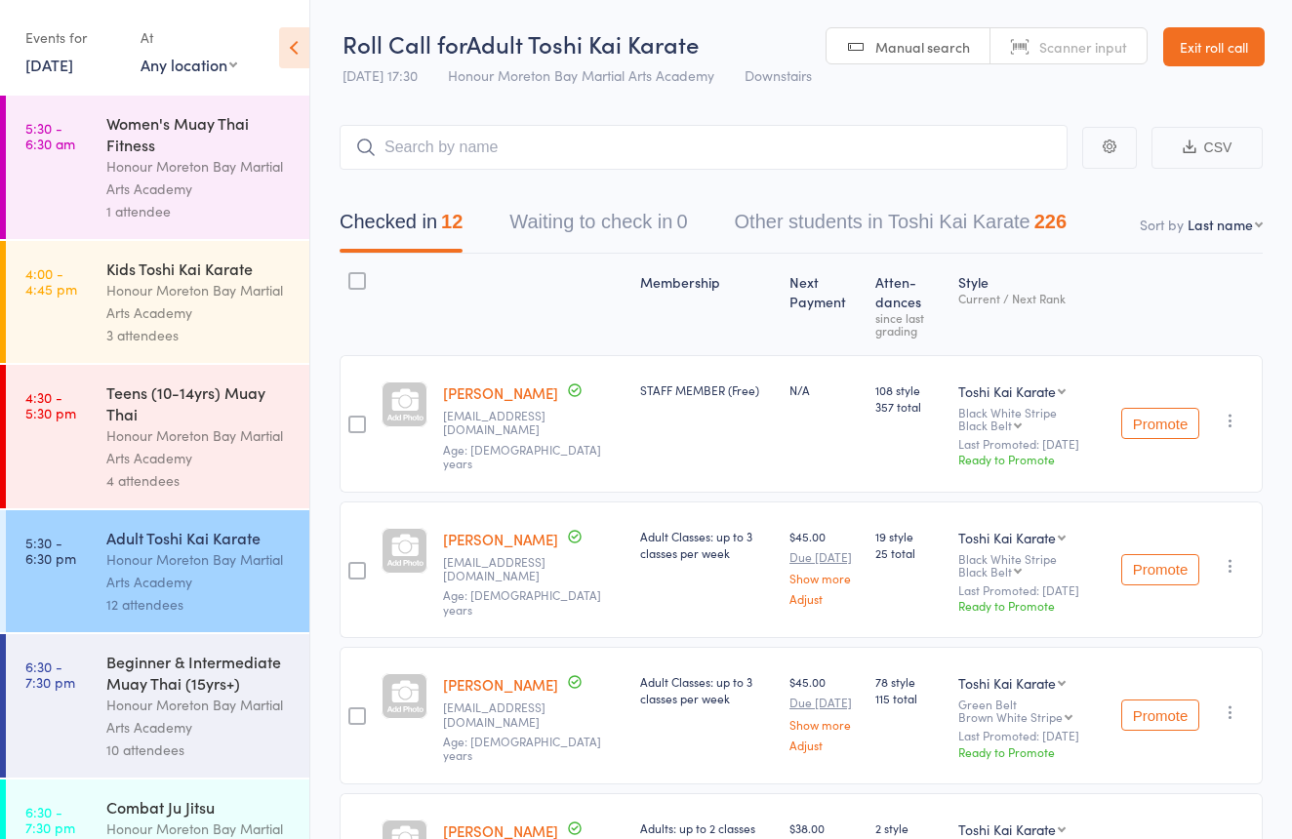
click at [1228, 42] on link "Exit roll call" at bounding box center [1213, 46] width 101 height 39
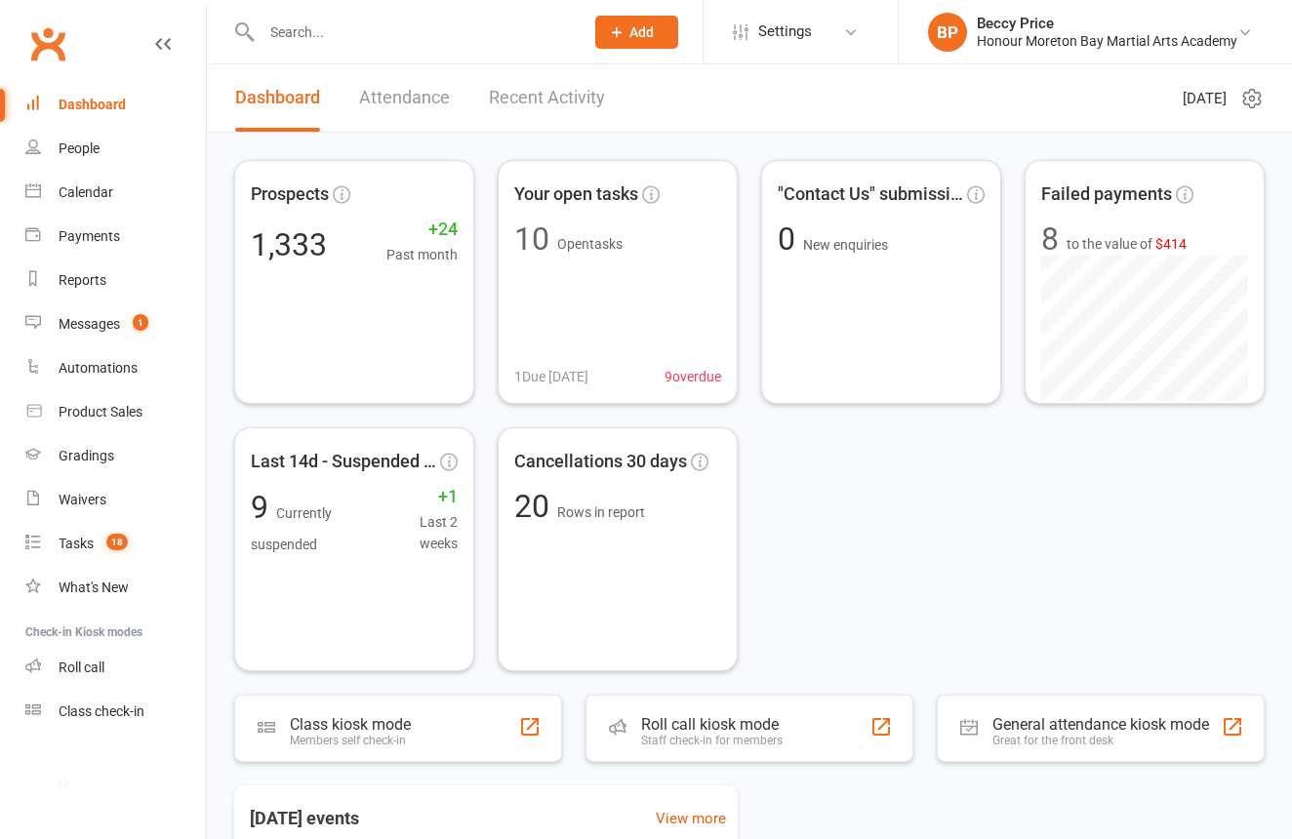
click at [423, 33] on input "text" at bounding box center [413, 32] width 314 height 27
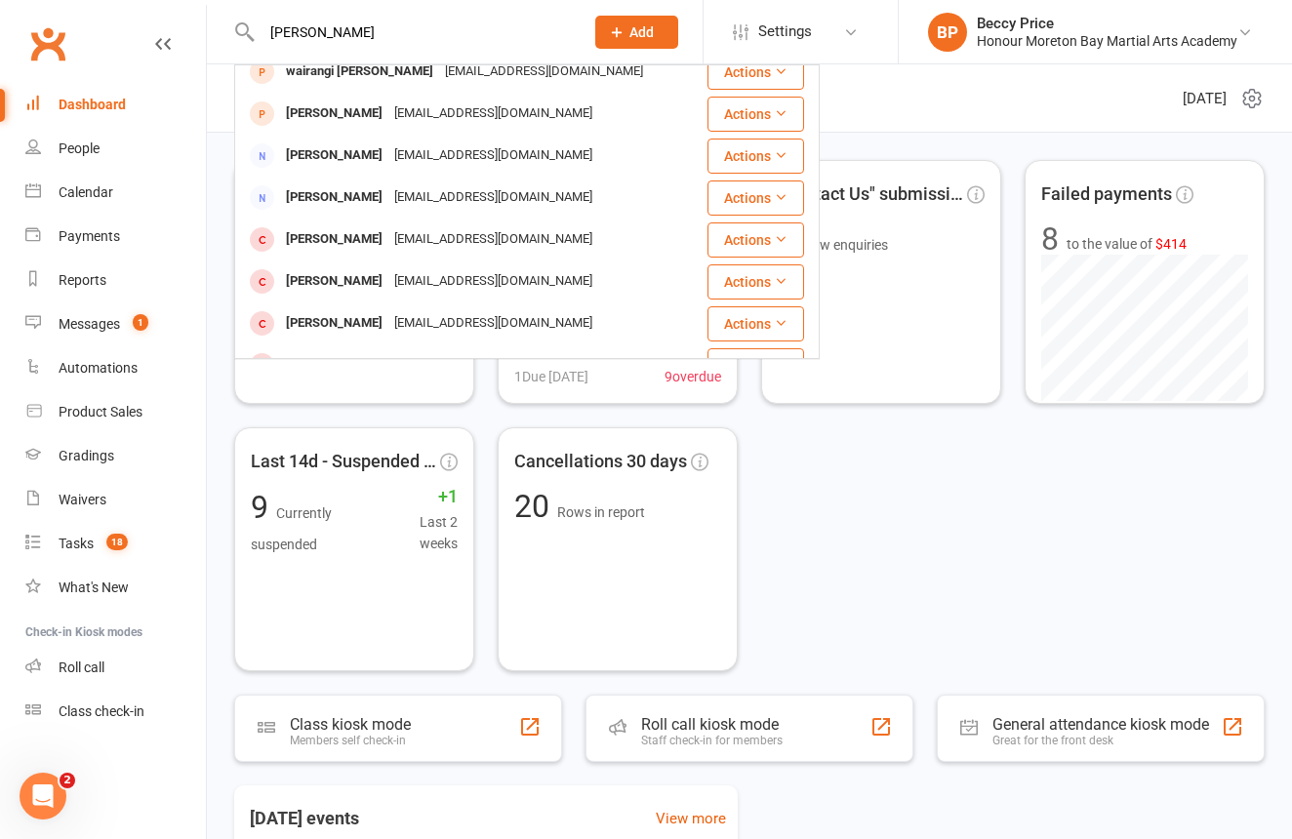
scroll to position [394, 0]
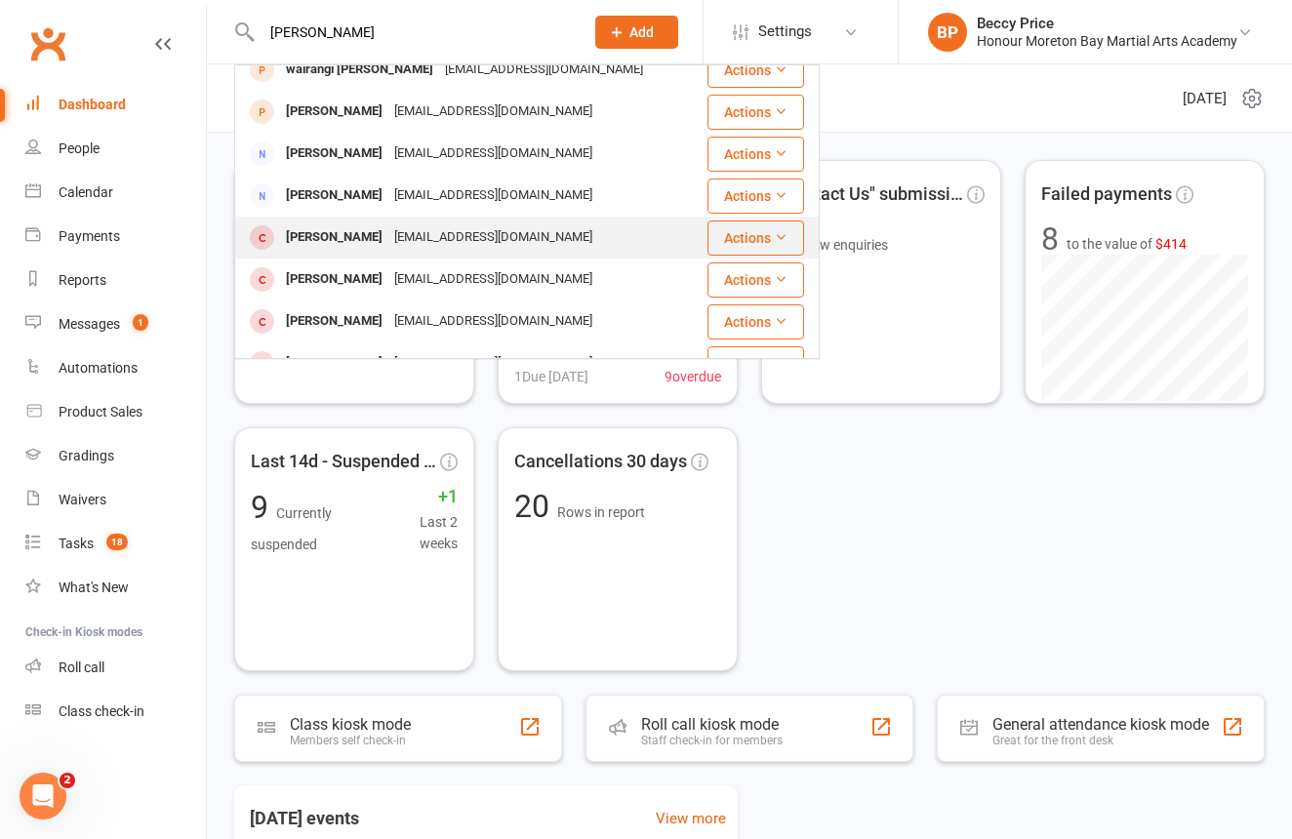
type input "[PERSON_NAME]"
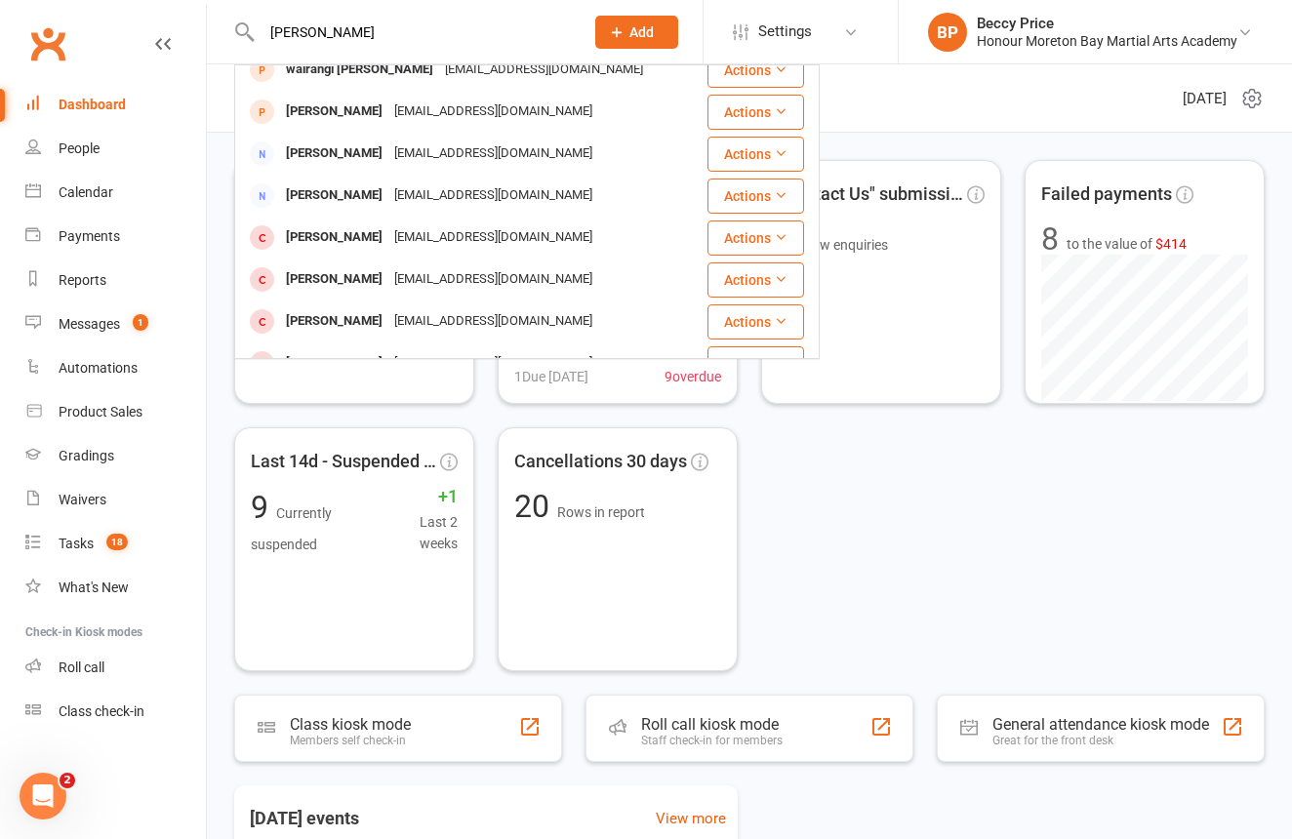
click at [479, 232] on div "[EMAIL_ADDRESS][DOMAIN_NAME]" at bounding box center [493, 237] width 210 height 28
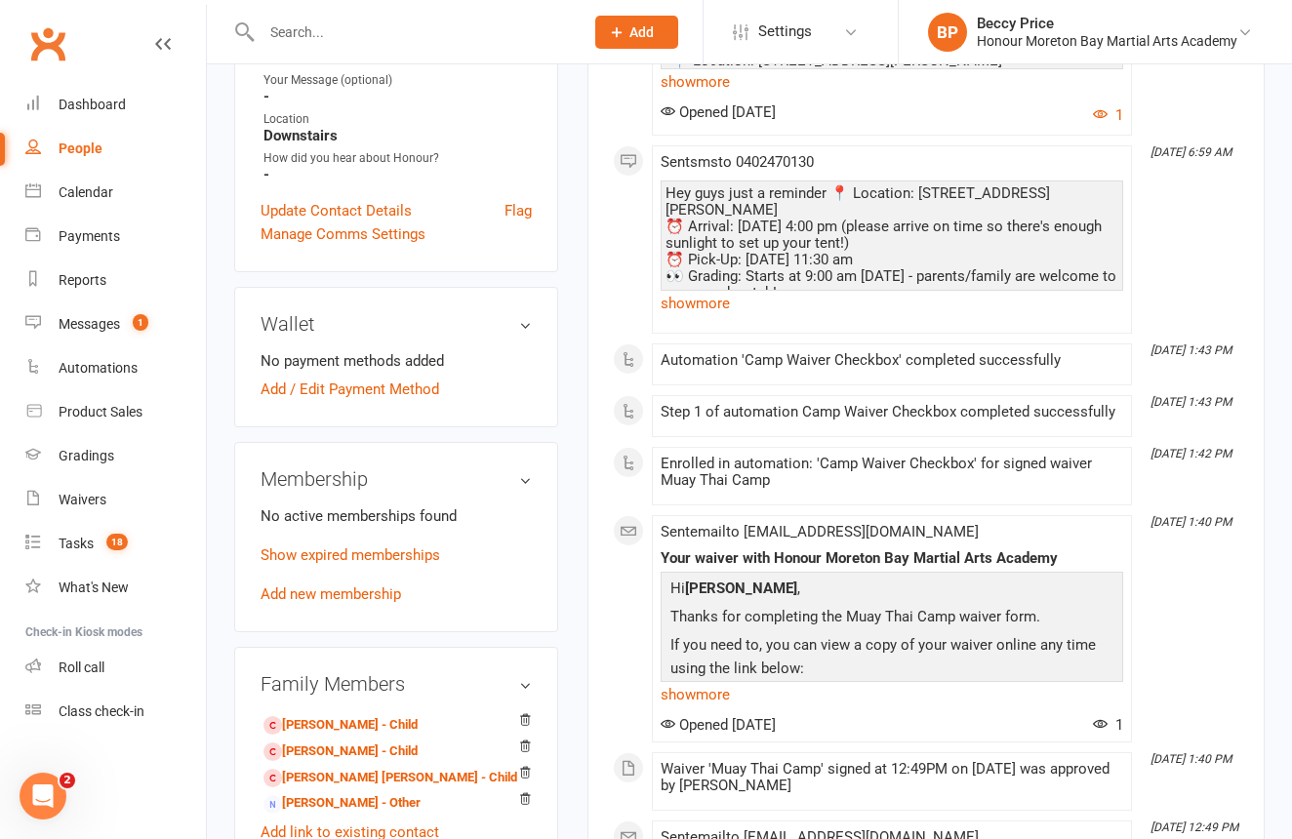
scroll to position [522, 0]
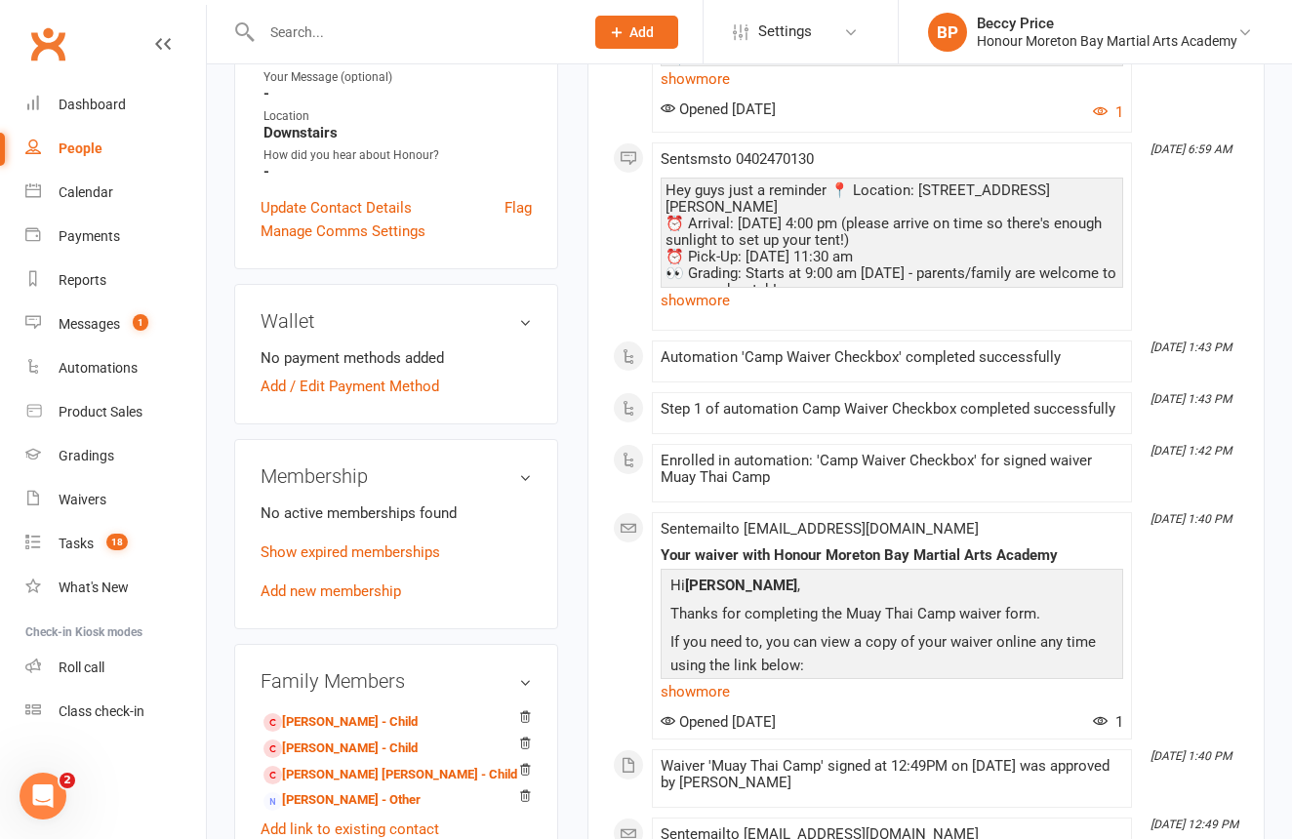
drag, startPoint x: 352, startPoint y: 626, endPoint x: 378, endPoint y: 621, distance: 26.0
click at [351, 600] on link "Add new membership" at bounding box center [331, 592] width 141 height 18
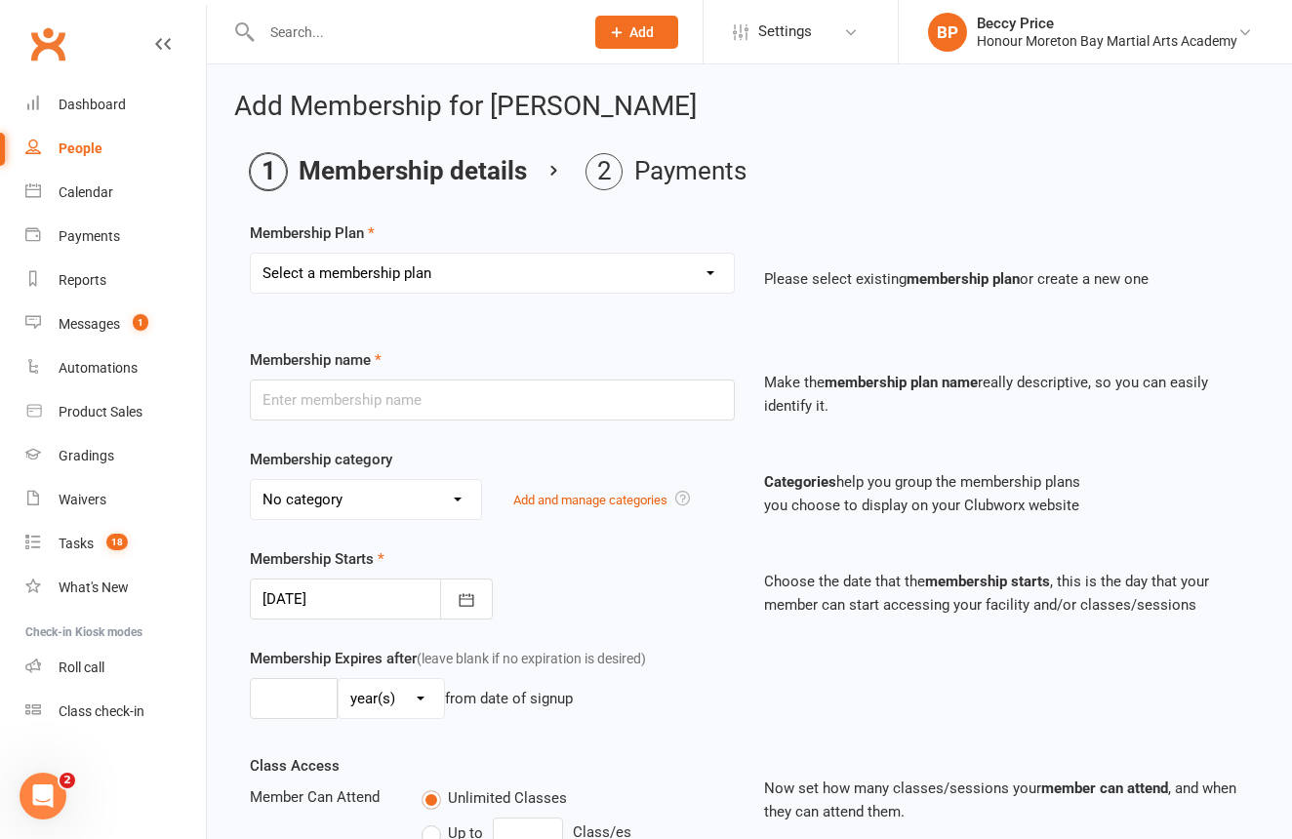
select select "3"
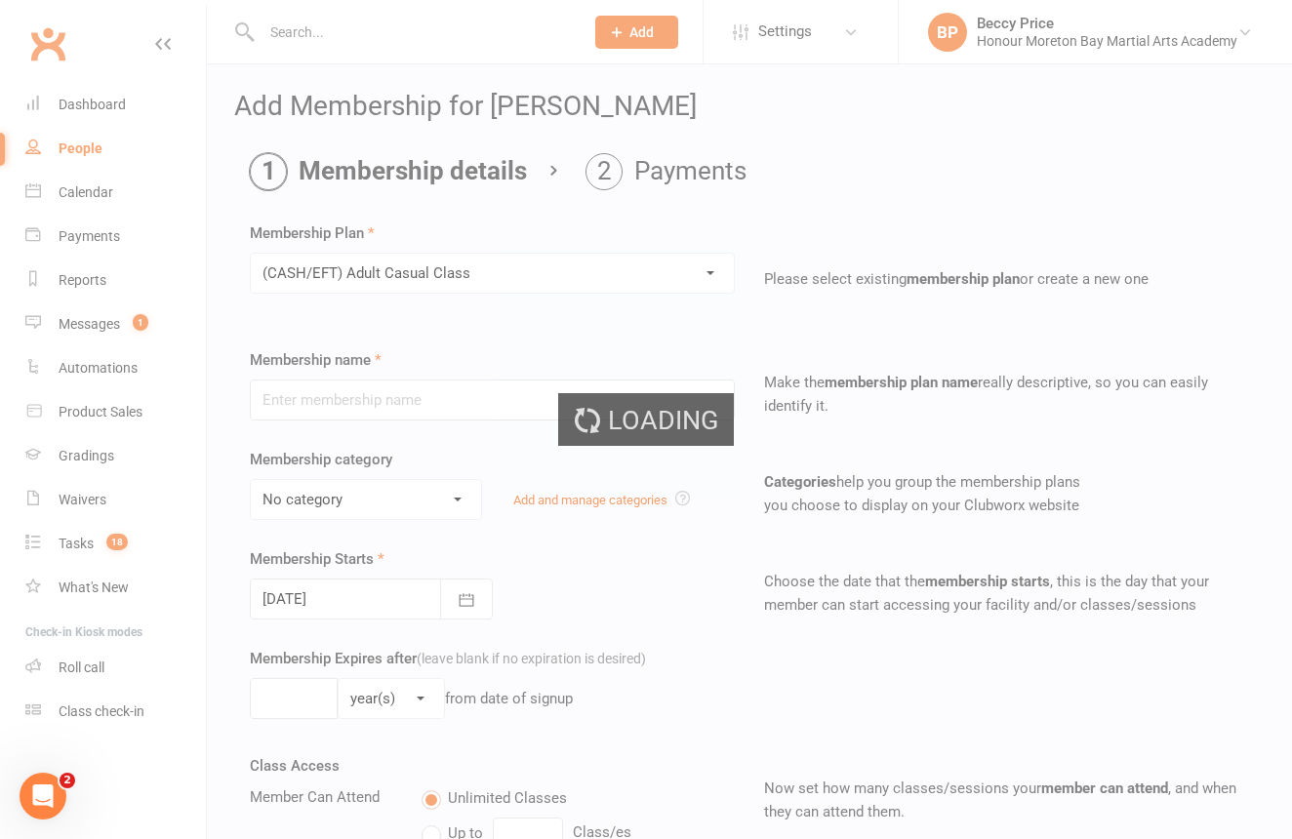
type input "(CASH/EFT) Adult Casual Class"
select select "9"
type input "1"
select select "0"
type input "1"
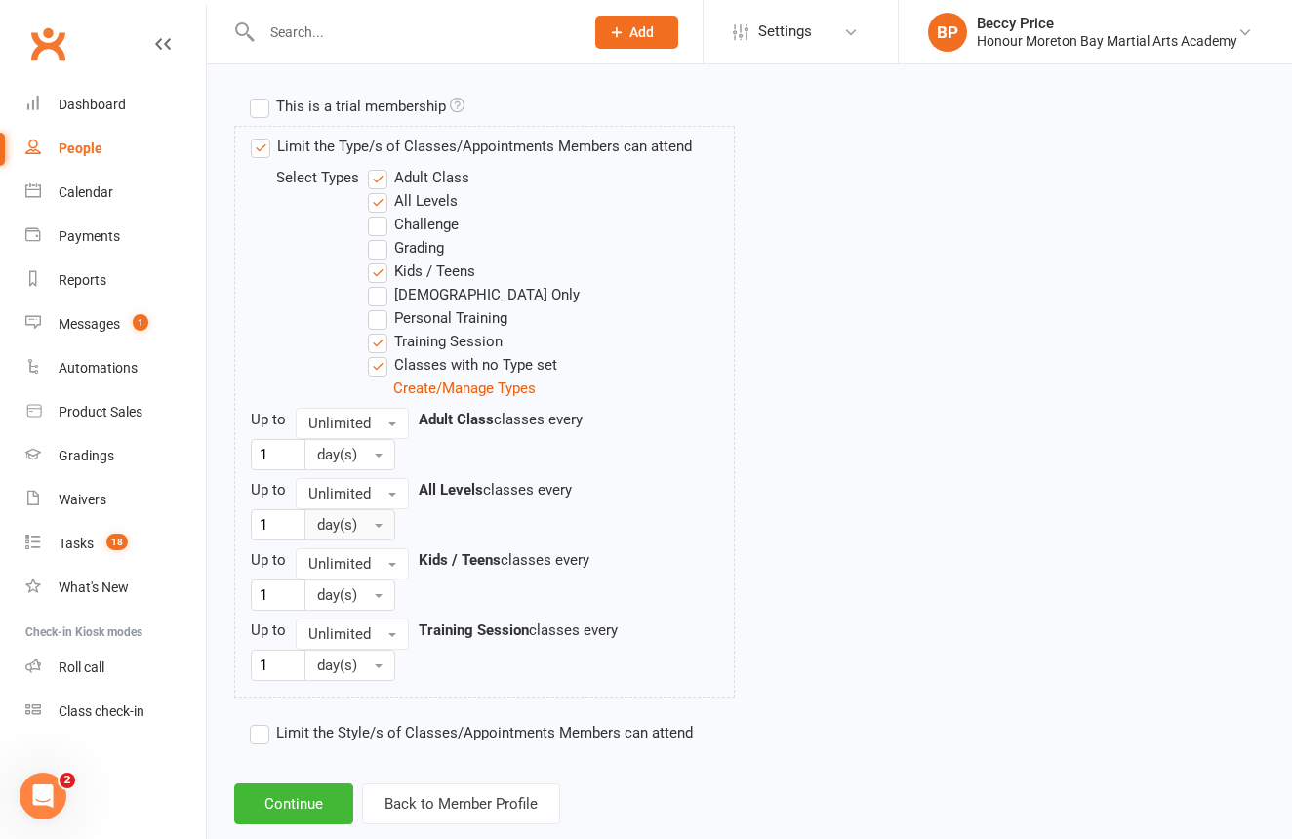
scroll to position [949, 0]
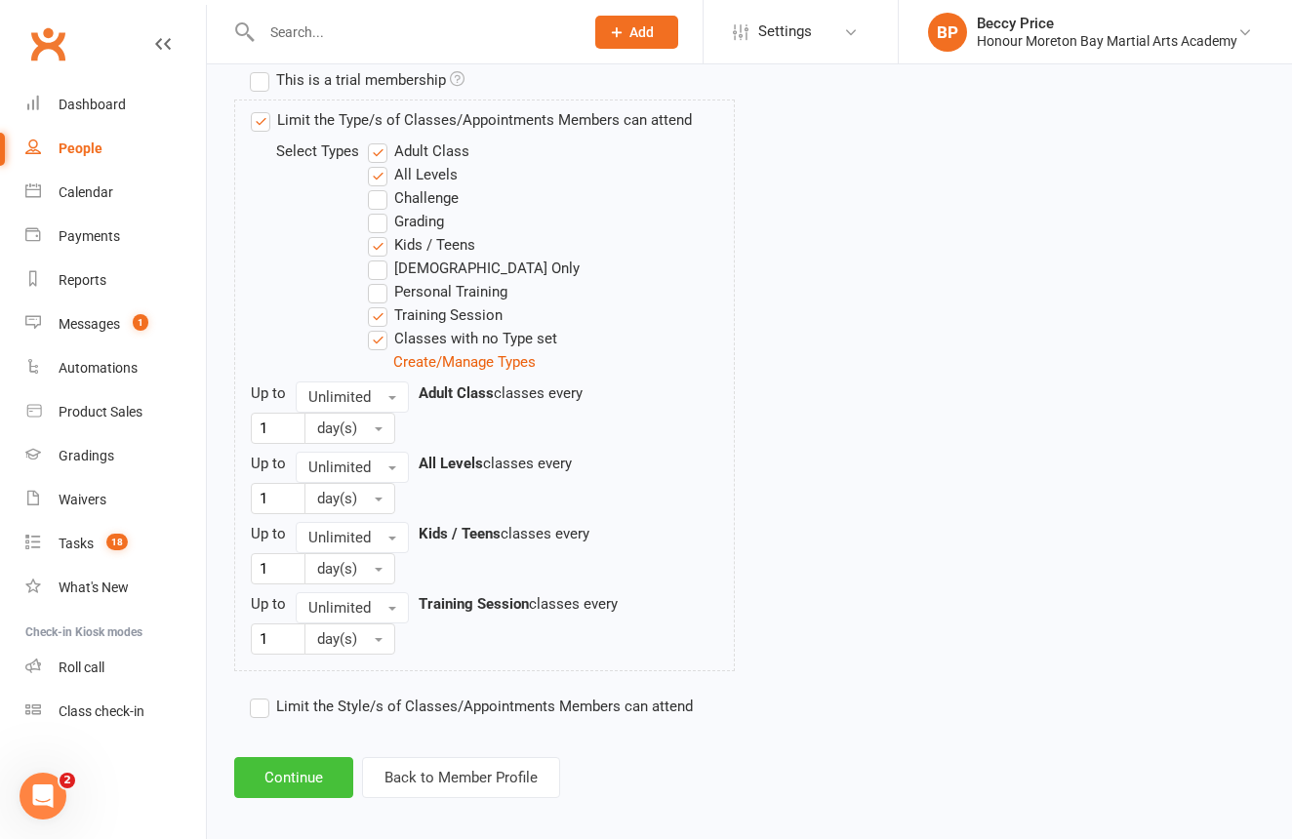
click at [294, 786] on button "Continue" at bounding box center [293, 777] width 119 height 41
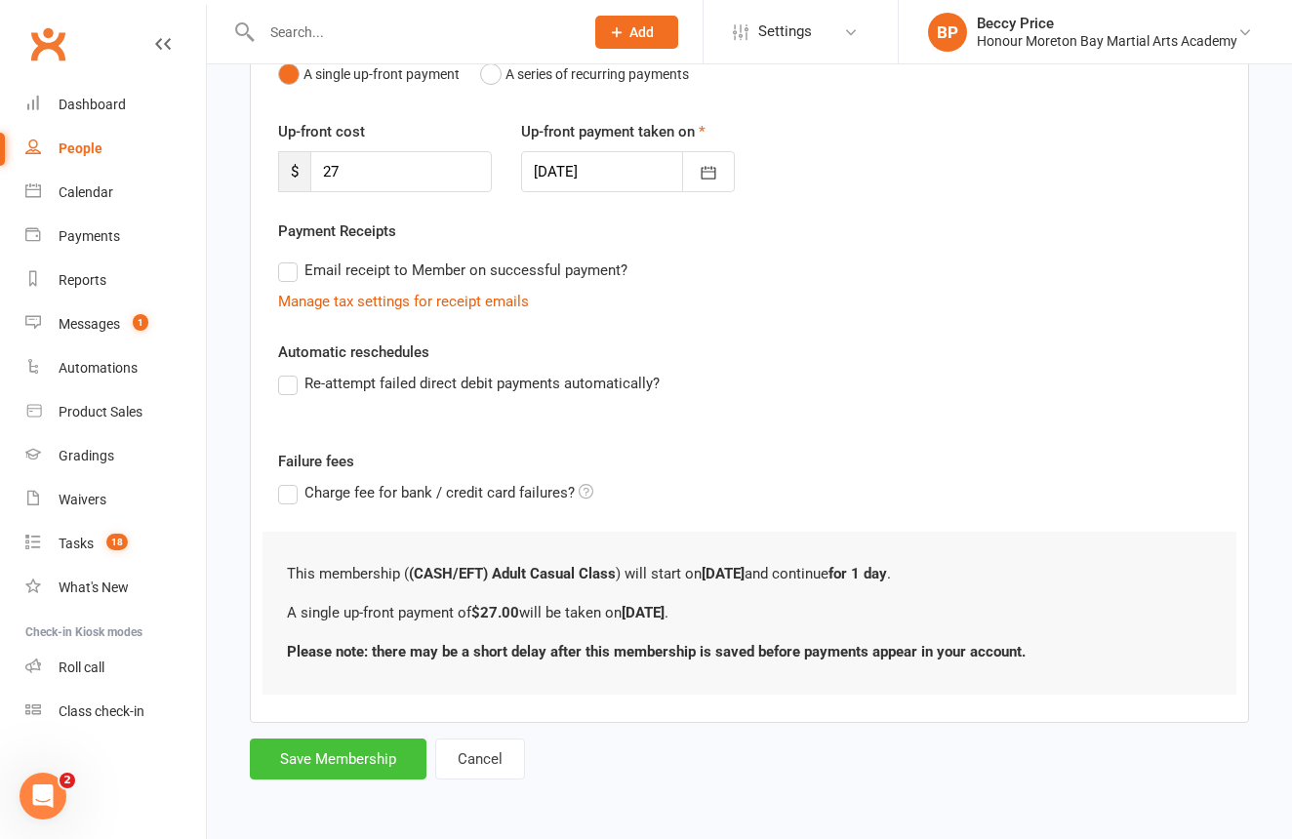
scroll to position [239, 0]
click at [312, 740] on button "Save Membership" at bounding box center [338, 759] width 177 height 41
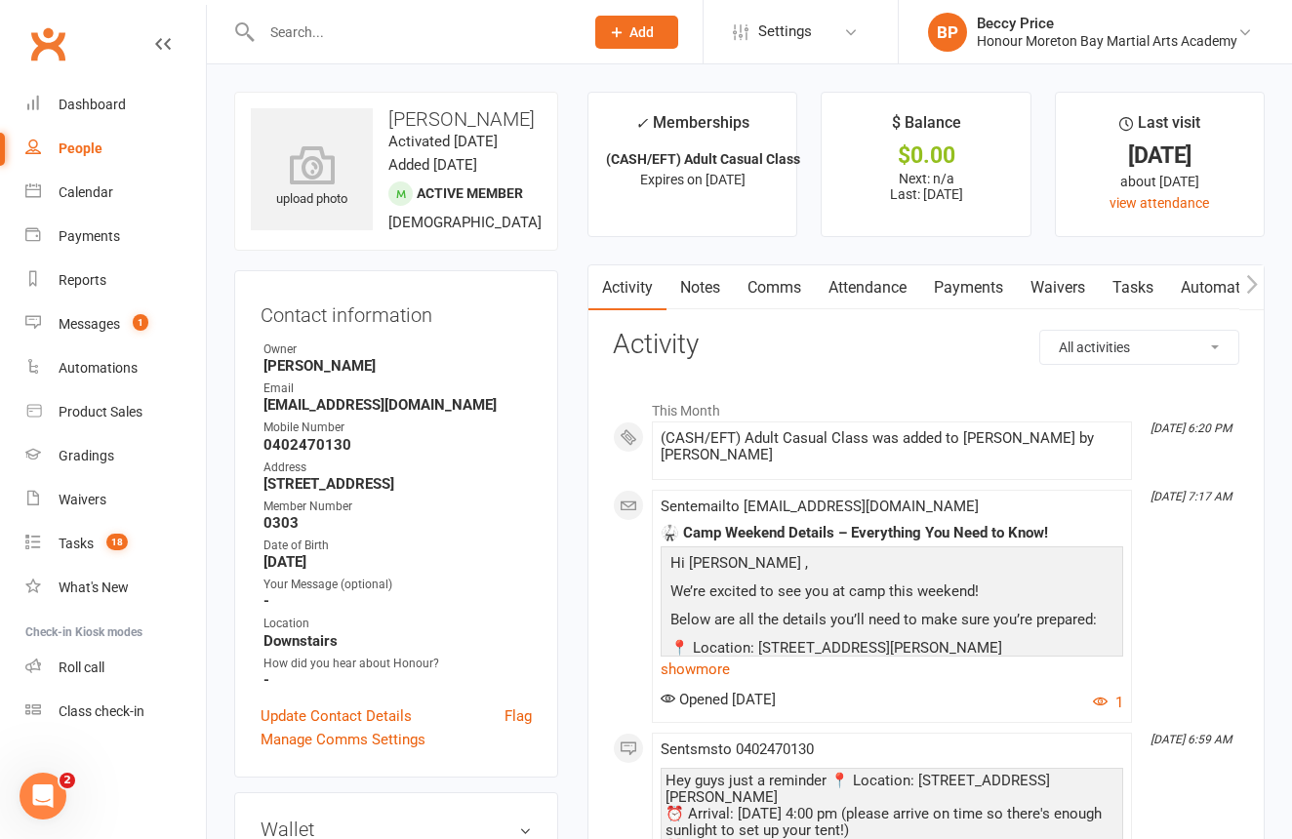
click at [371, 33] on input "text" at bounding box center [413, 32] width 314 height 27
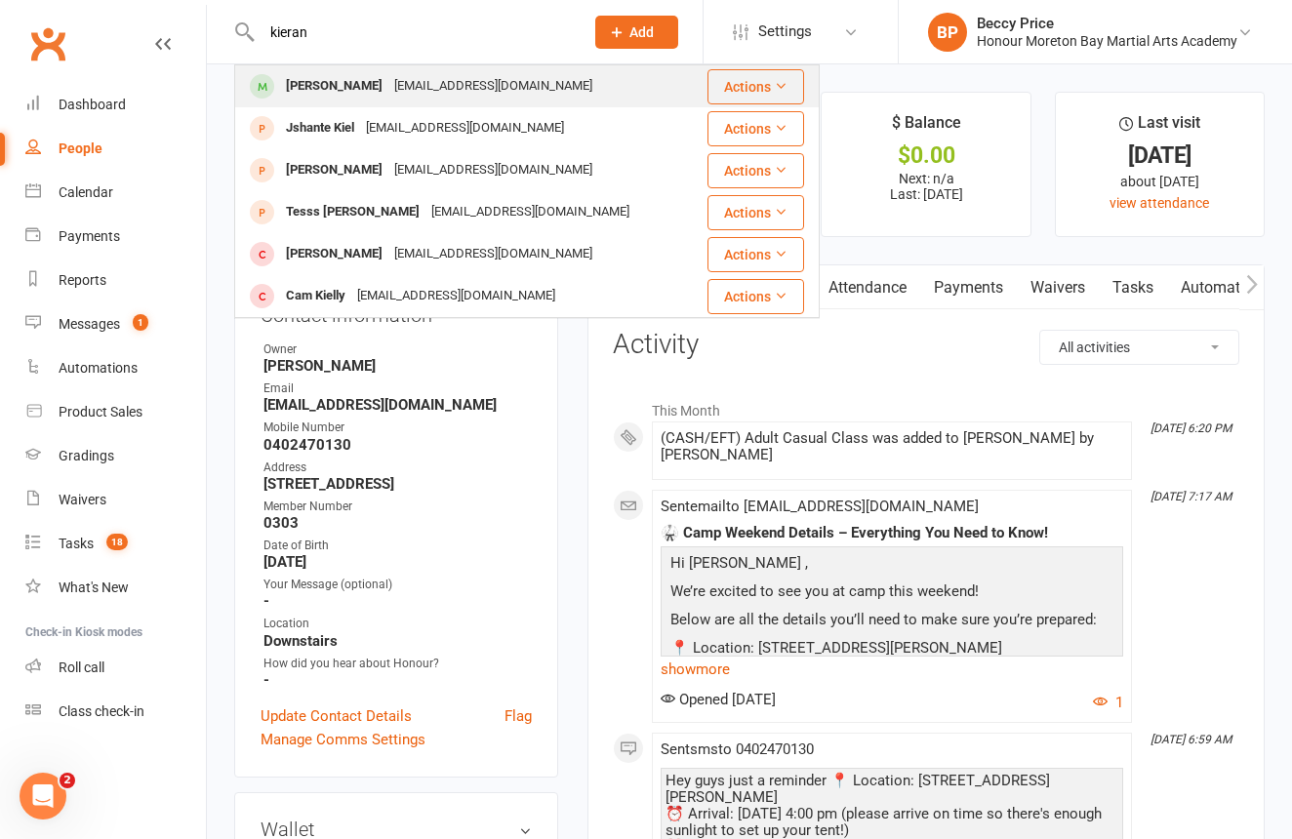
type input "kieran"
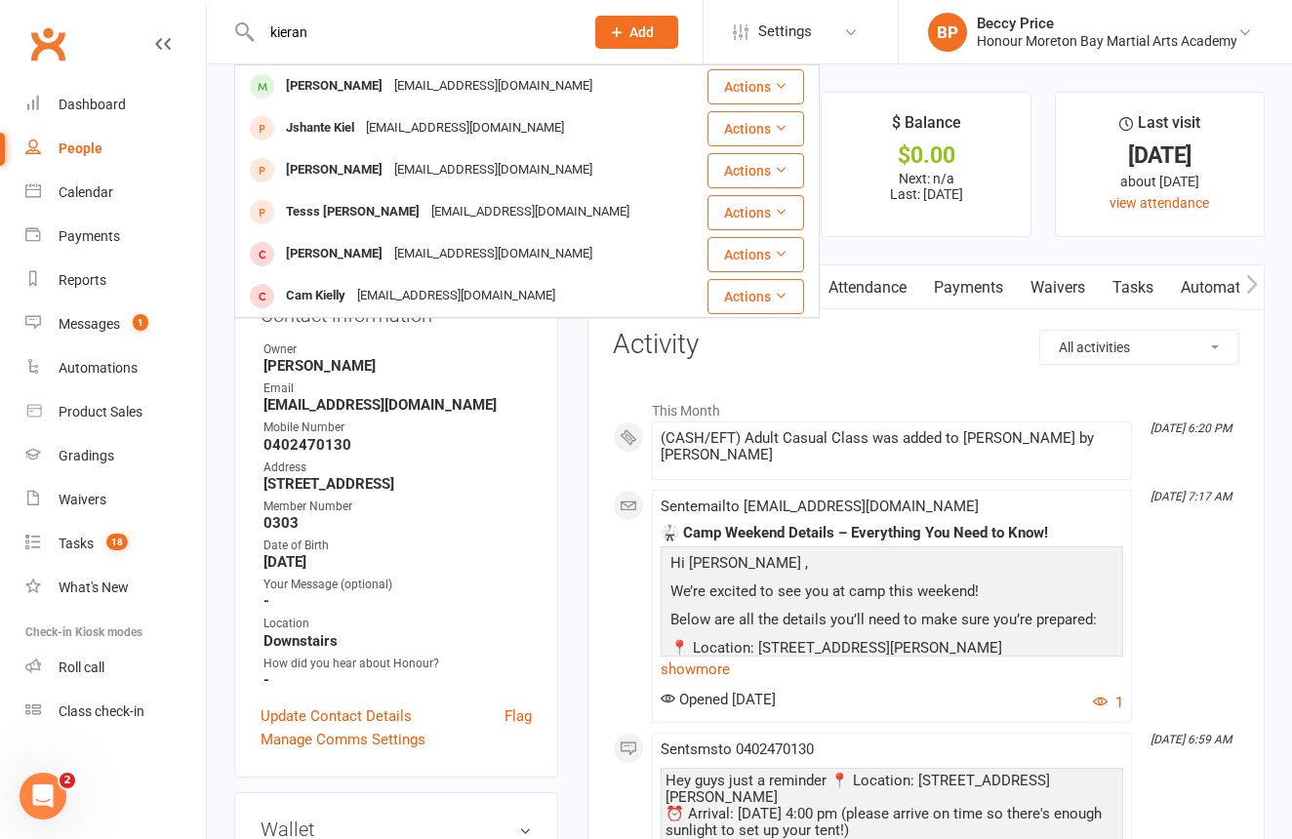
click at [422, 82] on div "[EMAIL_ADDRESS][DOMAIN_NAME]" at bounding box center [493, 86] width 210 height 28
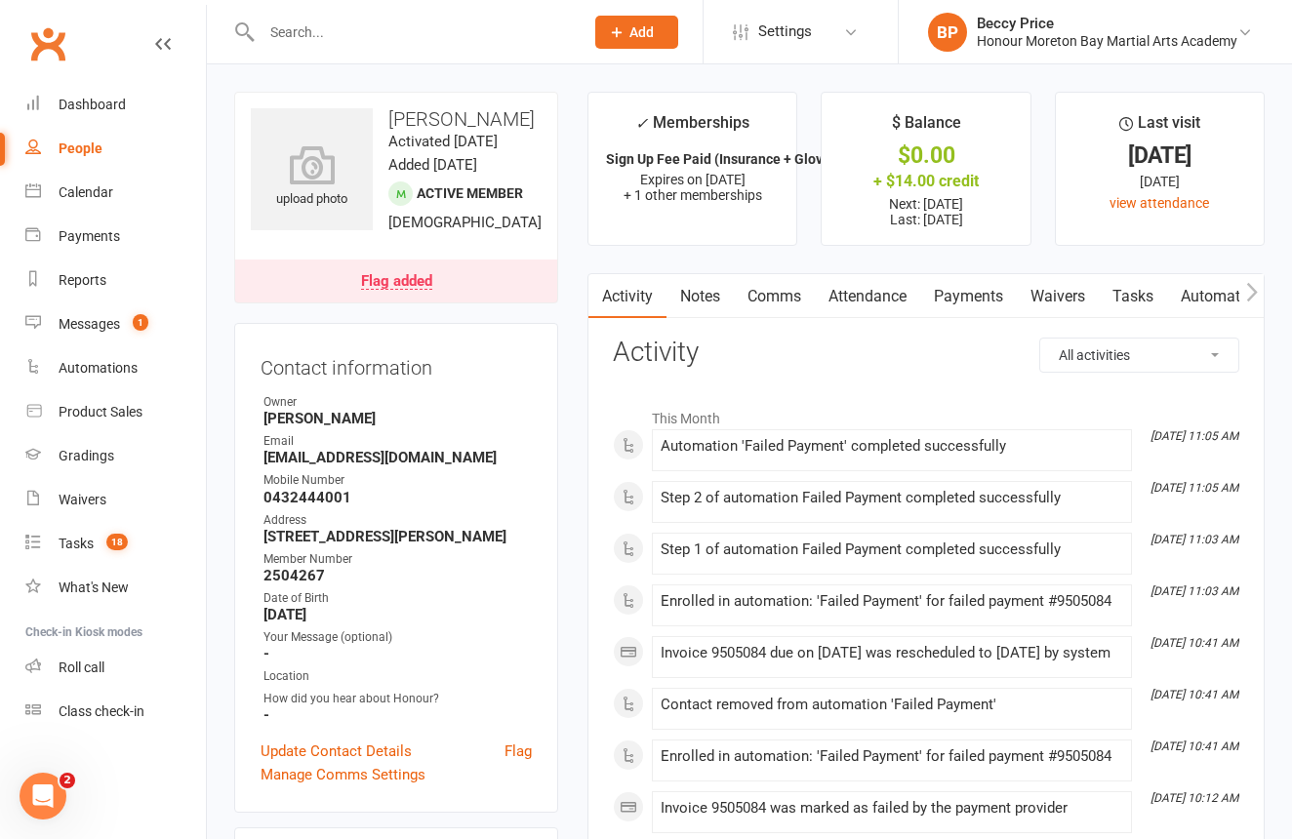
click at [954, 294] on link "Payments" at bounding box center [968, 296] width 97 height 45
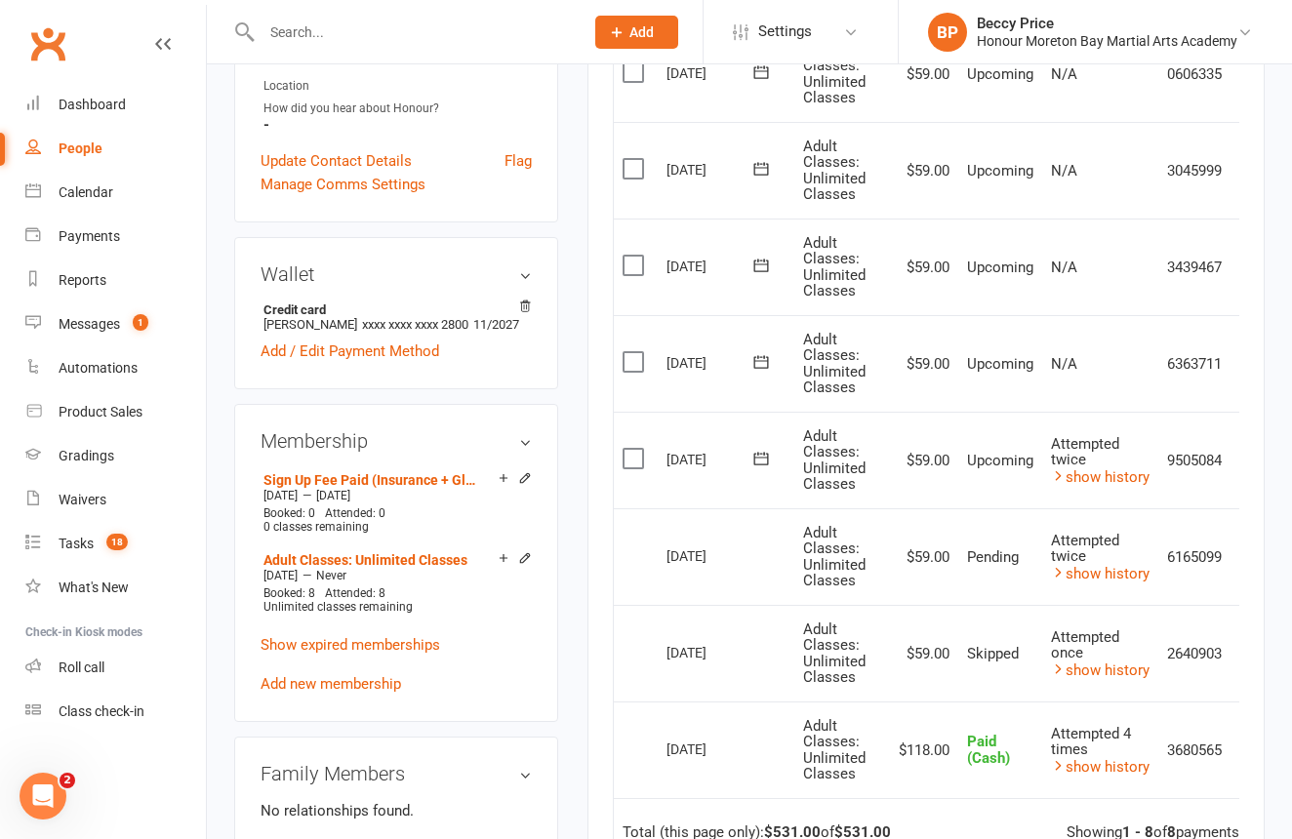
scroll to position [589, 0]
click at [78, 672] on div "Roll call" at bounding box center [82, 668] width 46 height 16
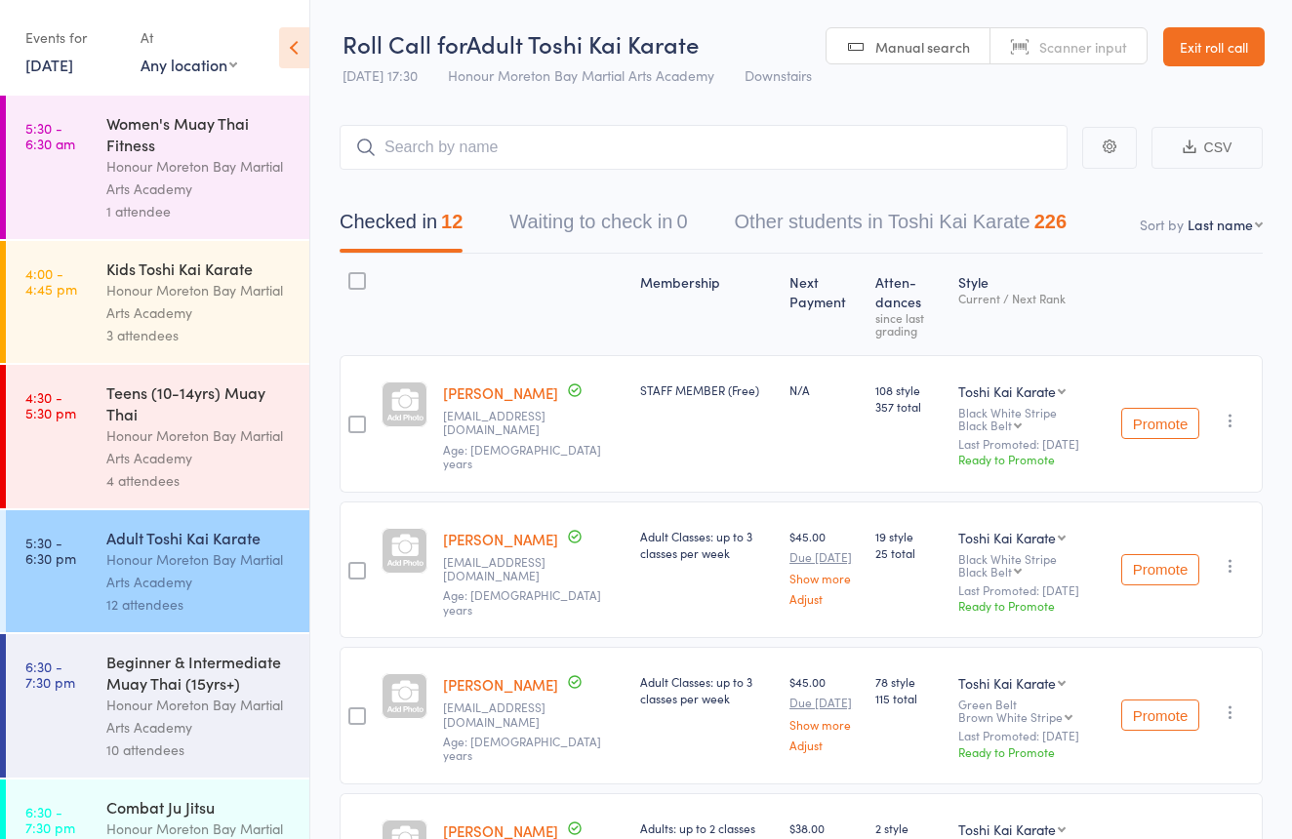
click at [114, 689] on div "Beginner & Intermediate Muay Thai (15yrs+)" at bounding box center [199, 672] width 186 height 43
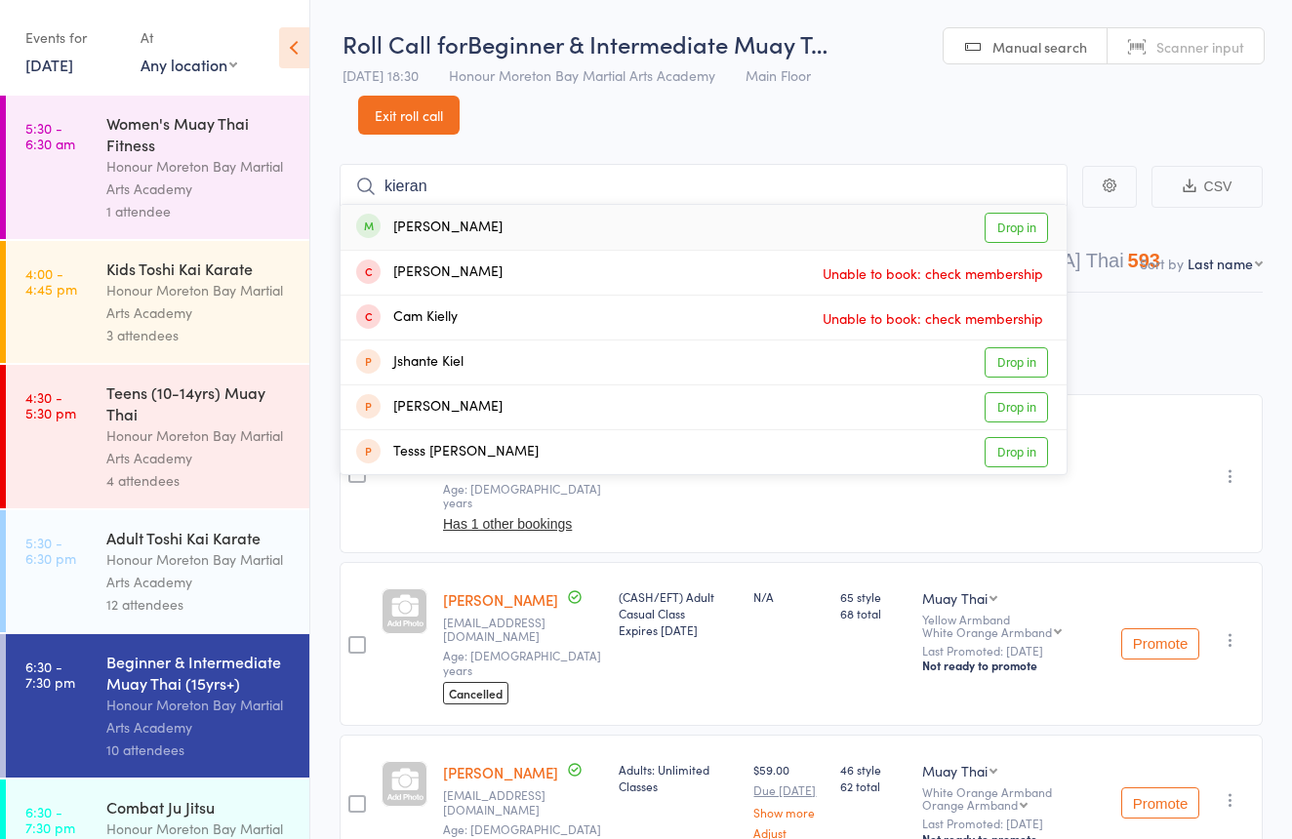
type input "kieran"
drag, startPoint x: 471, startPoint y: 232, endPoint x: 481, endPoint y: 228, distance: 10.5
click at [471, 232] on div "Kieran Okeefe" at bounding box center [429, 228] width 146 height 22
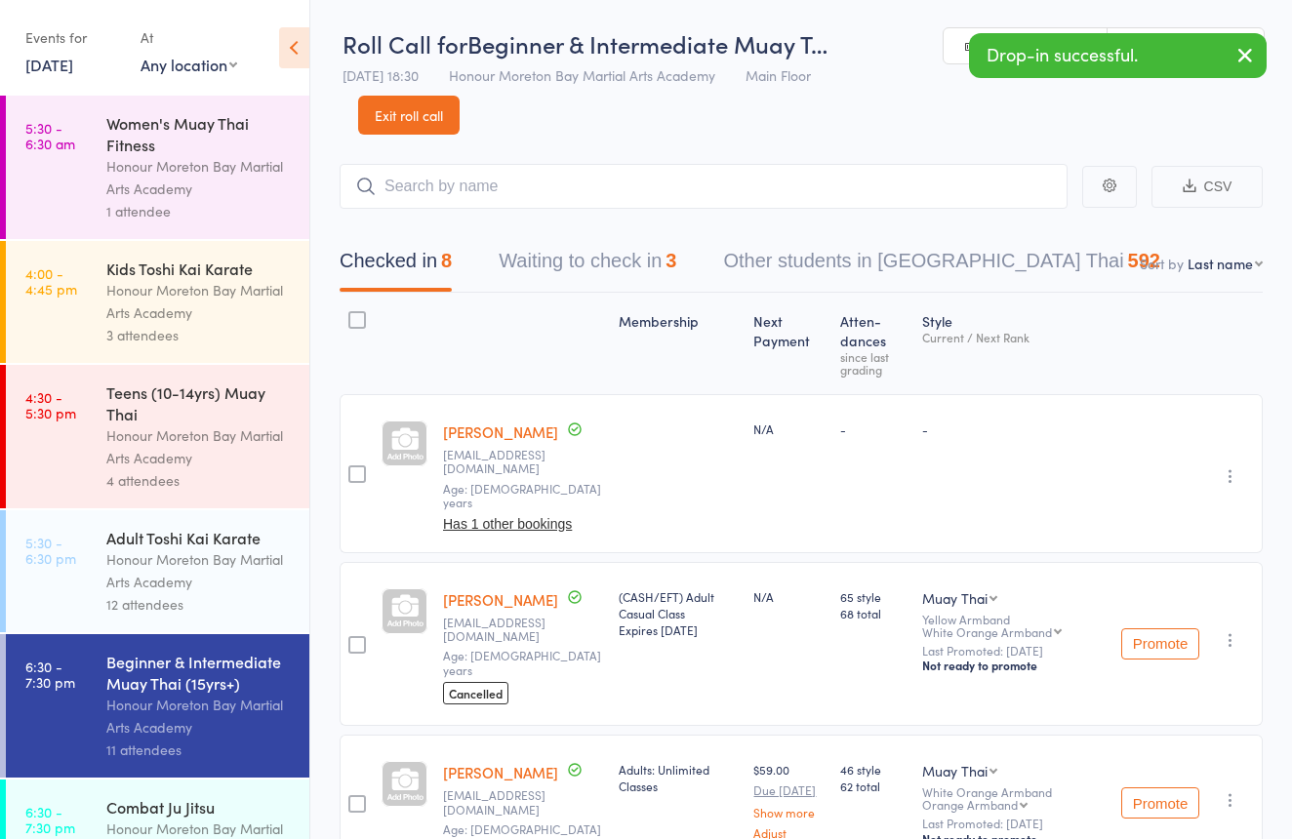
click at [1127, 34] on div "Drop-in successful." at bounding box center [1118, 55] width 298 height 45
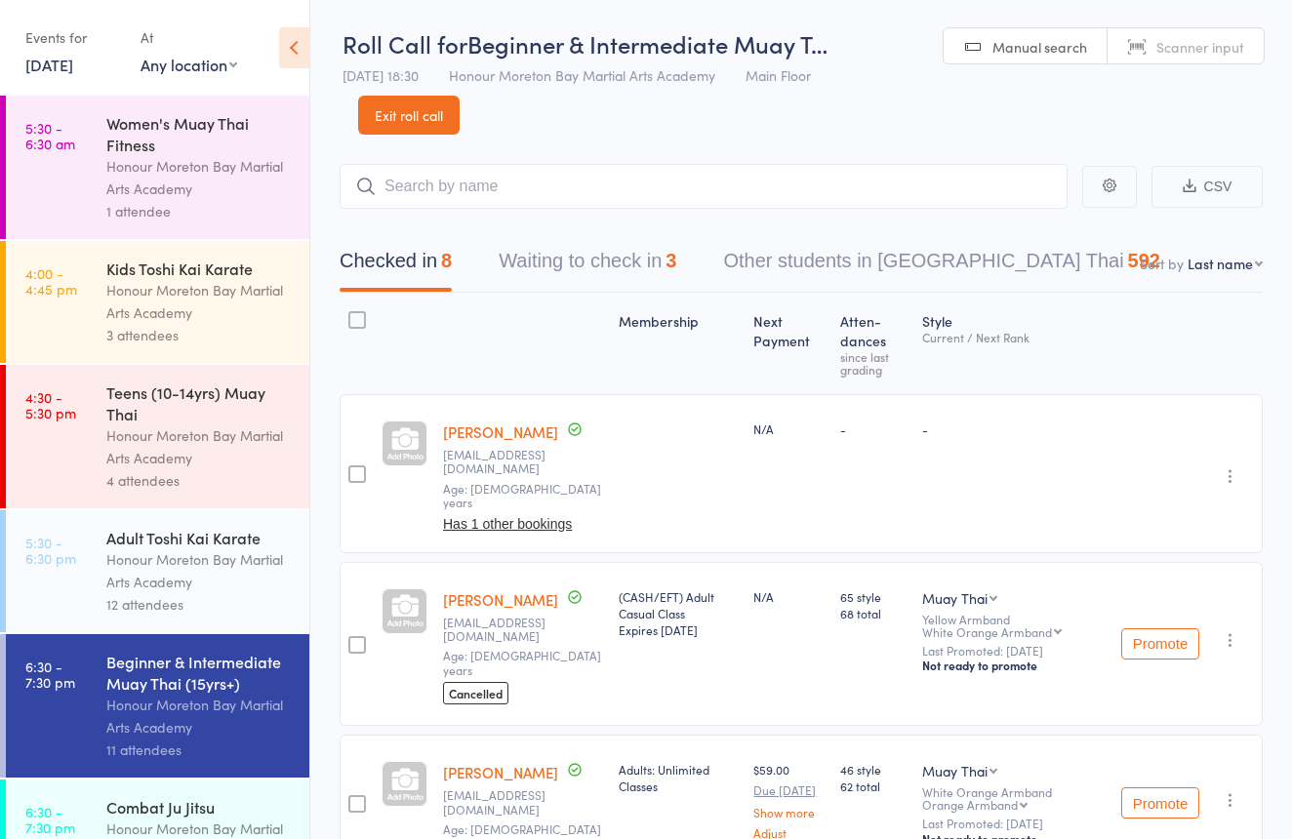
click at [427, 111] on link "Exit roll call" at bounding box center [408, 115] width 101 height 39
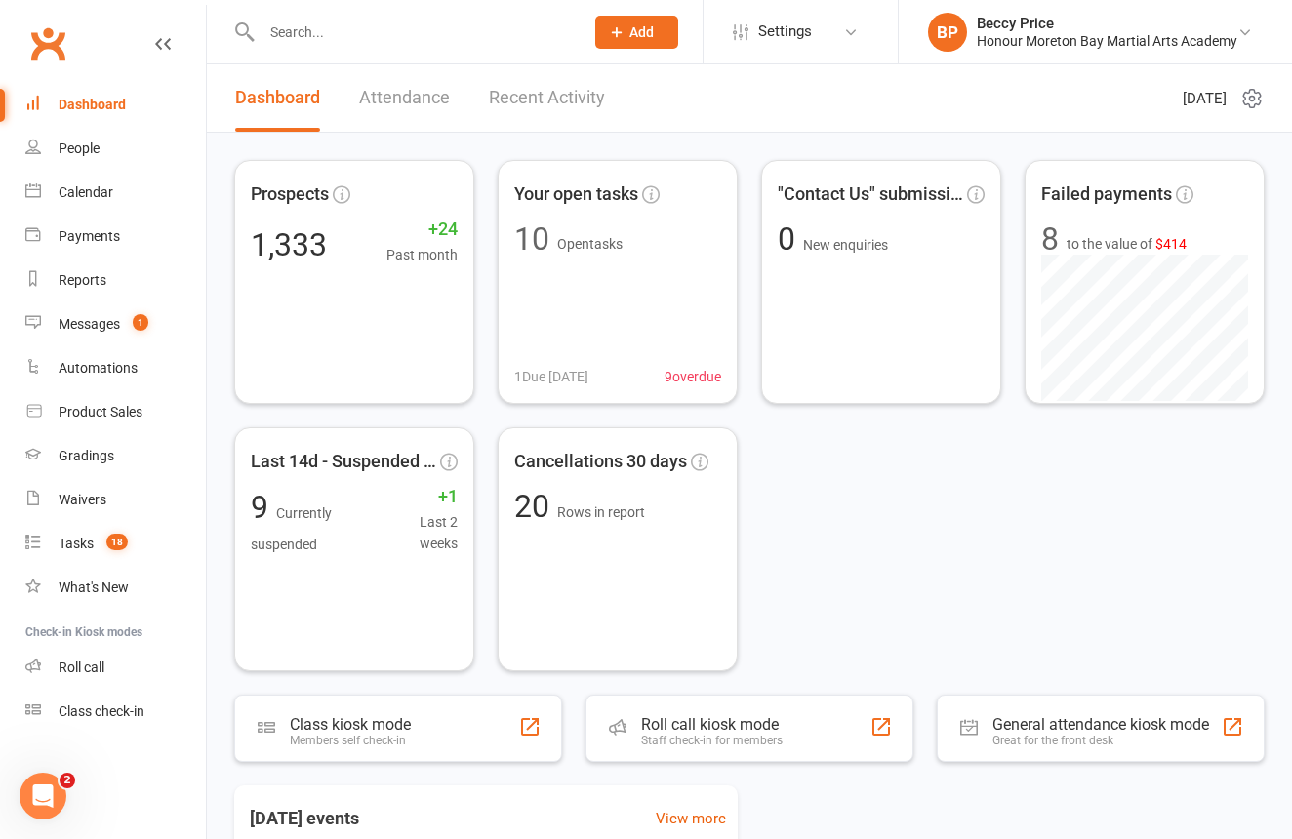
click at [456, 24] on input "text" at bounding box center [413, 32] width 314 height 27
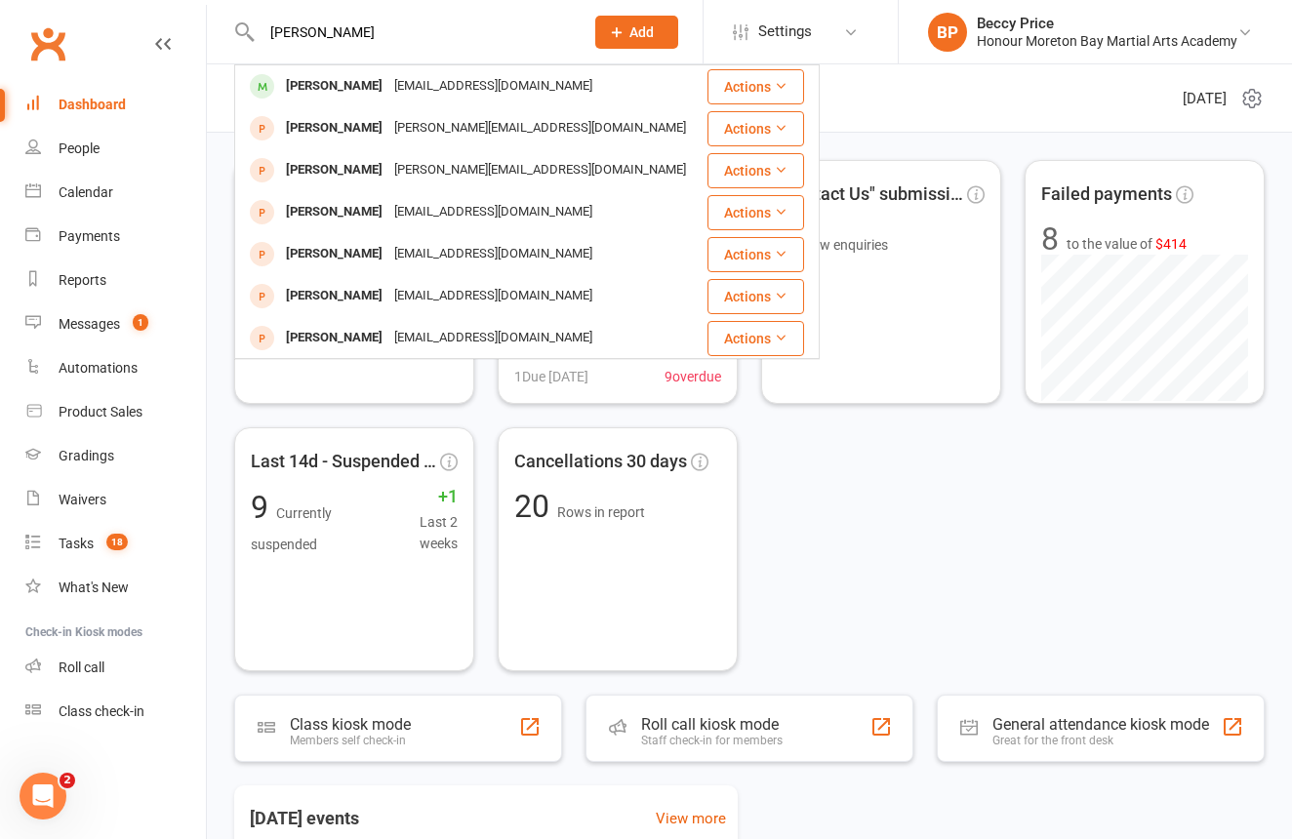
type input "[PERSON_NAME]"
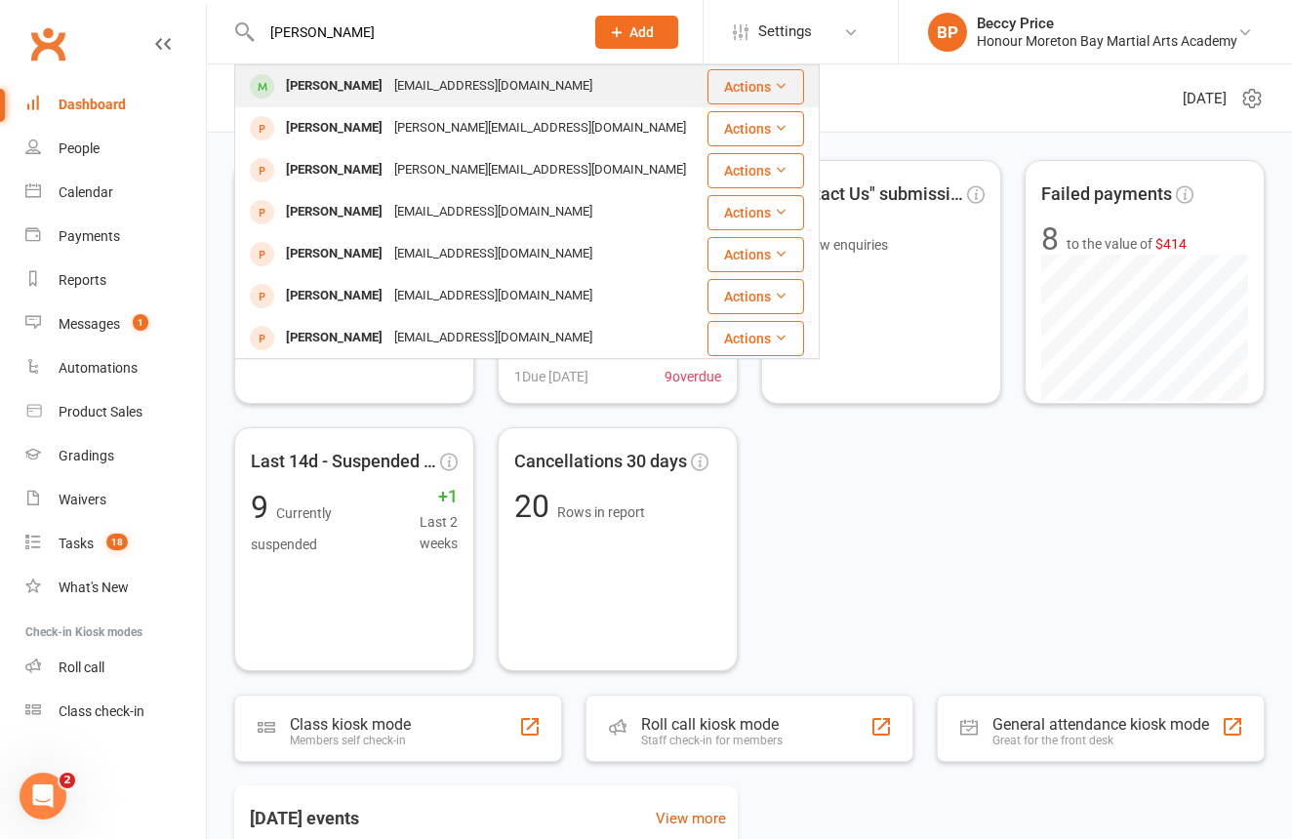
drag, startPoint x: 339, startPoint y: 63, endPoint x: 357, endPoint y: 78, distance: 23.6
click at [357, 78] on div "[PERSON_NAME]" at bounding box center [334, 86] width 108 height 28
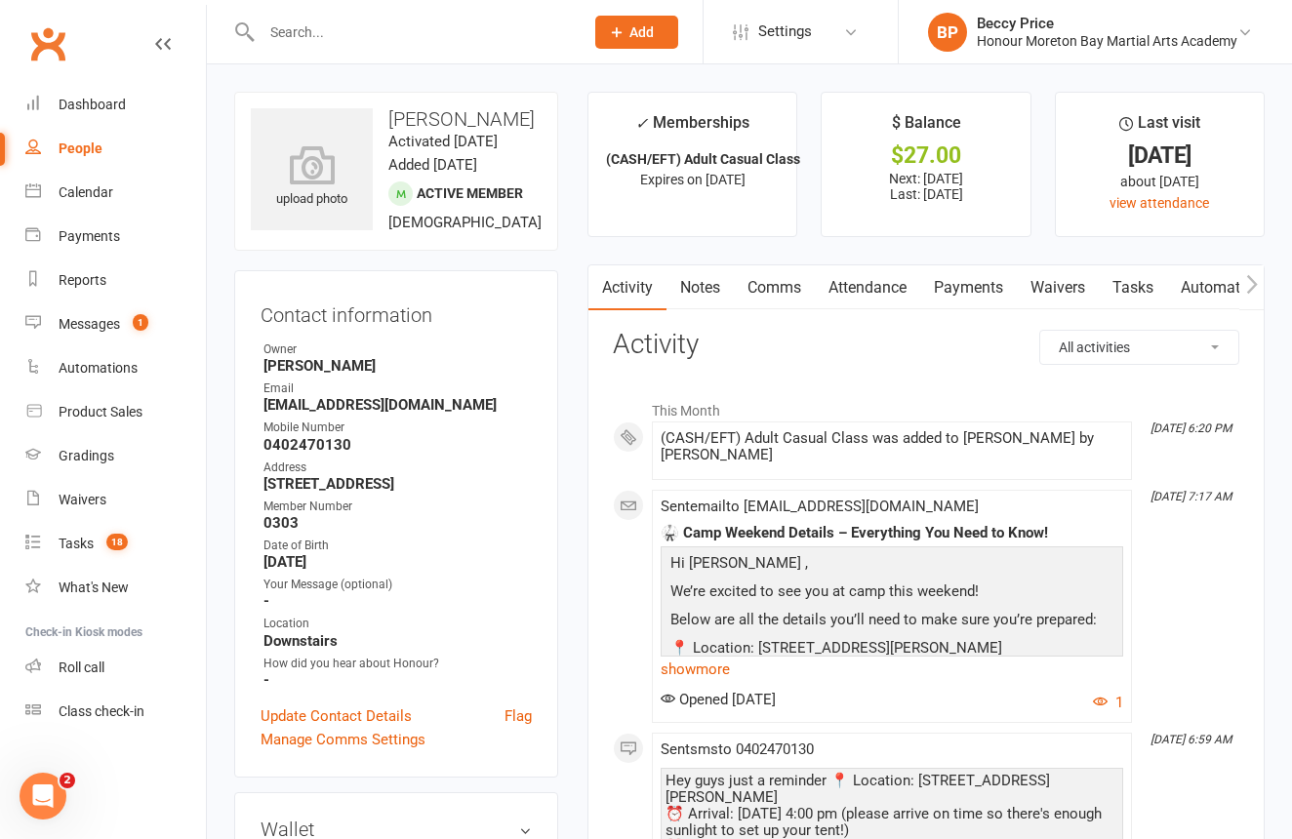
click at [955, 291] on link "Payments" at bounding box center [968, 287] width 97 height 45
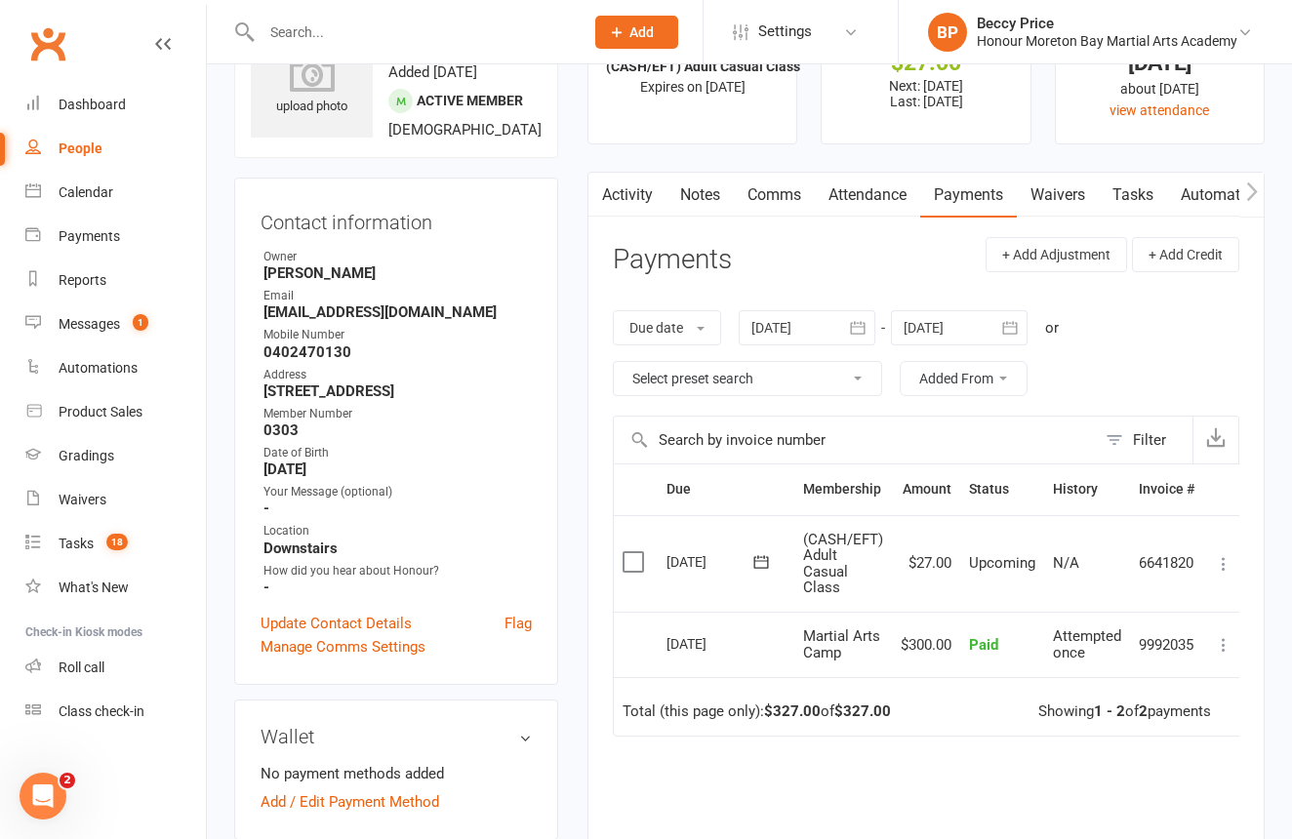
scroll to position [107, 1]
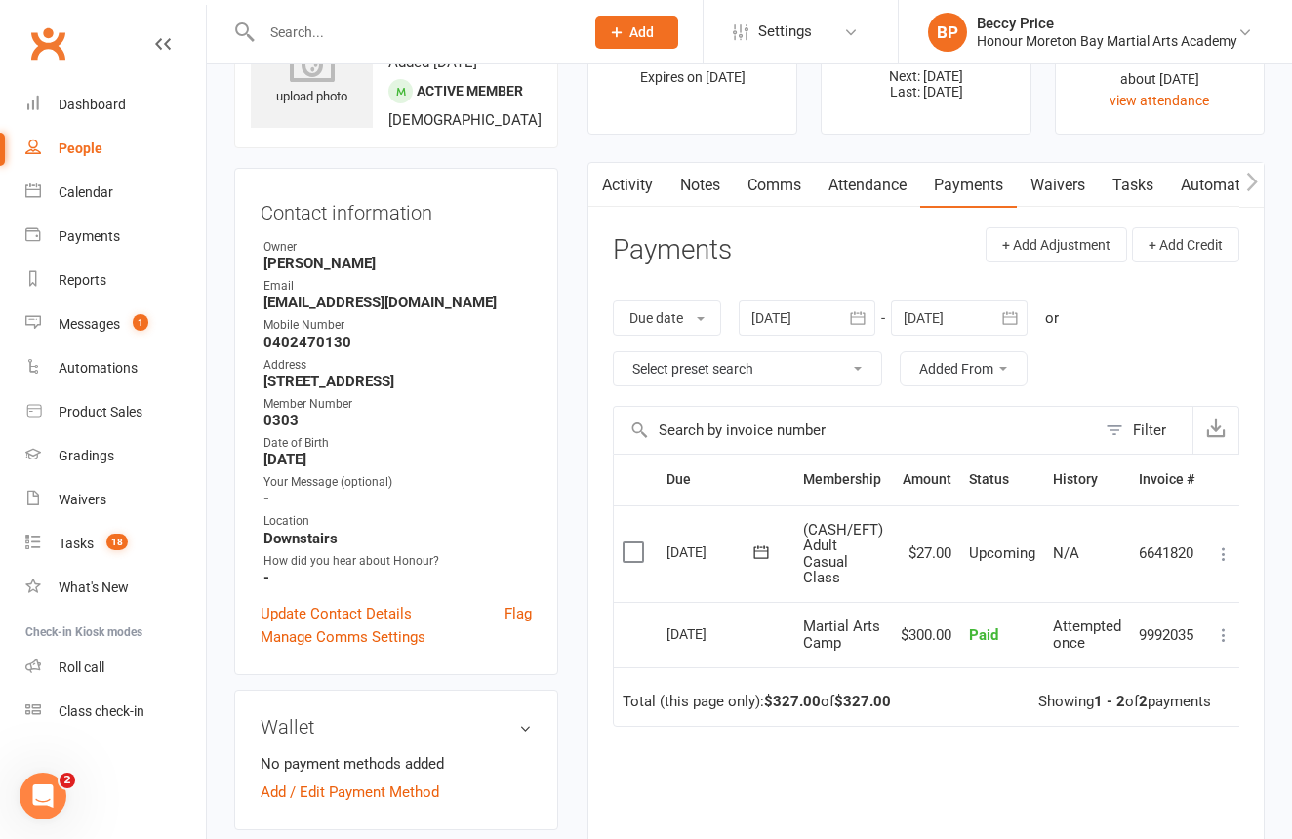
click at [1233, 558] on button at bounding box center [1223, 554] width 23 height 23
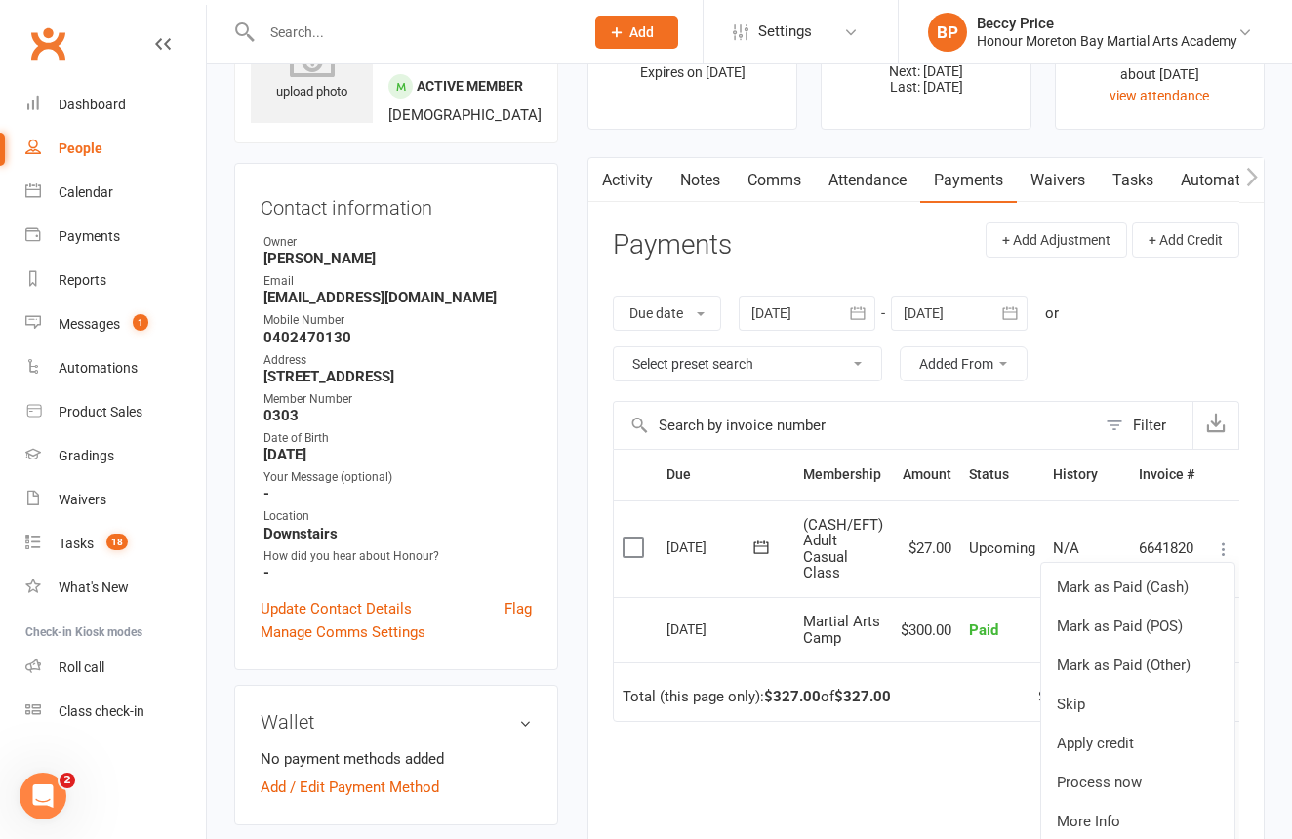
scroll to position [107, 0]
click at [1200, 614] on link "Mark as Paid (POS)" at bounding box center [1137, 626] width 193 height 39
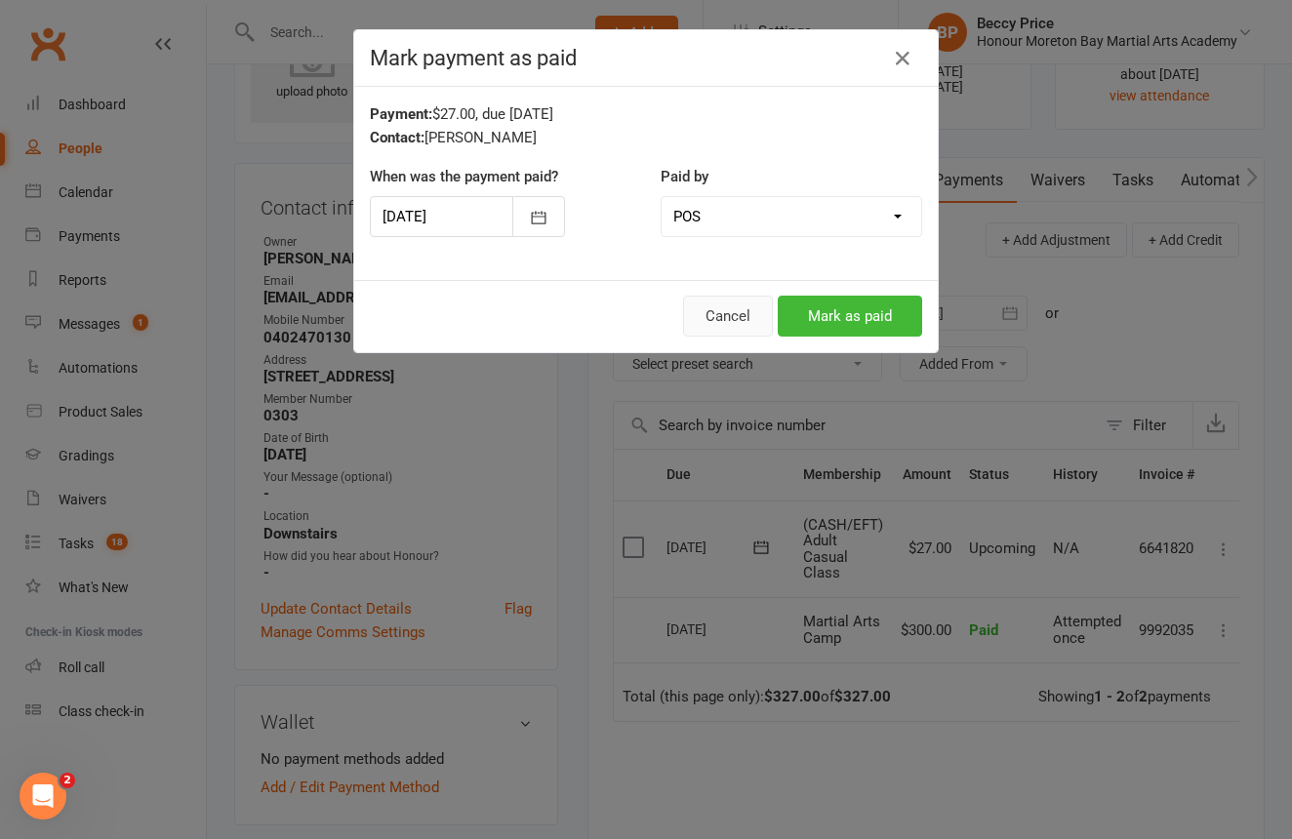
click at [743, 310] on button "Cancel" at bounding box center [728, 316] width 90 height 41
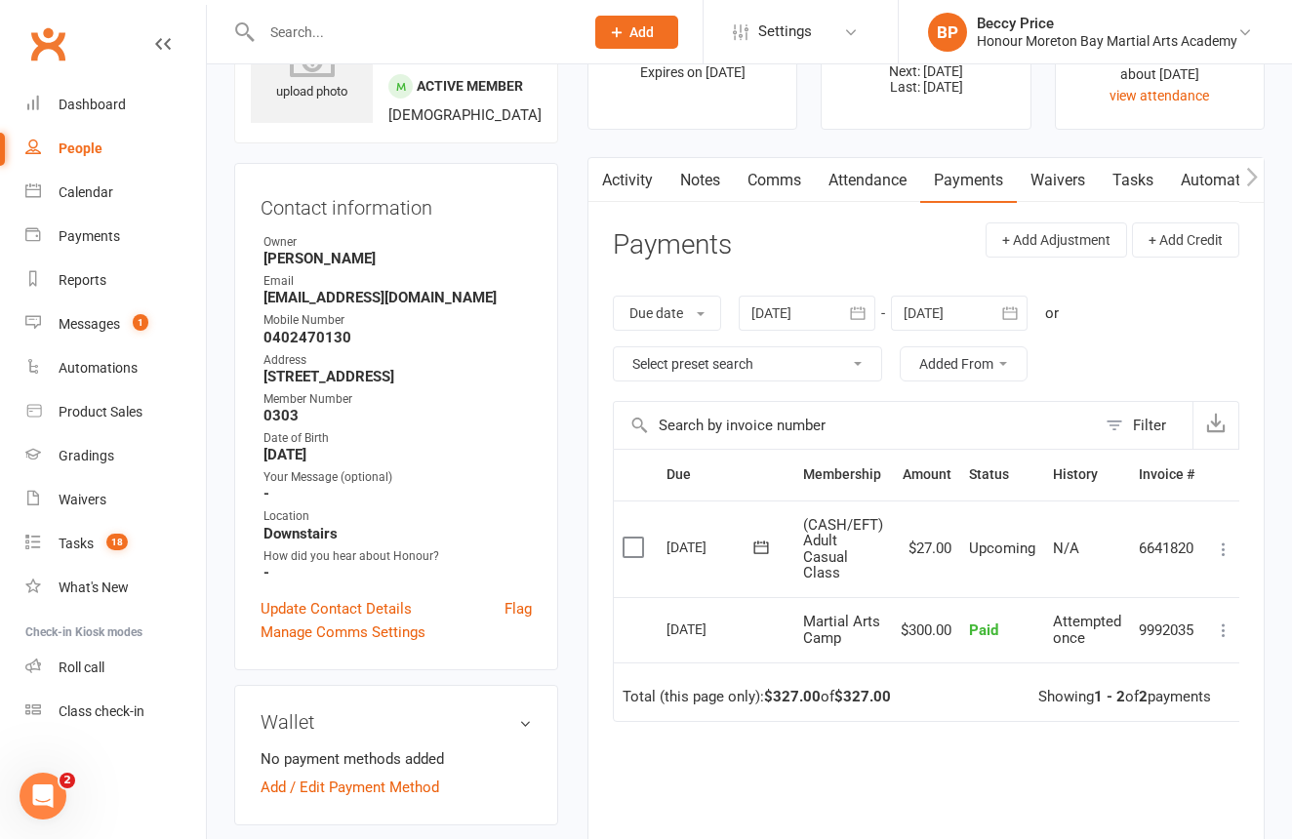
click at [1235, 546] on button at bounding box center [1223, 549] width 23 height 23
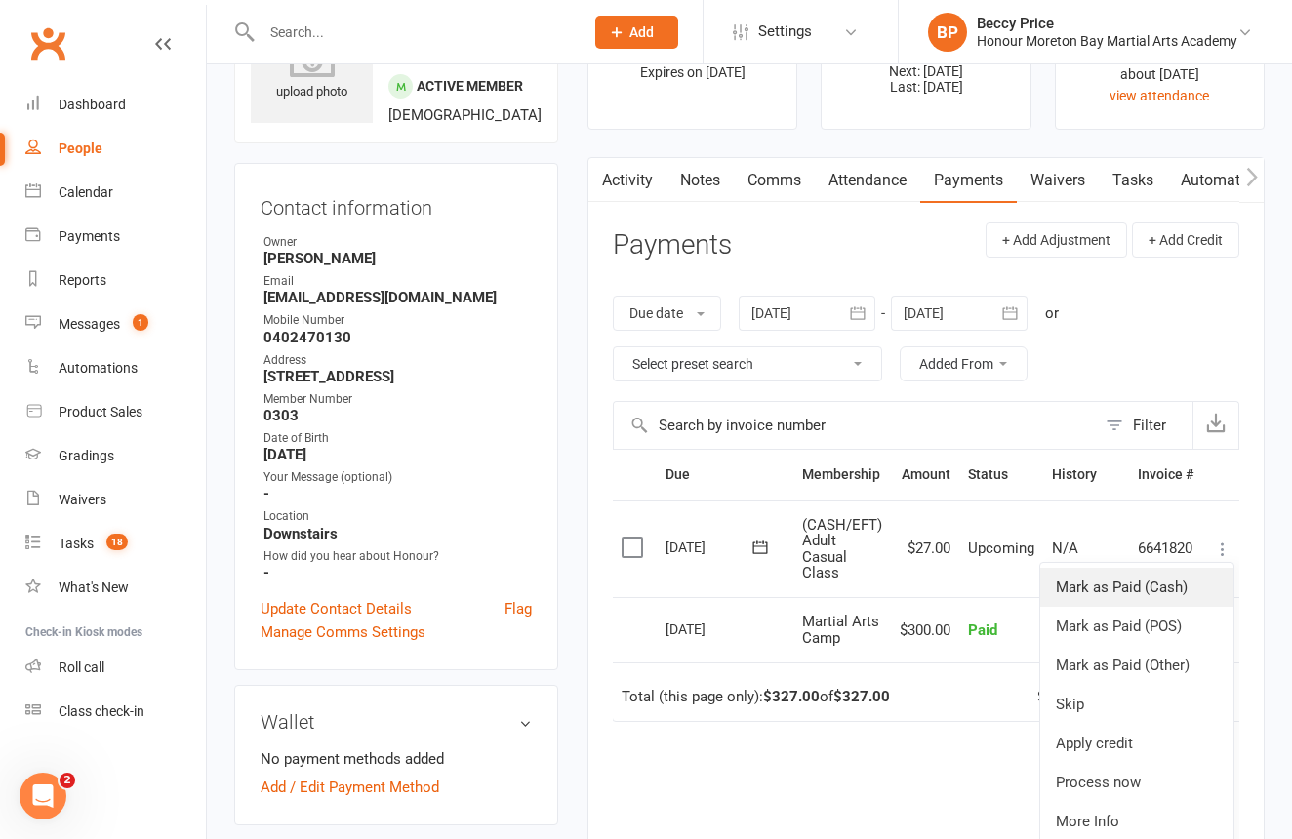
click at [1180, 570] on link "Mark as Paid (Cash)" at bounding box center [1136, 587] width 193 height 39
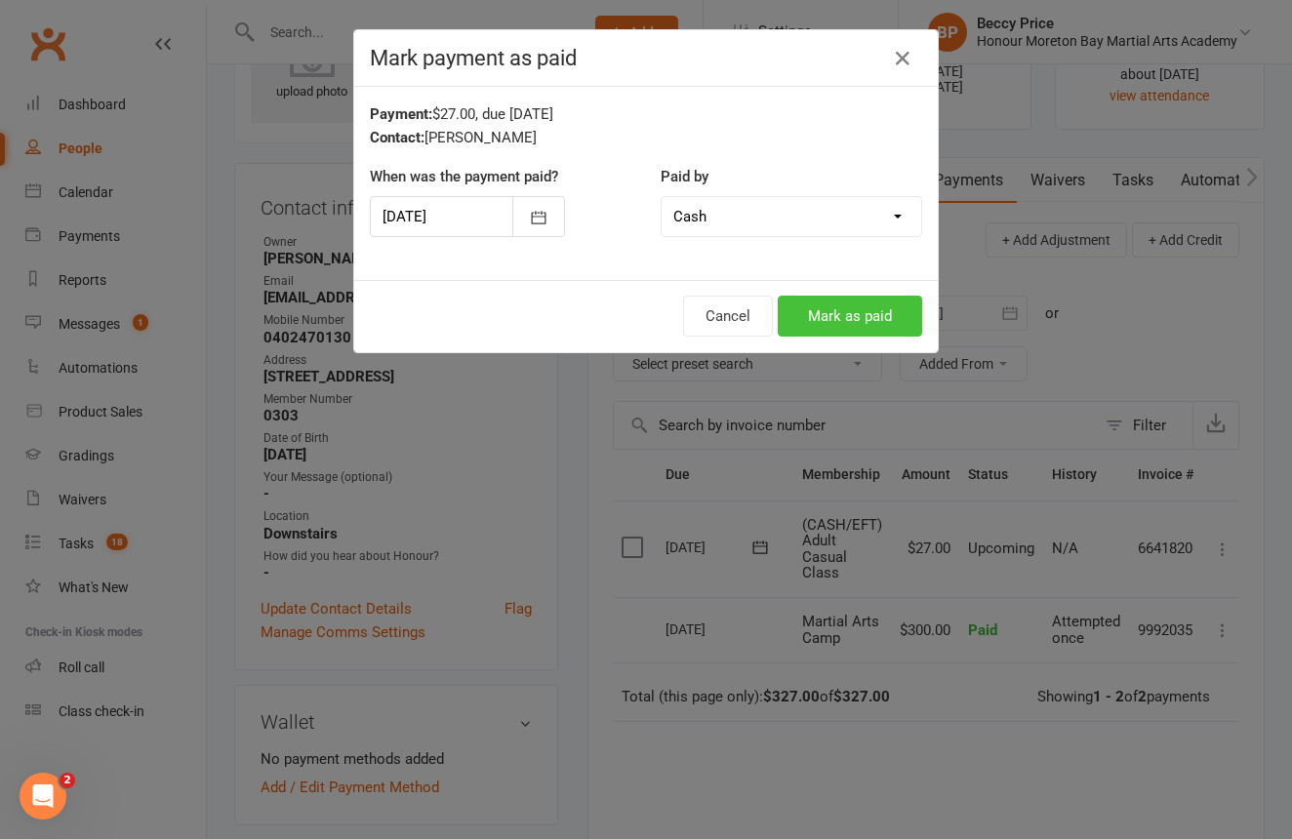
click at [842, 305] on button "Mark as paid" at bounding box center [850, 316] width 144 height 41
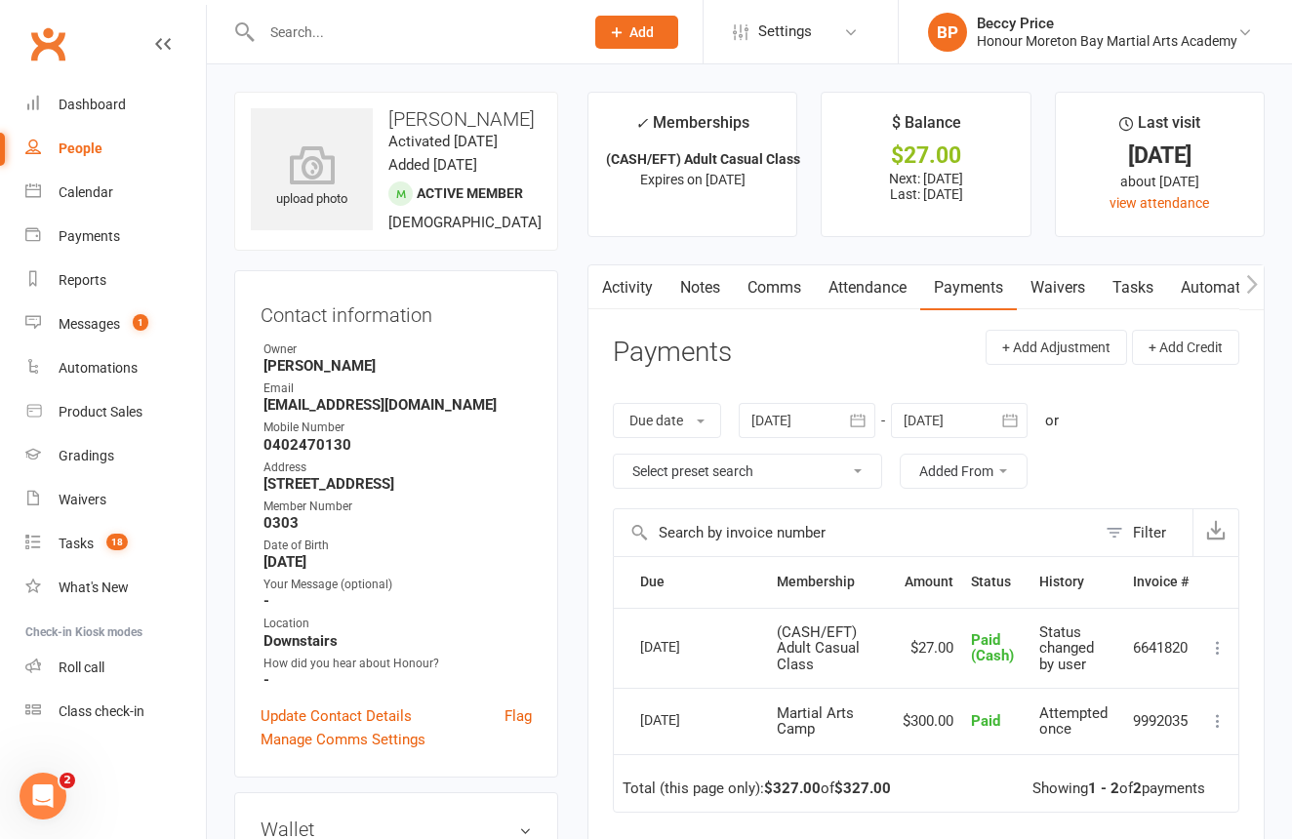
scroll to position [0, 0]
click at [437, 49] on div at bounding box center [402, 31] width 336 height 63
click at [441, 40] on input "text" at bounding box center [413, 32] width 314 height 27
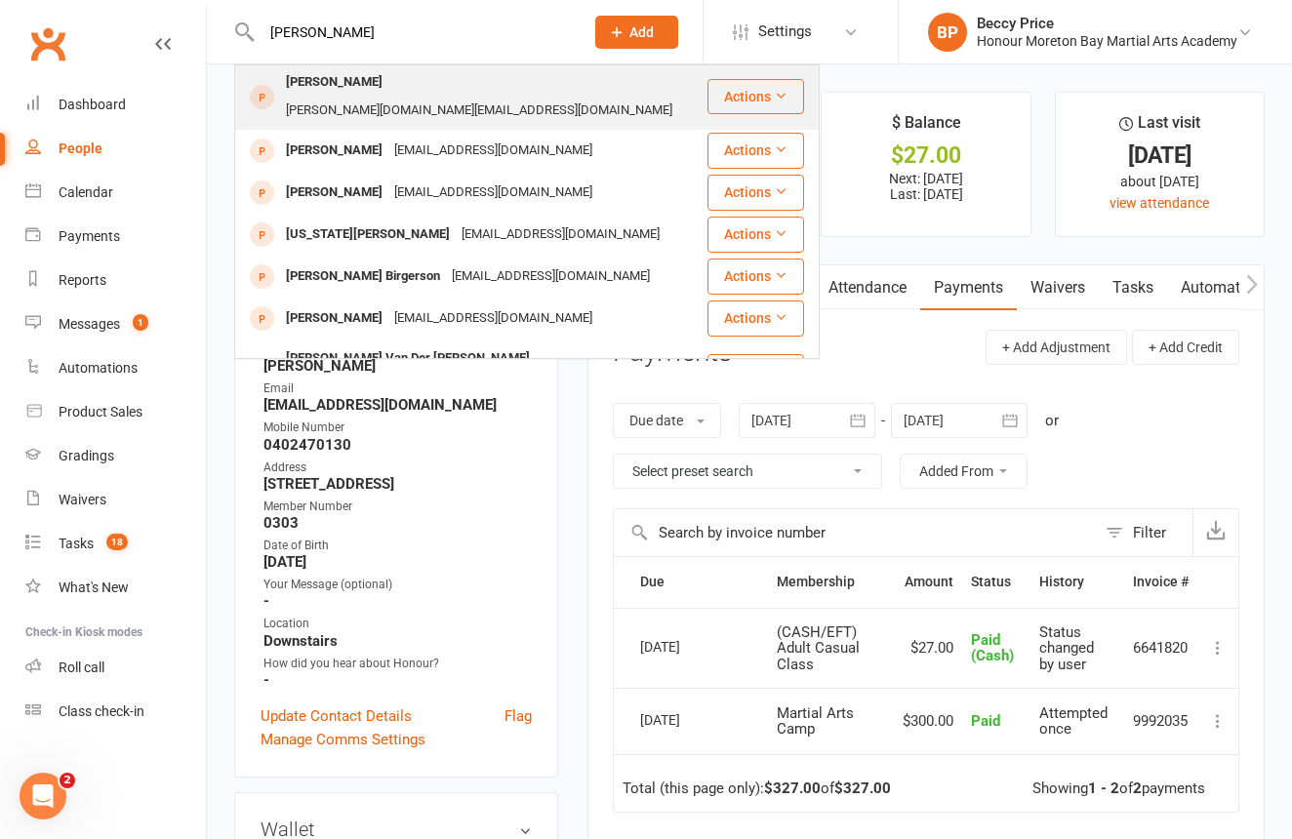
scroll to position [546, 0]
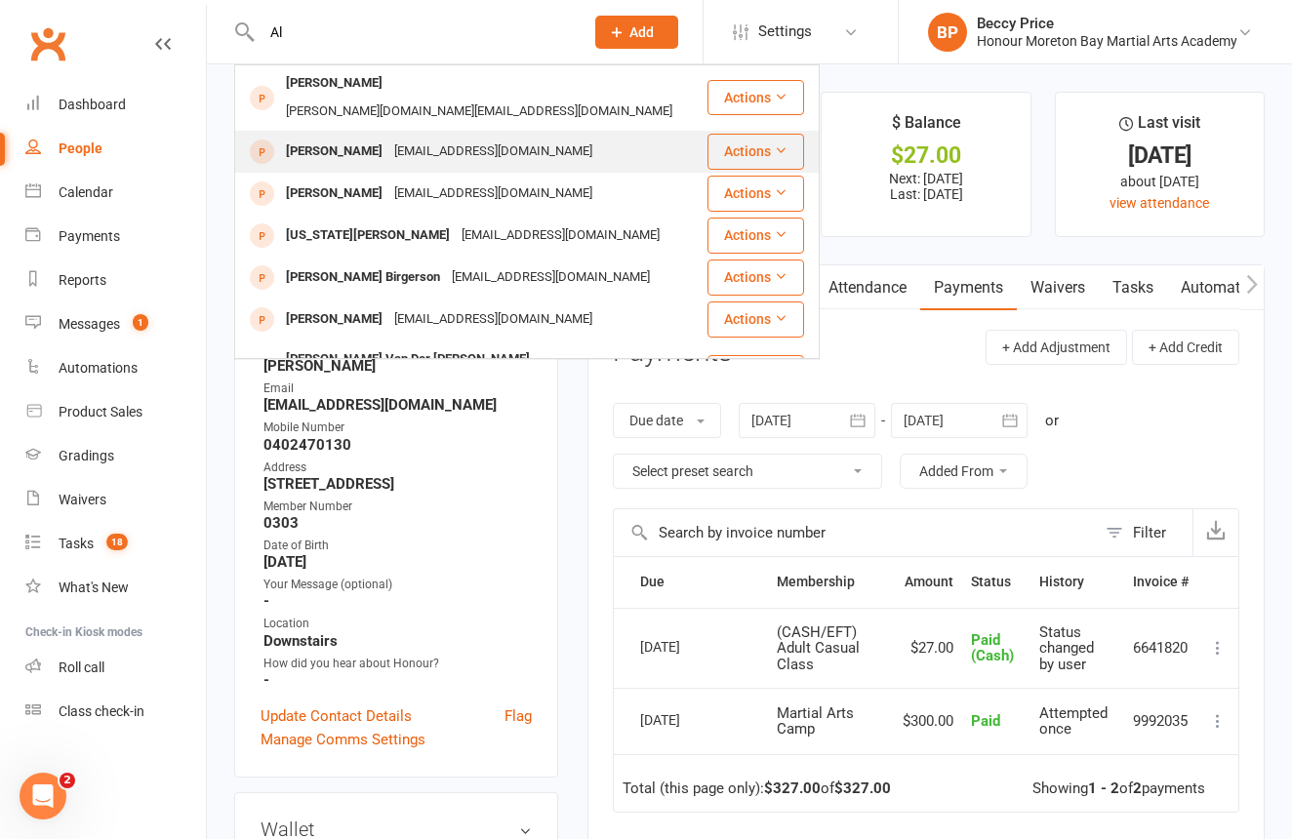
type input "A"
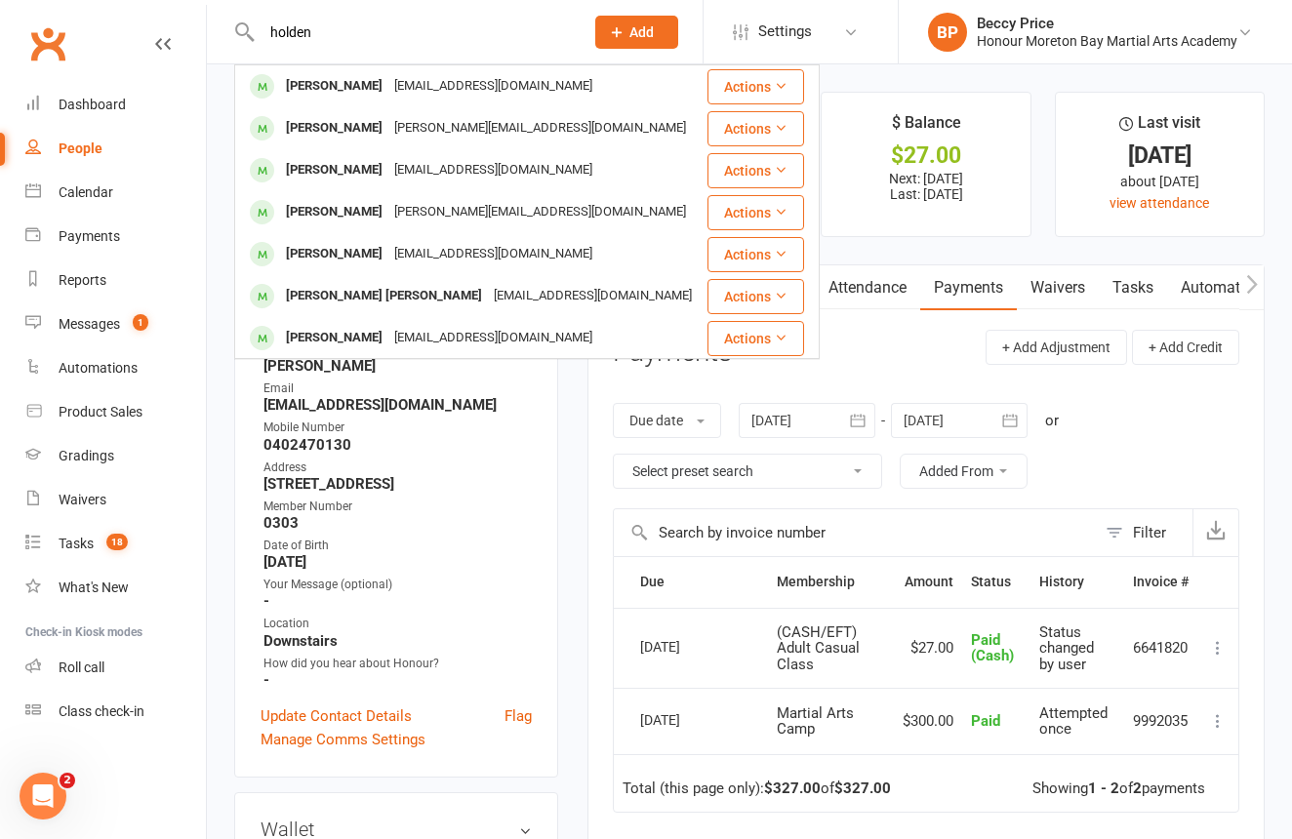
scroll to position [0, 0]
type input "h"
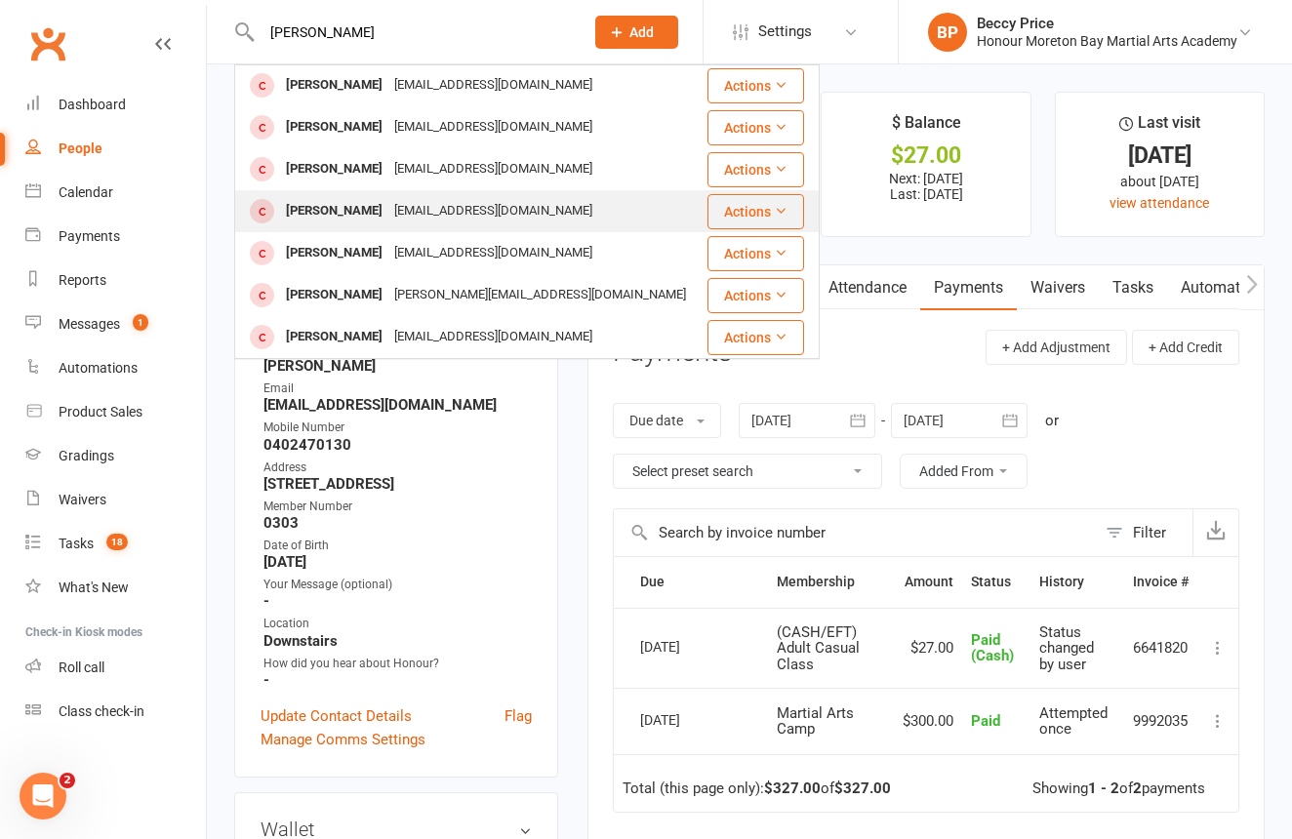
type input "Alex"
click at [454, 204] on div "[EMAIL_ADDRESS][DOMAIN_NAME]" at bounding box center [493, 211] width 210 height 28
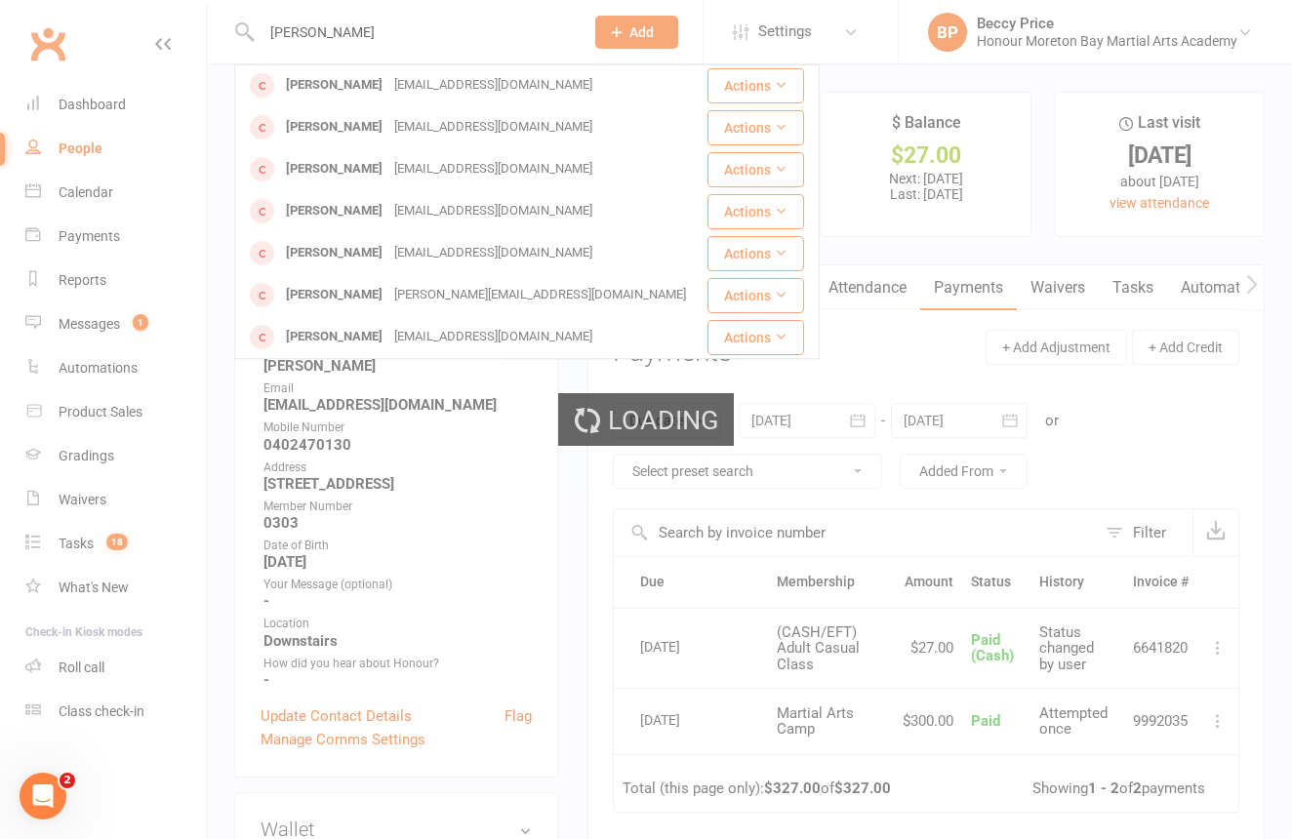
scroll to position [6, 0]
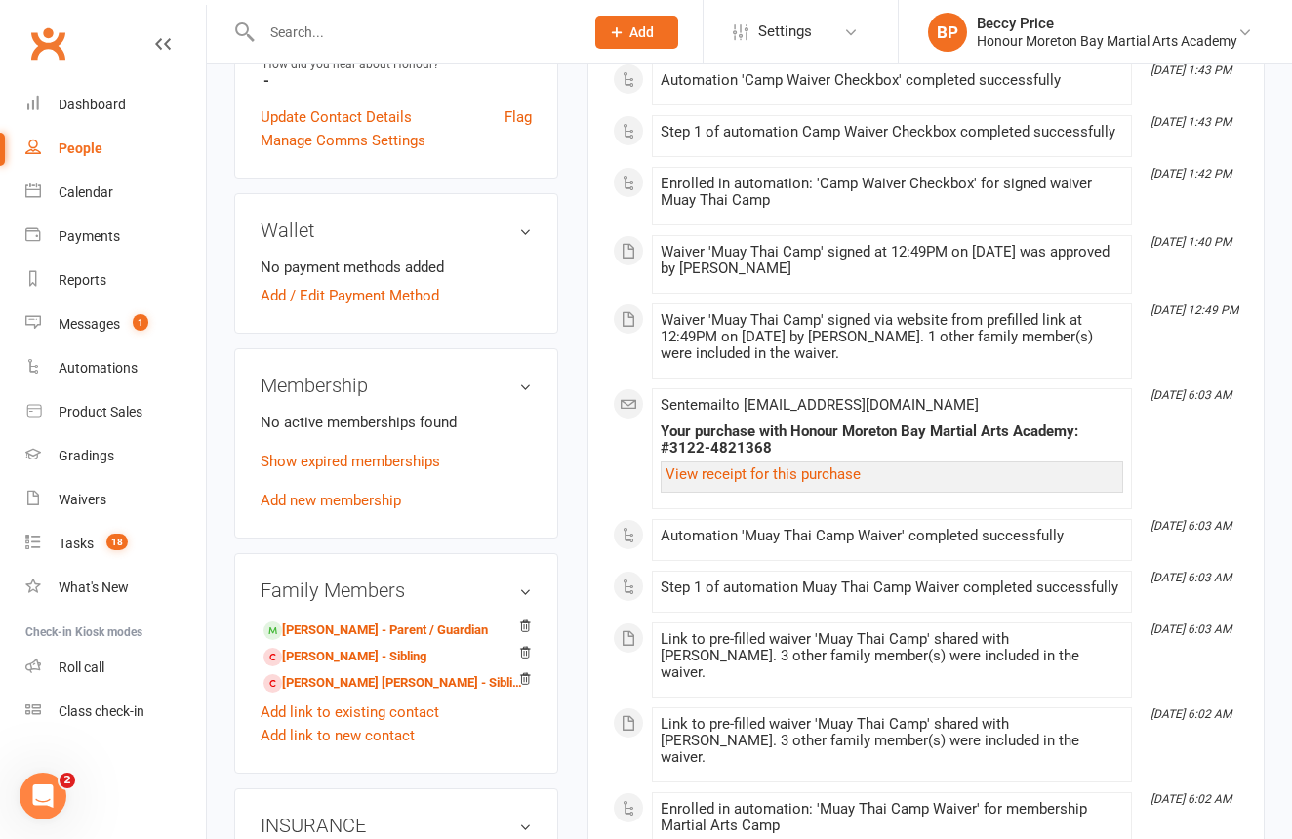
scroll to position [558, 0]
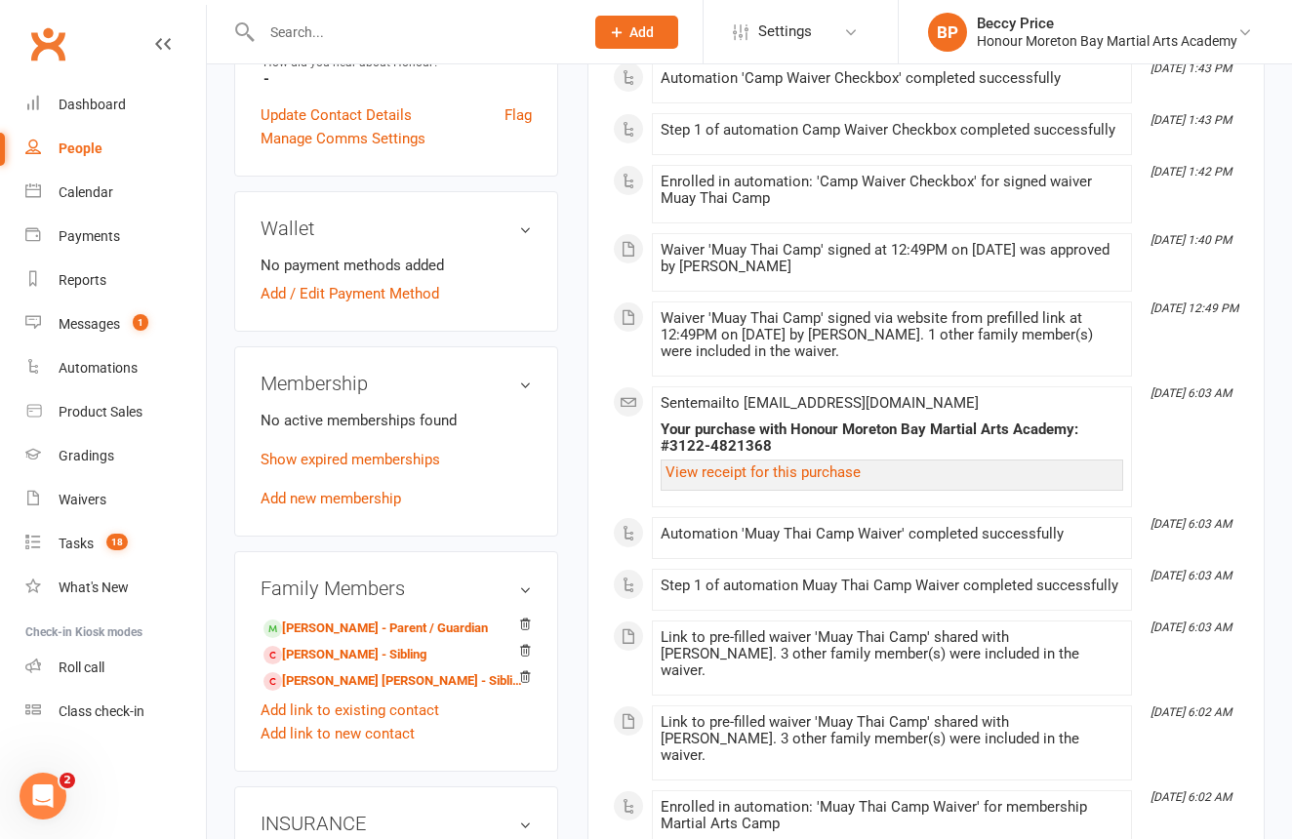
click at [352, 507] on link "Add new membership" at bounding box center [331, 499] width 141 height 18
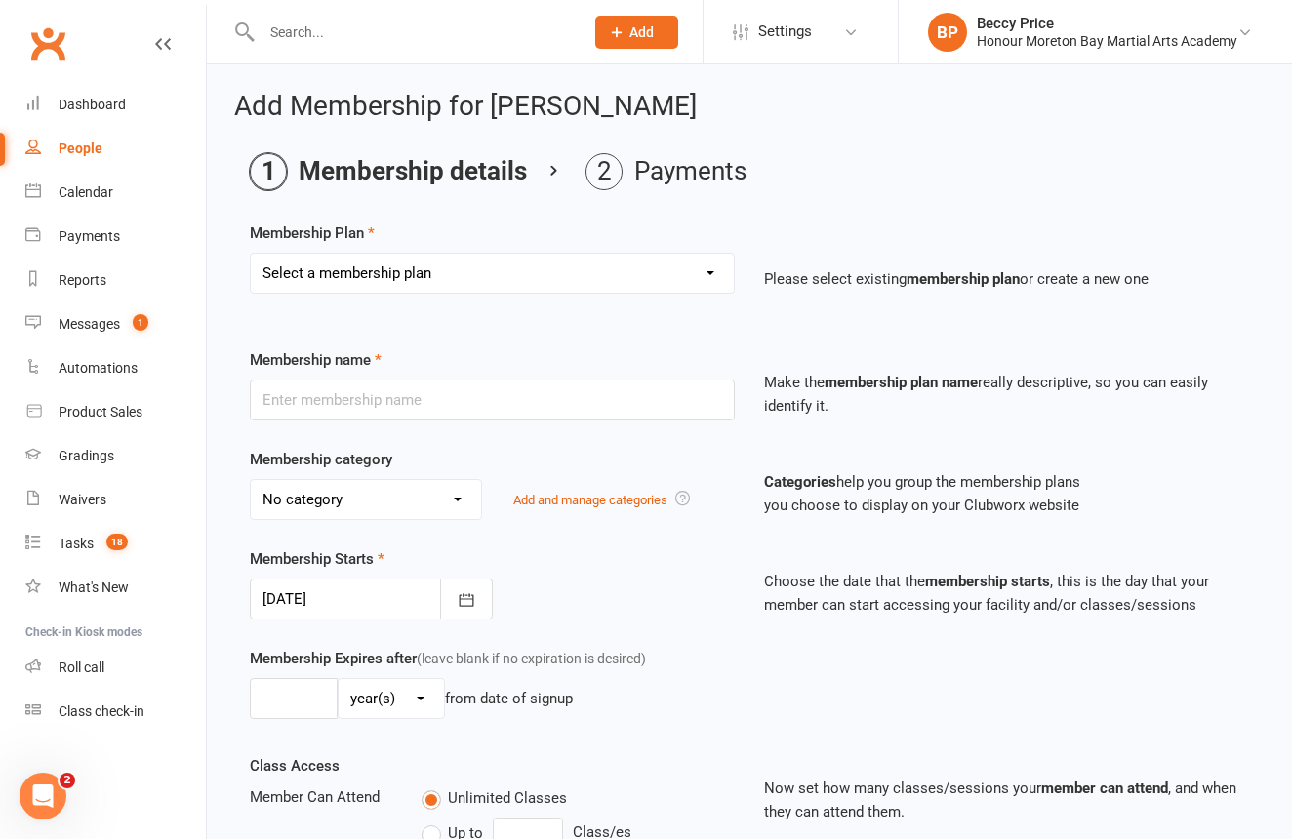
select select "3"
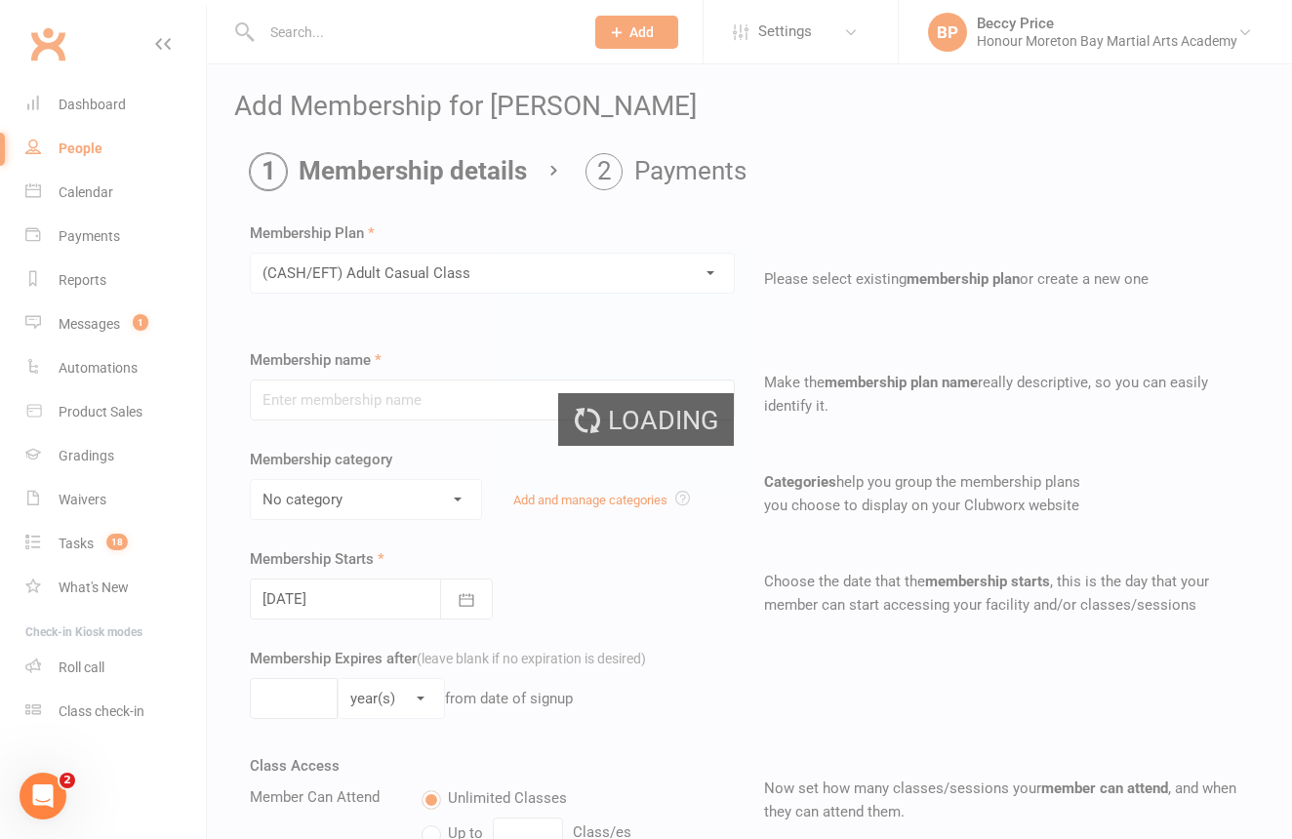
type input "(CASH/EFT) Adult Casual Class"
select select "9"
type input "1"
select select "0"
type input "1"
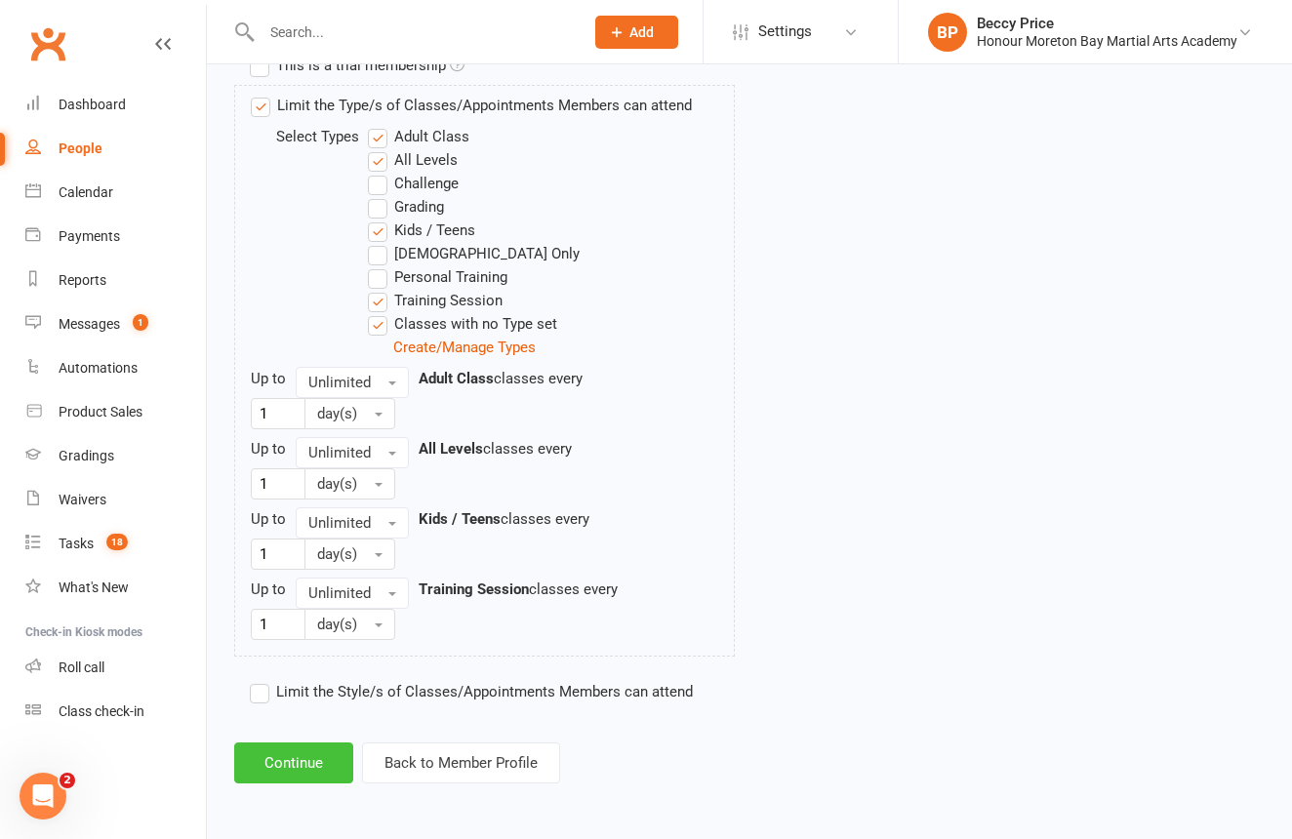
scroll to position [980, 0]
click at [305, 743] on button "Continue" at bounding box center [293, 763] width 119 height 41
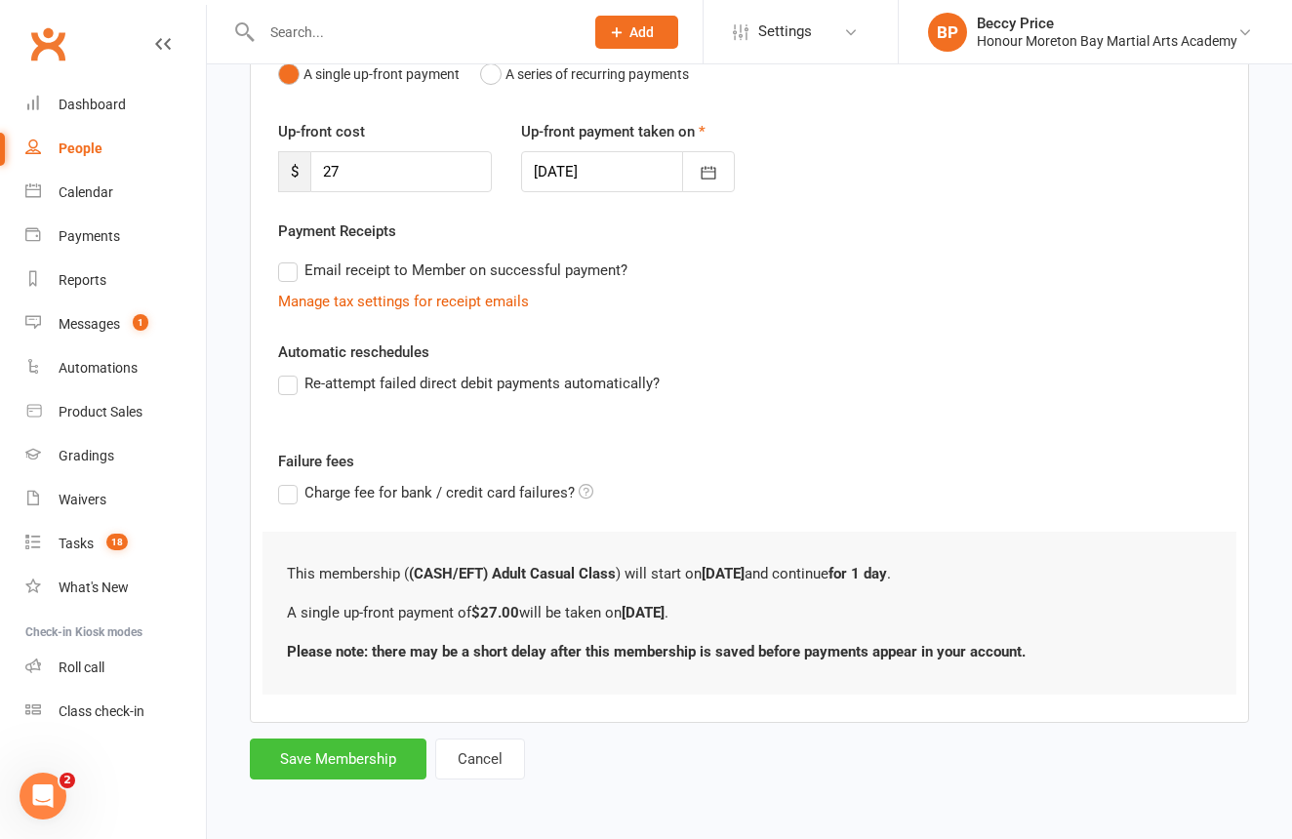
scroll to position [239, 0]
click at [336, 739] on button "Save Membership" at bounding box center [338, 759] width 177 height 41
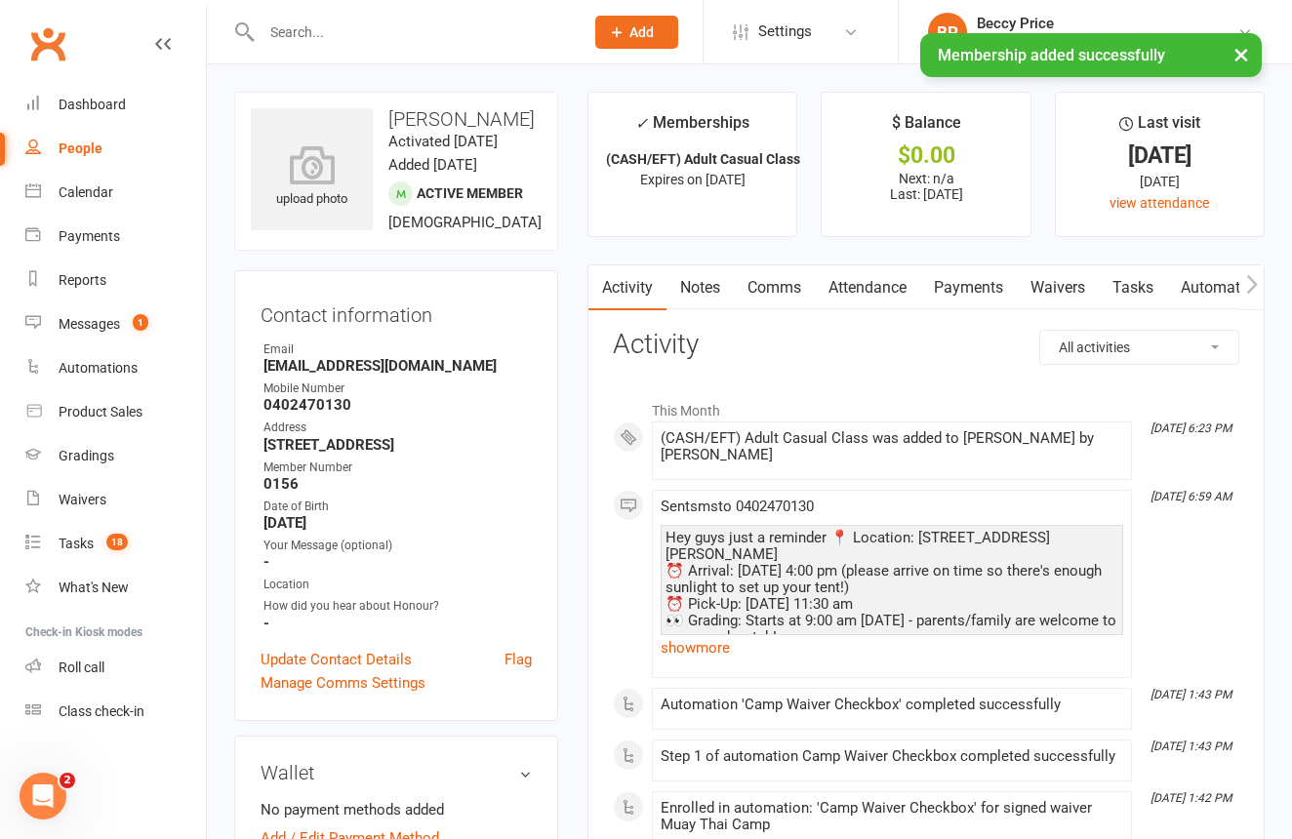
click at [977, 288] on link "Payments" at bounding box center [968, 287] width 97 height 45
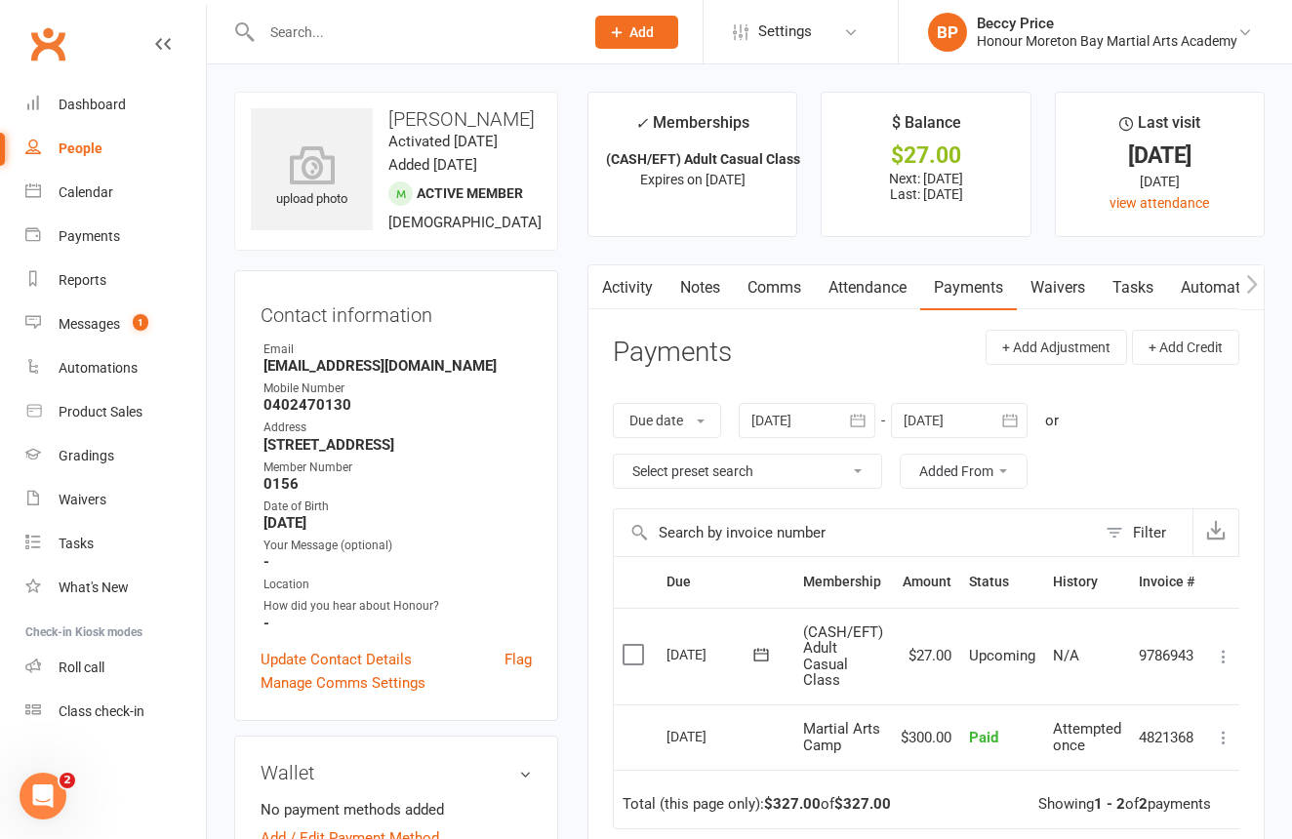
click at [1223, 652] on icon at bounding box center [1224, 657] width 20 height 20
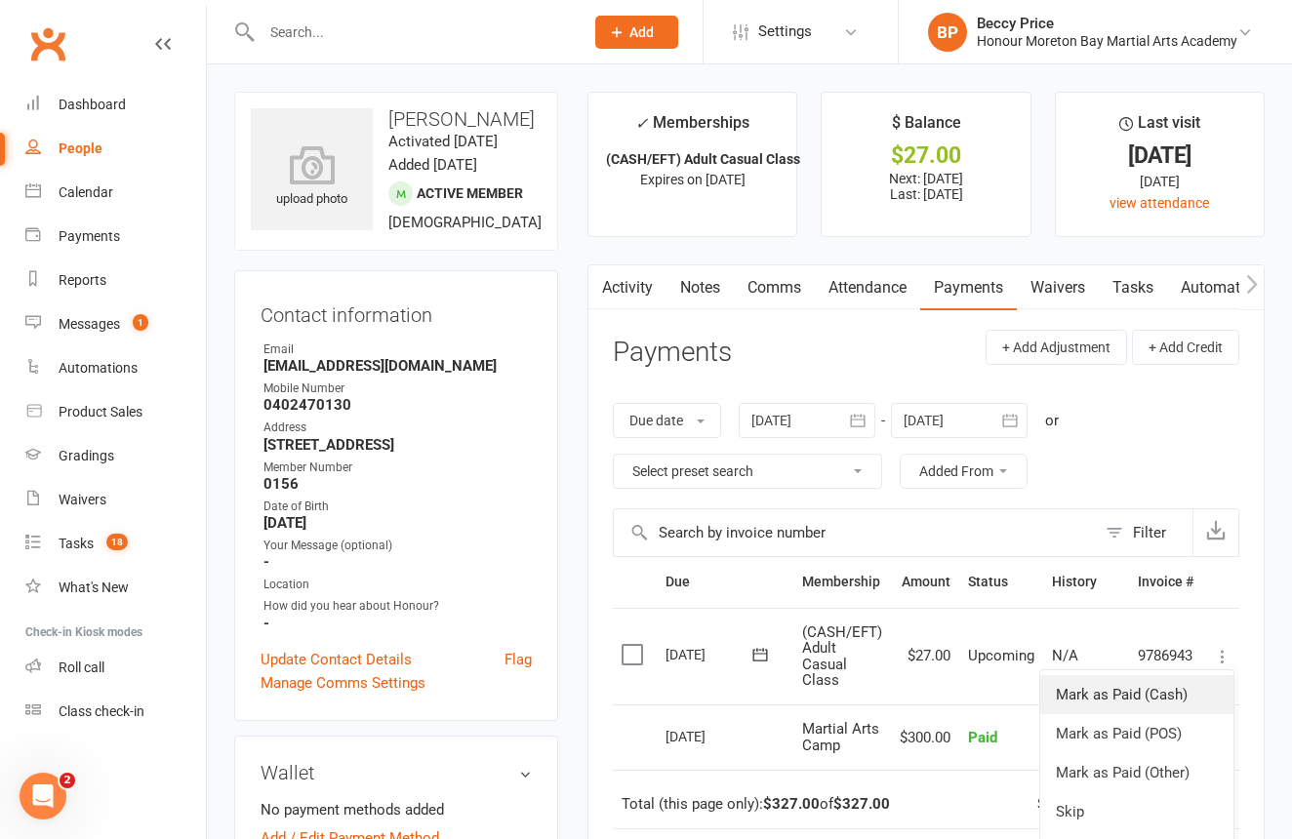
click at [1192, 685] on link "Mark as Paid (Cash)" at bounding box center [1136, 694] width 193 height 39
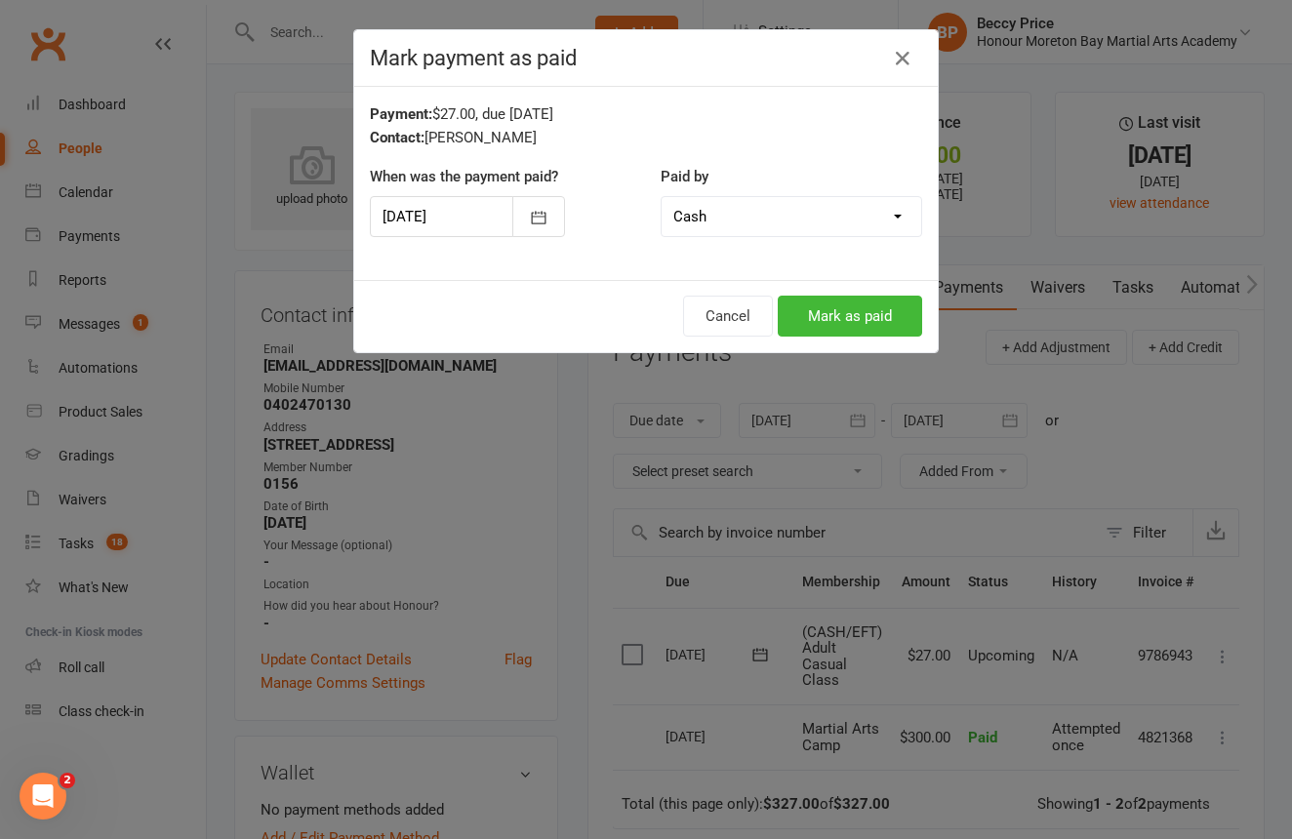
click at [838, 330] on button "Mark as paid" at bounding box center [850, 316] width 144 height 41
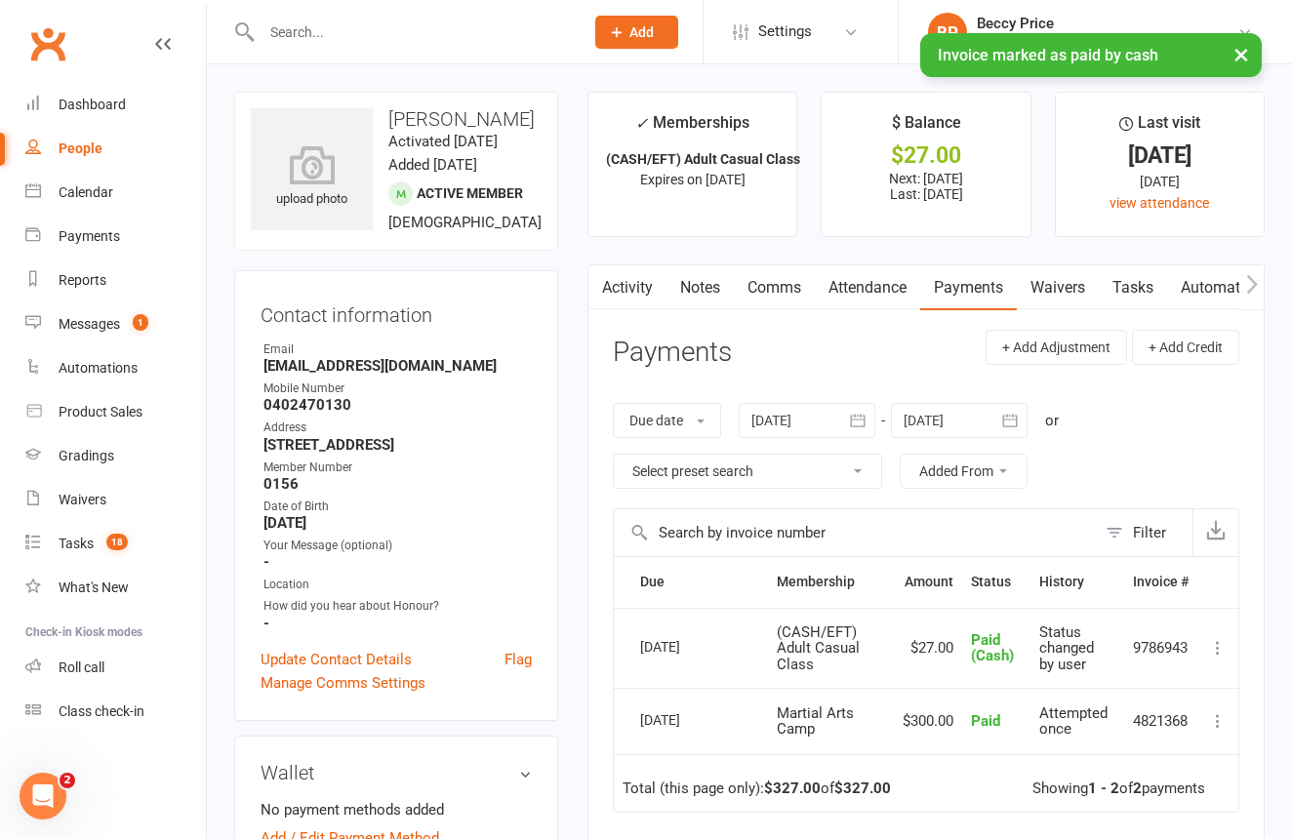
scroll to position [0, 0]
click at [107, 667] on link "Roll call" at bounding box center [115, 668] width 181 height 44
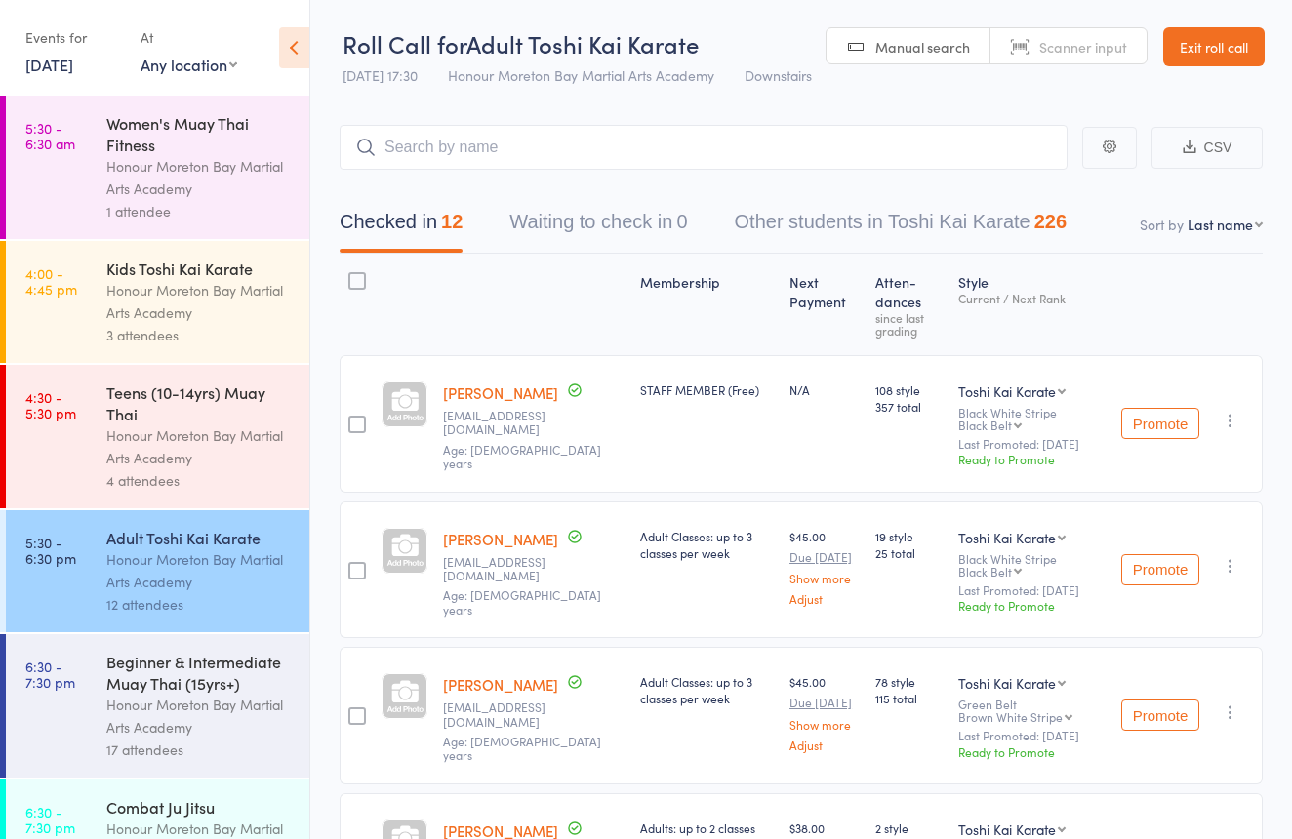
click at [151, 722] on div "Honour Moreton Bay Martial Arts Academy" at bounding box center [199, 716] width 186 height 45
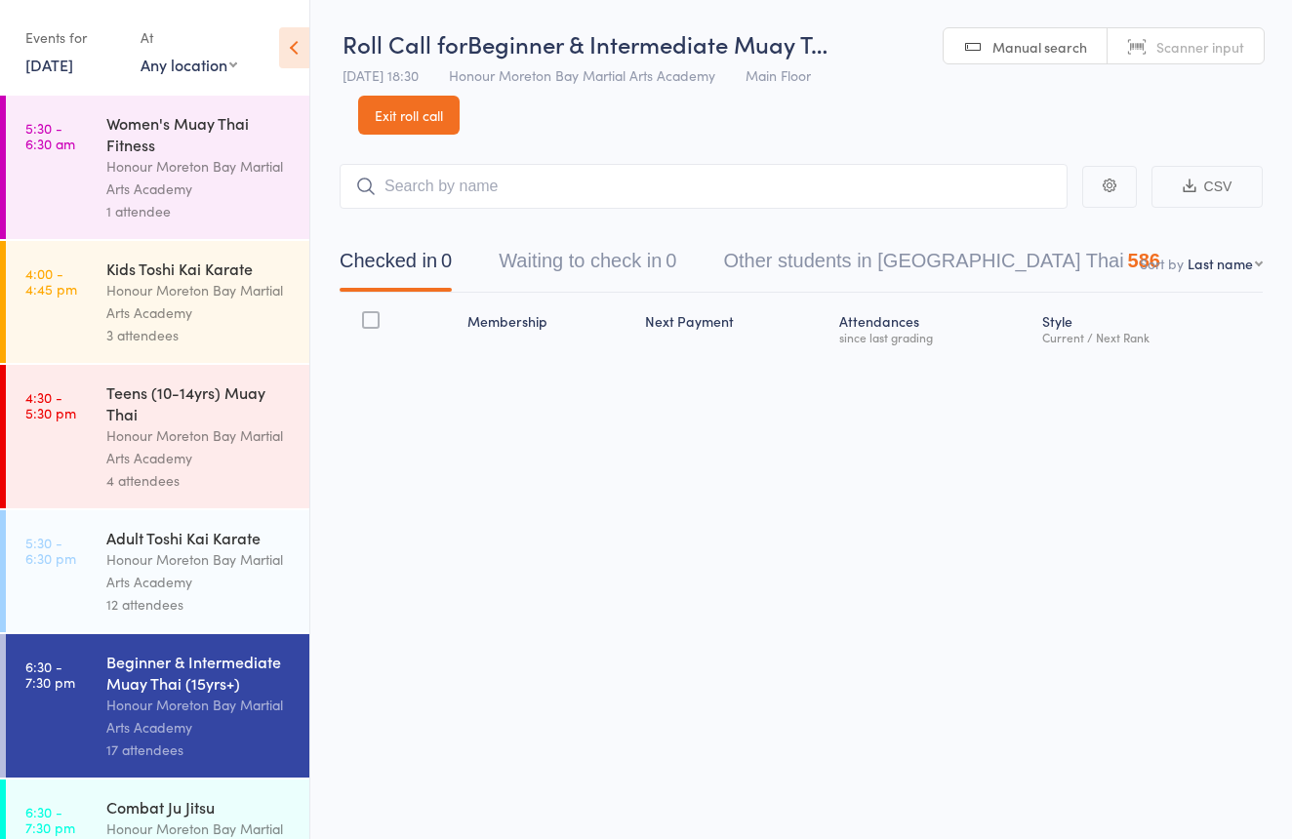
click at [239, 549] on div "Honour Moreton Bay Martial Arts Academy" at bounding box center [199, 570] width 186 height 45
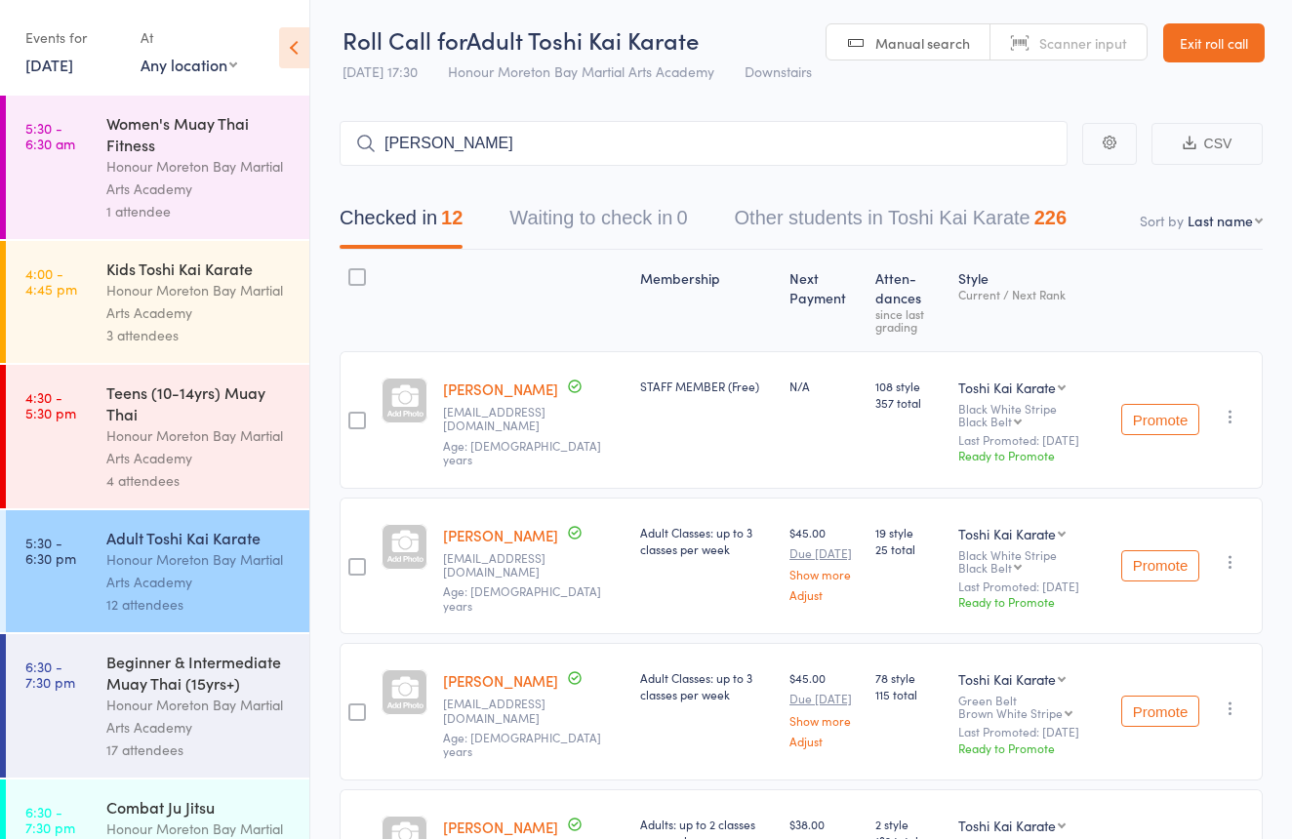
scroll to position [6, 0]
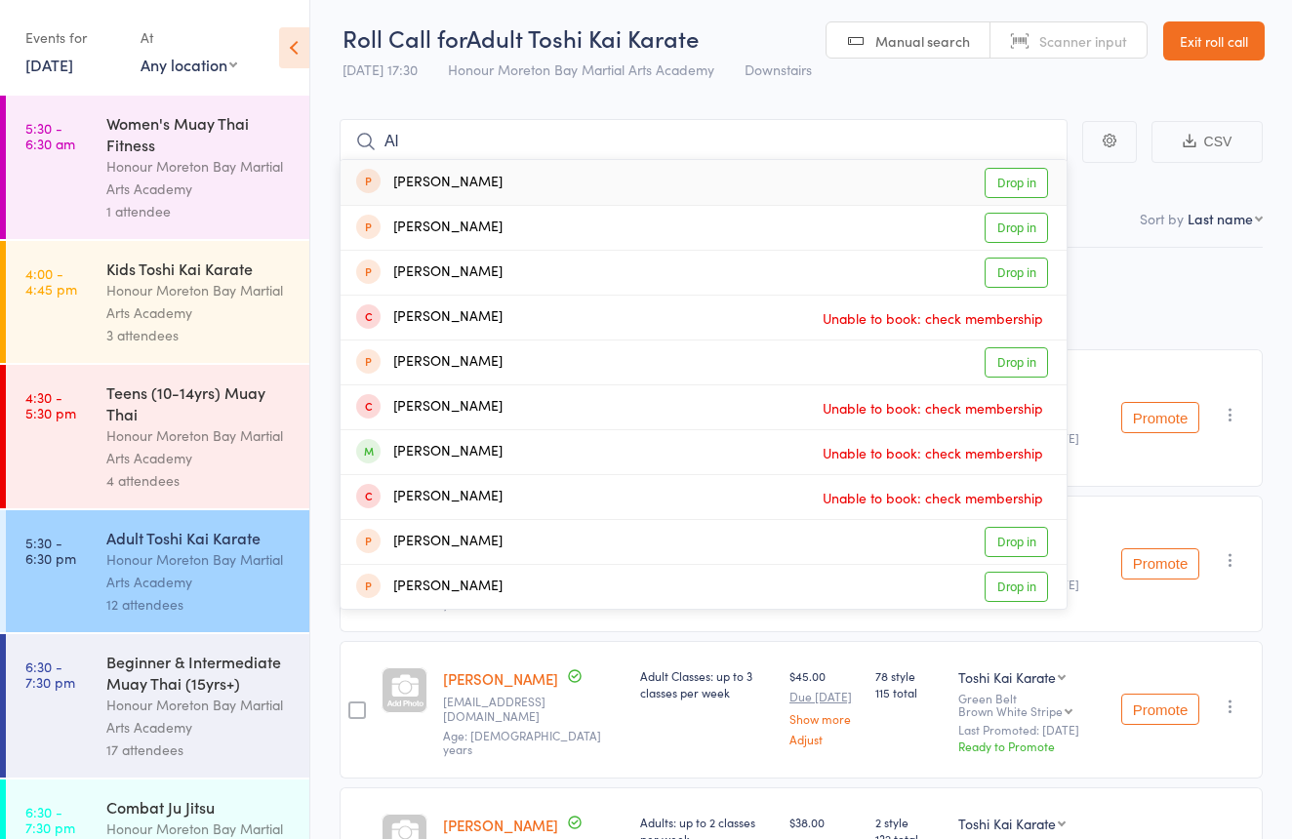
type input "A"
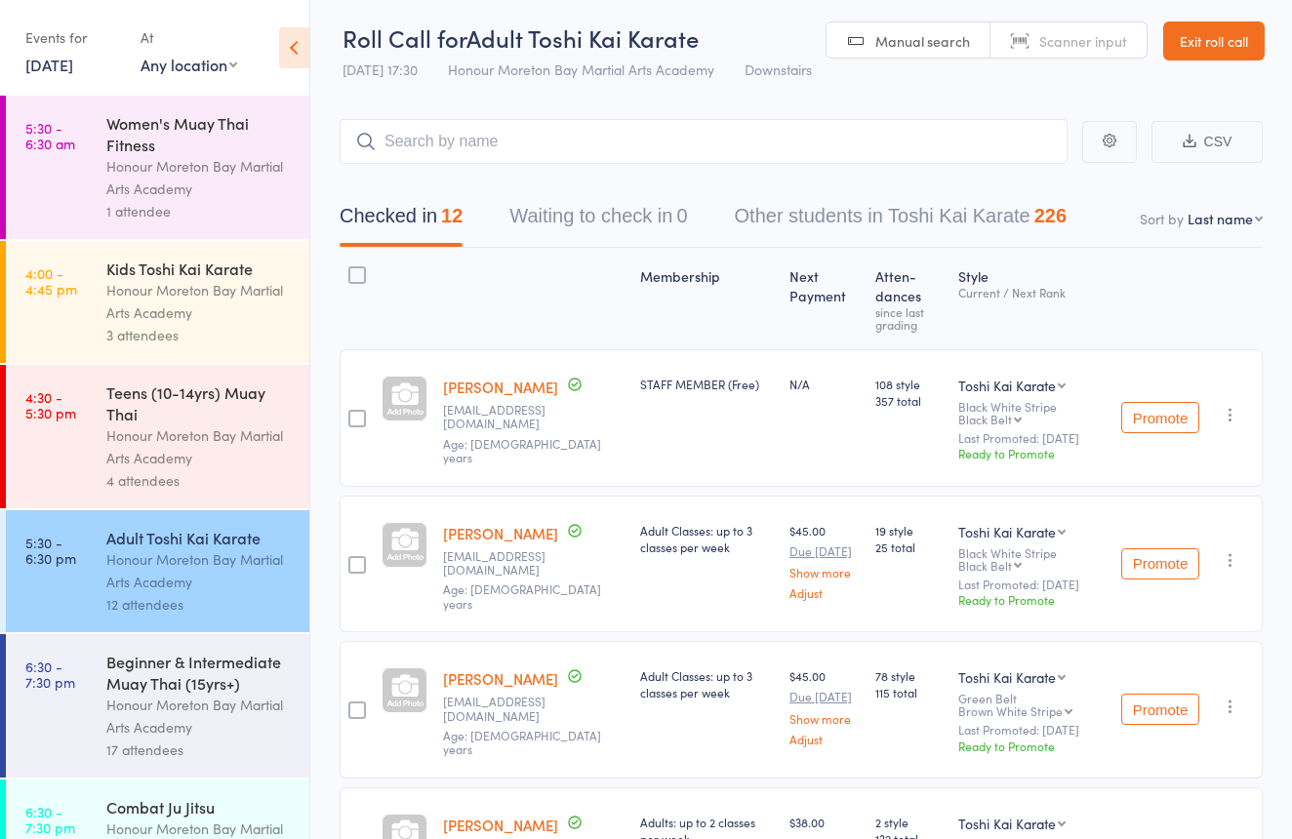
click at [1208, 43] on link "Exit roll call" at bounding box center [1213, 40] width 101 height 39
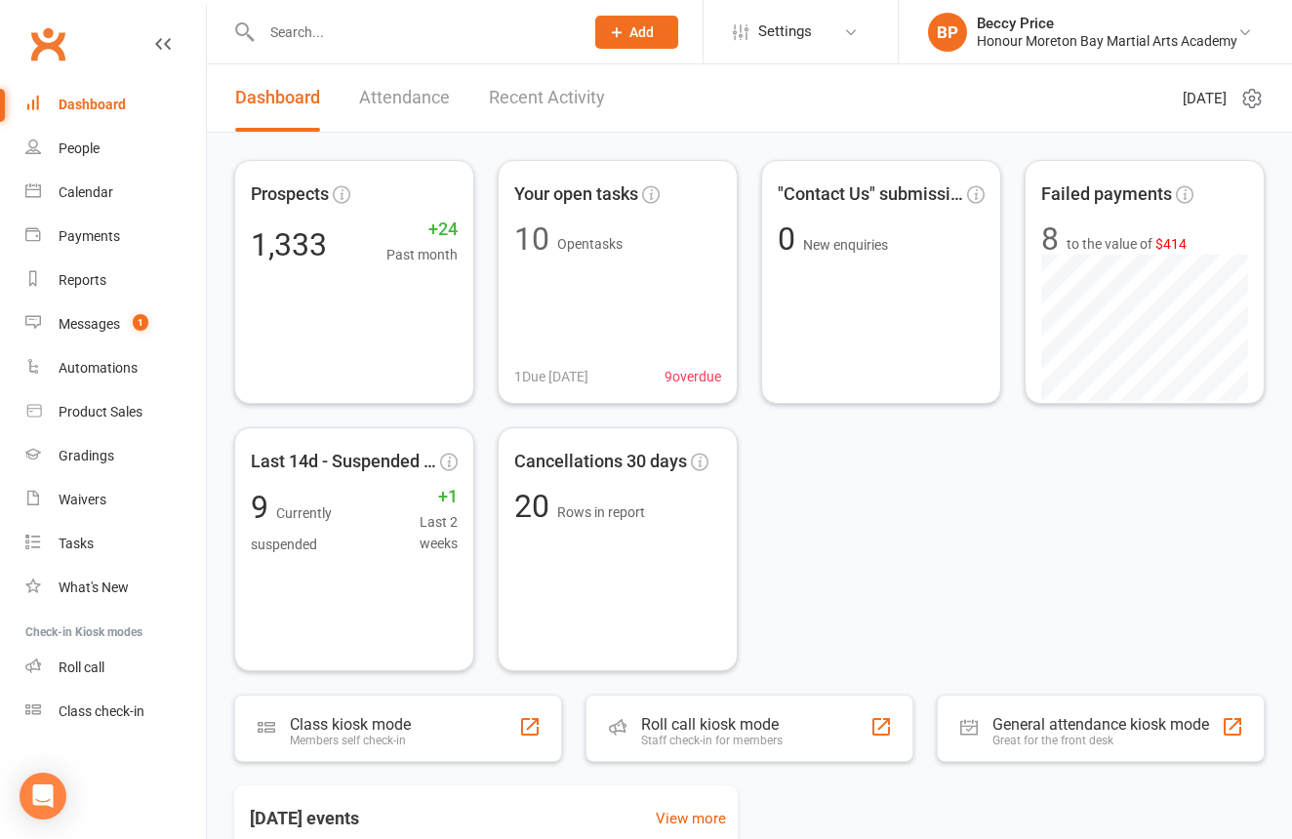
click at [464, 33] on input "text" at bounding box center [413, 32] width 314 height 27
click at [74, 671] on div "Roll call" at bounding box center [82, 668] width 46 height 16
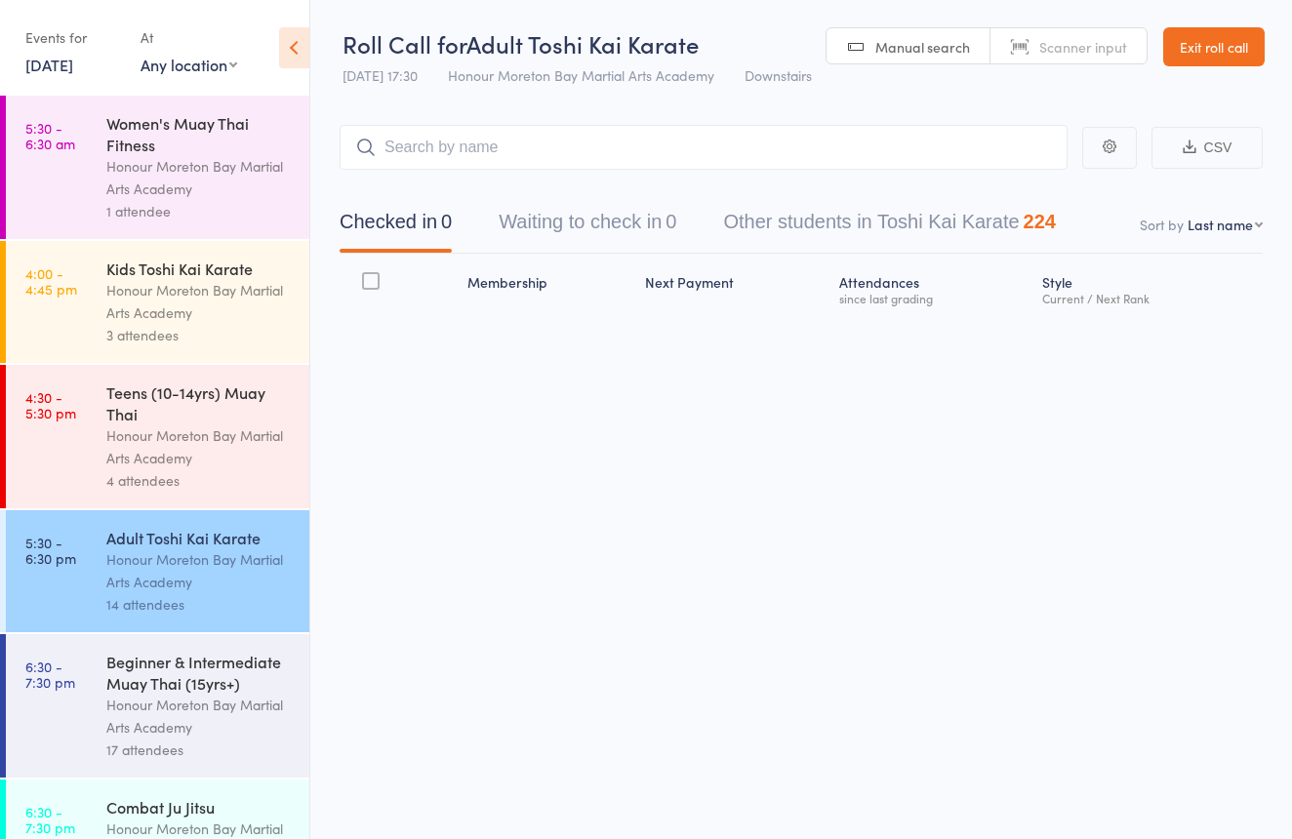
click at [1052, 50] on span "Scanner input" at bounding box center [1083, 47] width 88 height 20
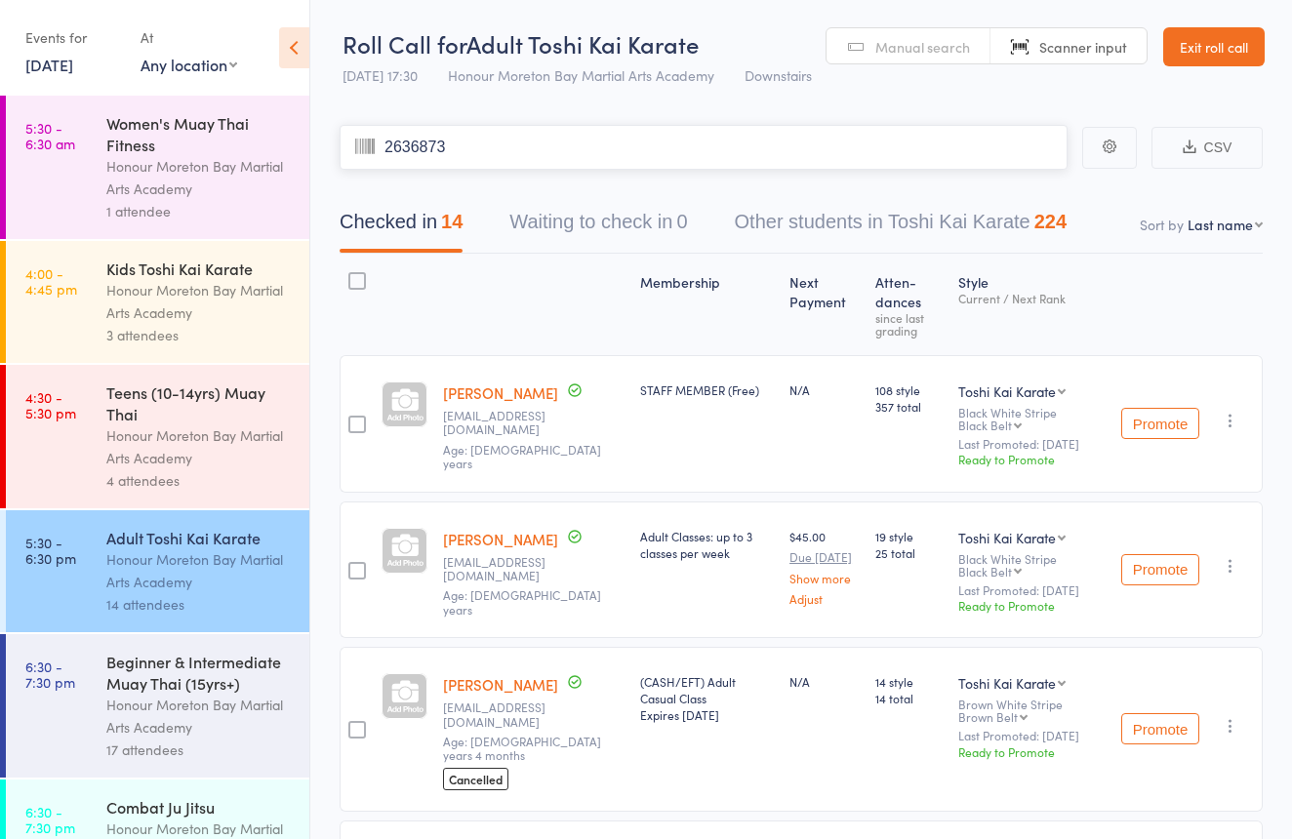
type input "2636873"
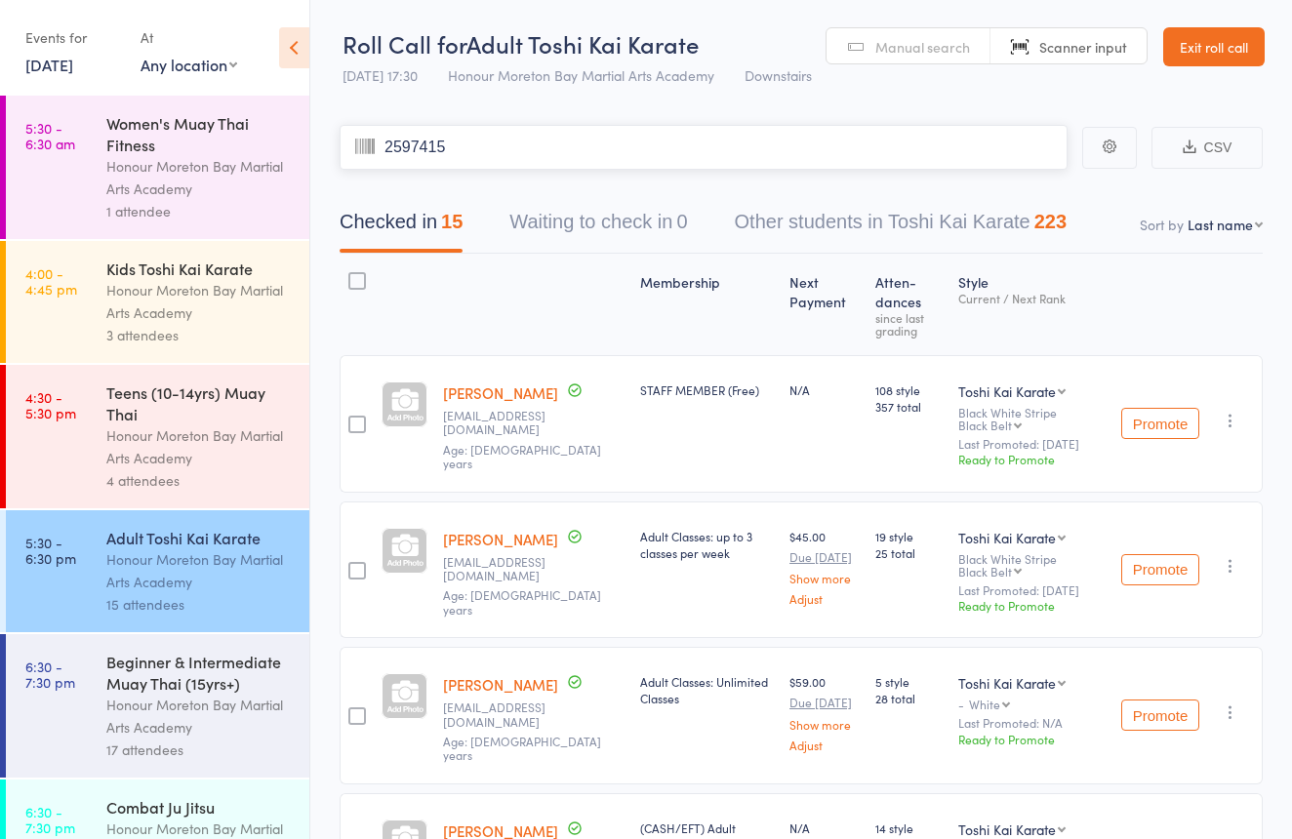
type input "2597415"
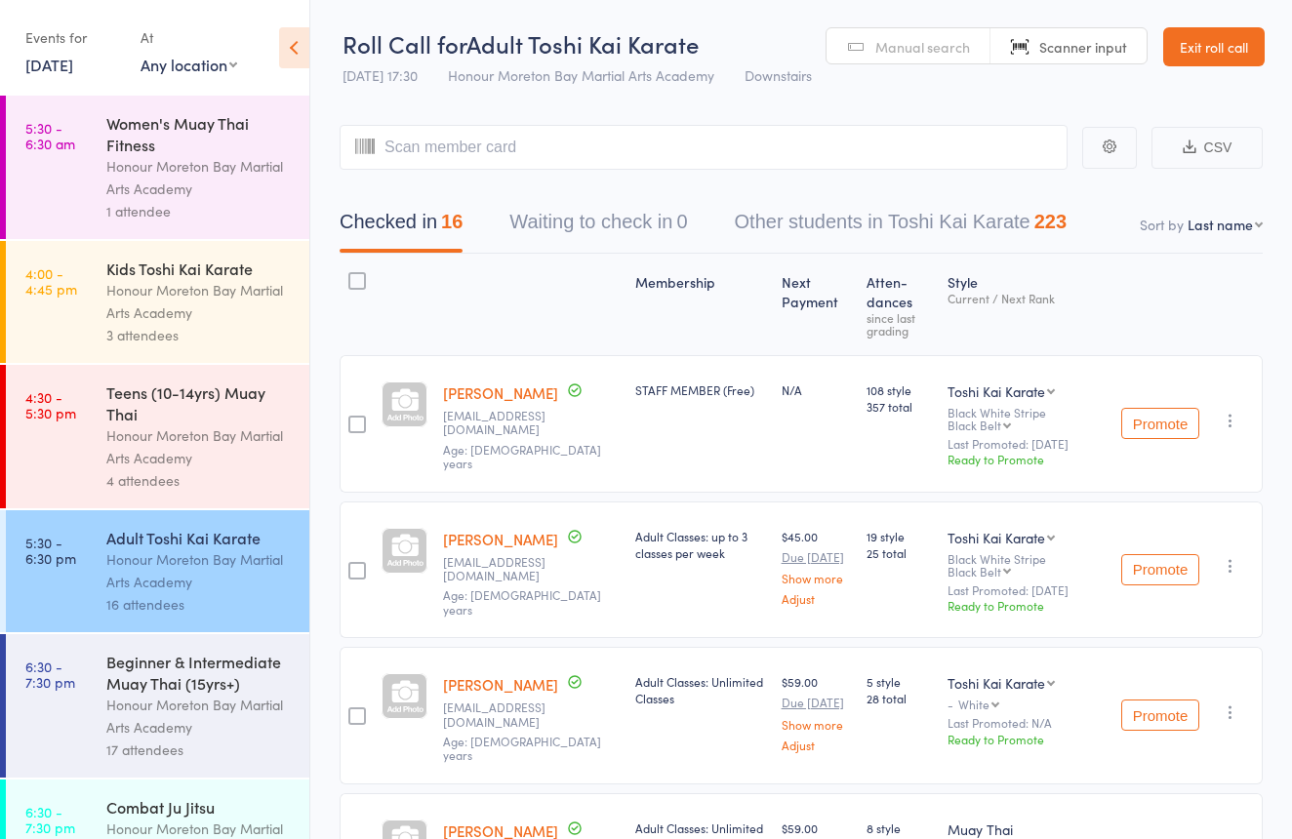
click at [242, 686] on div "Beginner & Intermediate Muay Thai (15yrs+)" at bounding box center [199, 672] width 186 height 43
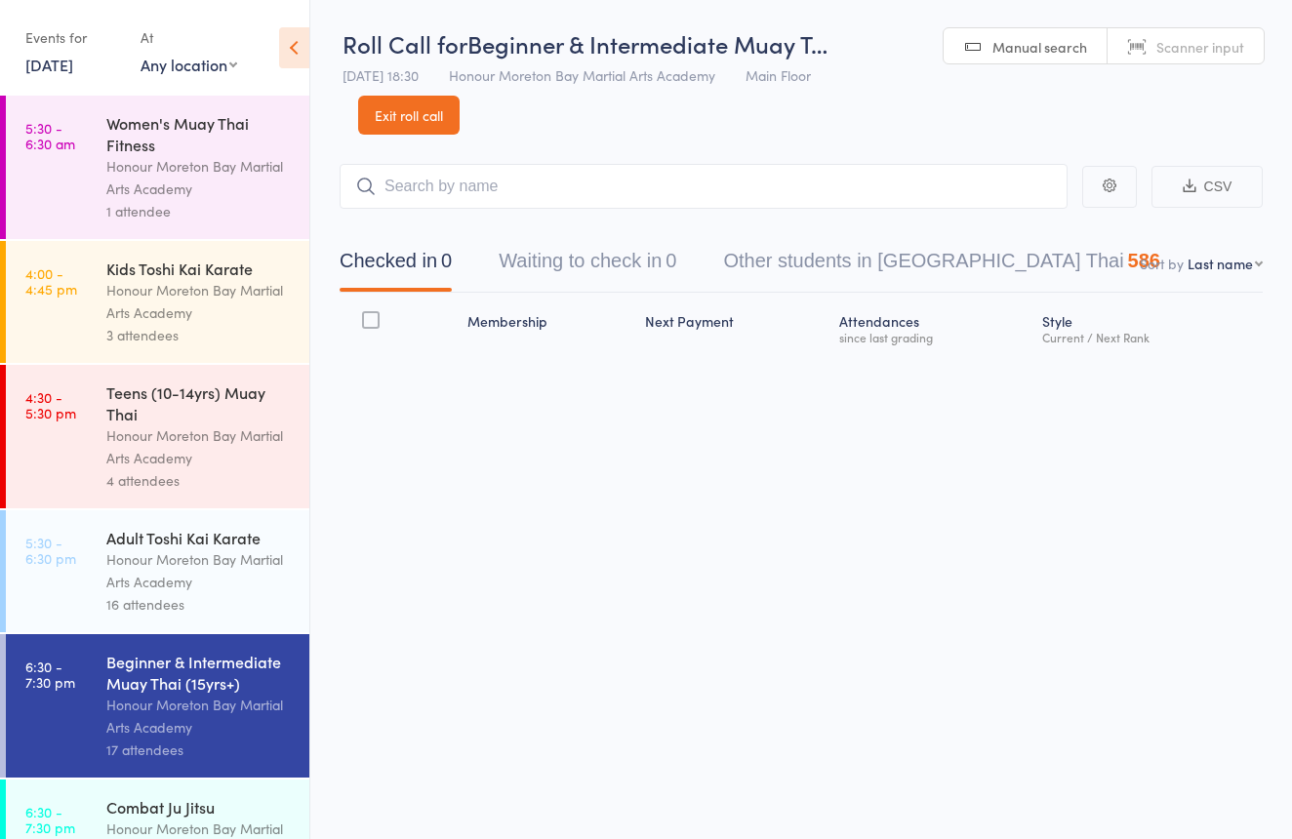
click at [1151, 43] on link "Scanner input" at bounding box center [1186, 46] width 156 height 37
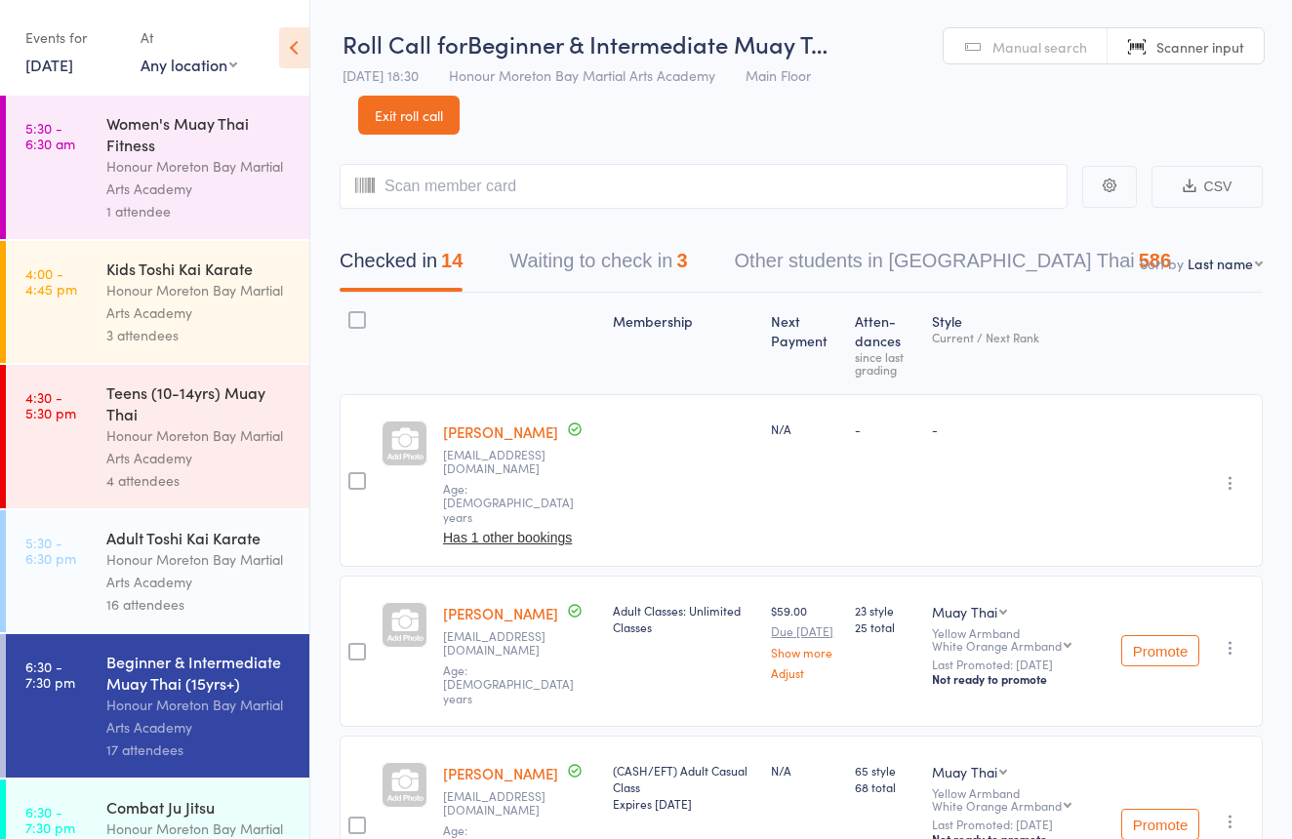
click at [428, 115] on link "Exit roll call" at bounding box center [408, 115] width 101 height 39
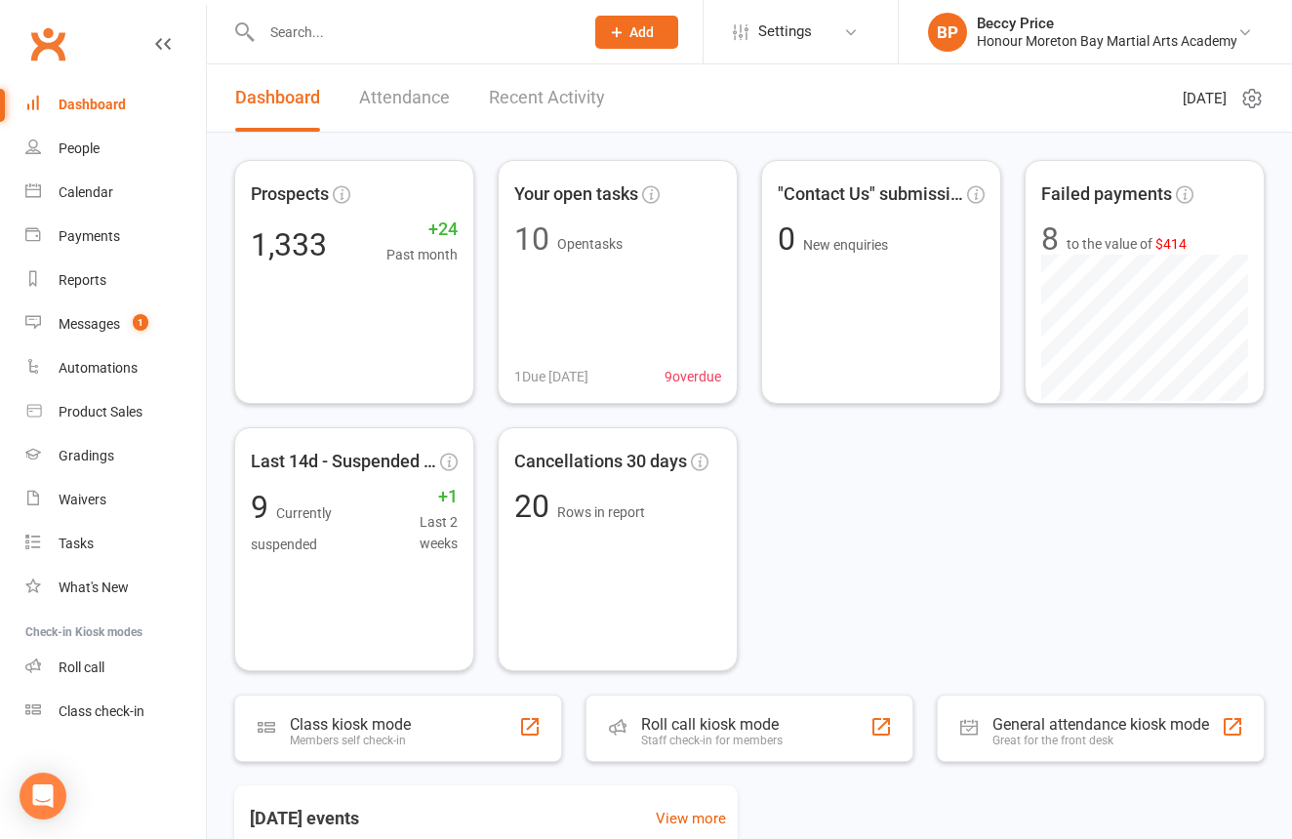
click at [421, 20] on input "text" at bounding box center [413, 32] width 314 height 27
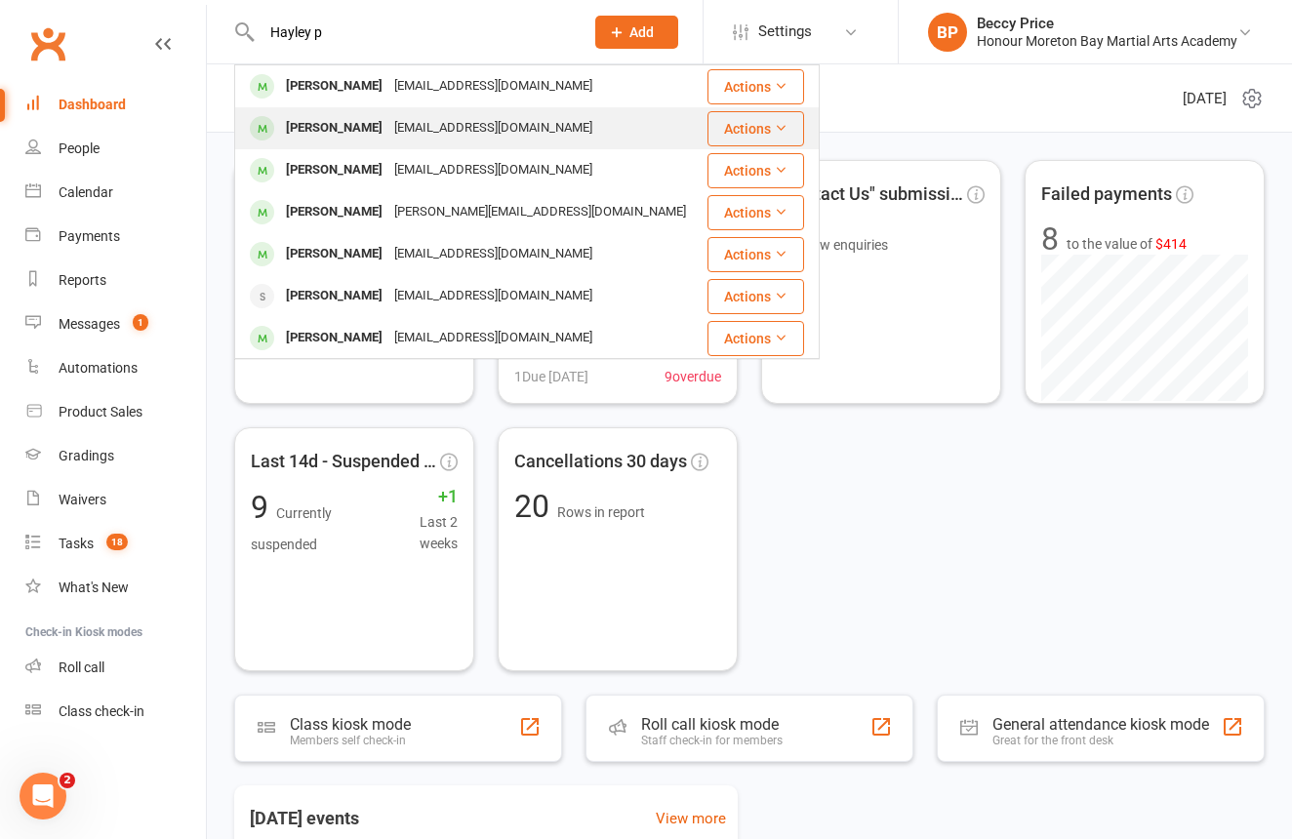
type input "Hayley p"
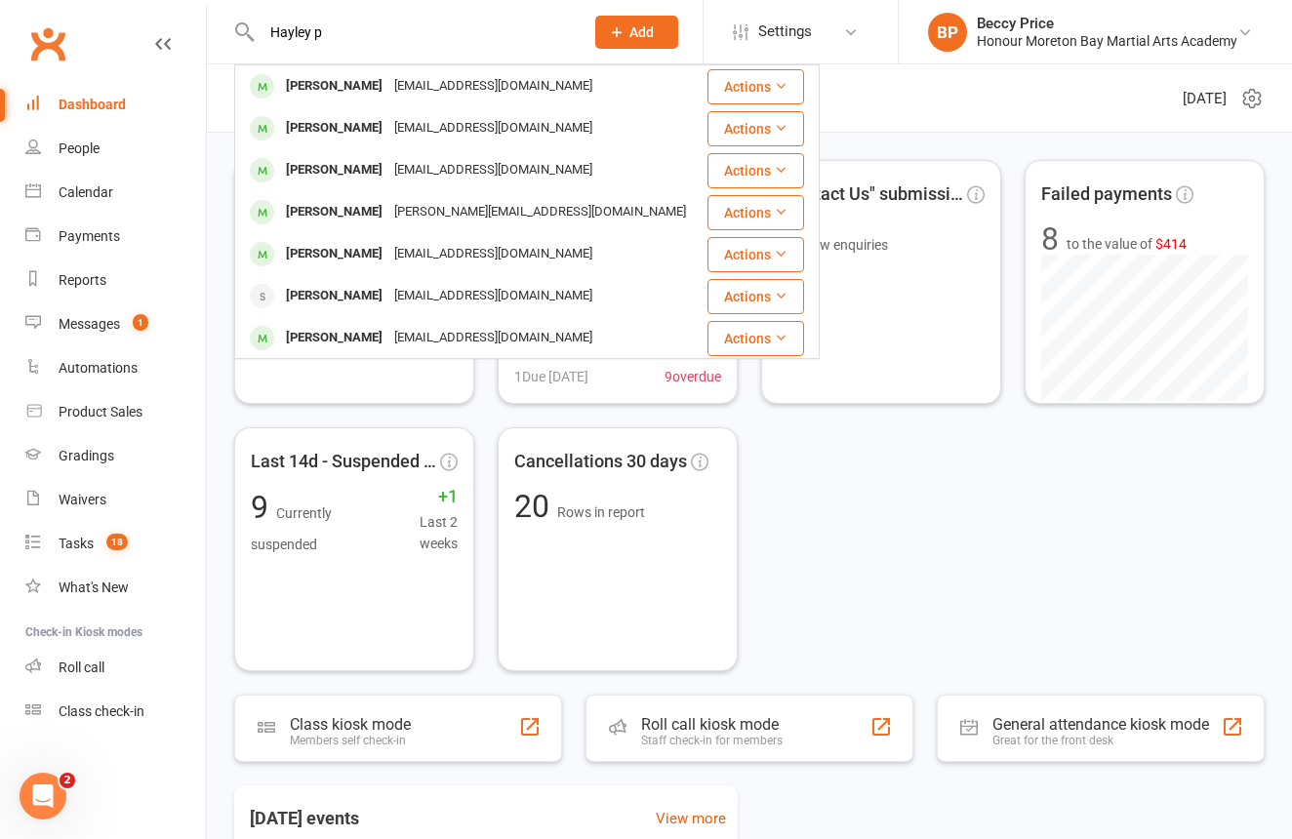
click at [396, 125] on div "valdaprotheroe5@gmail.com" at bounding box center [493, 128] width 210 height 28
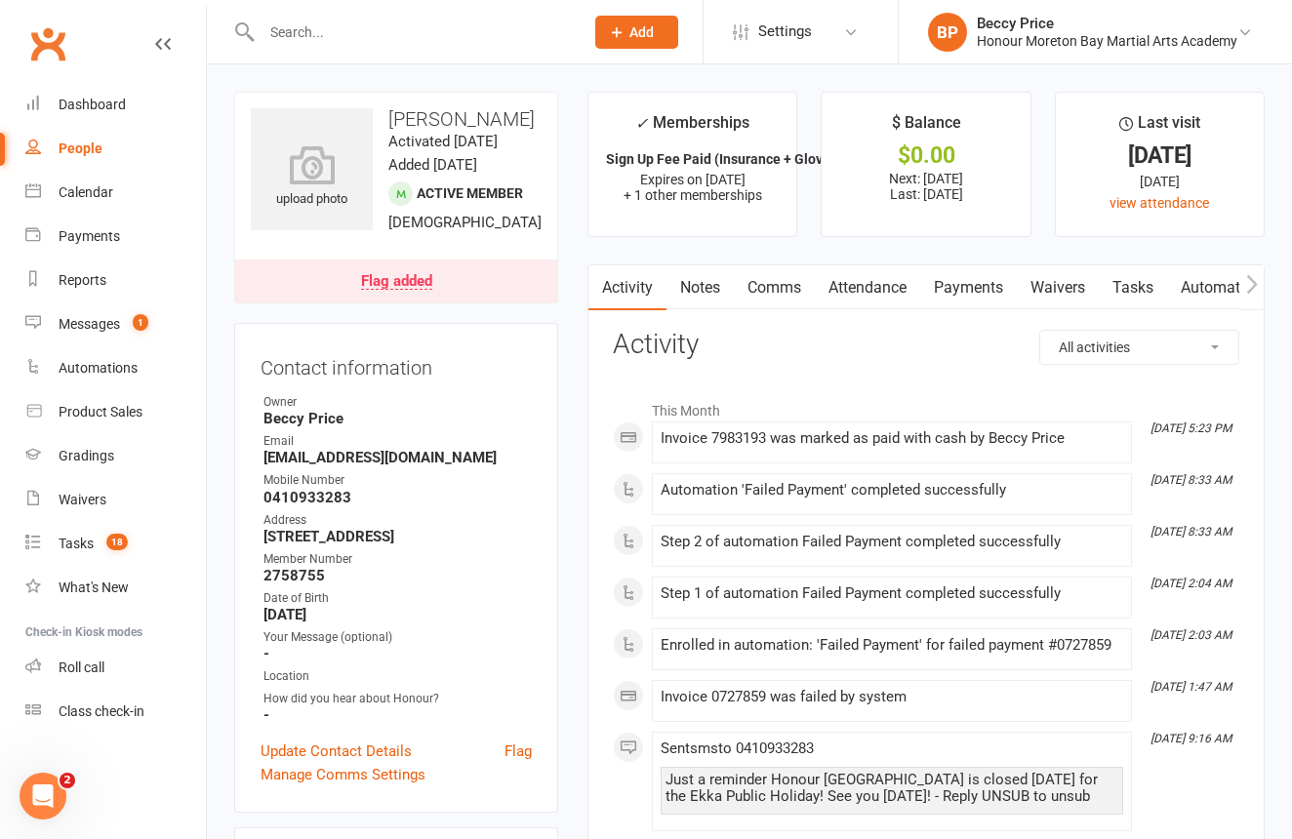
click at [983, 288] on link "Payments" at bounding box center [968, 287] width 97 height 45
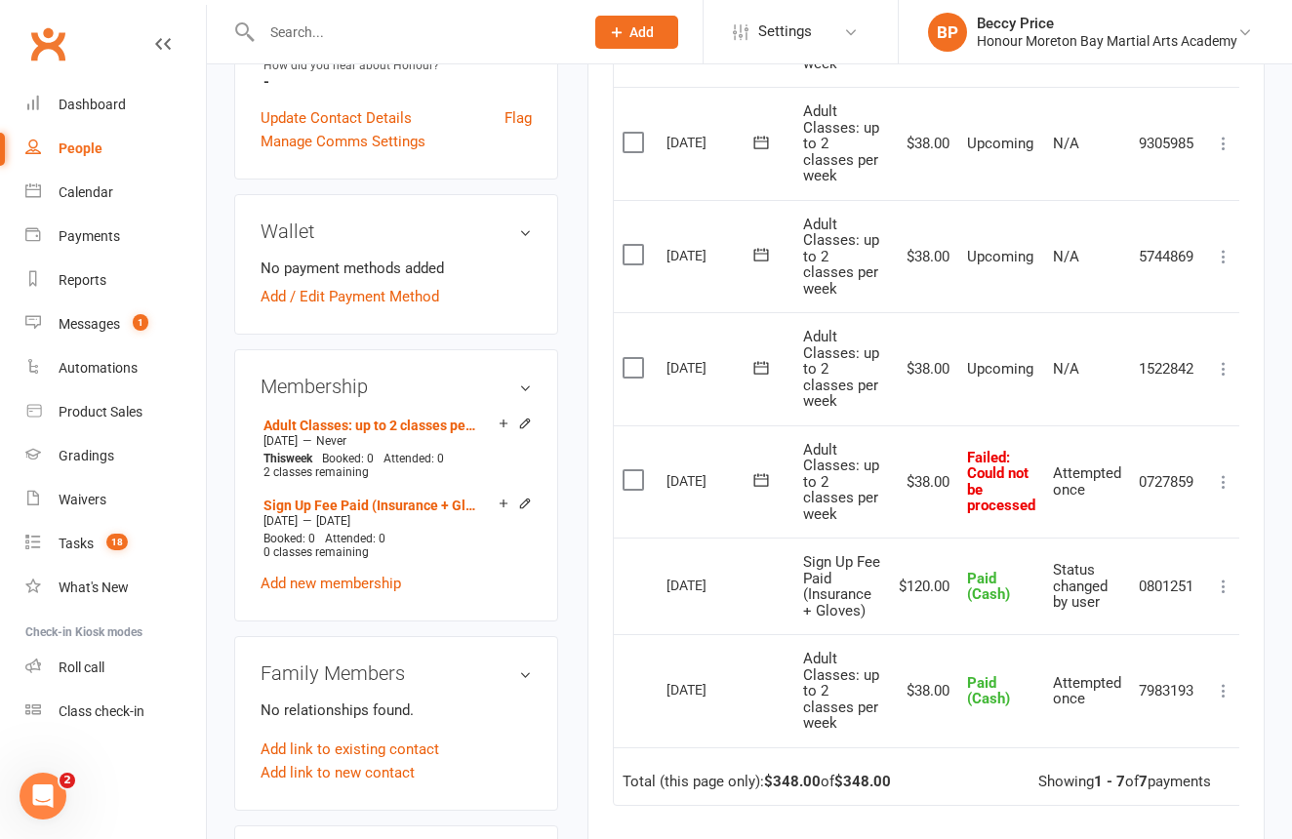
scroll to position [664, 0]
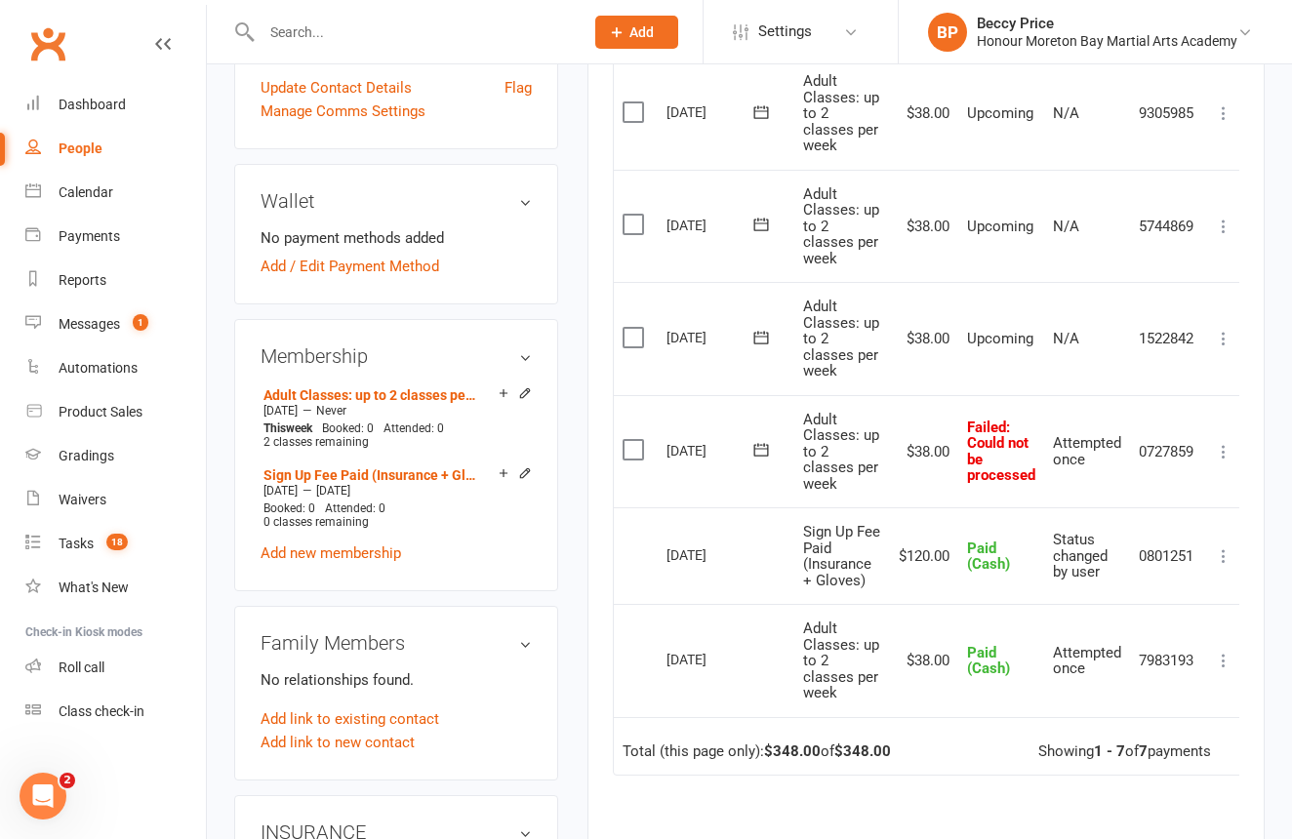
click at [851, 0] on li "Settings Membership Plans Event Templates Appointment Types Image Library" at bounding box center [800, 31] width 195 height 63
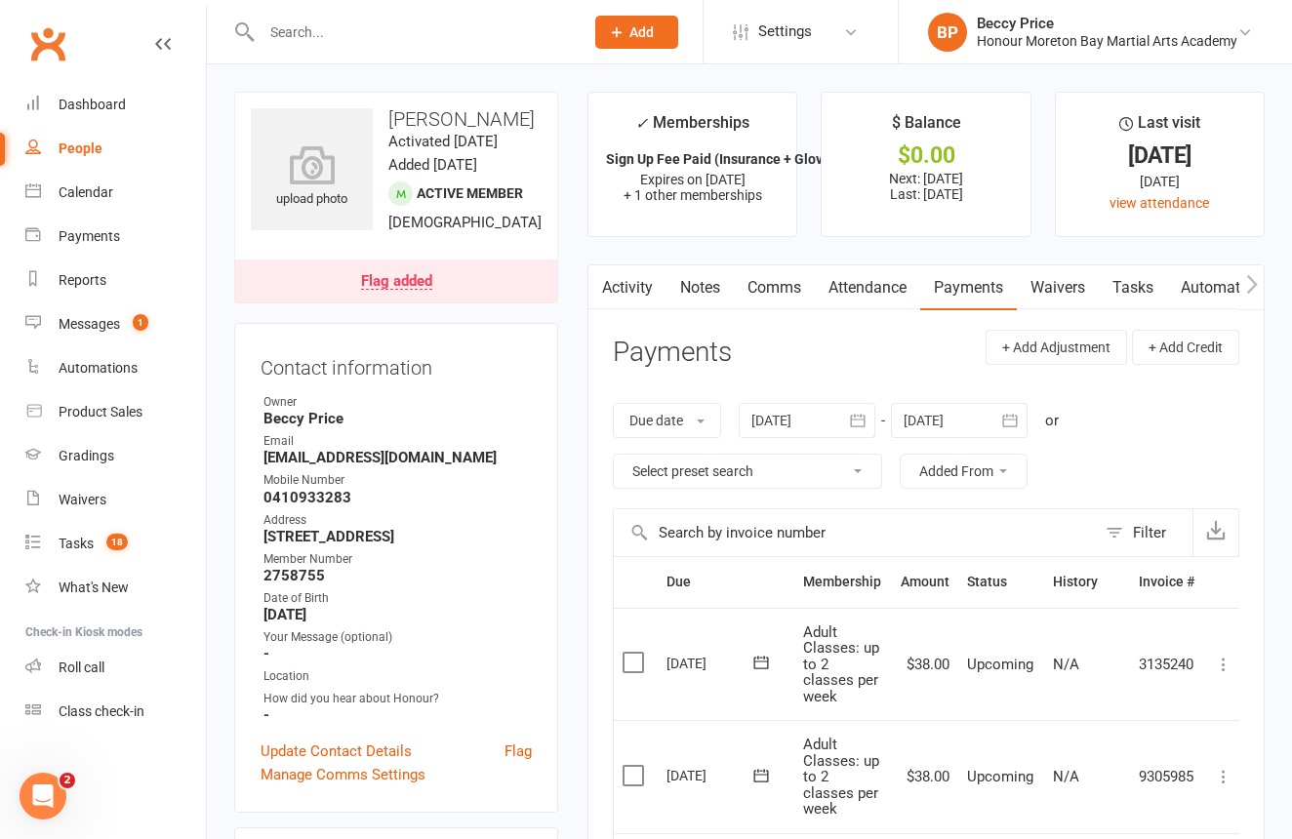
scroll to position [0, 0]
click at [1244, 286] on button "button" at bounding box center [1251, 287] width 24 height 44
click at [1246, 286] on icon "button" at bounding box center [1252, 284] width 12 height 20
click at [992, 285] on link "Mobile App" at bounding box center [965, 287] width 105 height 45
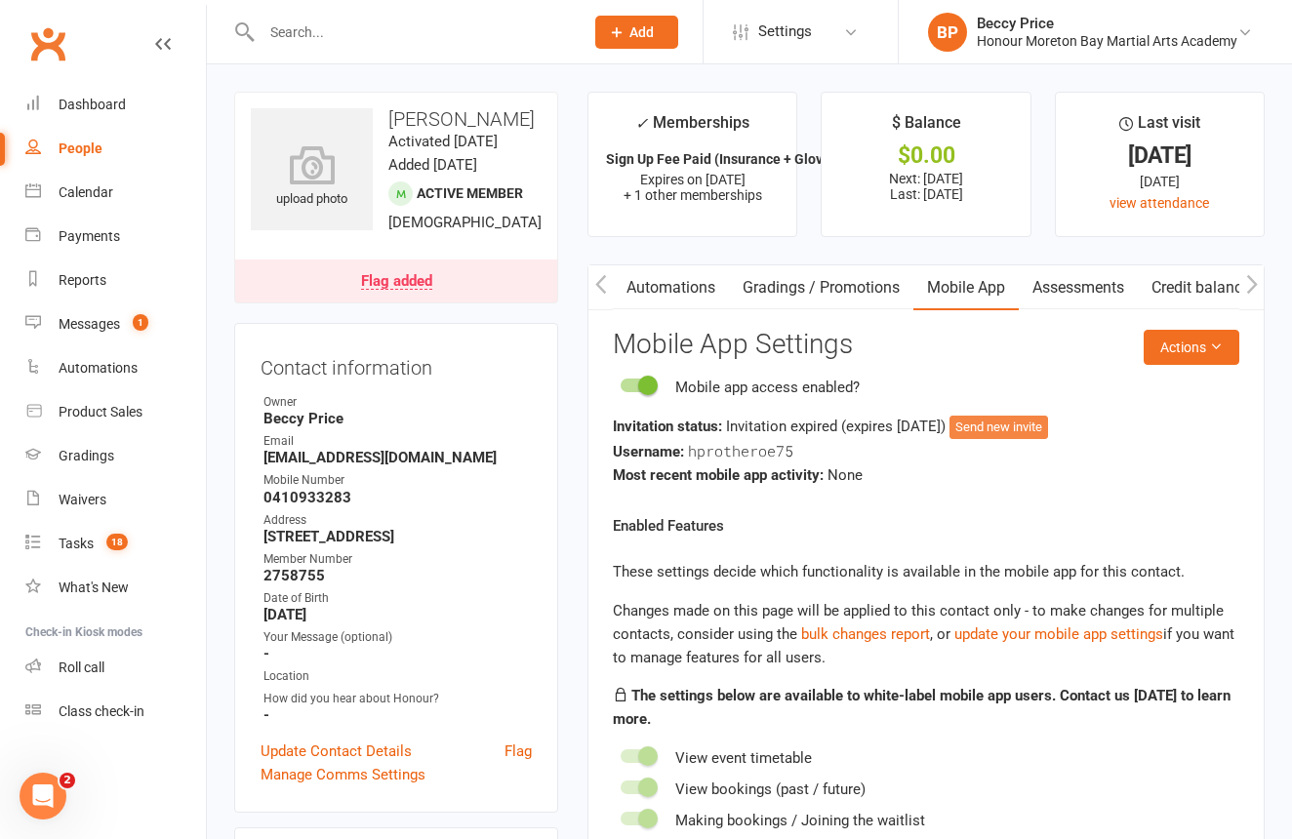
click at [1030, 428] on button "Send new invite" at bounding box center [998, 427] width 99 height 23
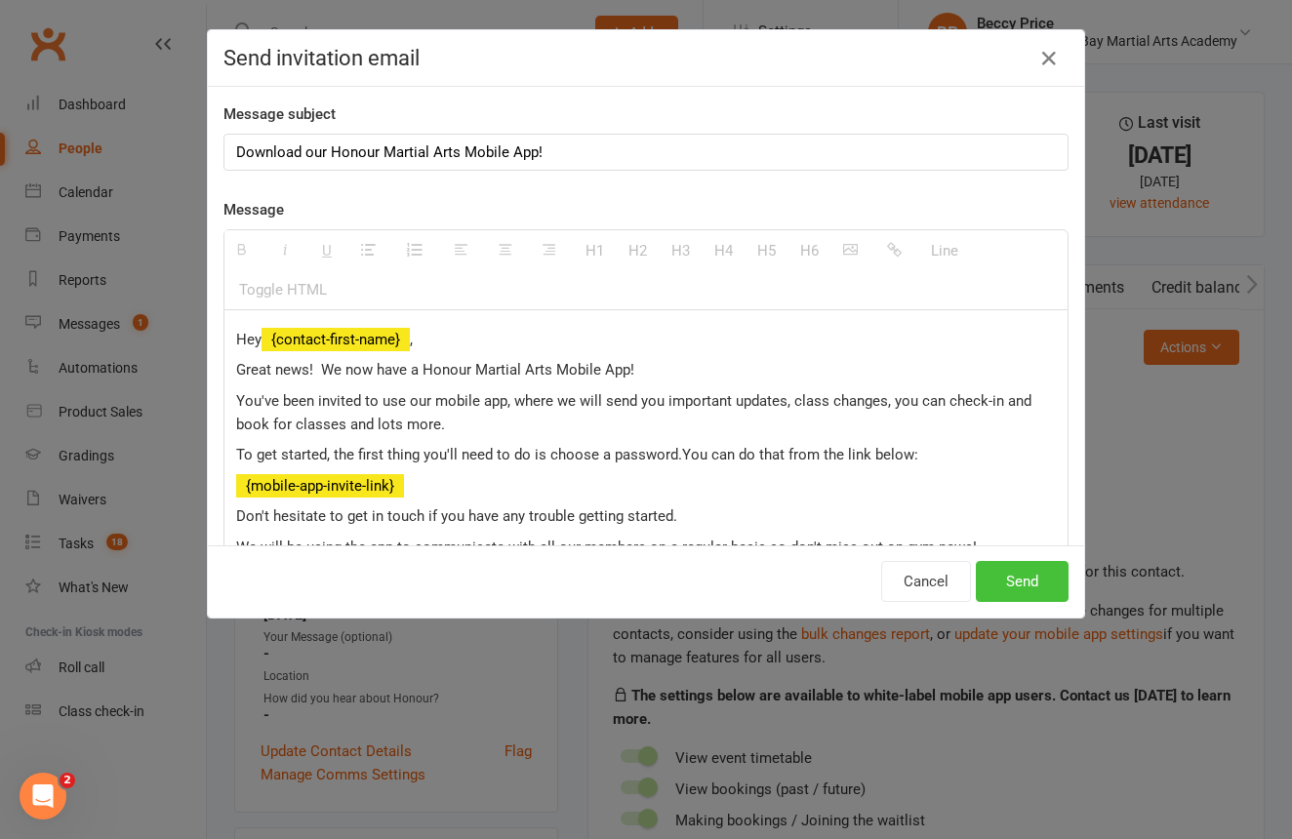
click at [1008, 586] on button "Send" at bounding box center [1022, 581] width 93 height 41
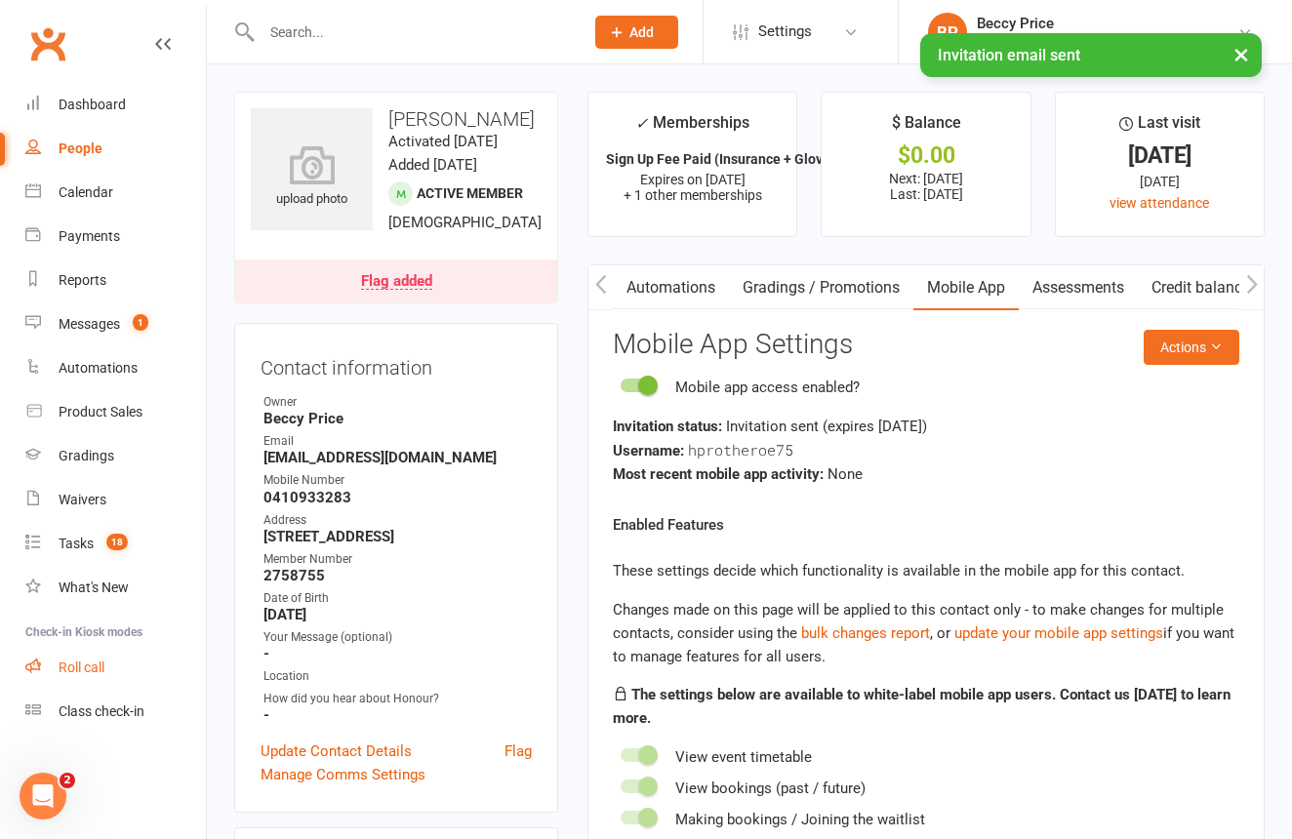
click at [79, 666] on div "Roll call" at bounding box center [82, 668] width 46 height 16
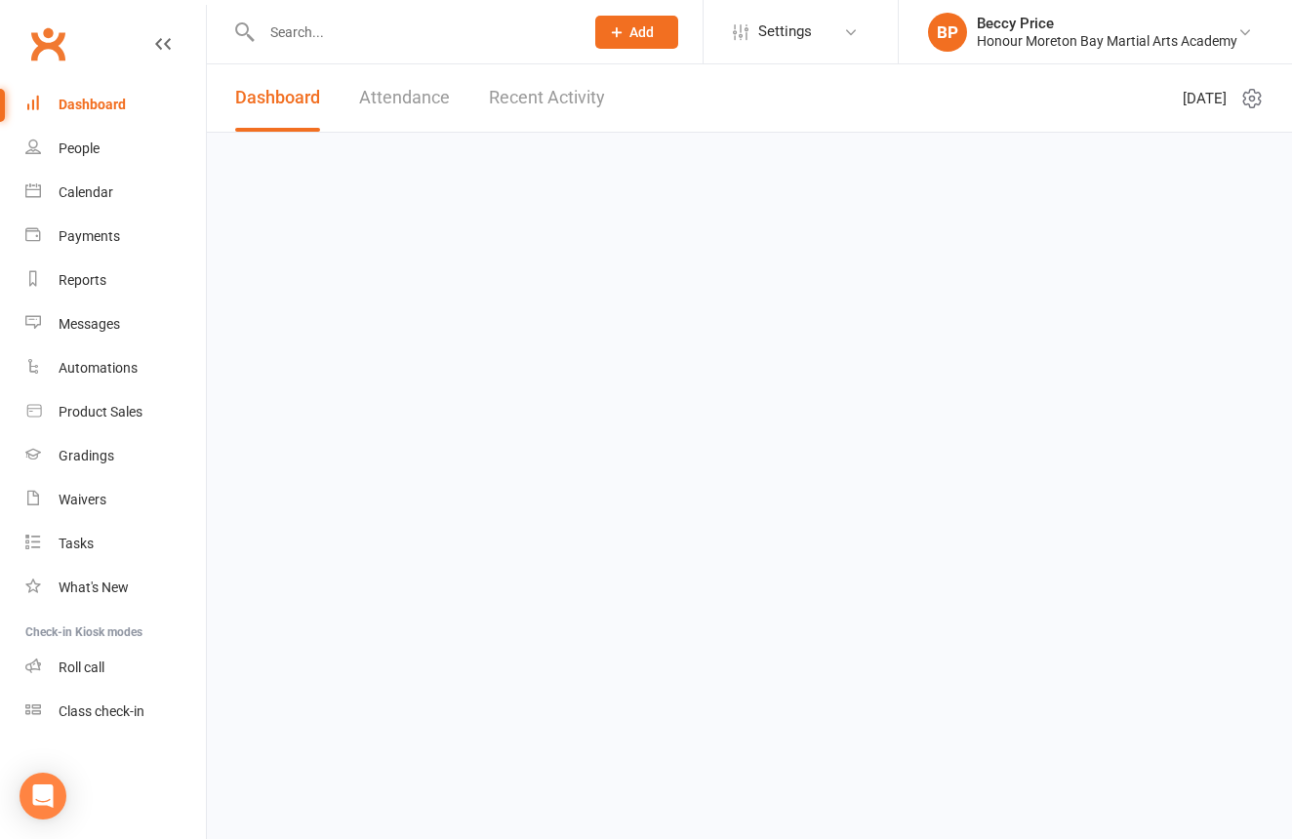
click at [483, 22] on input "text" at bounding box center [413, 32] width 314 height 27
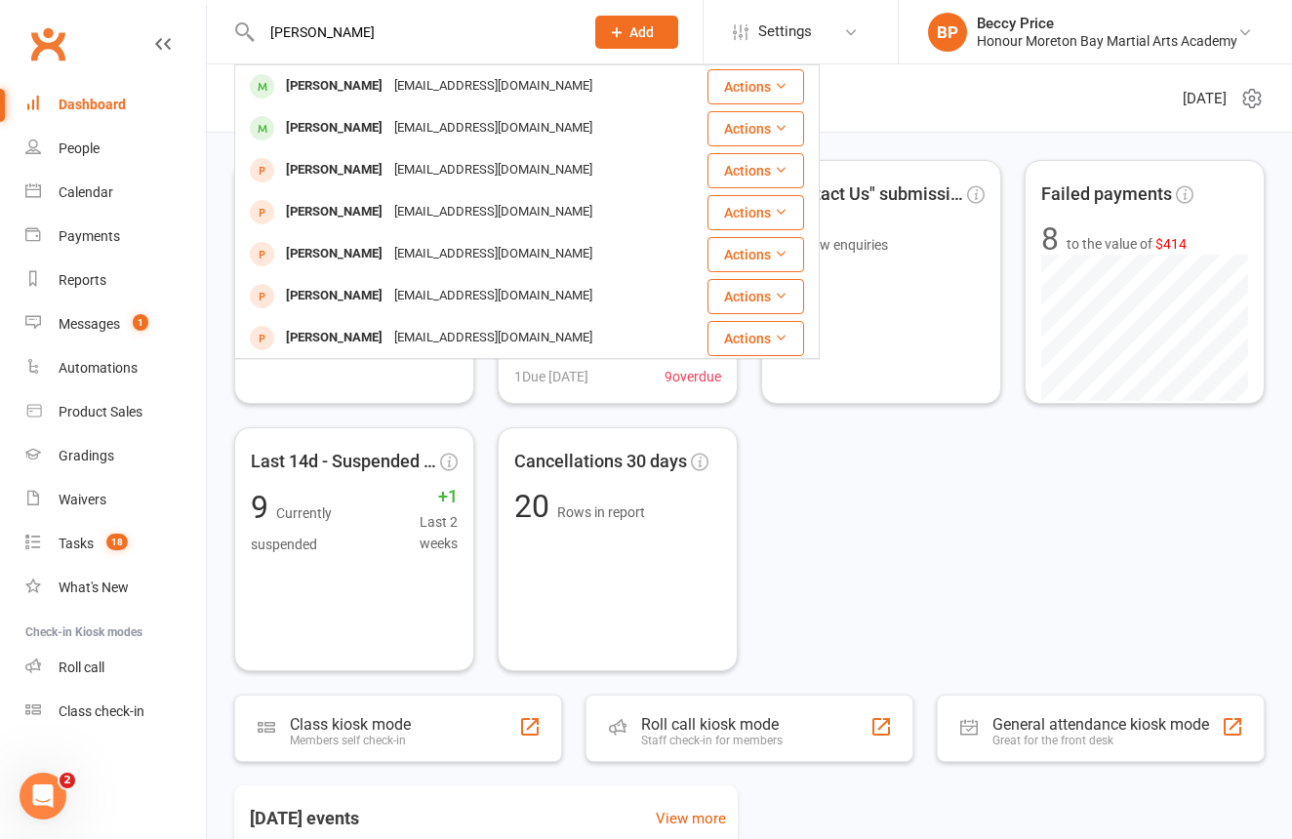
type input "[PERSON_NAME]"
drag, startPoint x: 483, startPoint y: 22, endPoint x: 407, endPoint y: 86, distance: 99.1
click at [406, 86] on div "[EMAIL_ADDRESS][DOMAIN_NAME]" at bounding box center [493, 86] width 210 height 28
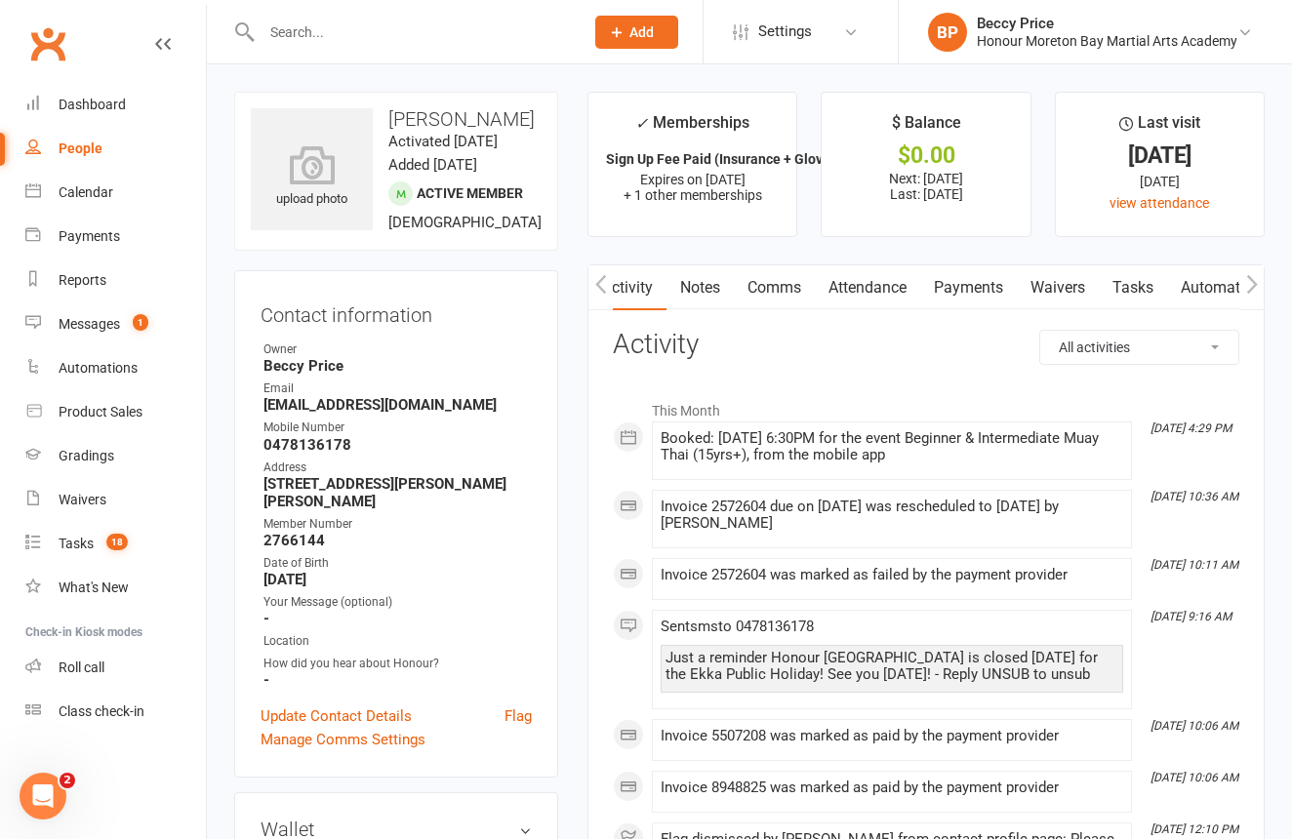
click at [979, 286] on link "Payments" at bounding box center [968, 287] width 97 height 45
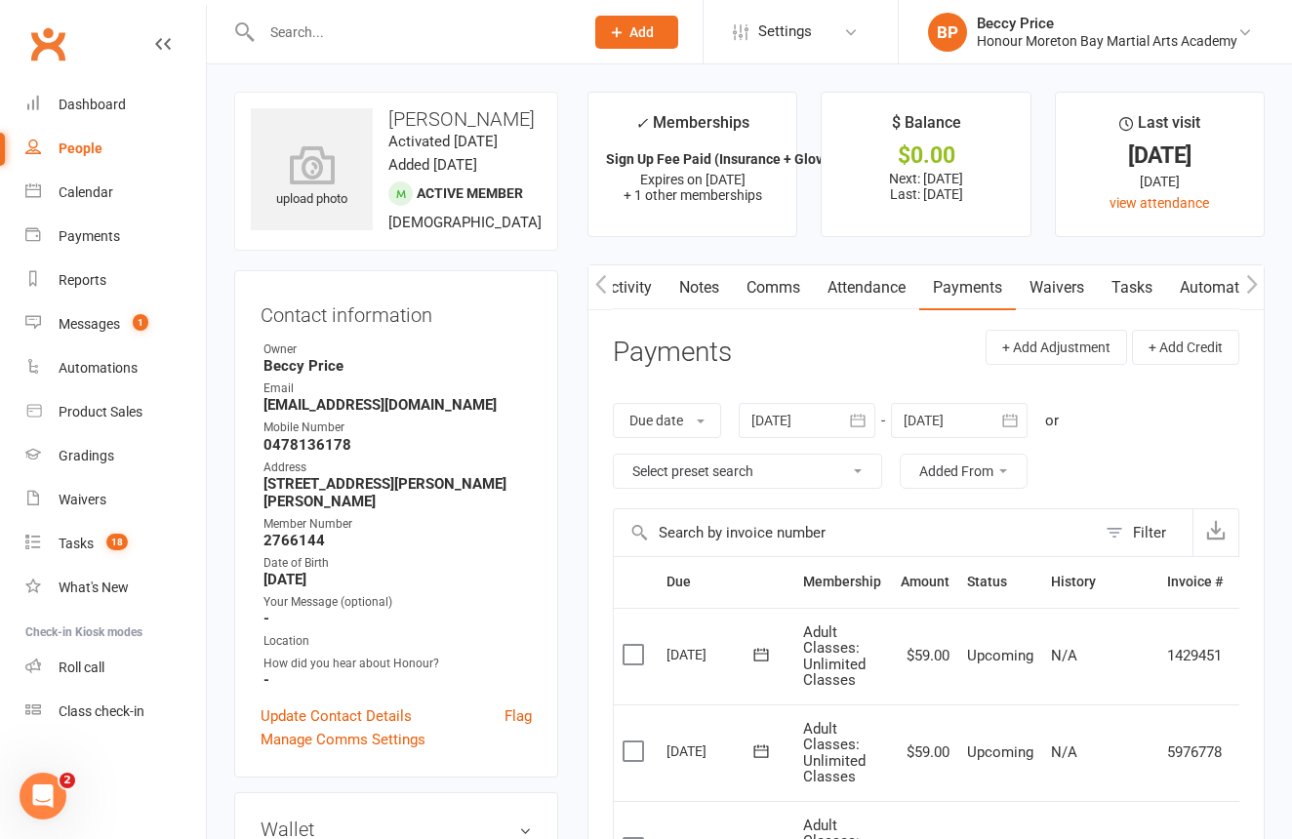
click at [706, 289] on link "Notes" at bounding box center [698, 287] width 67 height 45
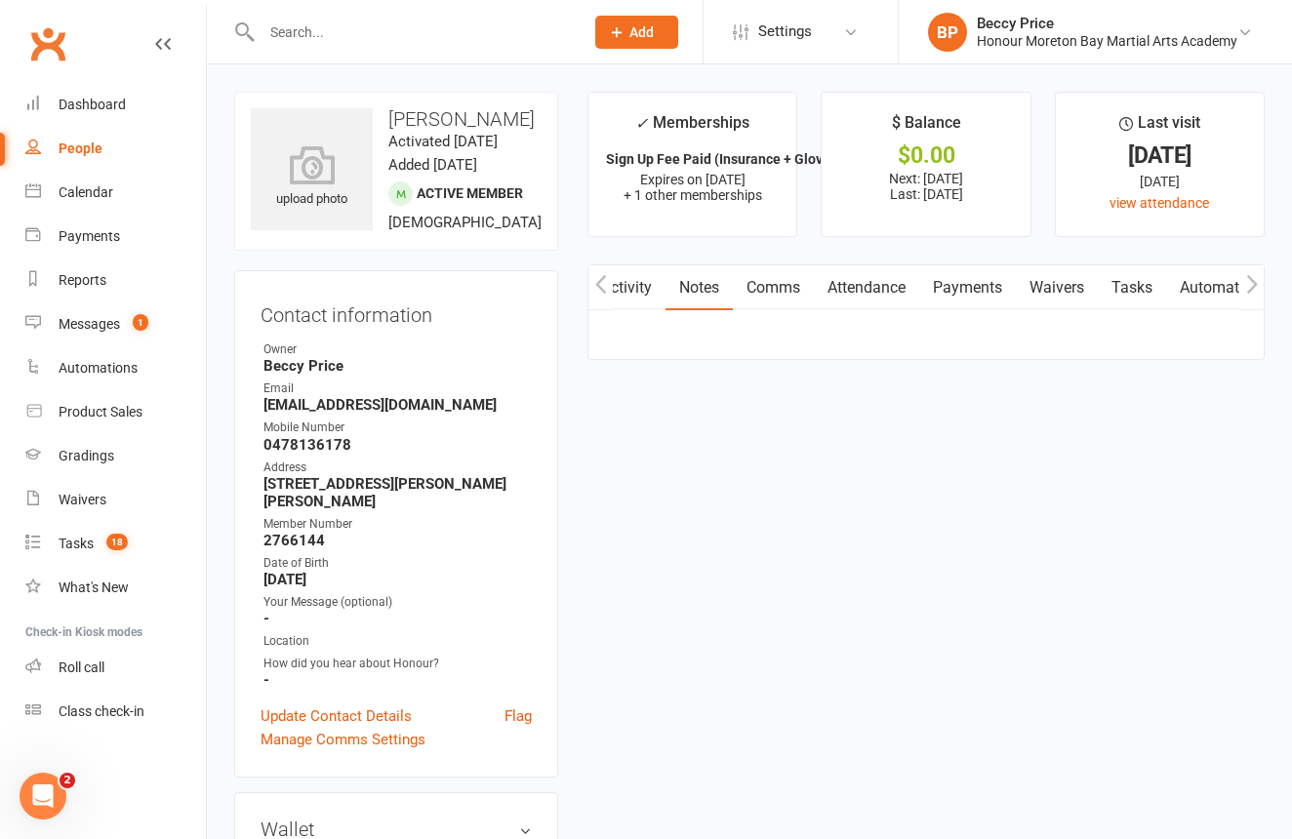
scroll to position [0, 2]
click at [1185, 344] on button "+ New Note" at bounding box center [1187, 347] width 104 height 35
click at [708, 420] on input "text" at bounding box center [926, 427] width 626 height 41
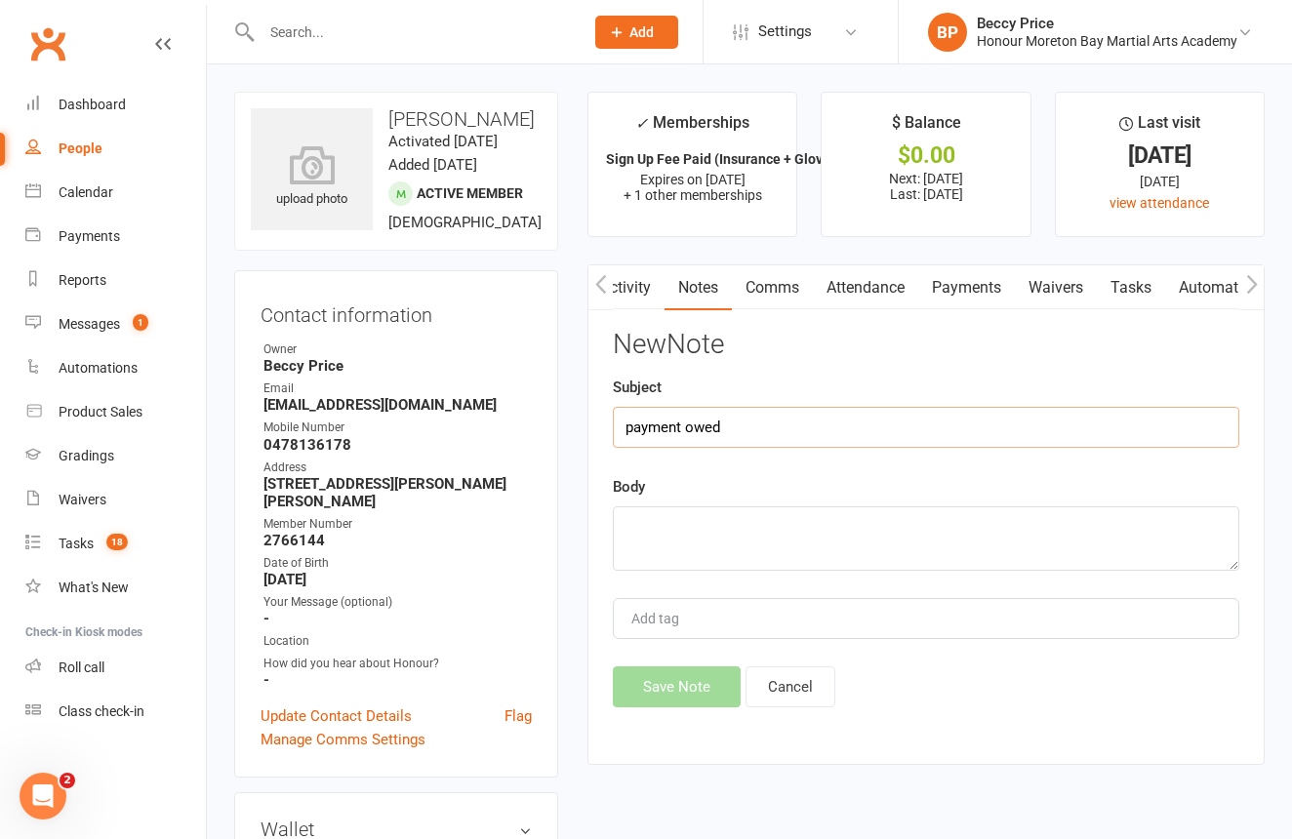
type input "payment owed"
click at [702, 516] on textarea at bounding box center [926, 538] width 626 height 64
type textarea "paying in a few days when gets paid"
click at [700, 672] on button "Save Note" at bounding box center [677, 686] width 128 height 41
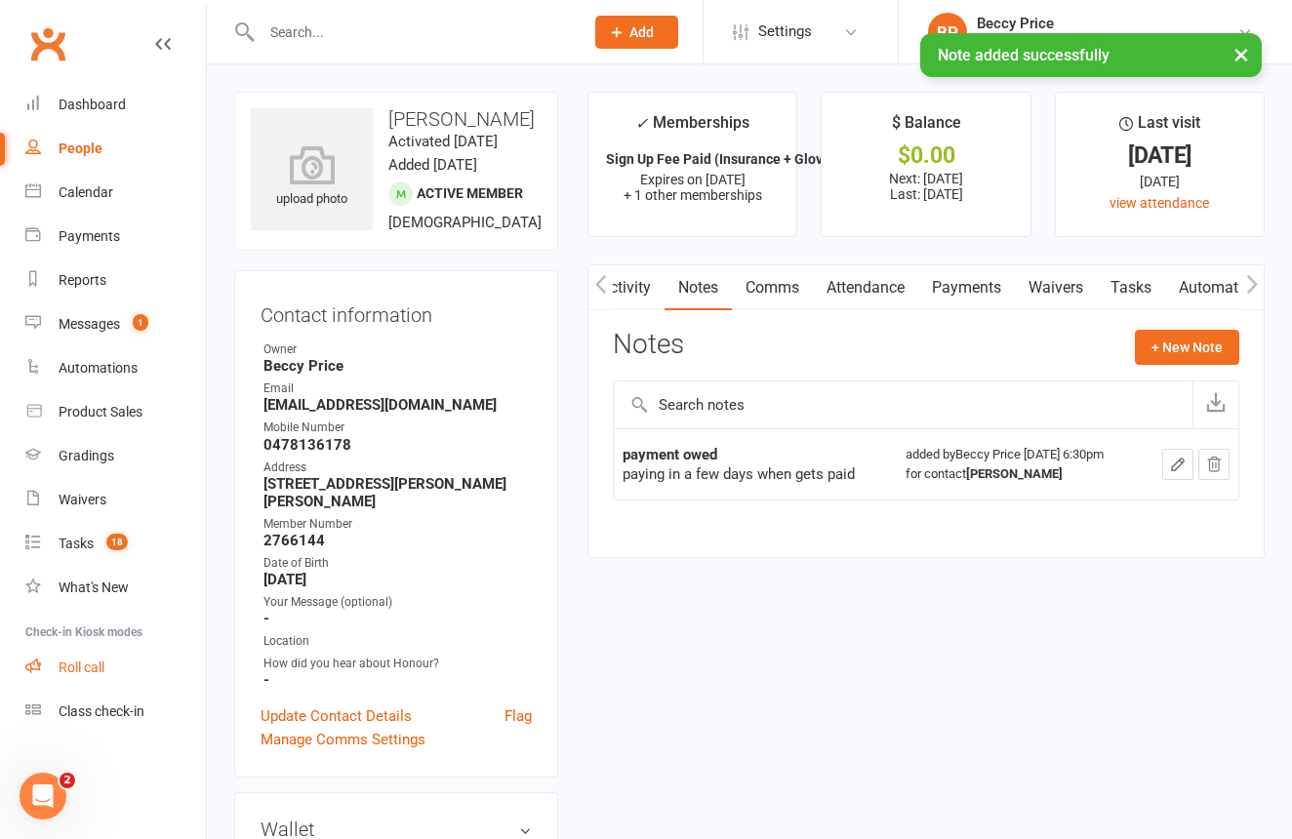
click at [94, 656] on link "Roll call" at bounding box center [115, 668] width 181 height 44
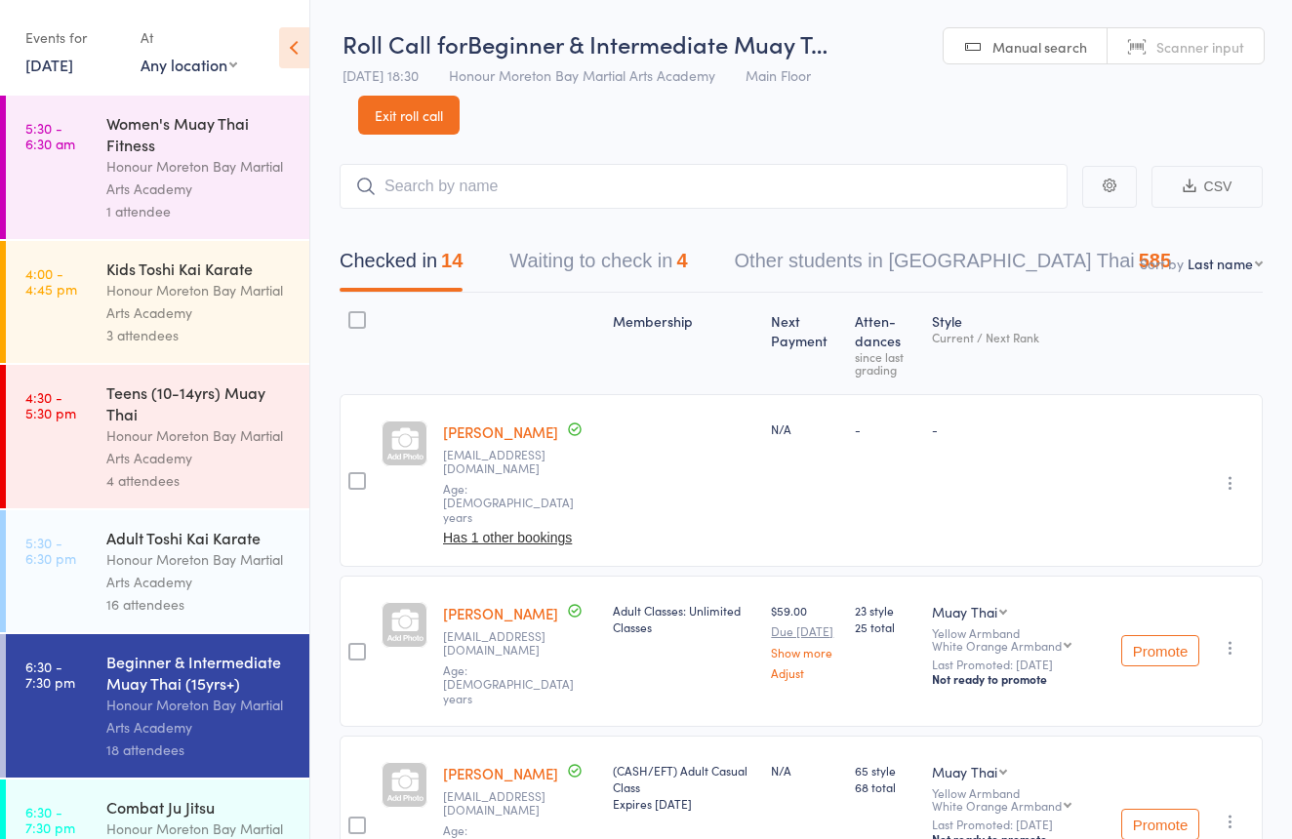
click at [1134, 46] on link "Scanner input" at bounding box center [1186, 46] width 156 height 37
type input "2766144"
click at [600, 262] on button "Waiting to check in 3" at bounding box center [598, 266] width 178 height 52
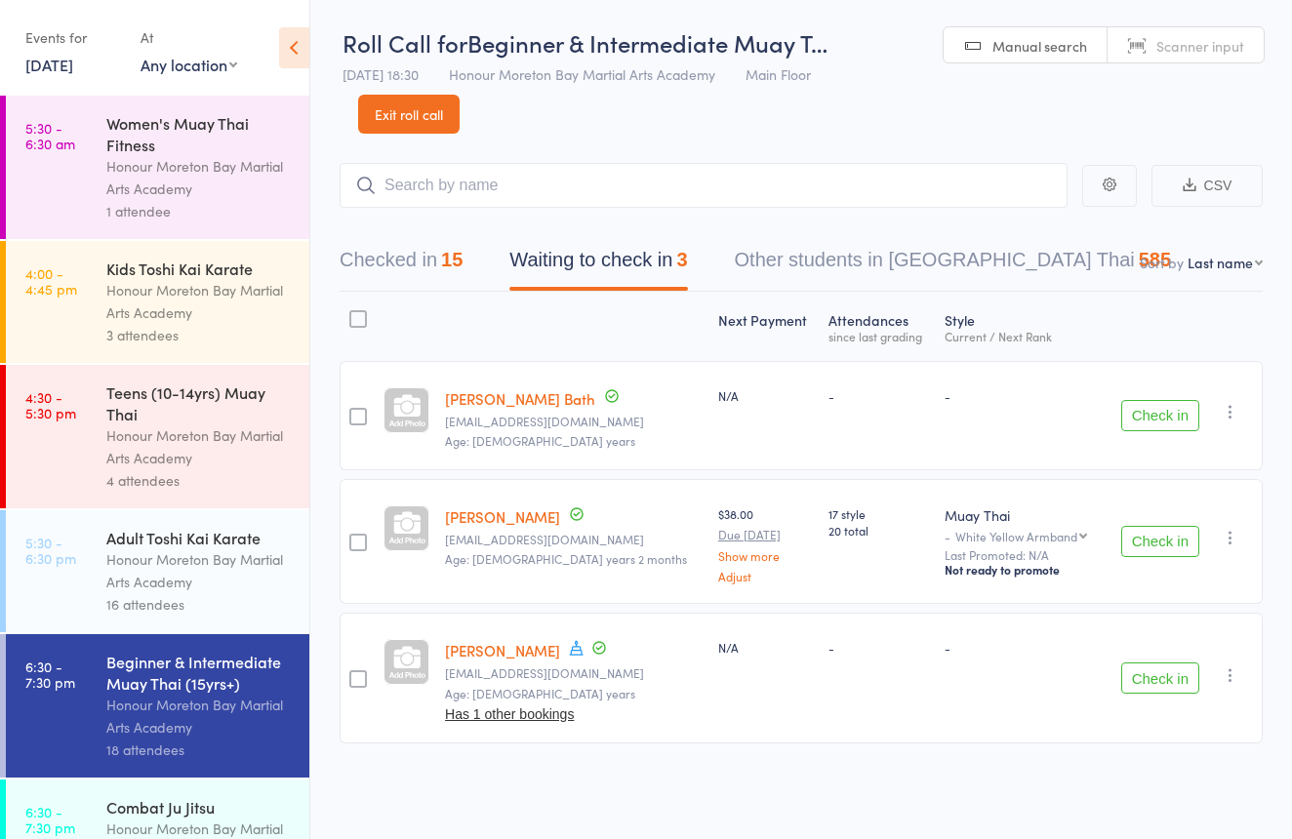
scroll to position [13, 0]
click at [1135, 402] on button "Check in" at bounding box center [1160, 415] width 78 height 31
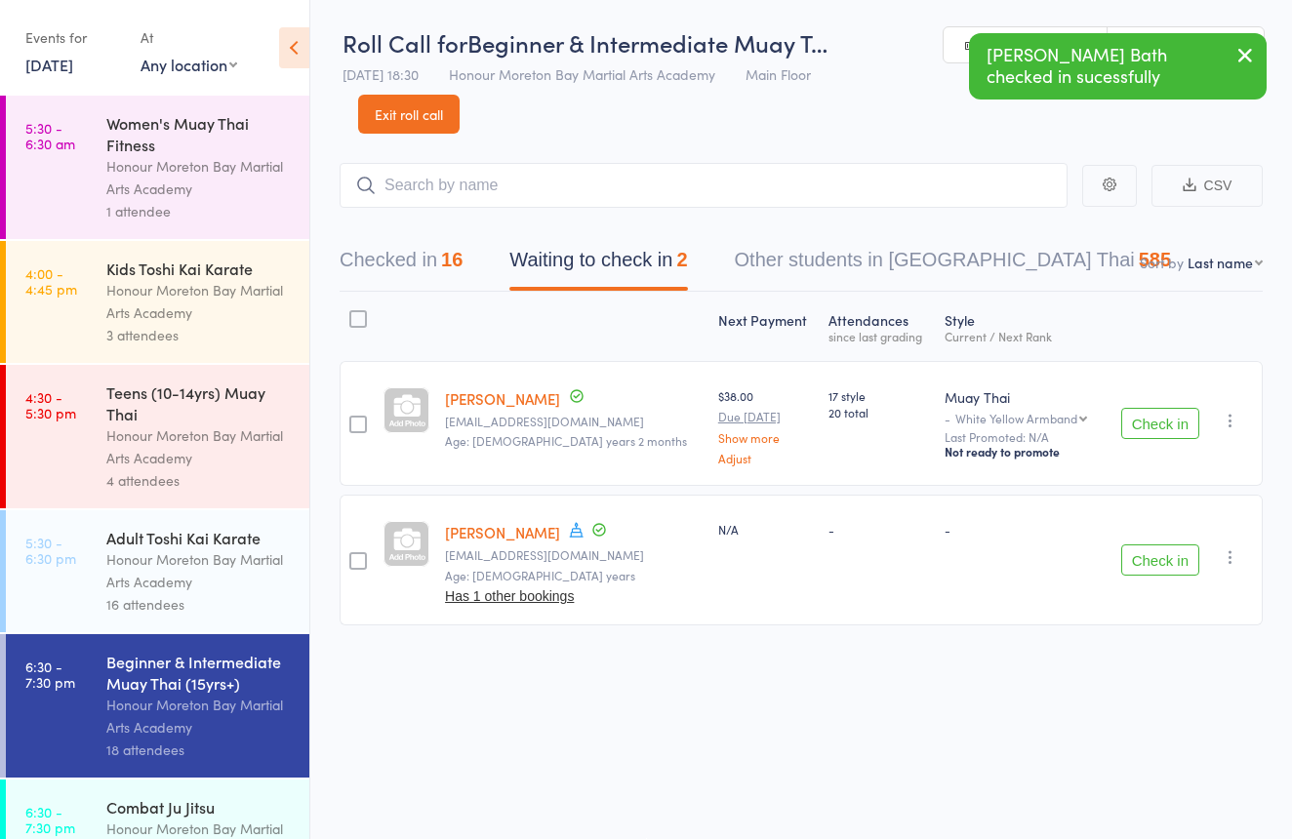
click at [1158, 27] on link "Scanner input" at bounding box center [1186, 45] width 156 height 37
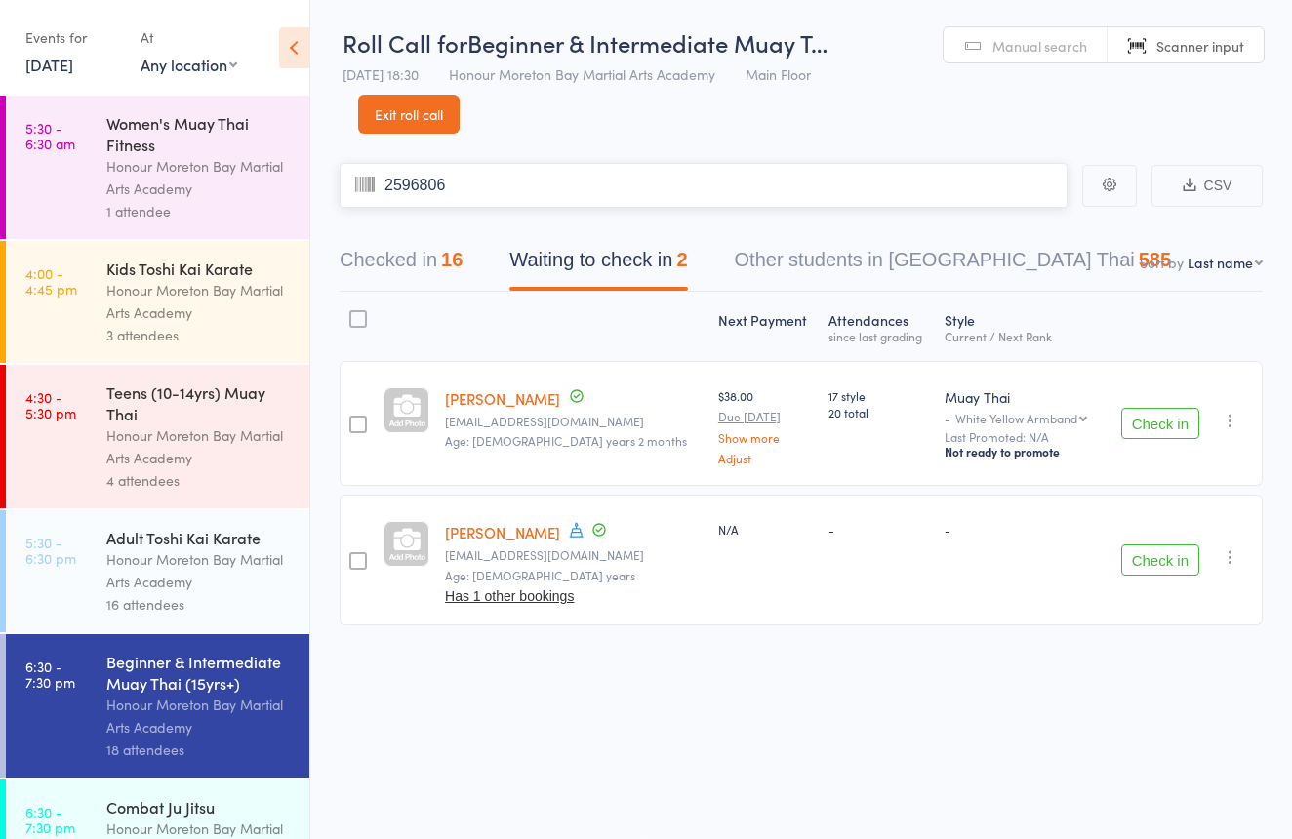
type input "2596806"
